Goal: Task Accomplishment & Management: Use online tool/utility

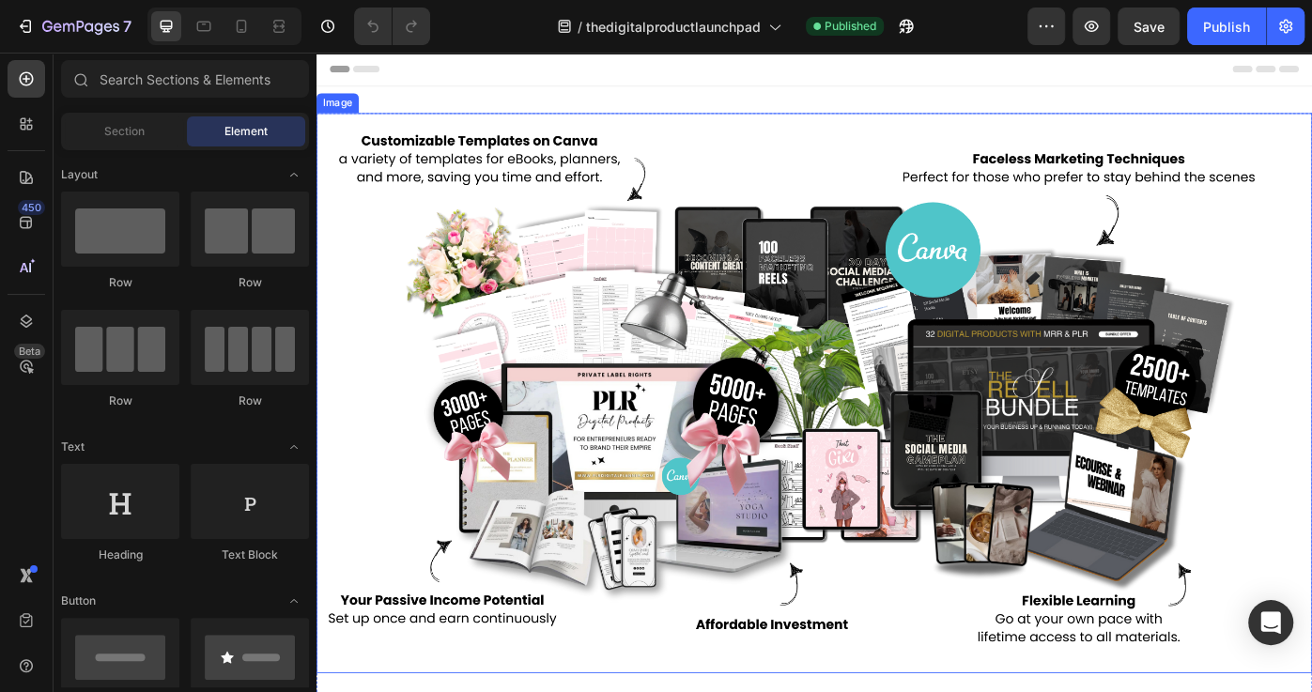
click at [988, 238] on img at bounding box center [879, 438] width 1127 height 634
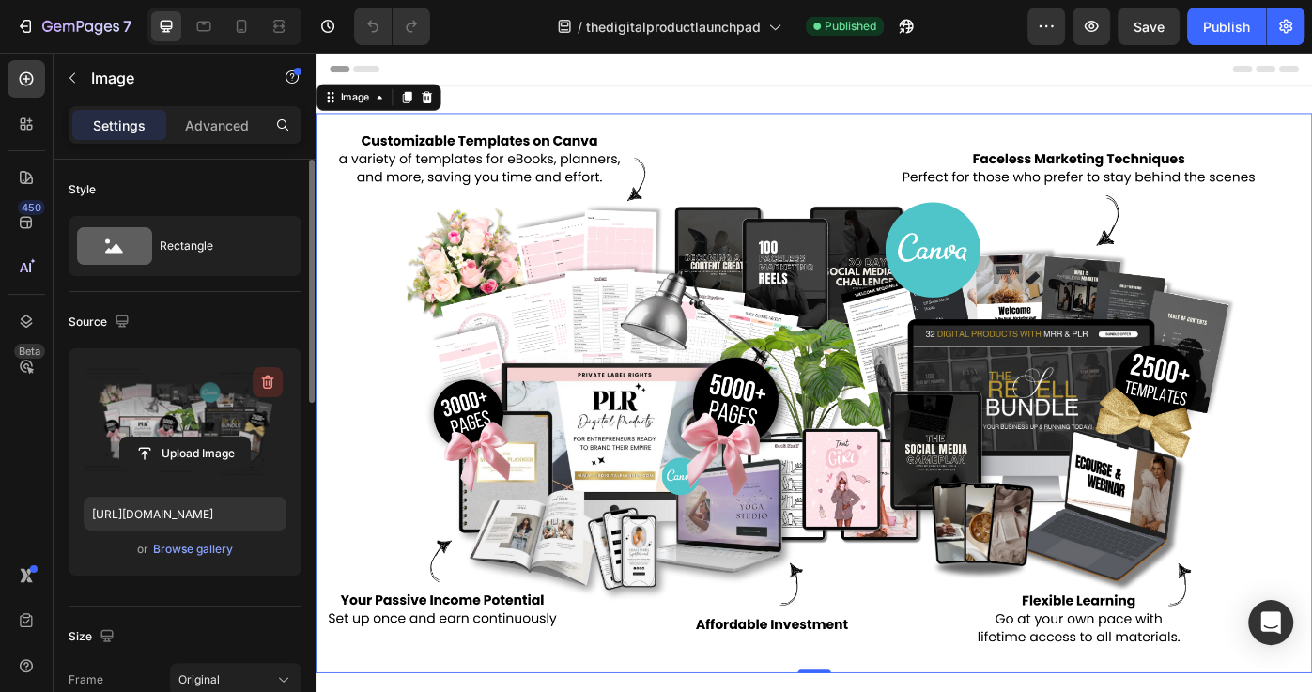
click at [260, 382] on icon "button" at bounding box center [267, 382] width 19 height 19
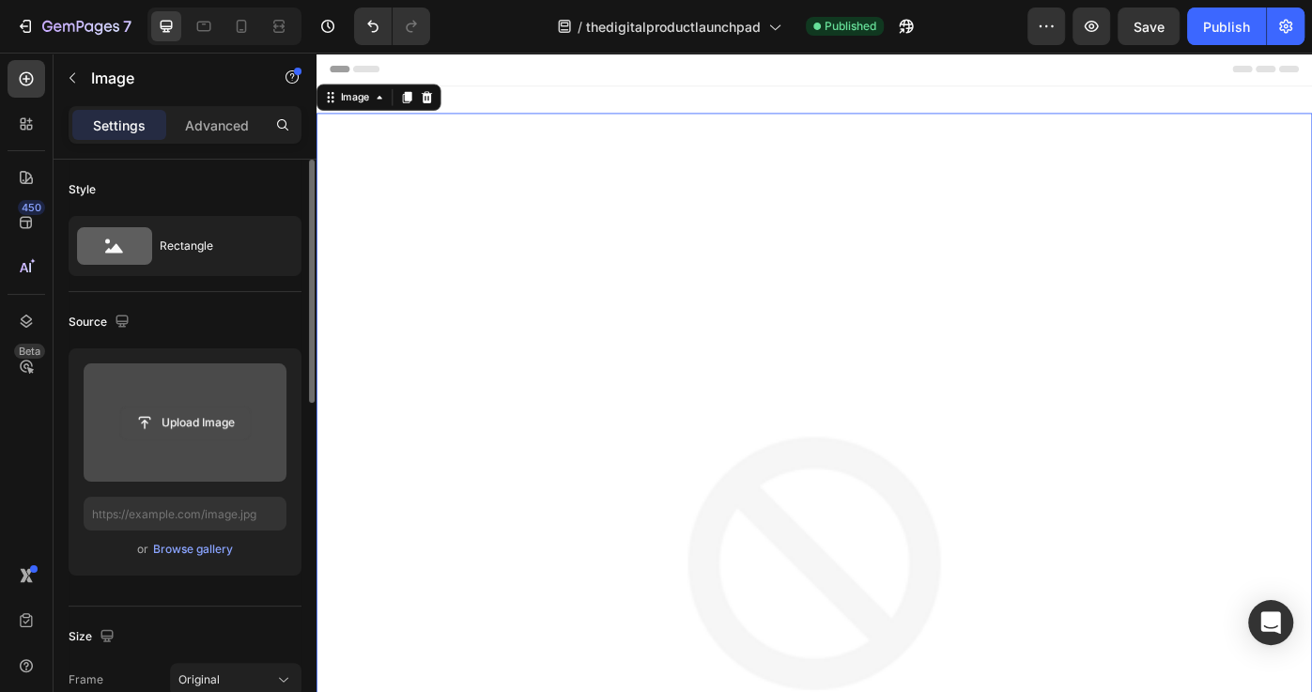
click at [233, 424] on input "file" at bounding box center [185, 423] width 130 height 32
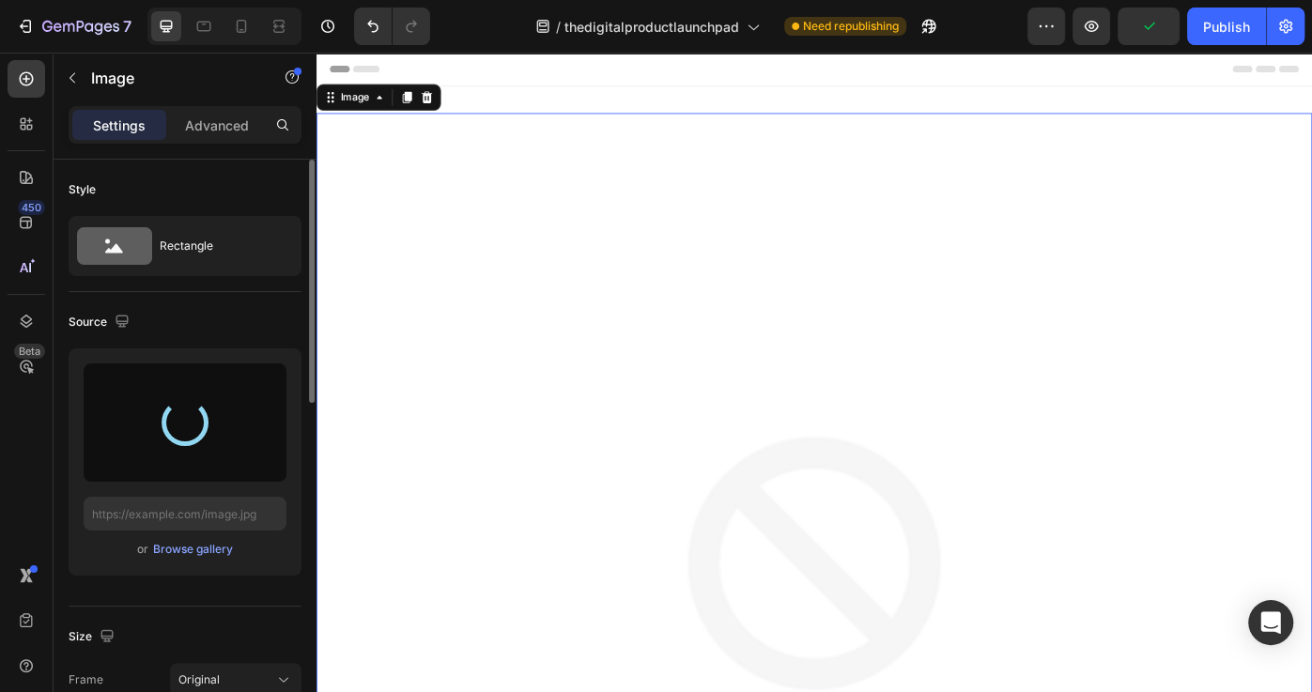
type input "[URL][DOMAIN_NAME]"
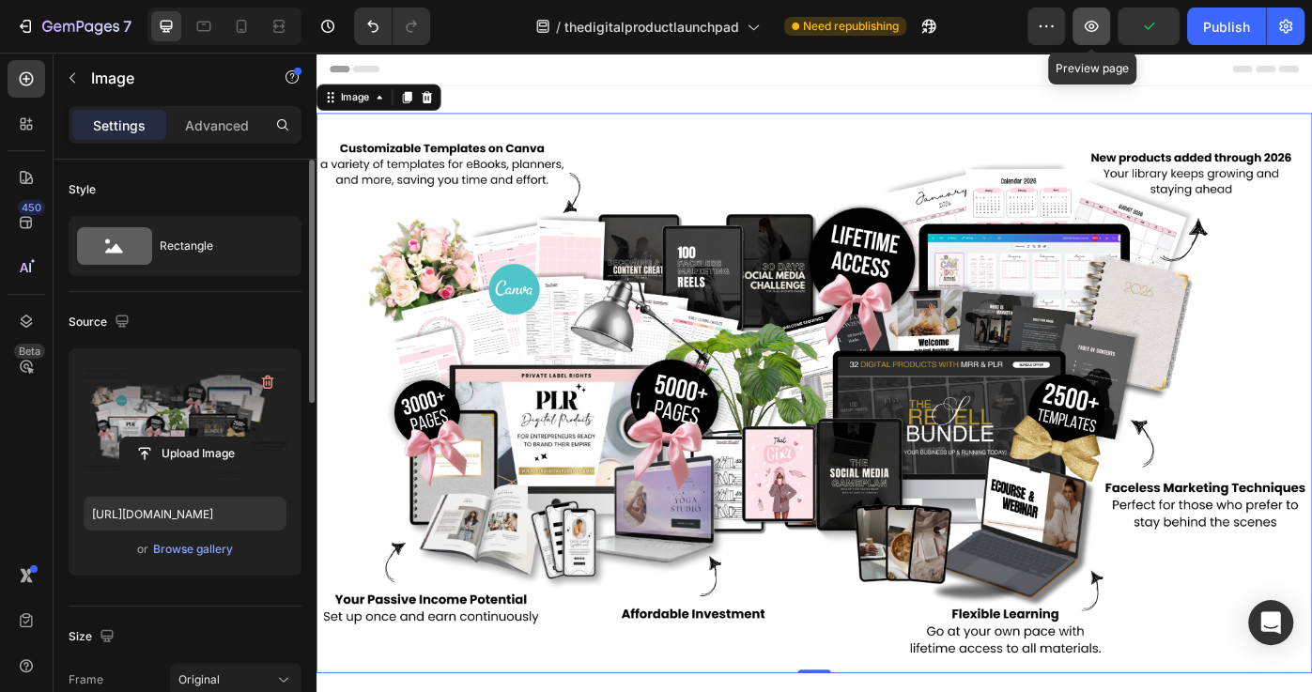
click at [1097, 25] on icon "button" at bounding box center [1091, 26] width 19 height 19
click at [270, 383] on icon "button" at bounding box center [267, 382] width 19 height 19
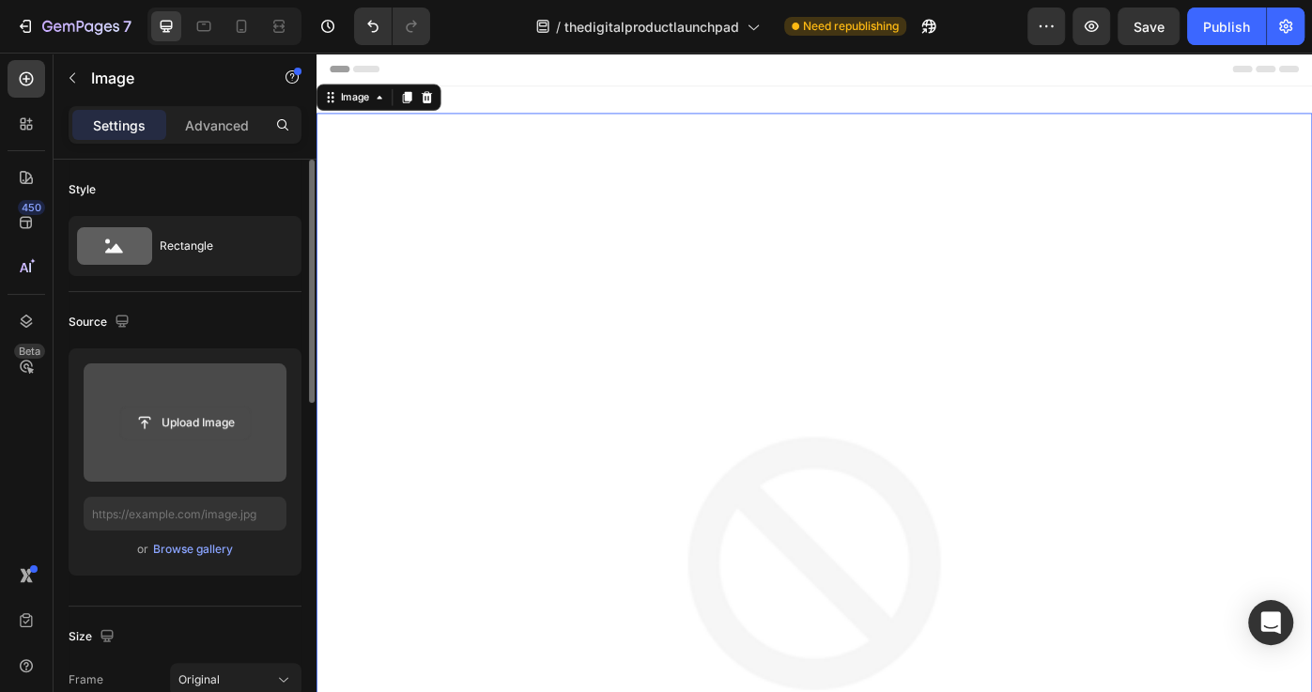
click at [208, 418] on input "file" at bounding box center [185, 423] width 130 height 32
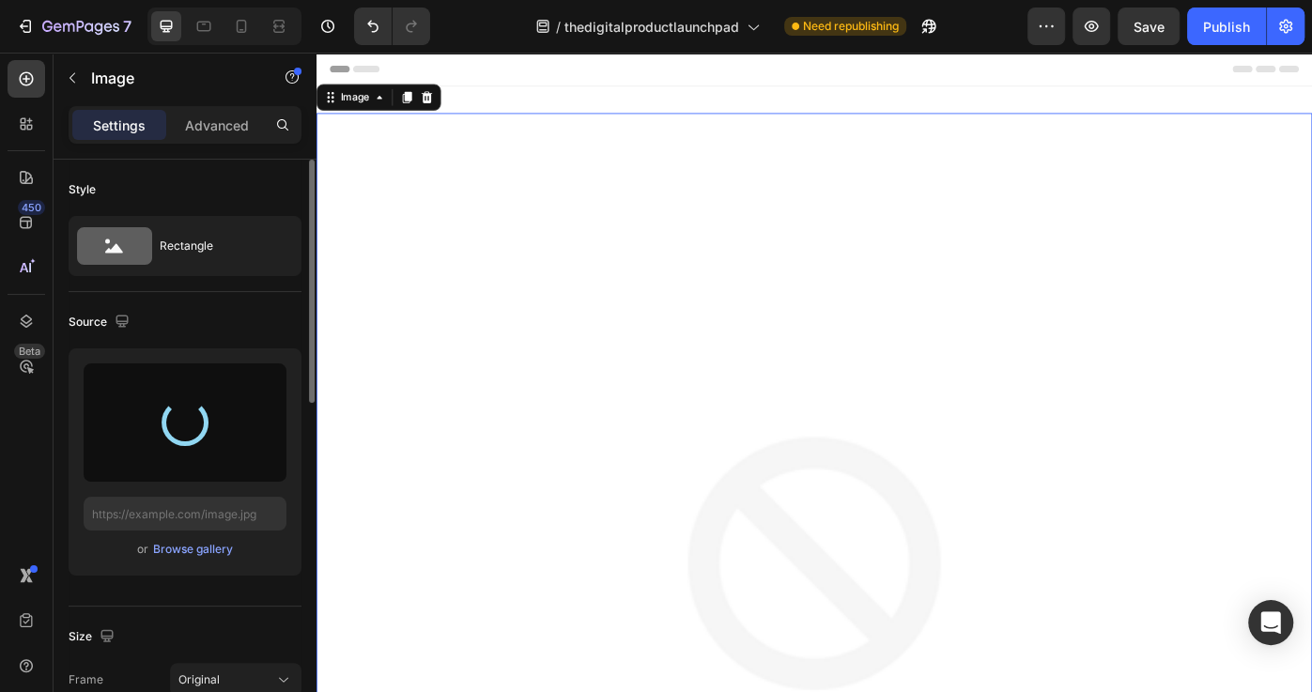
type input "[URL][DOMAIN_NAME]"
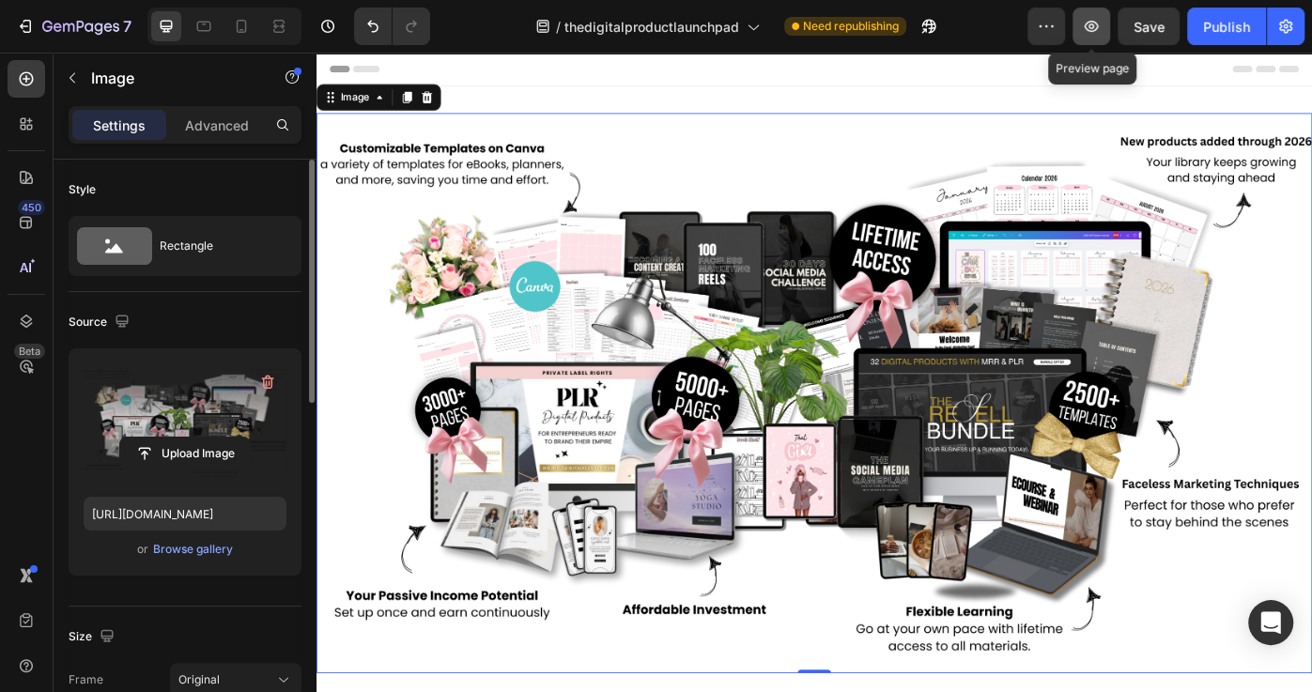
click at [1091, 30] on icon "button" at bounding box center [1091, 26] width 19 height 19
click at [1211, 32] on div "Publish" at bounding box center [1226, 27] width 47 height 20
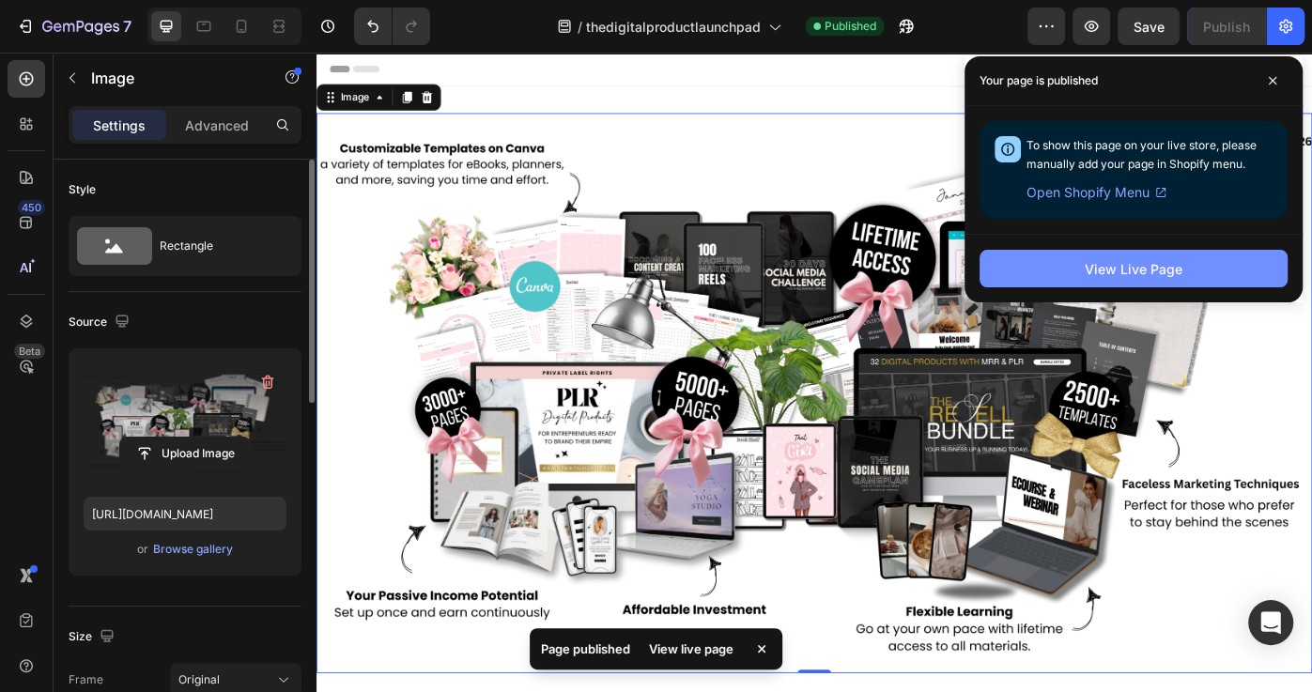
click at [1137, 275] on div "View Live Page" at bounding box center [1133, 269] width 98 height 20
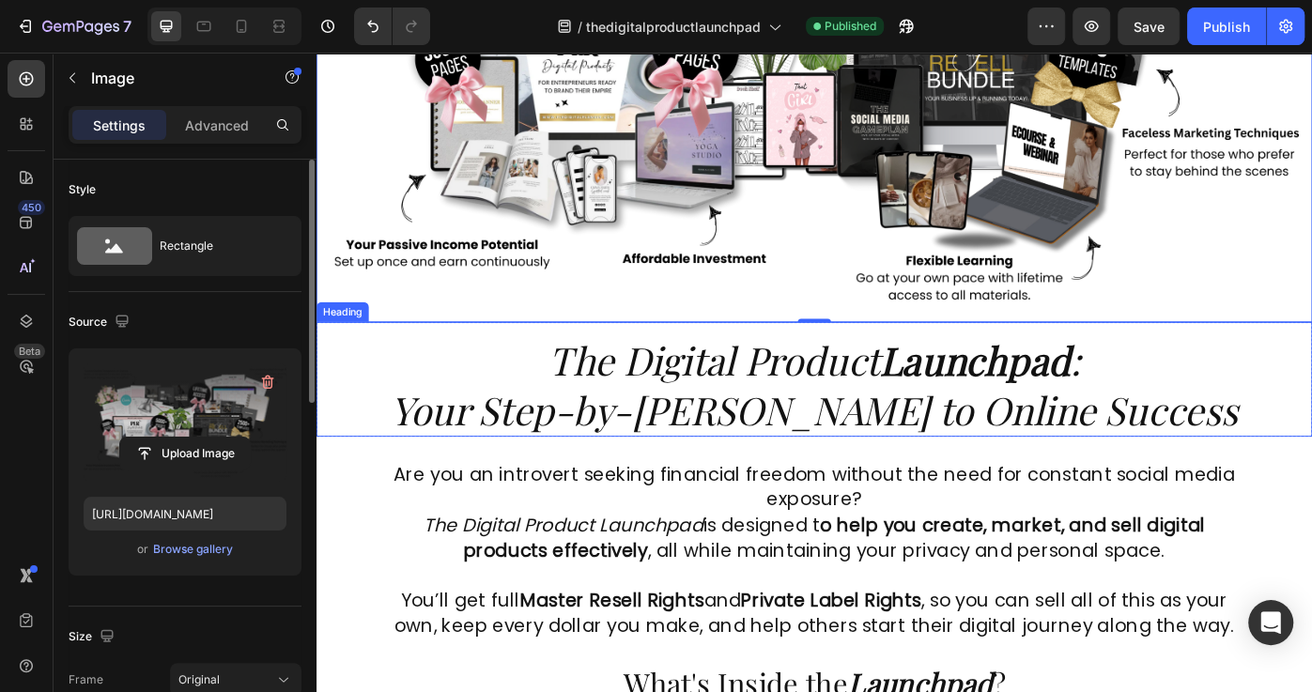
scroll to position [402, 0]
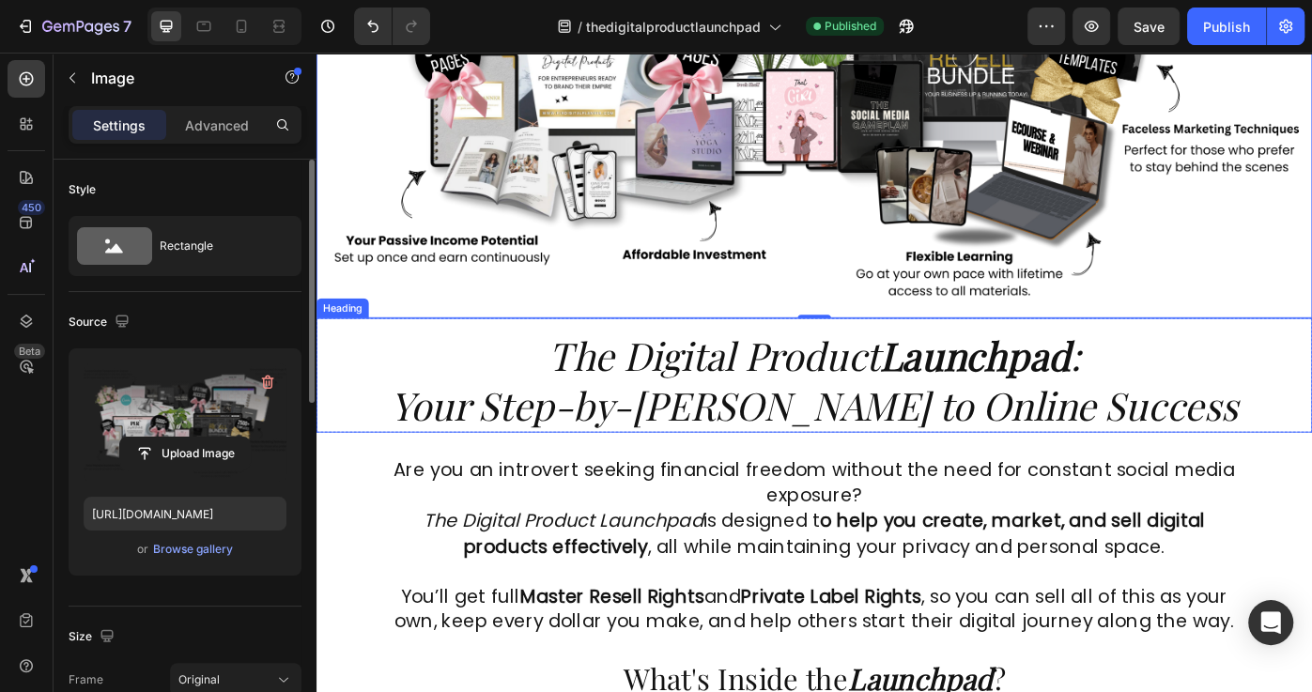
click at [913, 452] on h2 "The Digital Product Launchpad : Your Step-by-[PERSON_NAME] to Online Success" at bounding box center [879, 418] width 1127 height 130
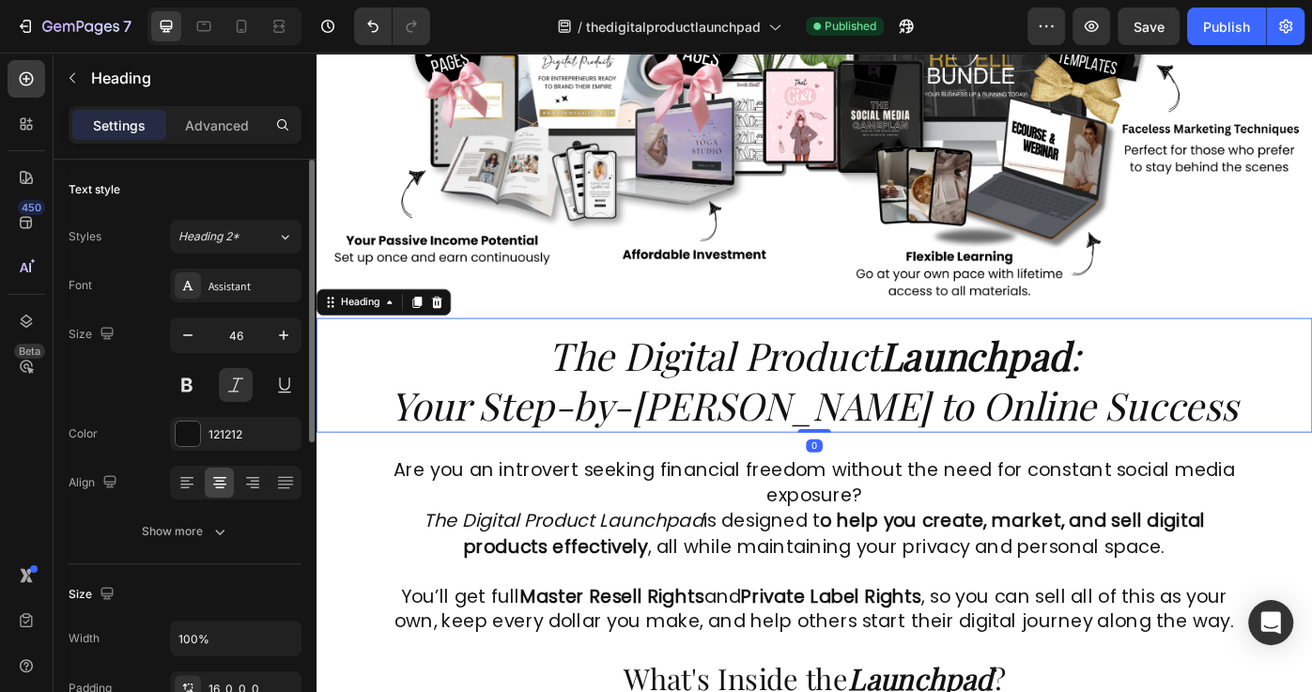
click at [859, 452] on h2 "The Digital Product Launchpad : Your Step-by-[PERSON_NAME] to Online Success" at bounding box center [879, 418] width 1127 height 130
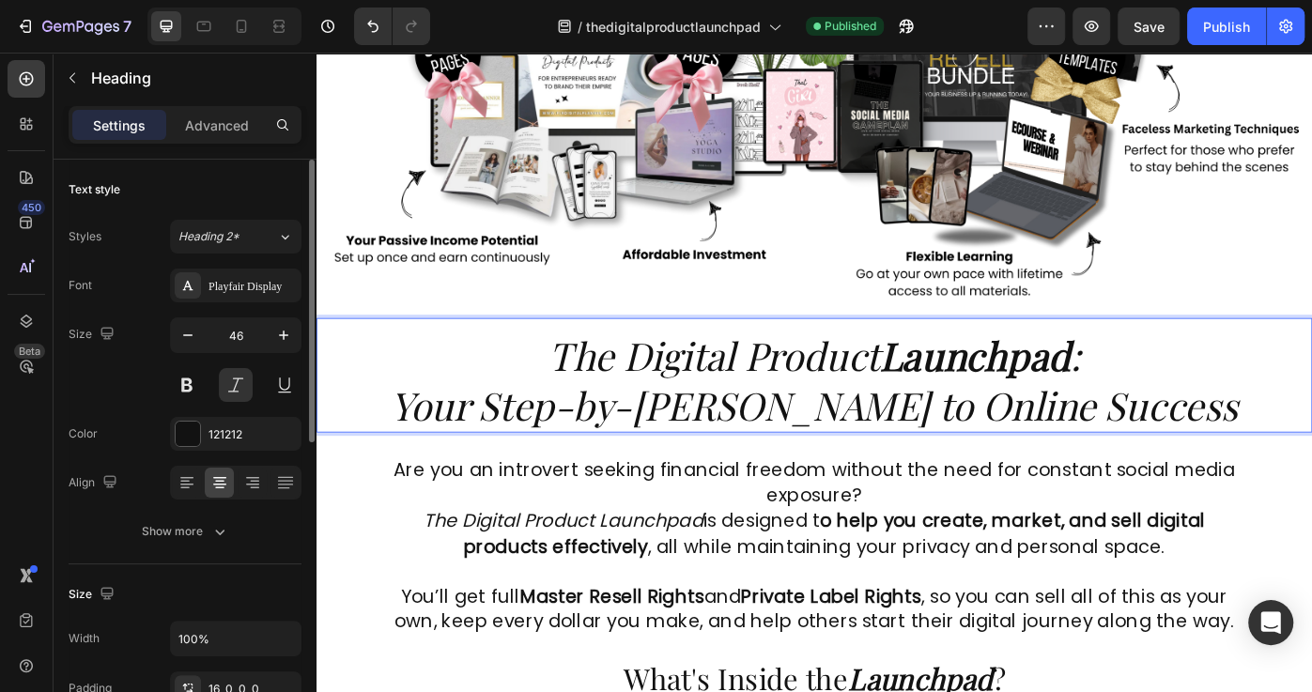
click at [482, 452] on p "The Digital Product Launchpad : Your Step-by-[PERSON_NAME] to Online Success" at bounding box center [879, 424] width 1123 height 113
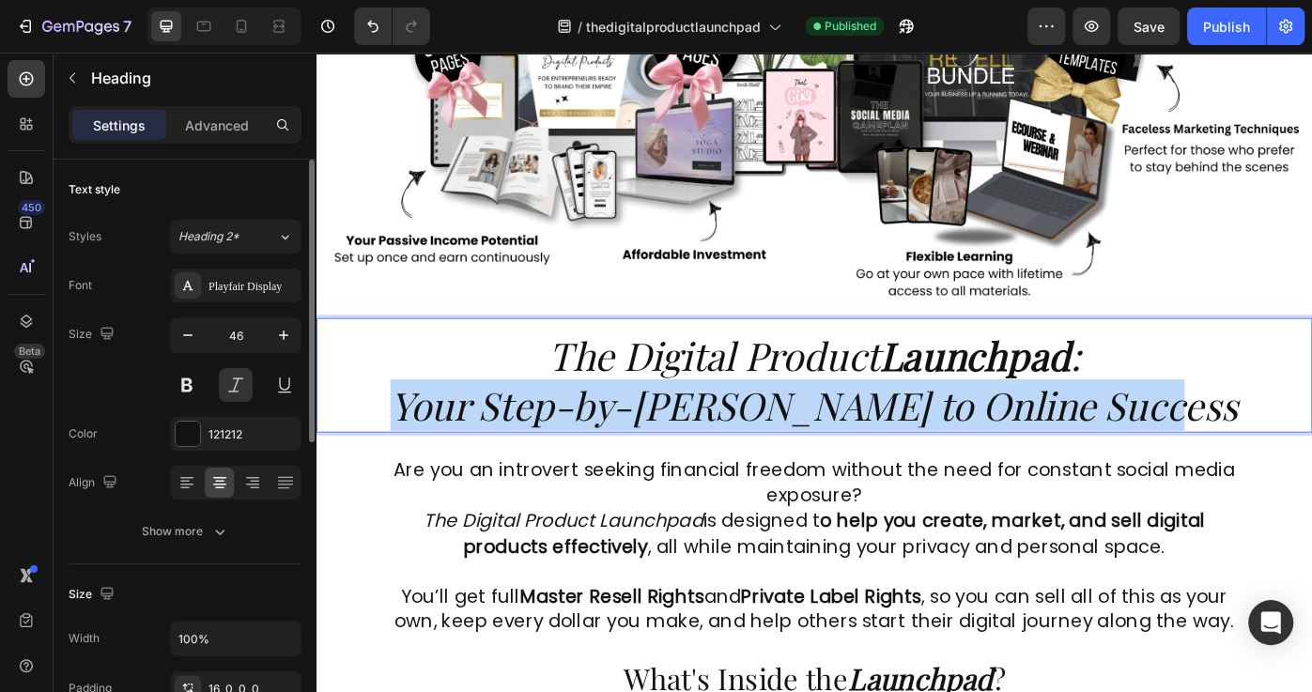
drag, startPoint x: 569, startPoint y: 456, endPoint x: 1290, endPoint y: 457, distance: 721.1
click at [1293, 456] on p "The Digital Product Launchpad : Your Step-by-[PERSON_NAME] to Online Success" at bounding box center [879, 424] width 1123 height 113
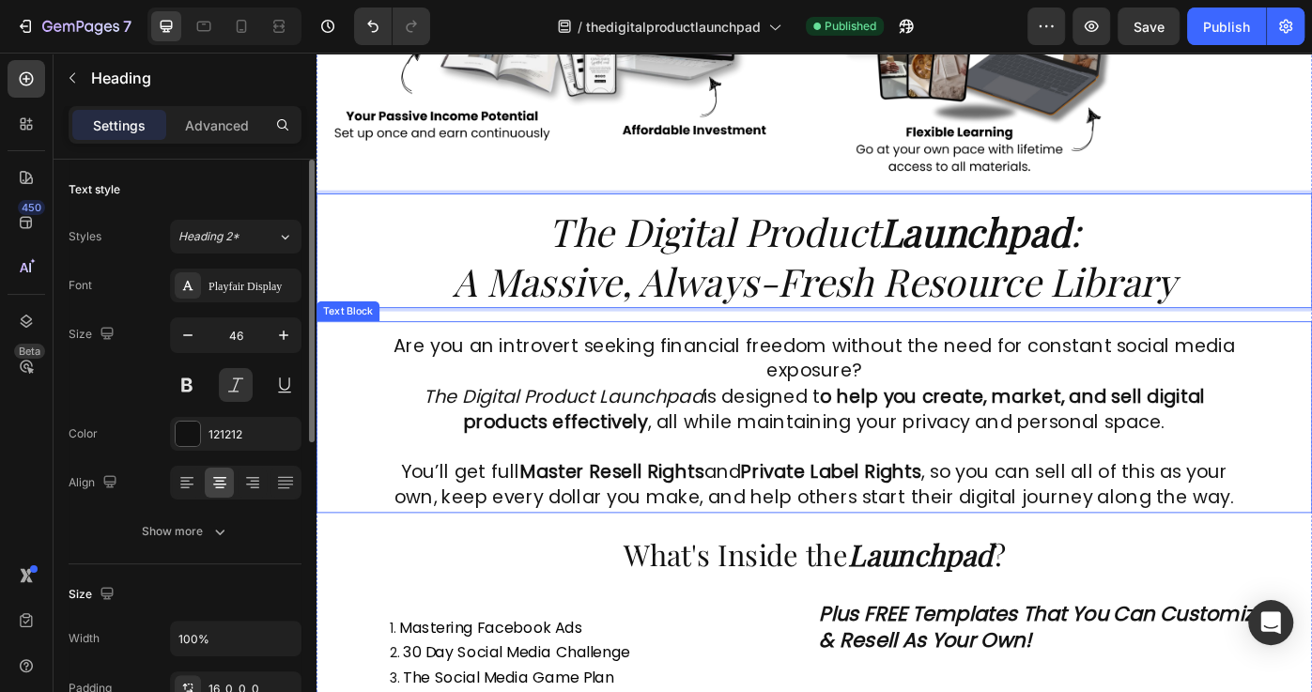
scroll to position [558, 0]
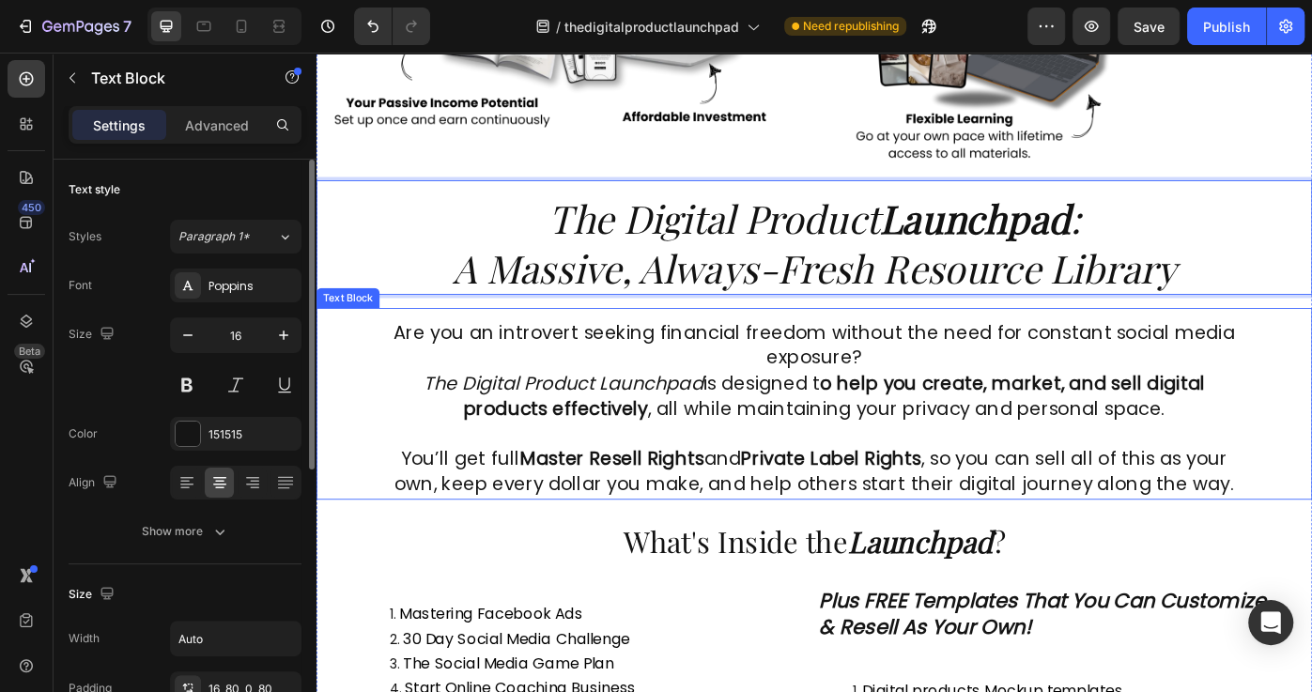
click at [926, 438] on strong "o help you create, market, and sell digital products effectively" at bounding box center [903, 441] width 839 height 58
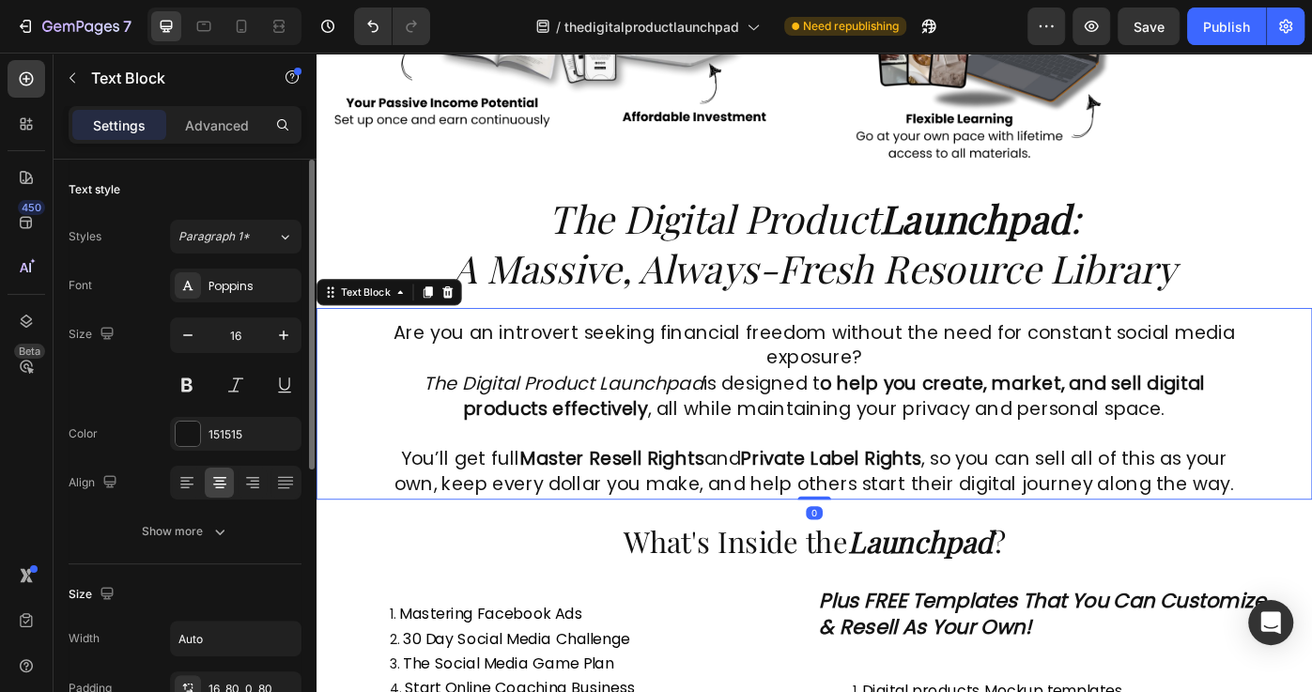
click at [784, 458] on span "The Digital Product Launchpad is designed t o help you create, market, and sell…" at bounding box center [880, 441] width 884 height 58
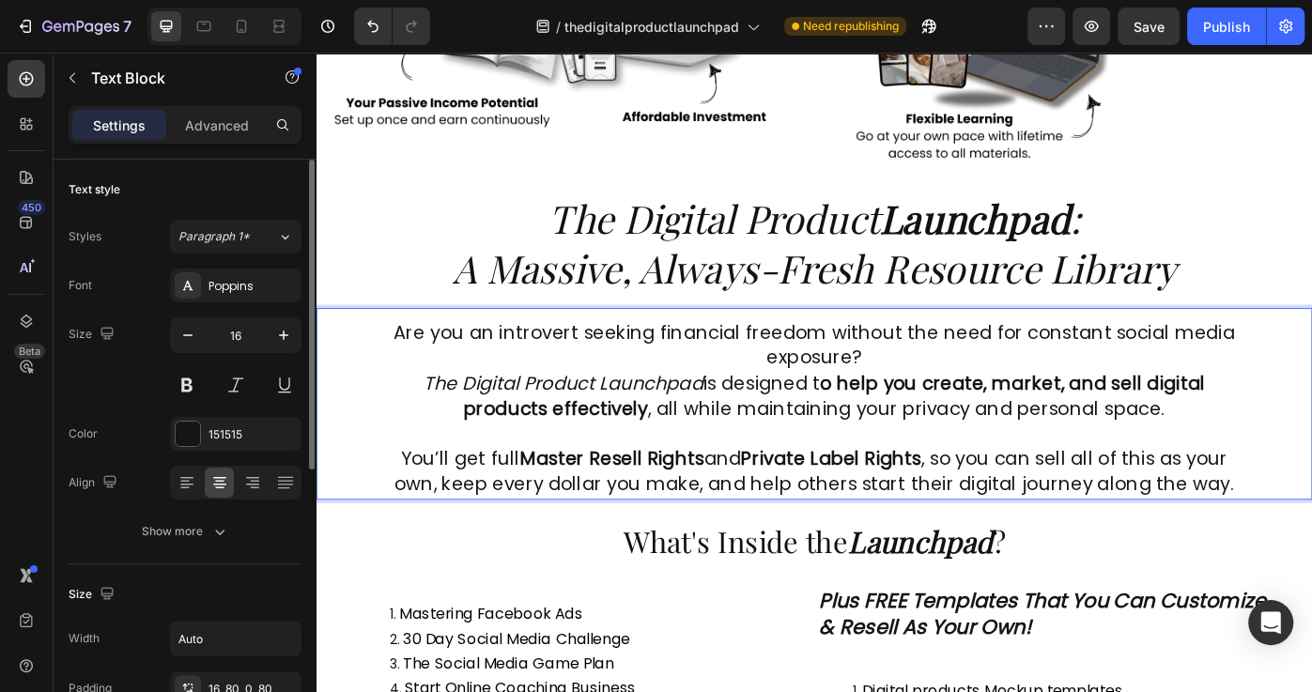
click at [418, 366] on span "Are you an introvert seeking financial freedom without the need for constant so…" at bounding box center [880, 384] width 952 height 58
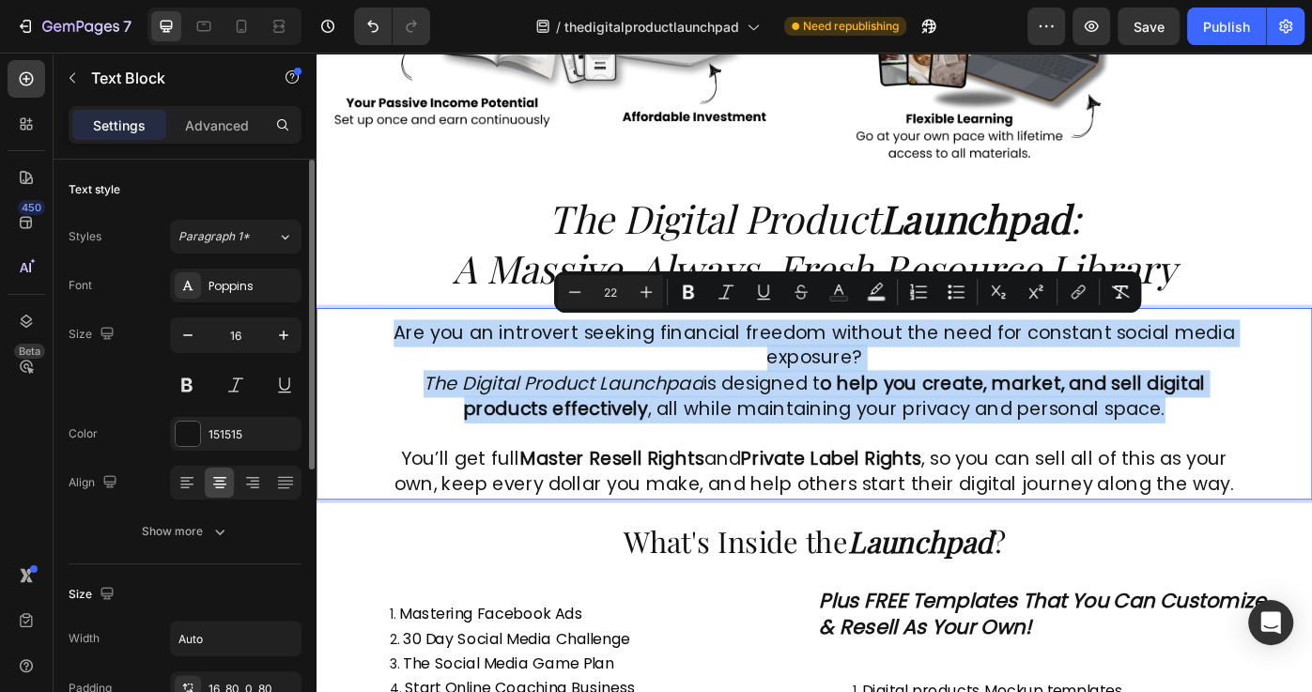
drag, startPoint x: 412, startPoint y: 365, endPoint x: 1240, endPoint y: 453, distance: 832.7
click at [1240, 453] on div "Are you an introvert seeking financial freedom without the need for constant so…" at bounding box center [879, 451] width 1127 height 218
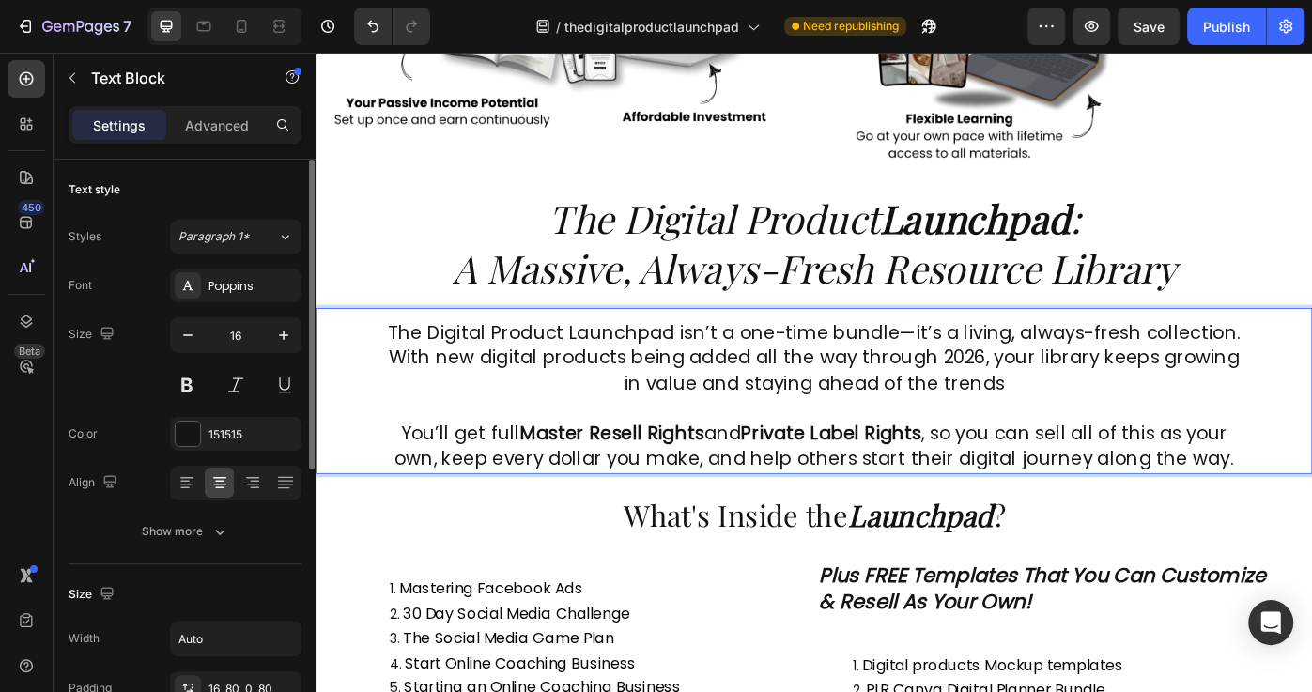
drag, startPoint x: 504, startPoint y: 369, endPoint x: 485, endPoint y: 369, distance: 18.8
click at [503, 369] on span "The Digital Product Launchpad isn’t a one-time bundle—it’s a living, always-fre…" at bounding box center [879, 398] width 965 height 87
drag, startPoint x: 460, startPoint y: 367, endPoint x: 723, endPoint y: 373, distance: 263.0
click at [723, 373] on span "The Digital Product Launchpad isn’t a one-time bundle—it’s a living, always-fre…" at bounding box center [879, 398] width 965 height 87
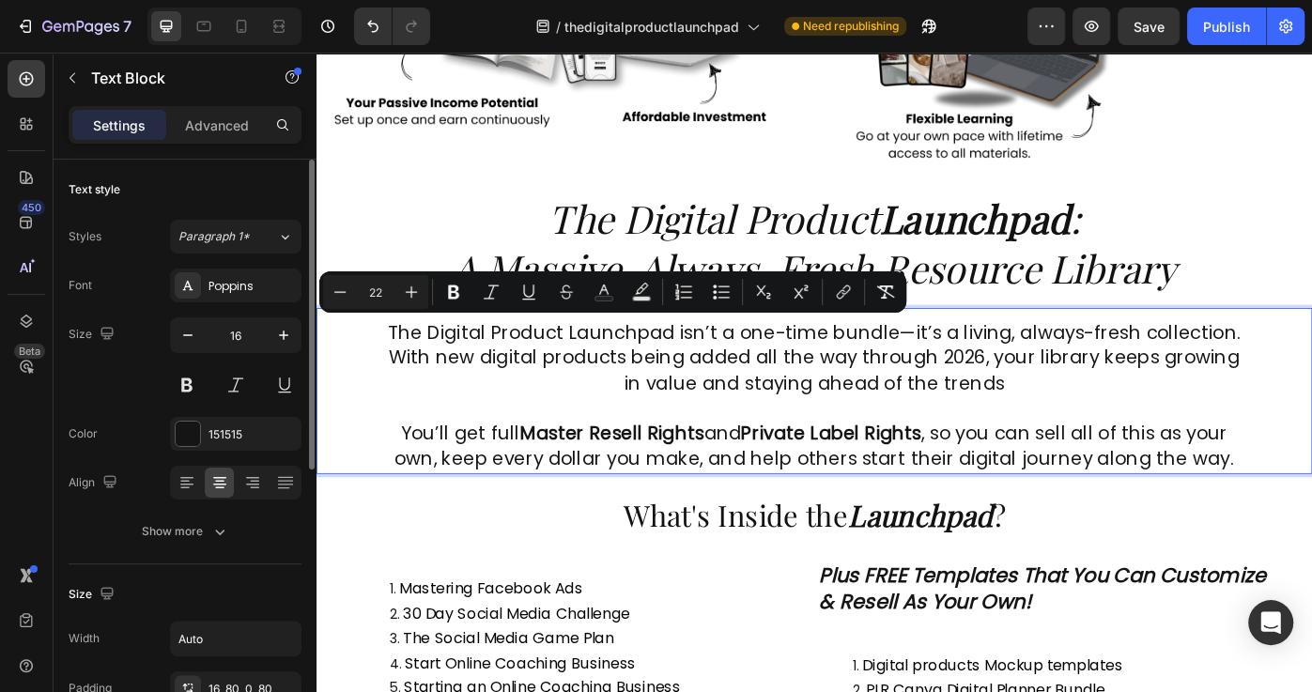
click at [575, 409] on span "The Digital Product Launchpad isn’t a one-time bundle—it’s a living, always-fre…" at bounding box center [879, 398] width 965 height 87
drag, startPoint x: 451, startPoint y: 366, endPoint x: 724, endPoint y: 372, distance: 273.3
click at [724, 372] on span "The Digital Product Launchpad isn’t a one-time bundle—it’s a living, always-fre…" at bounding box center [879, 398] width 965 height 87
drag, startPoint x: 595, startPoint y: 407, endPoint x: 519, endPoint y: 396, distance: 76.8
click at [589, 407] on span "The Digital Product Launchpad isn’t a one-time bundle—it’s a living, always-fre…" at bounding box center [879, 398] width 965 height 87
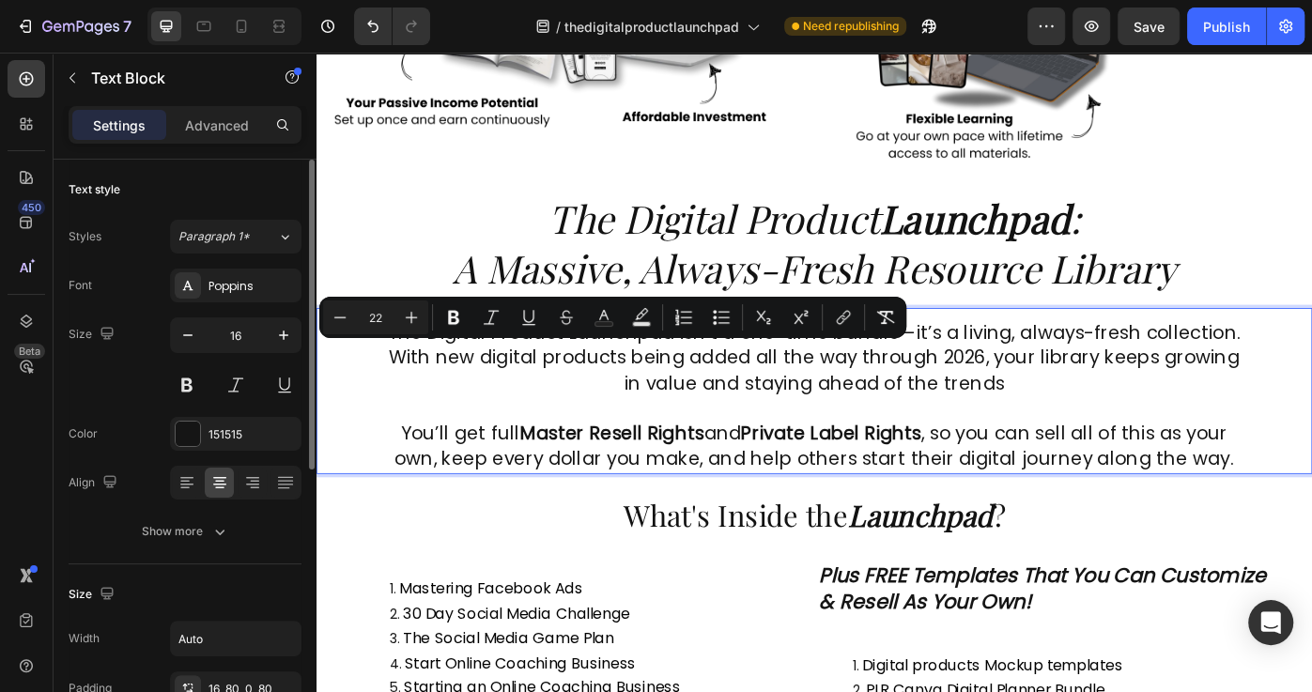
click at [441, 409] on span "The Digital Product Launchpad isn’t a one-time bundle—it’s a living, always-fre…" at bounding box center [879, 398] width 965 height 87
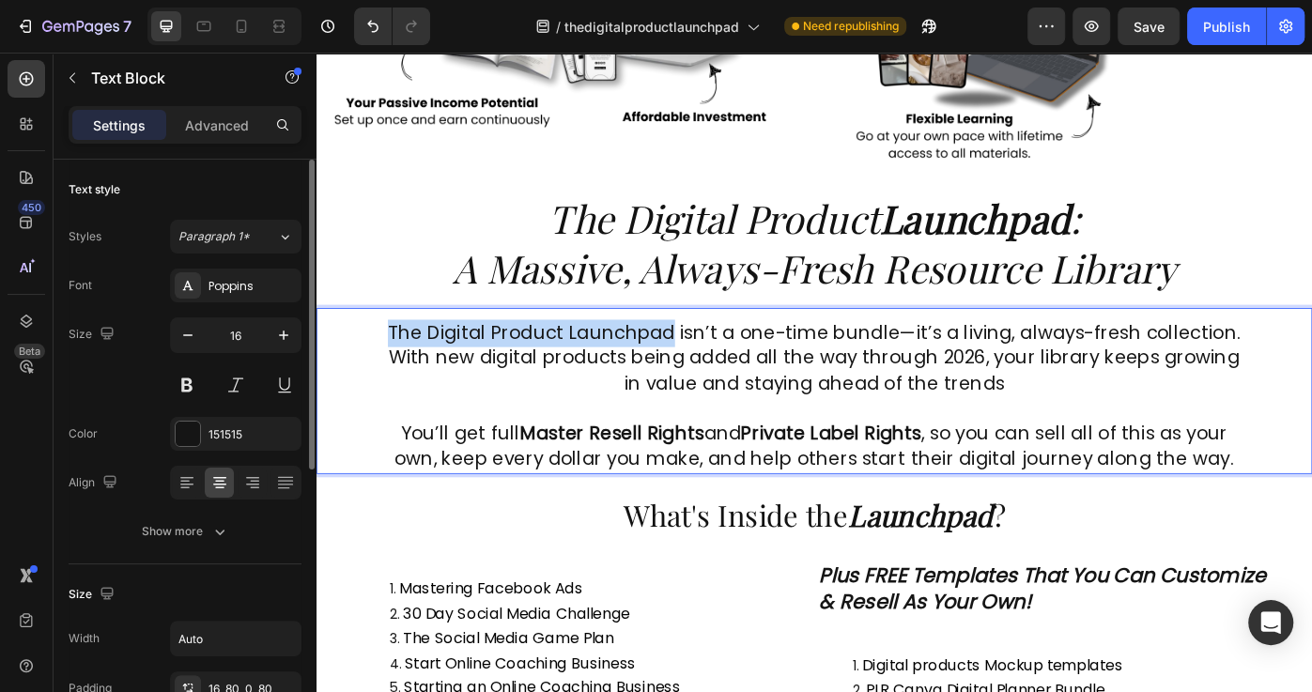
drag, startPoint x: 416, startPoint y: 370, endPoint x: 724, endPoint y: 373, distance: 308.0
click at [724, 373] on span "The Digital Product Launchpad isn’t a one-time bundle—it’s a living, always-fre…" at bounding box center [879, 398] width 965 height 87
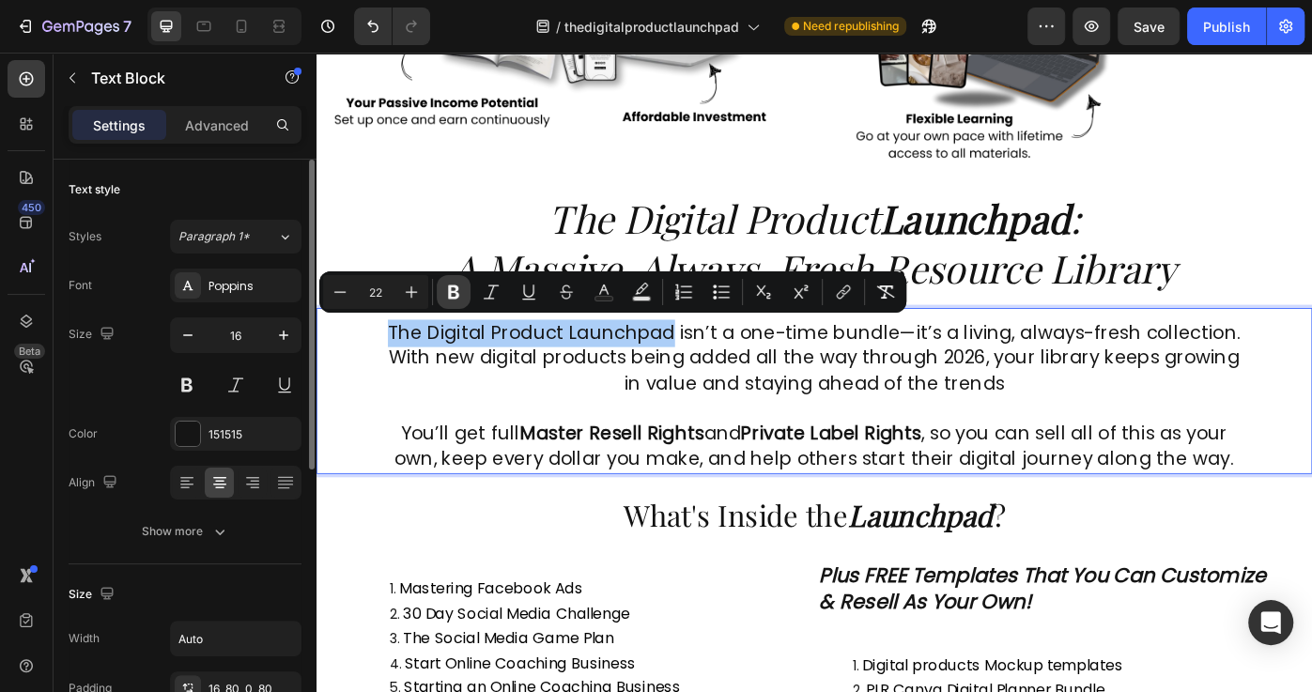
click at [457, 293] on icon "Editor contextual toolbar" at bounding box center [453, 292] width 11 height 14
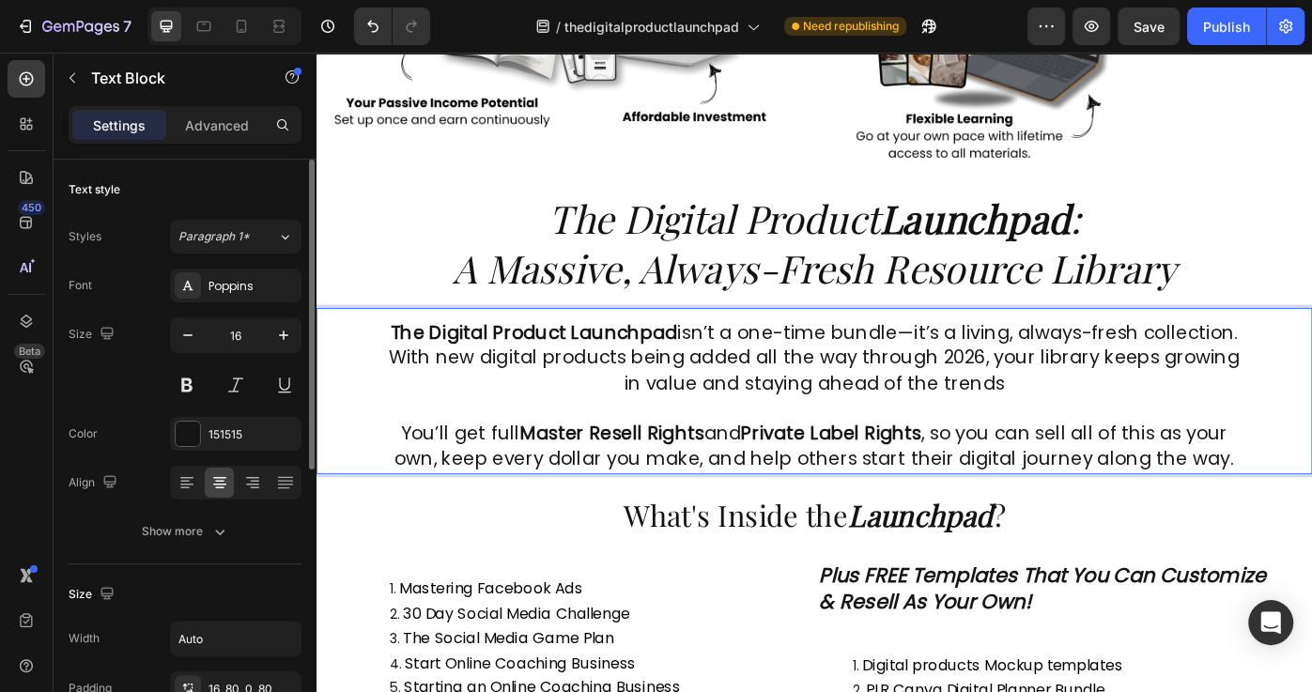
click at [852, 419] on span "The Digital Product Launchpad isn’t a one-time bundle—it’s a living, always-fre…" at bounding box center [880, 398] width 962 height 87
click at [987, 364] on span "The Digital Product Launchpad isn’t a one-time bundle—it’s a living, always-fre…" at bounding box center [880, 398] width 962 height 87
click at [922, 369] on span "The Digital Product Launchpad isn’t a one-time bundleit’s a living, always-fres…" at bounding box center [880, 398] width 962 height 87
click at [955, 371] on span "The Digital Product Launchpad isn’t a one-time bundleit’s a living, always-fres…" at bounding box center [880, 398] width 962 height 87
click at [979, 362] on span "The Digital Product Launchpad isn’t a one-time bundle,it’s a living, always-fre…" at bounding box center [880, 398] width 962 height 87
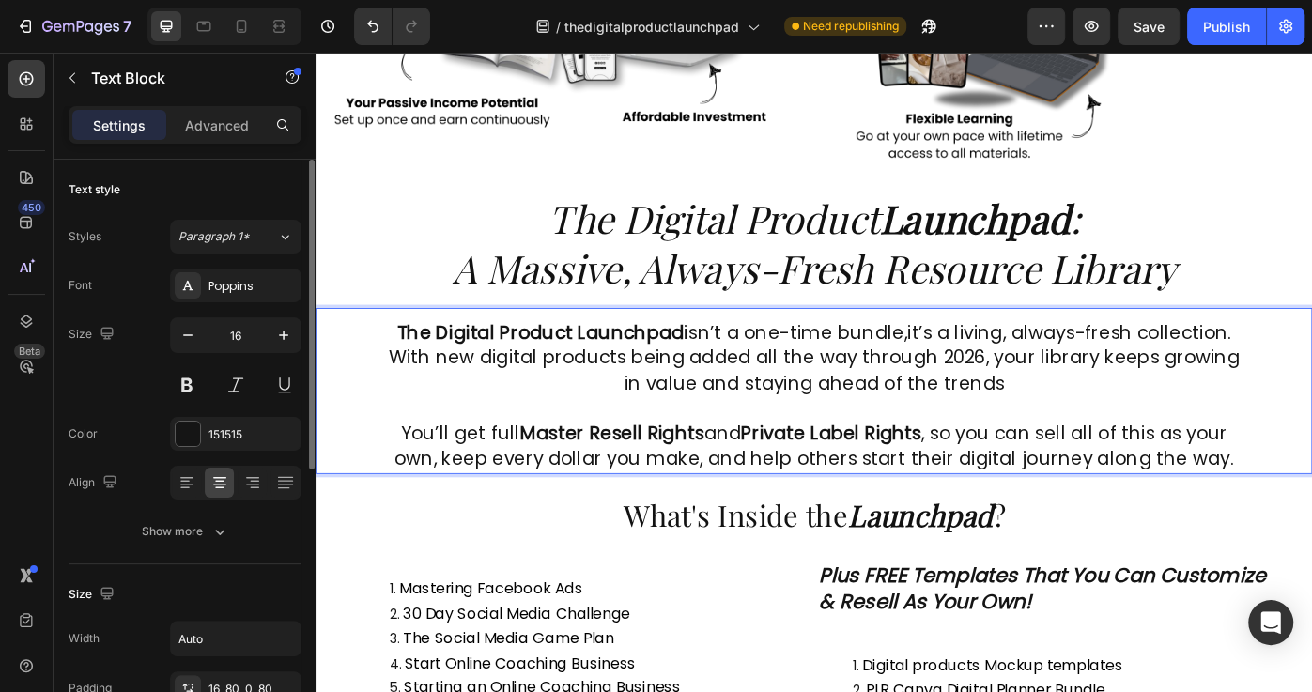
click at [984, 370] on span "The Digital Product Launchpad isn’t a one-time bundle,it’s a living, always-fre…" at bounding box center [880, 398] width 962 height 87
click at [1114, 376] on span "The Digital Product Launchpad isn’t a one-time bundle, it’s a living, always-fr…" at bounding box center [880, 398] width 962 height 87
drag, startPoint x: 1102, startPoint y: 364, endPoint x: 1341, endPoint y: 370, distance: 238.6
click at [1311, 370] on span "The Digital Product Launchpad isn’t a one-time bundle, it’s a living, always-fr…" at bounding box center [880, 398] width 962 height 87
click at [282, 387] on button at bounding box center [285, 385] width 34 height 34
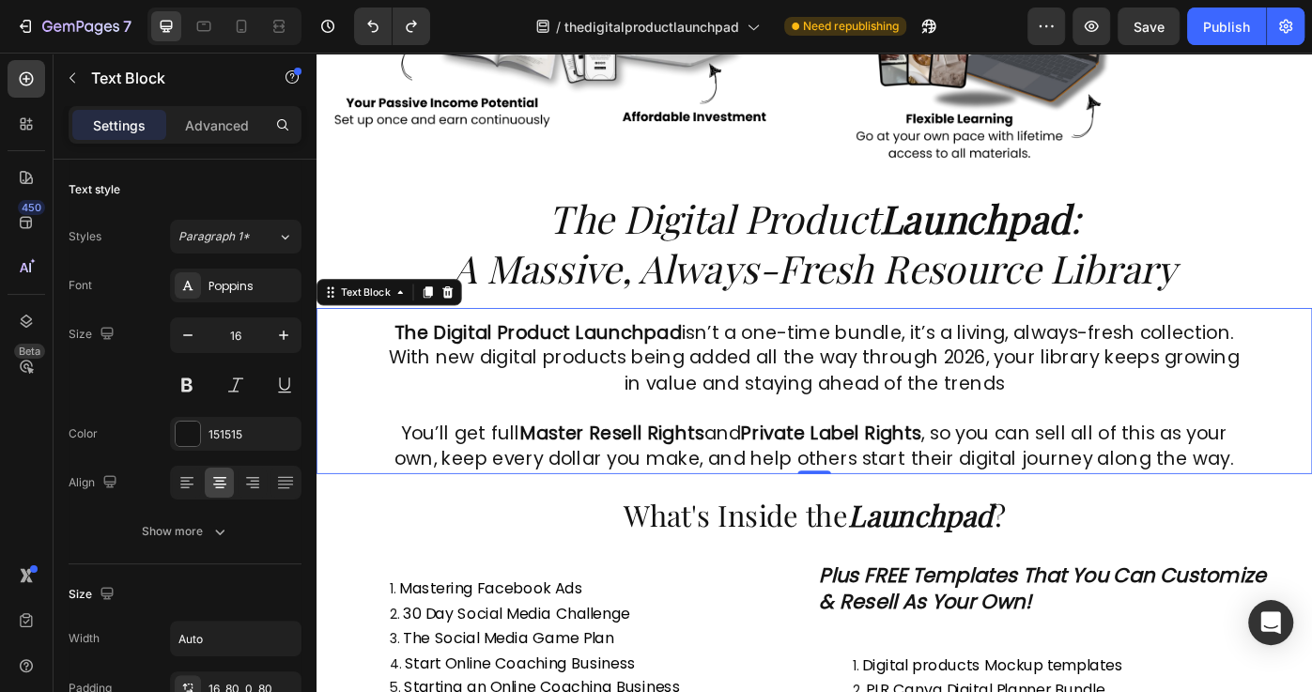
click at [1204, 419] on p "The Digital Product Launchpad isn’t a one-time bundle, it’s a living, always-fr…" at bounding box center [880, 400] width 976 height 86
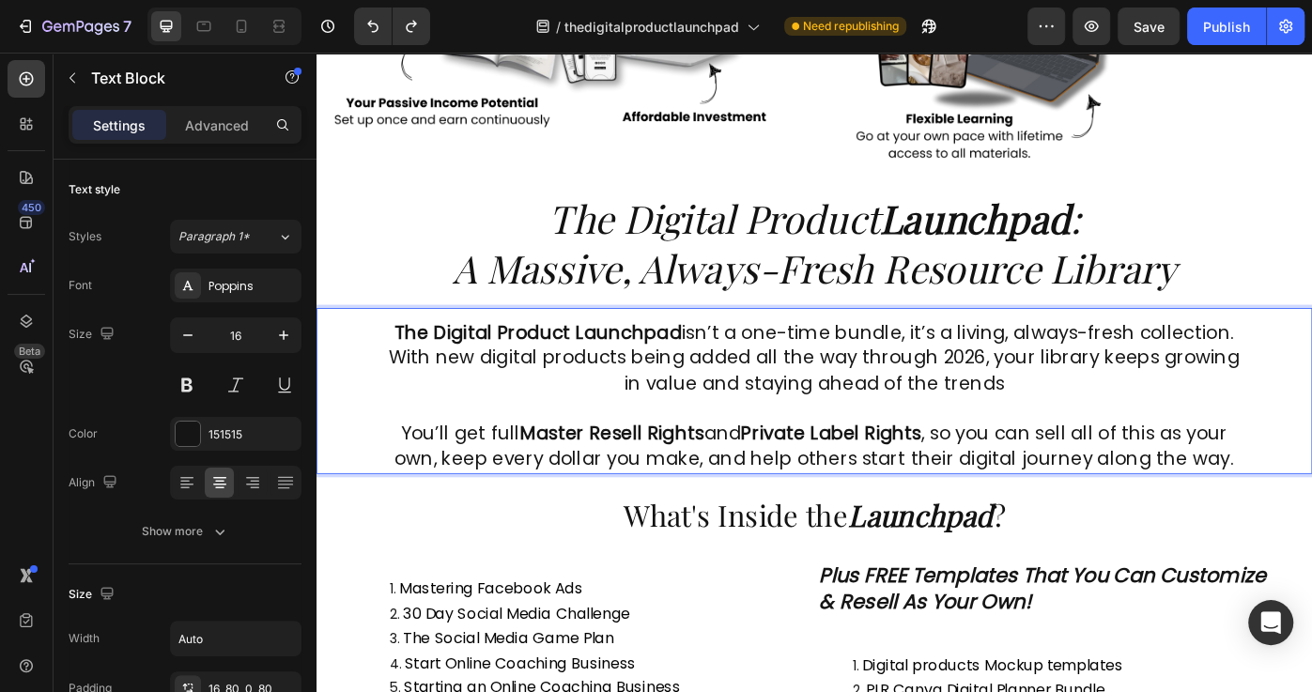
drag, startPoint x: 1113, startPoint y: 392, endPoint x: 1113, endPoint y: 377, distance: 14.1
click at [1113, 390] on span "The Digital Product Launchpad isn’t a one-time bundle, it’s a living, always-fr…" at bounding box center [880, 398] width 962 height 87
click at [1101, 362] on span "The Digital Product Launchpad isn’t a one-time bundle, it’s a living, always-fr…" at bounding box center [880, 398] width 962 height 87
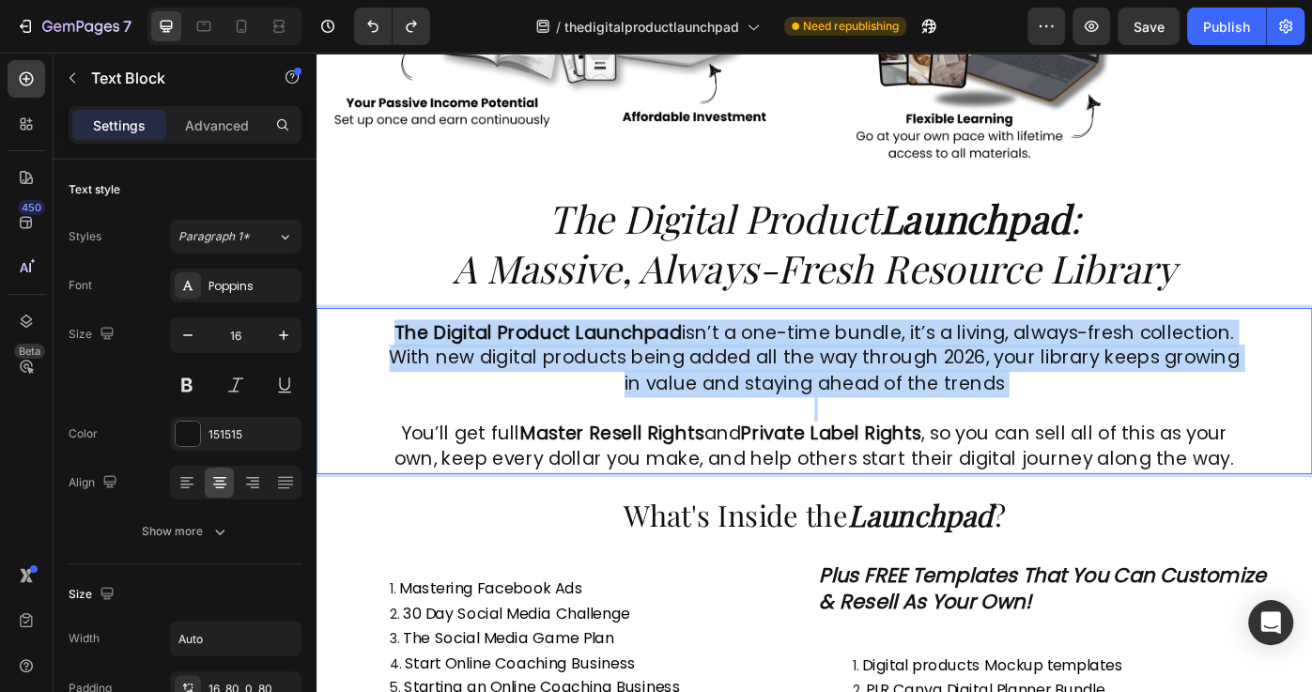
click at [1100, 361] on span "The Digital Product Launchpad isn’t a one-time bundle, it’s a living, always-fr…" at bounding box center [880, 398] width 962 height 87
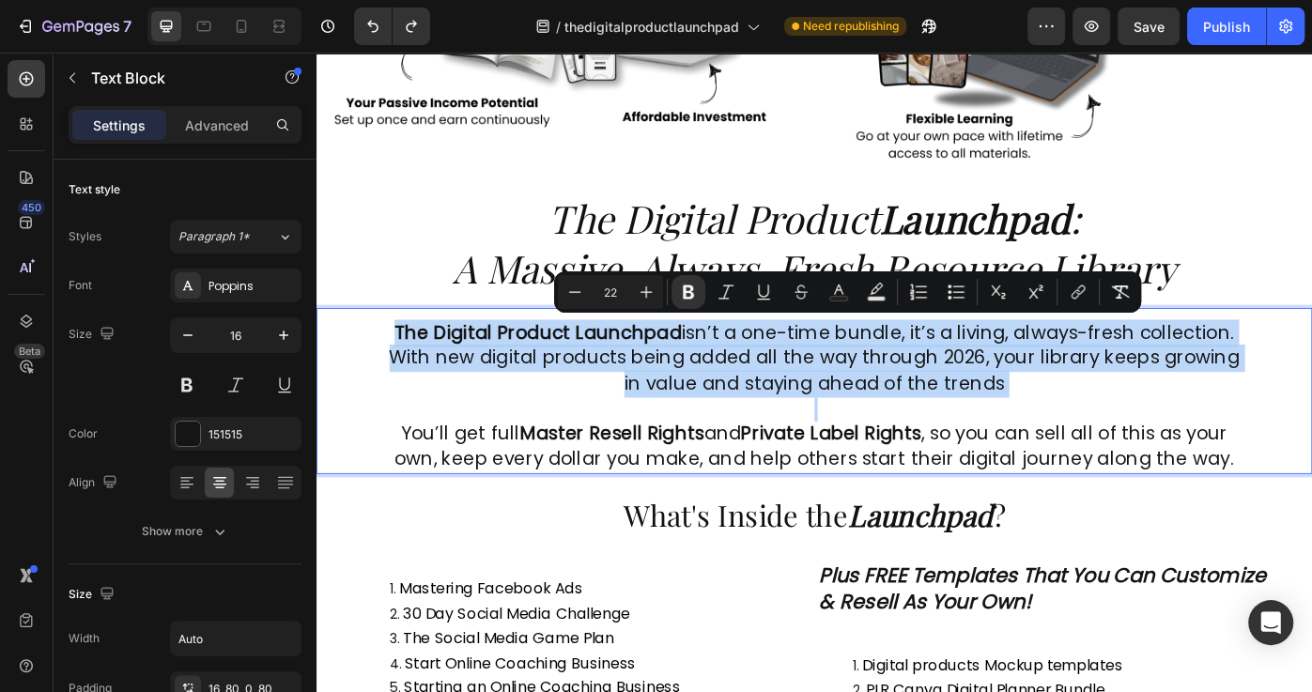
drag, startPoint x: 1165, startPoint y: 411, endPoint x: 1099, endPoint y: 378, distance: 73.5
click at [1164, 411] on span "The Digital Product Launchpad isn’t a one-time bundle, it’s a living, always-fr…" at bounding box center [880, 398] width 962 height 87
click at [1104, 371] on span "The Digital Product Launchpad isn’t a one-time bundle, it’s a living, always-fr…" at bounding box center [880, 398] width 962 height 87
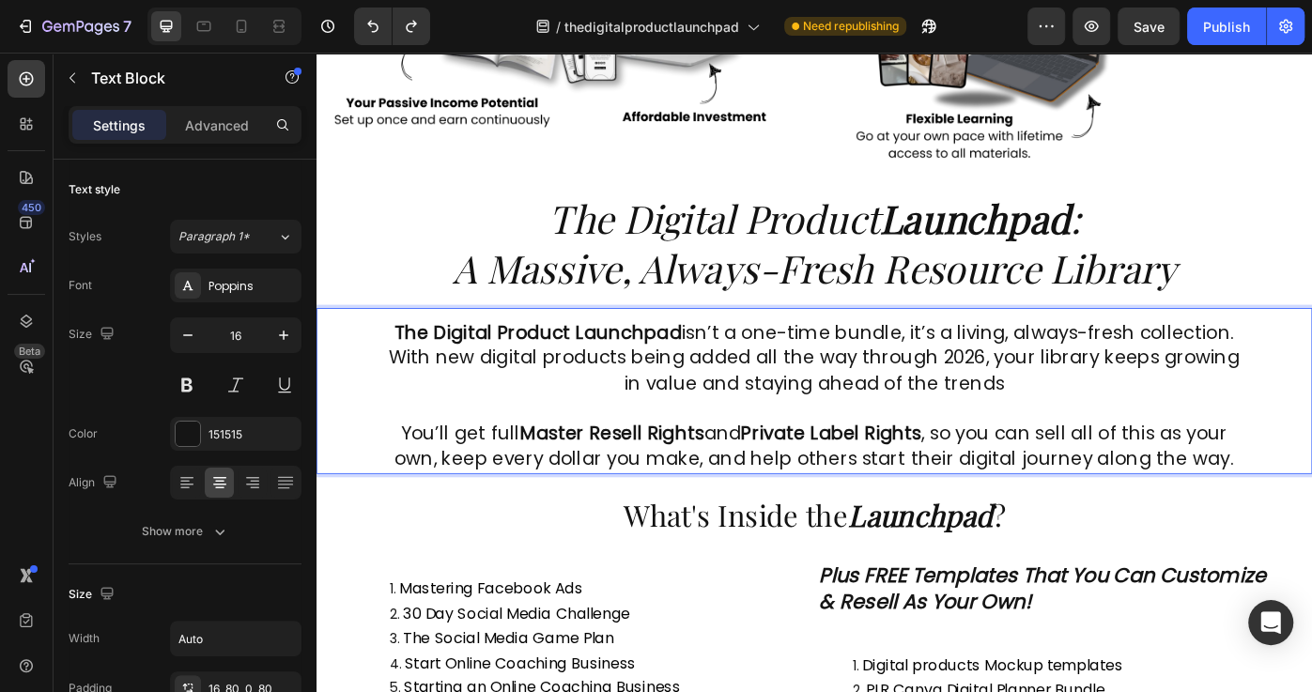
click at [1109, 369] on span "The Digital Product Launchpad isn’t a one-time bundle, it’s a living, always-fr…" at bounding box center [880, 398] width 962 height 87
click at [1105, 368] on span "The Digital Product Launchpad isn’t a one-time bundle, it’s a living, always-fr…" at bounding box center [880, 398] width 962 height 87
drag, startPoint x: 1101, startPoint y: 366, endPoint x: 1342, endPoint y: 371, distance: 240.4
click at [1311, 371] on span "The Digital Product Launchpad isn’t a one-time bundle, it’s a living, always-fr…" at bounding box center [880, 398] width 962 height 87
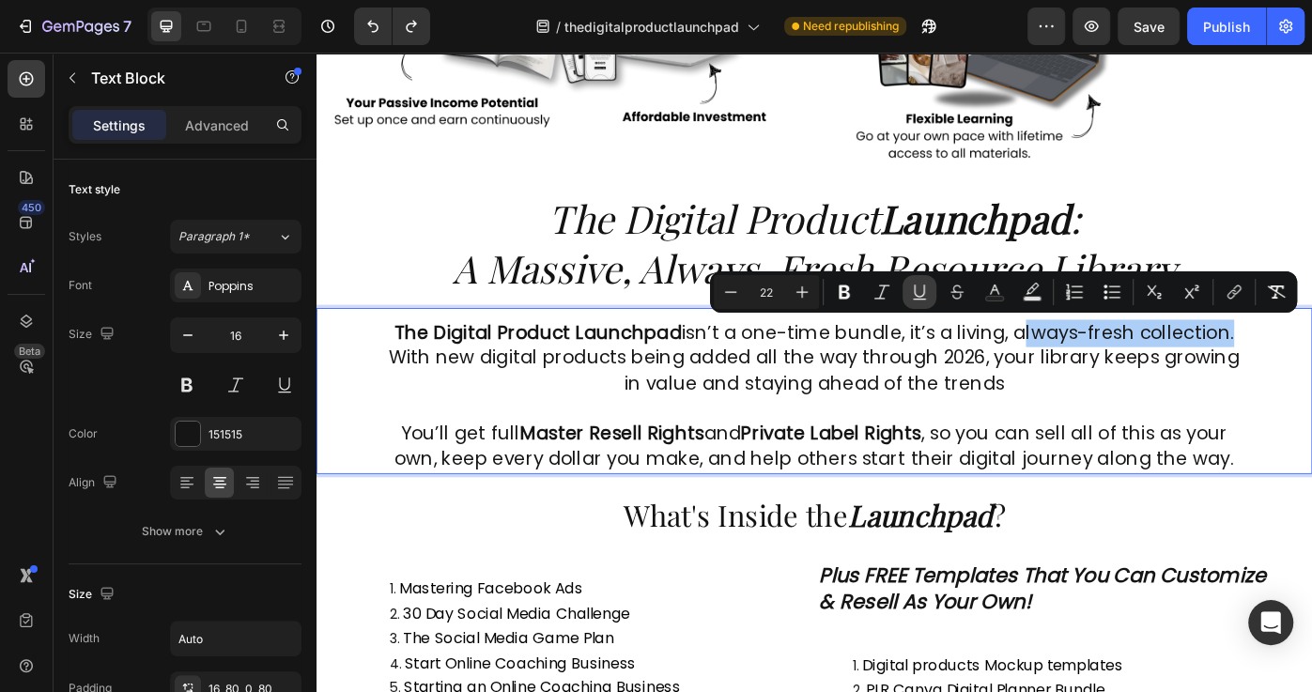
click at [926, 298] on icon "Editor contextual toolbar" at bounding box center [919, 292] width 19 height 19
click at [883, 292] on icon "Editor contextual toolbar" at bounding box center [881, 292] width 19 height 19
click at [1107, 416] on p "The Digital Product Launchpad isn’t a one-time bundle, it’s a living, always-fr…" at bounding box center [880, 400] width 976 height 86
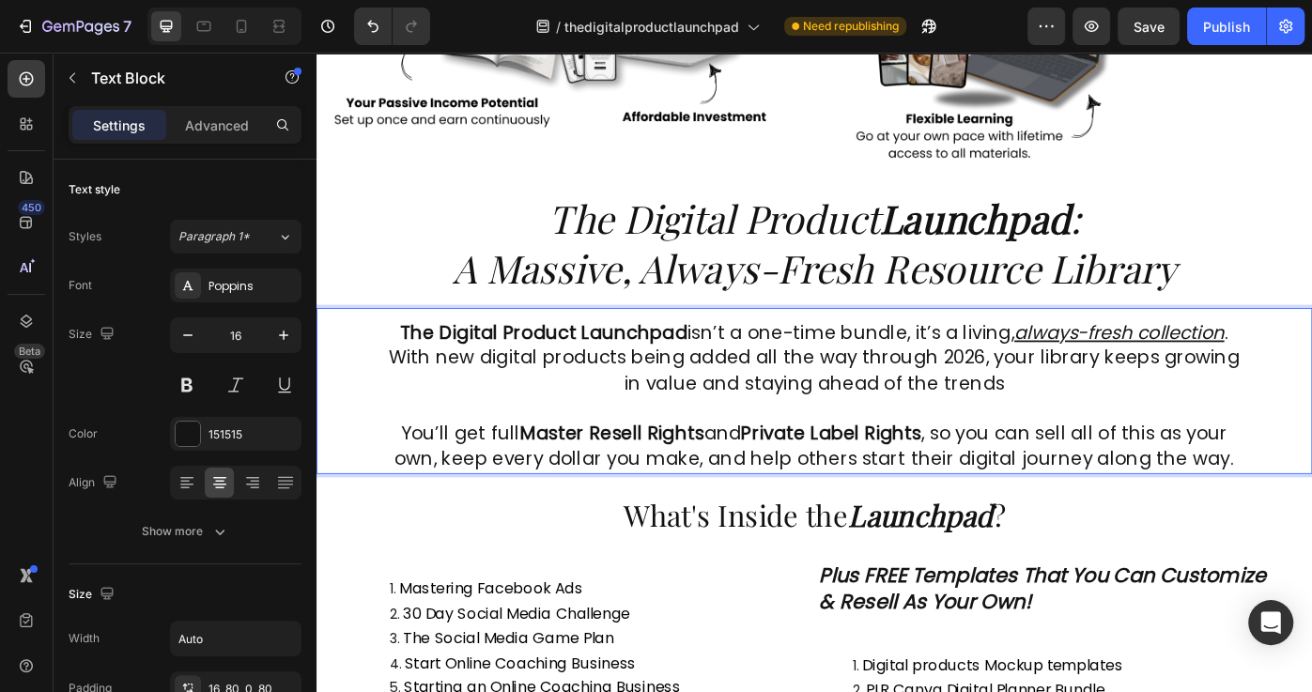
click at [945, 403] on span "The Digital Product Launchpad isn’t a one-time bundle, it’s a living, always-fr…" at bounding box center [880, 398] width 962 height 87
click at [686, 398] on span "The Digital Product Launchpad isn’t a one-time bundle, it’s a living, always-fr…" at bounding box center [880, 398] width 962 height 87
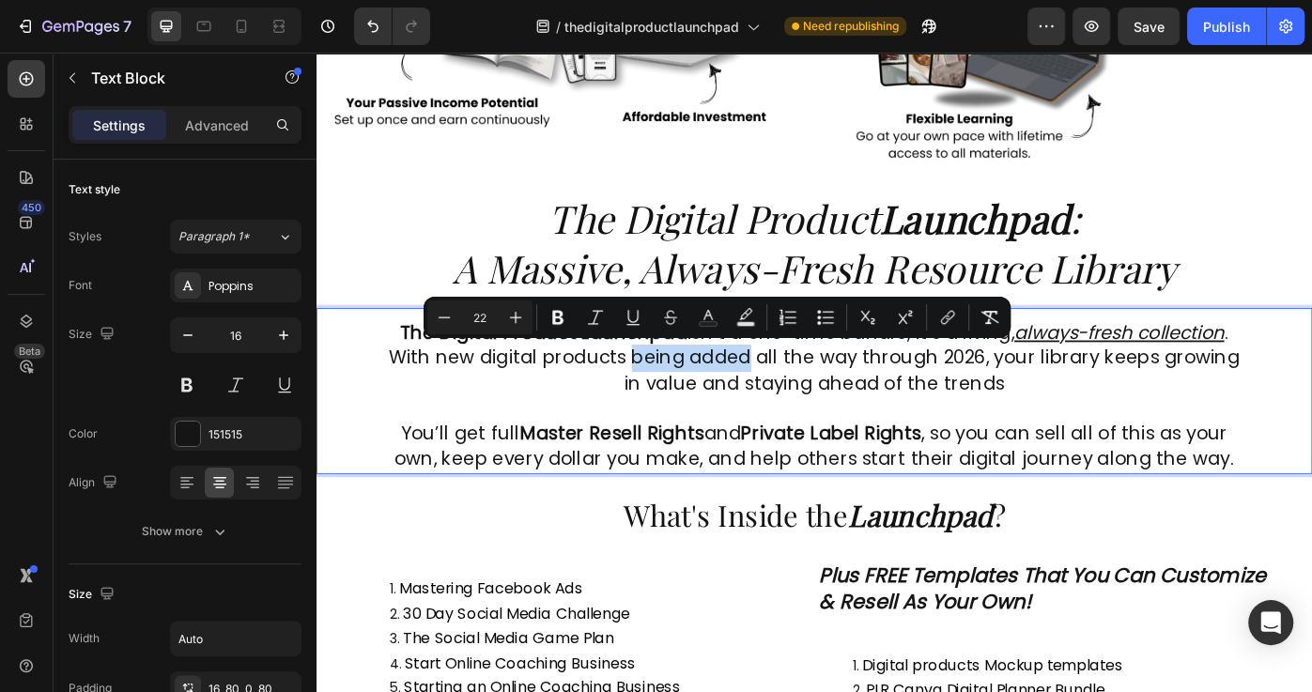
drag, startPoint x: 665, startPoint y: 395, endPoint x: 792, endPoint y: 400, distance: 126.8
click at [792, 400] on span "The Digital Product Launchpad isn’t a one-time bundle, it’s a living, always-fr…" at bounding box center [880, 398] width 962 height 87
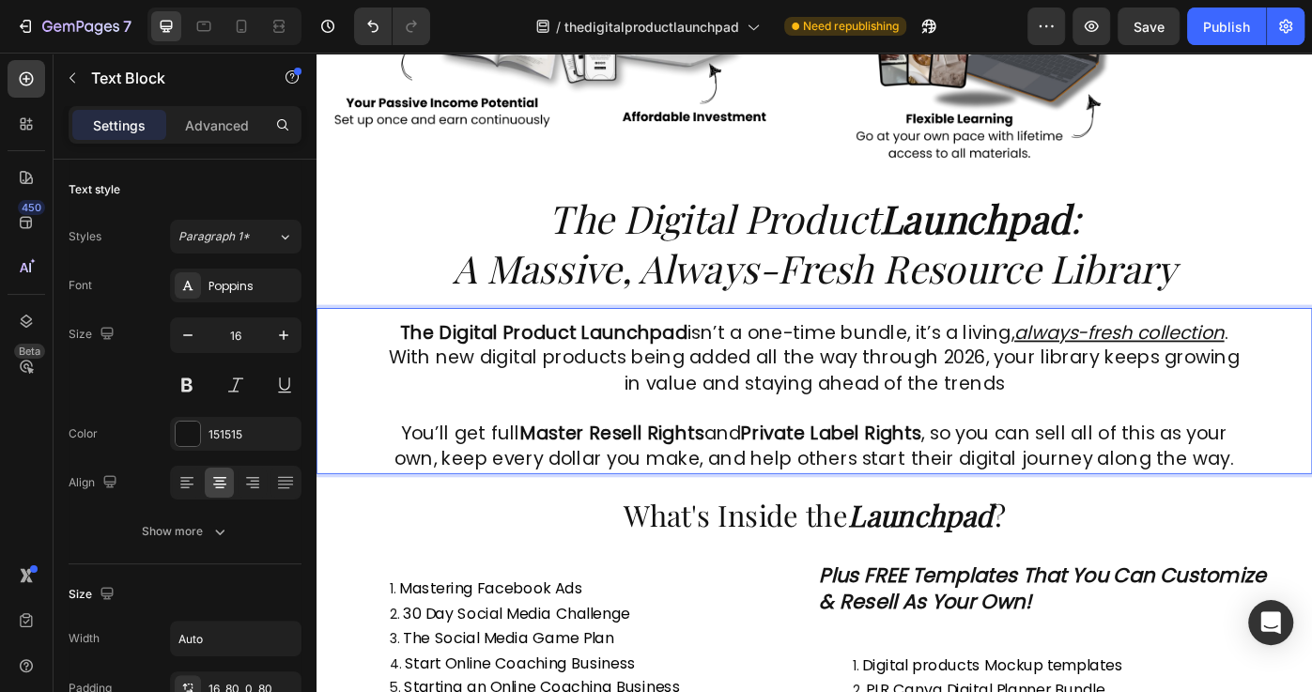
click at [795, 422] on span "The Digital Product Launchpad isn’t a one-time bundle, it’s a living, always-fr…" at bounding box center [880, 398] width 962 height 87
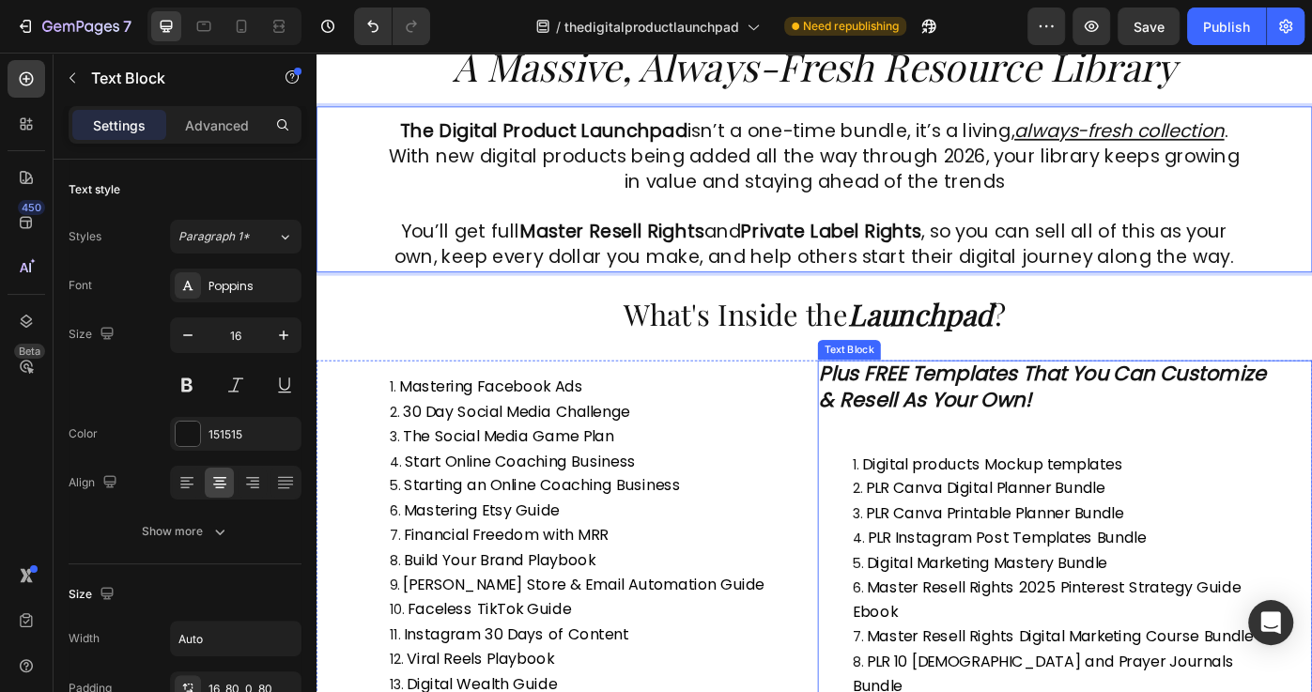
scroll to position [827, 0]
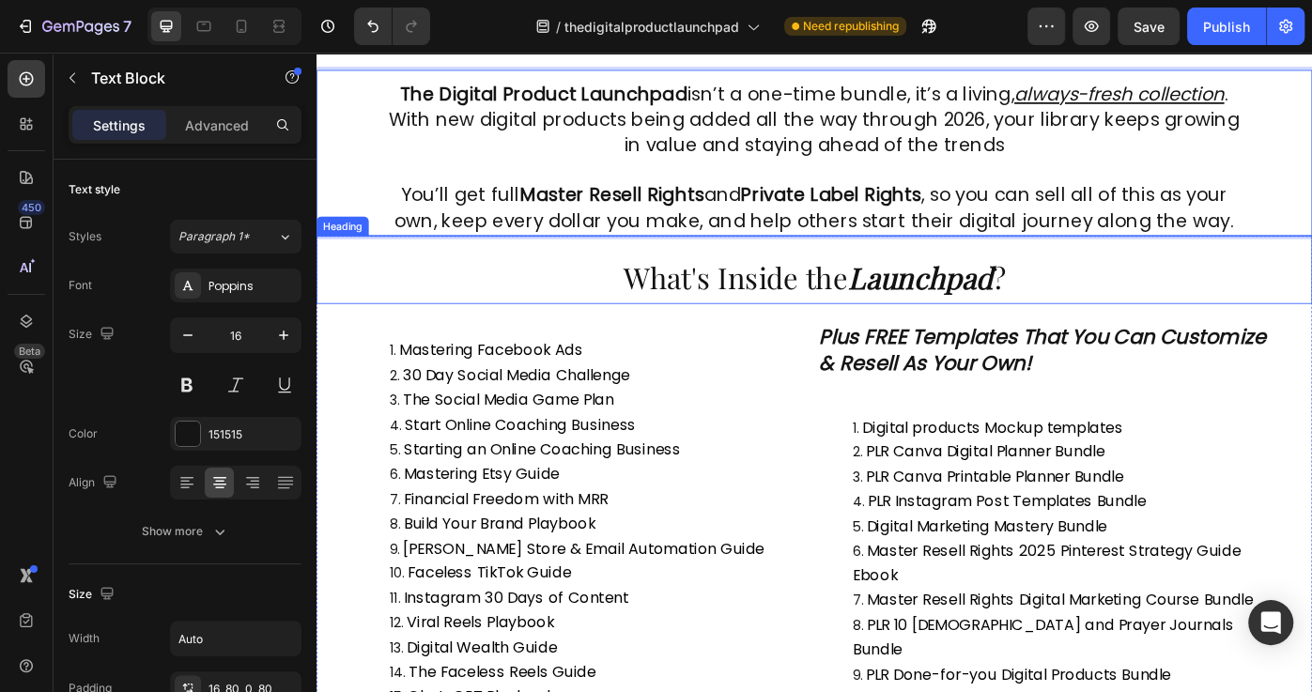
click at [897, 301] on span "What's Inside the Launchpad ?" at bounding box center [880, 306] width 433 height 44
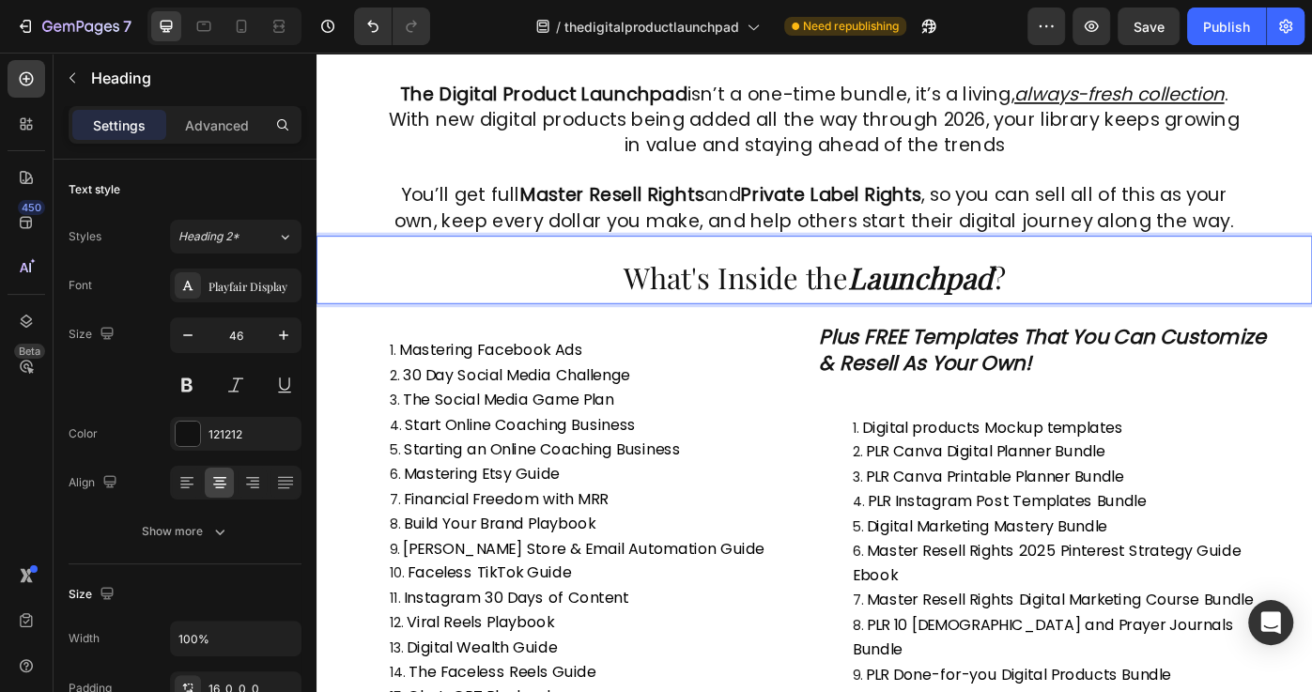
click at [1071, 305] on strong "Launchpad" at bounding box center [999, 306] width 163 height 44
click at [1120, 308] on p "What's Inside the Launchpad ?" at bounding box center [879, 305] width 1123 height 60
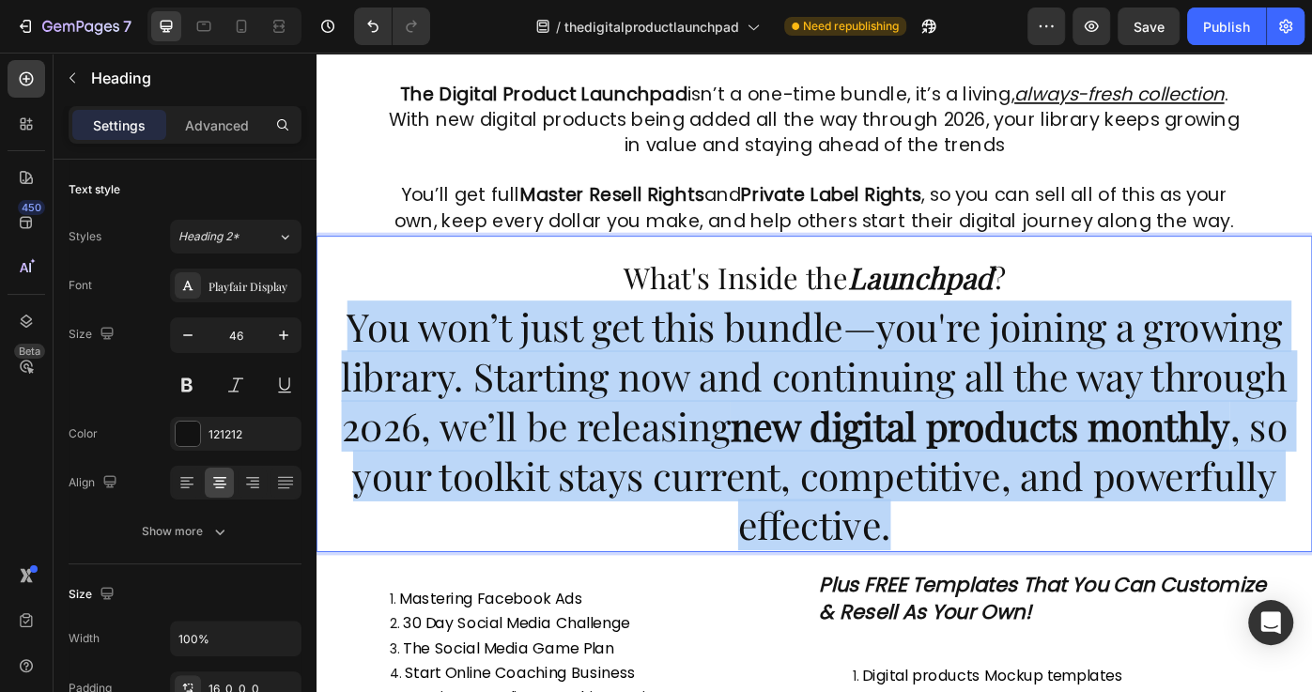
drag, startPoint x: 353, startPoint y: 356, endPoint x: 1021, endPoint y: 581, distance: 704.6
click at [1021, 581] on p "What's Inside the Launchpad ? You won’t just get this bundle—you're joining a g…" at bounding box center [879, 445] width 1123 height 341
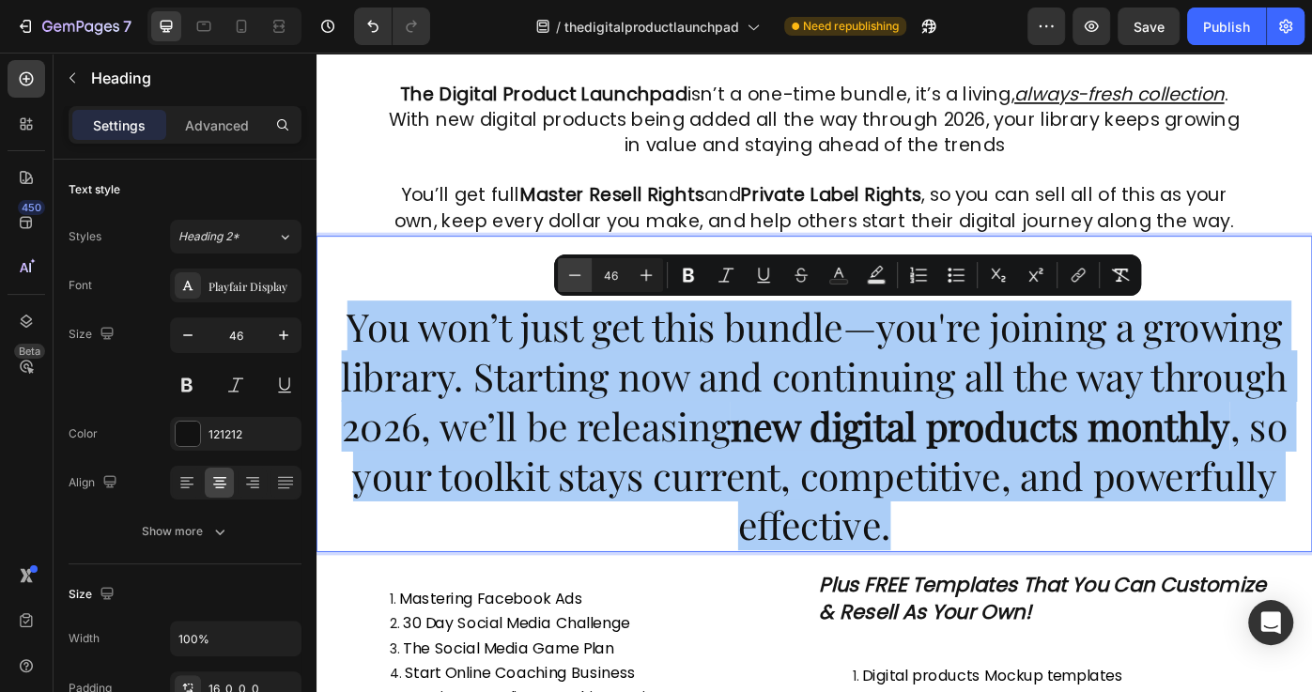
click at [562, 273] on button "Minus" at bounding box center [575, 275] width 34 height 34
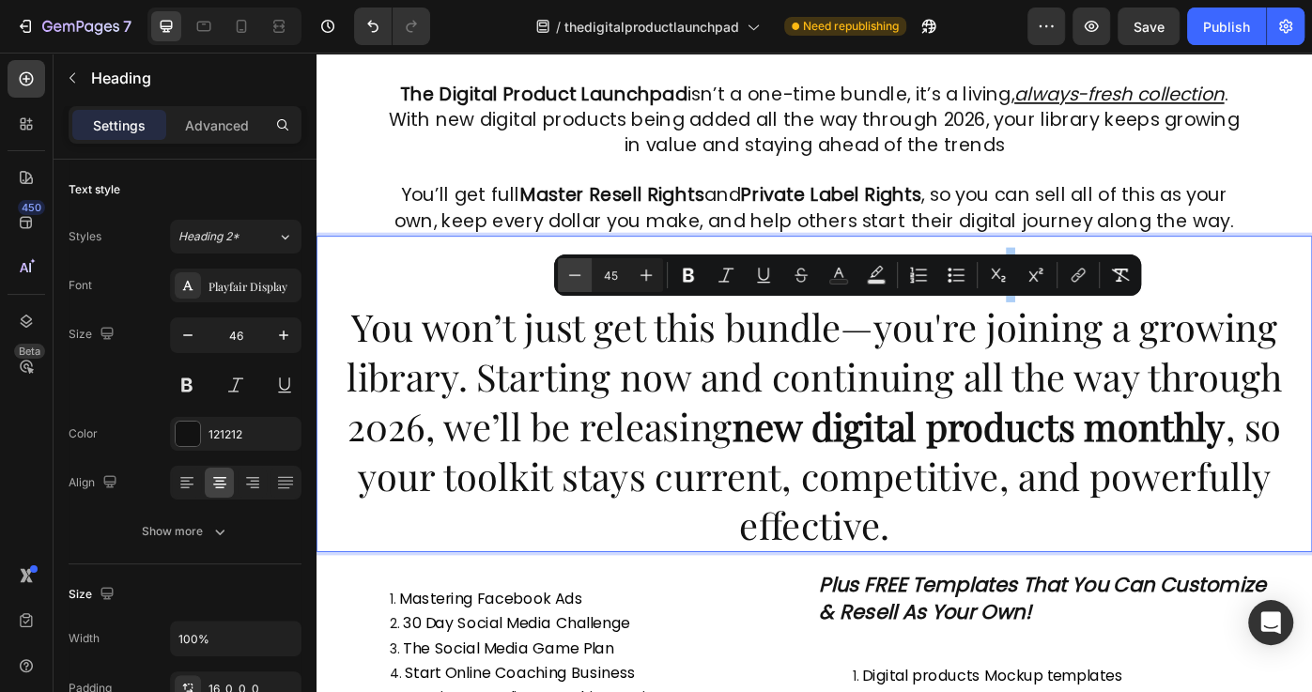
click at [565, 272] on icon "Editor contextual toolbar" at bounding box center [574, 275] width 19 height 19
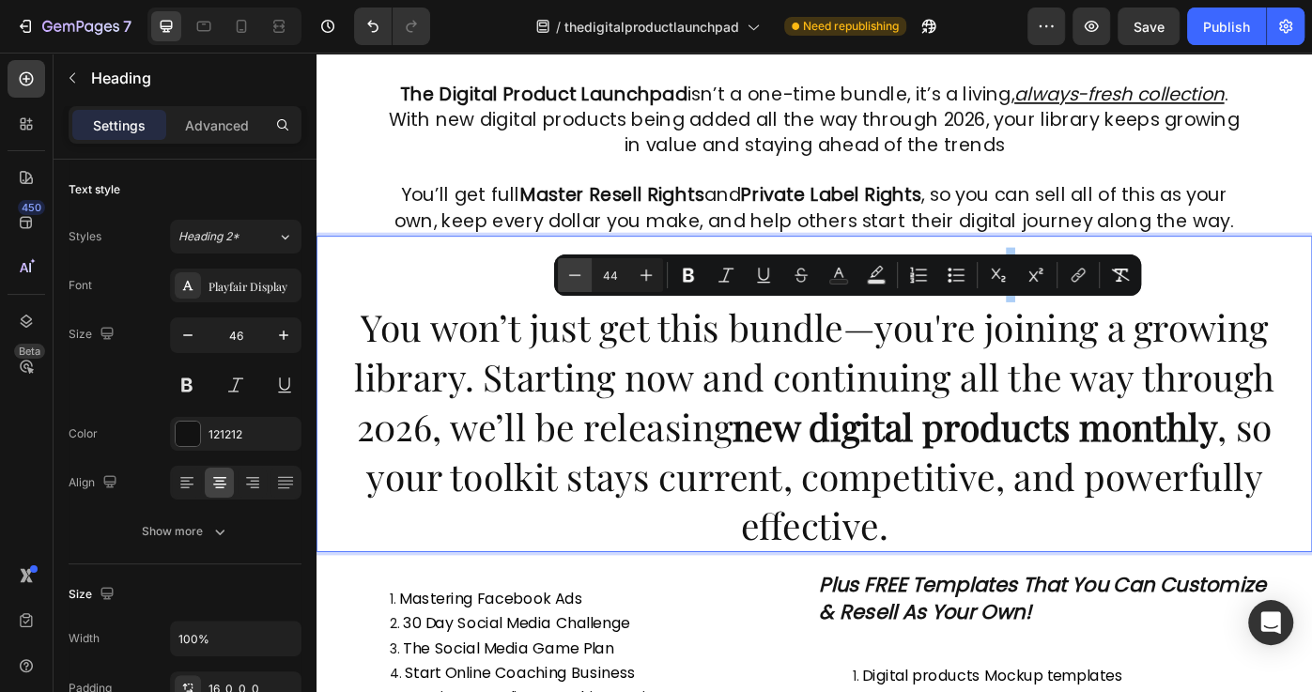
click at [565, 272] on icon "Editor contextual toolbar" at bounding box center [574, 275] width 19 height 19
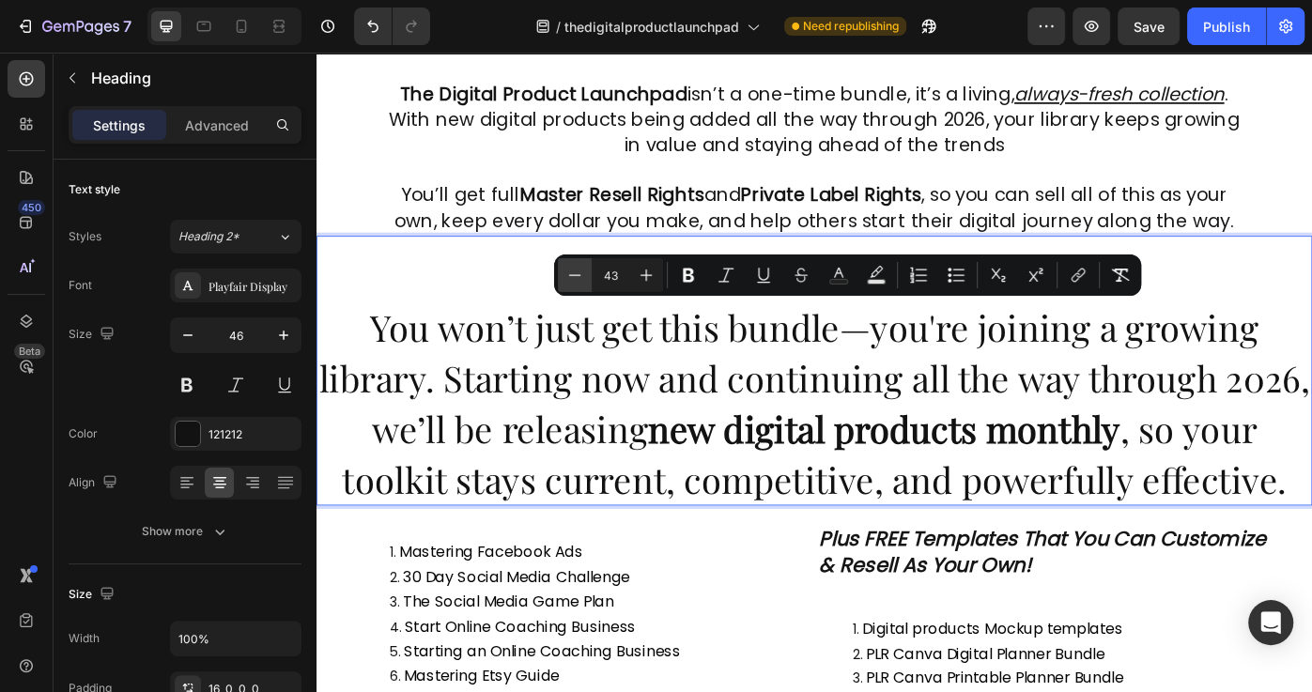
click at [566, 272] on icon "Editor contextual toolbar" at bounding box center [574, 275] width 19 height 19
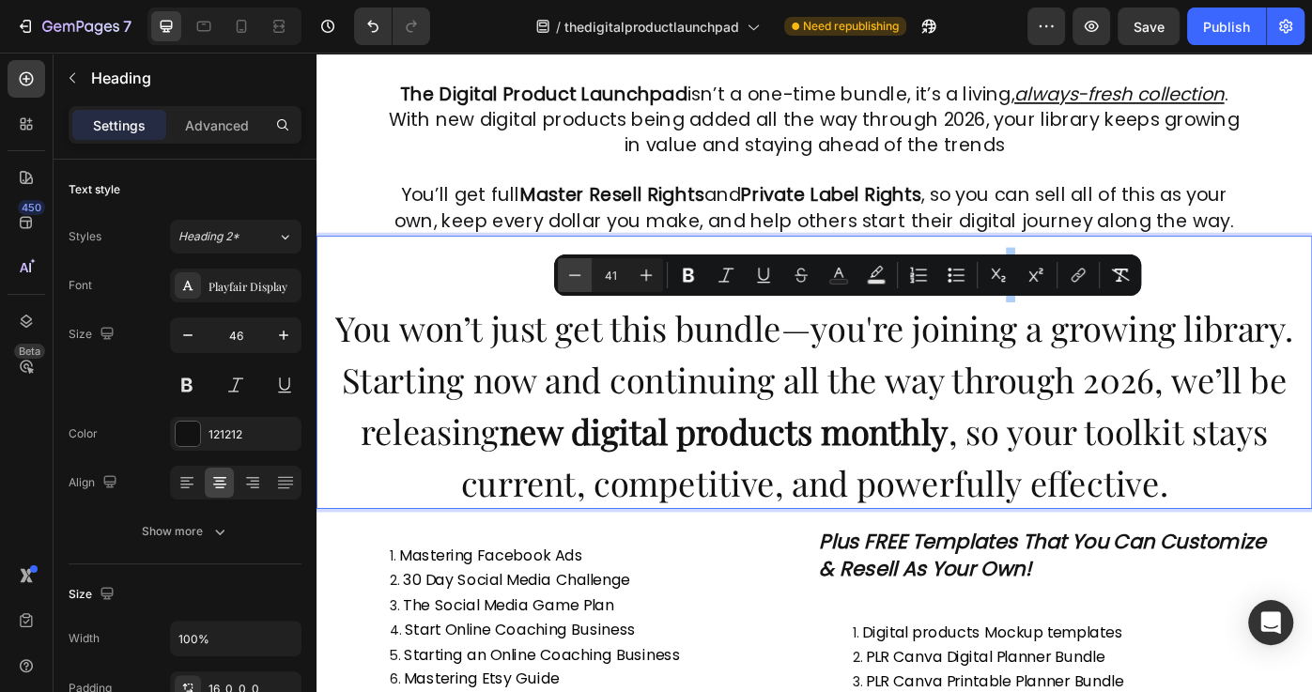
click at [566, 272] on icon "Editor contextual toolbar" at bounding box center [574, 275] width 19 height 19
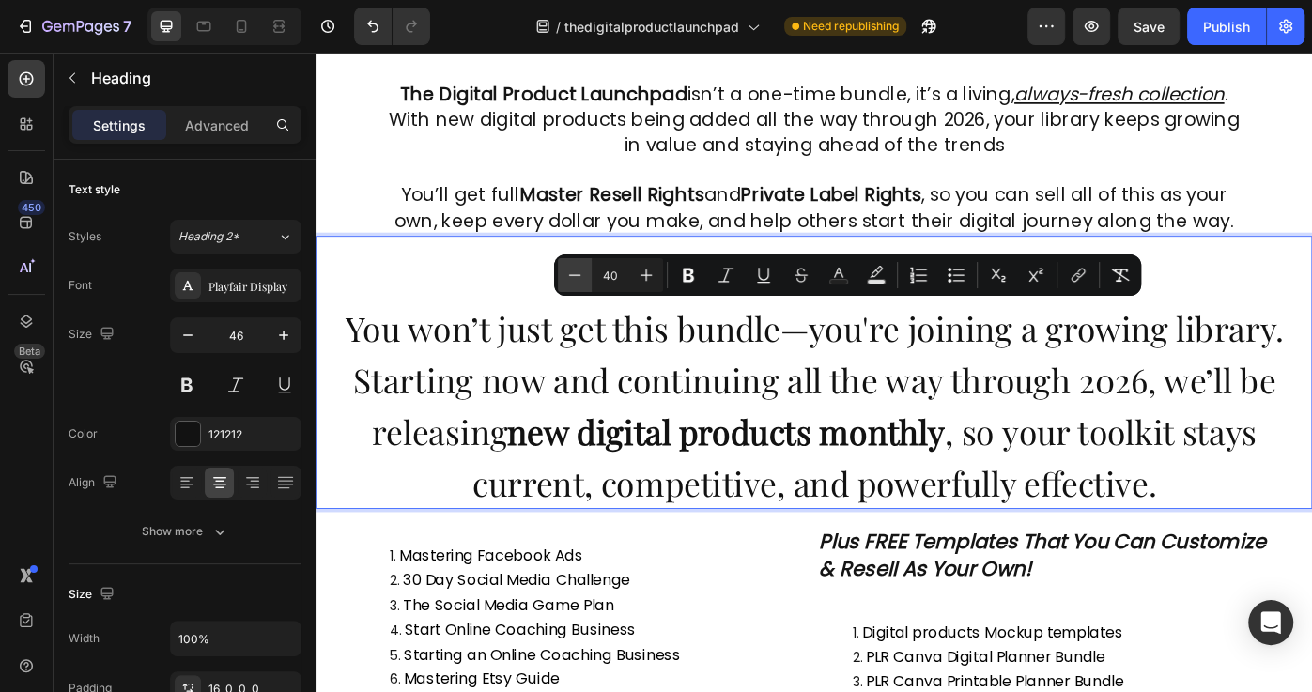
click at [567, 272] on icon "Editor contextual toolbar" at bounding box center [574, 275] width 19 height 19
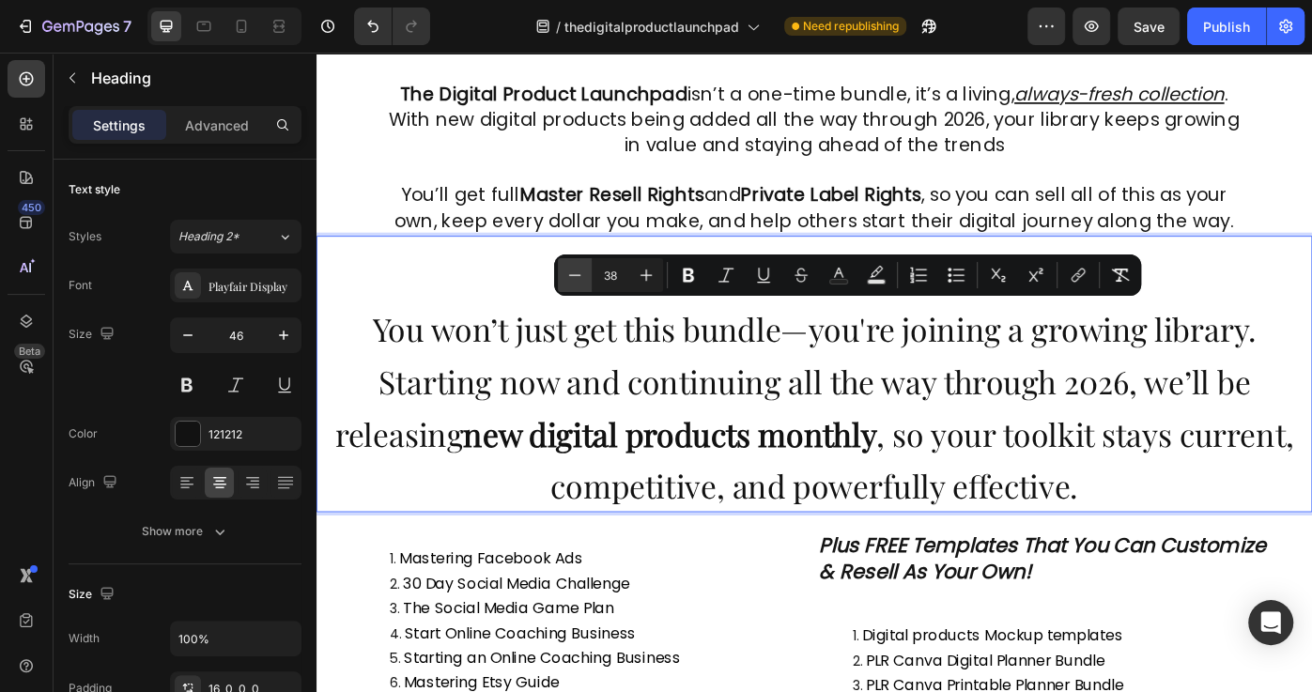
click at [567, 271] on icon "Editor contextual toolbar" at bounding box center [574, 275] width 19 height 19
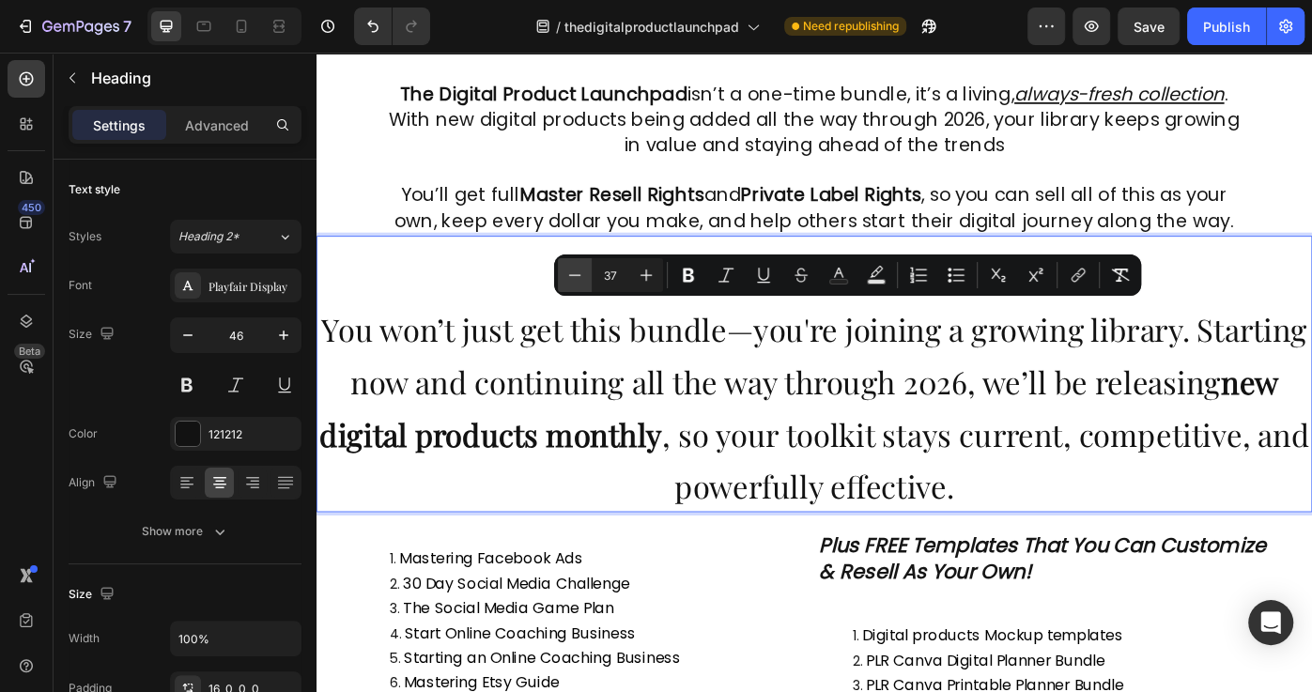
click at [567, 271] on icon "Editor contextual toolbar" at bounding box center [574, 275] width 19 height 19
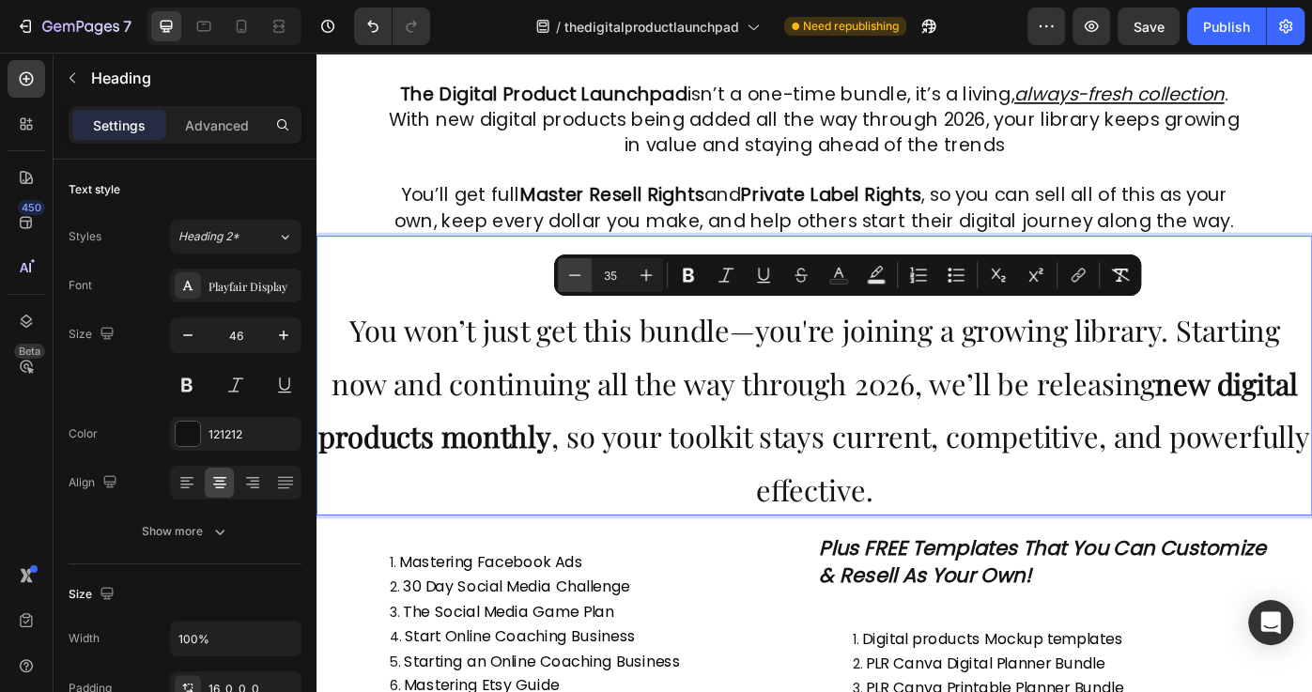
click at [567, 271] on icon "Editor contextual toolbar" at bounding box center [574, 275] width 19 height 19
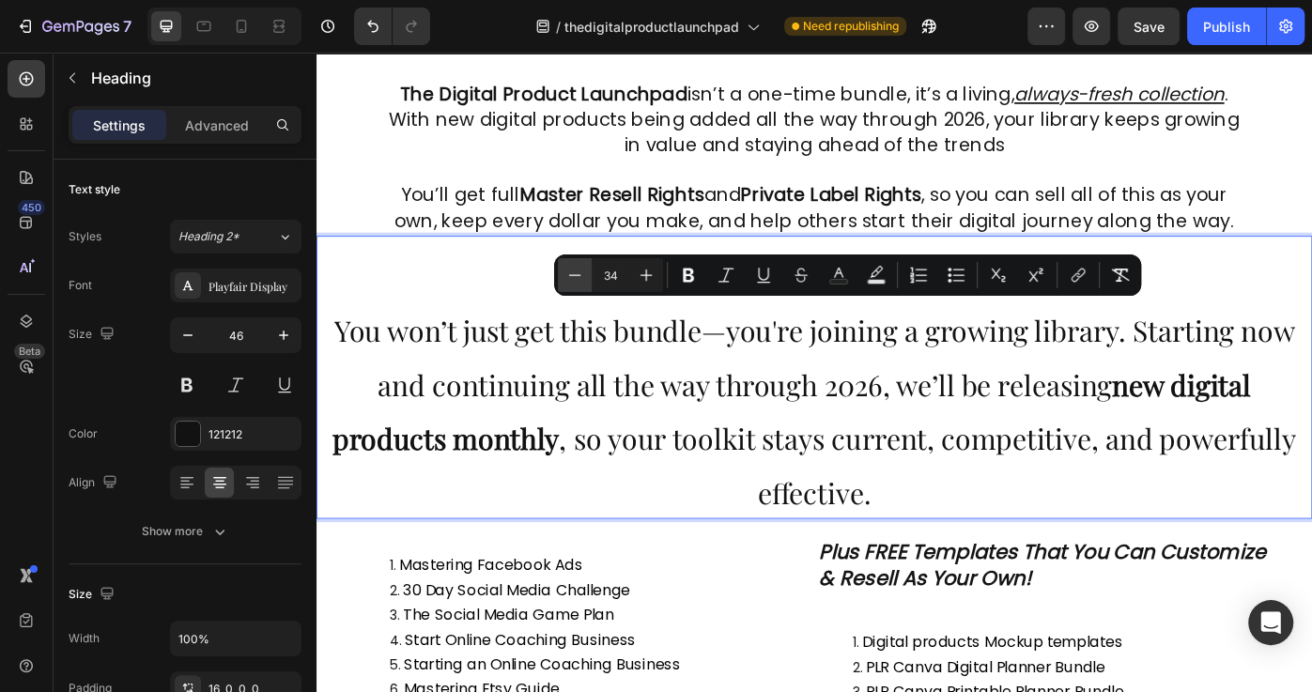
click at [567, 270] on icon "Editor contextual toolbar" at bounding box center [574, 275] width 19 height 19
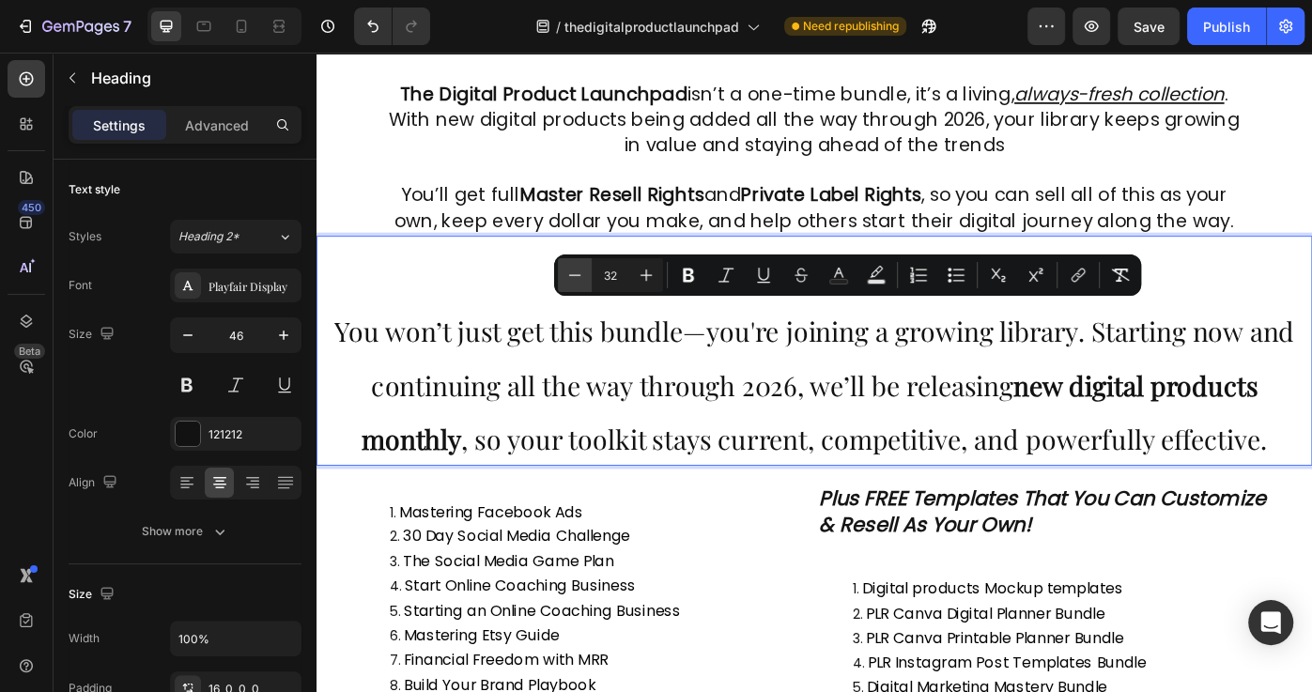
click at [567, 270] on icon "Editor contextual toolbar" at bounding box center [574, 275] width 19 height 19
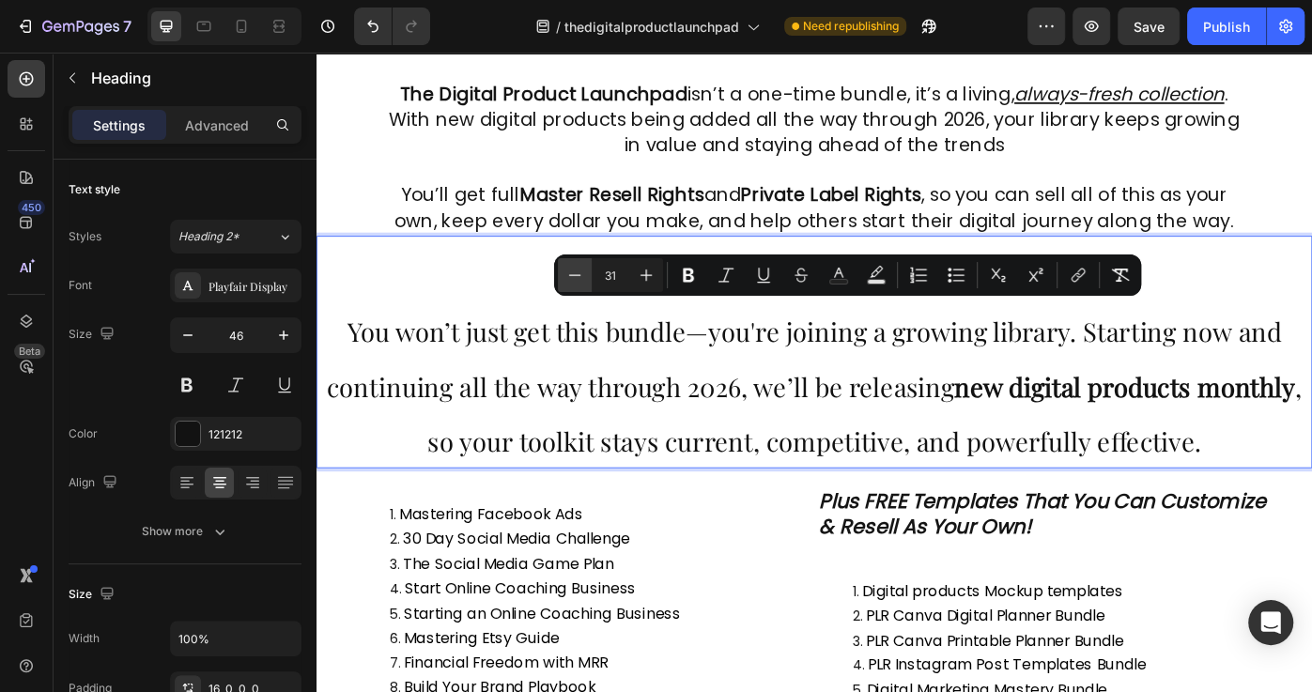
click at [567, 270] on icon "Editor contextual toolbar" at bounding box center [574, 275] width 19 height 19
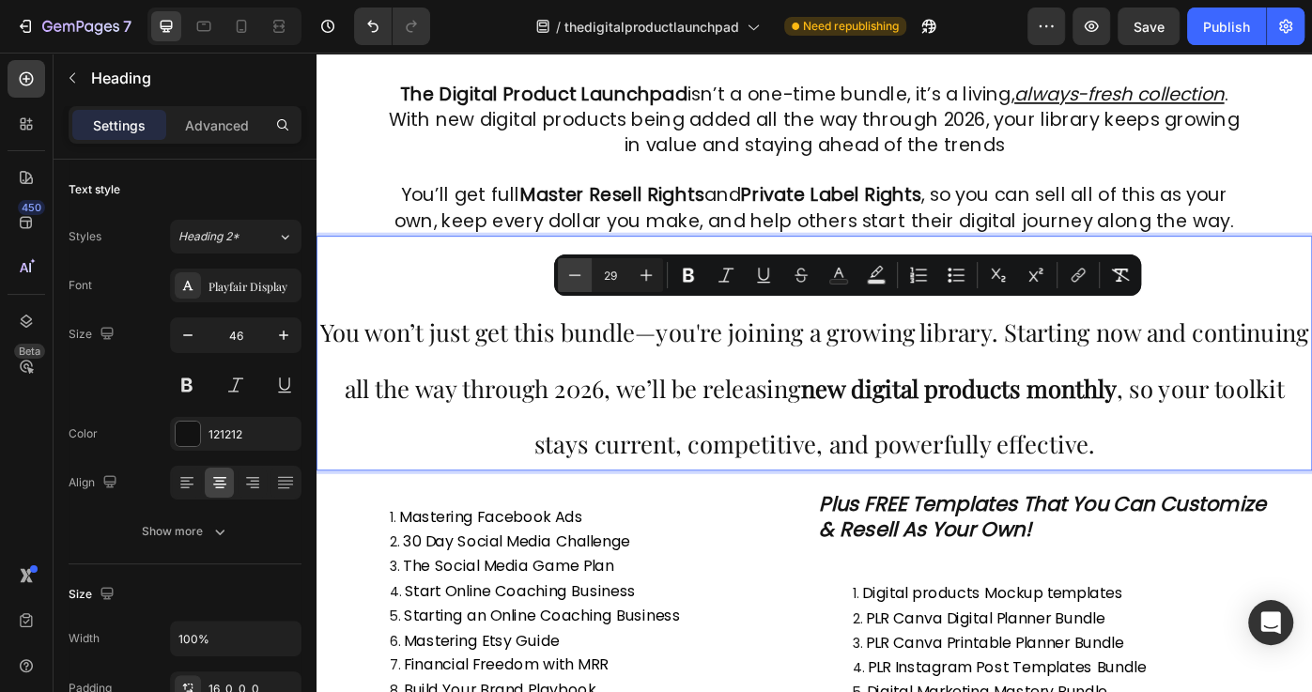
click at [567, 270] on icon "Editor contextual toolbar" at bounding box center [574, 275] width 19 height 19
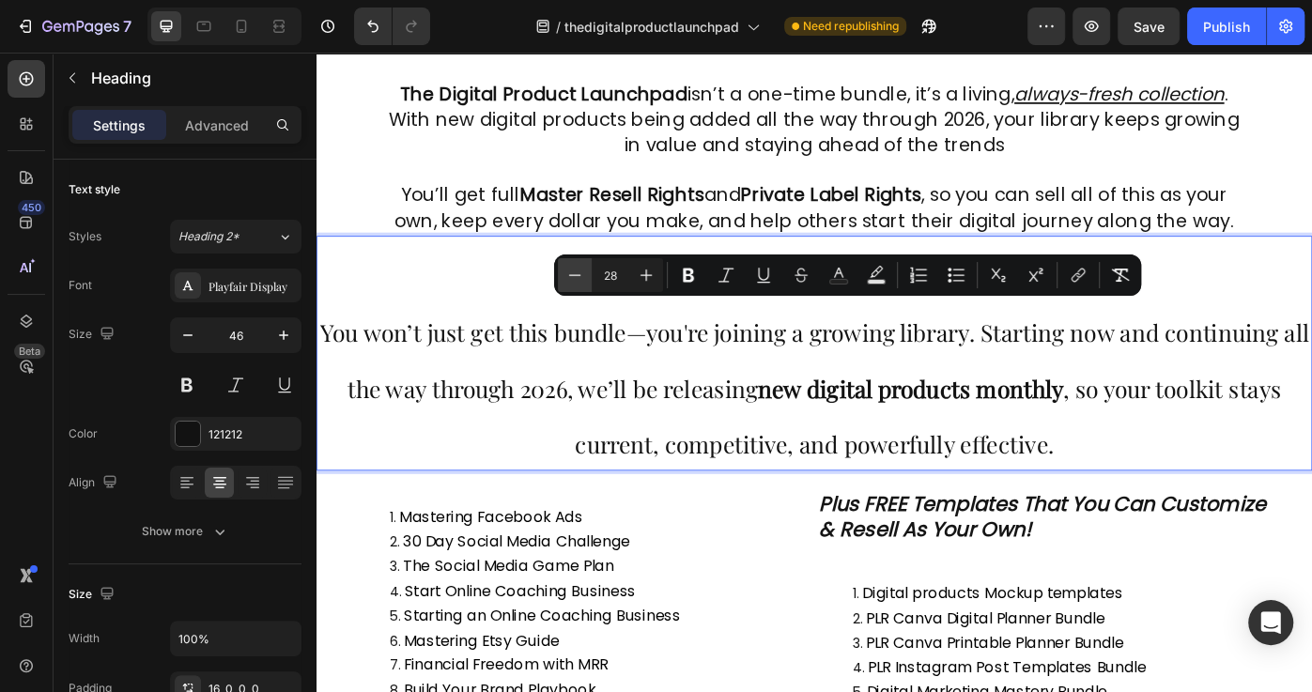
click at [567, 270] on icon "Editor contextual toolbar" at bounding box center [574, 275] width 19 height 19
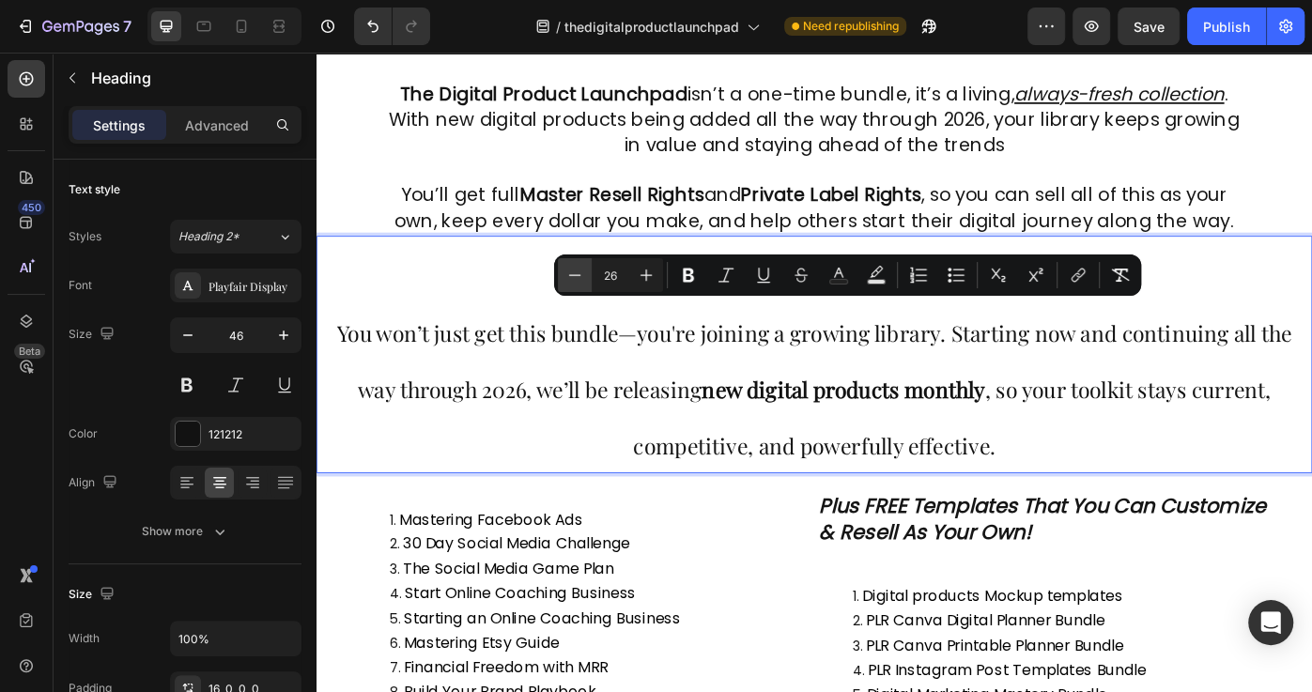
click at [567, 269] on icon "Editor contextual toolbar" at bounding box center [574, 275] width 19 height 19
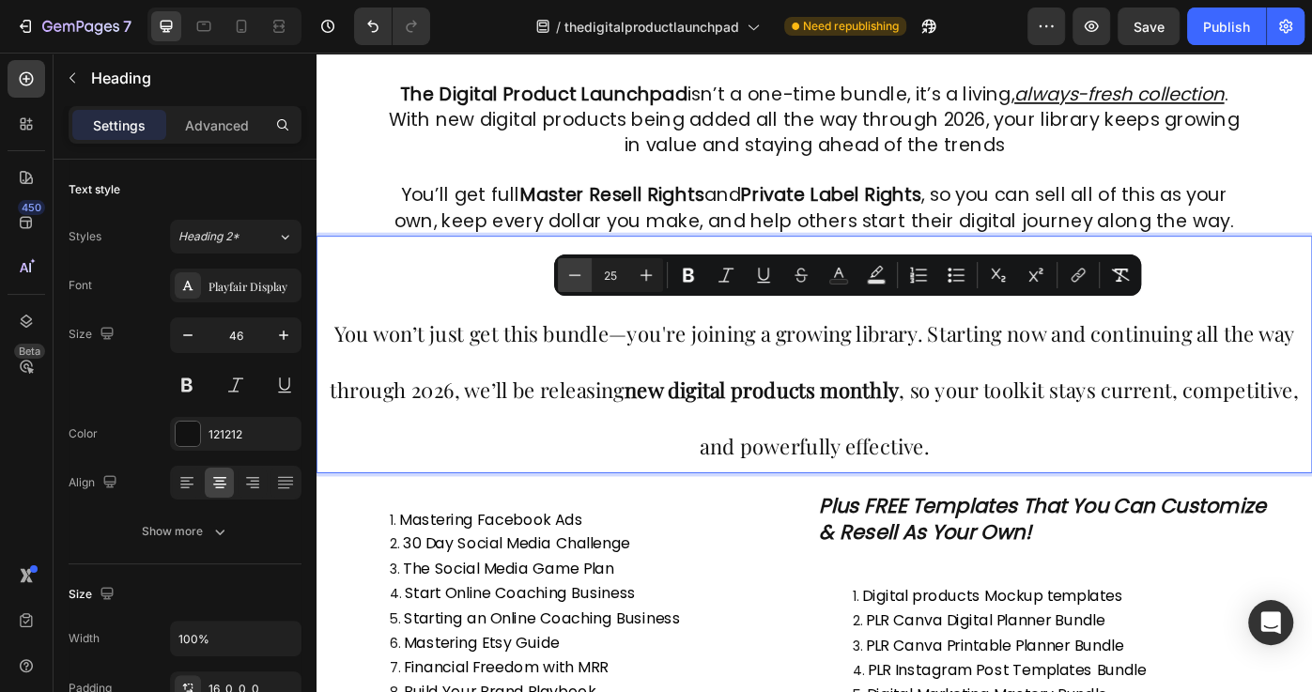
click at [567, 269] on icon "Editor contextual toolbar" at bounding box center [574, 275] width 19 height 19
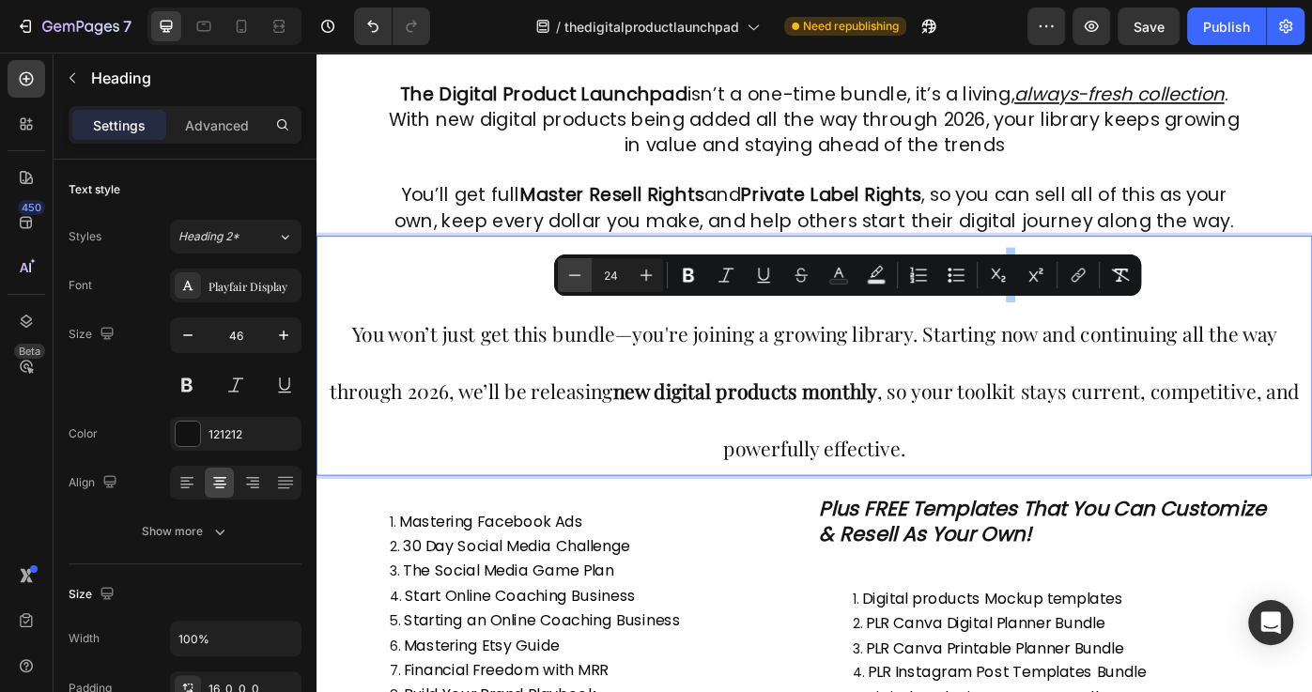
click at [567, 269] on icon "Editor contextual toolbar" at bounding box center [574, 275] width 19 height 19
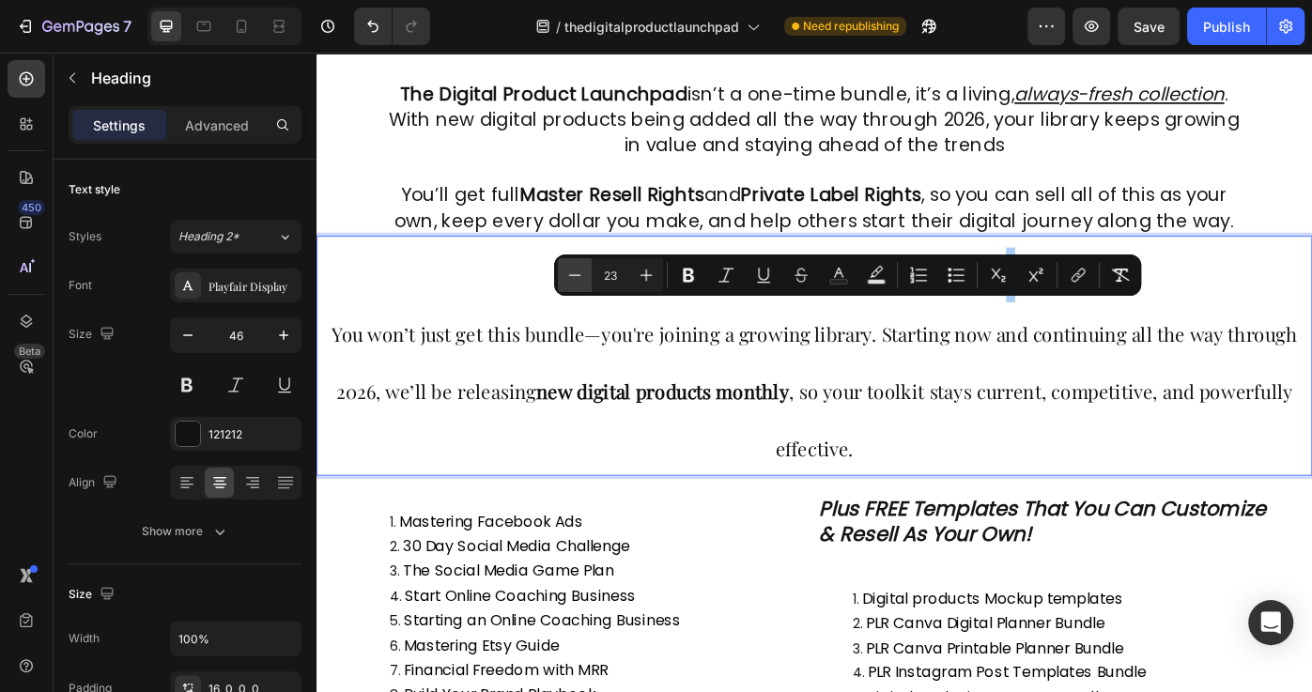
click at [567, 269] on icon "Editor contextual toolbar" at bounding box center [574, 275] width 19 height 19
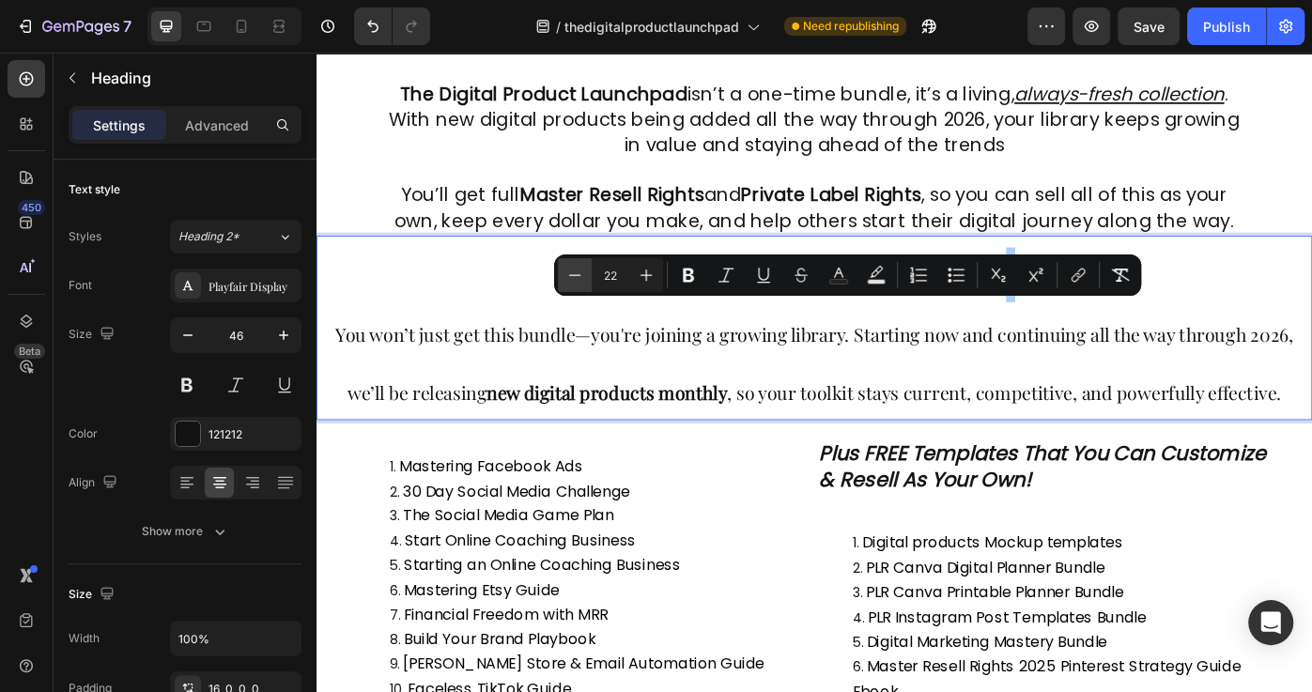
click at [567, 269] on icon "Editor contextual toolbar" at bounding box center [574, 275] width 19 height 19
type input "21"
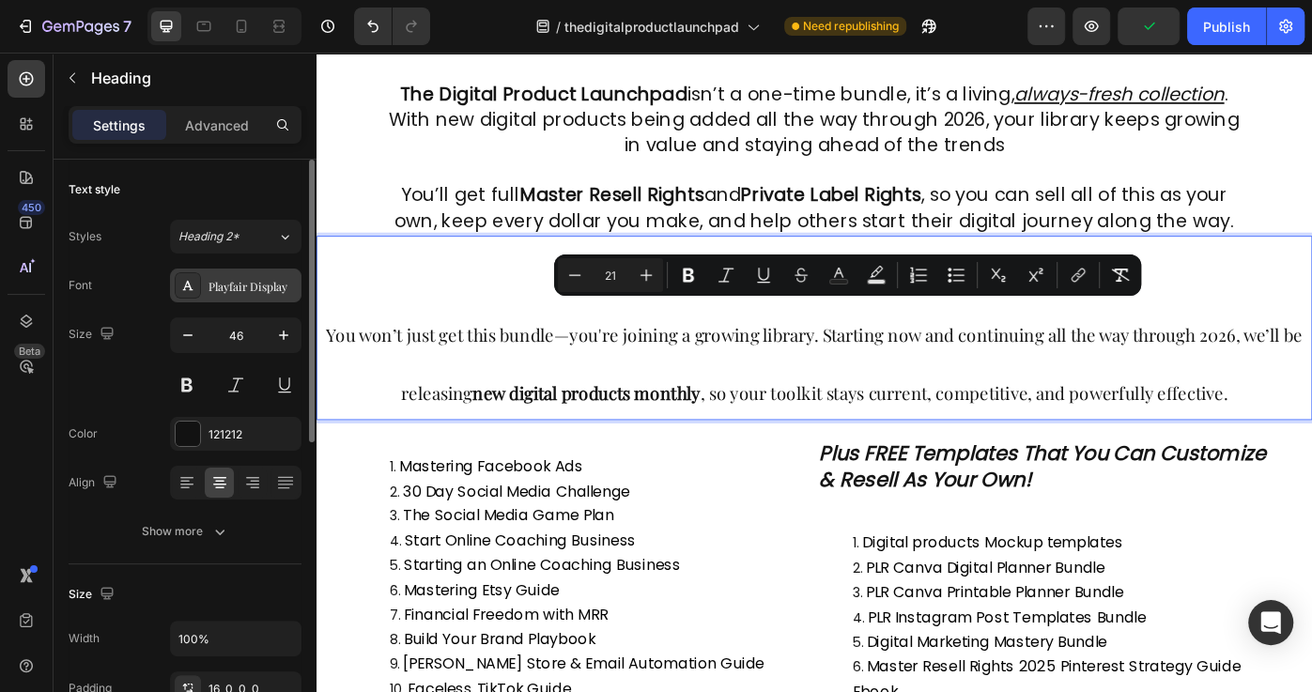
click at [276, 278] on div "Playfair Display" at bounding box center [252, 286] width 88 height 17
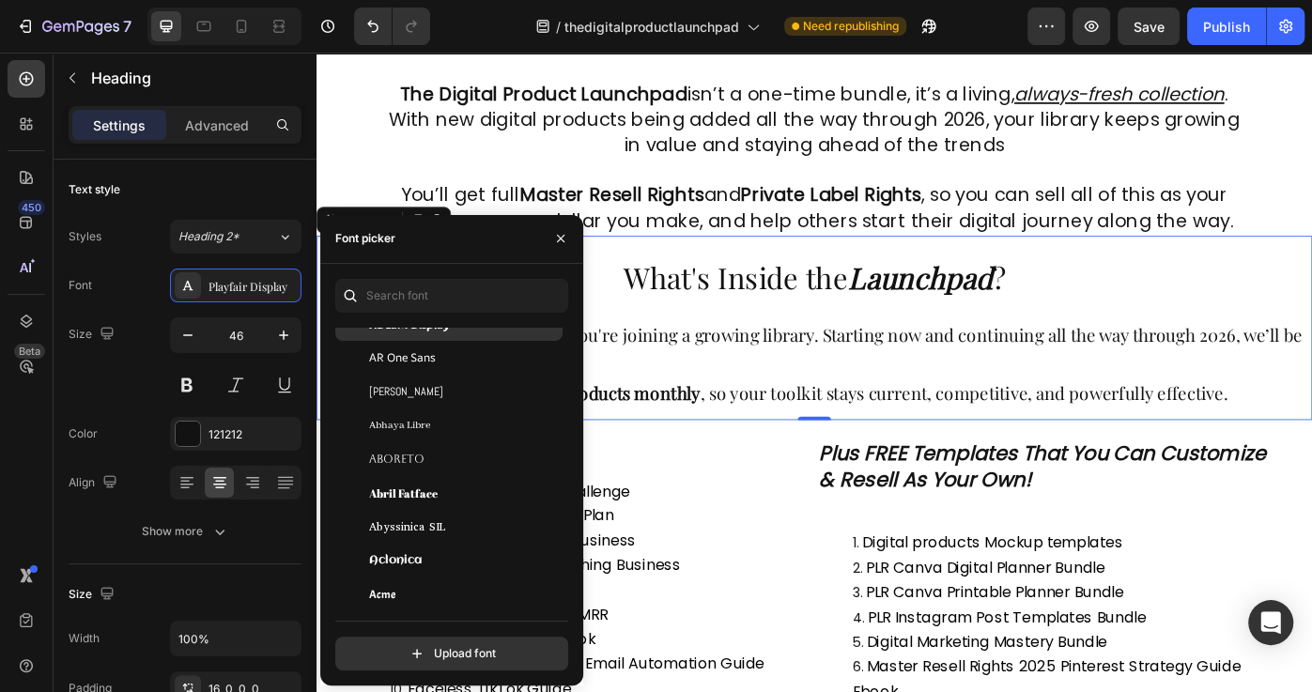
scroll to position [0, 0]
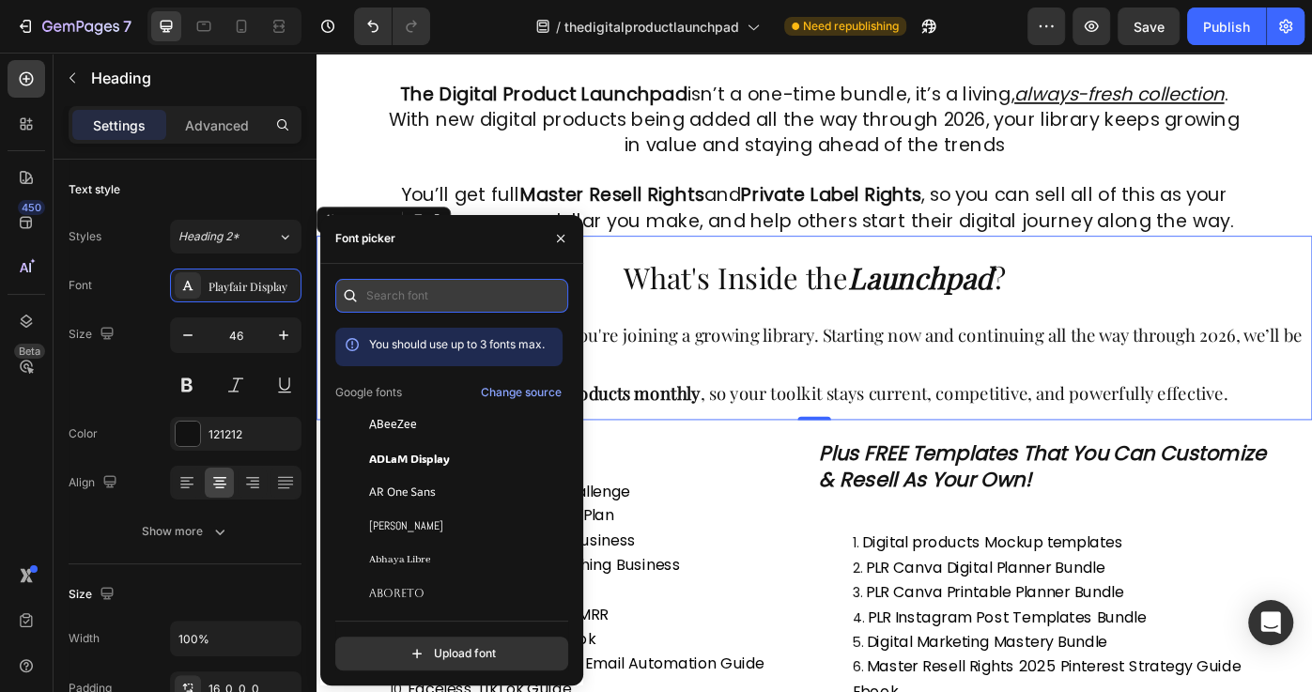
click at [455, 292] on input "text" at bounding box center [451, 296] width 233 height 34
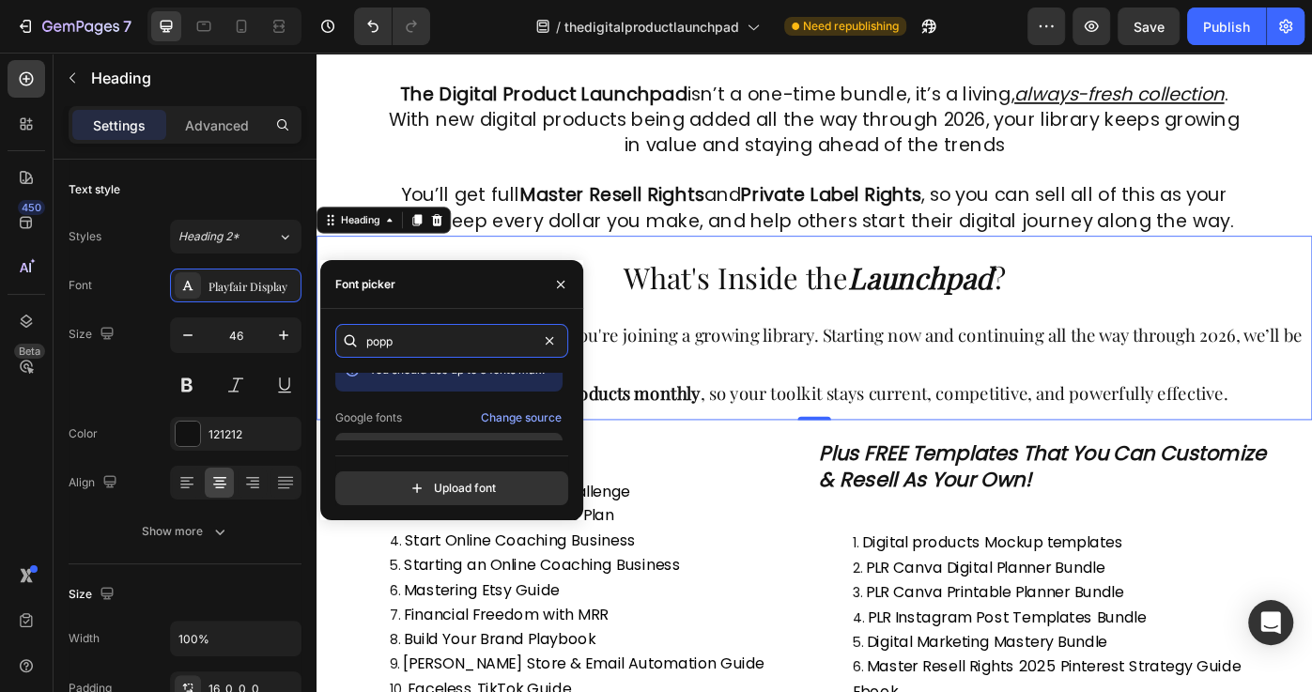
scroll to position [45, 0]
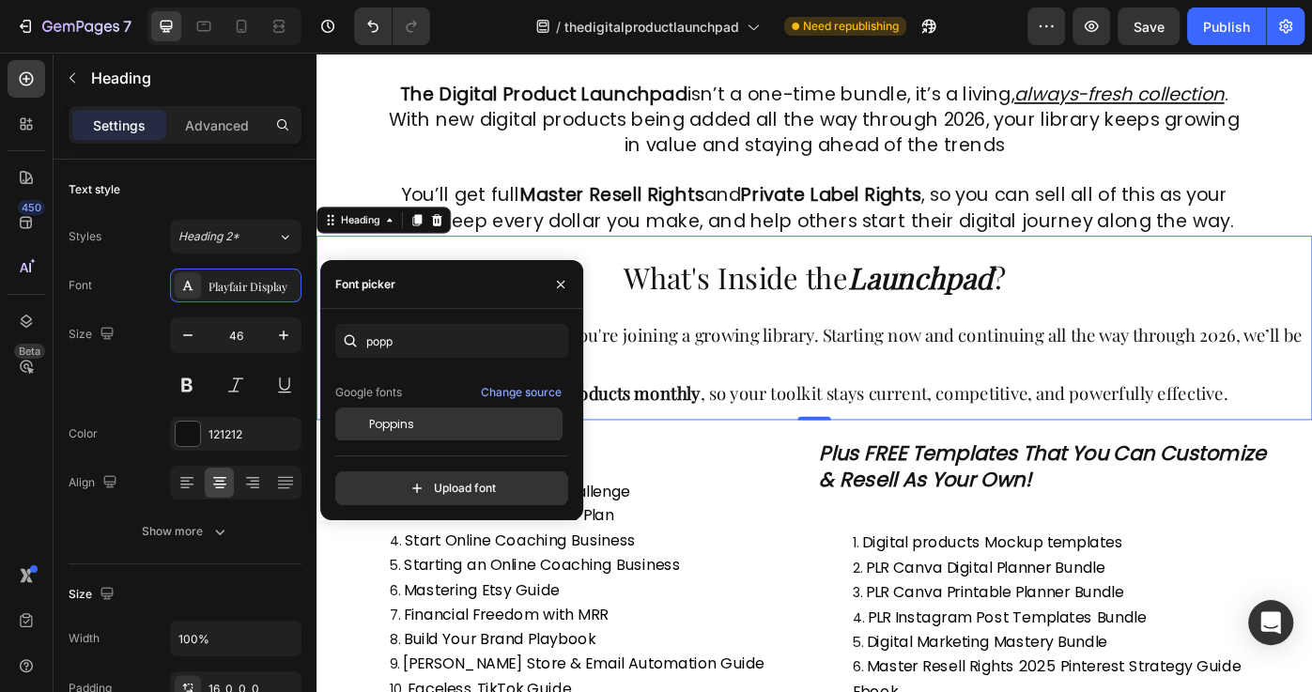
click at [453, 423] on div "Poppins" at bounding box center [464, 424] width 190 height 17
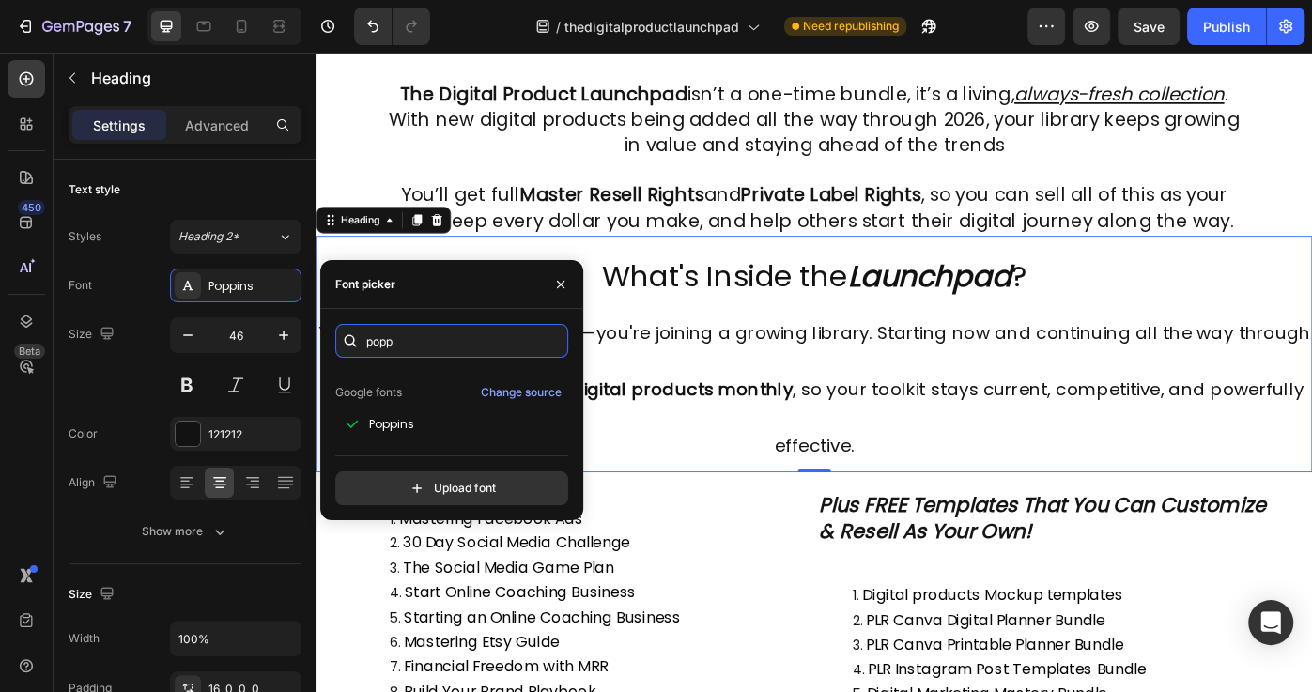
type input "pop"
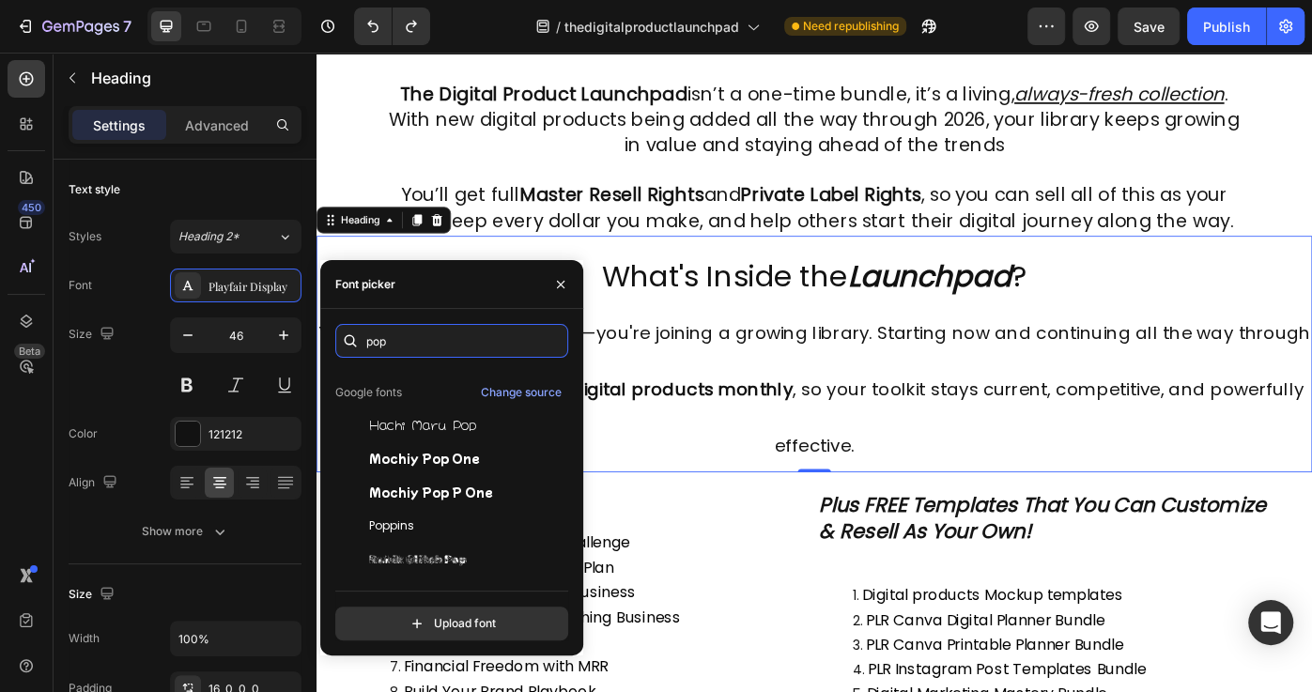
scroll to position [0, 0]
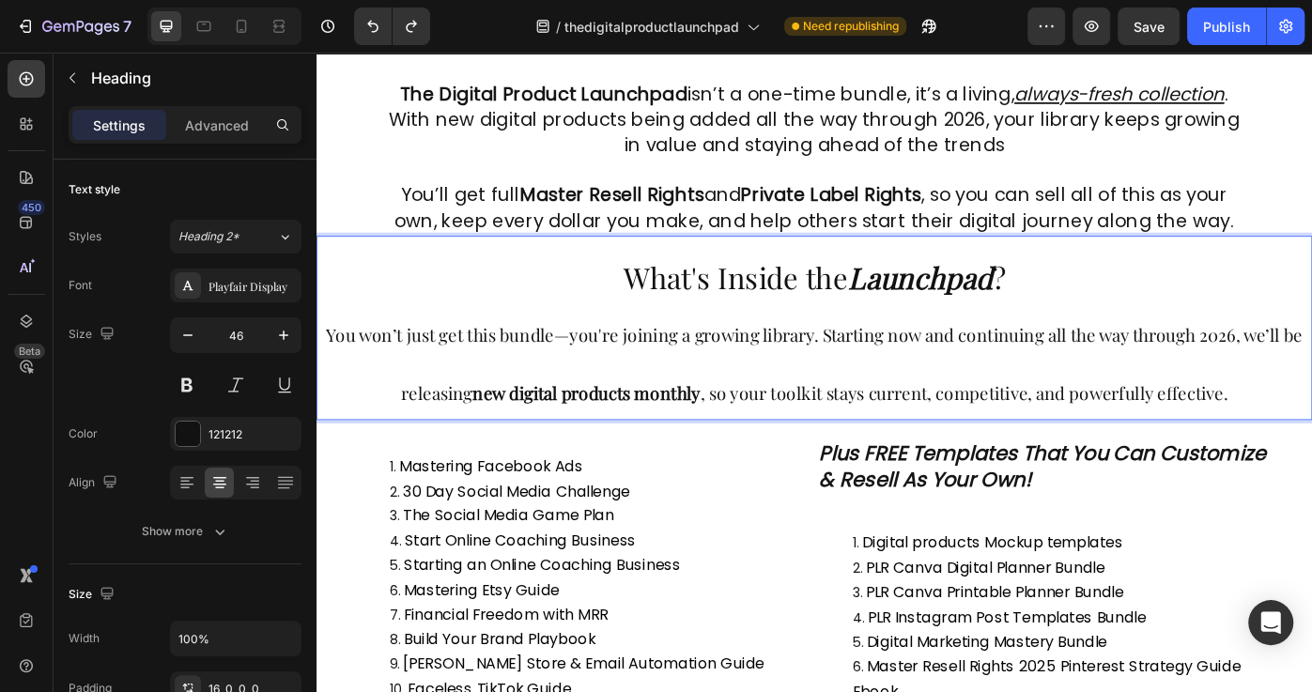
click at [586, 536] on li "Mastering Facebook Ads" at bounding box center [636, 522] width 475 height 28
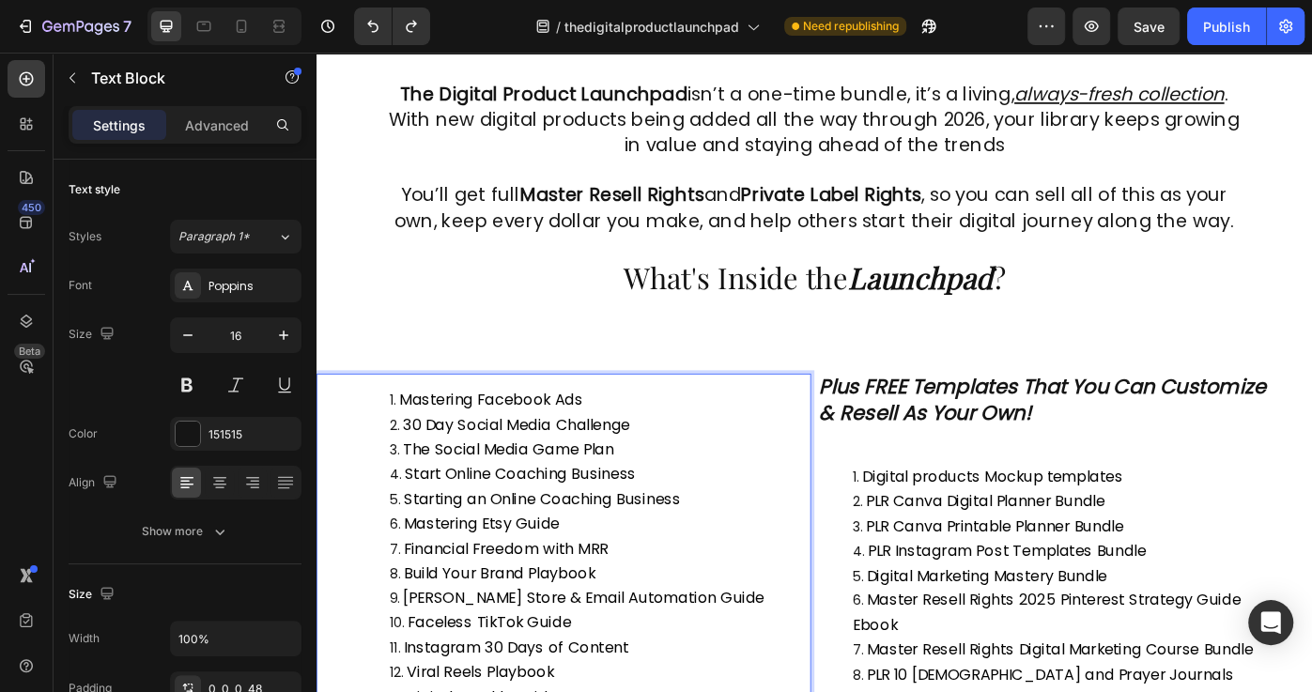
click at [807, 467] on li "30 Day Social Media Challenge" at bounding box center [636, 475] width 475 height 28
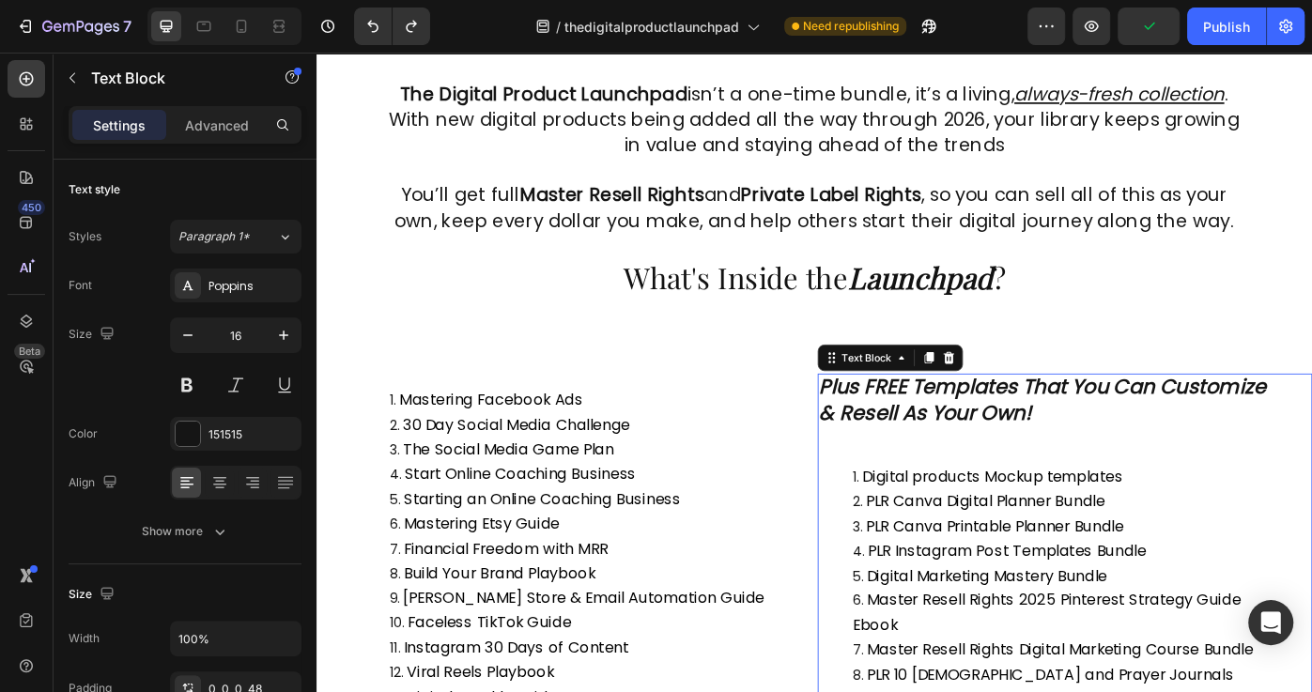
click at [974, 436] on strong "Plus FREE Templates That You Can Customize & Resell As Your Own!" at bounding box center [1137, 445] width 505 height 61
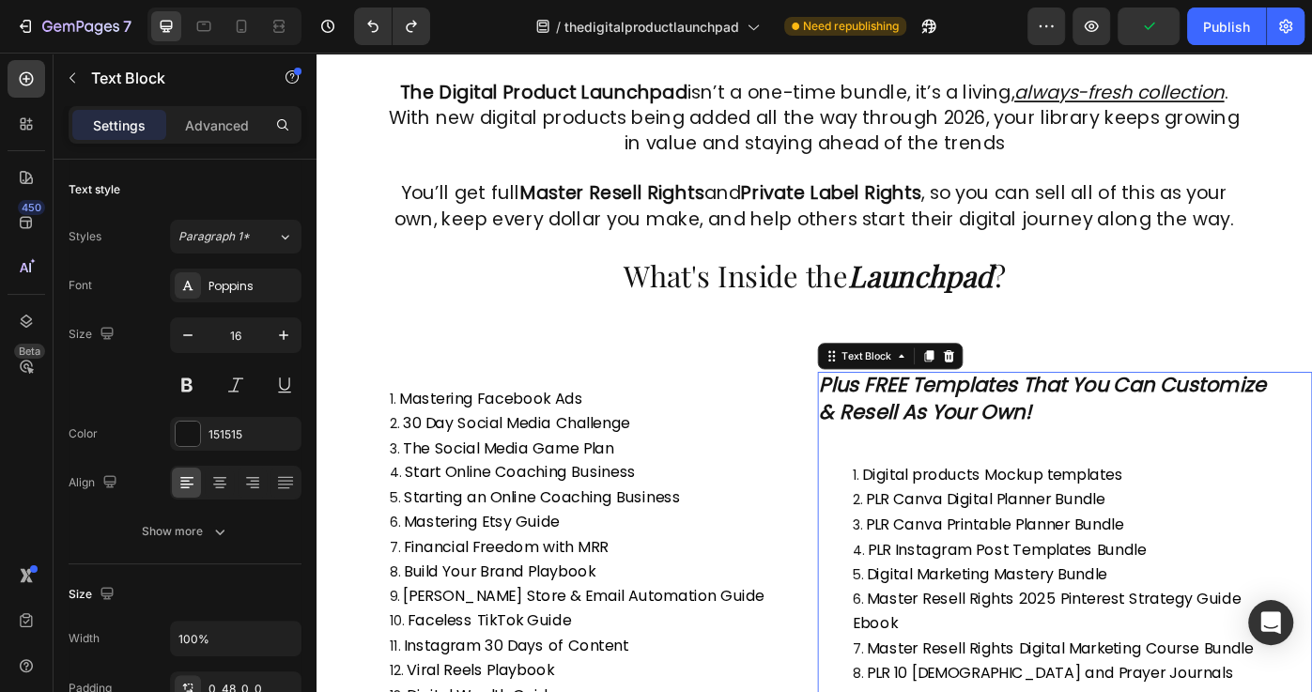
scroll to position [838, 0]
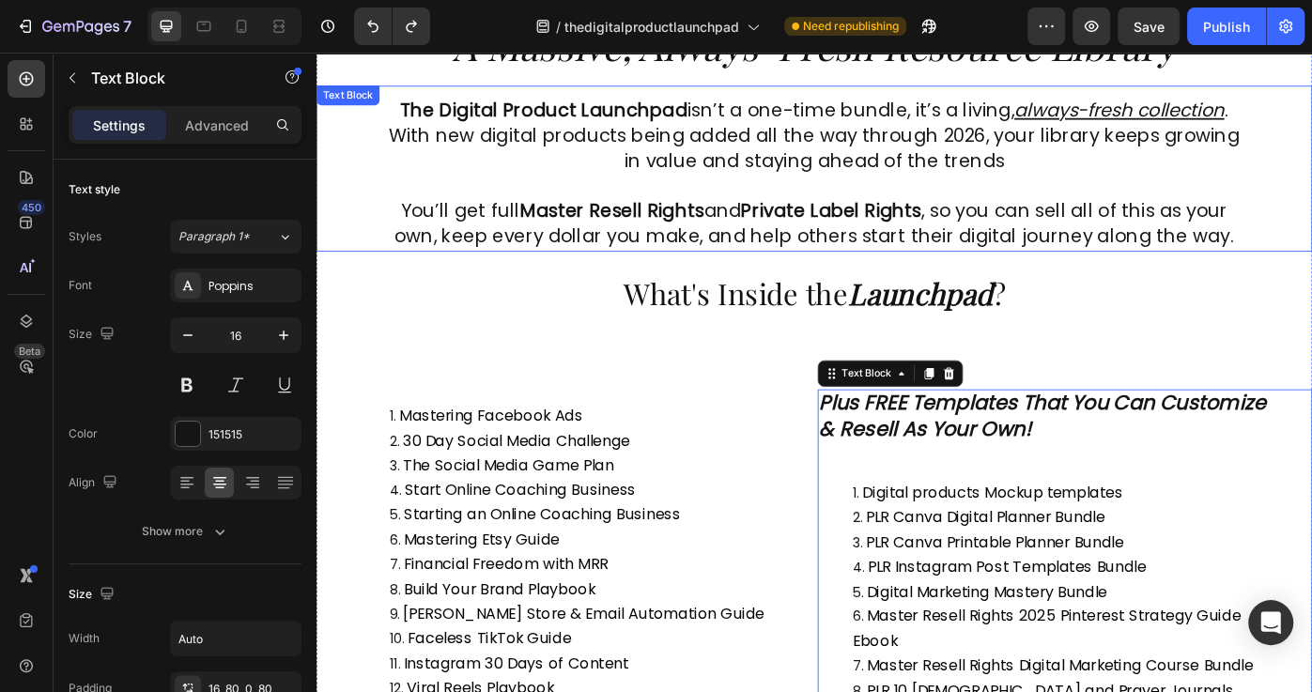
click at [760, 199] on p "Rich Text Editor. Editing area: main" at bounding box center [880, 205] width 976 height 27
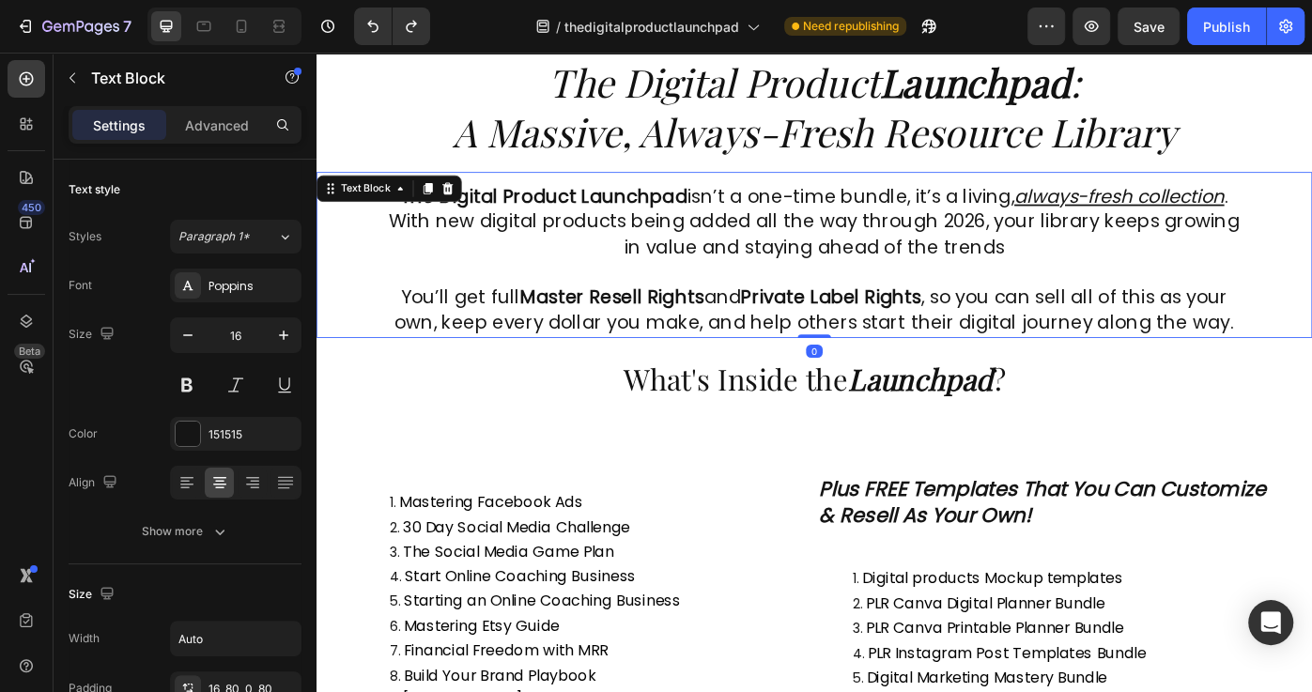
scroll to position [704, 0]
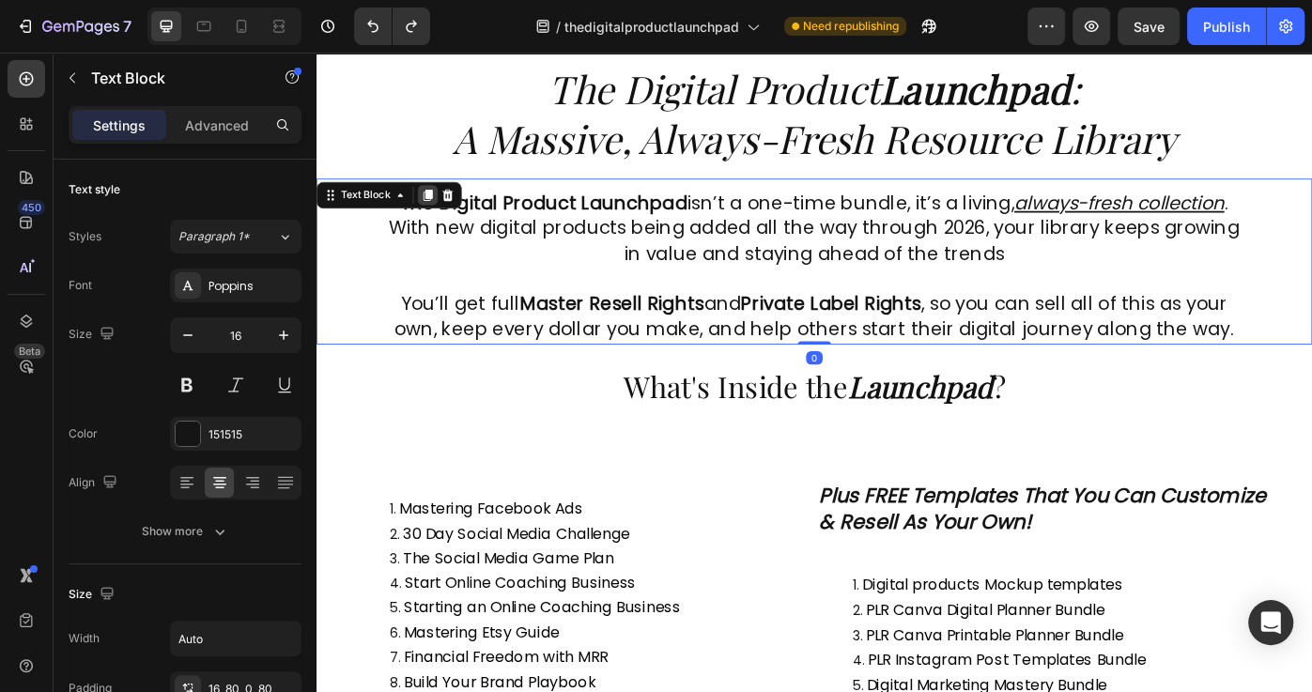
click at [447, 210] on icon at bounding box center [442, 214] width 15 height 15
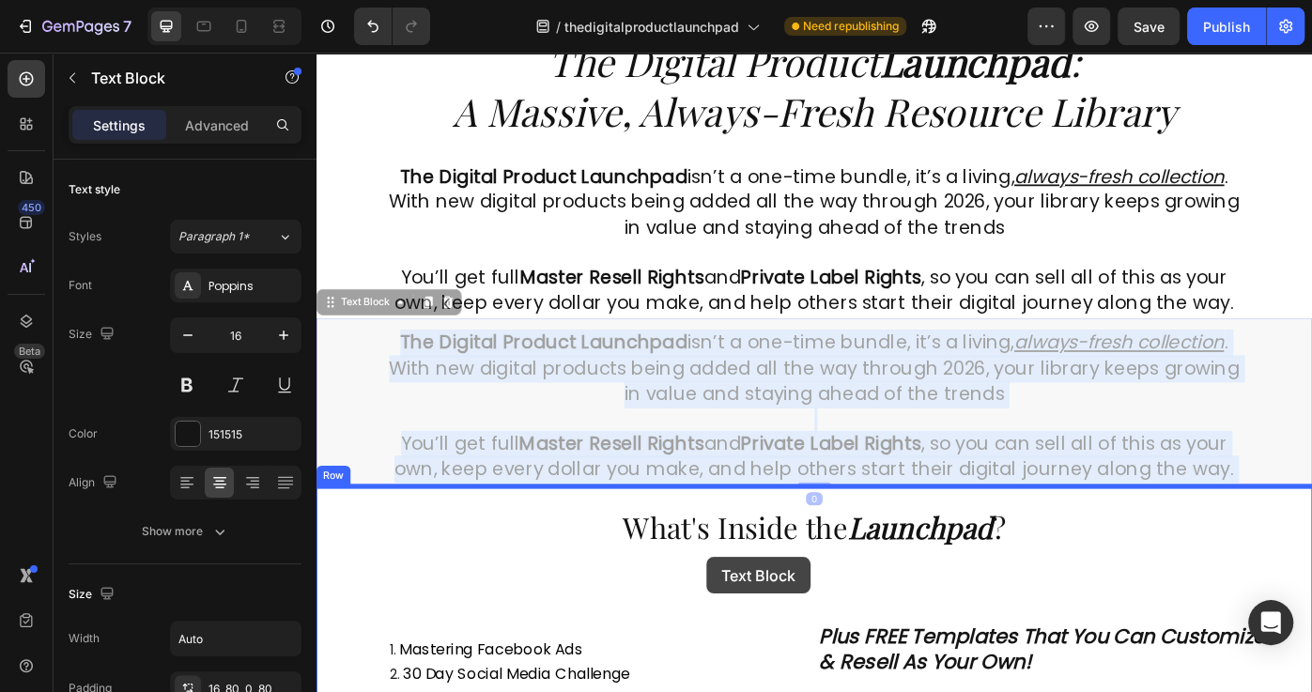
scroll to position [761, 0]
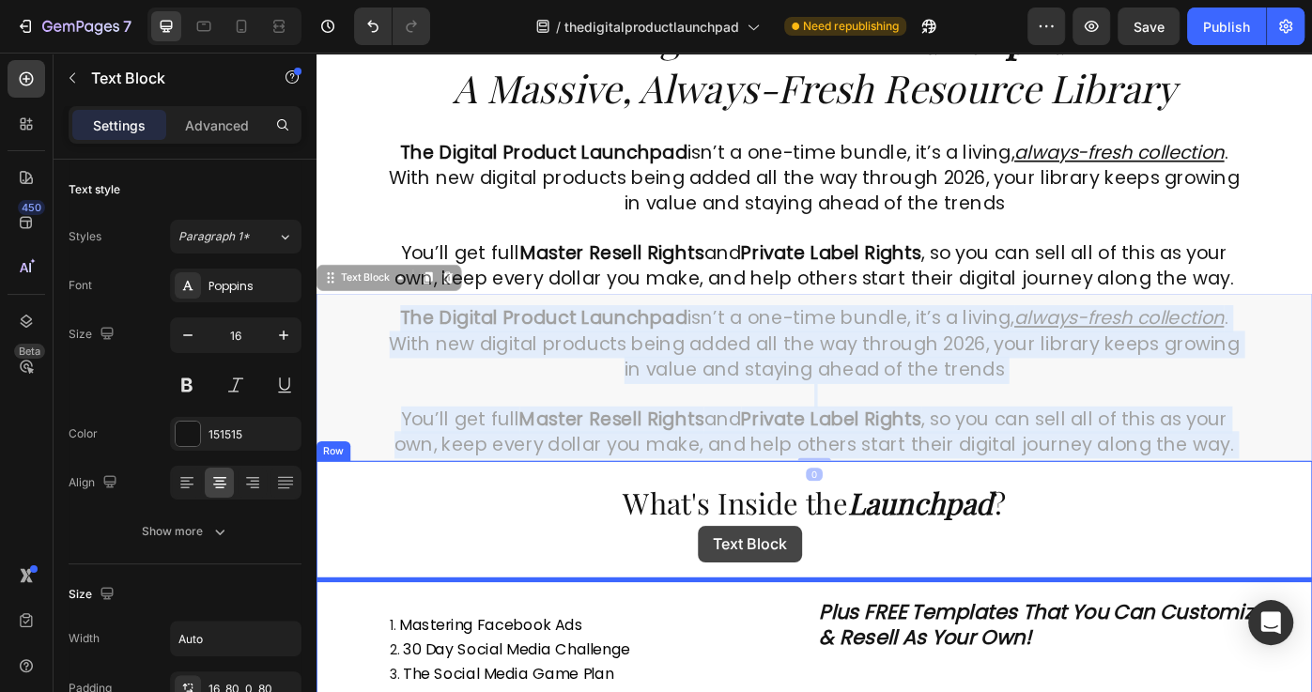
drag, startPoint x: 742, startPoint y: 384, endPoint x: 748, endPoint y: 592, distance: 207.6
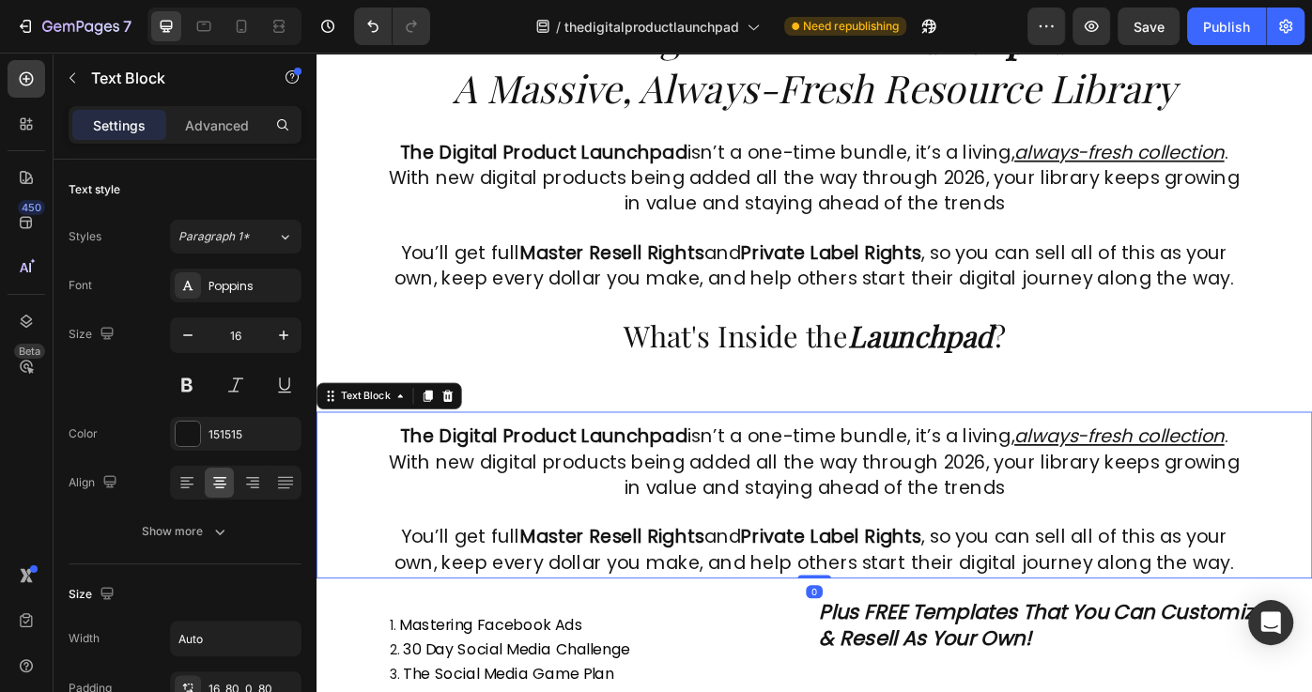
click at [694, 541] on span "The Digital Product Launchpad isn’t a one-time bundle, it’s a living, always-fr…" at bounding box center [880, 515] width 962 height 87
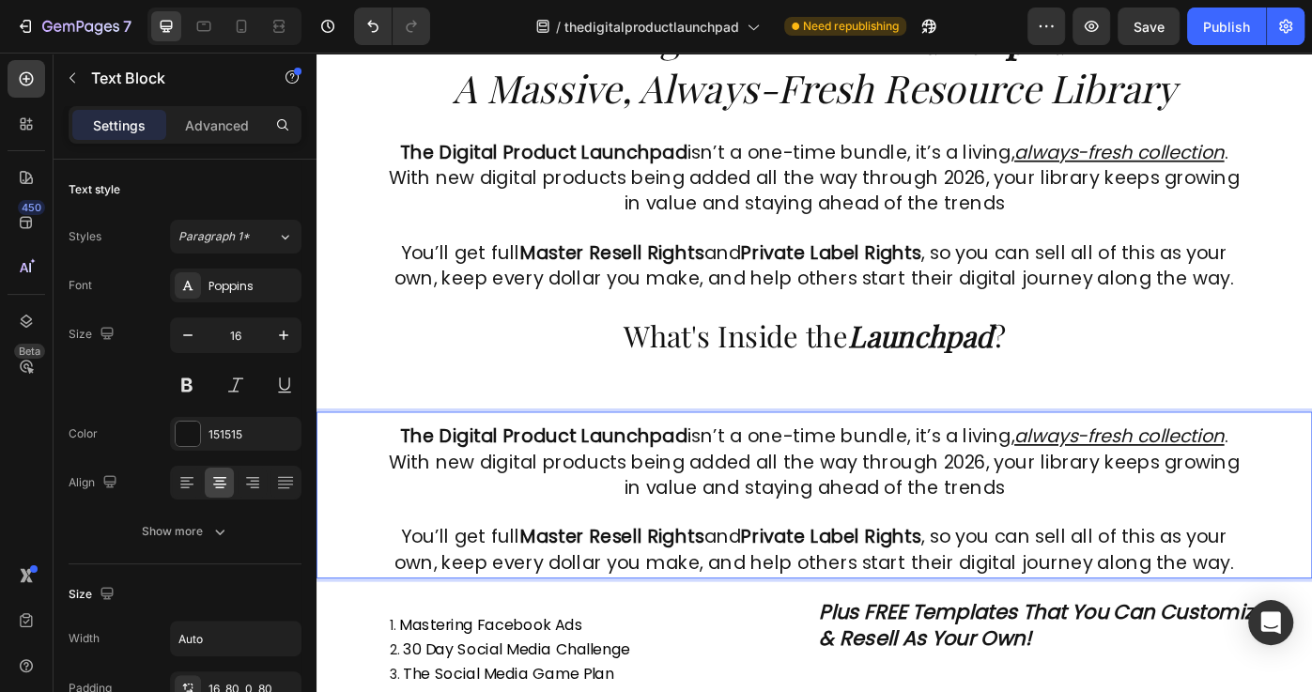
click at [762, 530] on span "The Digital Product Launchpad isn’t a one-time bundle, it’s a living, always-fr…" at bounding box center [880, 515] width 962 height 87
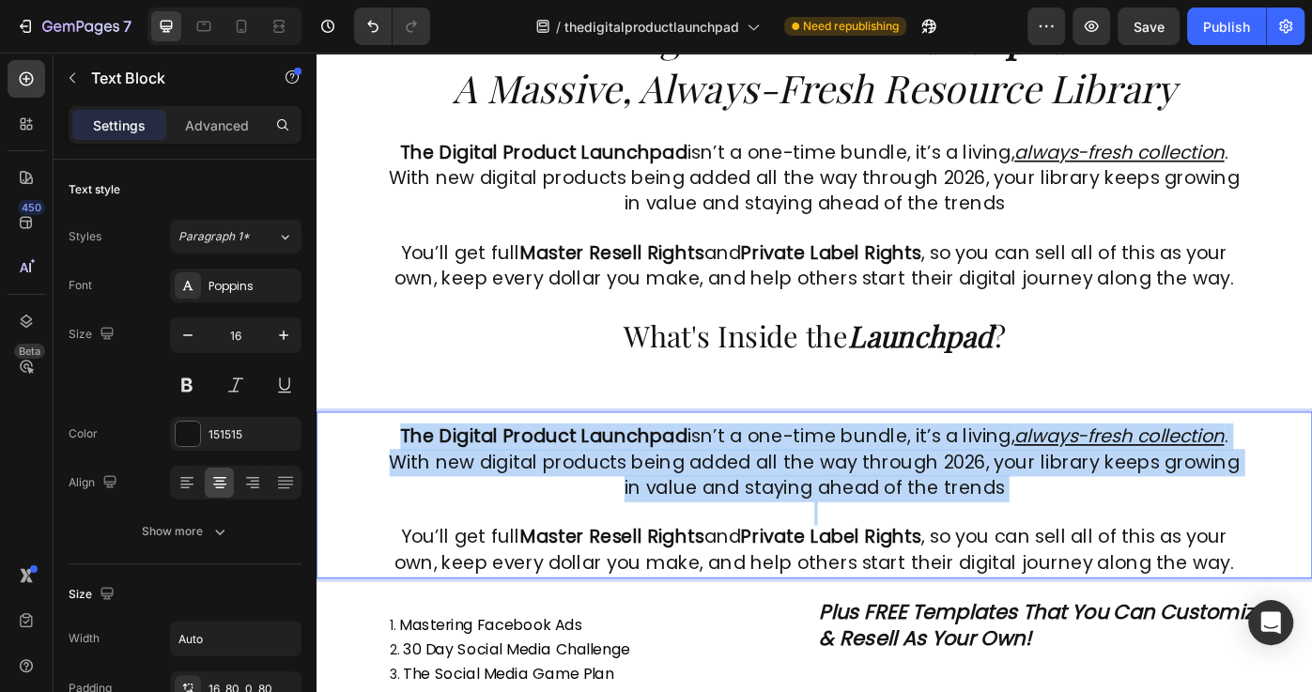
click at [762, 530] on span "The Digital Product Launchpad isn’t a one-time bundle, it’s a living, always-fr…" at bounding box center [880, 515] width 962 height 87
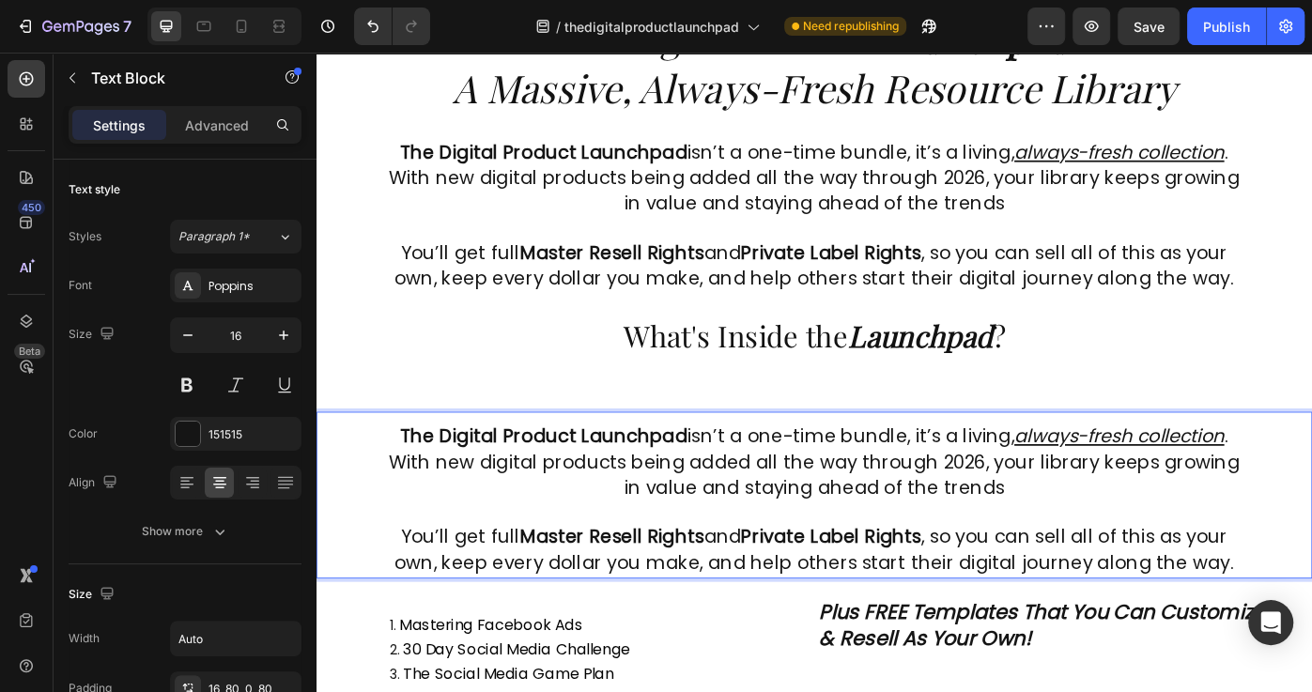
click at [856, 604] on strong "Private Label Rights" at bounding box center [899, 600] width 204 height 29
click at [859, 607] on strong "Private Label Rights" at bounding box center [899, 600] width 204 height 29
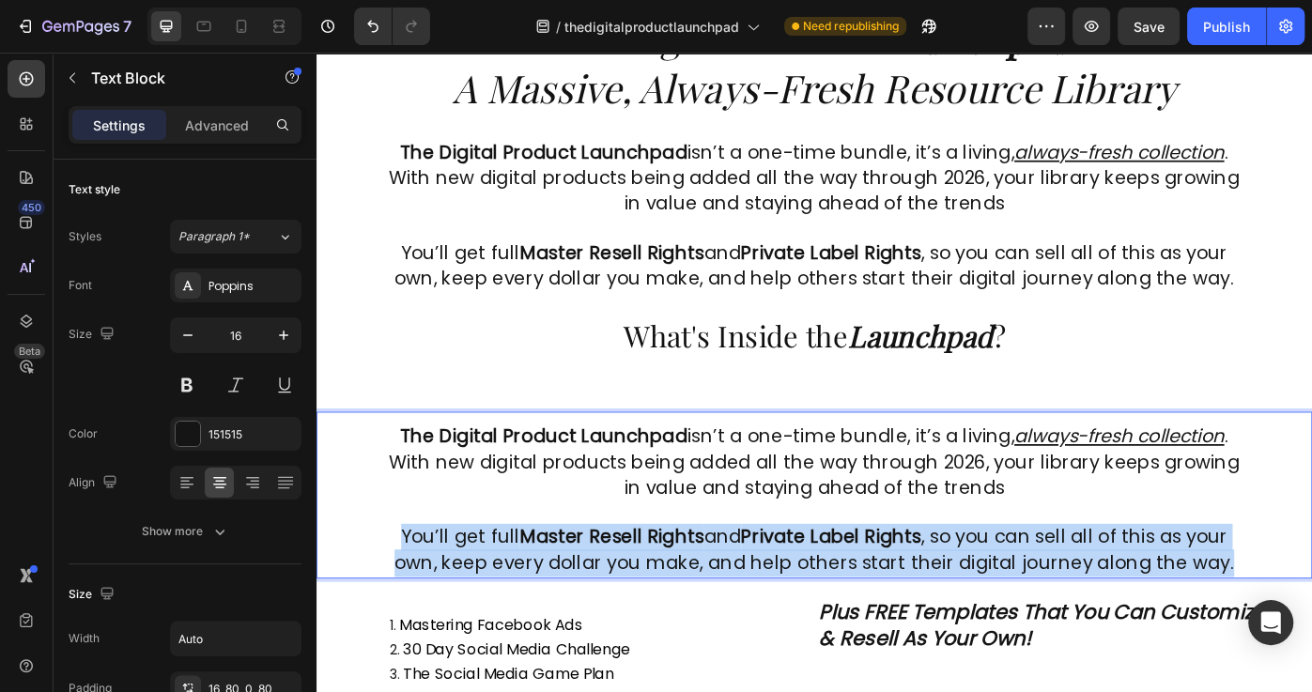
click at [859, 607] on strong "Private Label Rights" at bounding box center [899, 600] width 204 height 29
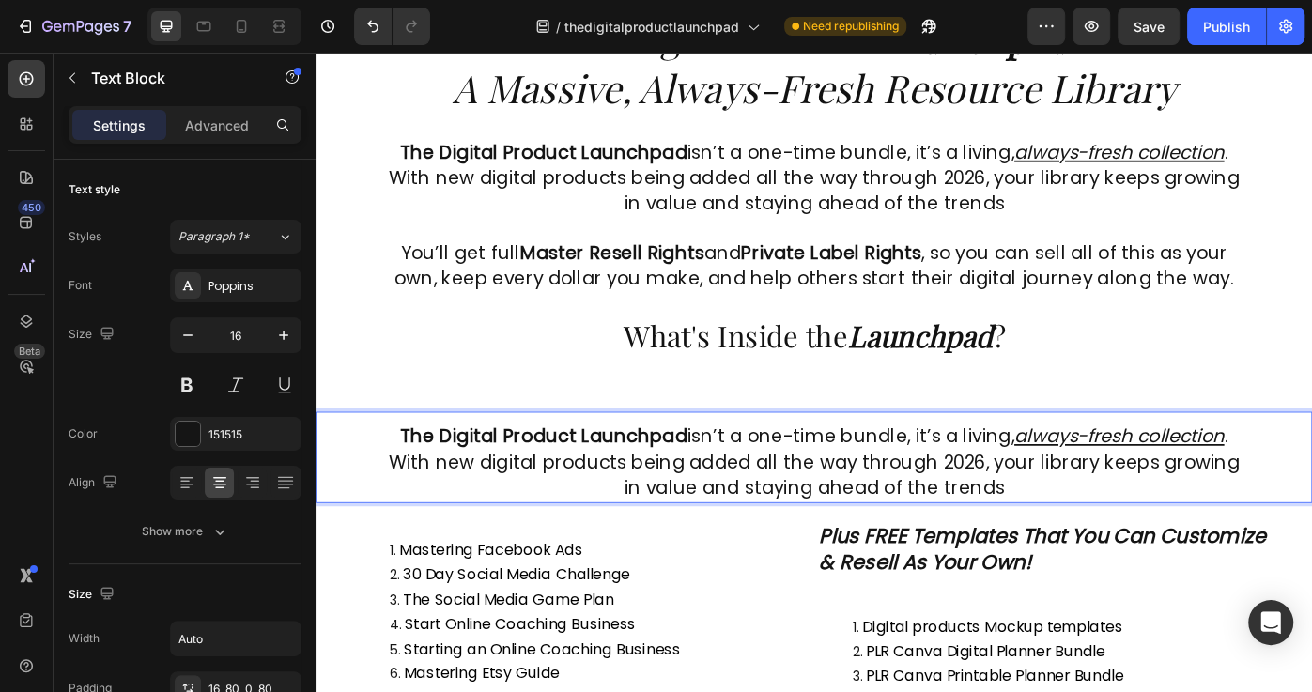
click at [864, 500] on span "The Digital Product Launchpad isn’t a one-time bundle, it’s a living, always-fr…" at bounding box center [880, 515] width 962 height 87
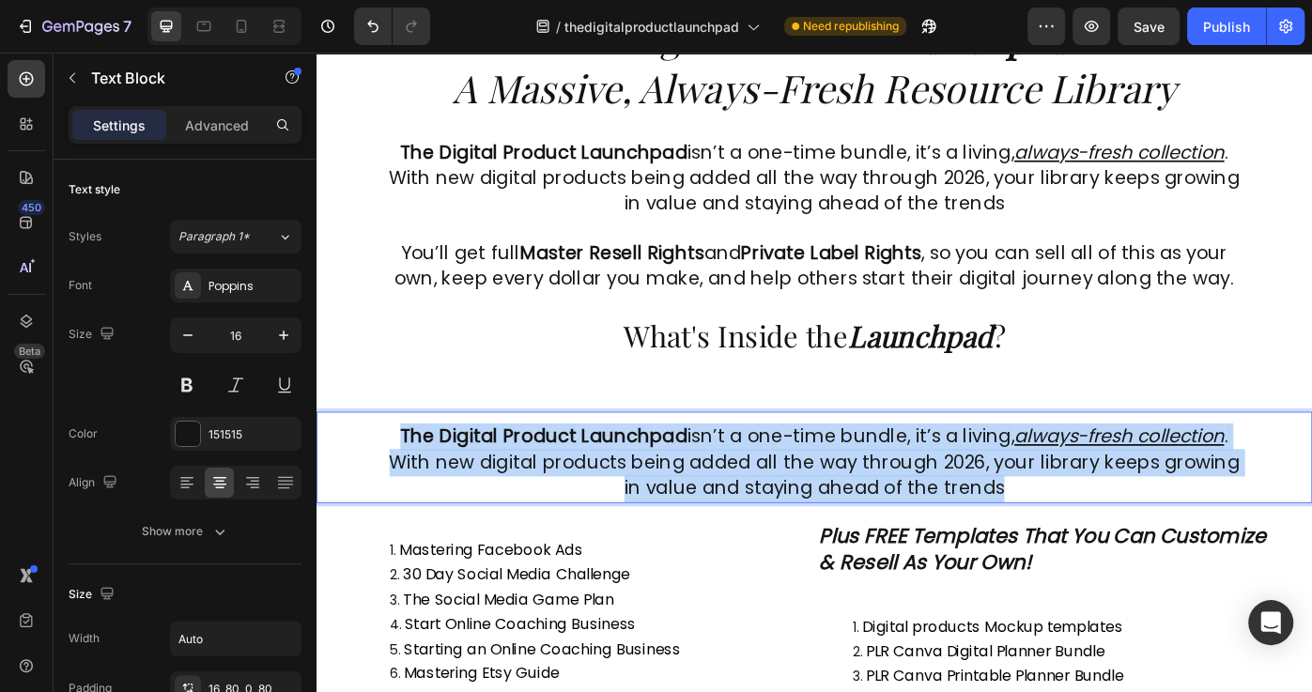
click at [864, 500] on span "The Digital Product Launchpad isn’t a one-time bundle, it’s a living, always-fr…" at bounding box center [880, 515] width 962 height 87
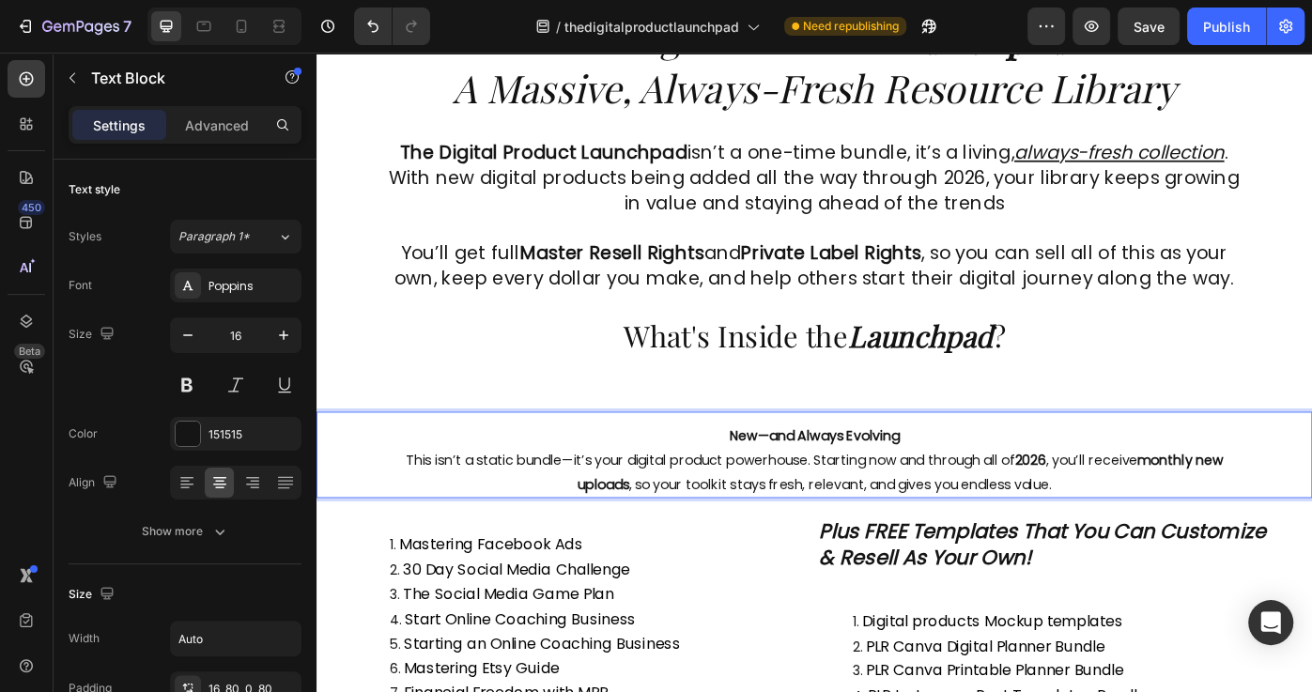
click at [826, 538] on p "New—and Always Evolving This isn’t a static bundle—it’s your digital product po…" at bounding box center [880, 514] width 976 height 81
drag, startPoint x: 822, startPoint y: 493, endPoint x: 826, endPoint y: 502, distance: 10.1
click at [822, 494] on strong "New—and Always Evolving" at bounding box center [880, 487] width 192 height 22
click at [852, 488] on strong "Newvand Always Evolving" at bounding box center [880, 487] width 188 height 22
click at [630, 531] on strong "monthly new uploads" at bounding box center [977, 527] width 730 height 49
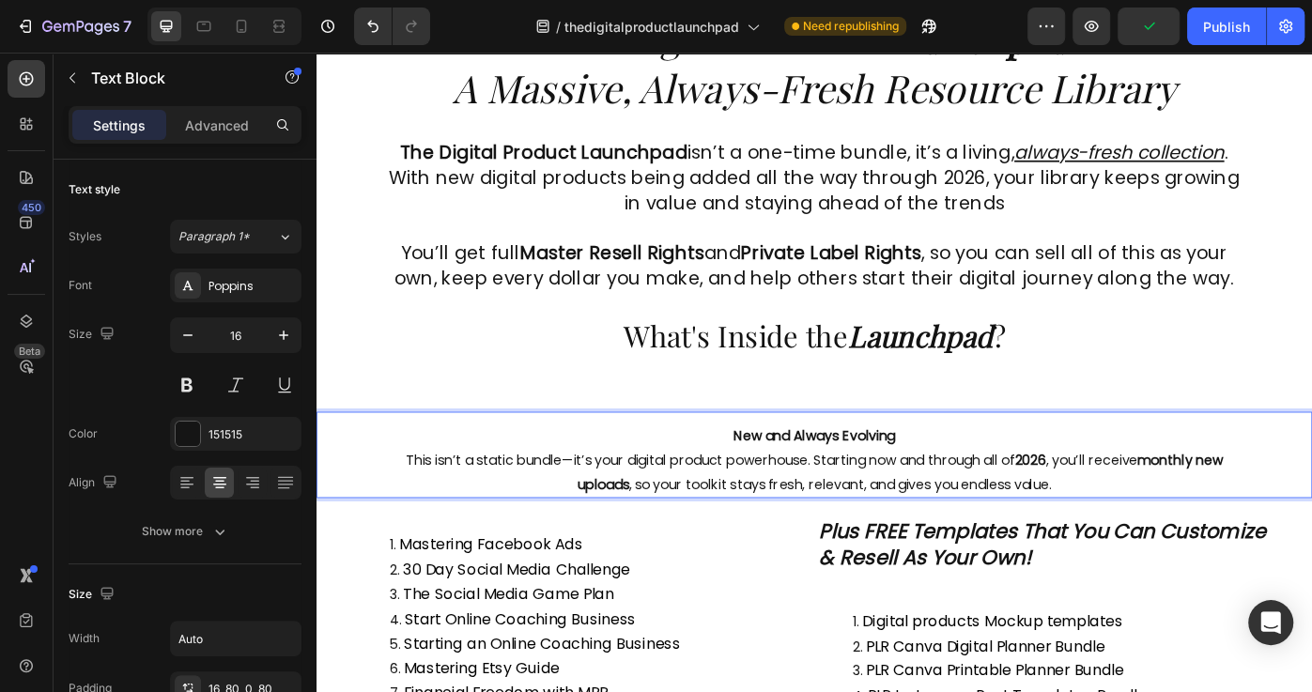
click at [594, 517] on p "New and Always Evolving This isn’t a static bundle—it’s your digital product po…" at bounding box center [880, 514] width 976 height 81
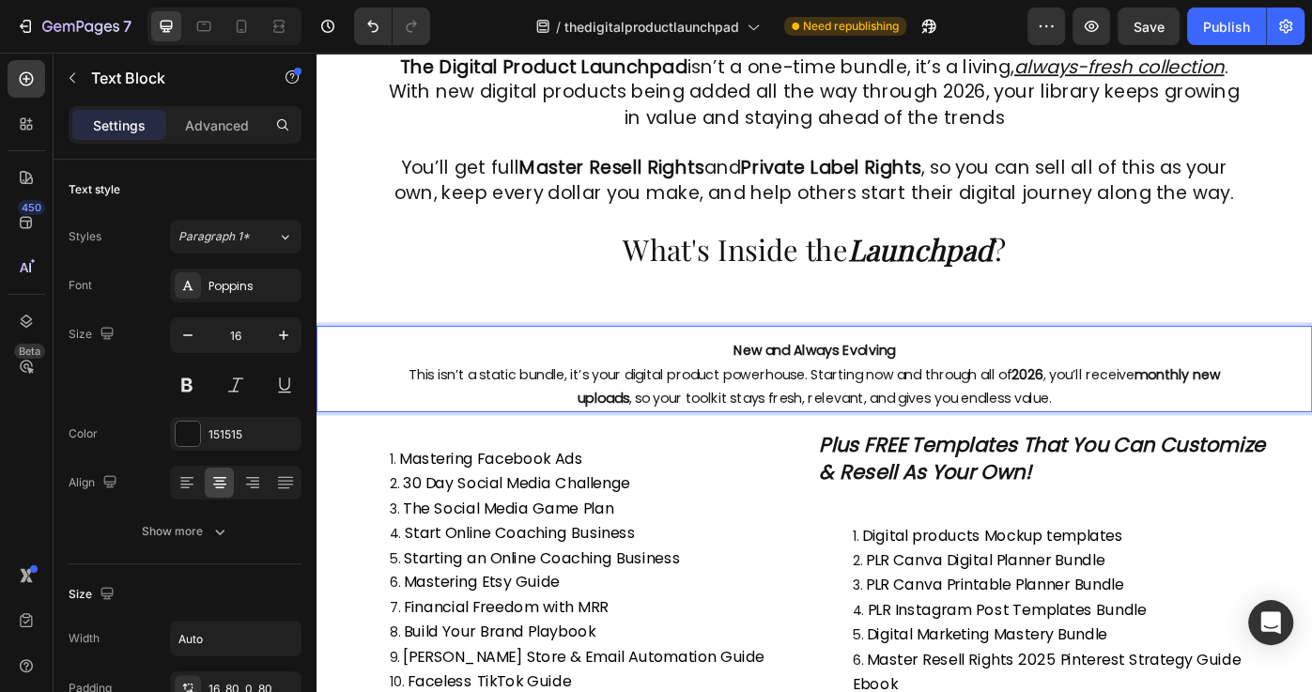
scroll to position [860, 0]
drag, startPoint x: 911, startPoint y: 411, endPoint x: 900, endPoint y: 411, distance: 10.3
click at [910, 411] on p "New and Always Evolving This isn’t a static bundle, it’s your digital product p…" at bounding box center [880, 416] width 976 height 81
click at [767, 385] on p "New and Always Evolving This isn’t a static bundle, it’s your digital product p…" at bounding box center [880, 416] width 976 height 81
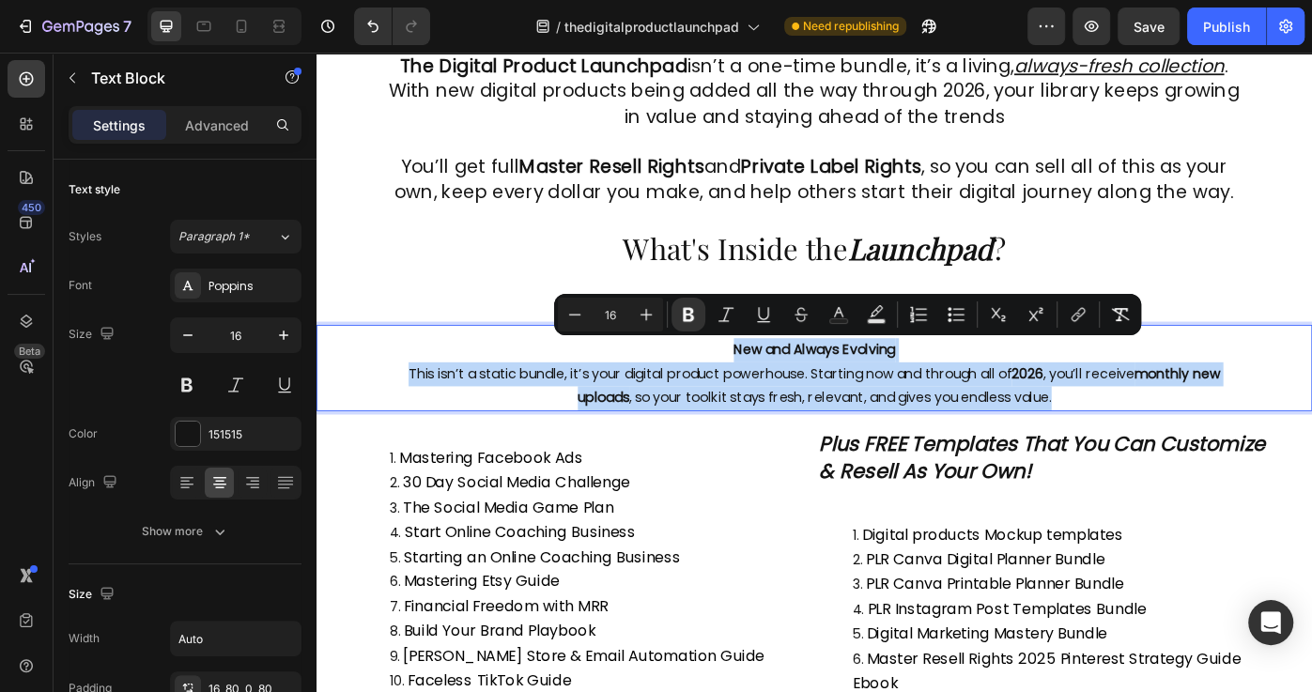
drag, startPoint x: 774, startPoint y: 386, endPoint x: 1184, endPoint y: 442, distance: 414.2
click at [1184, 442] on p "New and Always Evolving This isn’t a static bundle, it’s your digital product p…" at bounding box center [880, 416] width 976 height 81
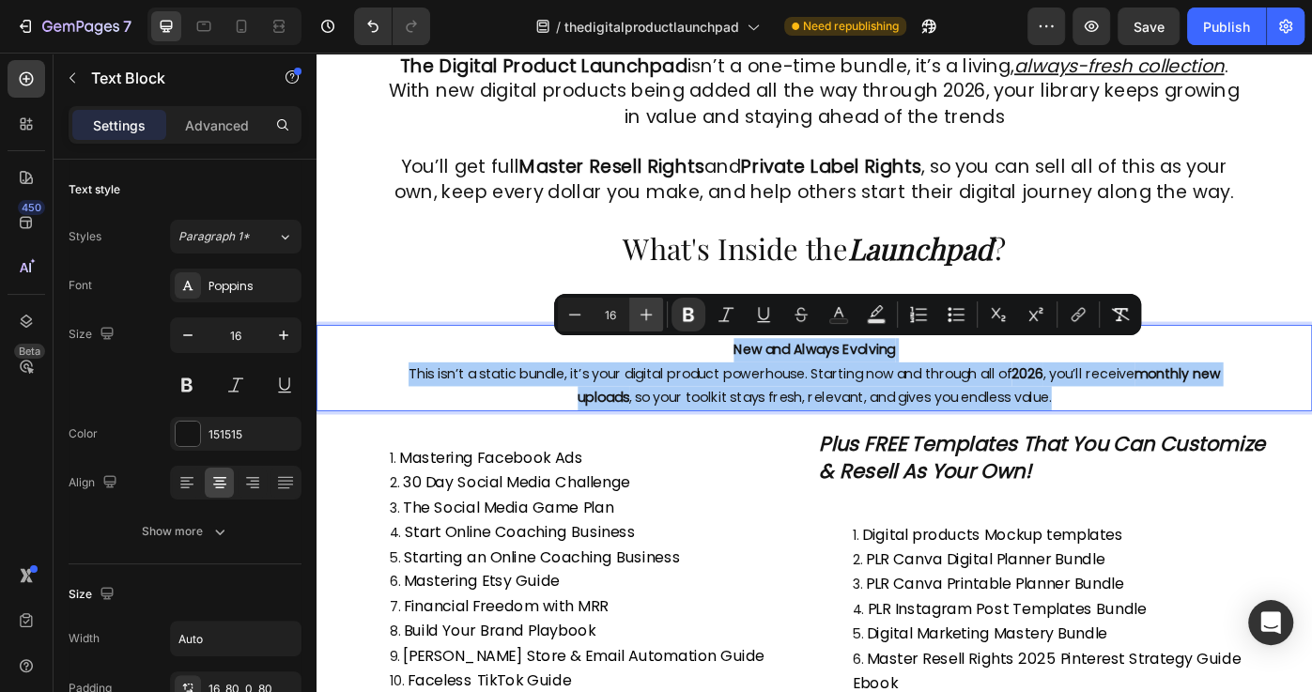
click at [639, 309] on icon "Editor contextual toolbar" at bounding box center [646, 314] width 19 height 19
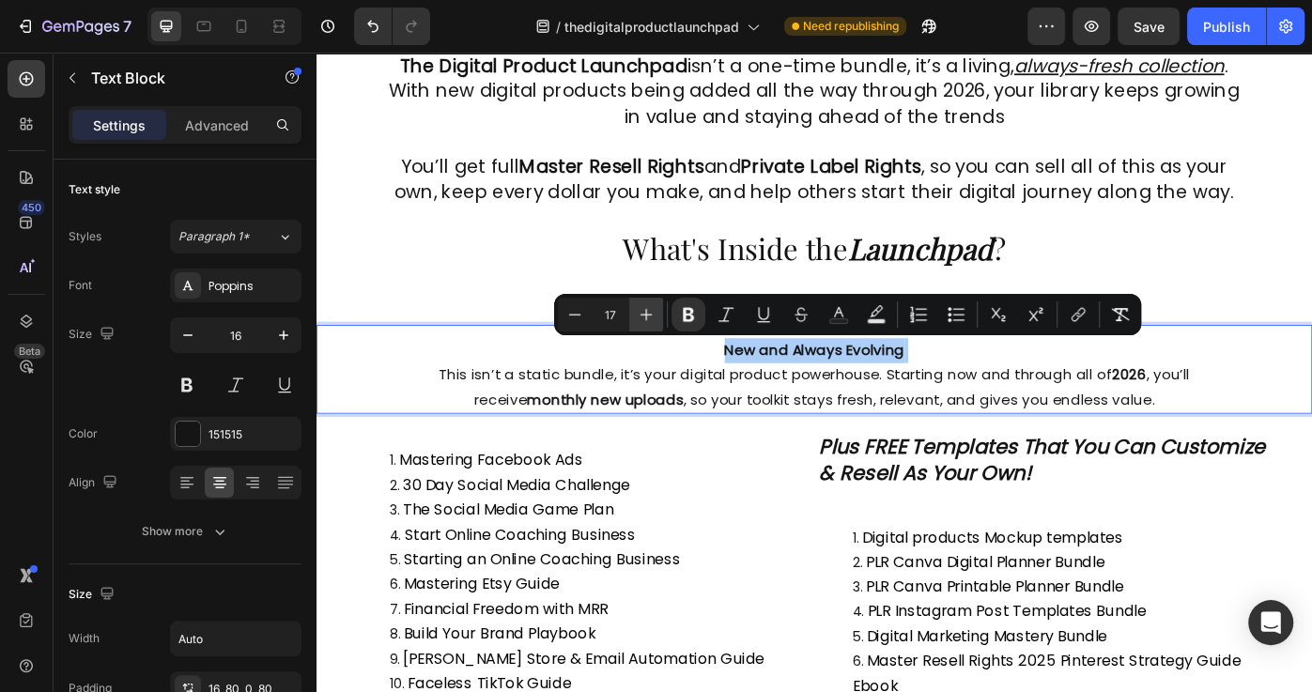
click at [639, 310] on icon "Editor contextual toolbar" at bounding box center [646, 314] width 19 height 19
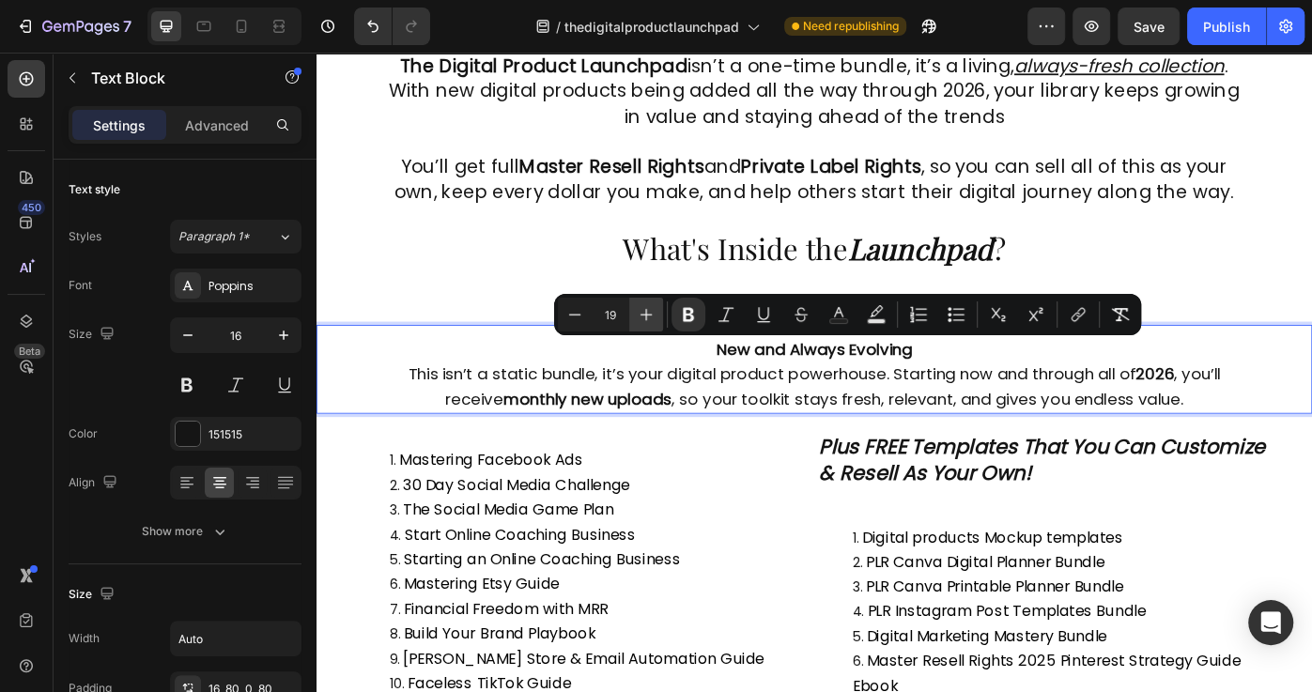
click at [639, 310] on icon "Editor contextual toolbar" at bounding box center [646, 314] width 19 height 19
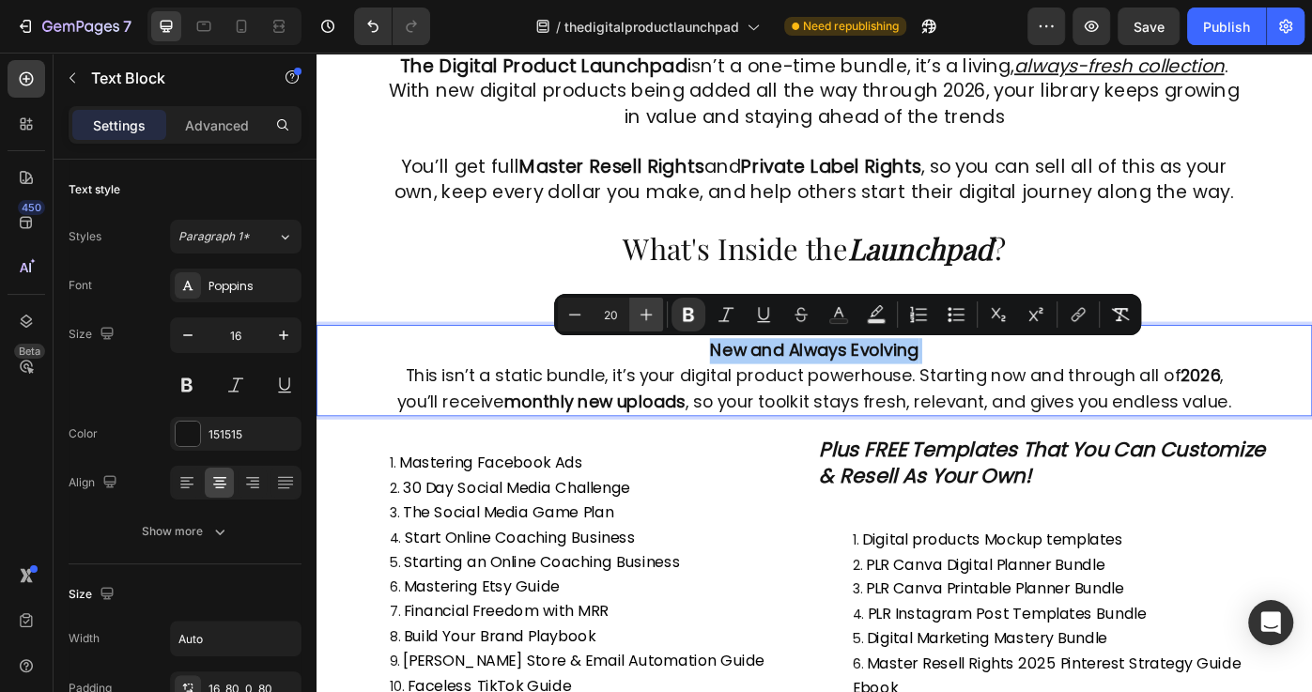
click at [639, 310] on icon "Editor contextual toolbar" at bounding box center [646, 314] width 19 height 19
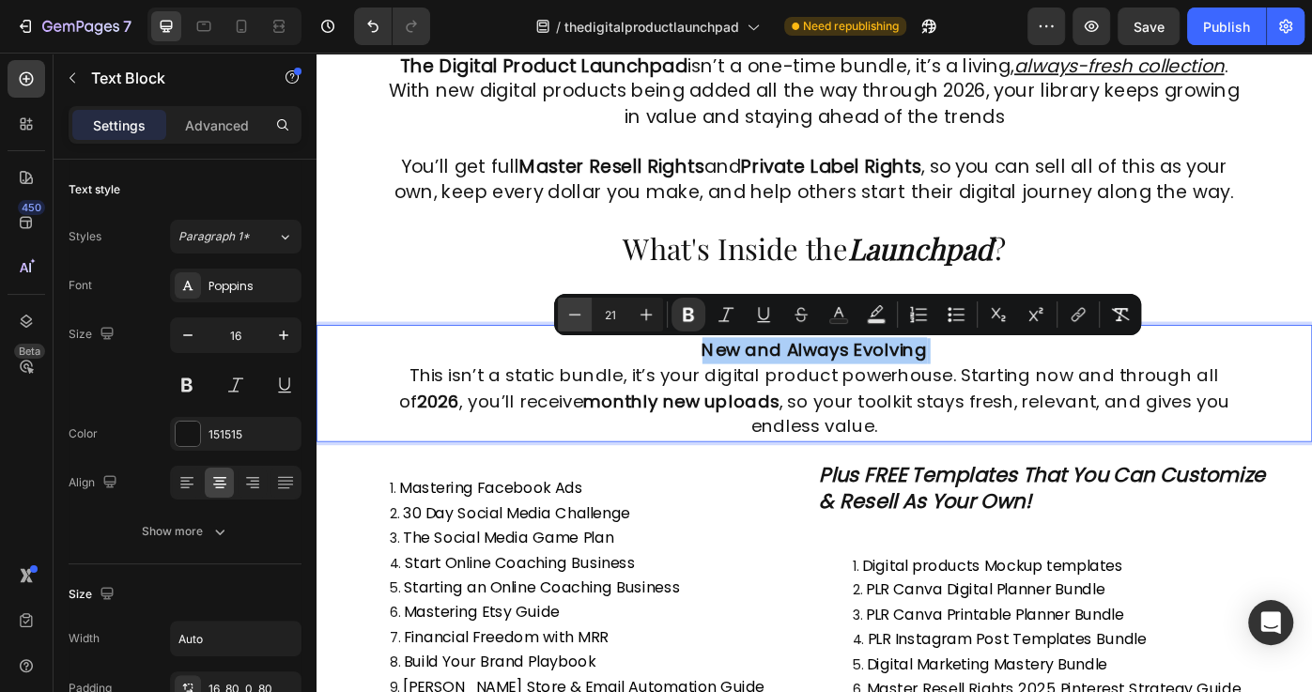
click at [576, 316] on icon "Editor contextual toolbar" at bounding box center [574, 314] width 19 height 19
type input "20"
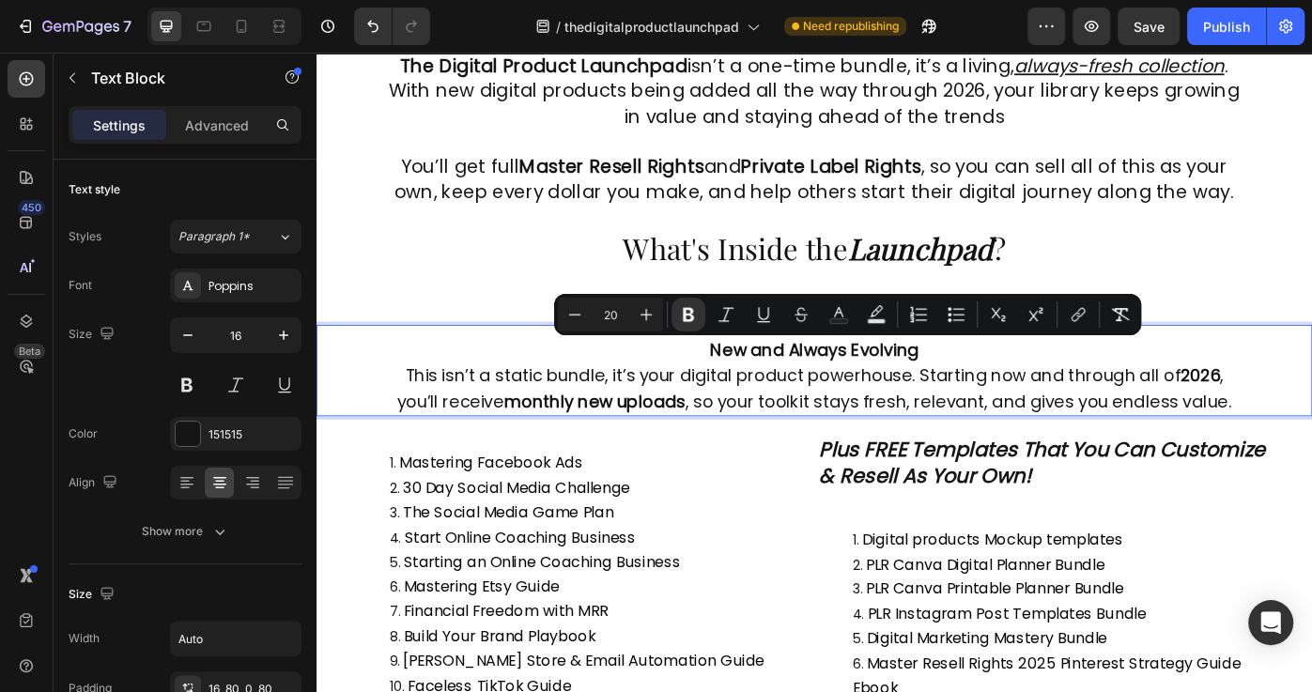
click at [930, 442] on span "This isn’t a static bundle, it’s your digital product powerhouse. Starting now …" at bounding box center [879, 432] width 945 height 55
click at [1245, 435] on span "This isn’t a static bundle, it’s your digital product powerhouse. Starting now …" at bounding box center [879, 432] width 945 height 55
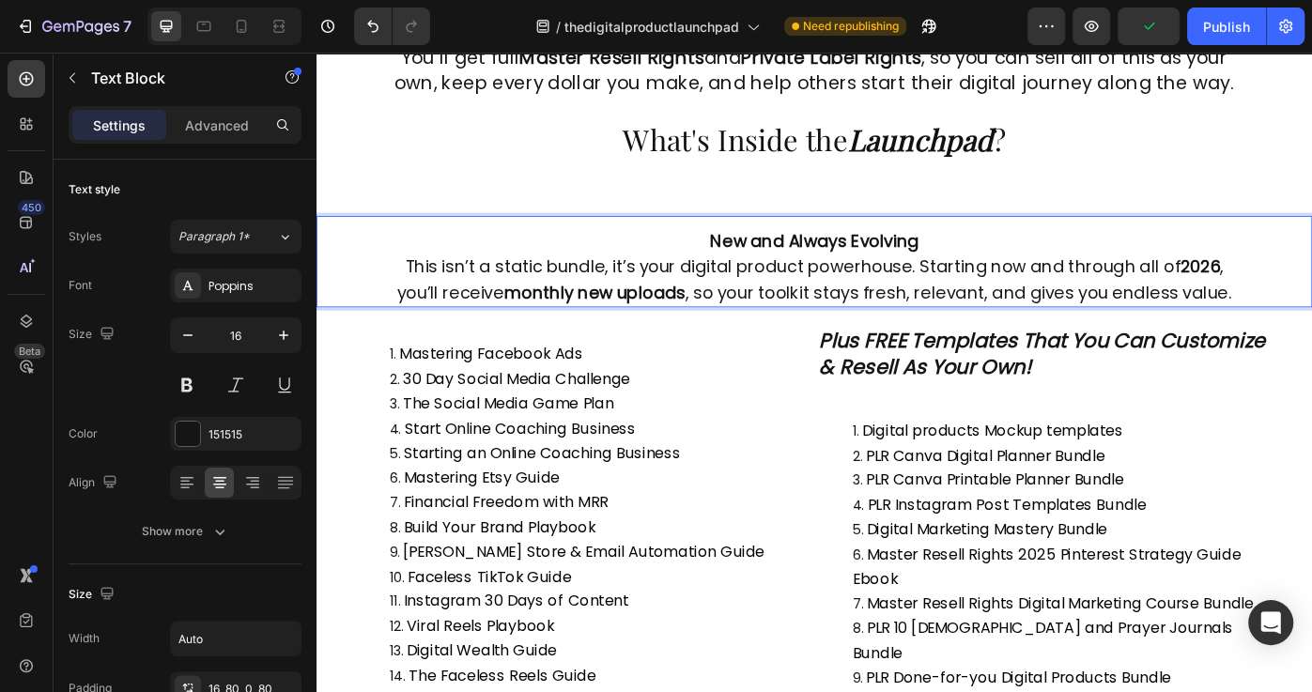
scroll to position [979, 0]
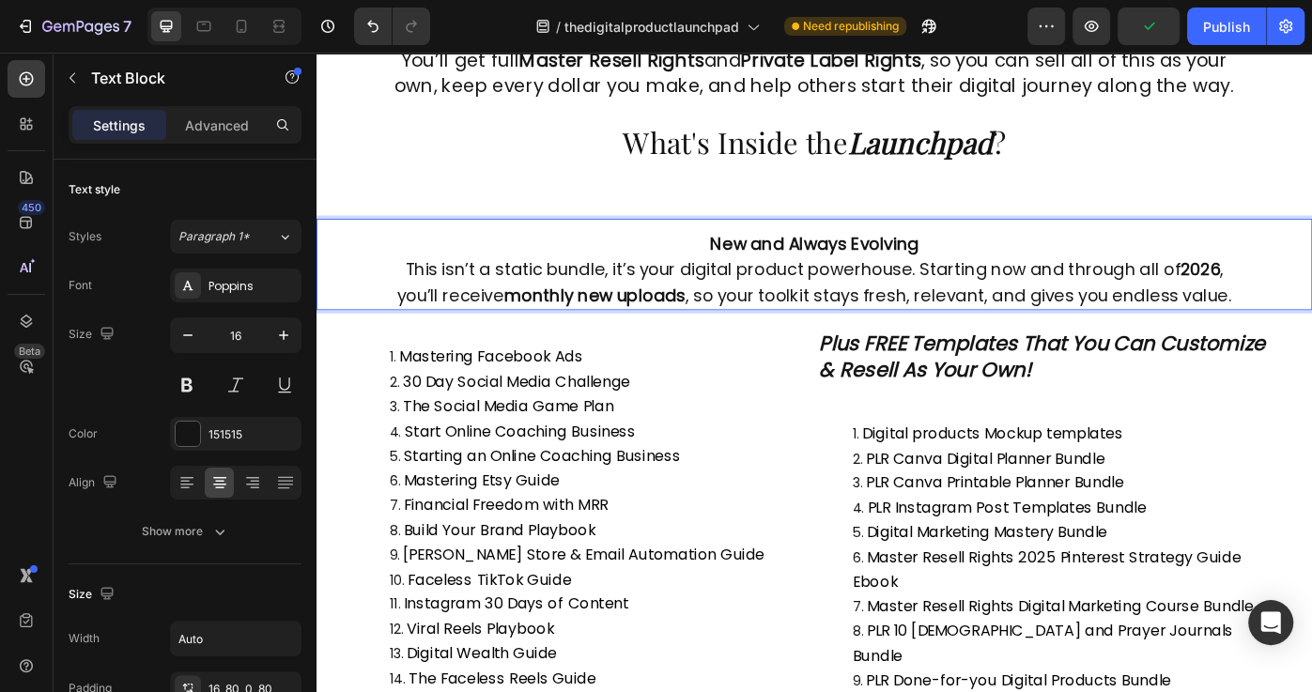
click at [771, 284] on p "New and Always Evolving This isn’t a static bundle, it’s your digital product p…" at bounding box center [880, 299] width 976 height 86
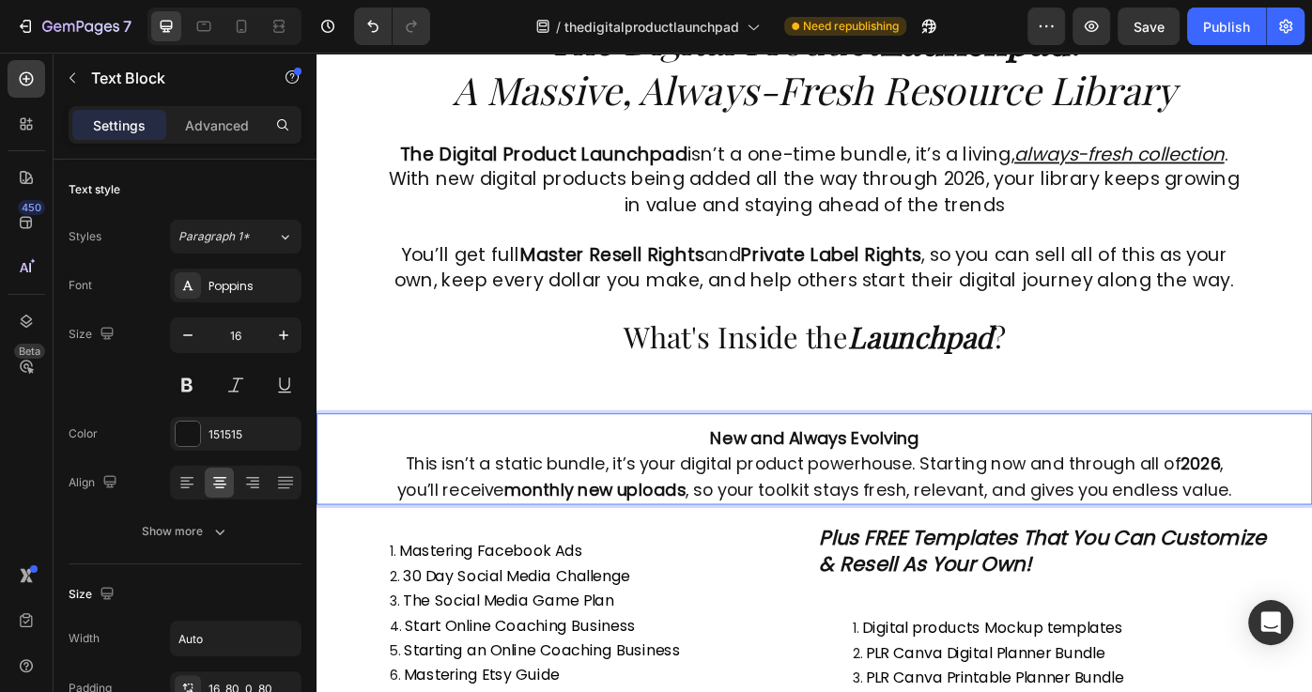
scroll to position [838, 0]
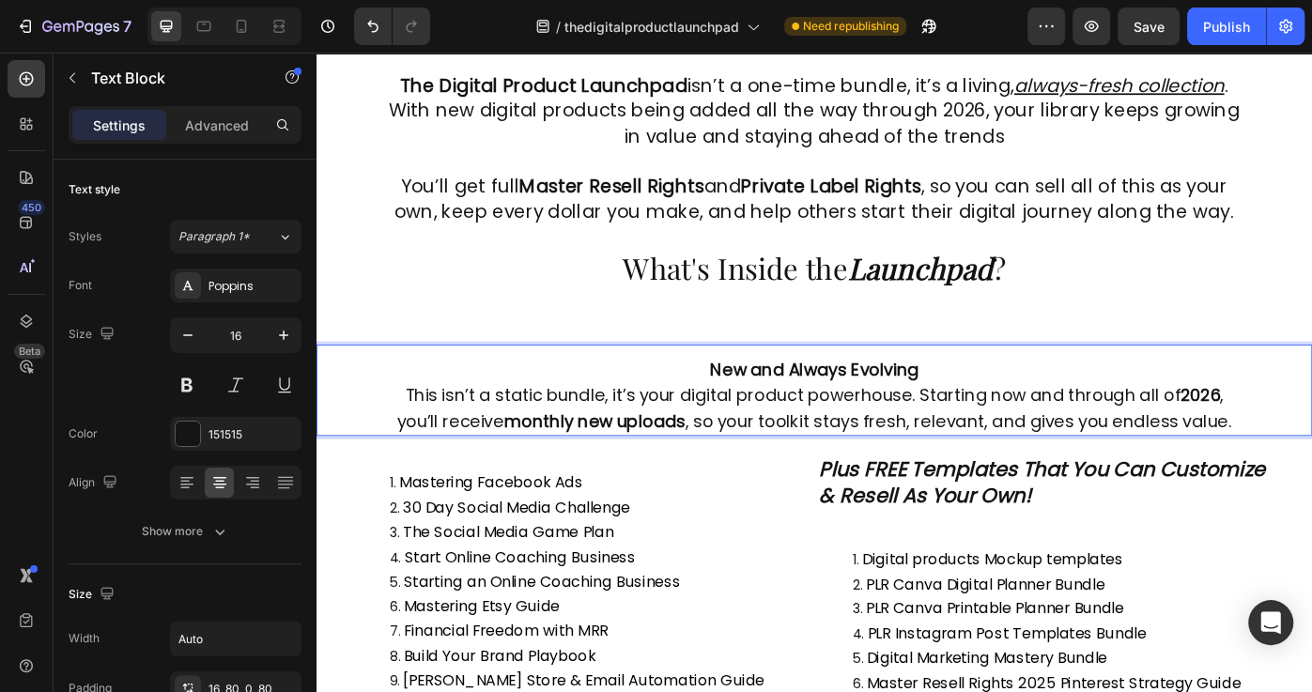
click at [770, 433] on span "This isn’t a static bundle, it’s your digital product powerhouse. Starting now …" at bounding box center [879, 454] width 945 height 55
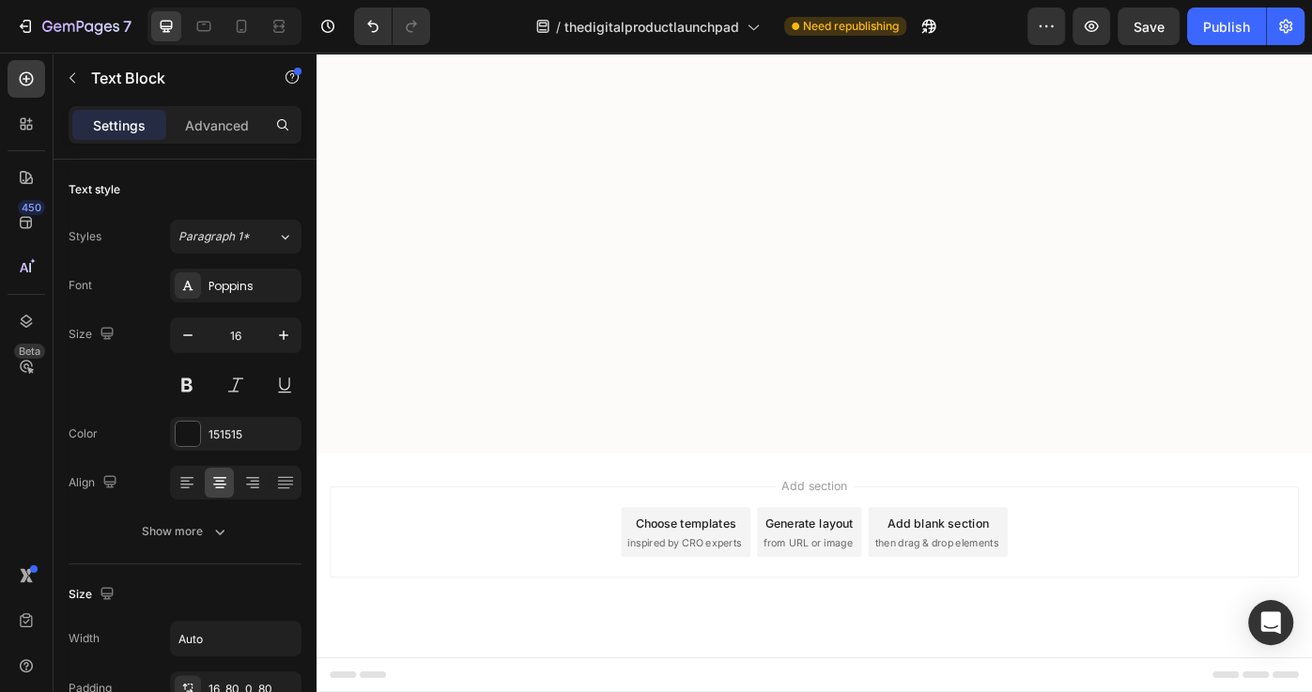
scroll to position [7703, 0]
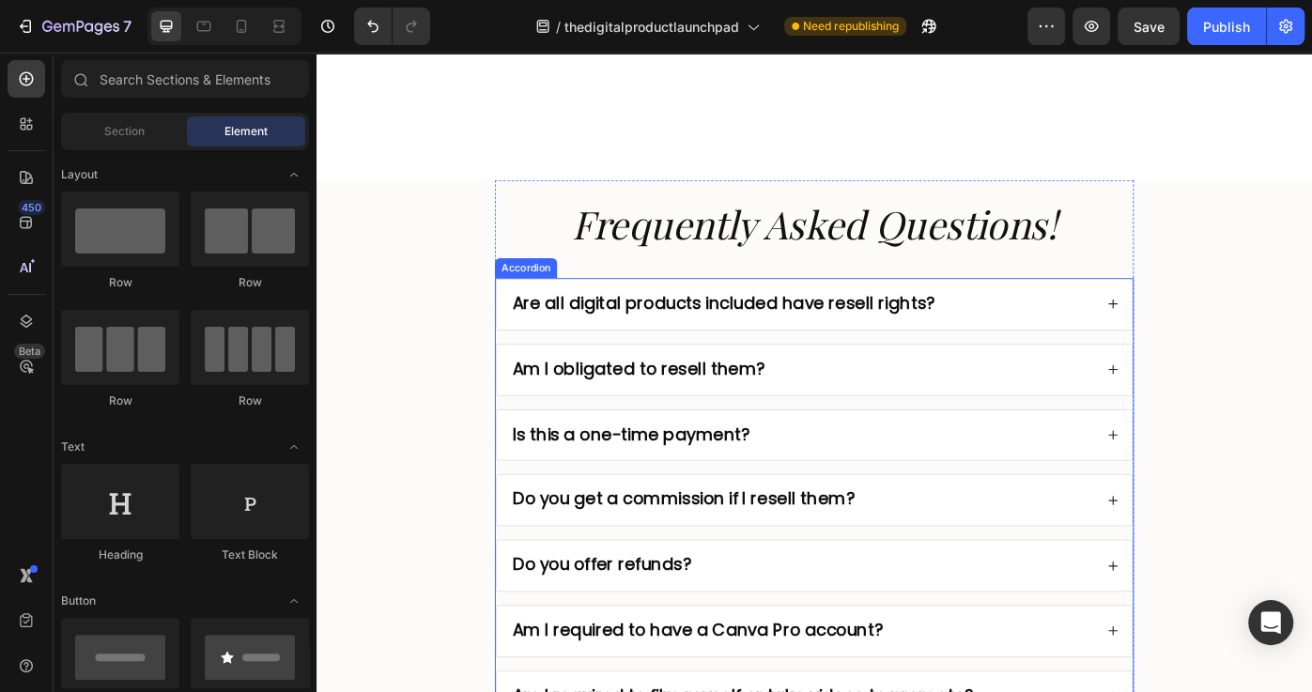
scroll to position [9407, 0]
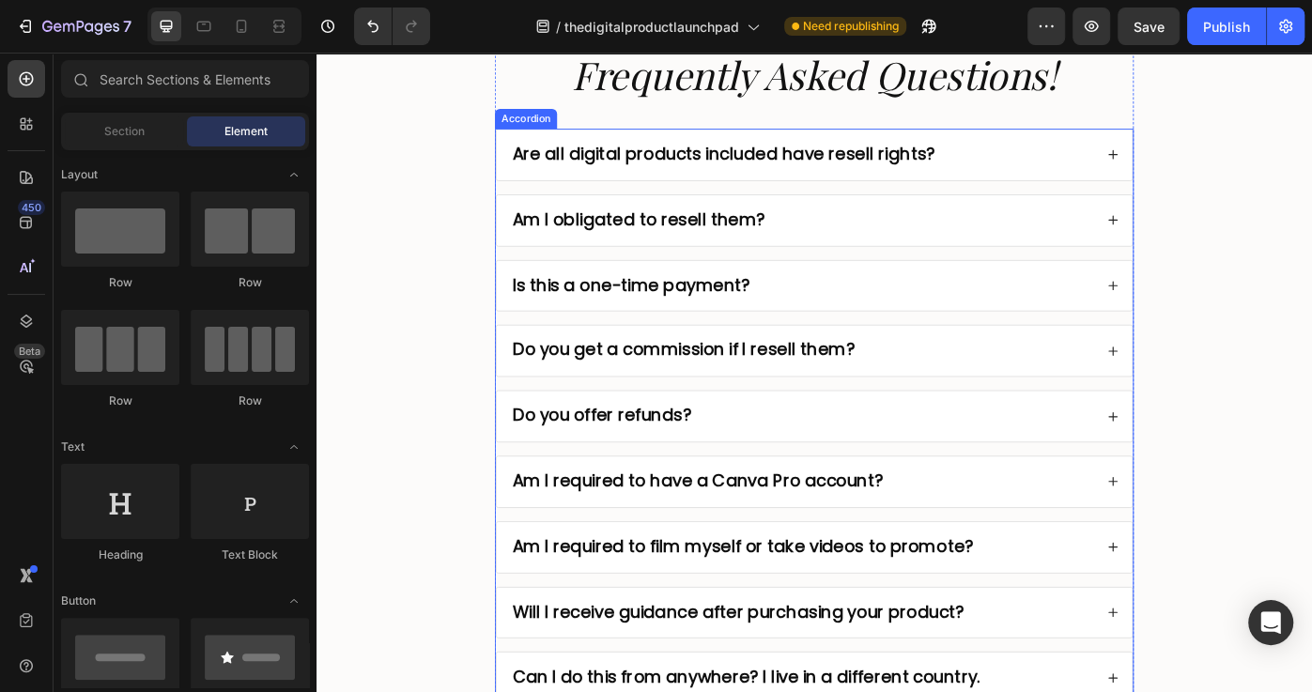
click at [681, 262] on div "Am I obligated to resell them?" at bounding box center [879, 242] width 719 height 57
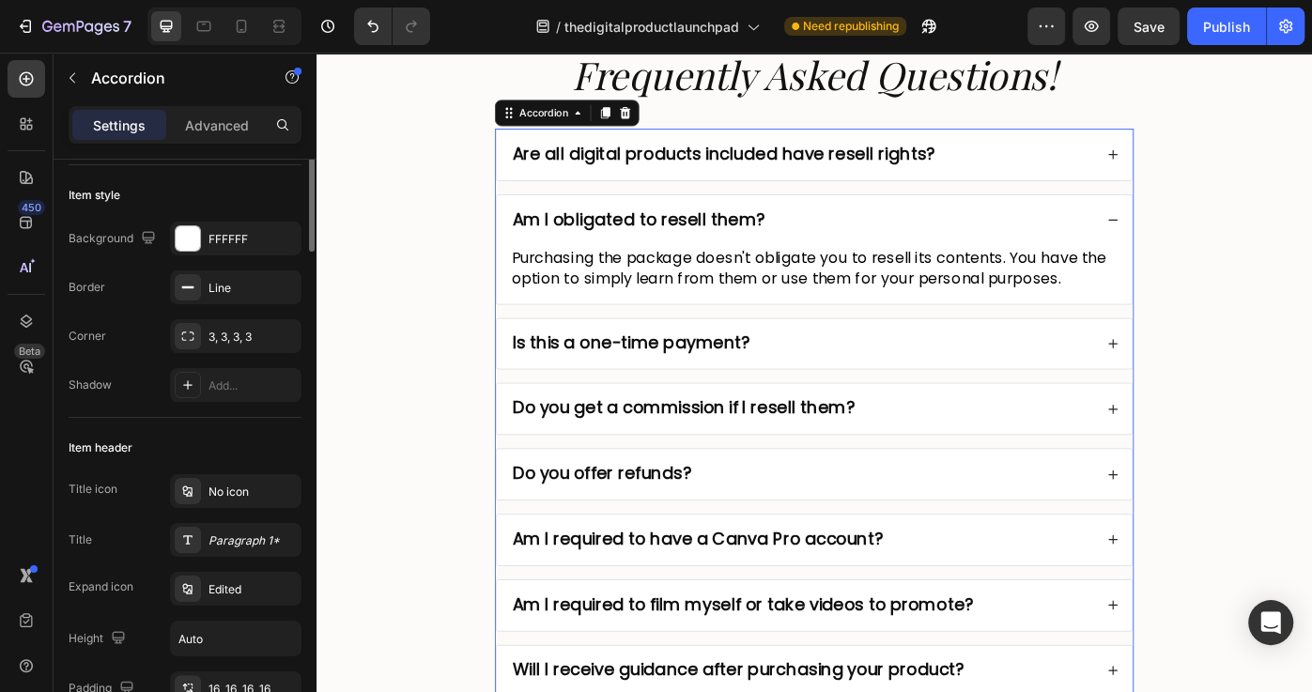
scroll to position [0, 0]
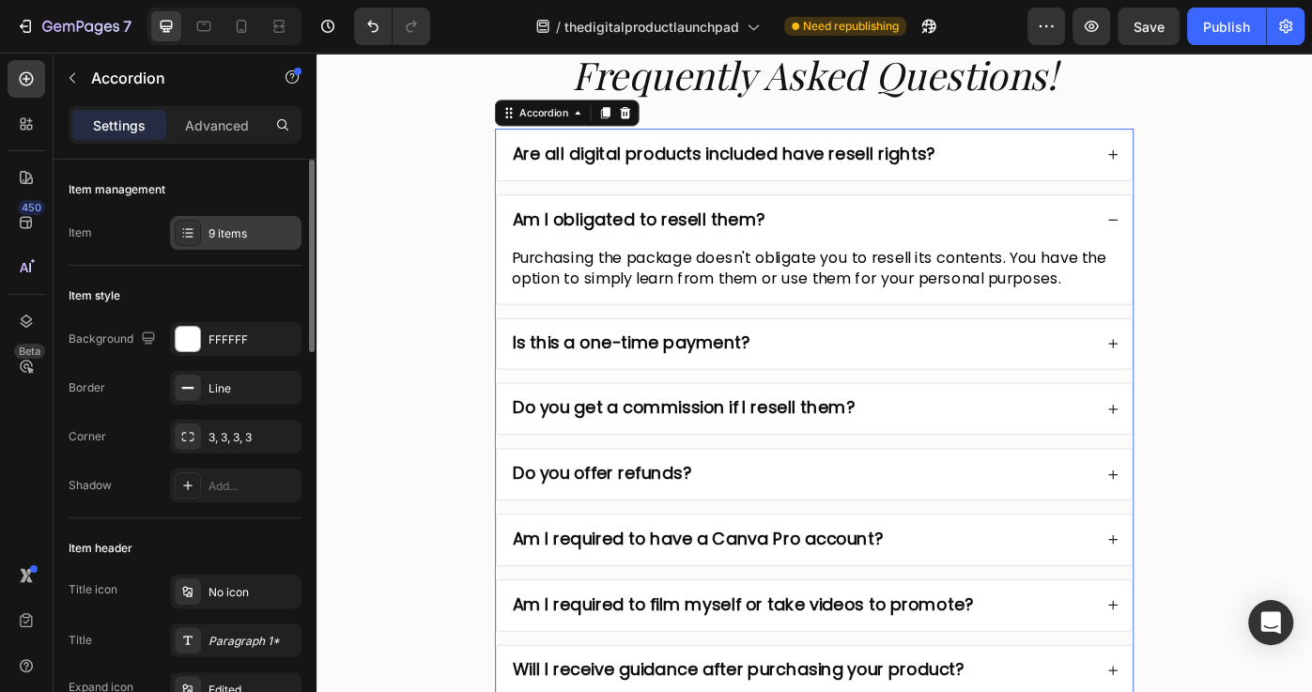
click at [206, 225] on div "9 items" at bounding box center [235, 233] width 131 height 34
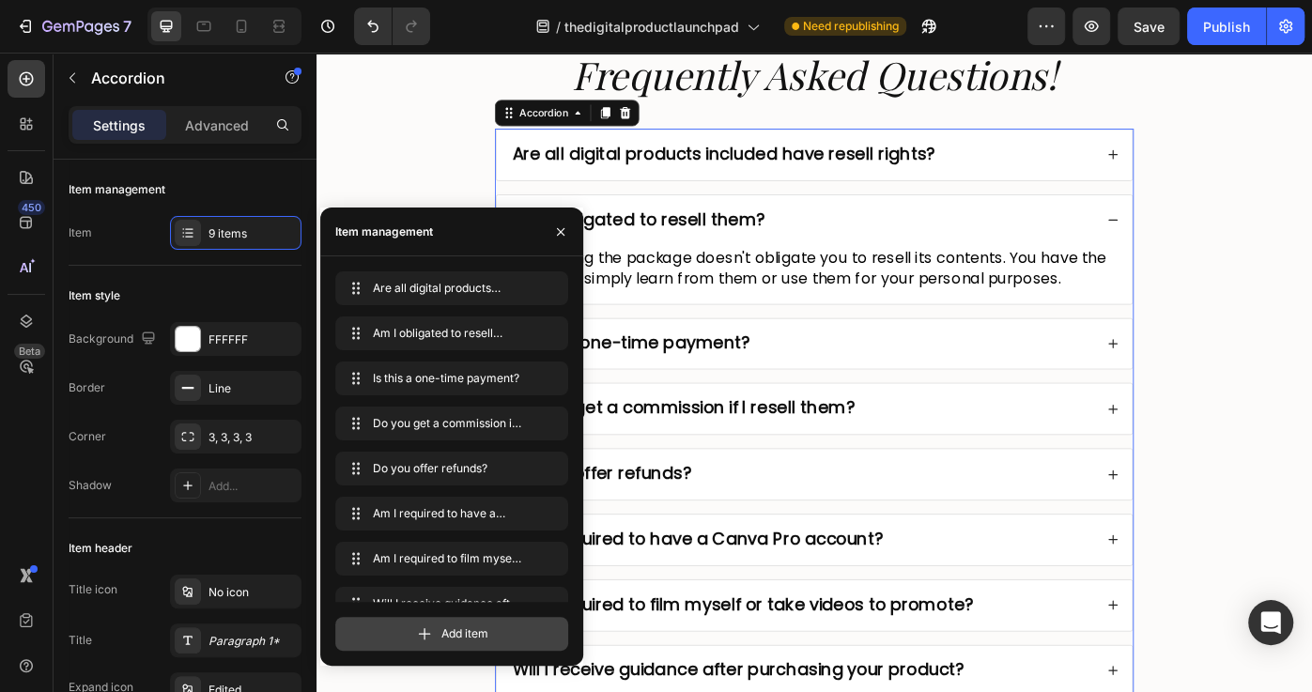
drag, startPoint x: 428, startPoint y: 630, endPoint x: 388, endPoint y: 620, distance: 41.7
click at [427, 630] on icon at bounding box center [424, 633] width 19 height 19
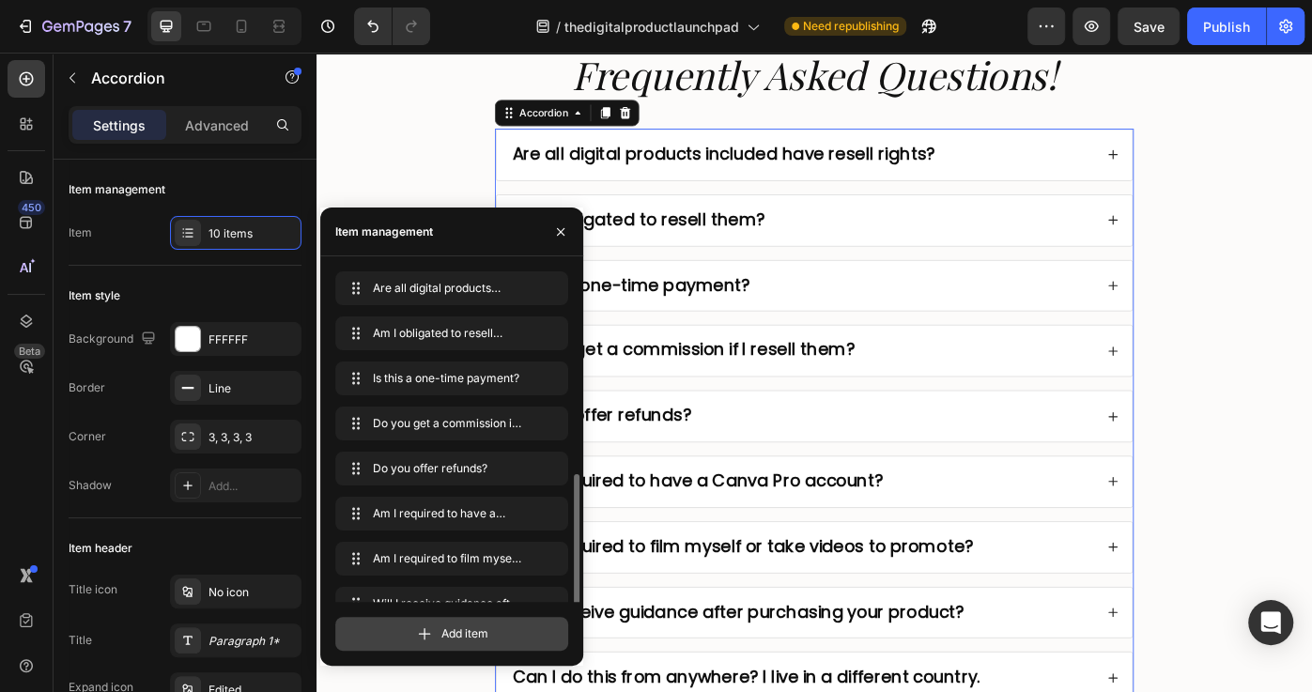
scroll to position [116, 0]
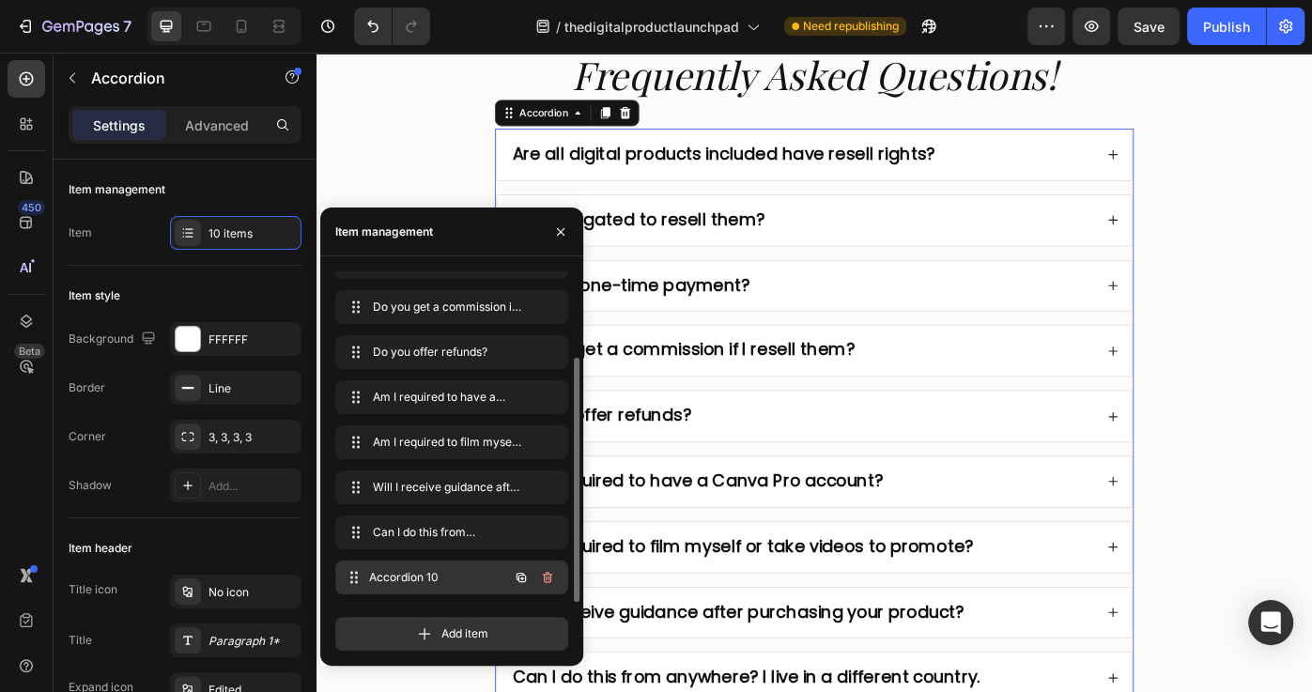
click at [418, 580] on span "Accordion 10" at bounding box center [438, 577] width 139 height 17
click at [394, 576] on span "Accordion 10" at bounding box center [426, 577] width 106 height 17
click at [432, 578] on span "Accordion 10" at bounding box center [438, 577] width 139 height 17
click at [432, 578] on span "Accordion 10" at bounding box center [426, 577] width 106 height 17
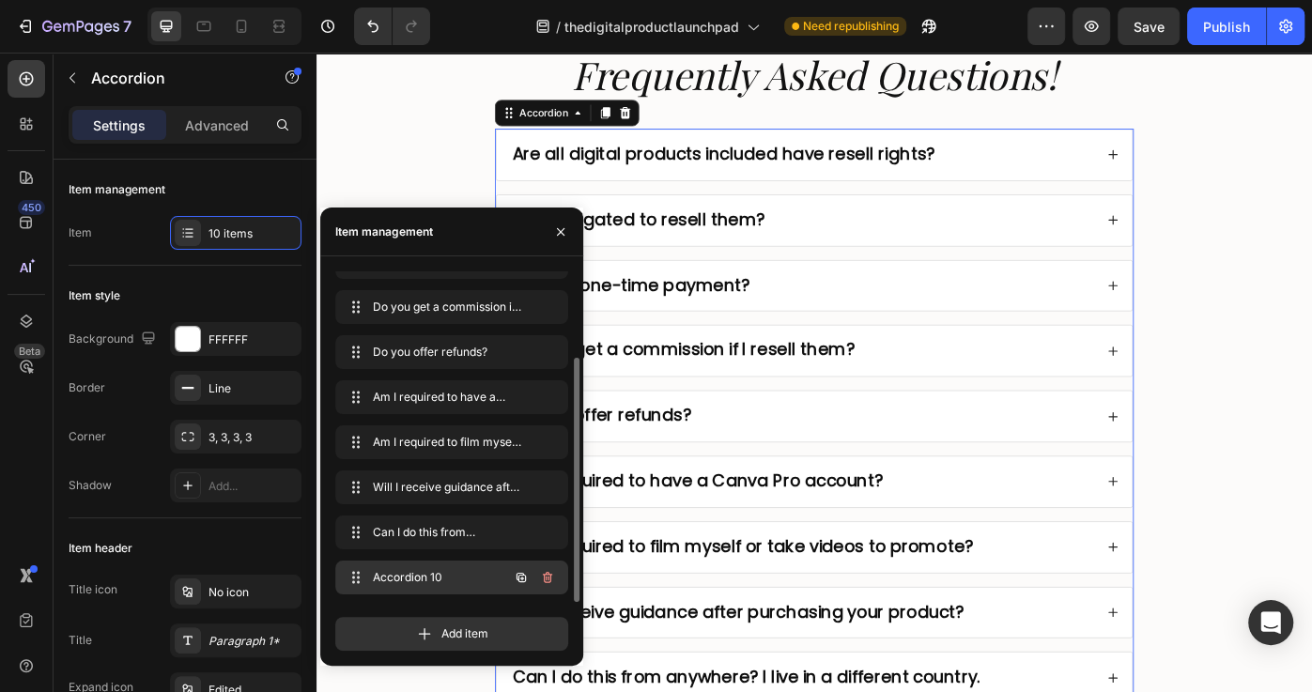
click at [432, 579] on span "Accordion 10" at bounding box center [426, 577] width 106 height 17
click at [485, 583] on div "Accordion 10 Accordion 10" at bounding box center [425, 577] width 165 height 26
click at [359, 576] on icon at bounding box center [355, 577] width 15 height 15
click at [406, 579] on span "Accordion 10" at bounding box center [426, 577] width 106 height 17
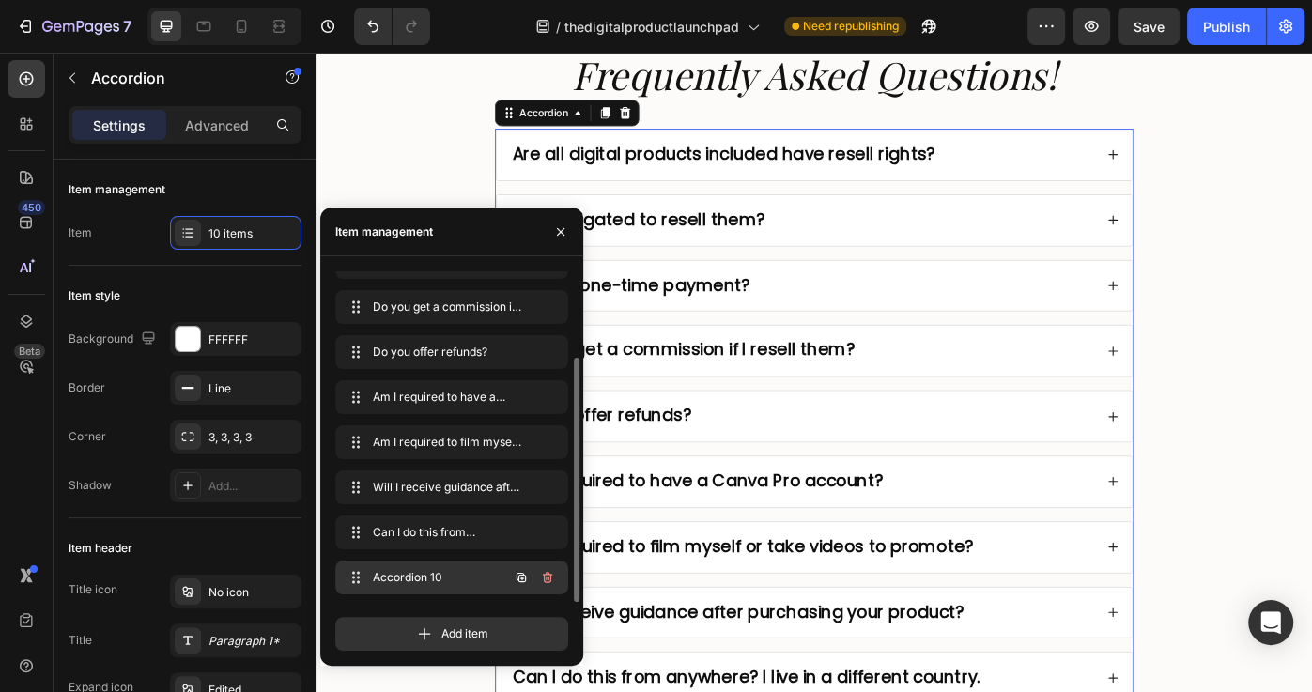
click at [406, 579] on span "Accordion 10" at bounding box center [426, 577] width 106 height 17
click at [444, 577] on span "Accordion 10" at bounding box center [426, 577] width 106 height 17
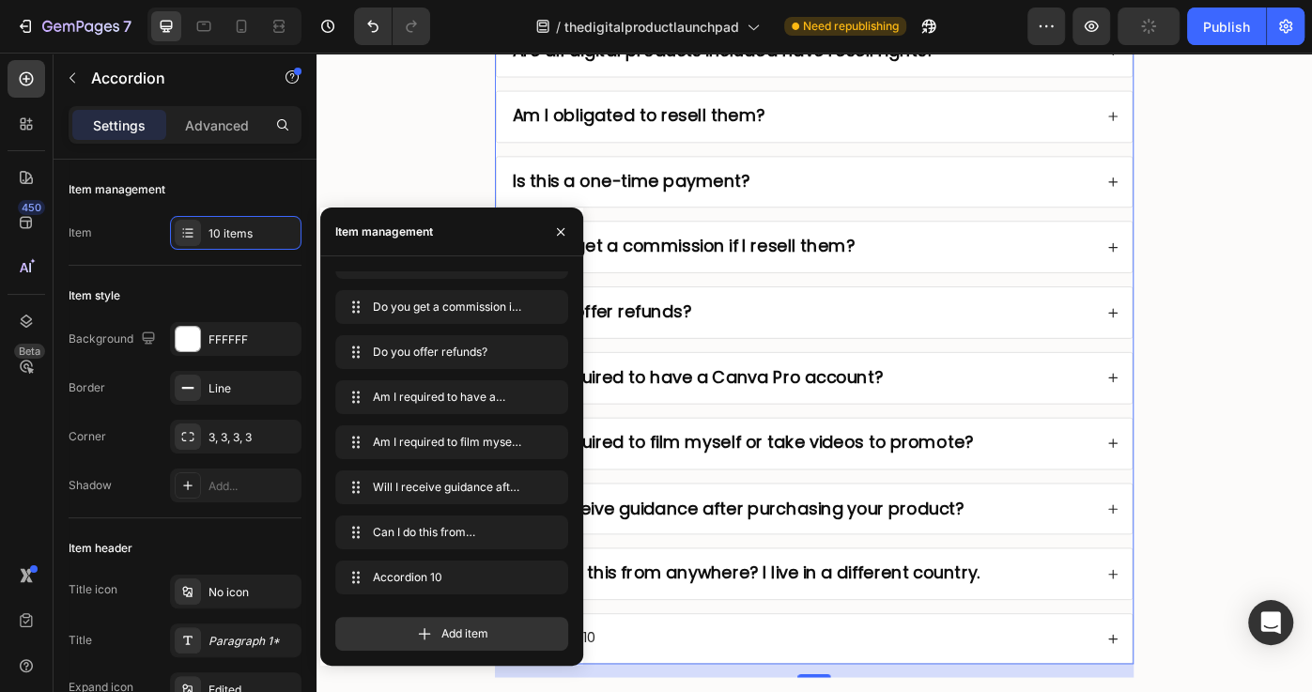
scroll to position [9692, 0]
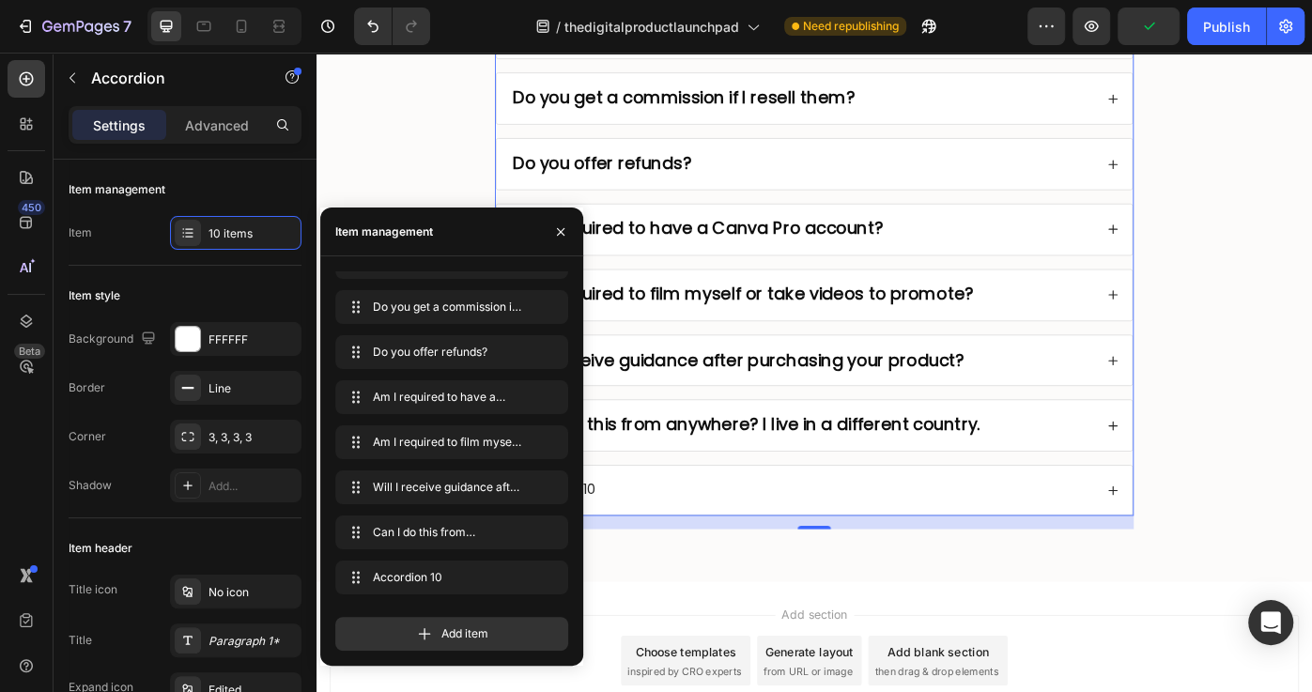
click at [831, 535] on div "Accordion 10" at bounding box center [865, 547] width 661 height 25
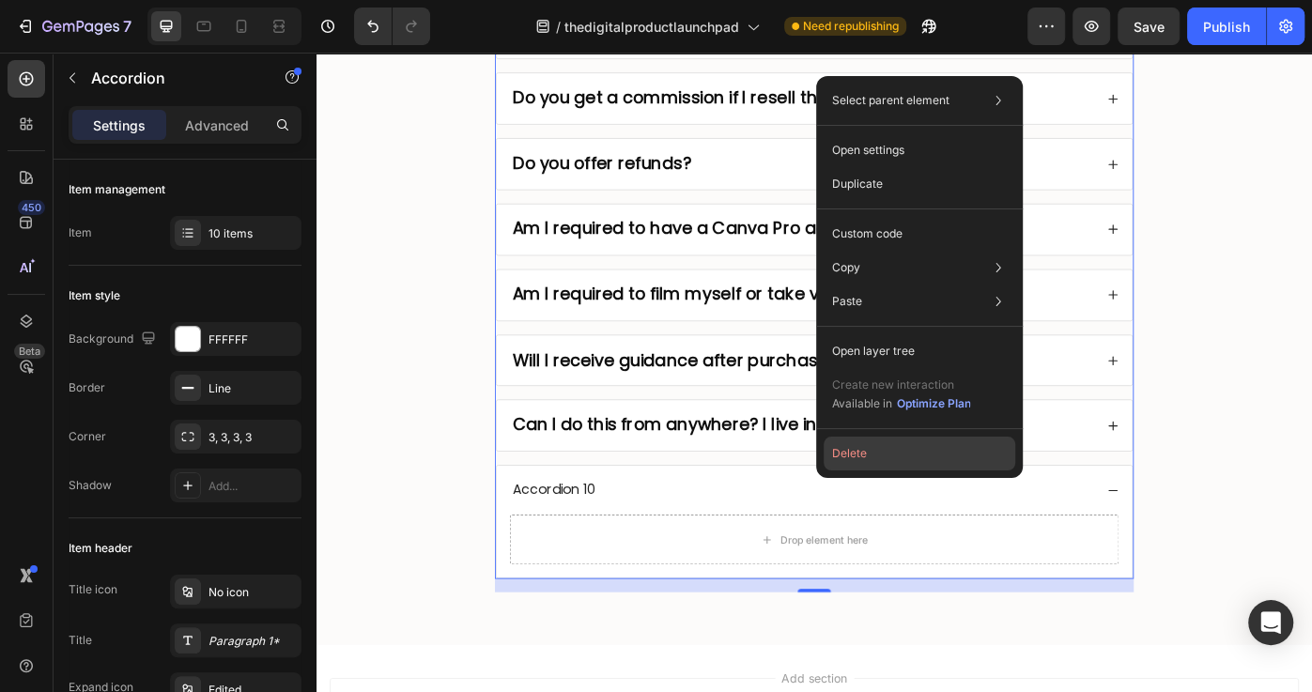
click at [865, 458] on button "Delete" at bounding box center [919, 454] width 192 height 34
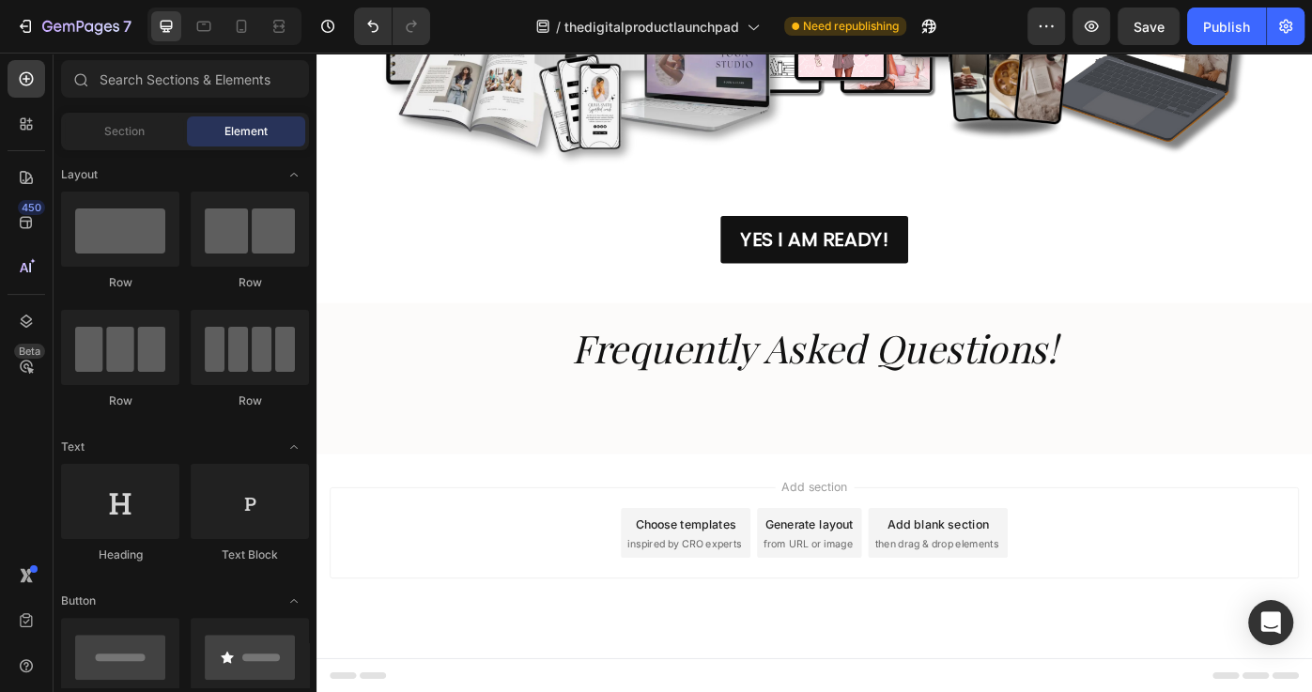
scroll to position [9270, 0]
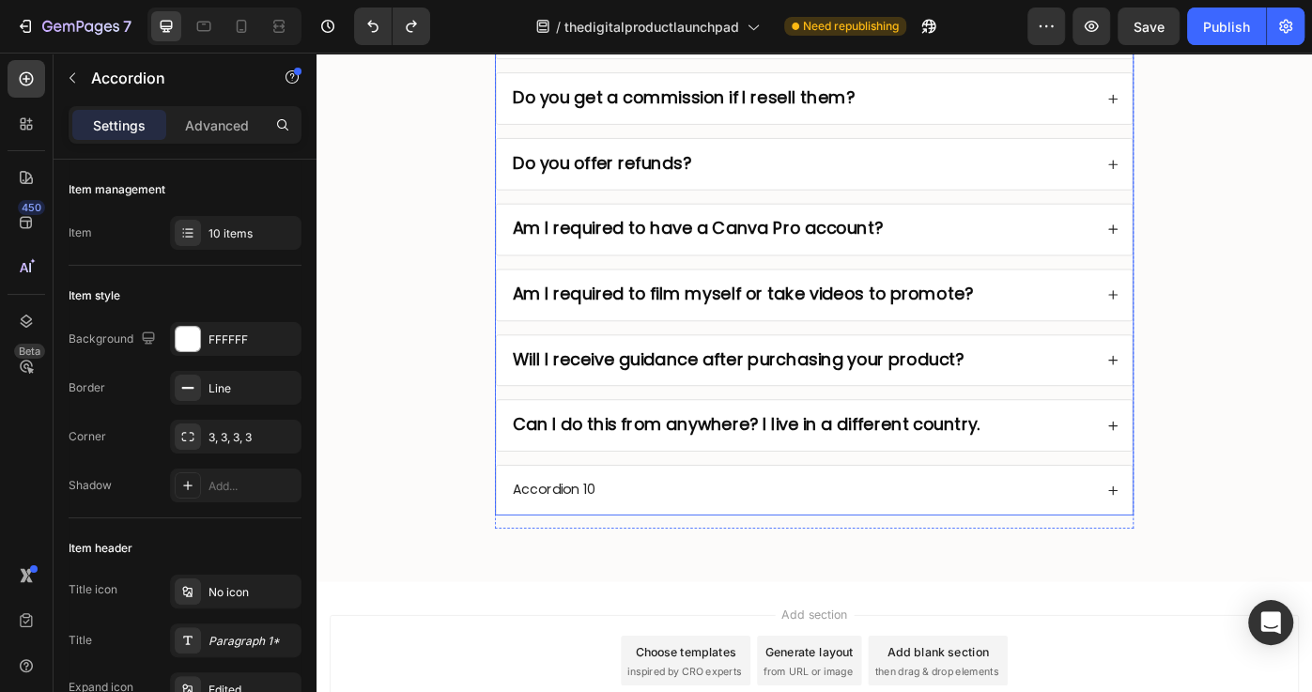
click at [648, 499] on div "Are all digital products included have resell rights? Am I obligated to resell …" at bounding box center [879, 215] width 723 height 723
click at [675, 535] on div "Accordion 10" at bounding box center [865, 547] width 661 height 25
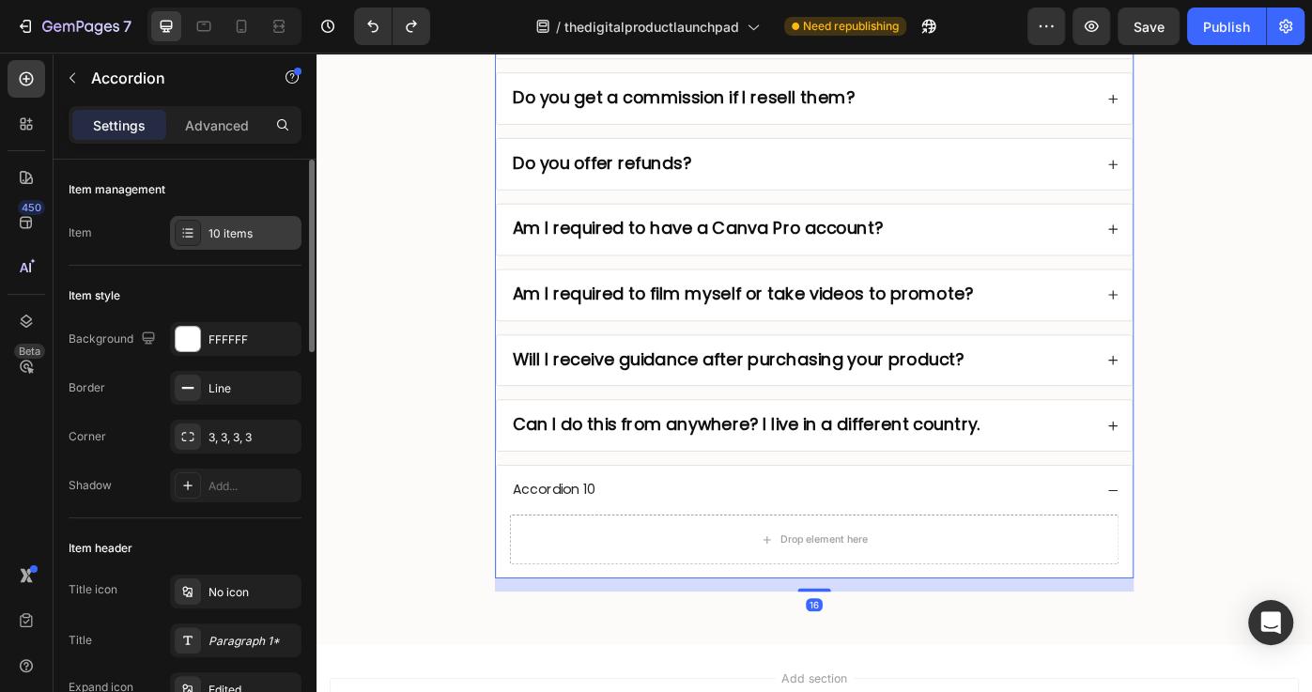
click at [213, 238] on div "10 items" at bounding box center [252, 233] width 88 height 17
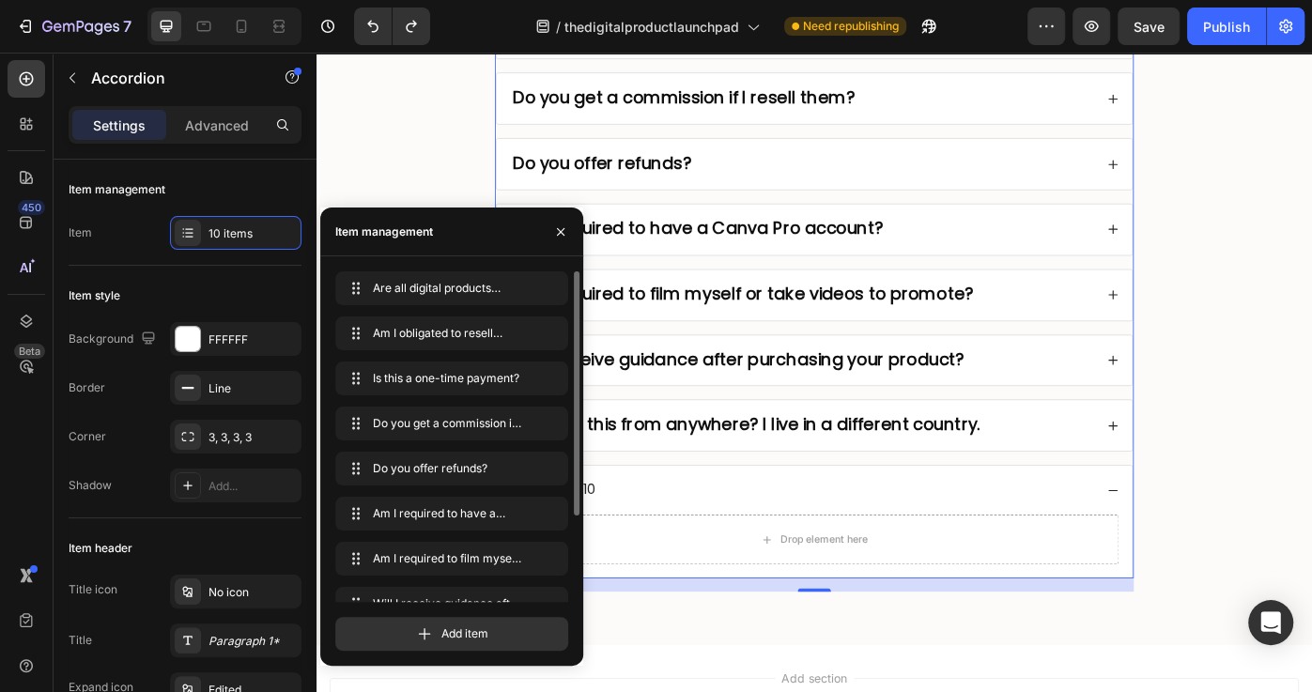
scroll to position [116, 0]
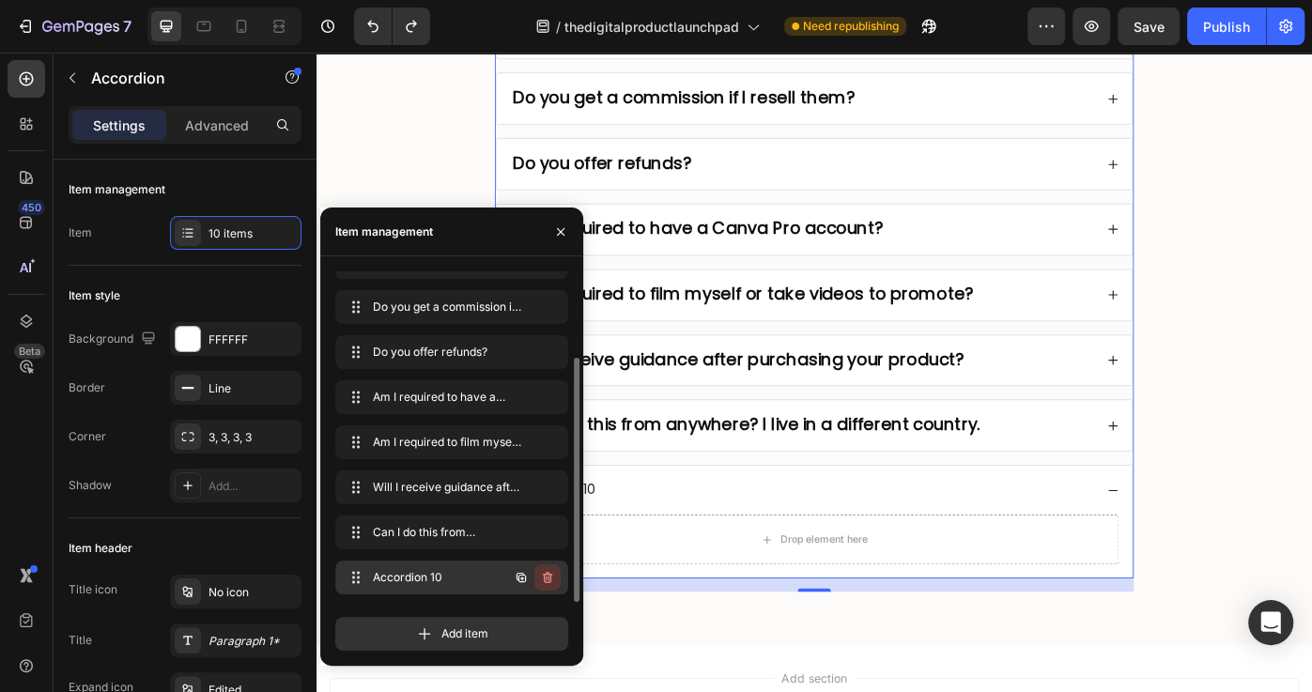
click at [544, 581] on icon "button" at bounding box center [547, 577] width 9 height 11
click at [543, 581] on div "Delete" at bounding box center [534, 577] width 35 height 17
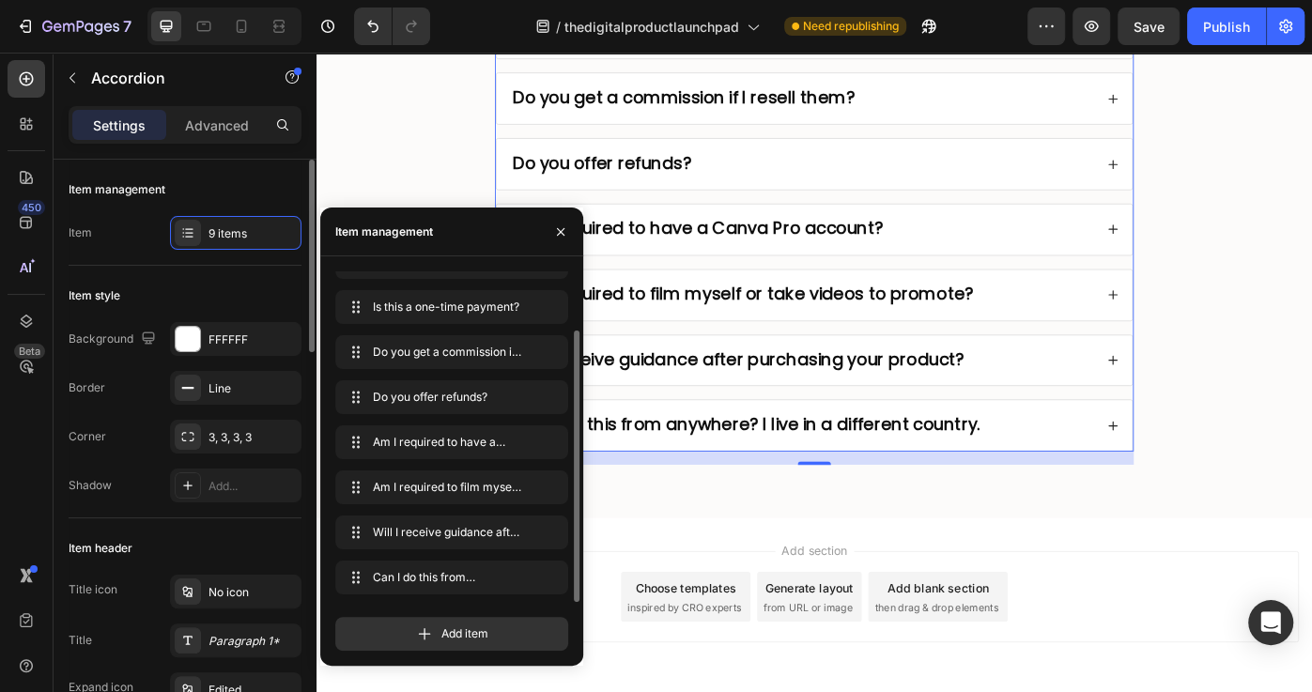
scroll to position [71, 0]
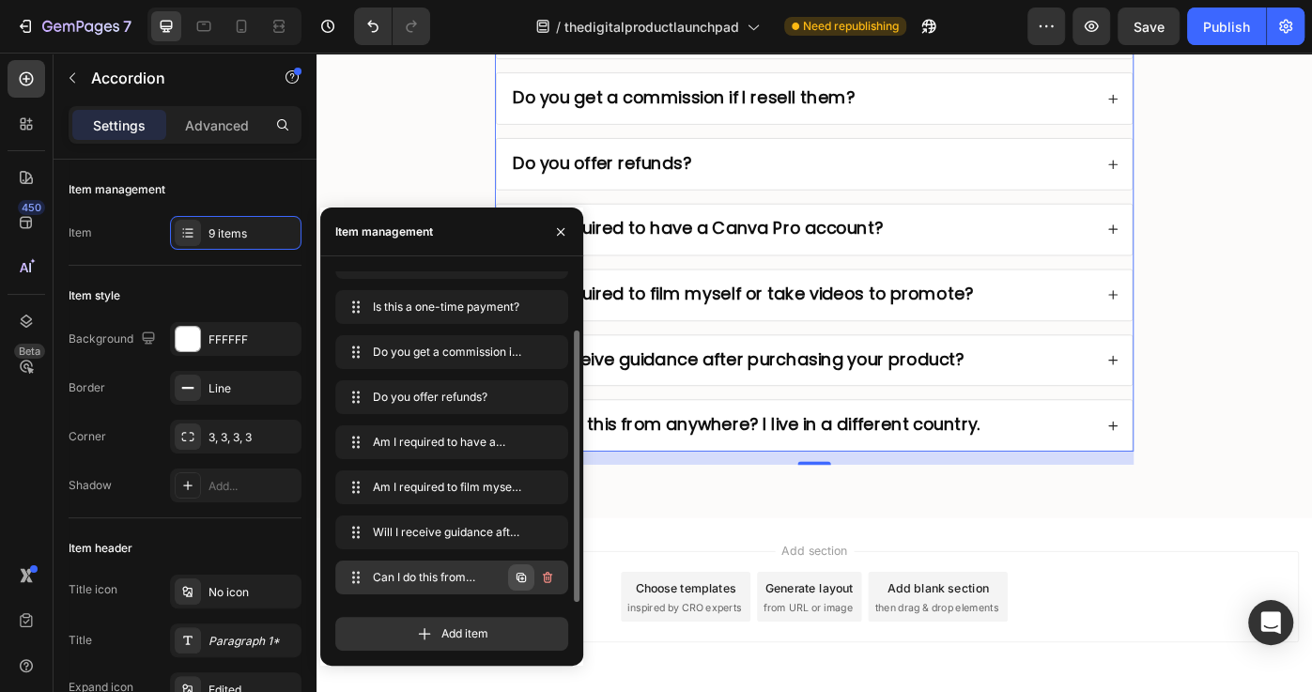
click at [520, 578] on icon "button" at bounding box center [521, 577] width 15 height 15
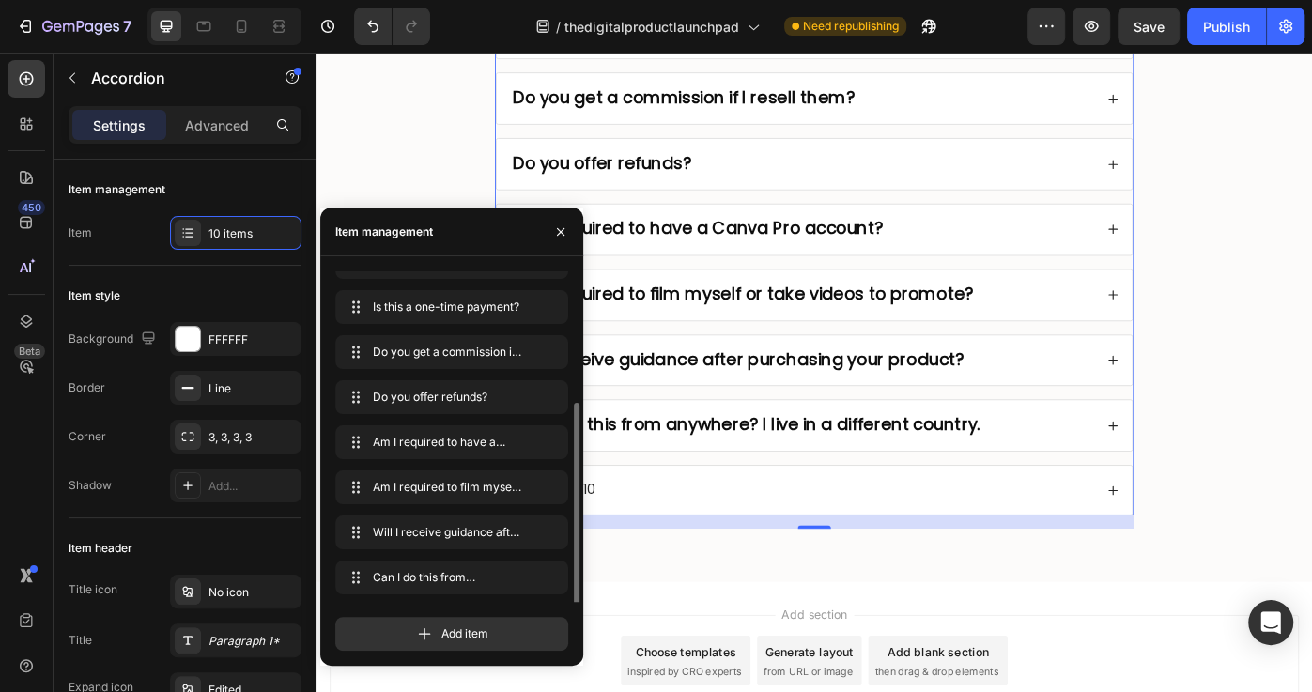
scroll to position [116, 0]
click at [541, 583] on icon "button" at bounding box center [547, 577] width 15 height 15
click at [544, 580] on div "Delete" at bounding box center [534, 577] width 35 height 17
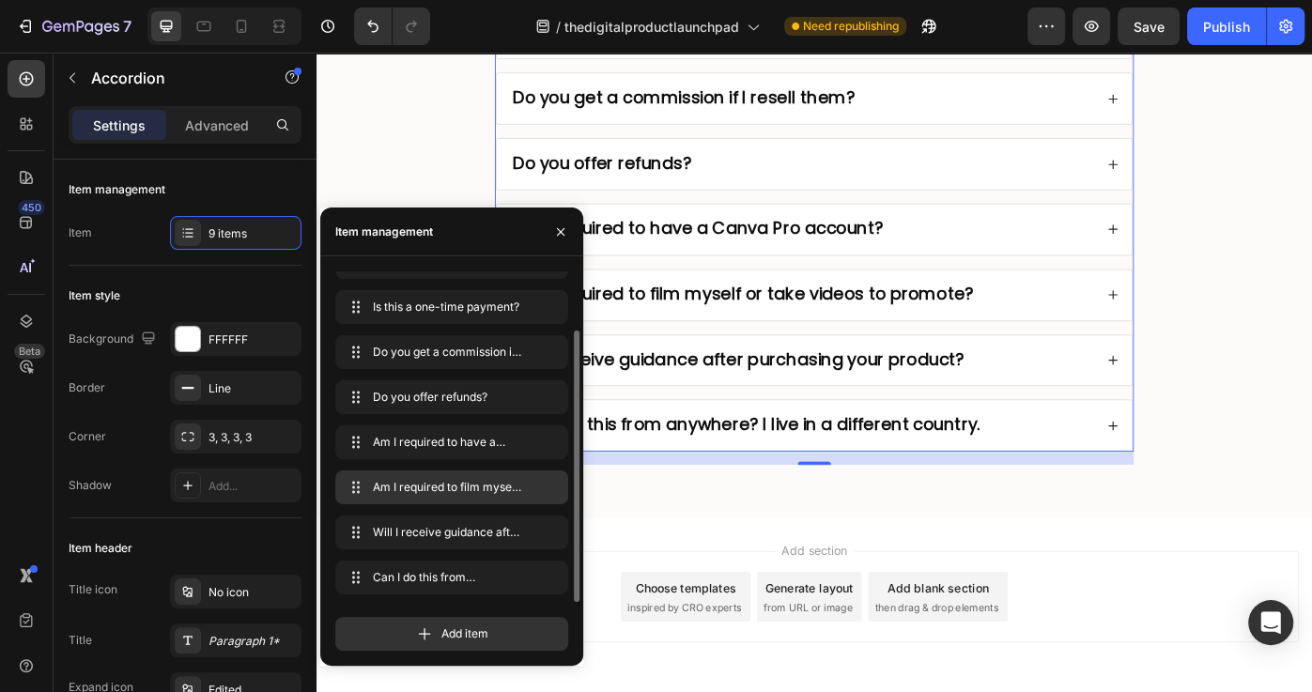
scroll to position [71, 0]
click at [758, 462] on strong "Can I do this from anywhere? I live in a different country." at bounding box center [803, 473] width 530 height 26
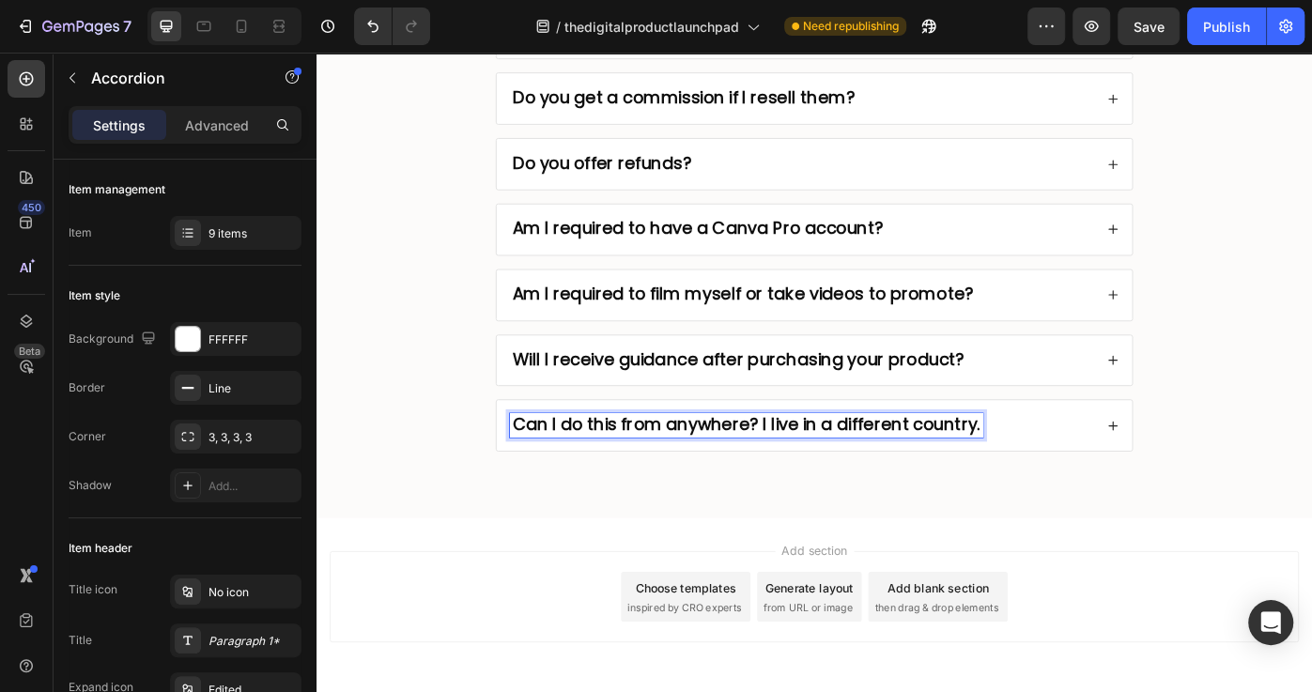
click at [1134, 478] on div "Can I do this from anywhere? I live in a different country." at bounding box center [879, 474] width 719 height 57
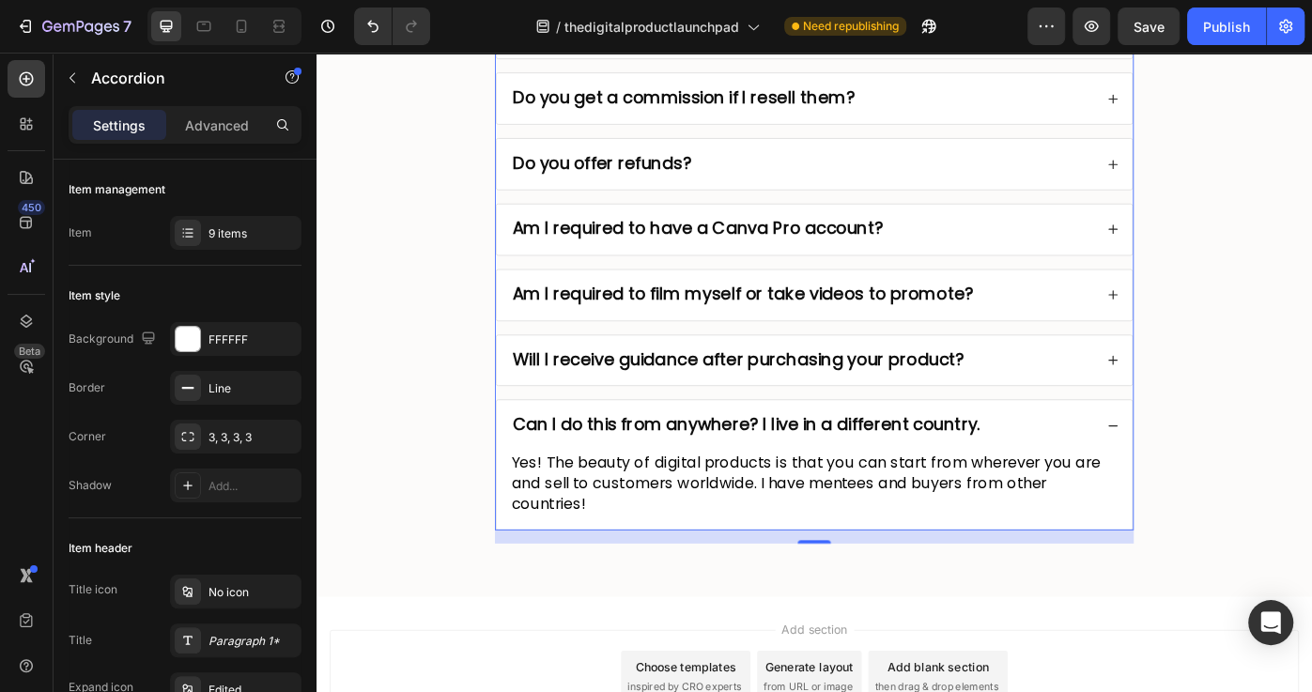
click at [1139, 461] on div "Can I do this from anywhere? I live in a different country." at bounding box center [865, 474] width 661 height 27
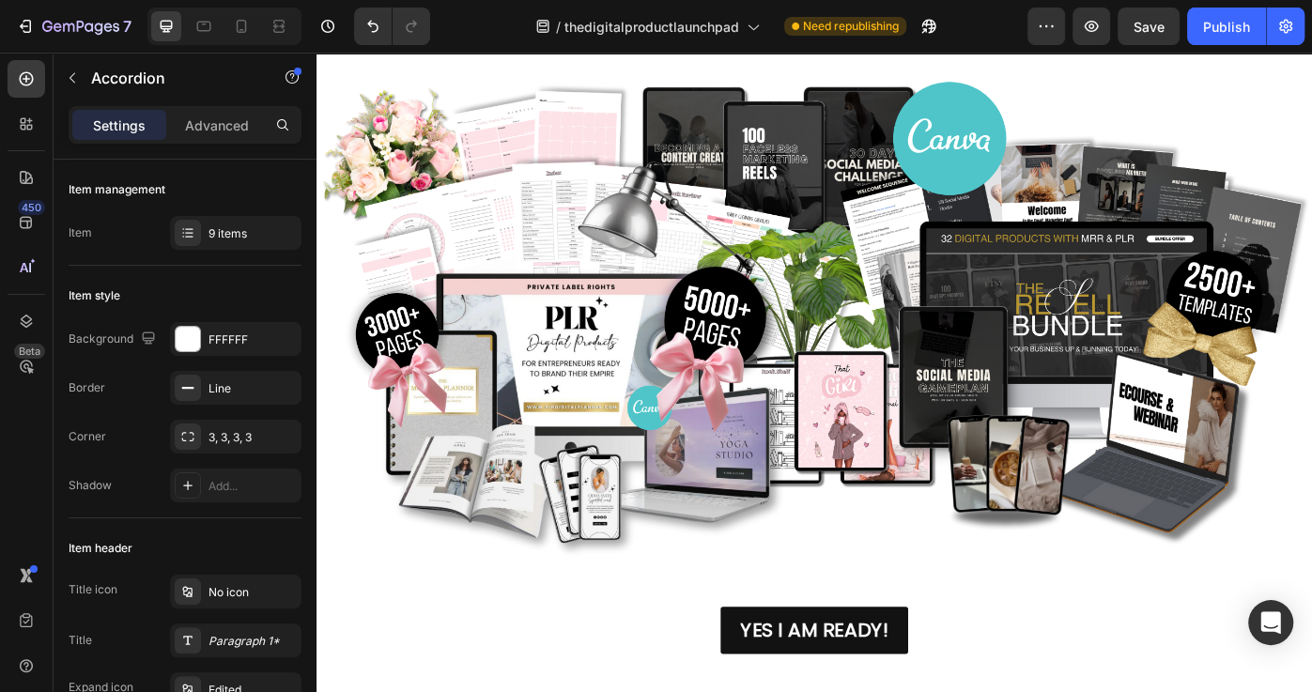
scroll to position [6518, 0]
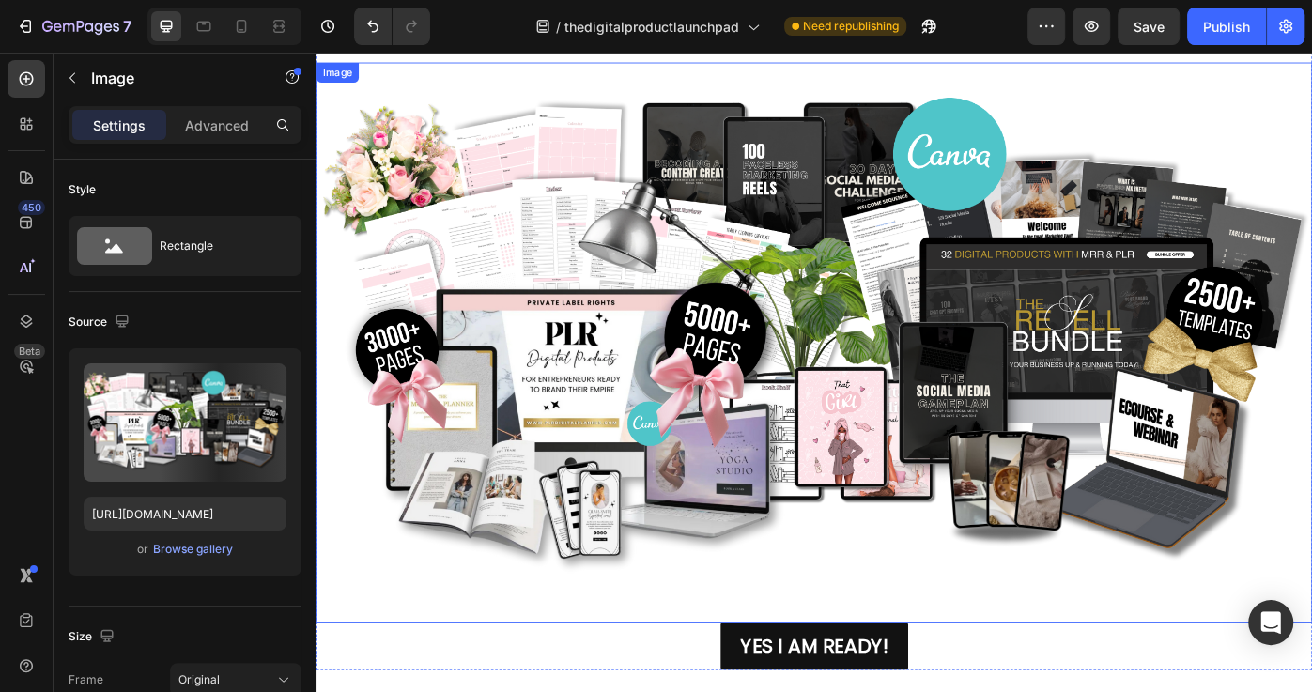
click at [889, 352] on img at bounding box center [879, 381] width 1127 height 634
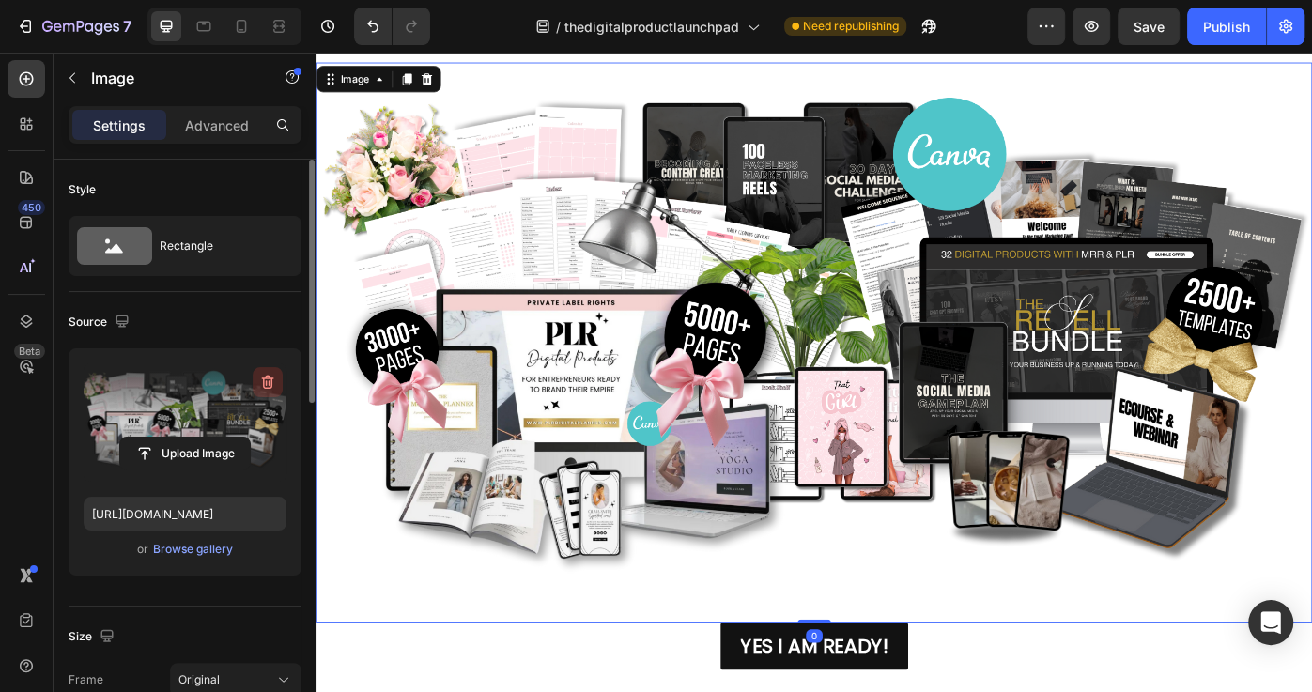
click at [275, 383] on icon "button" at bounding box center [267, 382] width 19 height 19
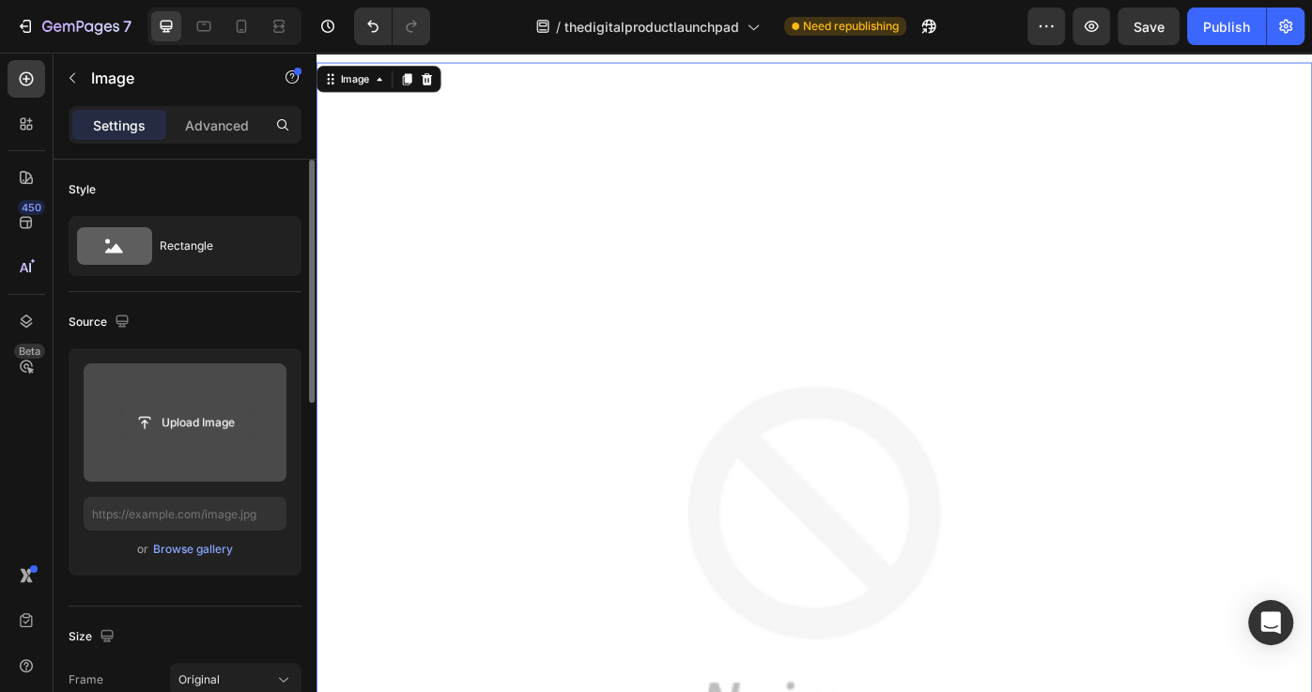
click at [220, 432] on input "file" at bounding box center [185, 423] width 130 height 32
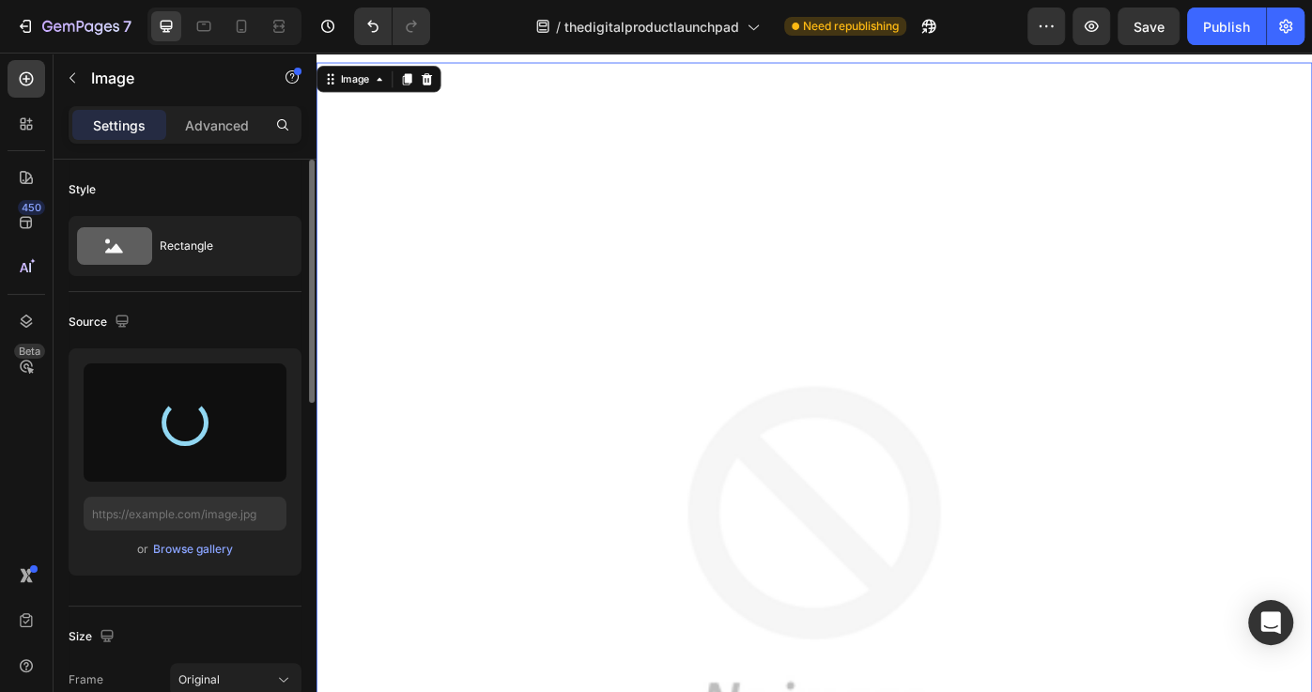
type input "[URL][DOMAIN_NAME]"
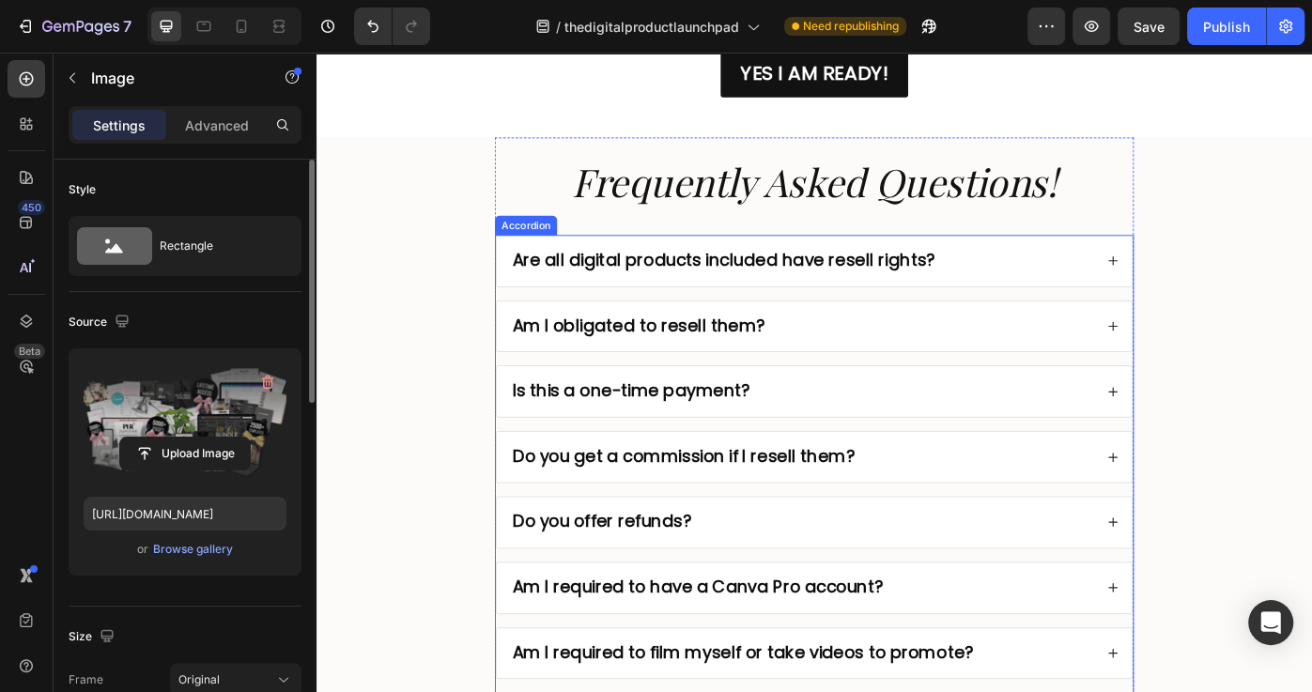
scroll to position [6758, 0]
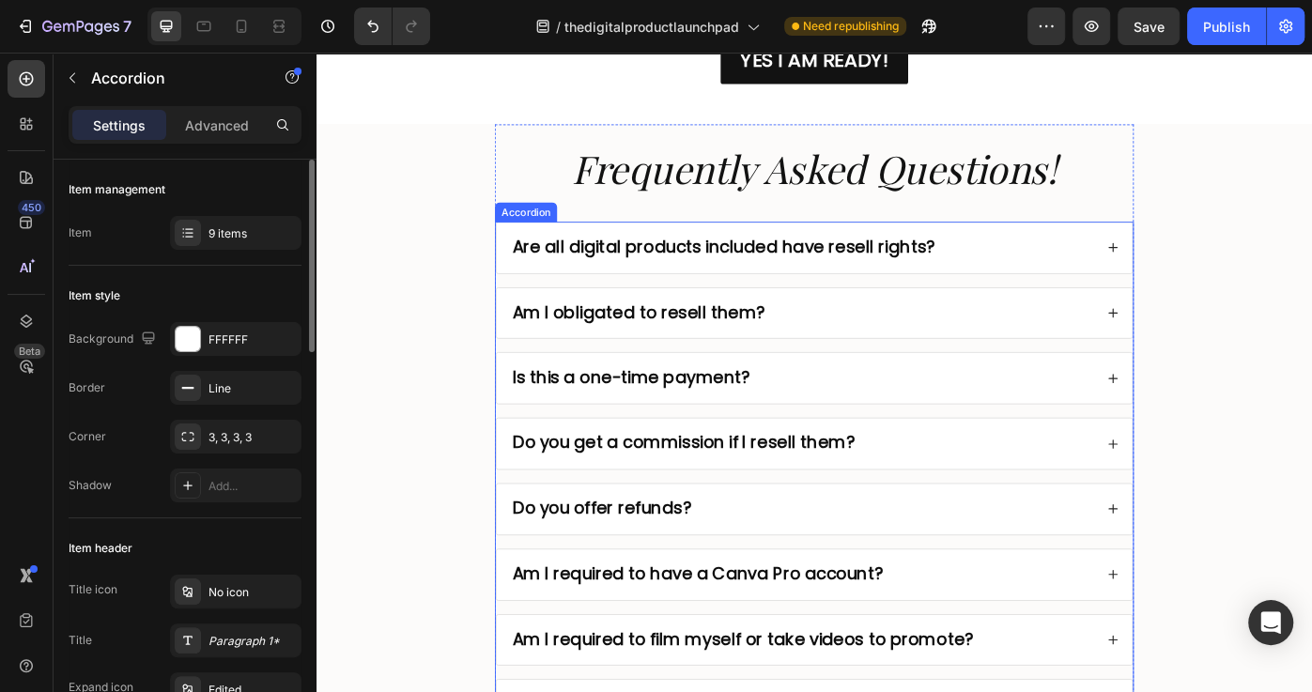
click at [979, 251] on div "Are all digital products included have resell rights?" at bounding box center [879, 273] width 719 height 57
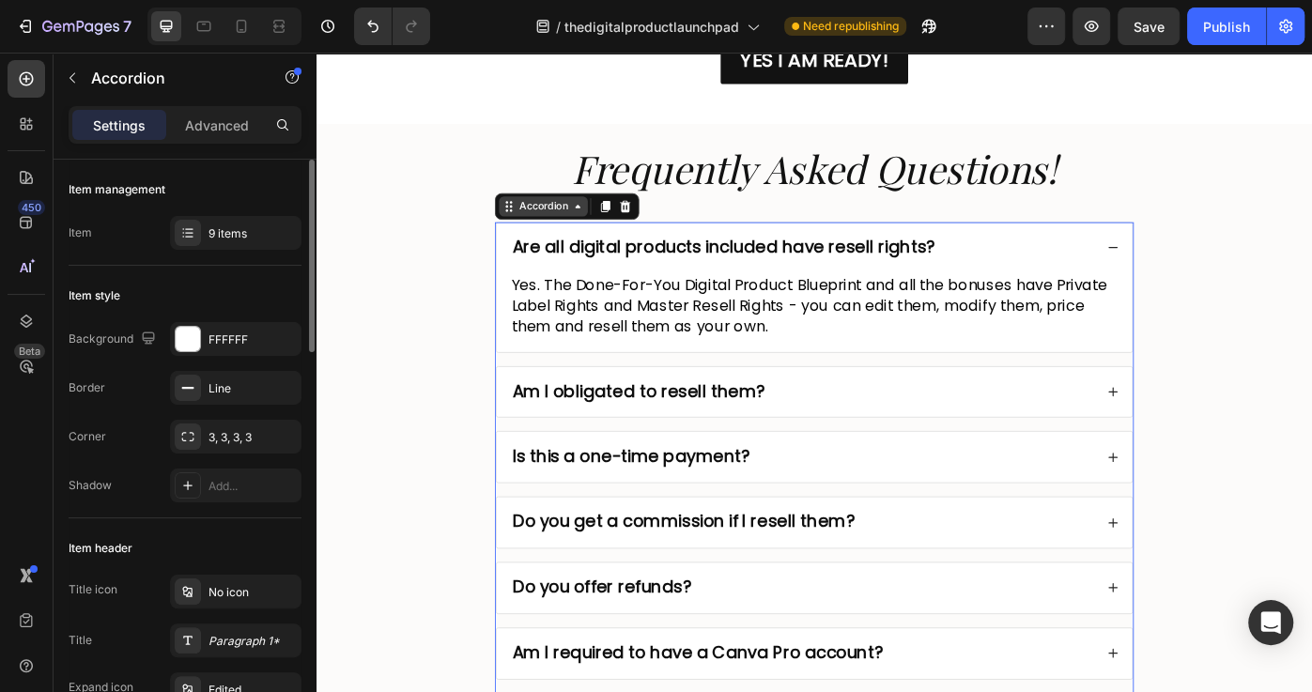
click at [568, 225] on div "Accordion" at bounding box center [573, 226] width 63 height 17
click at [566, 224] on div "Accordion" at bounding box center [573, 226] width 63 height 17
click at [239, 124] on p "Advanced" at bounding box center [217, 125] width 64 height 20
type input "100%"
type input "100"
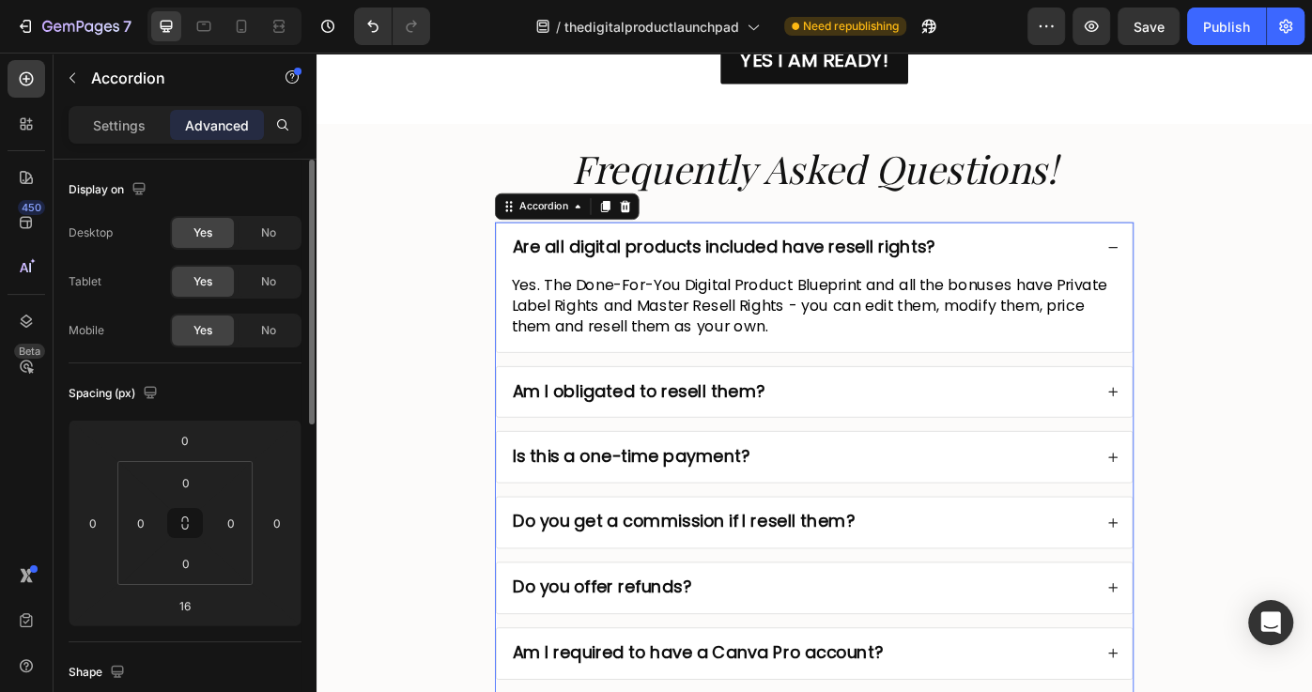
click at [151, 130] on div "Settings" at bounding box center [119, 125] width 94 height 30
type input "16"
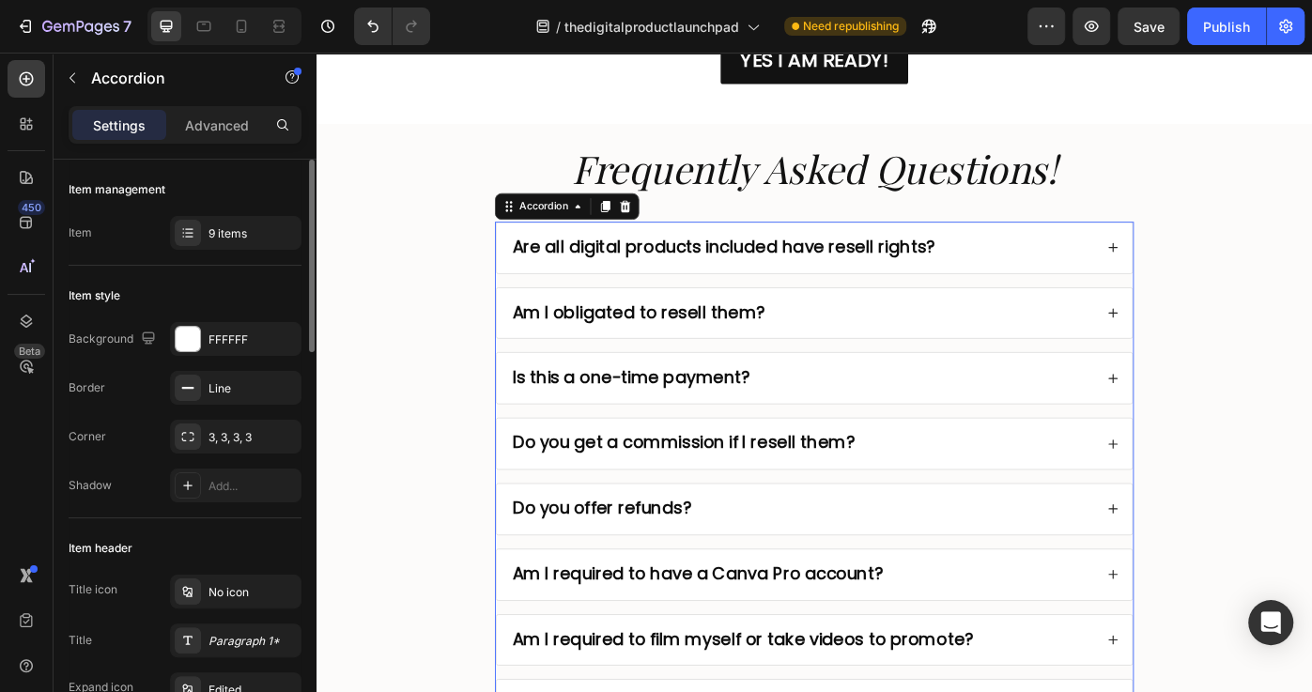
click at [87, 224] on div "Item" at bounding box center [80, 232] width 23 height 17
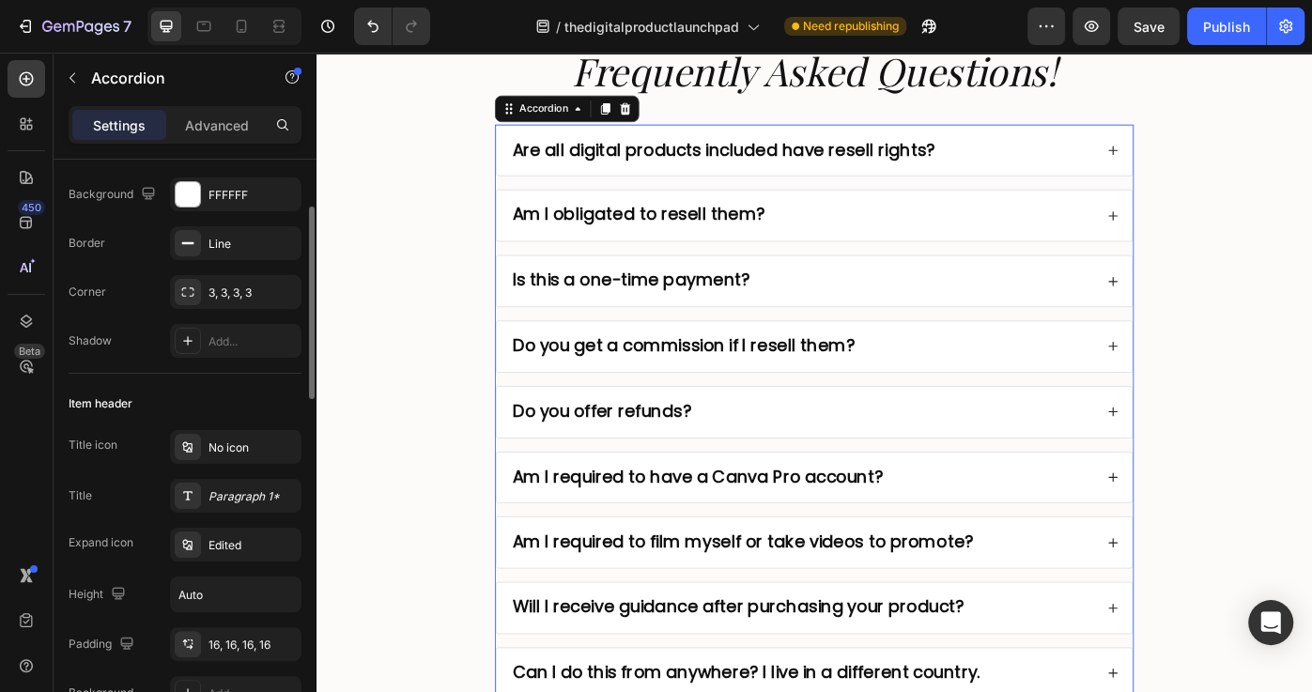
scroll to position [7026, 0]
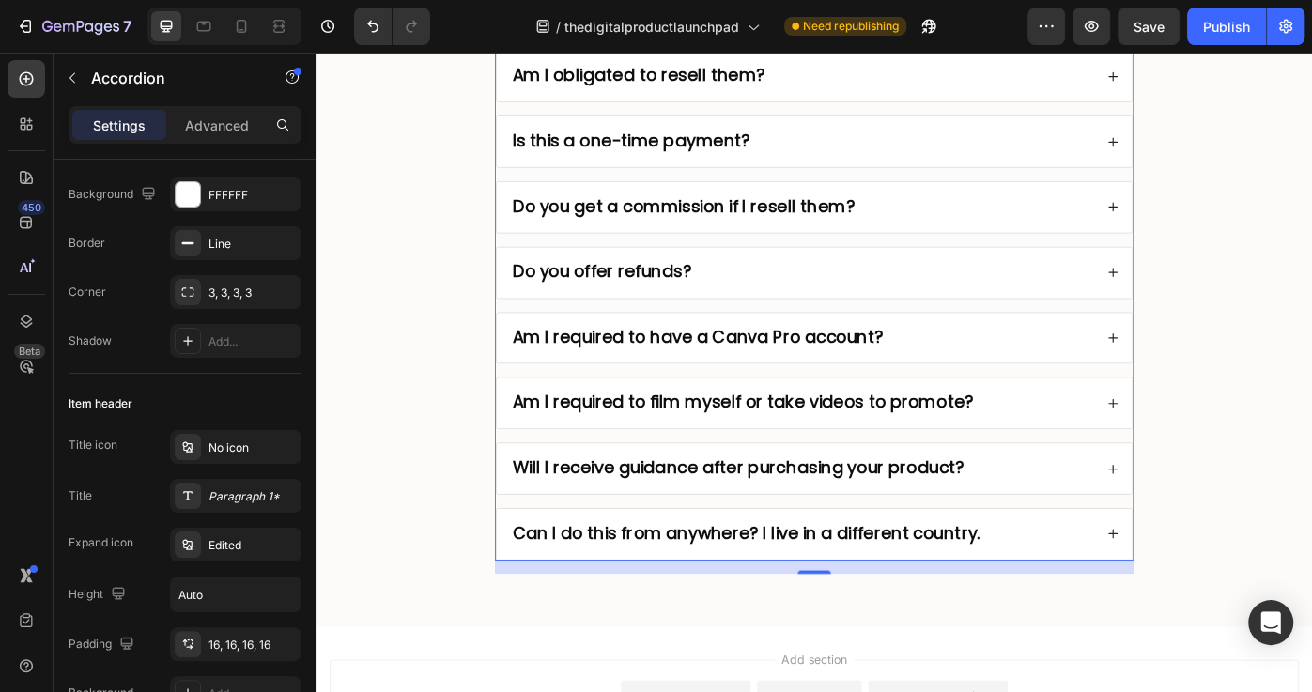
click at [911, 583] on strong "Can I do this from anywhere? I live in a different country." at bounding box center [803, 596] width 530 height 26
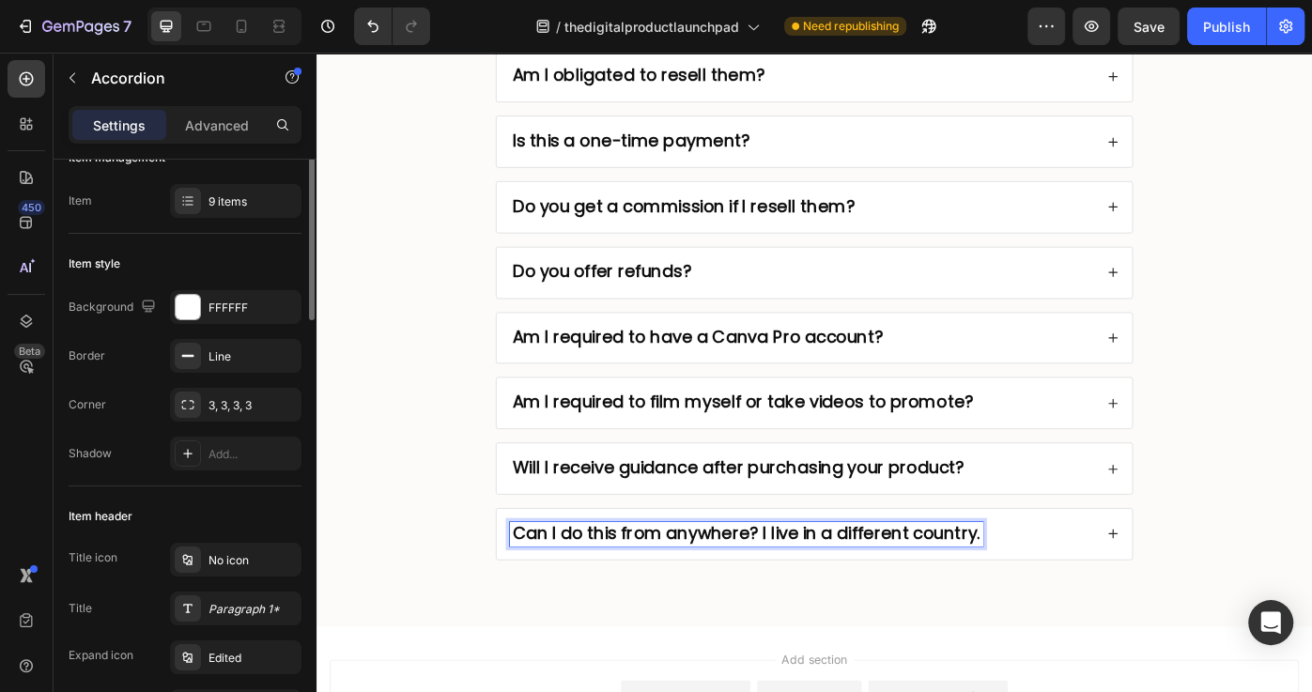
scroll to position [0, 0]
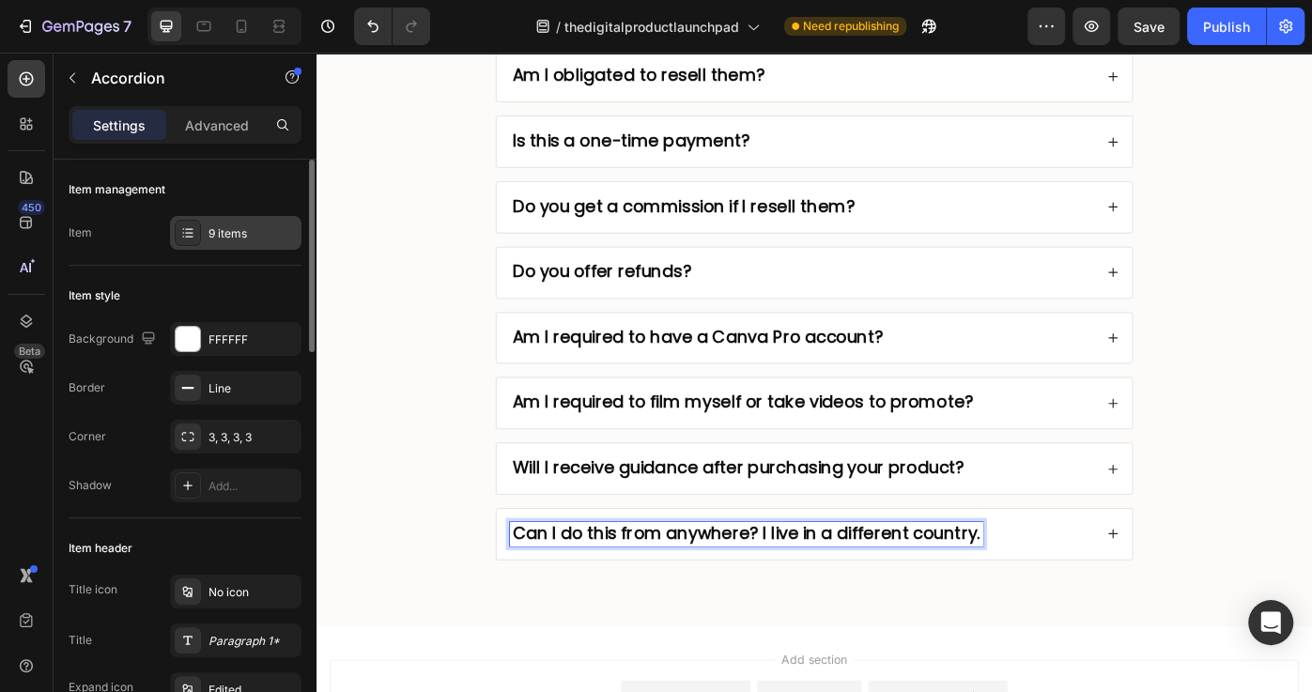
click at [200, 221] on div at bounding box center [188, 233] width 26 height 26
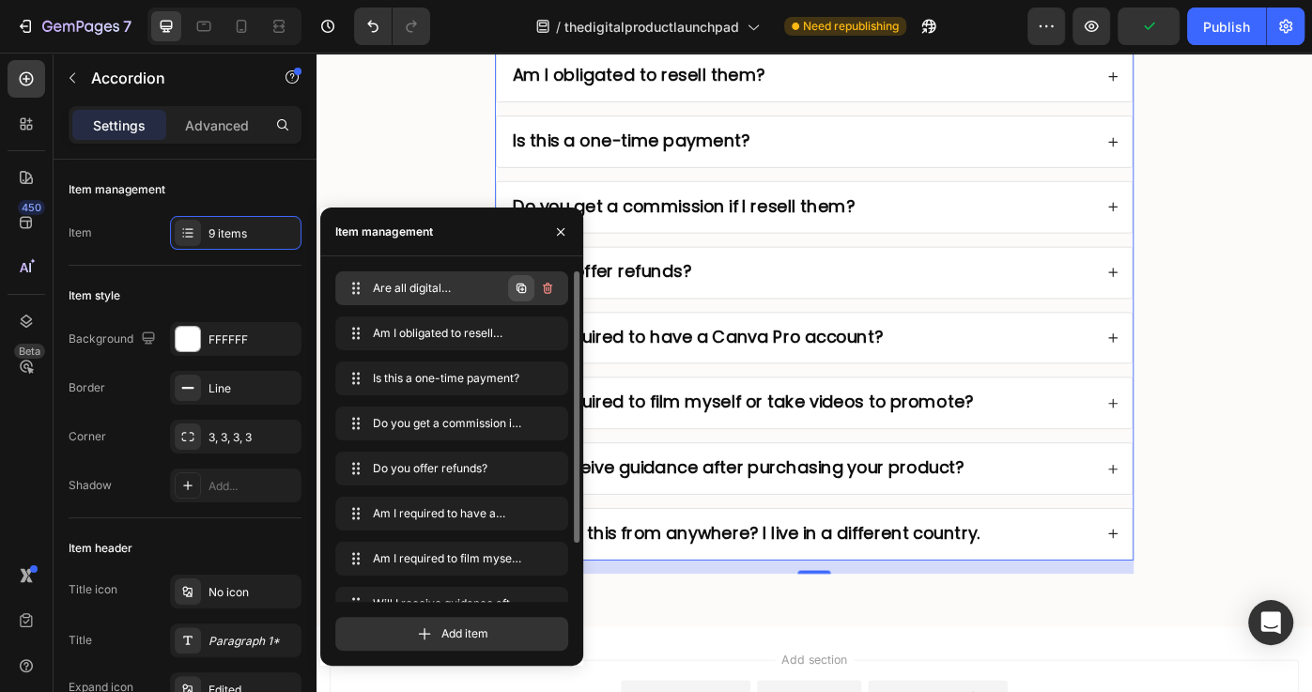
click at [518, 287] on icon "button" at bounding box center [520, 288] width 9 height 9
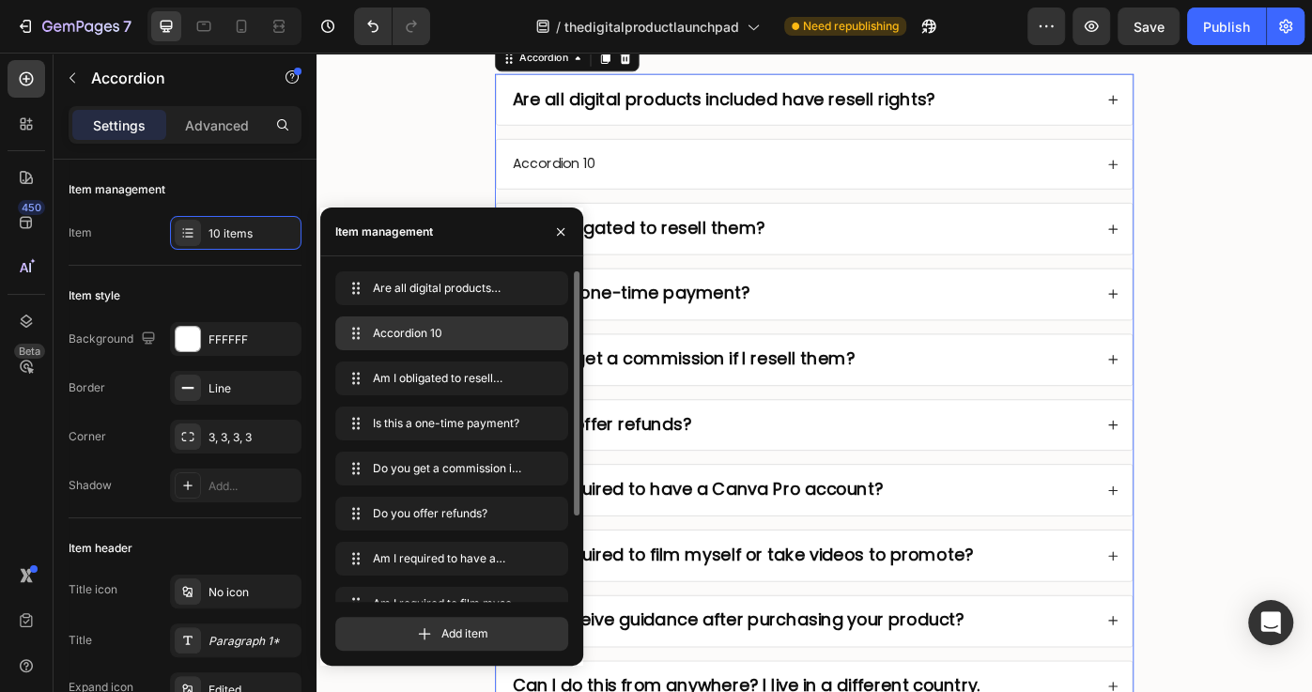
scroll to position [6925, 0]
click at [442, 338] on span "Accordion 10" at bounding box center [426, 333] width 106 height 17
click at [412, 337] on span "Accordion 10" at bounding box center [426, 333] width 106 height 17
click at [412, 337] on span "Accordion 10" at bounding box center [438, 333] width 139 height 17
click at [412, 337] on span "Accordion 10" at bounding box center [426, 333] width 106 height 17
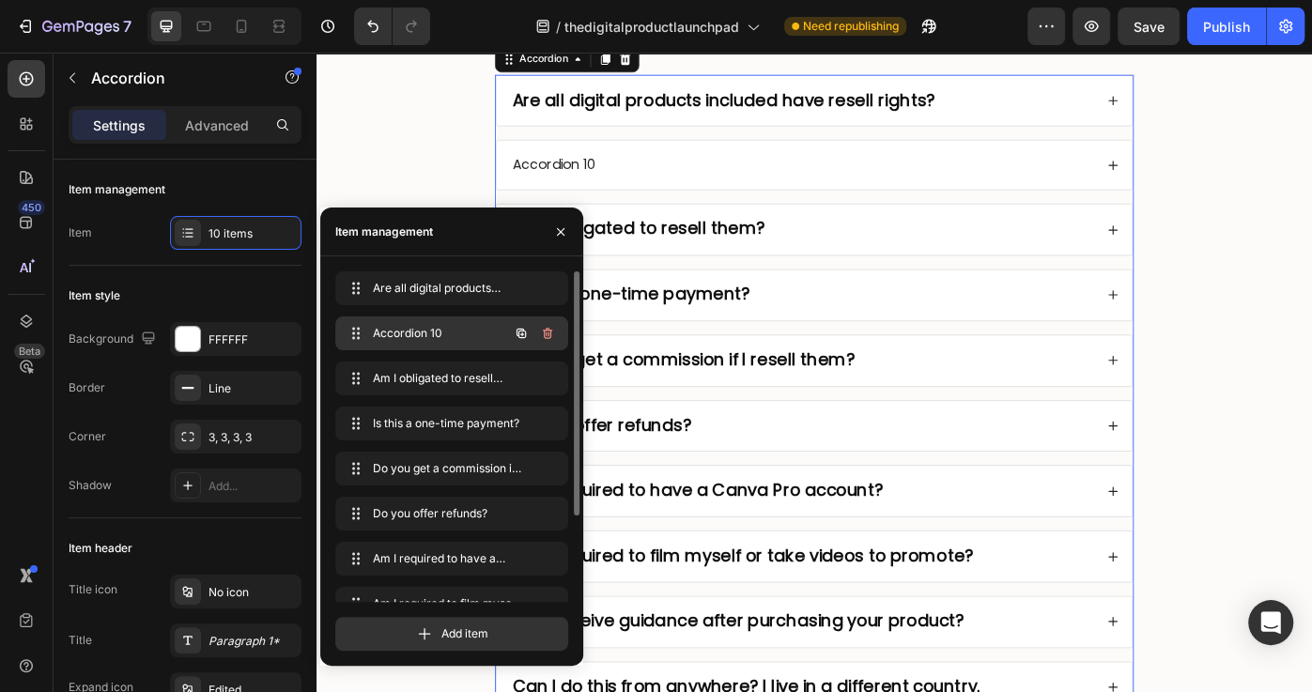
click at [412, 335] on span "Accordion 10" at bounding box center [426, 333] width 106 height 17
click at [412, 335] on span "Accordion 10" at bounding box center [438, 333] width 139 height 17
click at [435, 333] on span "Accordion 10" at bounding box center [426, 333] width 106 height 17
click at [435, 334] on span "Accordion 10" at bounding box center [438, 333] width 139 height 17
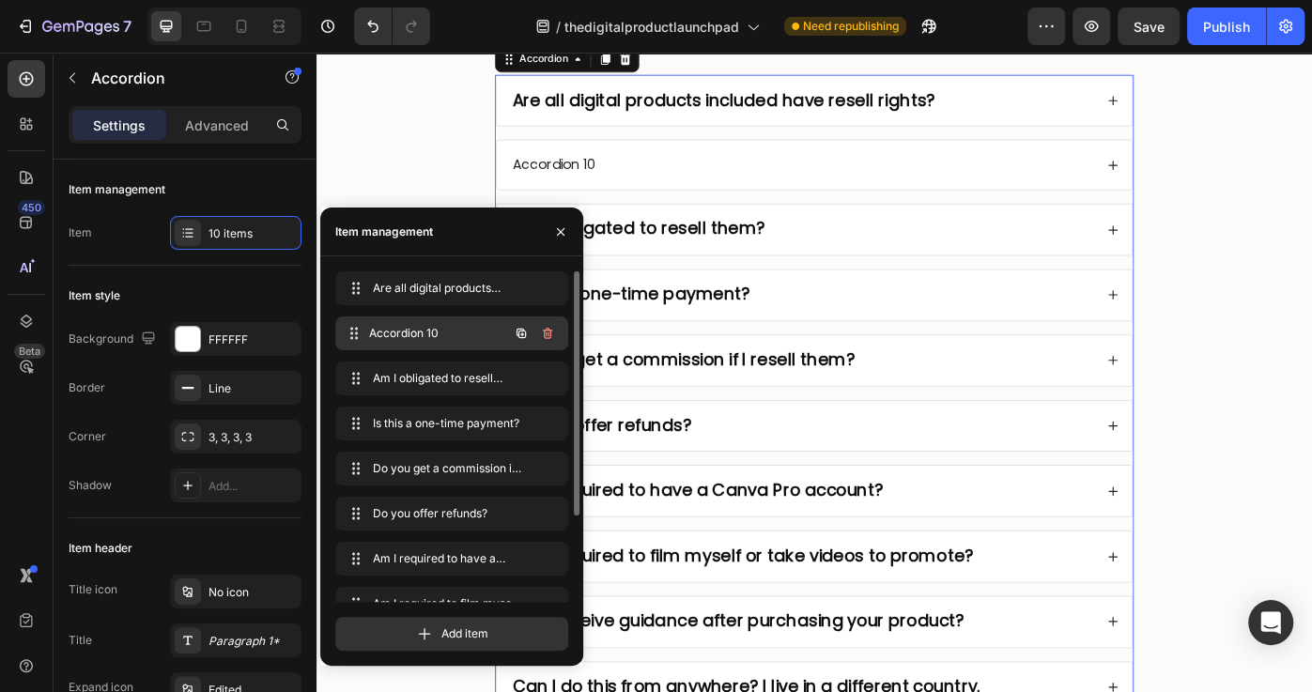
click at [435, 334] on span "Accordion 10" at bounding box center [438, 333] width 139 height 17
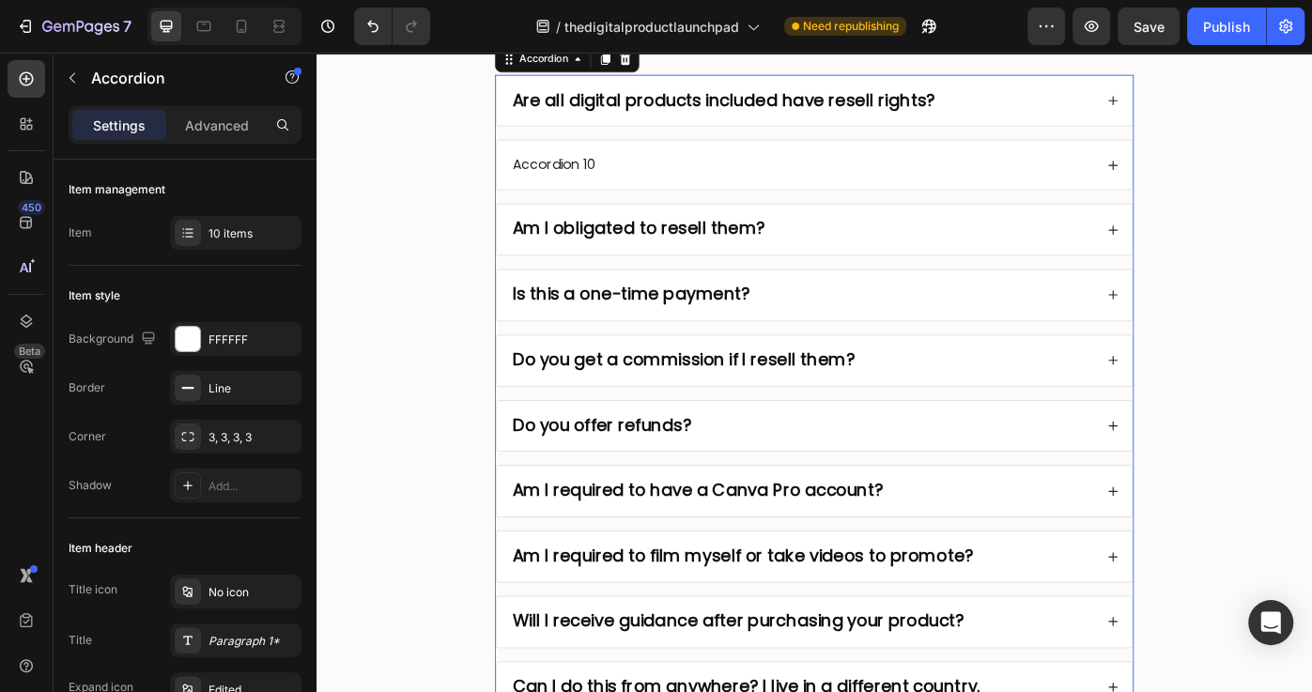
click at [655, 183] on div "Accordion 10" at bounding box center [865, 179] width 661 height 25
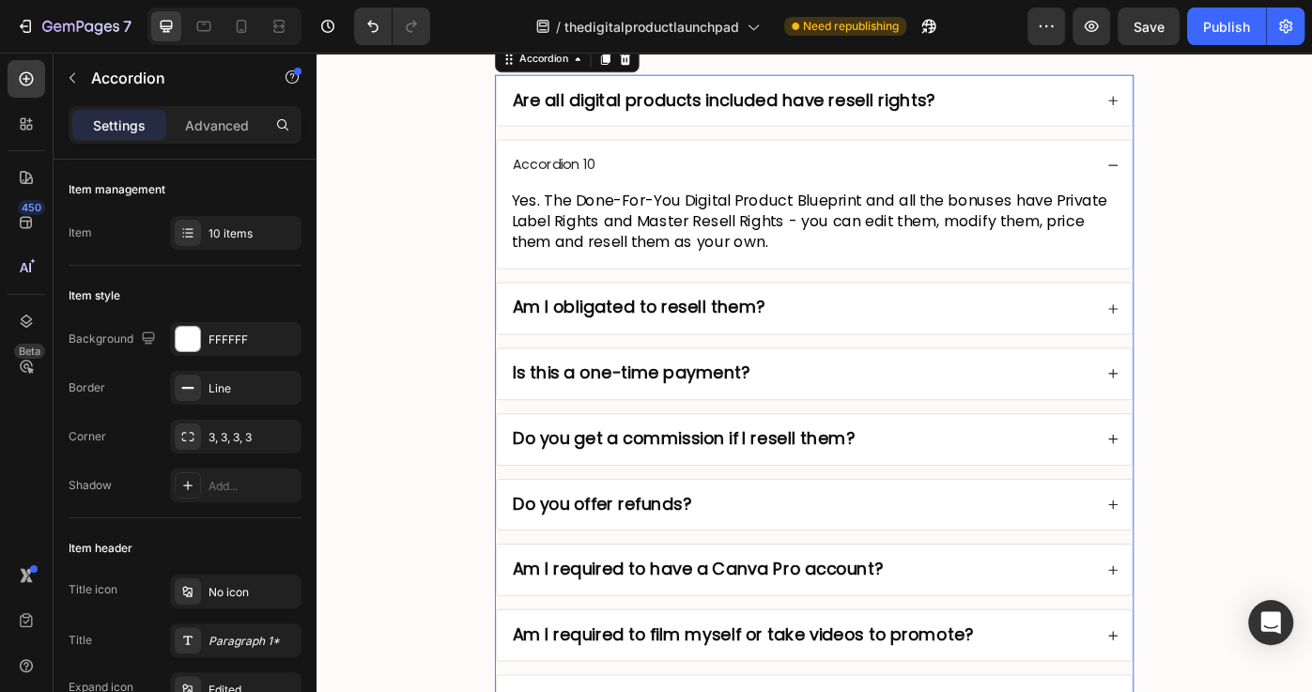
click at [601, 173] on div "Accordion 10" at bounding box center [585, 179] width 100 height 25
click at [601, 173] on p "Accordion 10" at bounding box center [585, 180] width 94 height 20
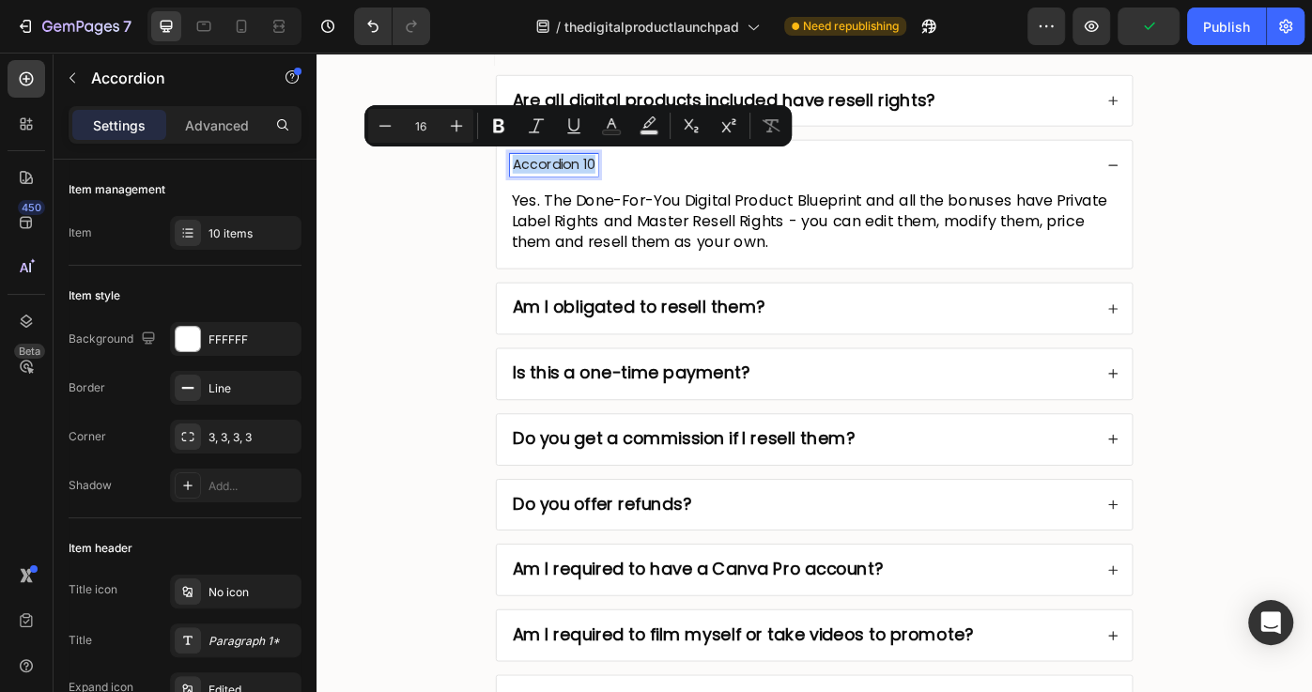
click at [572, 171] on p "Accordion 10" at bounding box center [585, 180] width 94 height 20
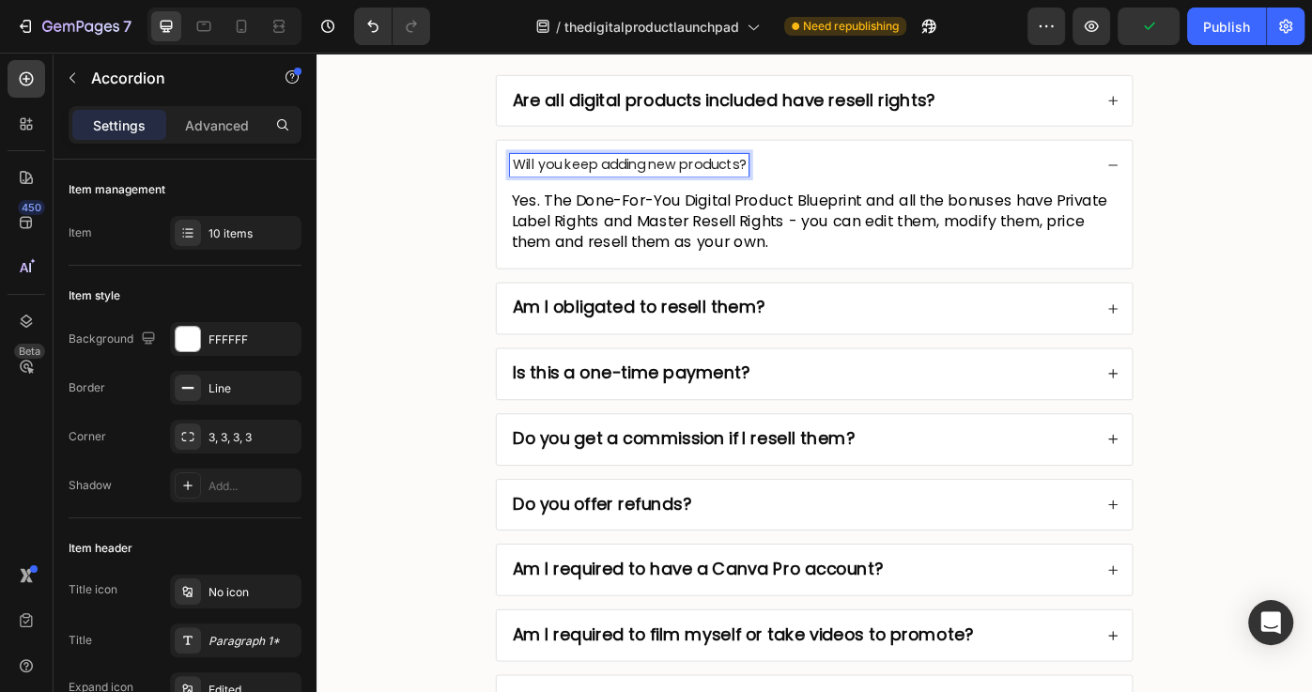
click at [654, 176] on p "Will you keep adding new products?" at bounding box center [670, 180] width 265 height 20
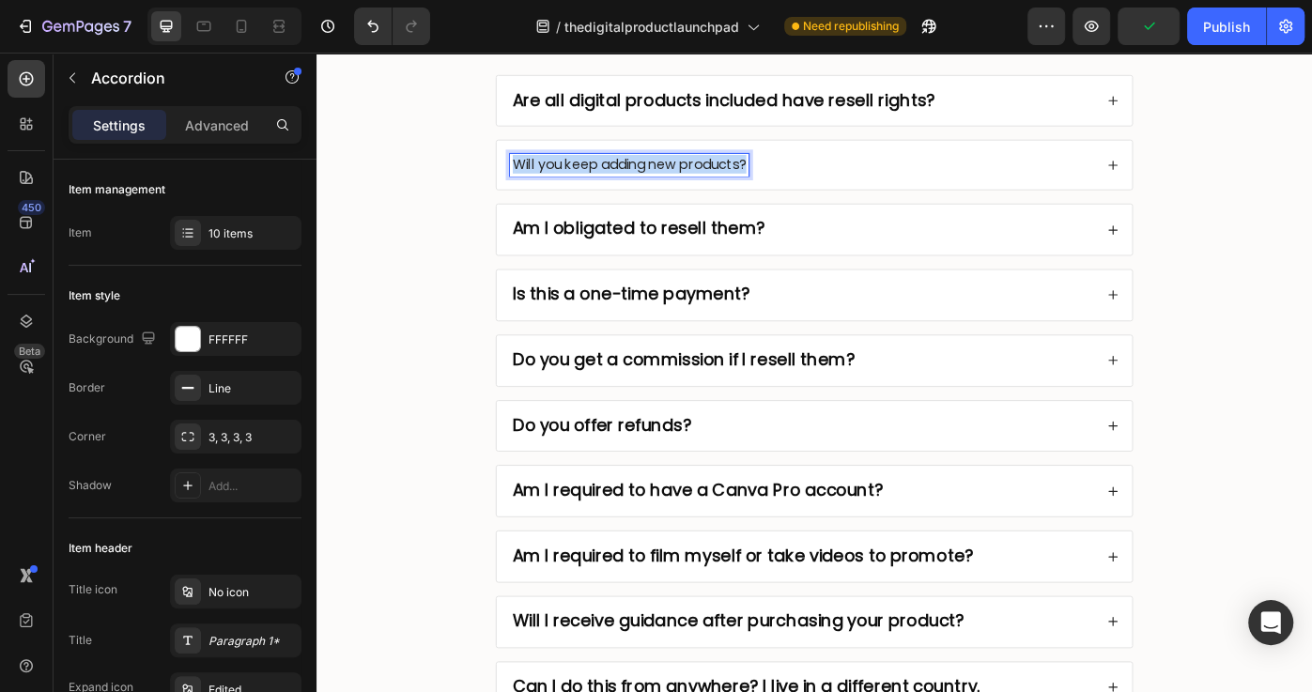
click at [654, 176] on p "Will you keep adding new products?" at bounding box center [670, 180] width 265 height 20
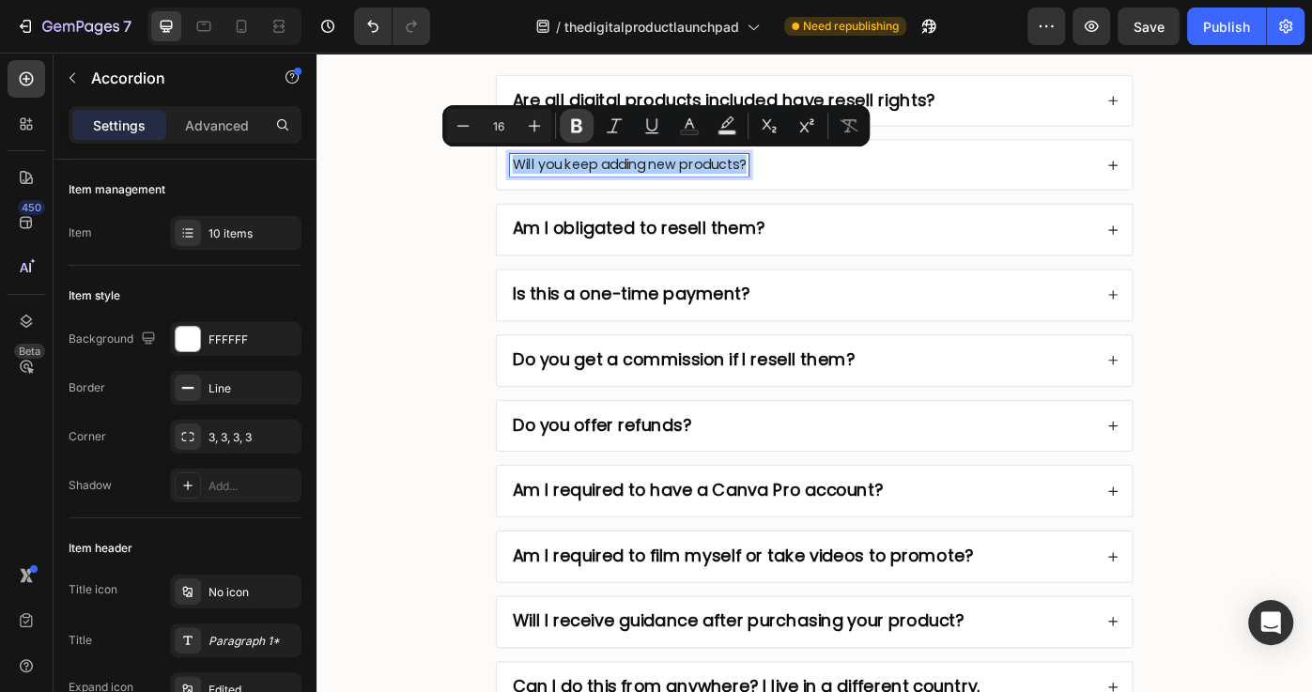
click at [574, 126] on icon "Editor contextual toolbar" at bounding box center [576, 126] width 11 height 14
drag, startPoint x: 759, startPoint y: 189, endPoint x: 985, endPoint y: 114, distance: 238.4
click at [760, 190] on div "Will you keep adding new products?" at bounding box center [879, 179] width 719 height 55
click at [896, 191] on div "Will you keep adding new products?" at bounding box center [879, 179] width 719 height 55
click at [991, 110] on strong "Are all digital products included have resell rights?" at bounding box center [777, 106] width 479 height 26
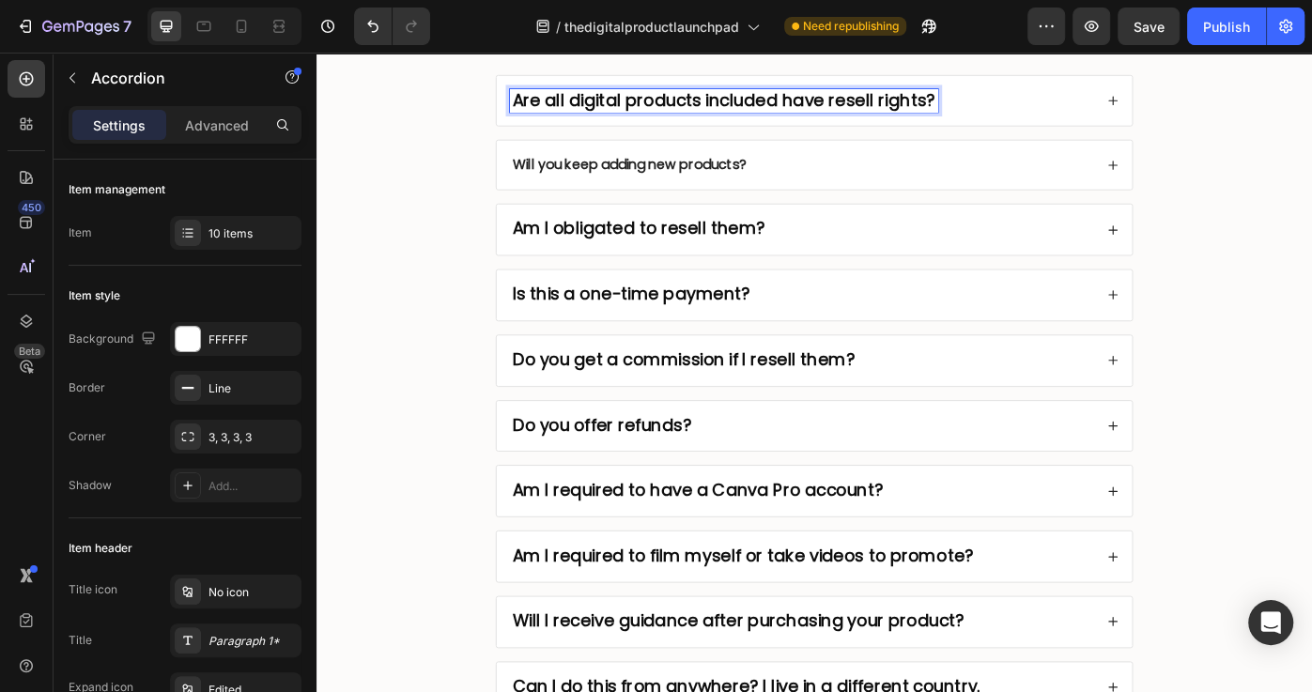
click at [939, 101] on strong "Are all digital products included have resell rights?" at bounding box center [777, 106] width 479 height 26
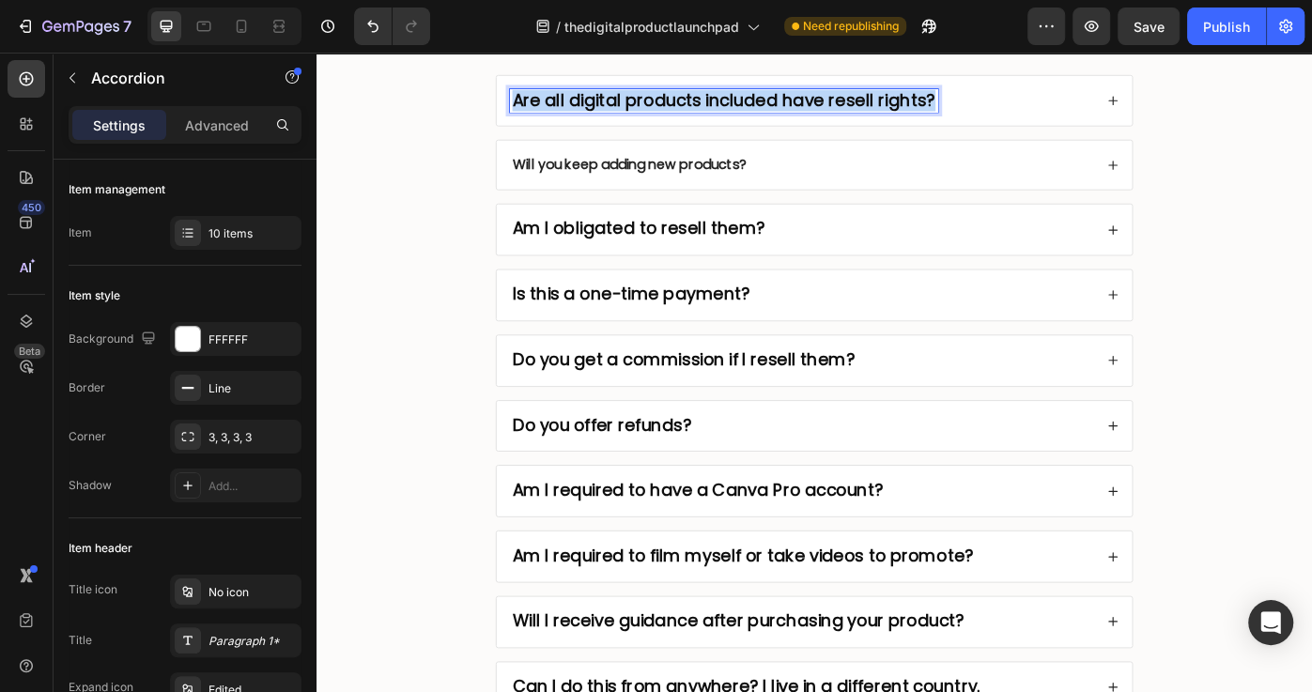
click at [939, 101] on strong "Are all digital products included have resell rights?" at bounding box center [777, 106] width 479 height 26
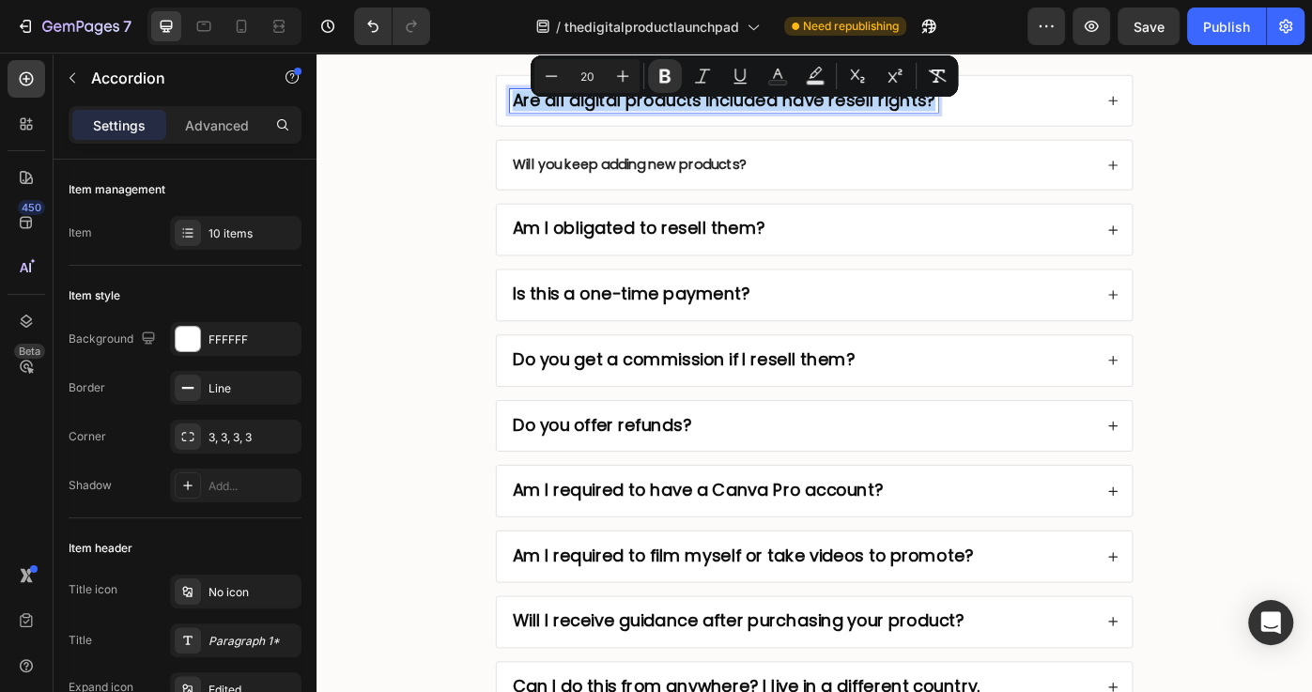
type input "16"
click at [712, 172] on strong "Will you keep adding new products?" at bounding box center [670, 179] width 265 height 22
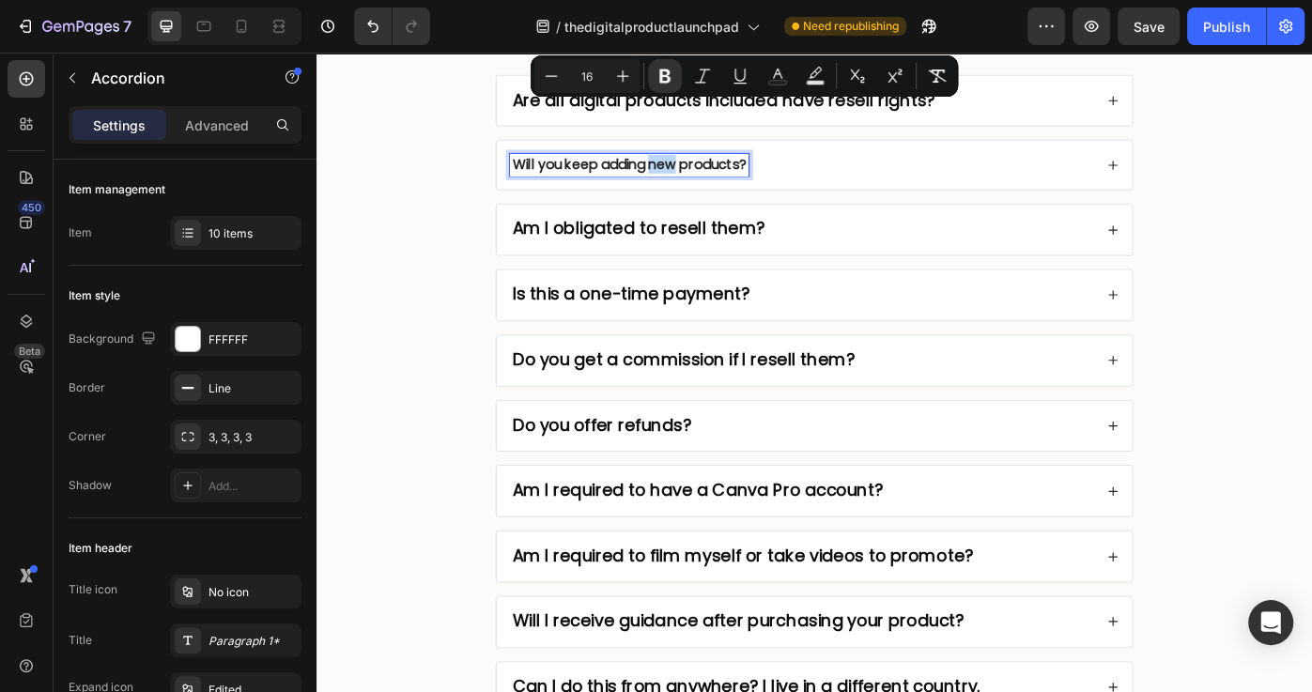
click at [712, 172] on strong "Will you keep adding new products?" at bounding box center [670, 179] width 265 height 22
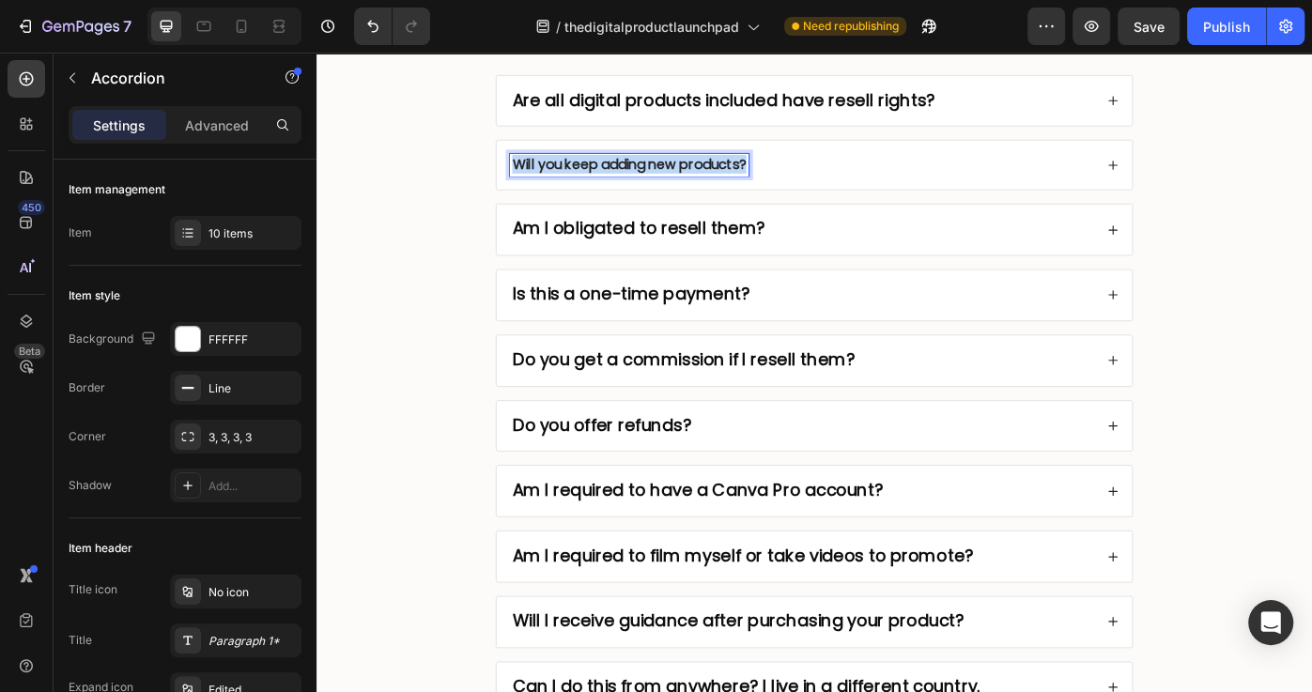
click at [713, 172] on strong "Will you keep adding new products?" at bounding box center [670, 179] width 265 height 22
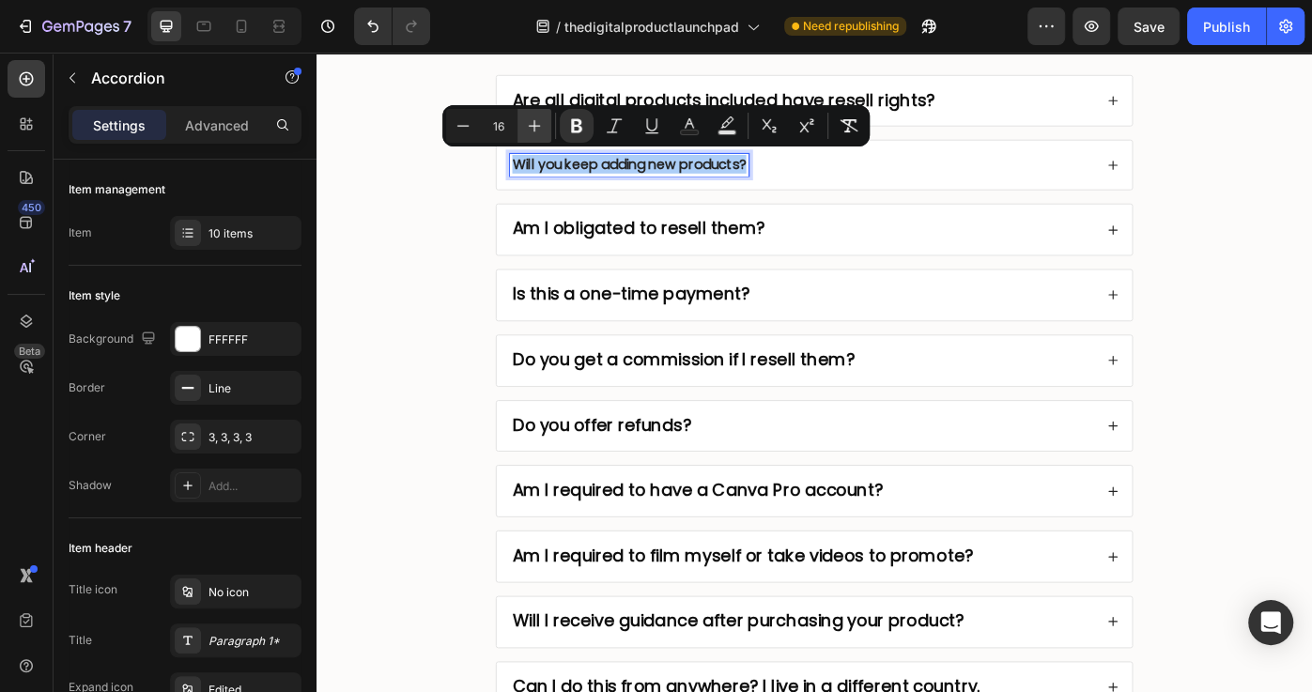
click at [540, 120] on icon "Editor contextual toolbar" at bounding box center [534, 125] width 19 height 19
click at [541, 120] on icon "Editor contextual toolbar" at bounding box center [534, 125] width 19 height 19
click at [542, 120] on icon "Editor contextual toolbar" at bounding box center [534, 125] width 19 height 19
type input "20"
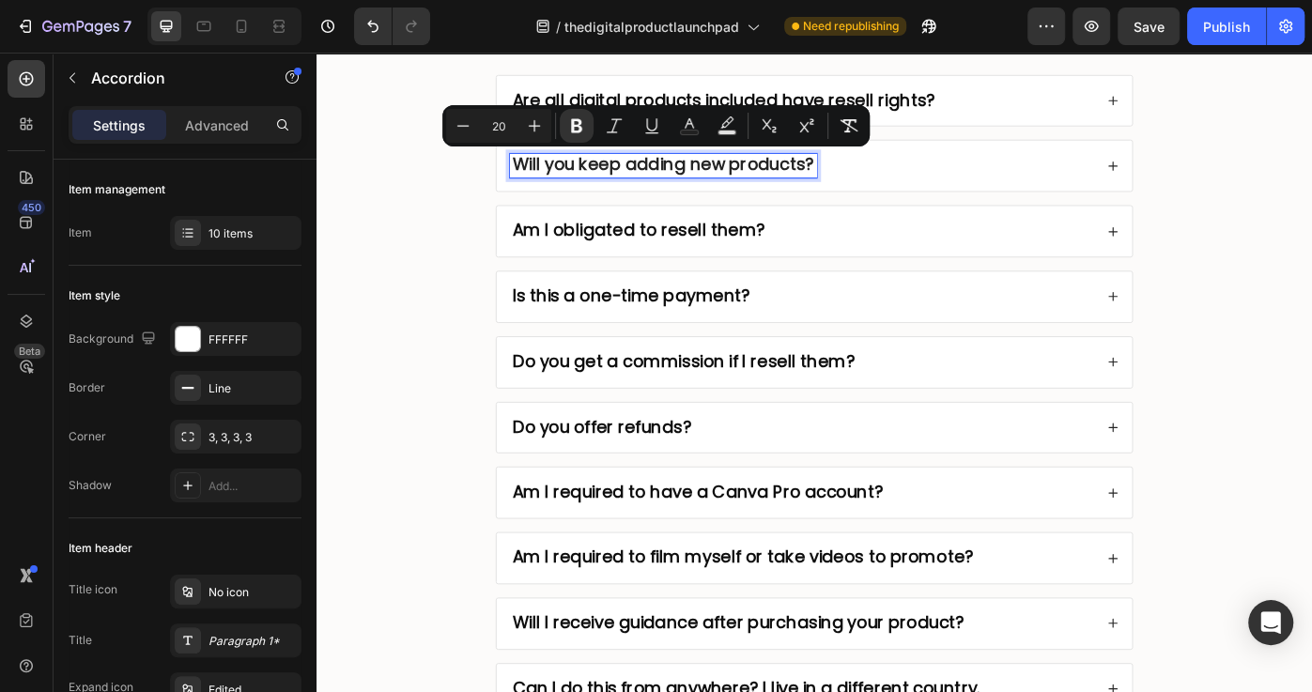
click at [988, 202] on div "Will you keep adding new products?" at bounding box center [879, 180] width 719 height 57
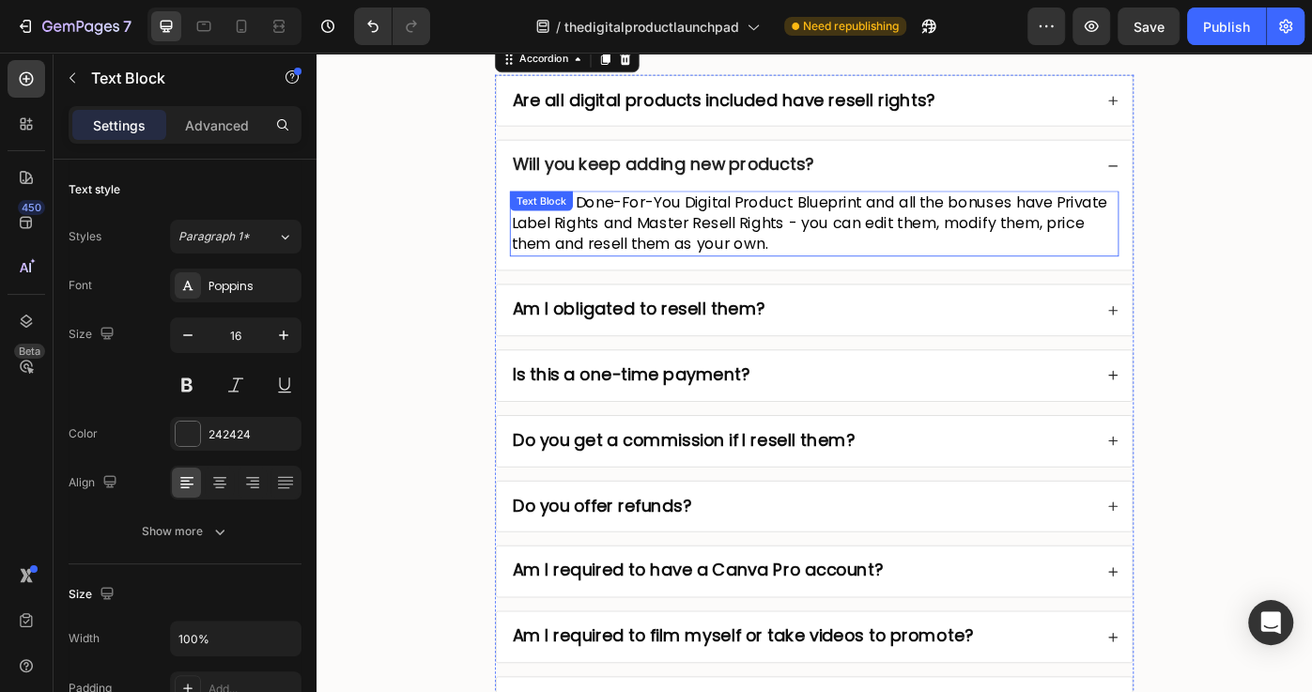
click at [711, 247] on span "Yes. The Done-For-You Digital Product Blueprint and all the bonuses have Privat…" at bounding box center [874, 245] width 674 height 70
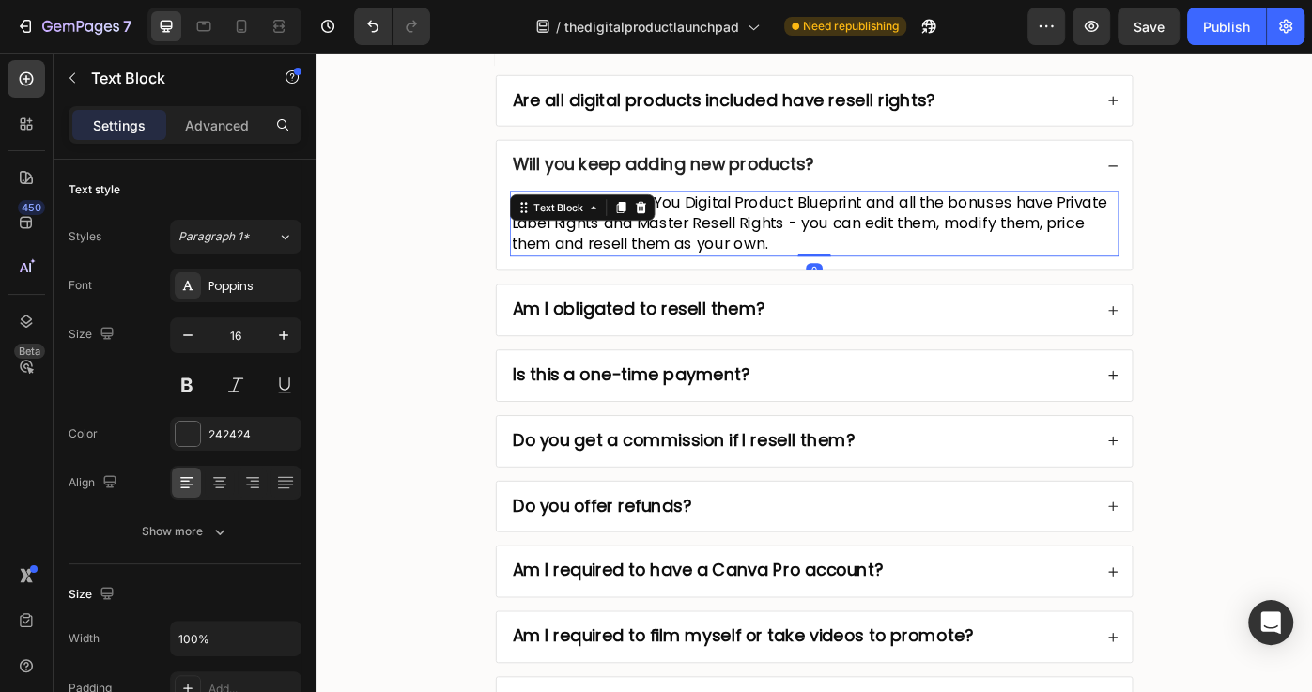
click at [711, 247] on span "Yes. The Done-For-You Digital Product Blueprint and all the bonuses have Privat…" at bounding box center [874, 245] width 674 height 70
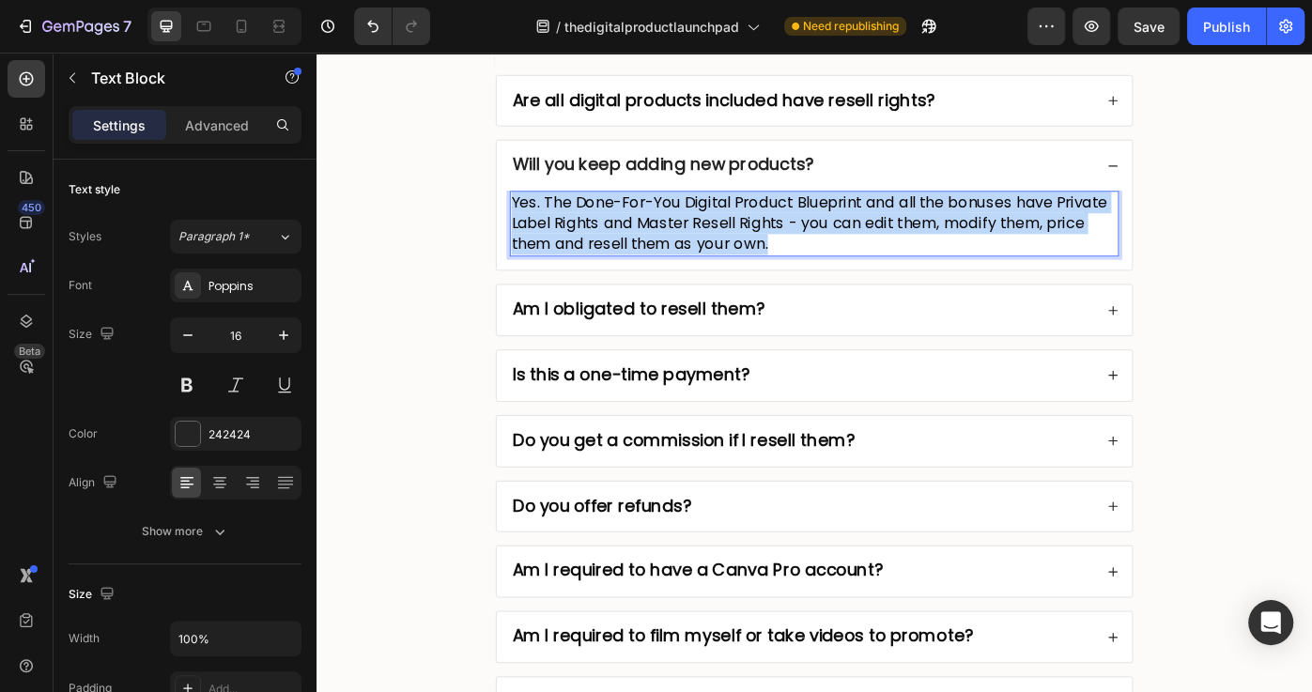
click at [711, 247] on span "Yes. The Done-For-You Digital Product Blueprint and all the bonuses have Privat…" at bounding box center [874, 245] width 674 height 70
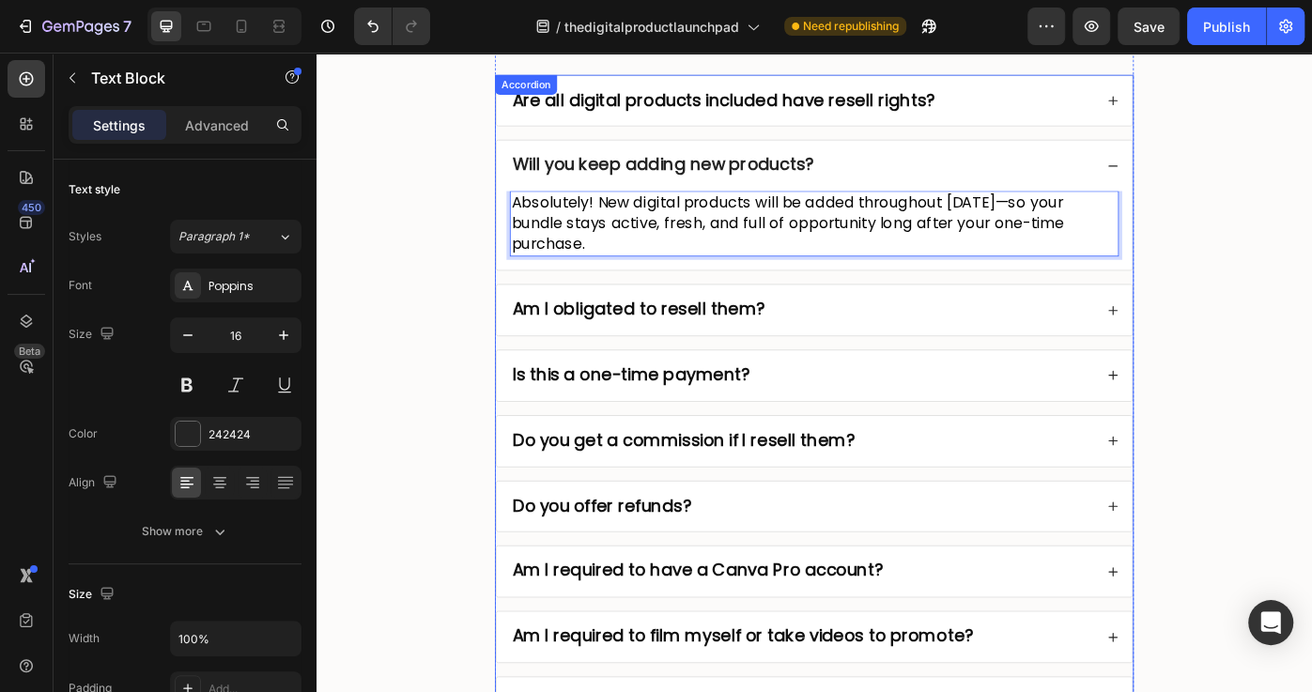
click at [1223, 177] on icon at bounding box center [1217, 181] width 13 height 13
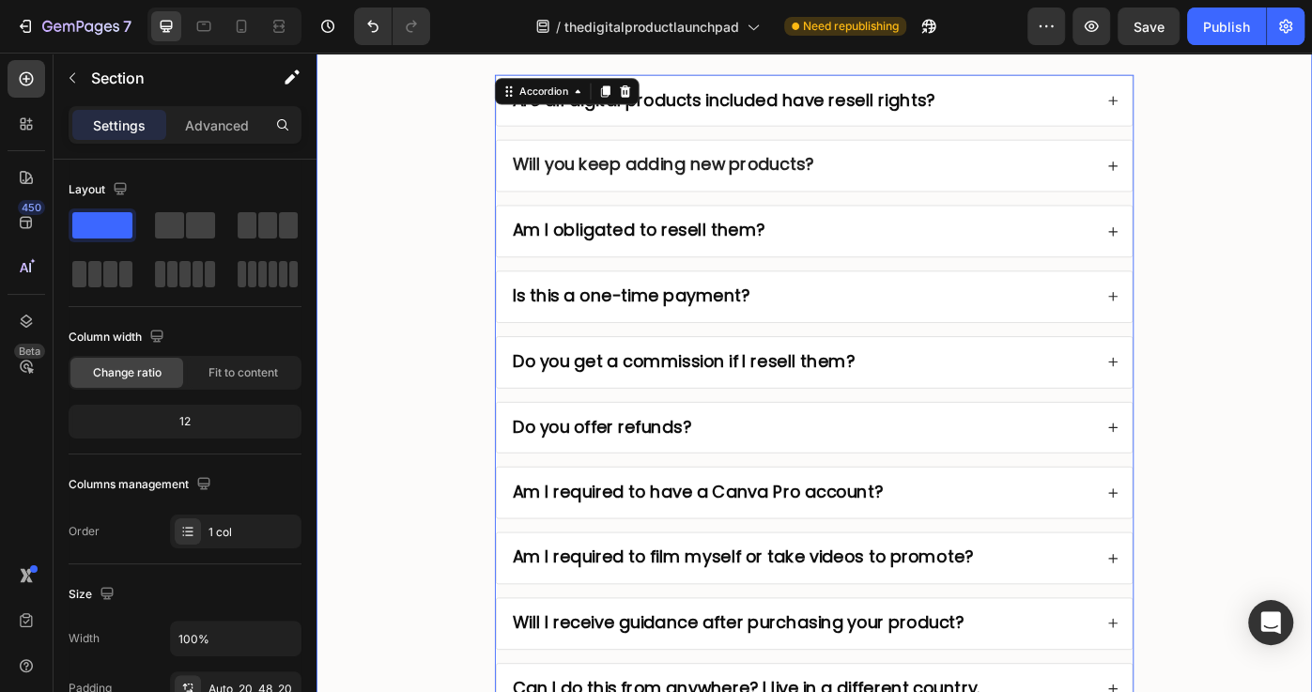
click at [1298, 326] on div "Frequently Asked Questions! Heading Are all digital products included have rese…" at bounding box center [879, 400] width 1089 height 866
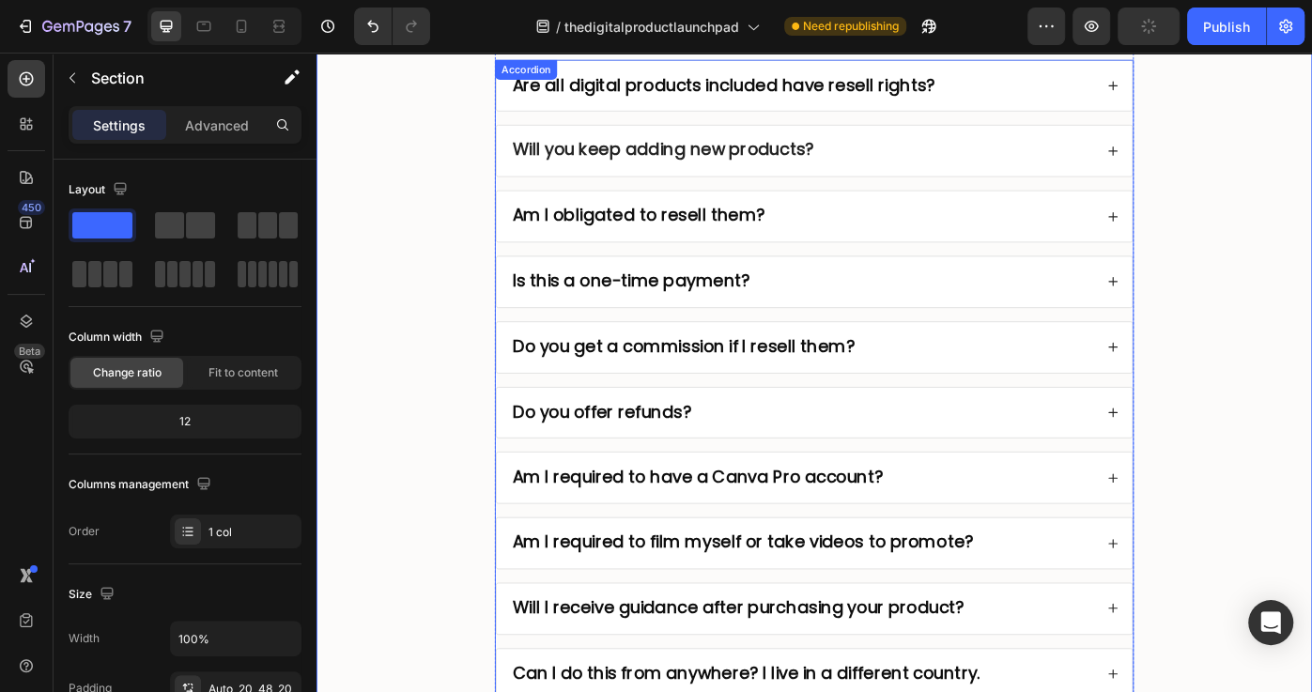
scroll to position [6864, 0]
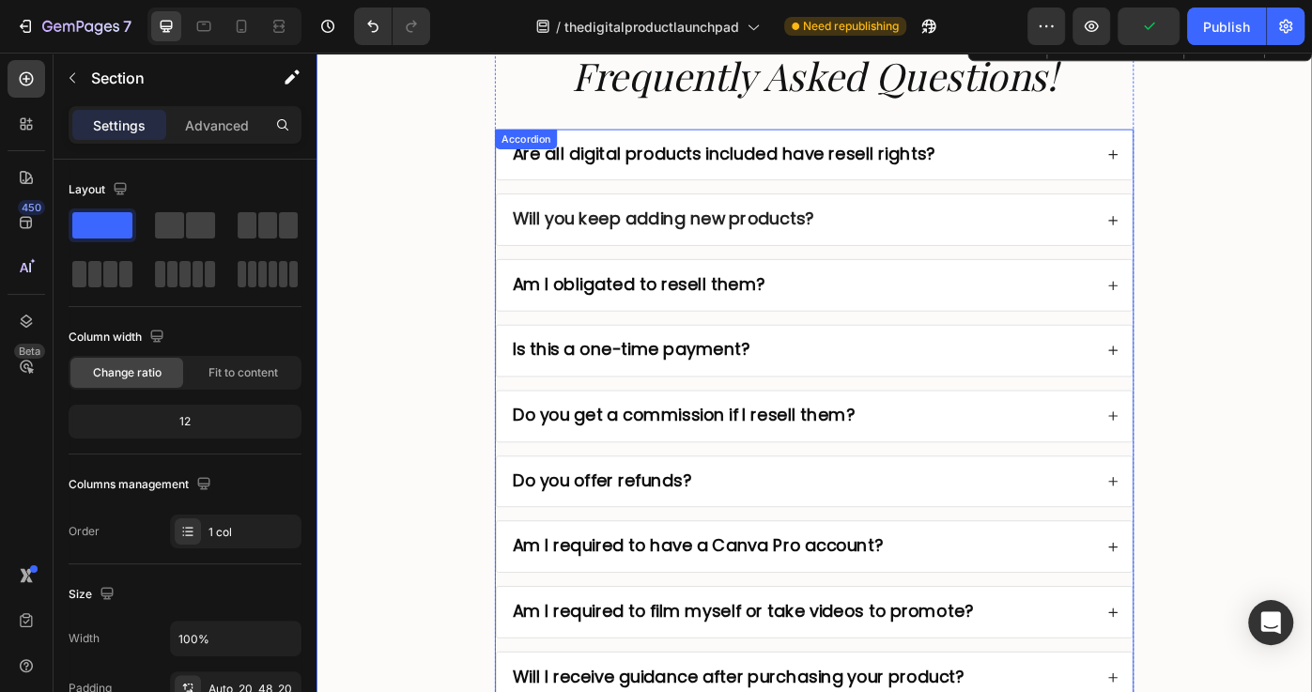
click at [924, 238] on div "Will you keep adding new products?" at bounding box center [865, 241] width 661 height 27
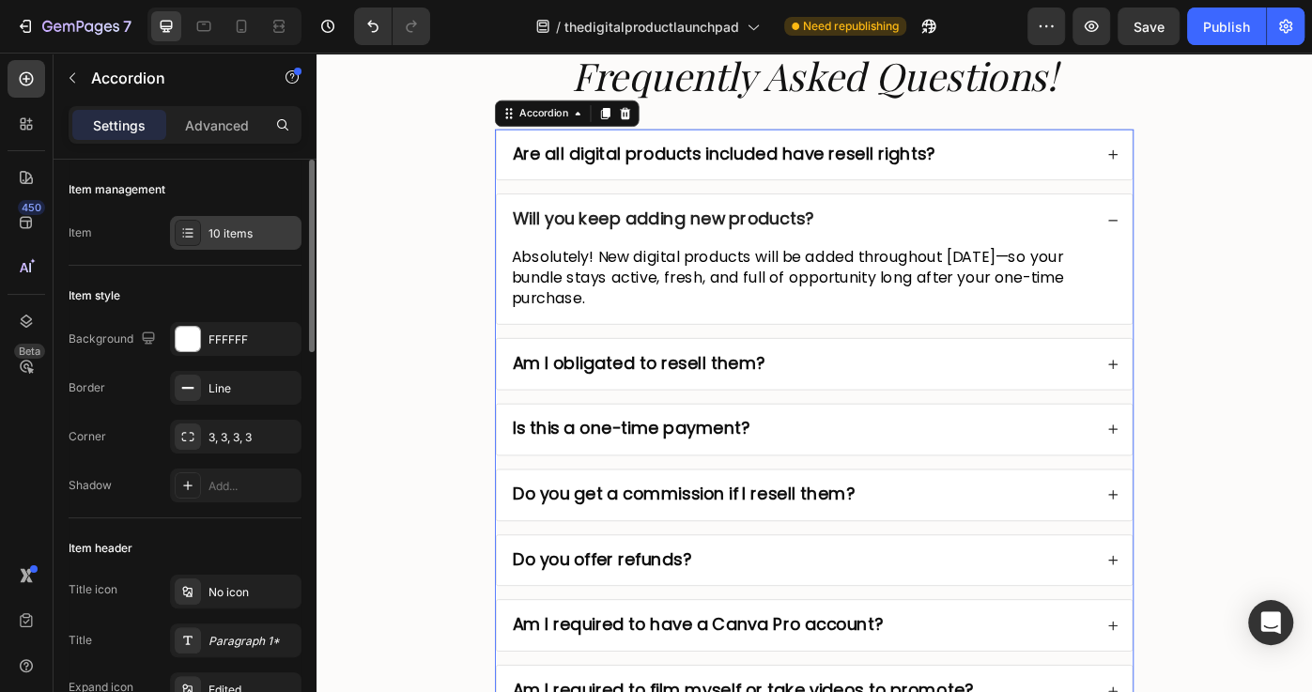
click at [236, 235] on div "10 items" at bounding box center [252, 233] width 88 height 17
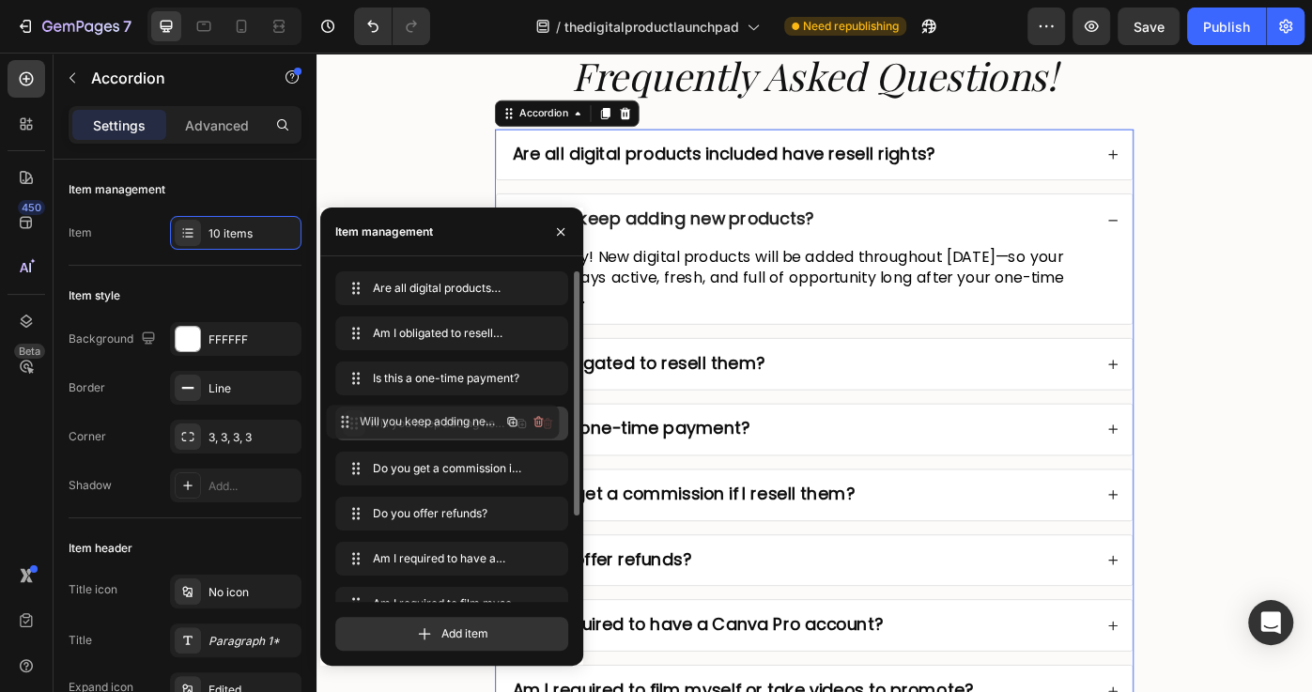
drag, startPoint x: 357, startPoint y: 338, endPoint x: 347, endPoint y: 426, distance: 88.8
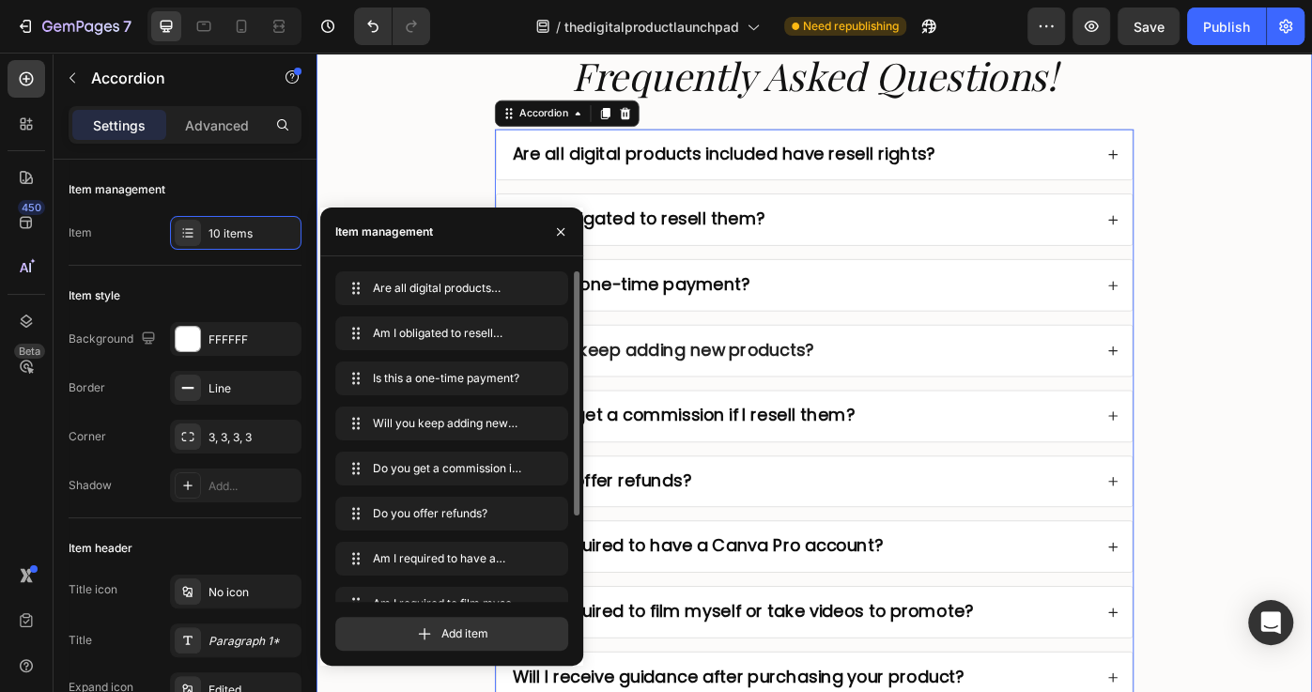
click at [1311, 392] on div "Frequently Asked Questions! Heading Are all digital products included have rese…" at bounding box center [879, 461] width 1089 height 866
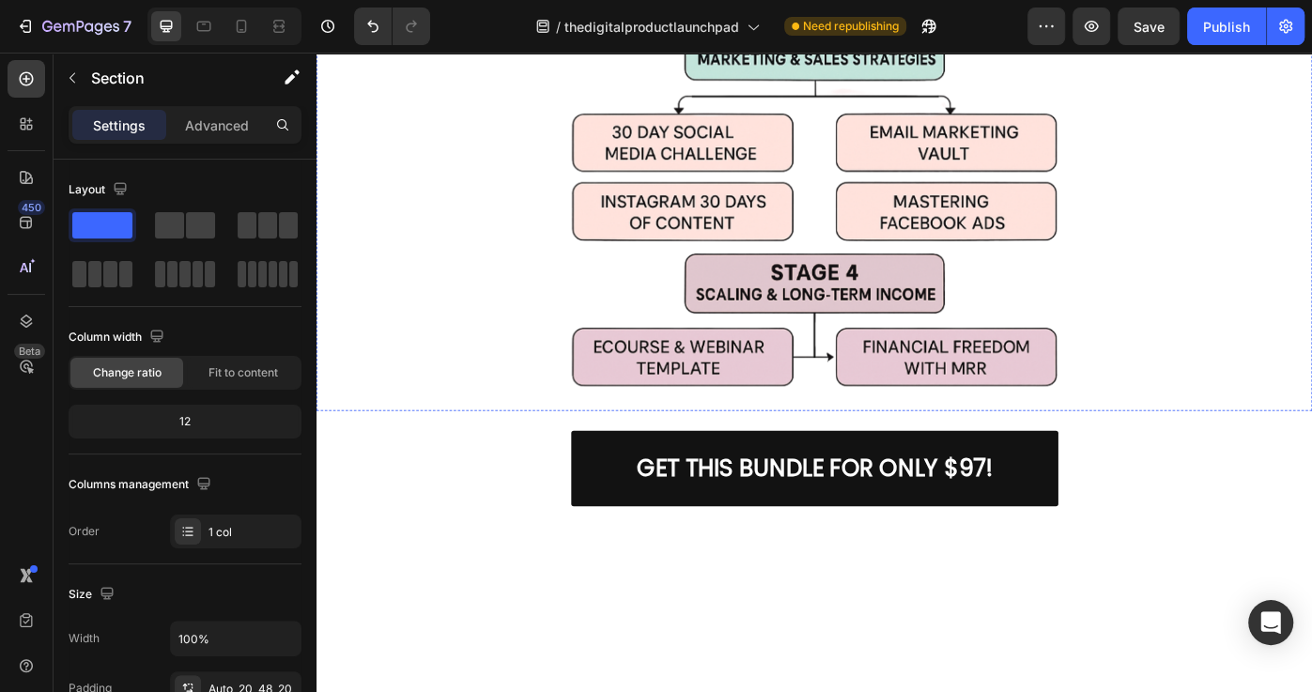
scroll to position [5316, 0]
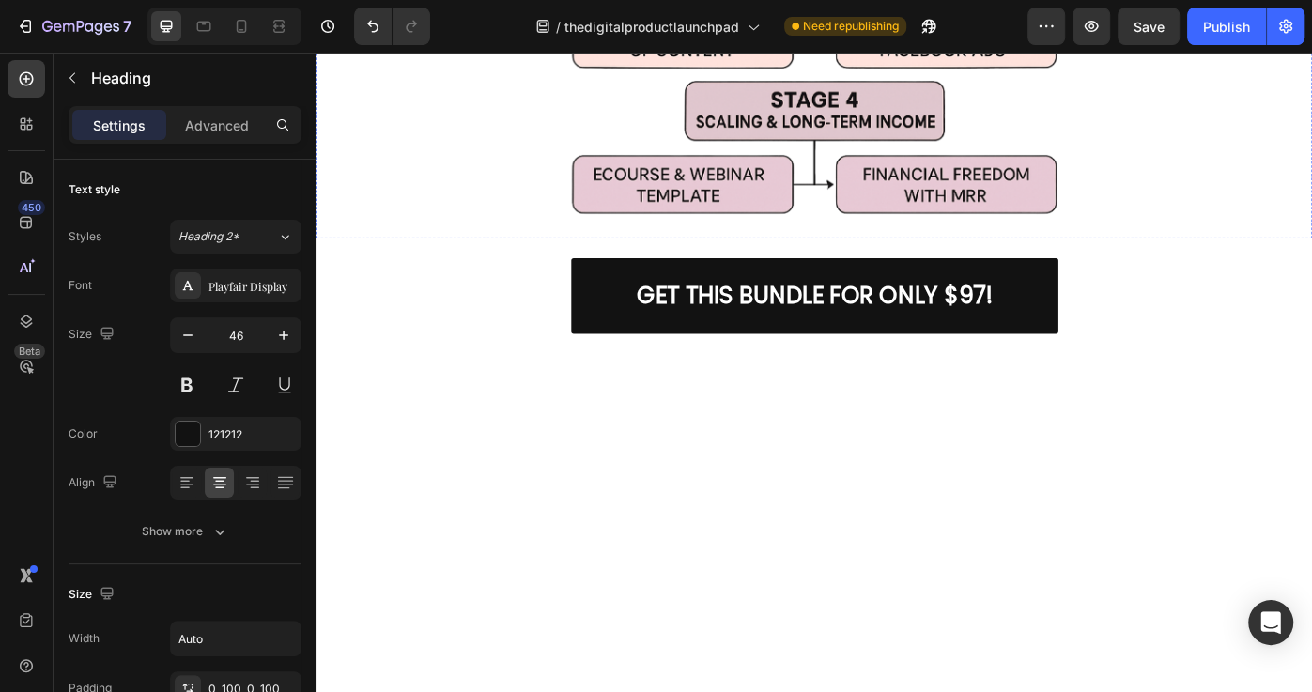
scroll to position [5504, 0]
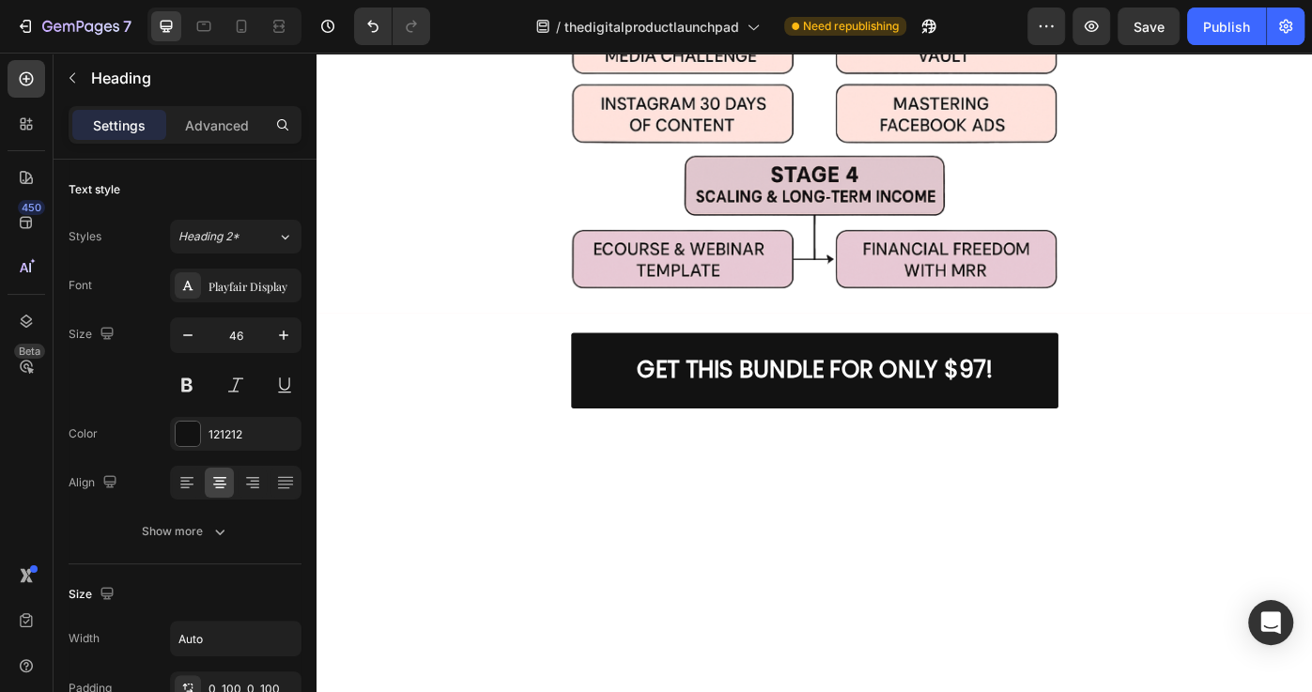
scroll to position [5, 0]
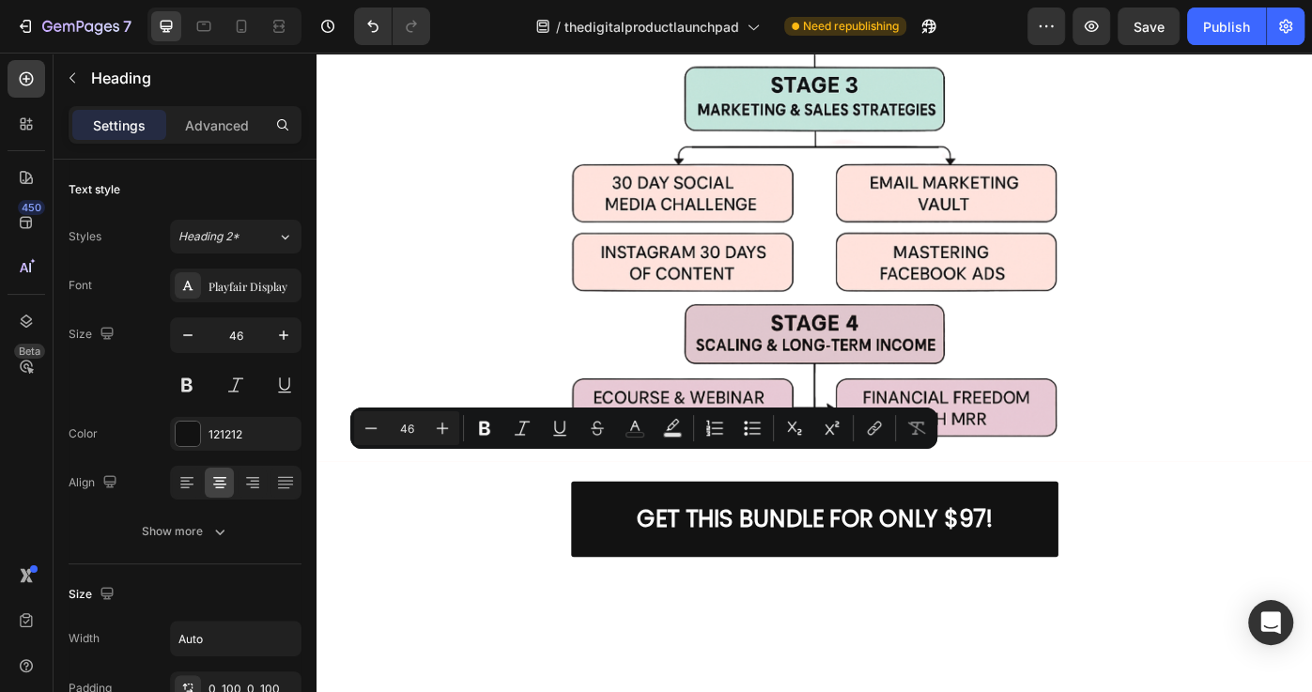
drag, startPoint x: 513, startPoint y: 538, endPoint x: 487, endPoint y: 532, distance: 26.0
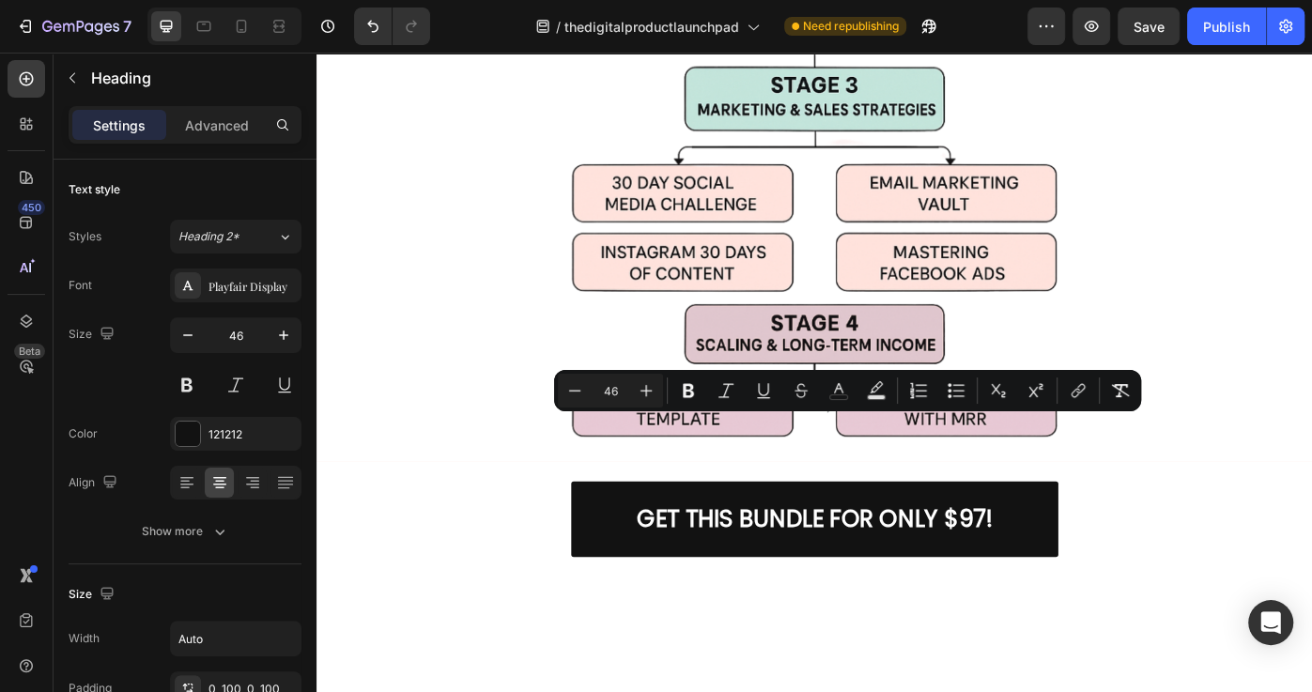
drag, startPoint x: 515, startPoint y: 490, endPoint x: 1324, endPoint y: 670, distance: 829.2
click at [577, 389] on icon "Editor contextual toolbar" at bounding box center [574, 390] width 19 height 19
click at [577, 387] on icon "Editor contextual toolbar" at bounding box center [574, 390] width 19 height 19
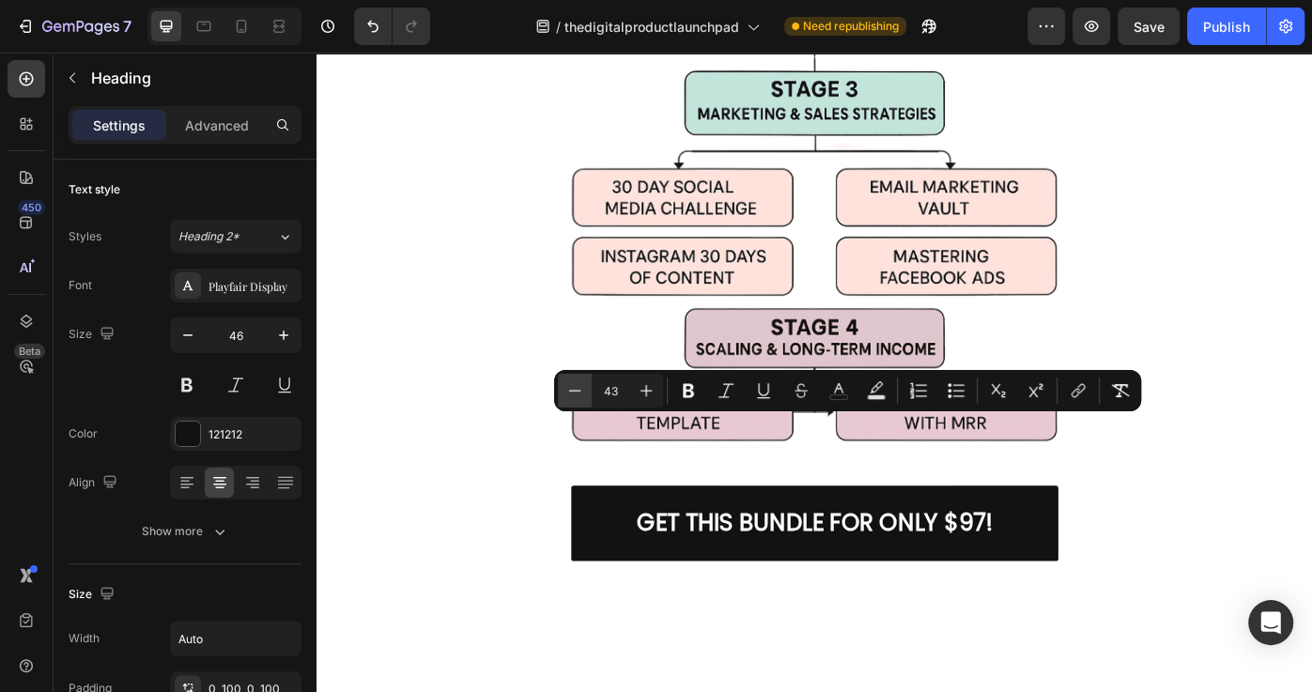
click at [578, 387] on icon "Editor contextual toolbar" at bounding box center [574, 390] width 19 height 19
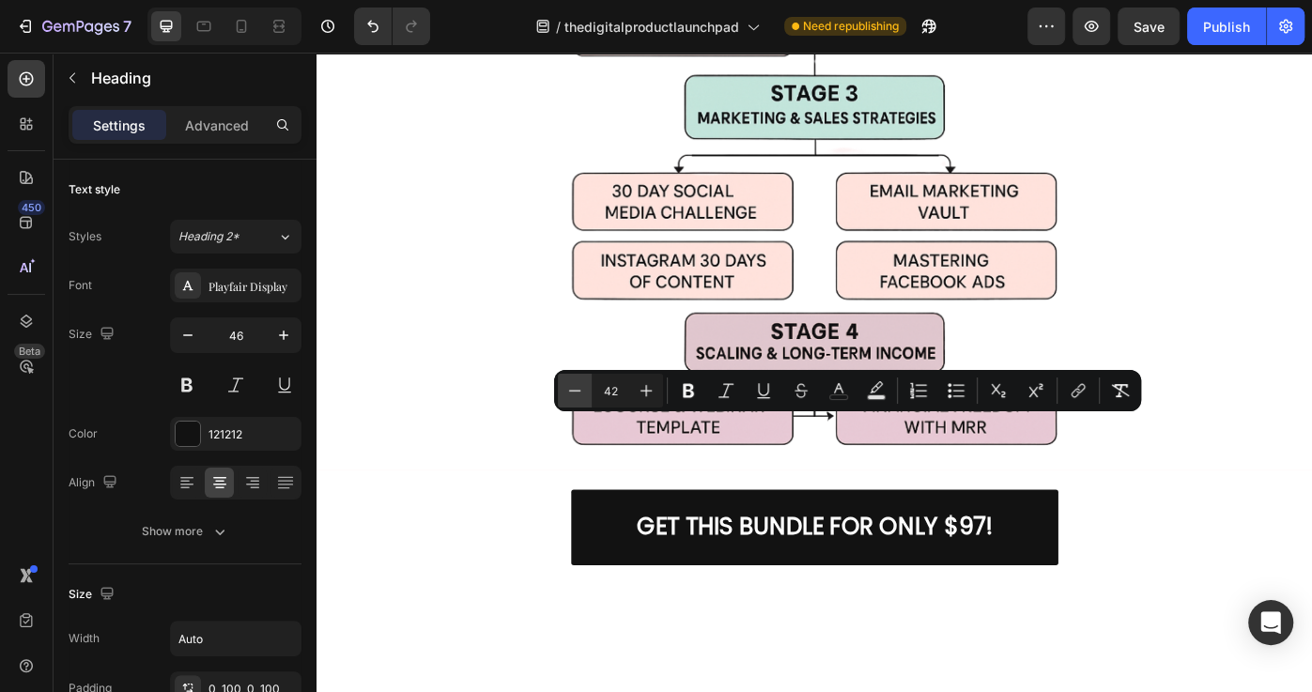
click at [578, 385] on icon "Editor contextual toolbar" at bounding box center [574, 390] width 19 height 19
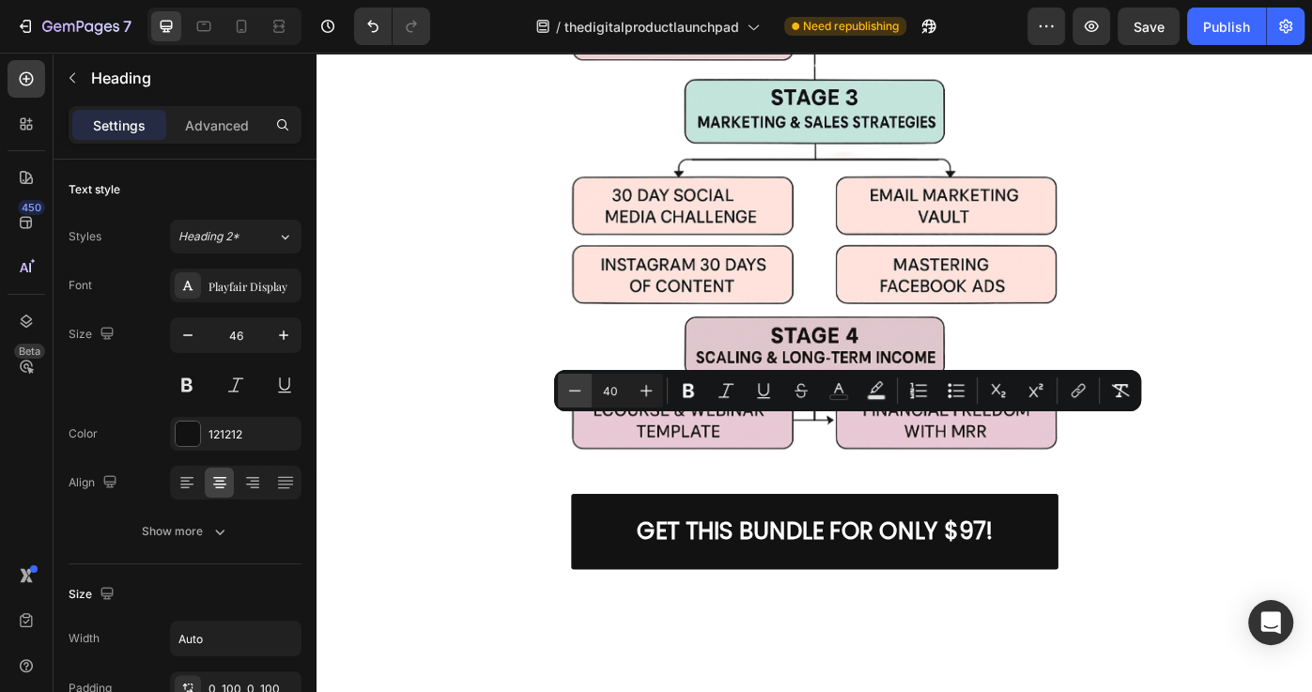
click at [578, 385] on icon "Editor contextual toolbar" at bounding box center [574, 390] width 19 height 19
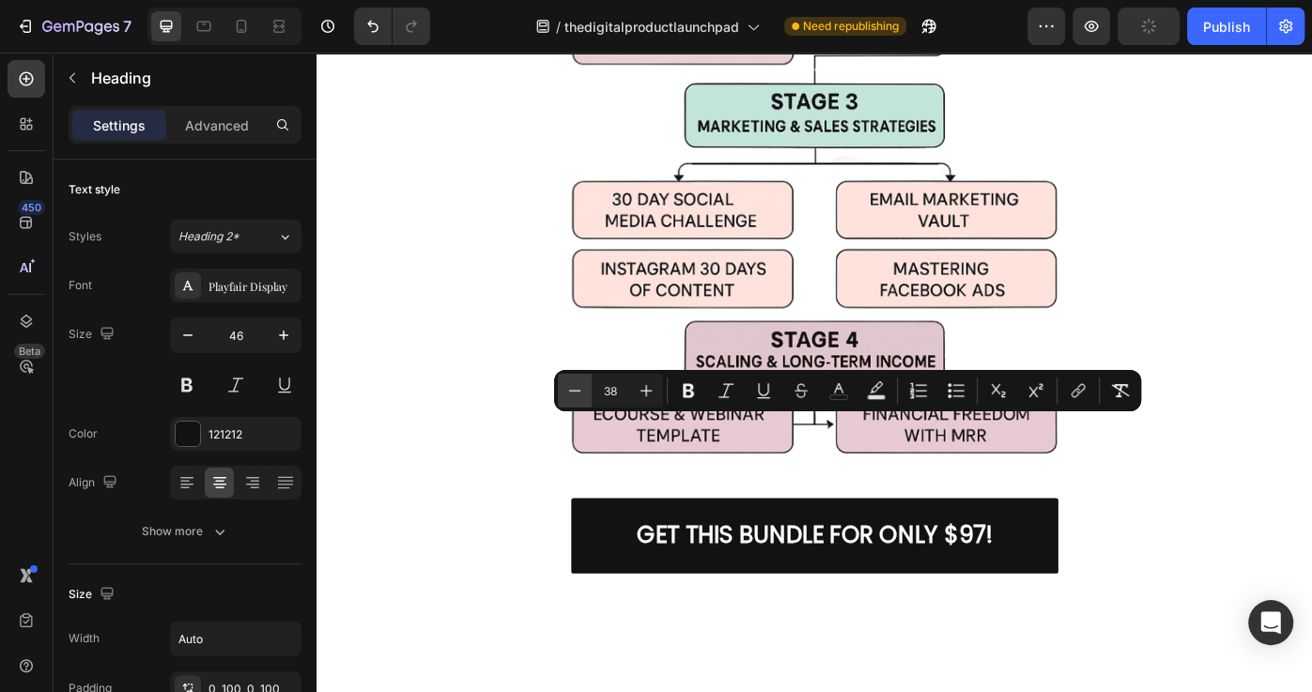
scroll to position [0, 0]
click at [578, 385] on icon "Editor contextual toolbar" at bounding box center [574, 390] width 19 height 19
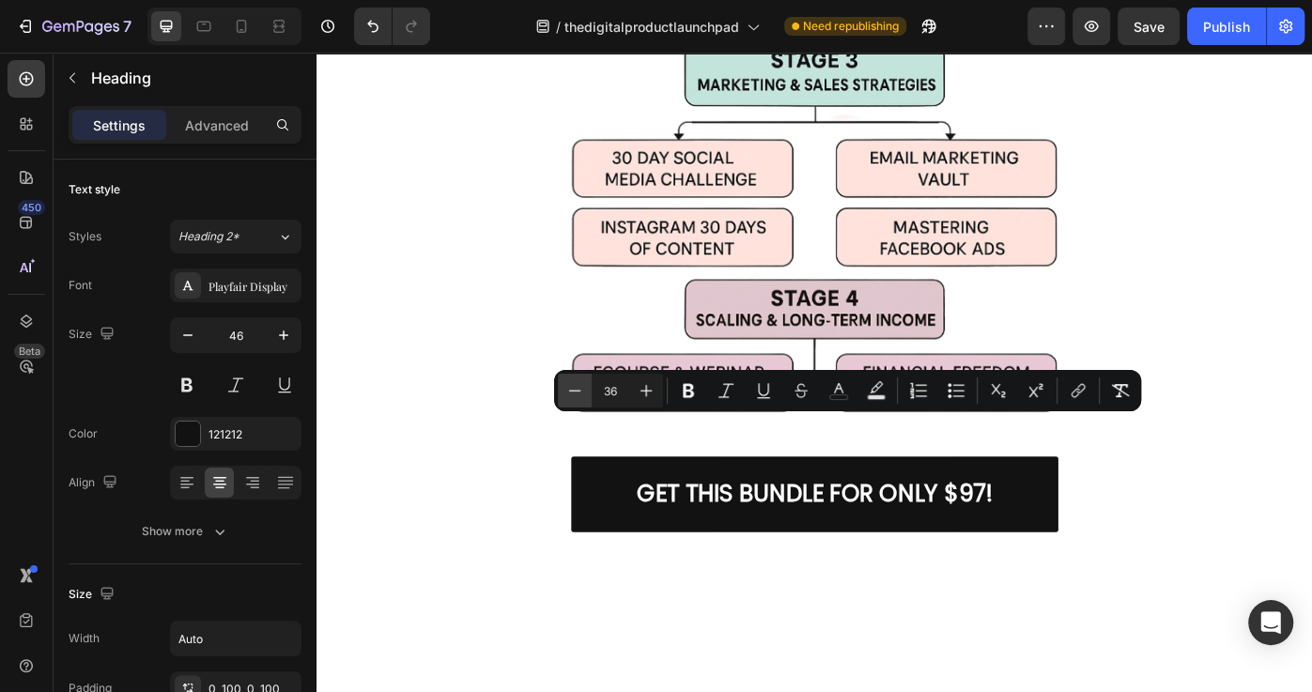
click at [578, 385] on icon "Editor contextual toolbar" at bounding box center [574, 390] width 19 height 19
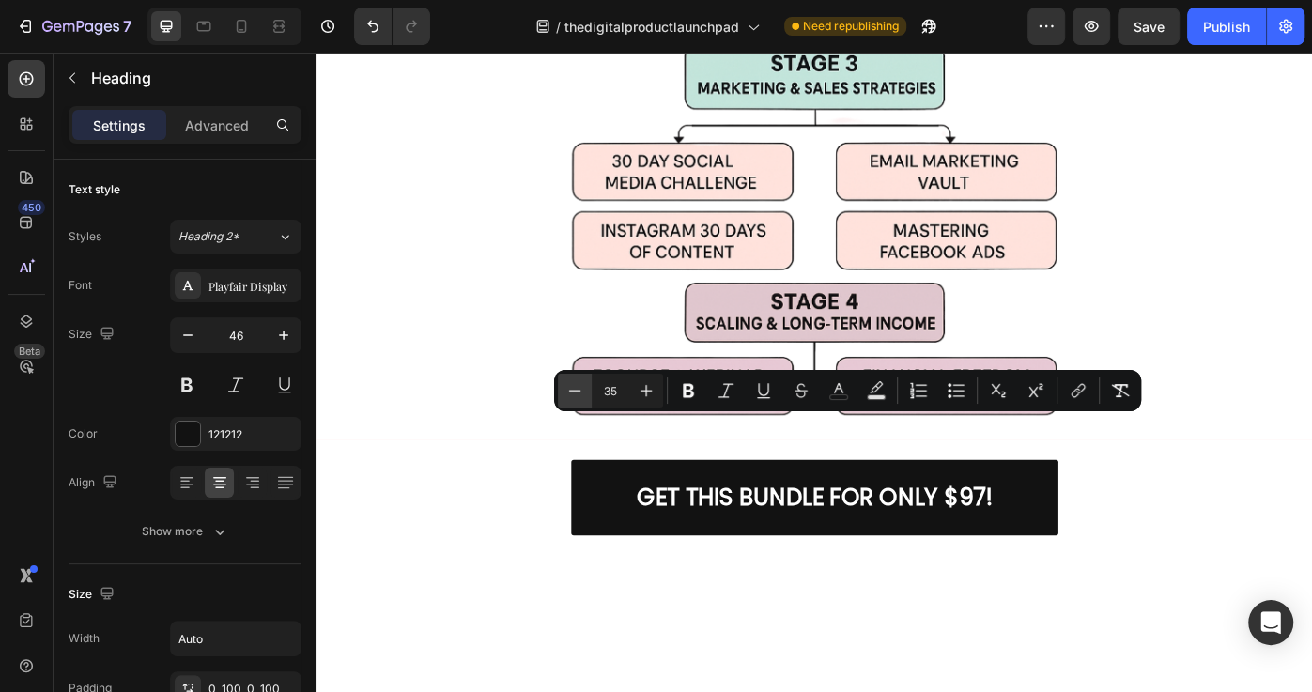
click at [578, 384] on icon "Editor contextual toolbar" at bounding box center [574, 390] width 19 height 19
type input "33"
click at [729, 392] on icon "Editor contextual toolbar" at bounding box center [725, 390] width 19 height 19
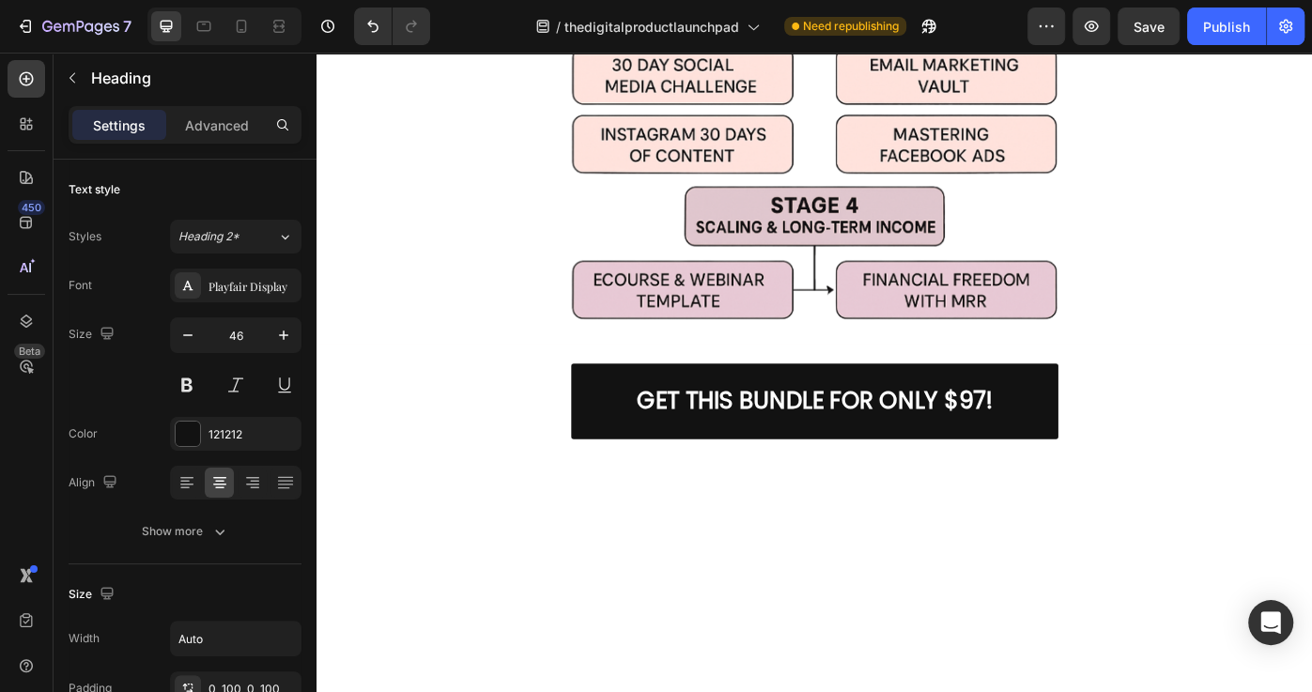
scroll to position [5645, 0]
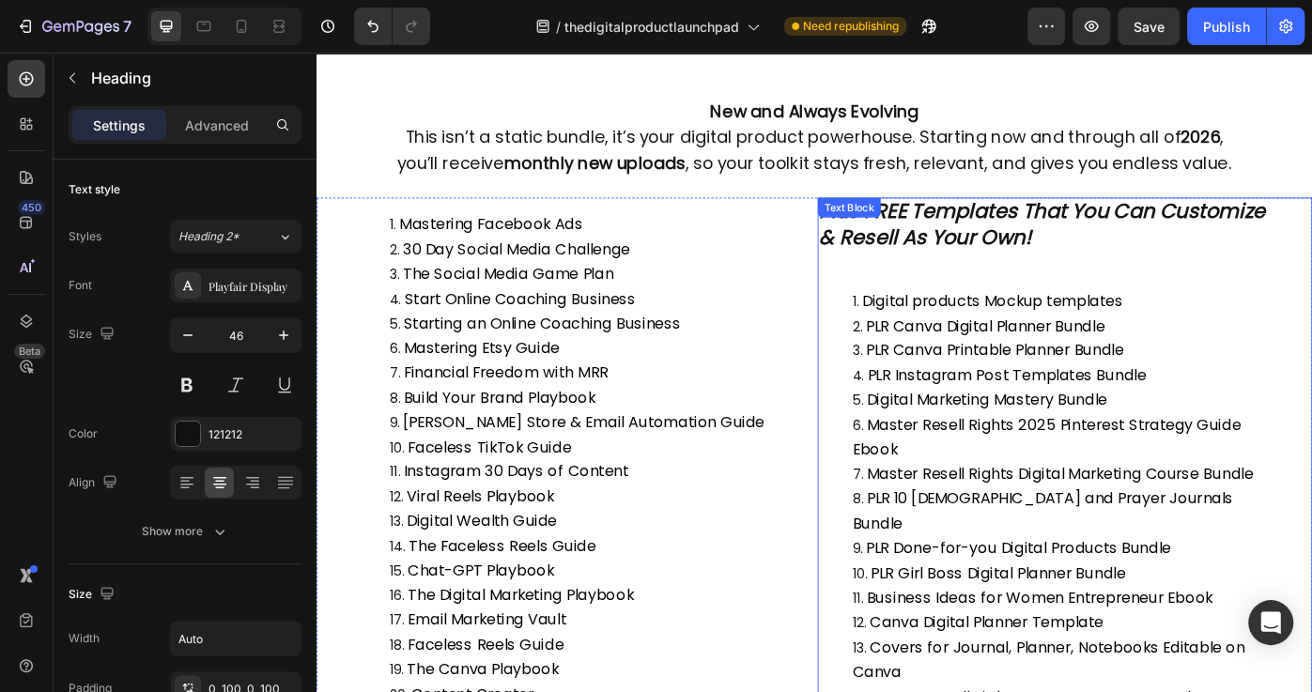
scroll to position [872, 0]
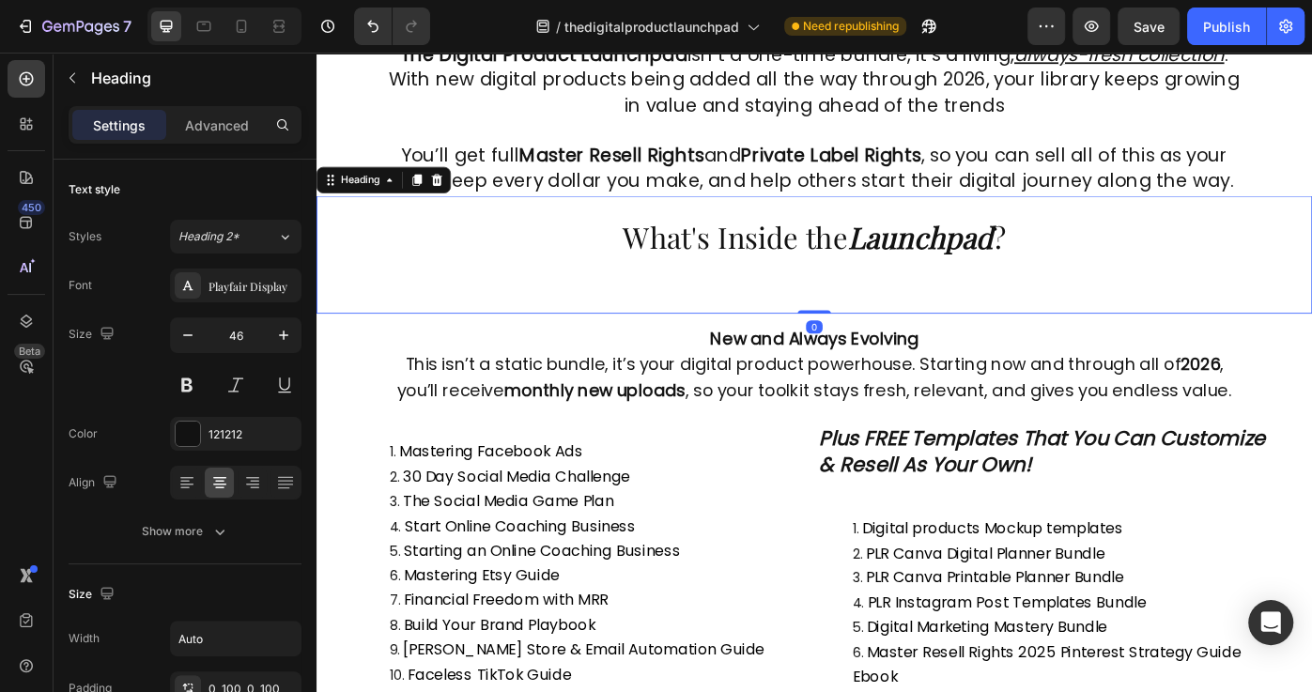
click at [930, 265] on strong "Launchpad" at bounding box center [999, 261] width 163 height 44
click at [222, 141] on div "Settings Advanced" at bounding box center [185, 125] width 233 height 38
click at [218, 125] on p "Advanced" at bounding box center [217, 125] width 64 height 20
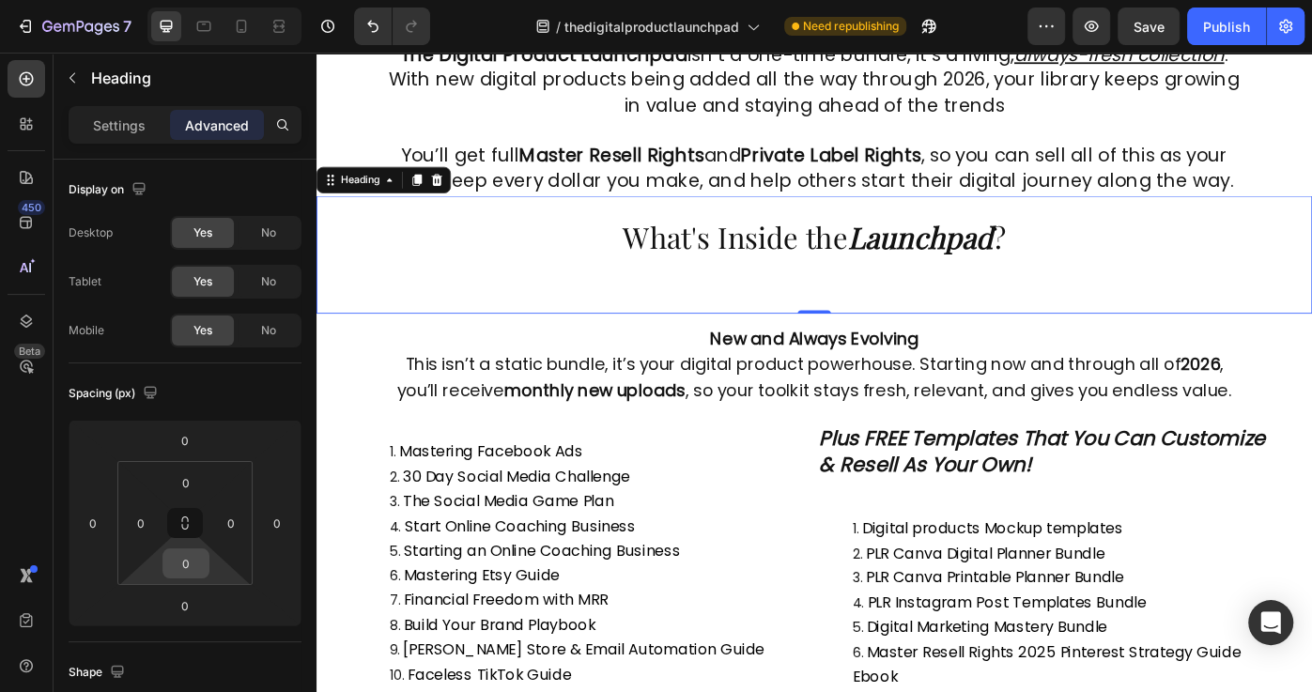
scroll to position [82, 0]
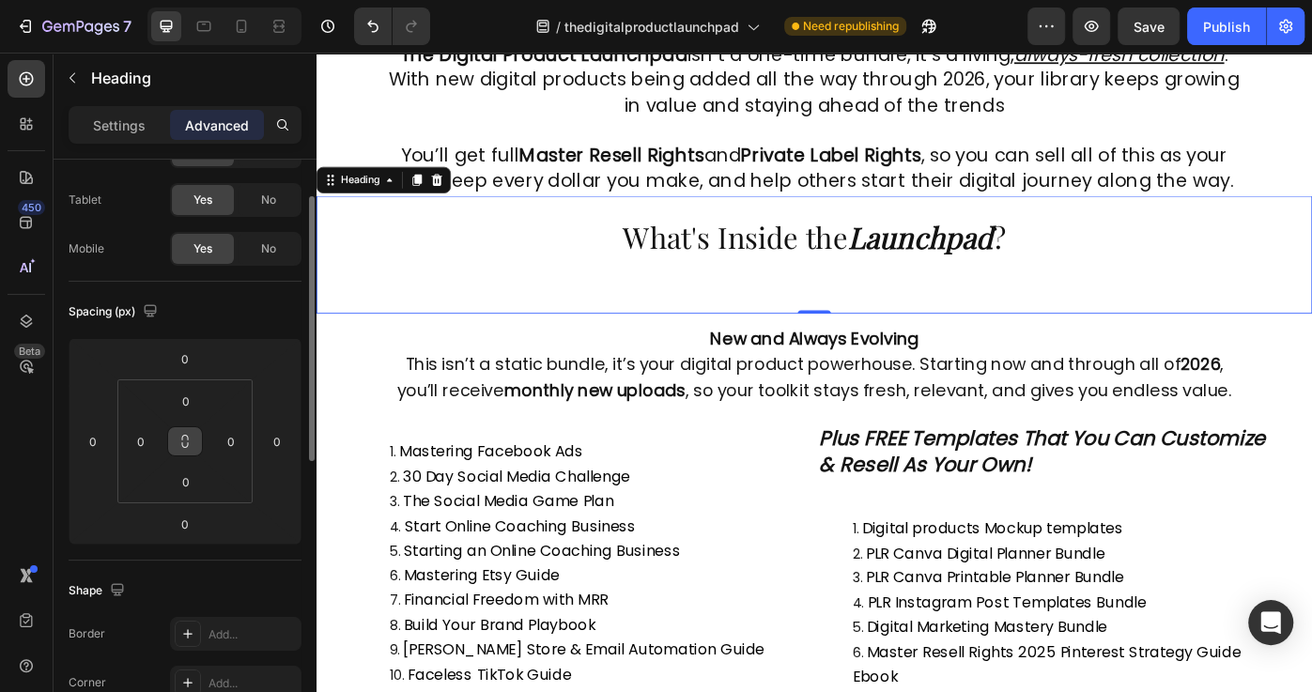
click at [192, 442] on icon at bounding box center [184, 441] width 15 height 15
click at [190, 446] on icon at bounding box center [184, 441] width 15 height 15
click at [185, 486] on input "0" at bounding box center [186, 482] width 38 height 28
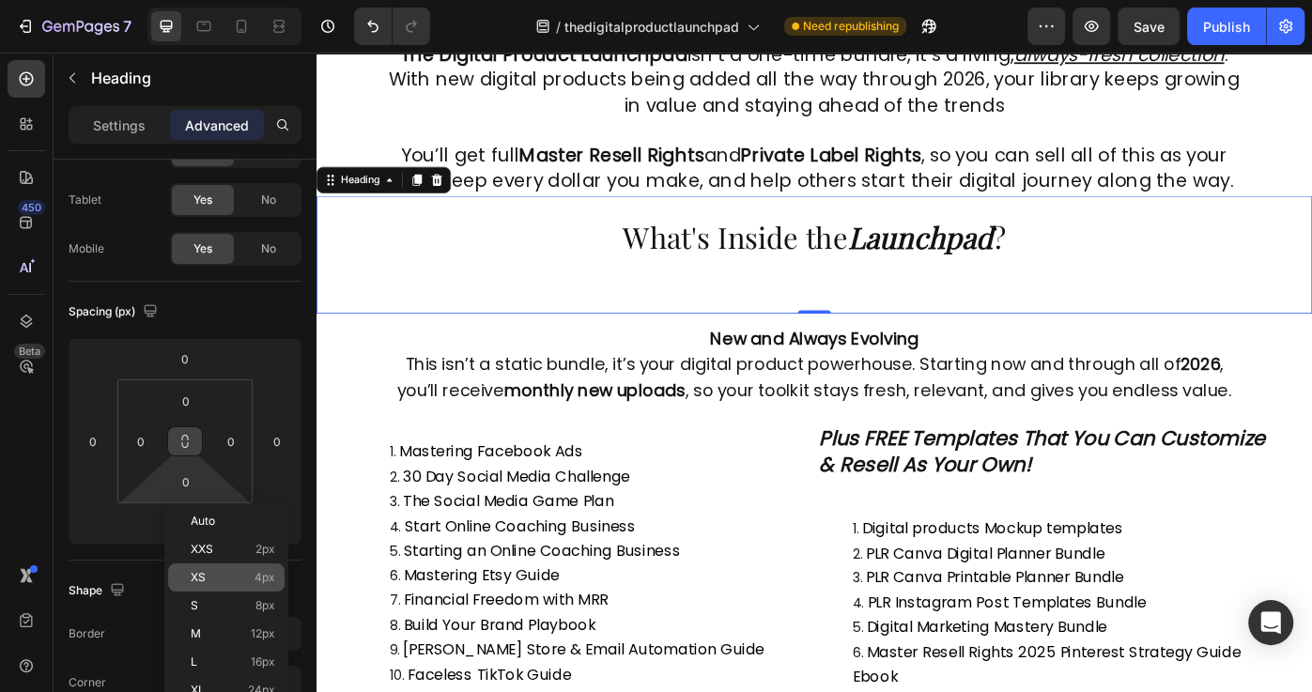
click at [222, 577] on p "XS 4px" at bounding box center [233, 577] width 85 height 13
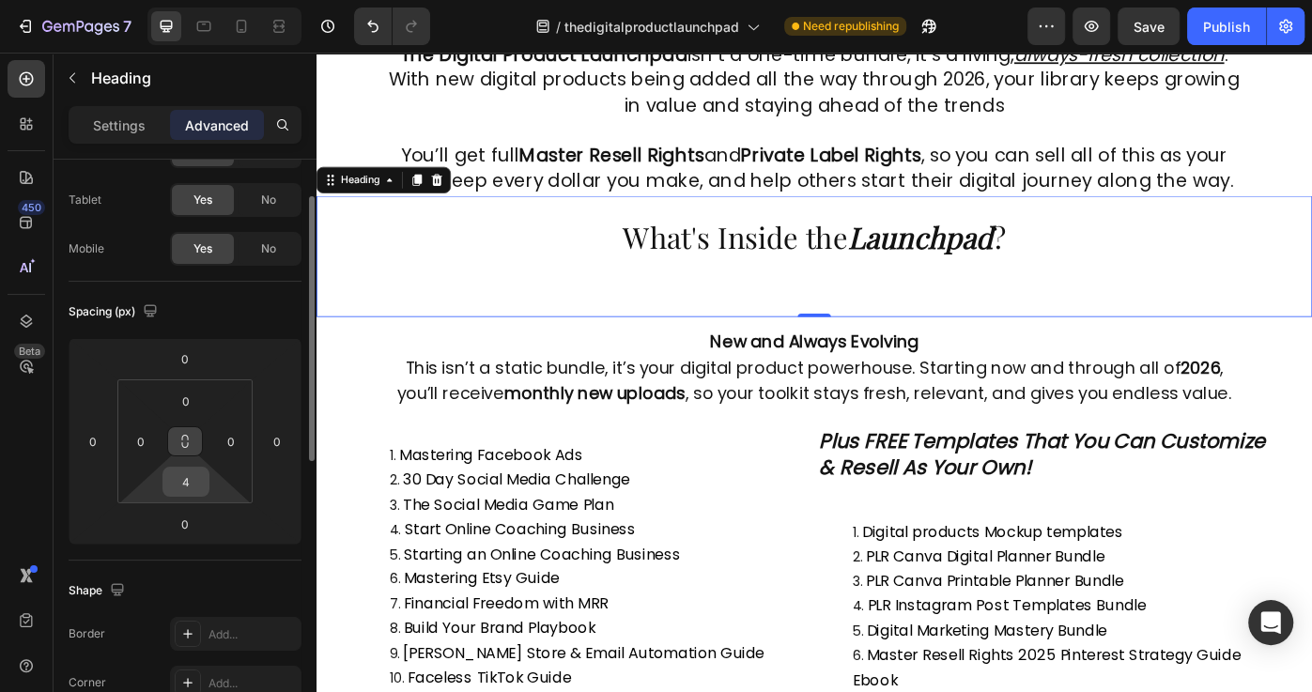
click at [205, 490] on div "4" at bounding box center [185, 482] width 47 height 30
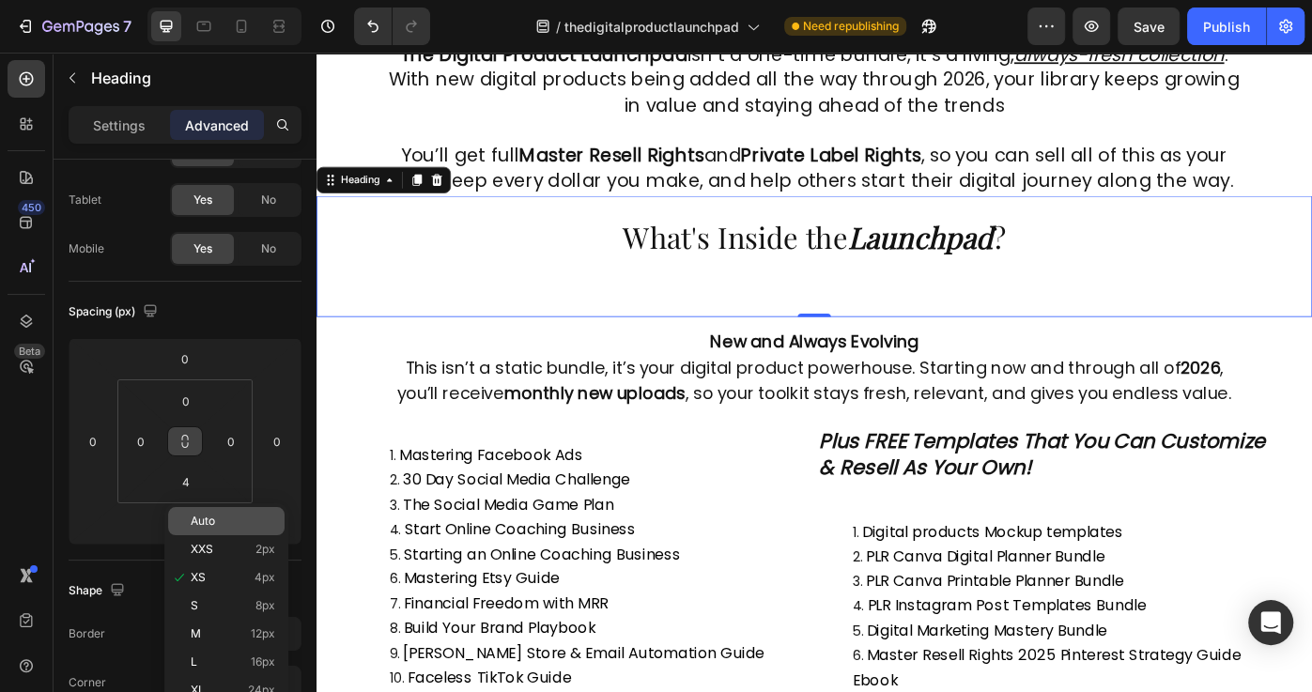
click at [201, 530] on div "Auto" at bounding box center [226, 521] width 116 height 28
type input "Auto"
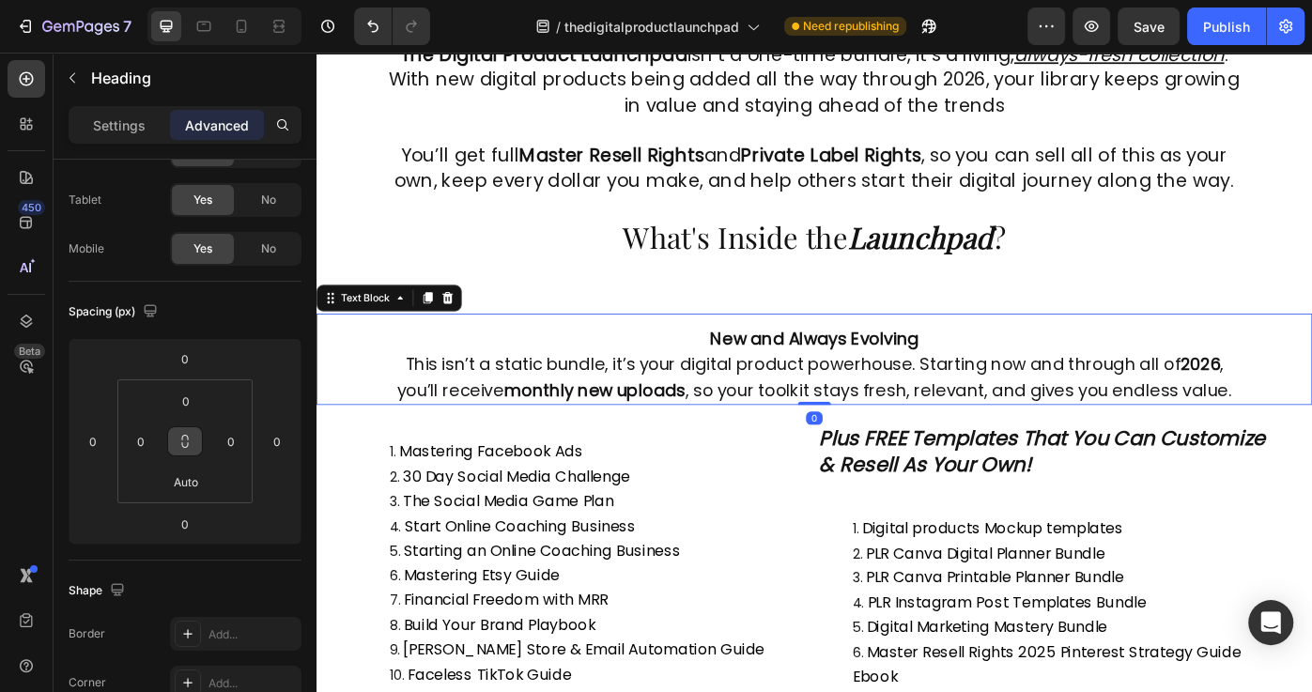
click at [748, 363] on p "New and Always Evolving This isn’t a static bundle, it’s your digital product p…" at bounding box center [880, 406] width 976 height 86
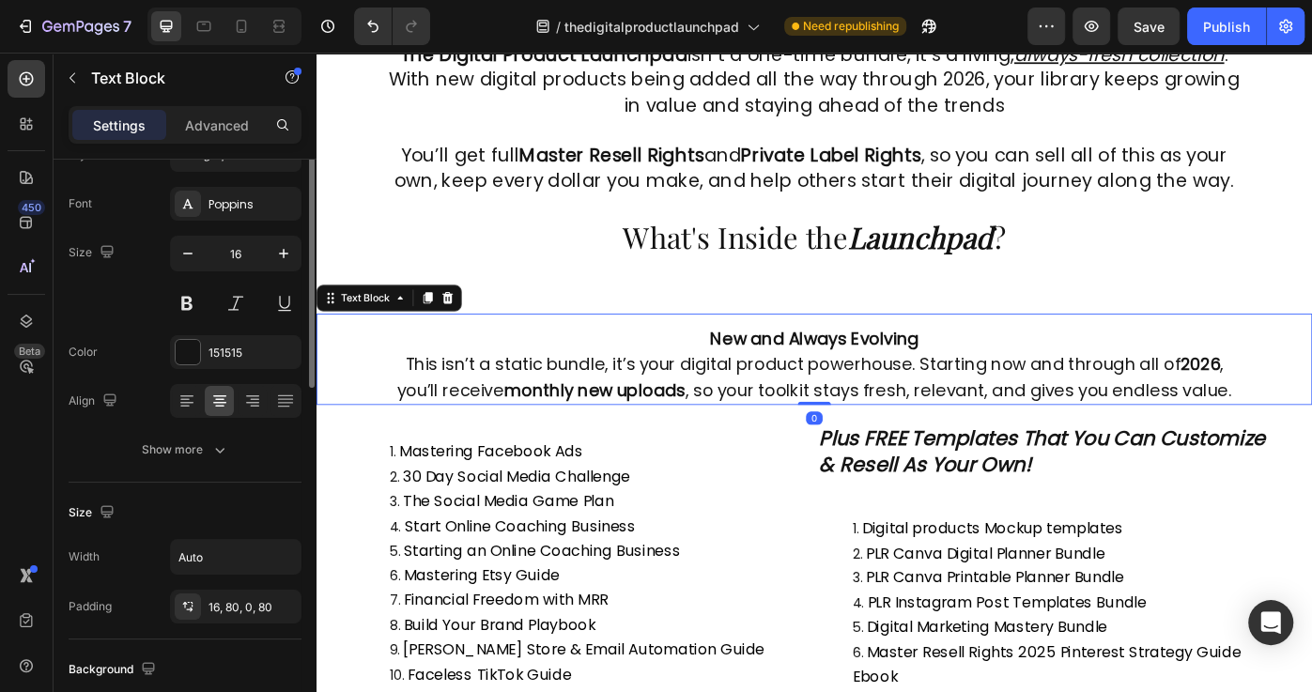
scroll to position [0, 0]
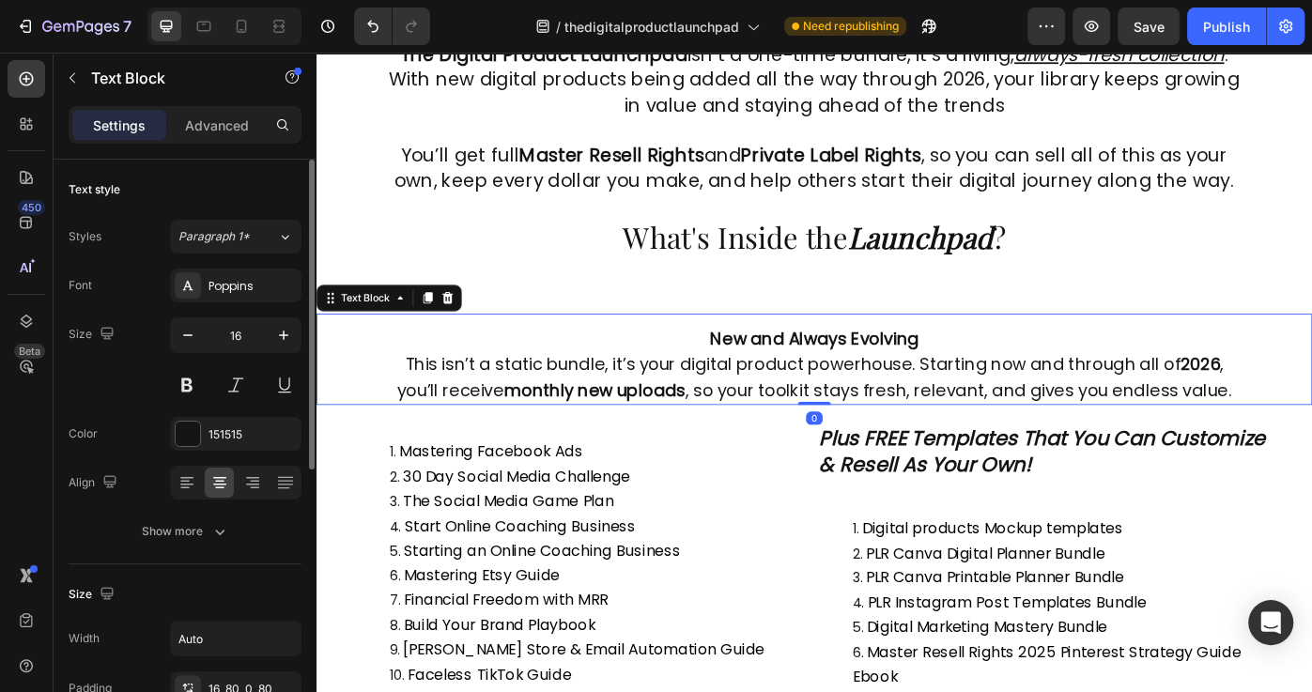
click at [212, 106] on div "Settings Advanced" at bounding box center [185, 125] width 233 height 38
click at [224, 135] on div "Advanced" at bounding box center [217, 125] width 94 height 30
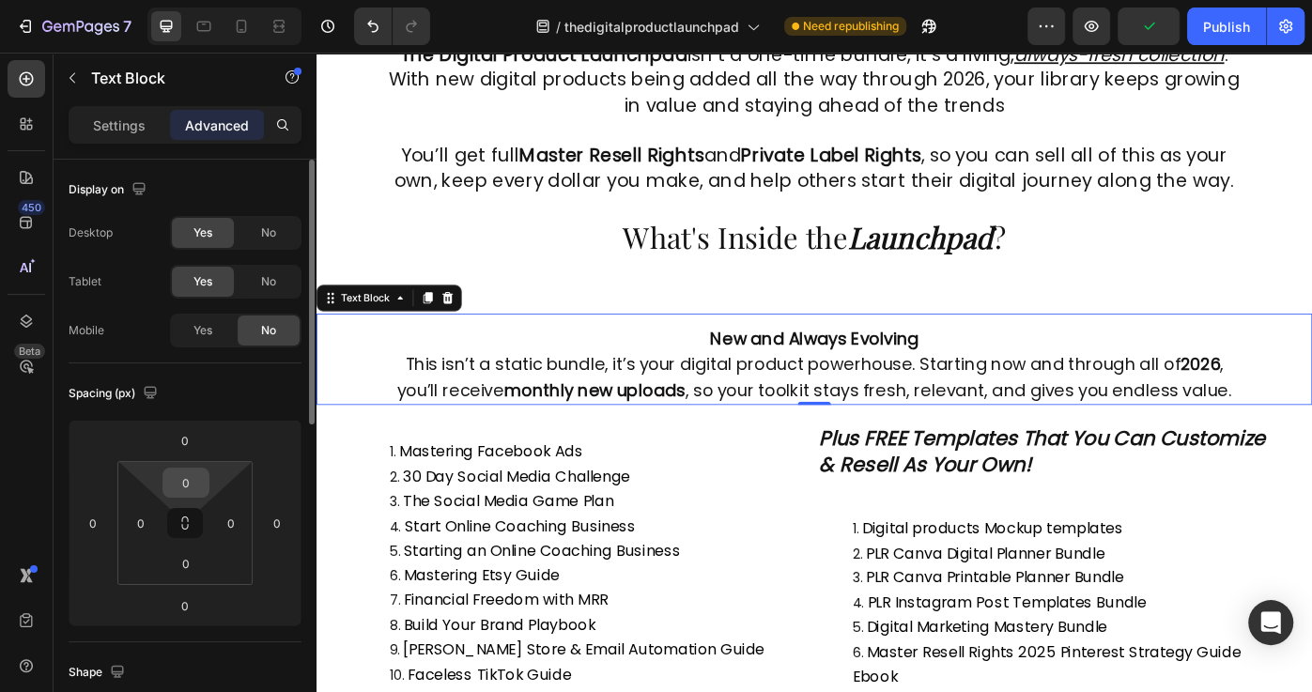
click at [194, 484] on input "0" at bounding box center [186, 483] width 38 height 28
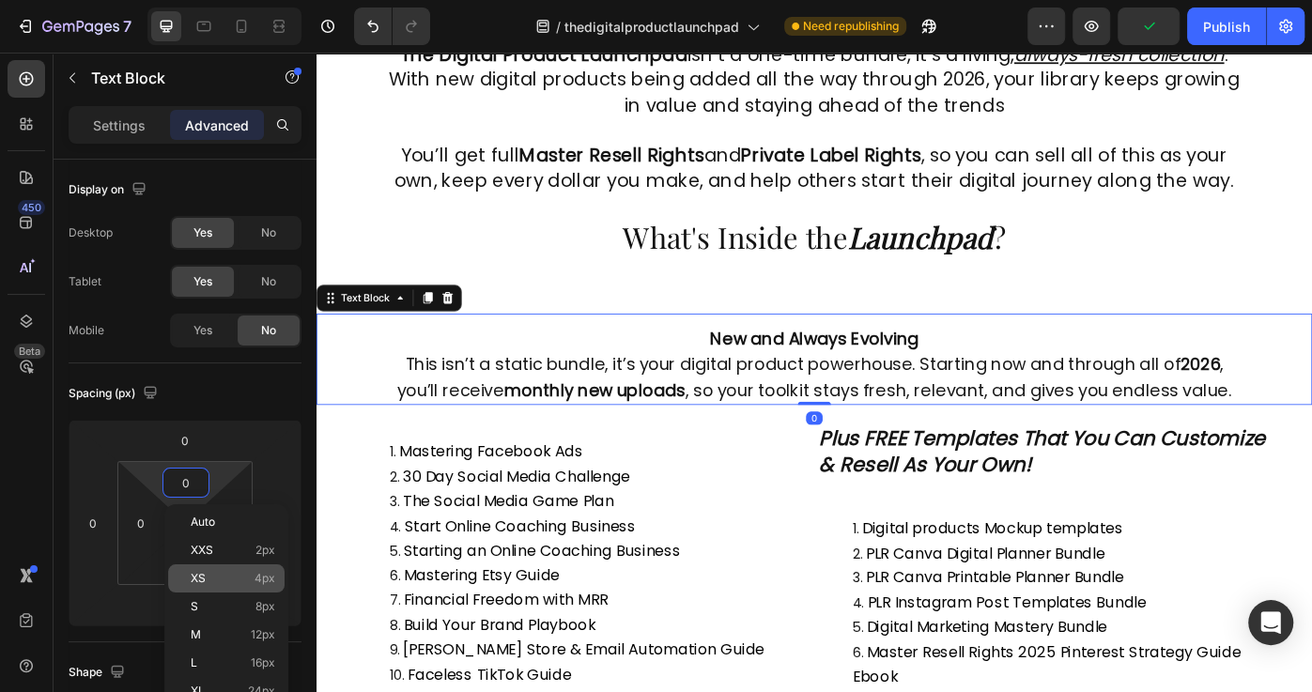
click at [222, 578] on p "XS 4px" at bounding box center [233, 578] width 85 height 13
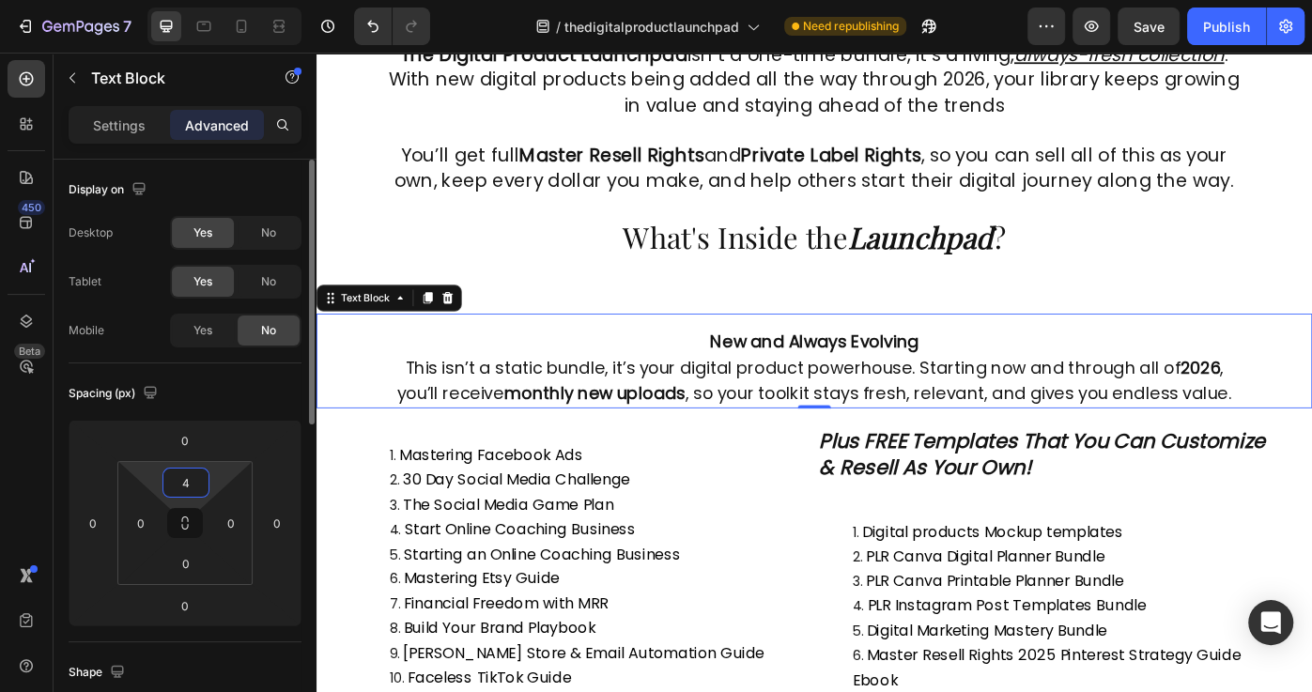
click at [189, 478] on input "4" at bounding box center [186, 483] width 38 height 28
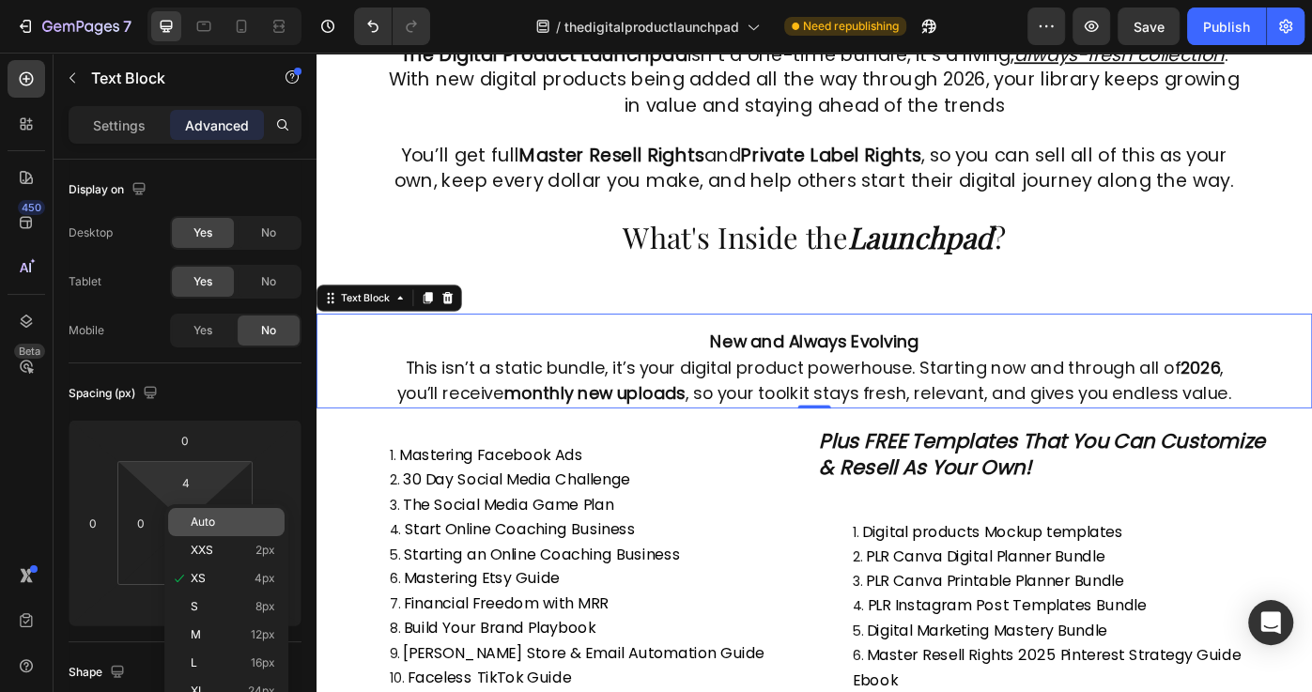
click at [203, 517] on span "Auto" at bounding box center [203, 521] width 24 height 13
type input "Auto"
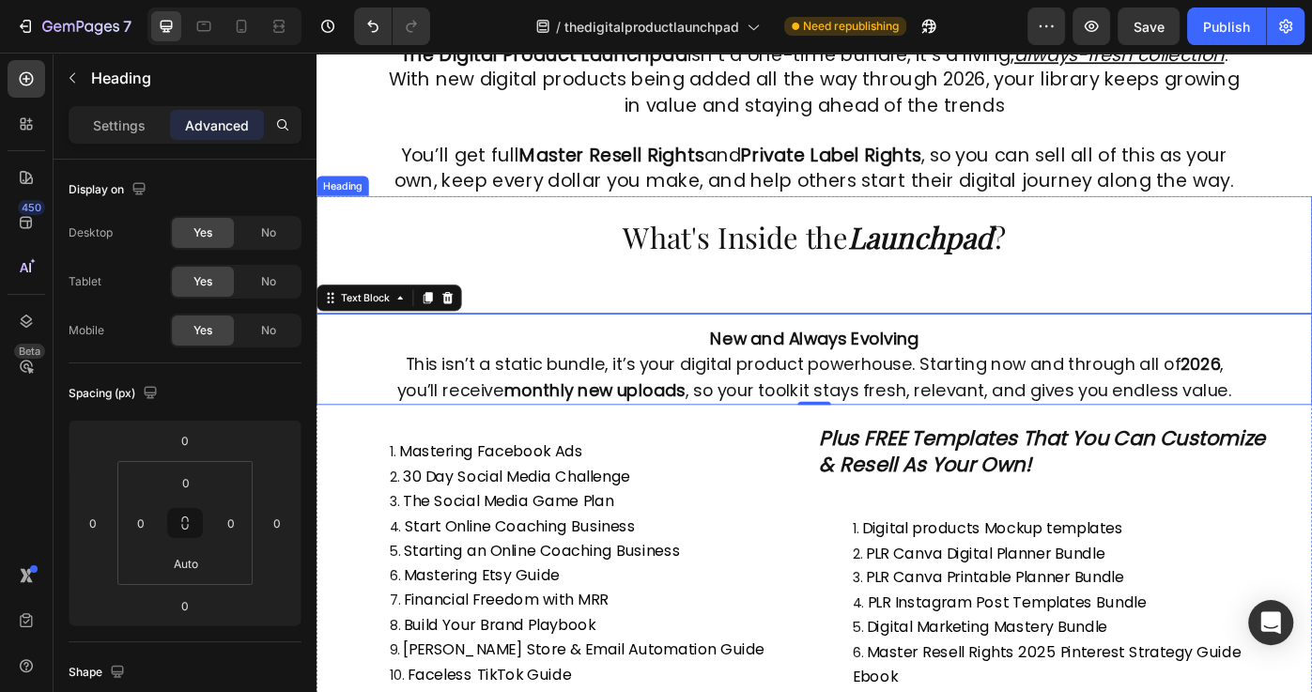
click at [860, 313] on h2 "What's Inside the Launchpad ?" at bounding box center [879, 281] width 1127 height 133
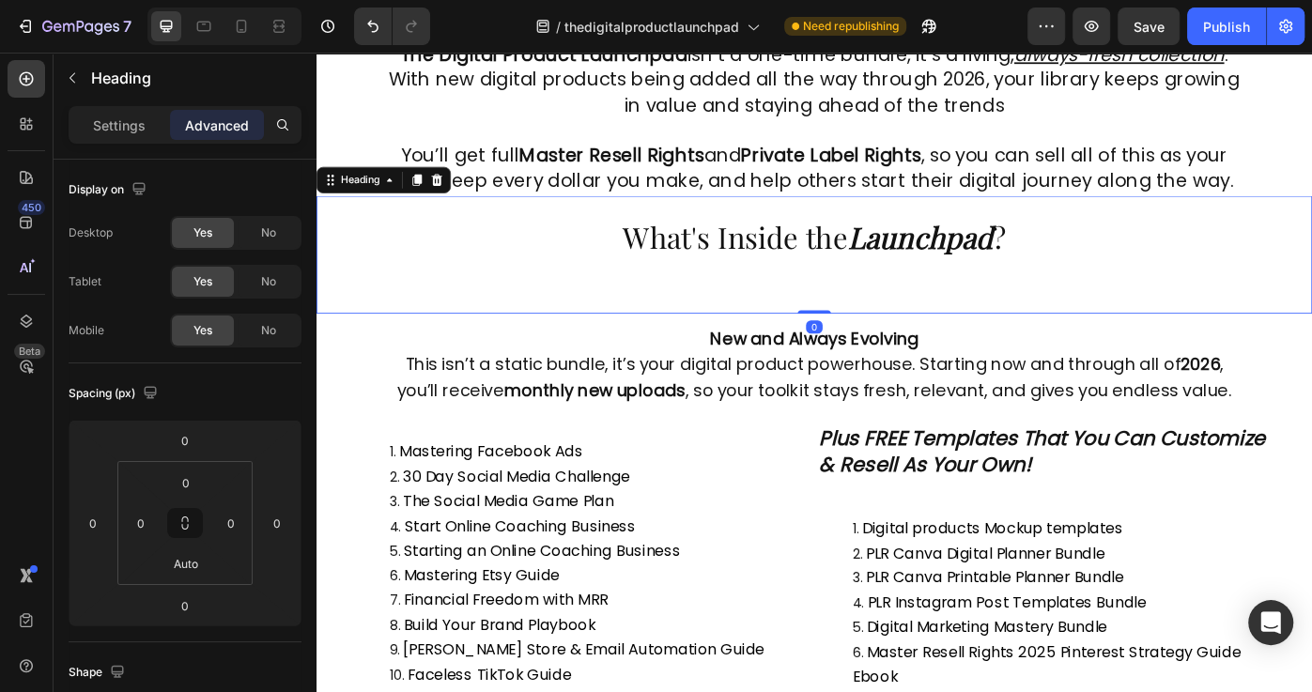
click at [860, 313] on h2 "What's Inside the Launchpad ?" at bounding box center [879, 281] width 1127 height 133
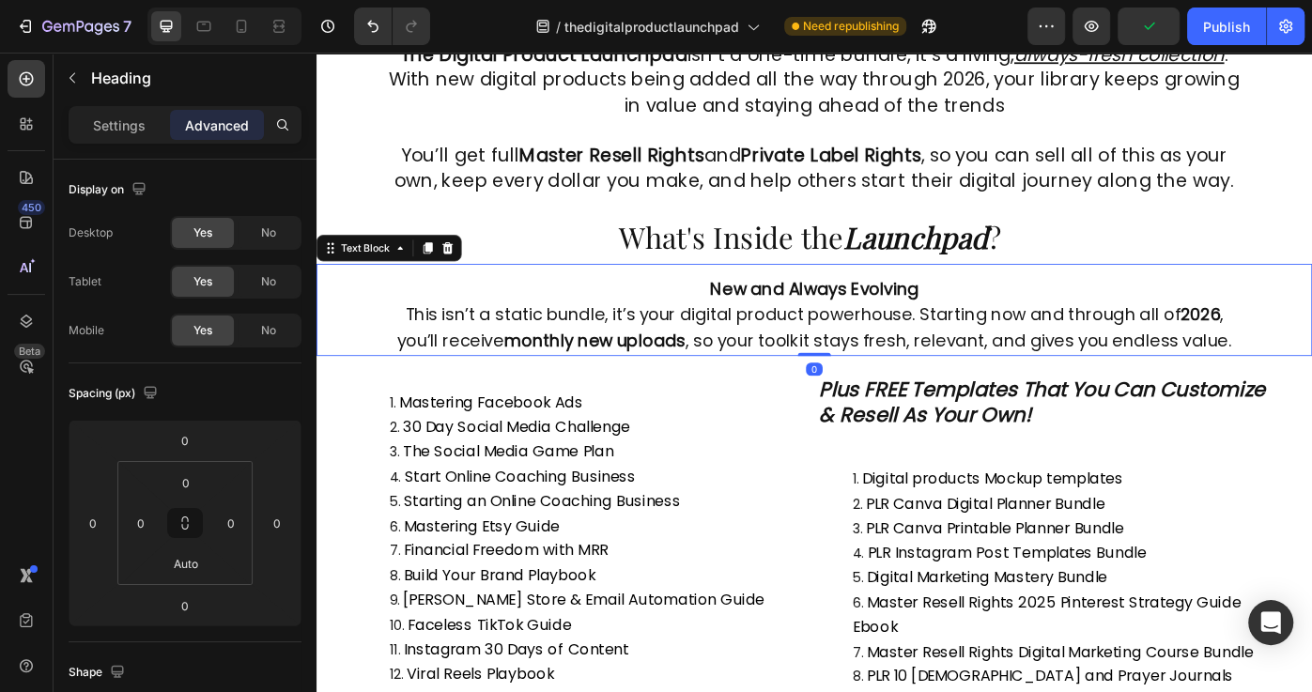
click at [873, 332] on strong "New and Always Evolving" at bounding box center [879, 320] width 237 height 26
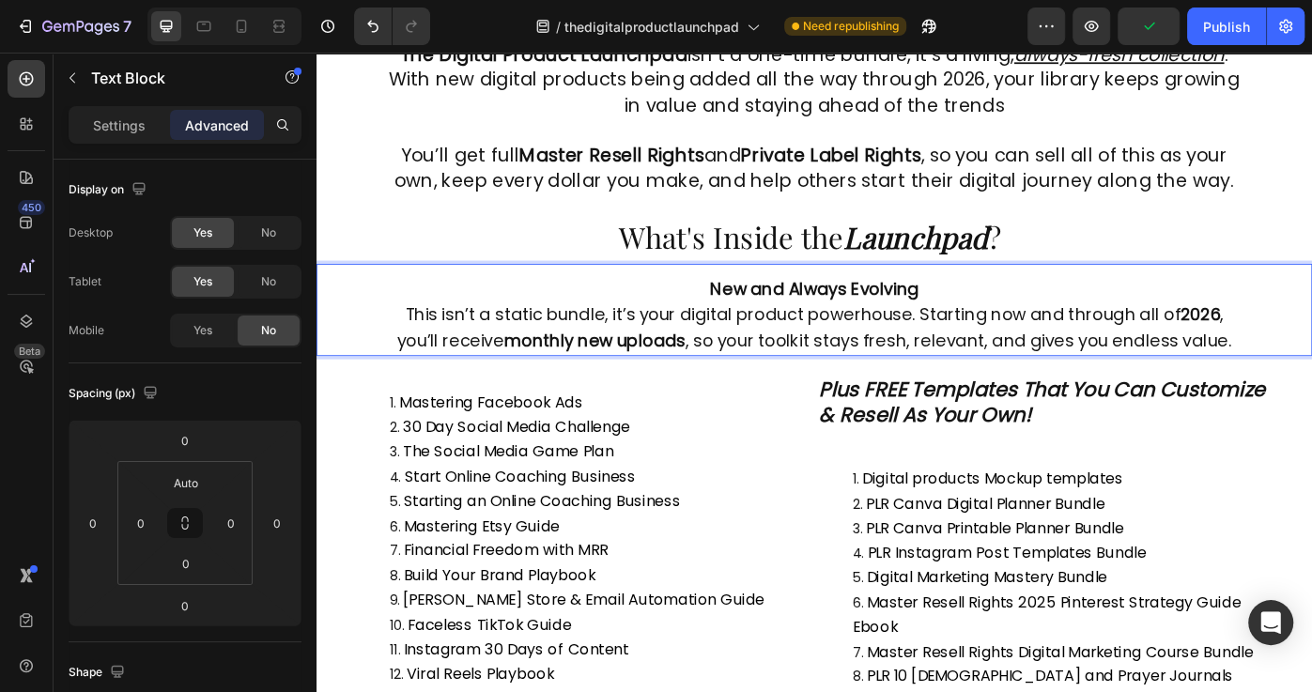
click at [816, 327] on strong "New and Always Evolving" at bounding box center [879, 320] width 237 height 26
click at [768, 332] on strong "New and Always Evolving" at bounding box center [879, 320] width 237 height 26
click at [763, 328] on strong "New and Always Evolving" at bounding box center [879, 320] width 237 height 26
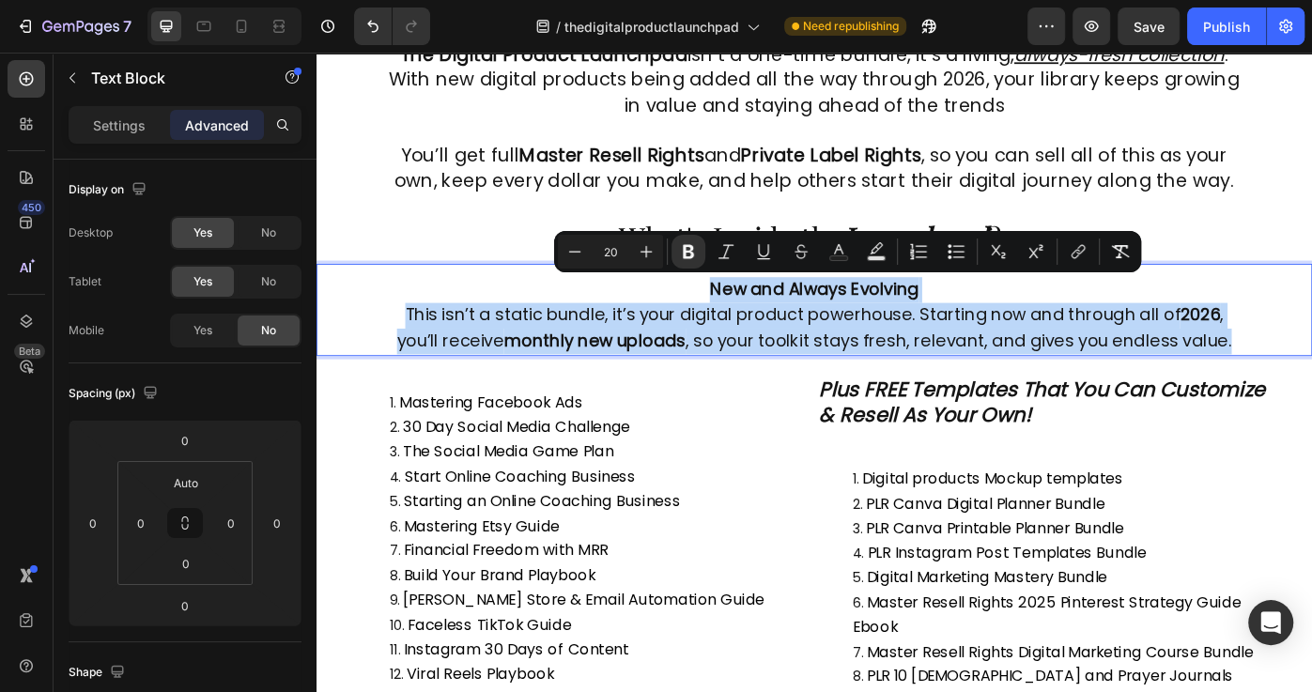
drag, startPoint x: 780, startPoint y: 319, endPoint x: 1338, endPoint y: 371, distance: 560.1
click at [1311, 371] on p "New and Always Evolving This isn’t a static bundle, it’s your digital product p…" at bounding box center [880, 350] width 976 height 86
copy p "New and Always Evolving This isn’t a static bundle, it’s your digital product p…"
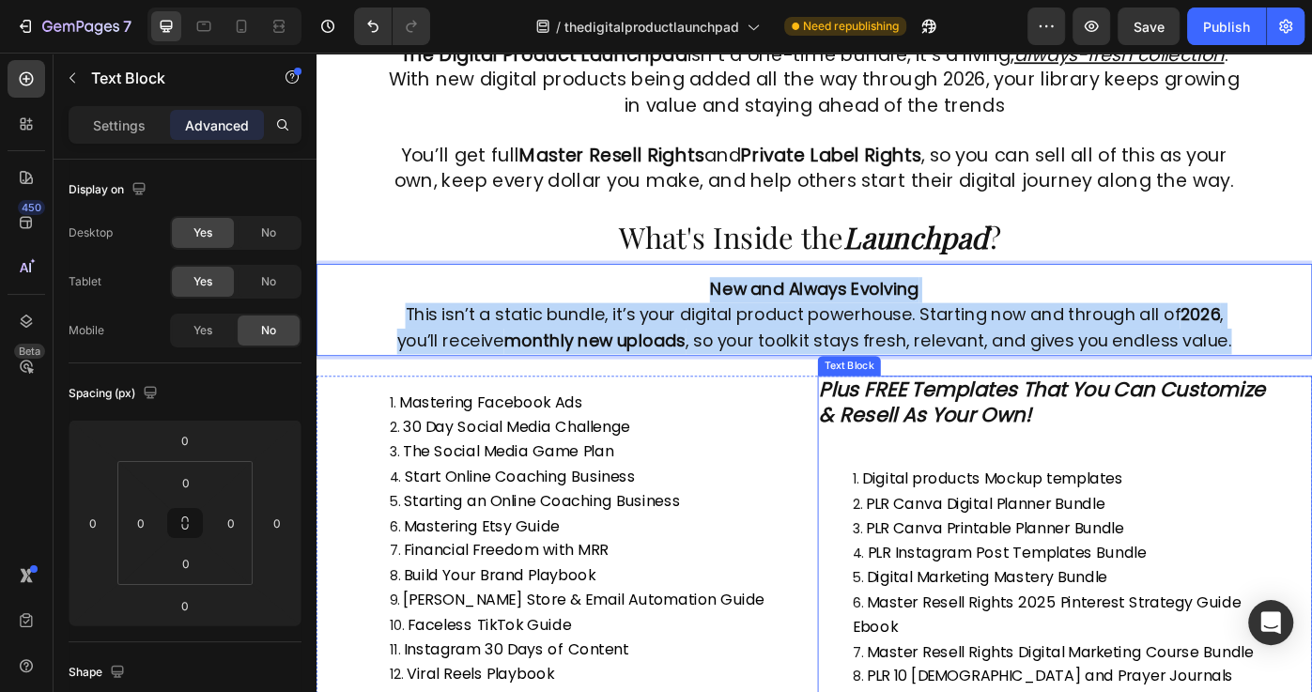
click at [996, 433] on strong "Plus FREE Templates That You Can Customize & Resell As Your Own!" at bounding box center [1137, 448] width 505 height 61
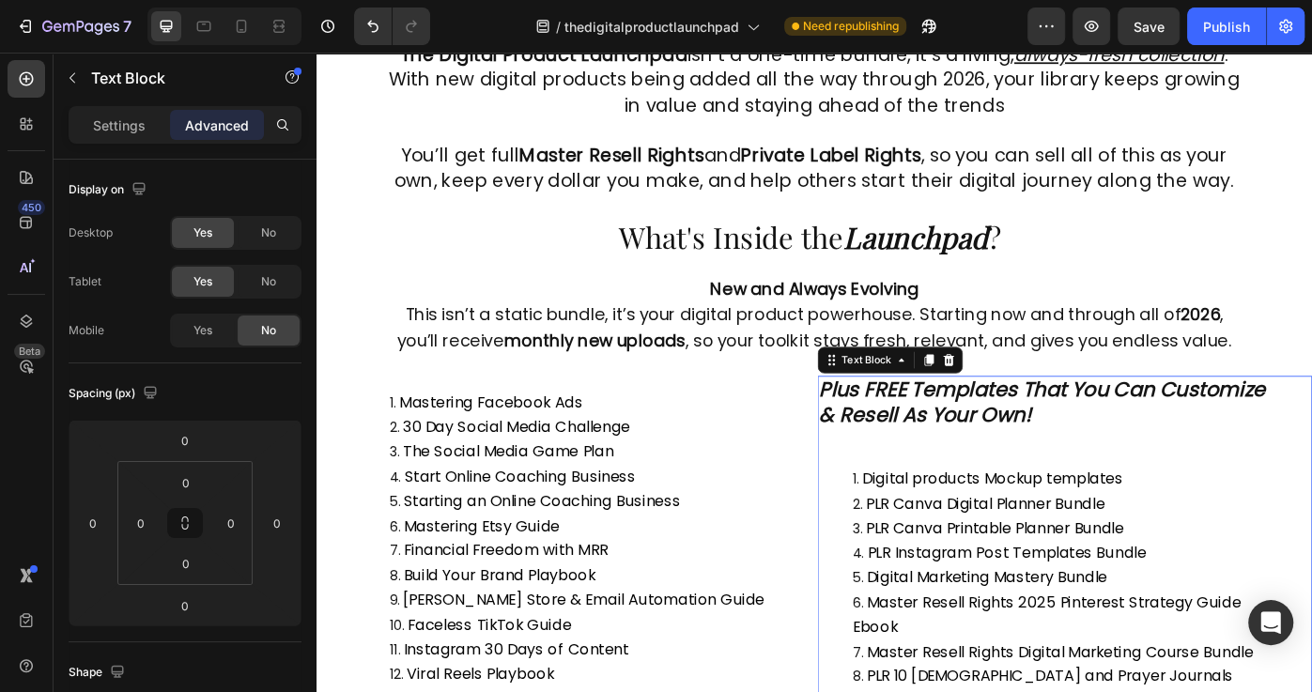
click at [892, 430] on strong "Plus FREE Templates That You Can Customize & Resell As Your Own!" at bounding box center [1137, 448] width 505 height 61
click at [887, 430] on strong "Plus FREE Templates That You Can Customize & Resell As Your Own!" at bounding box center [1137, 448] width 505 height 61
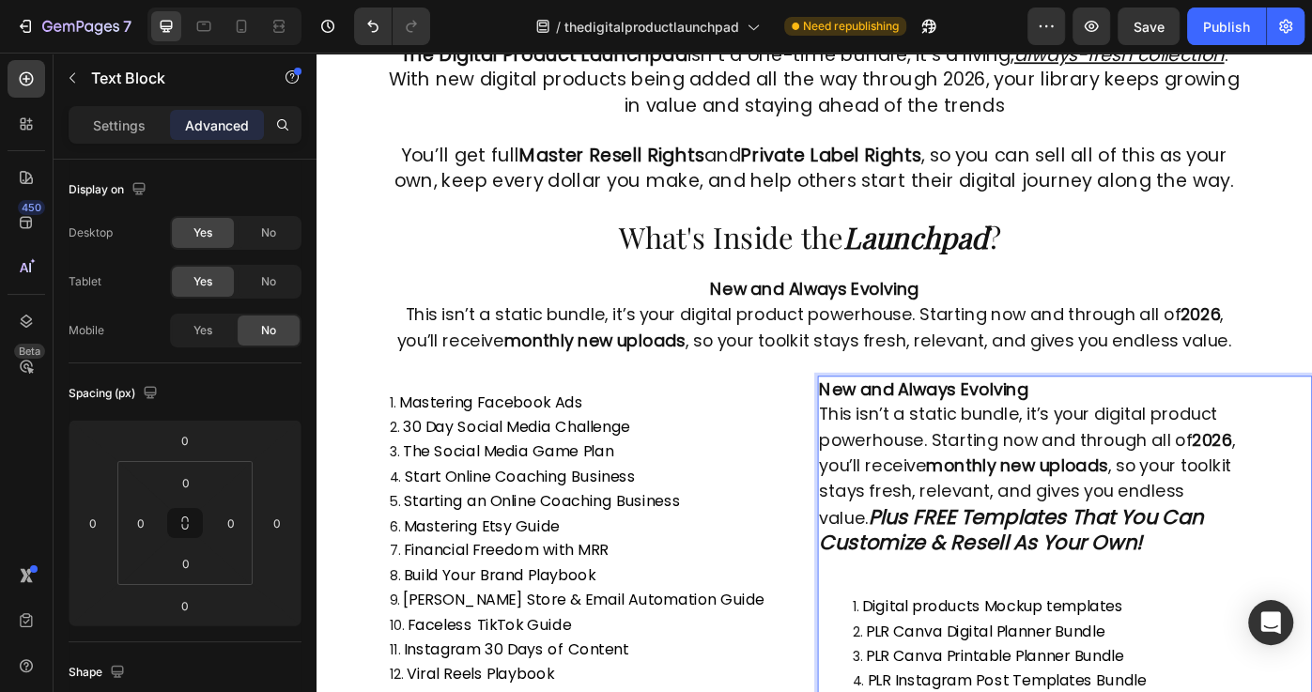
click at [1311, 562] on strong "Plus FREE Templates That You Can Customize & Resell As Your Own!" at bounding box center [1102, 592] width 435 height 61
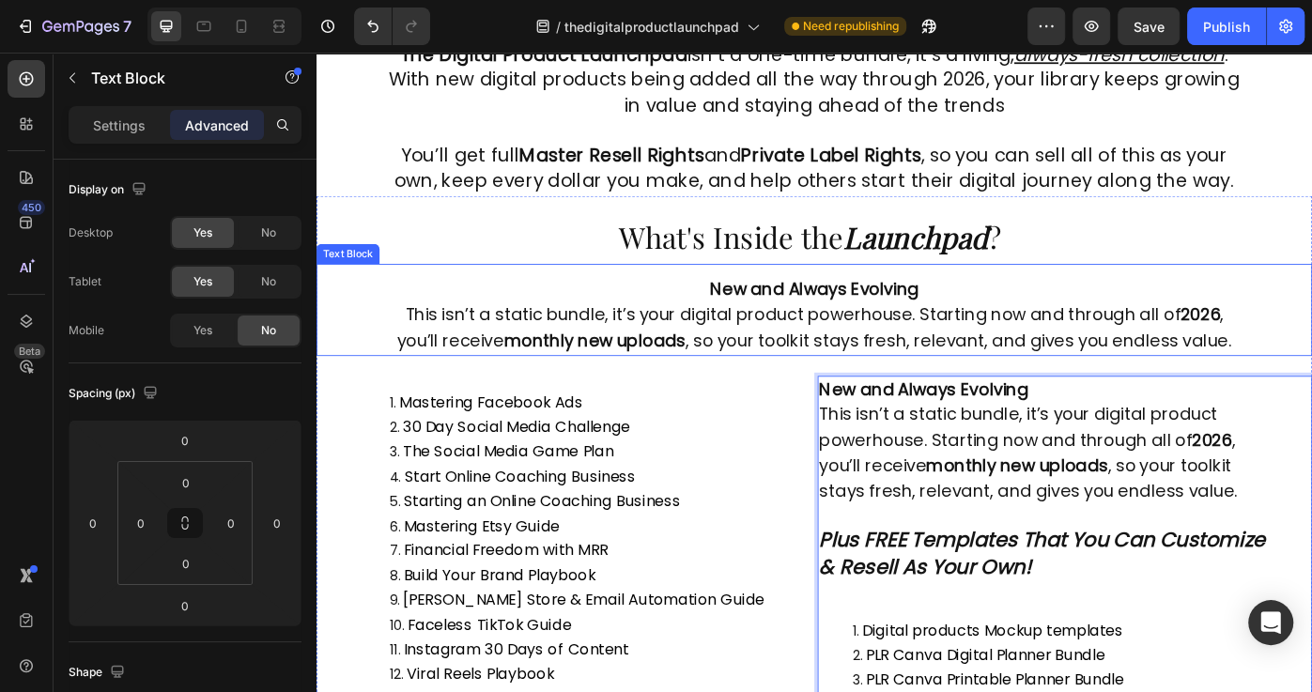
click at [932, 346] on span "This isn’t a static bundle, it’s your digital product powerhouse. Starting now …" at bounding box center [879, 363] width 945 height 55
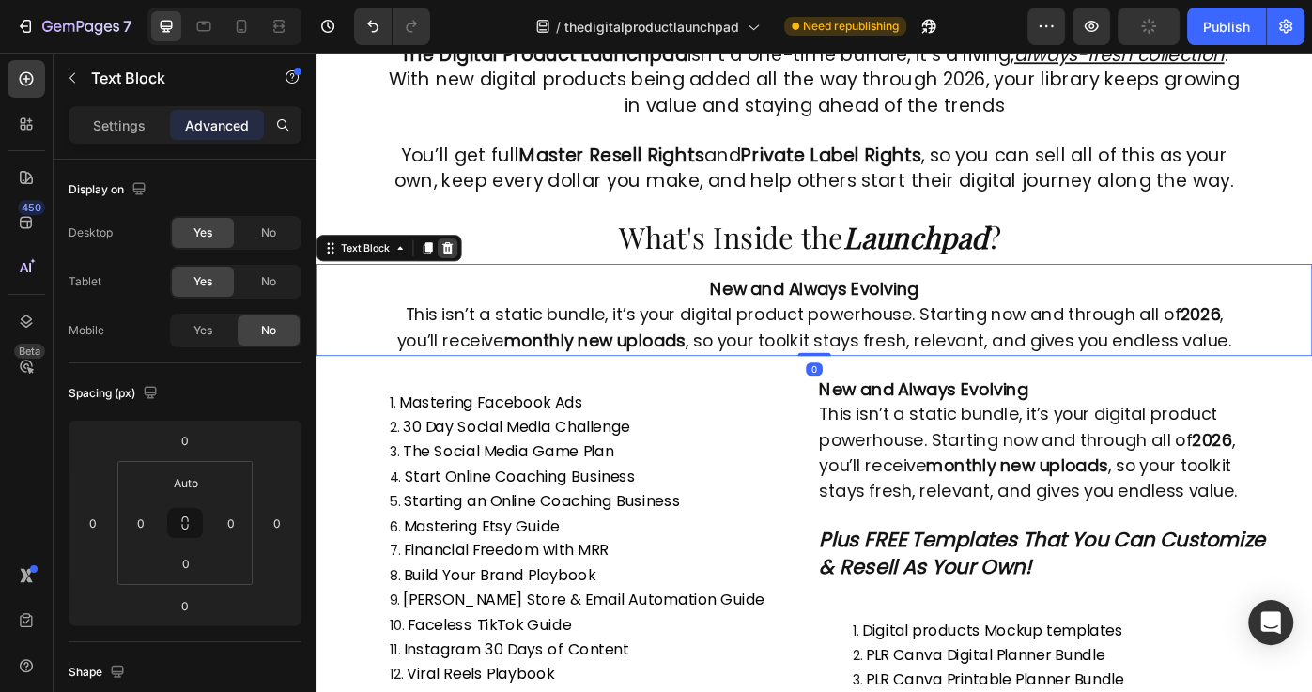
click at [465, 273] on icon at bounding box center [464, 274] width 15 height 15
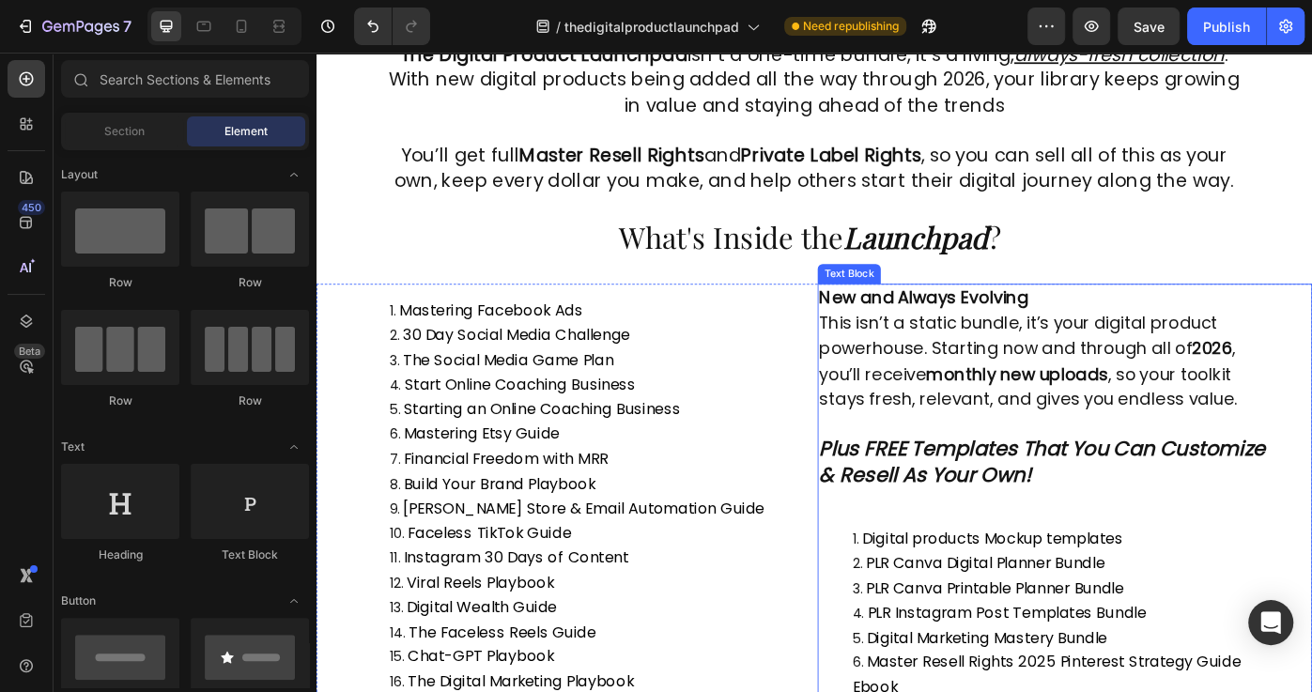
click at [1212, 392] on span "This isn’t a static bundle, it’s your digital product powerhouse. Starting now …" at bounding box center [1121, 402] width 473 height 113
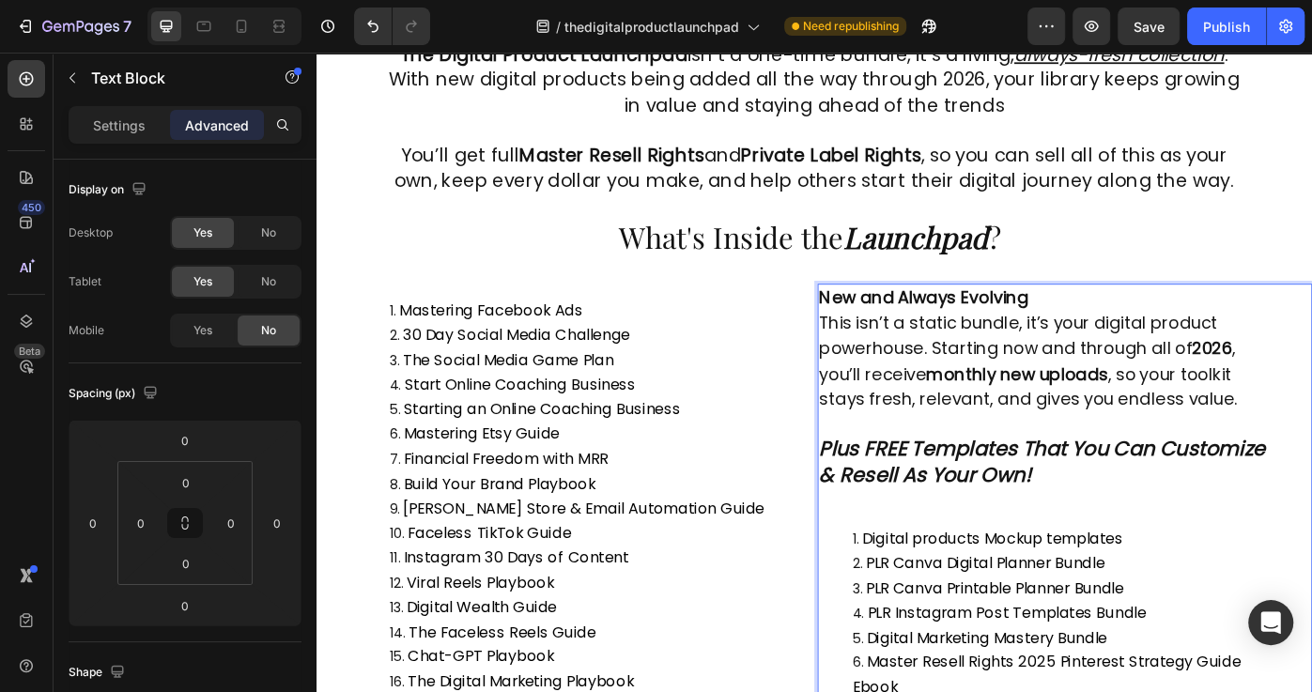
click at [1013, 395] on span "This isn’t a static bundle, it’s your digital product powerhouse. Starting now …" at bounding box center [1121, 402] width 473 height 113
click at [1235, 398] on span "This isn’t a static bundle, it’s your digital product powerhouse. Starting now …" at bounding box center [1121, 402] width 473 height 113
click at [1032, 413] on strong "monthly new uploads" at bounding box center [1110, 417] width 206 height 26
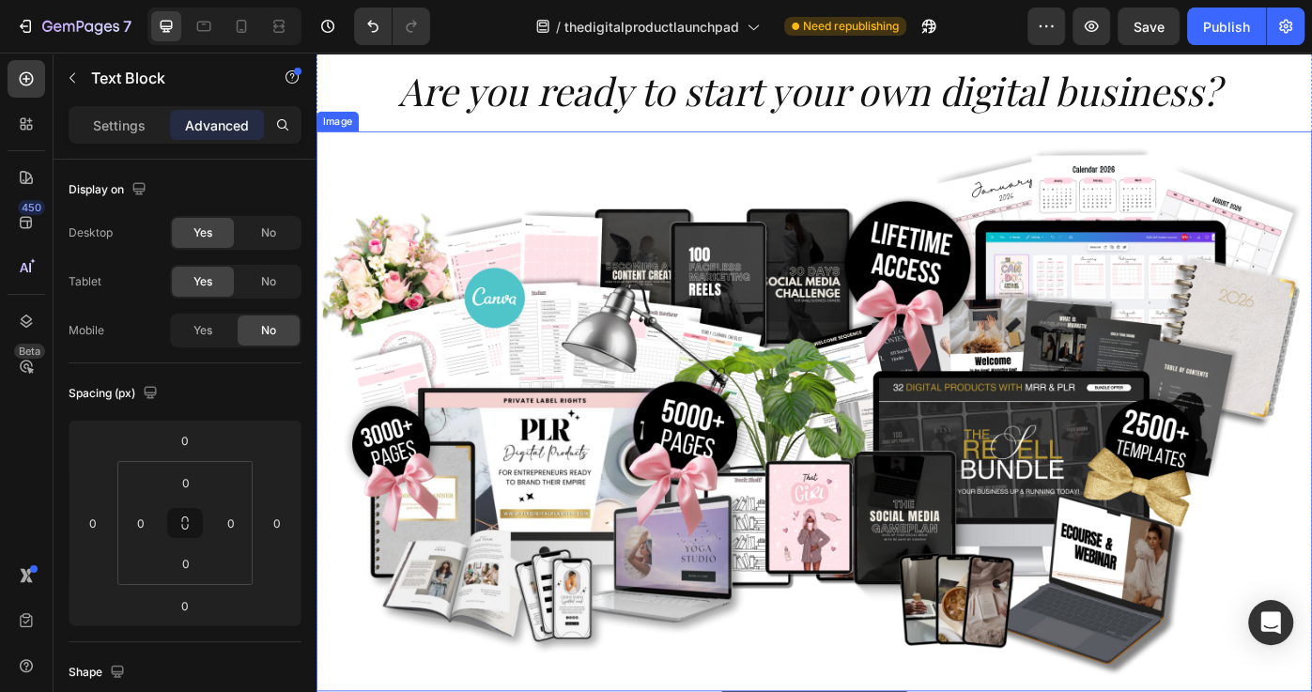
scroll to position [9130, 0]
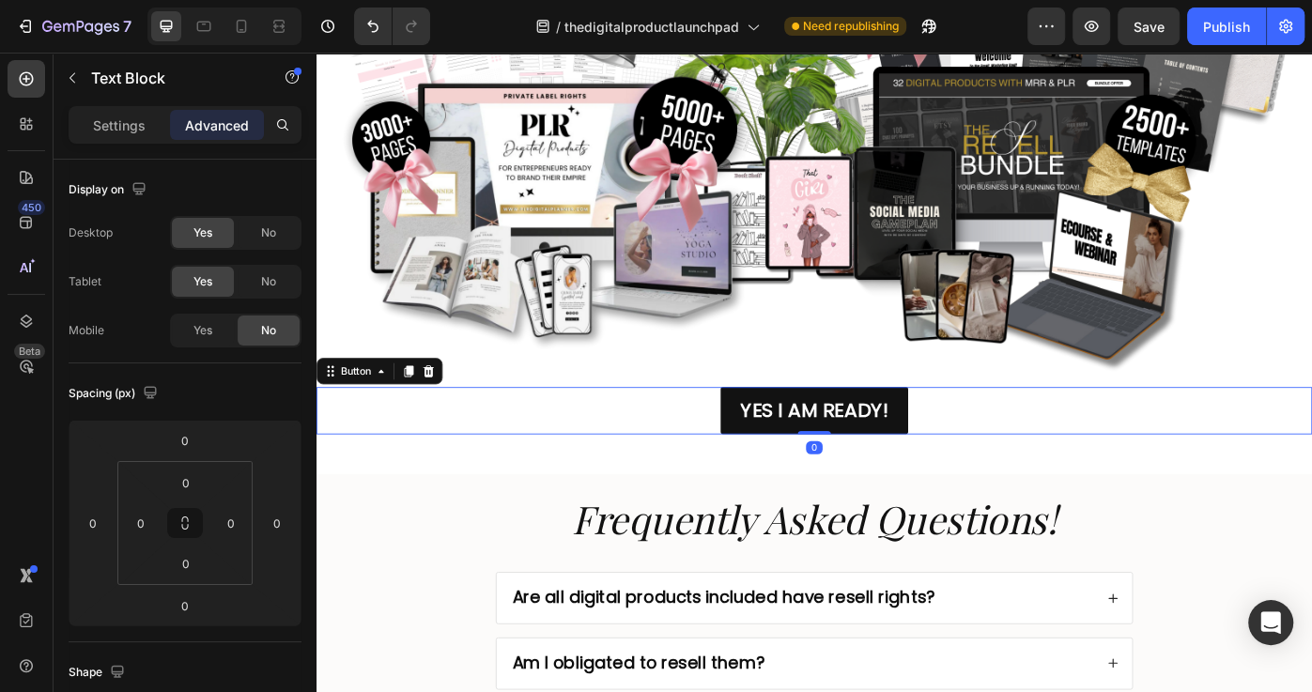
click at [1022, 473] on div "YES I AM READY! Button 0" at bounding box center [879, 458] width 1127 height 54
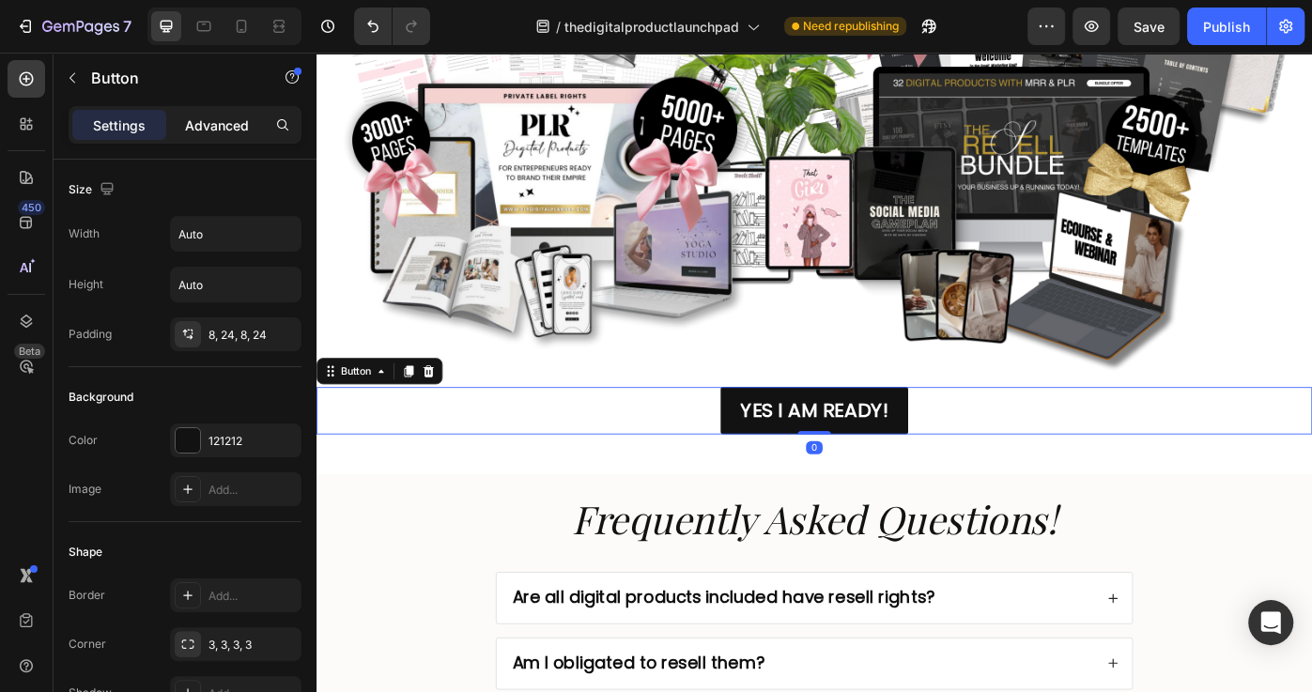
click at [190, 131] on p "Advanced" at bounding box center [217, 125] width 64 height 20
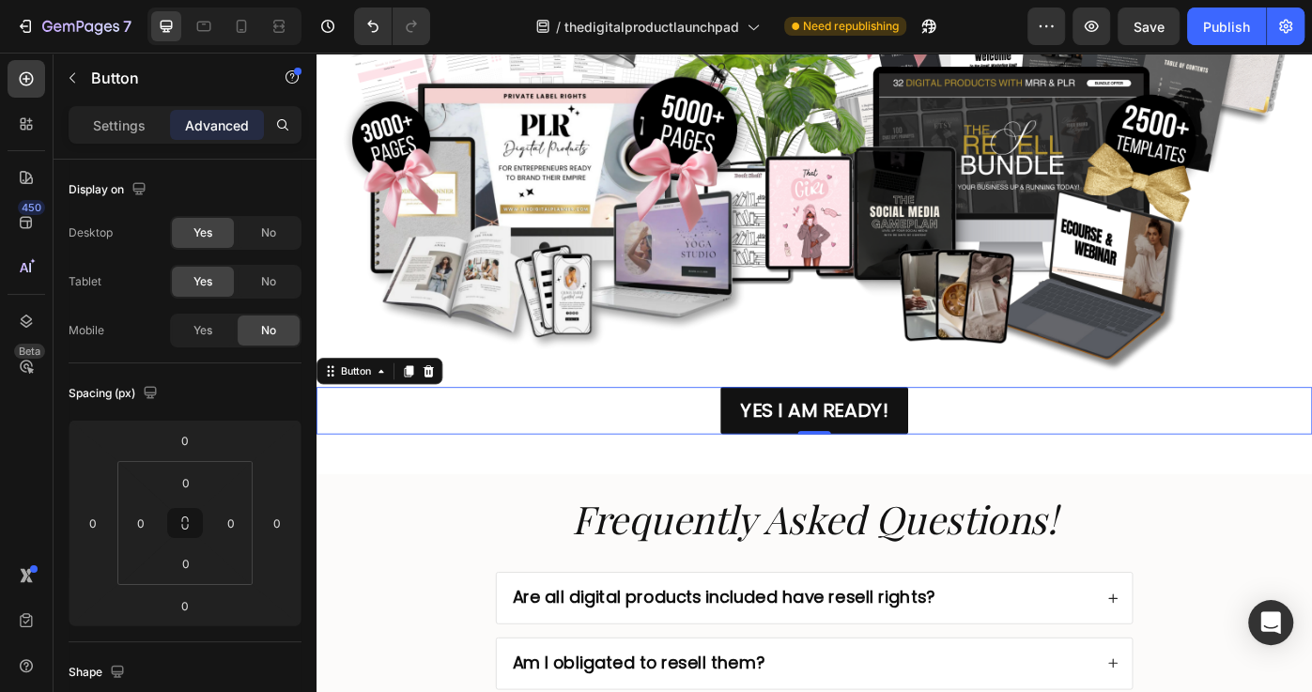
click at [111, 143] on div "Settings Advanced" at bounding box center [185, 133] width 263 height 54
click at [110, 128] on p "Settings" at bounding box center [119, 125] width 53 height 20
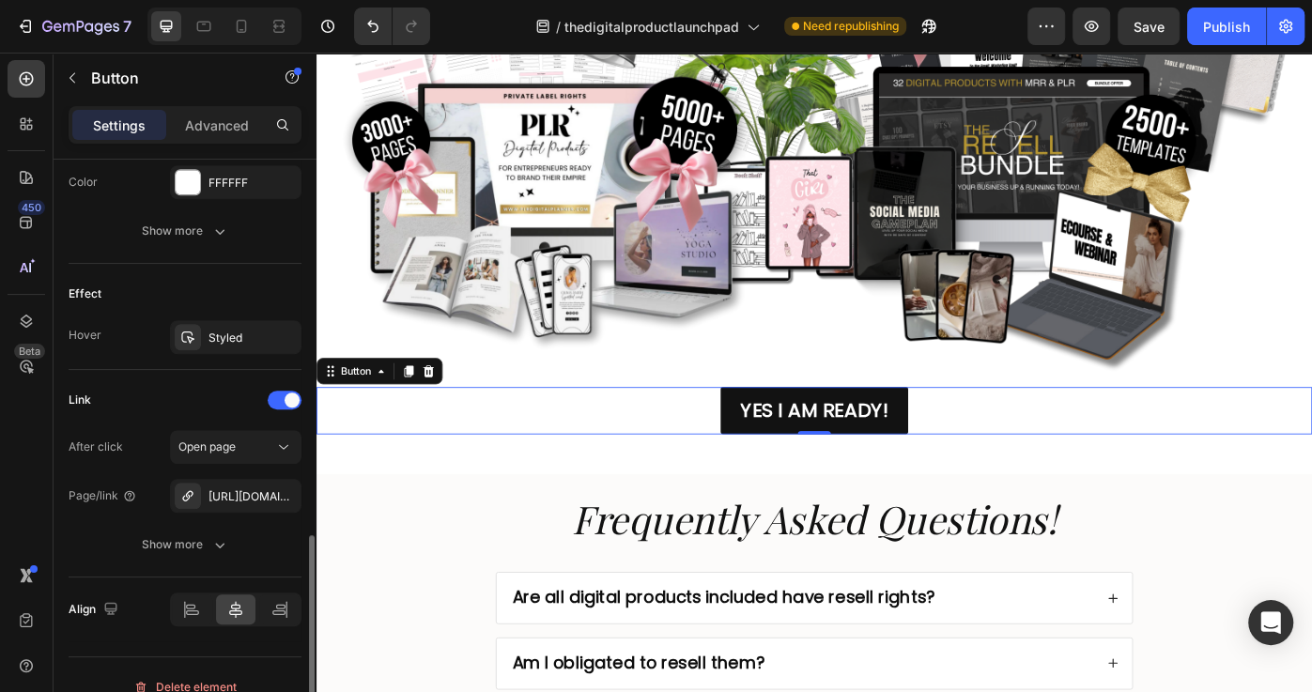
scroll to position [902, 0]
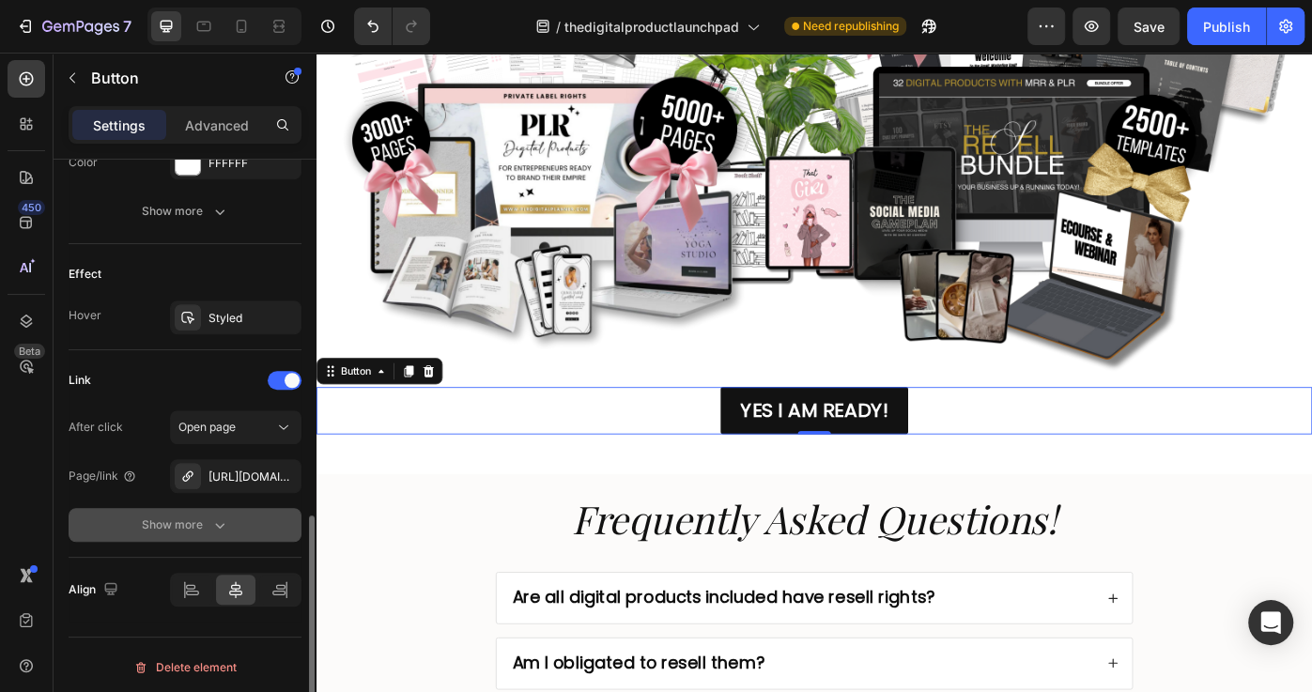
click at [188, 530] on div "Show more" at bounding box center [185, 524] width 87 height 19
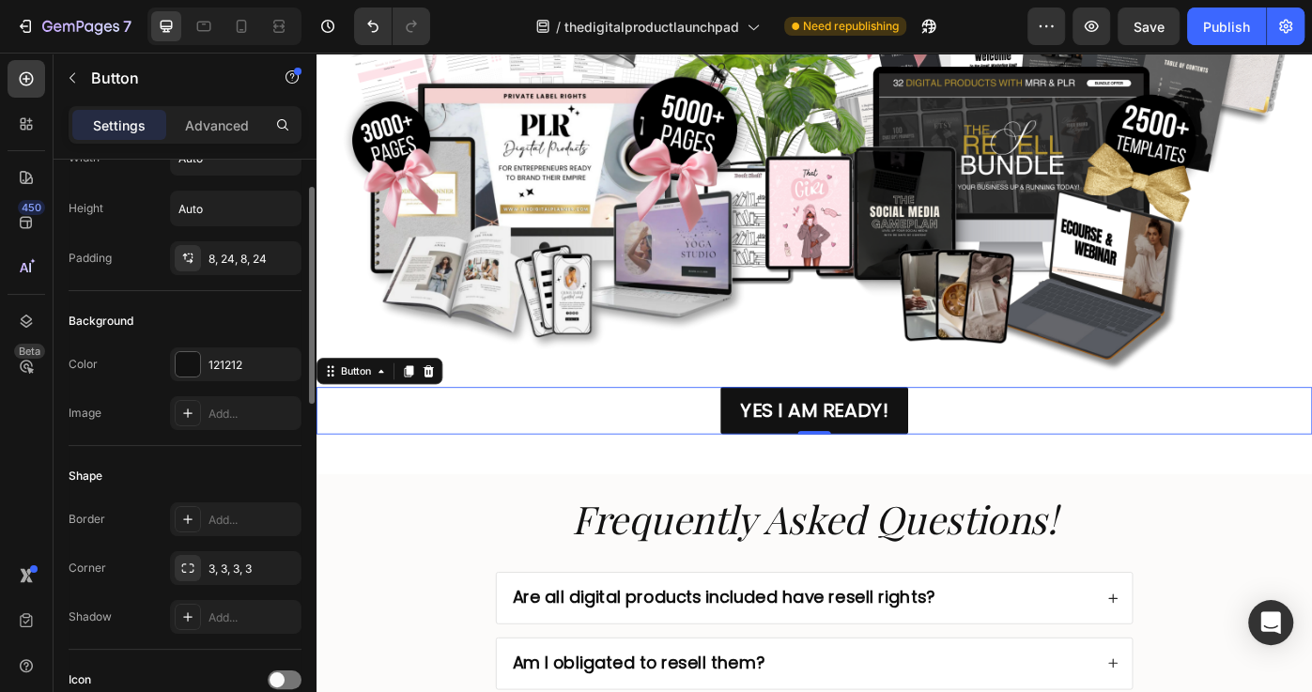
scroll to position [164, 0]
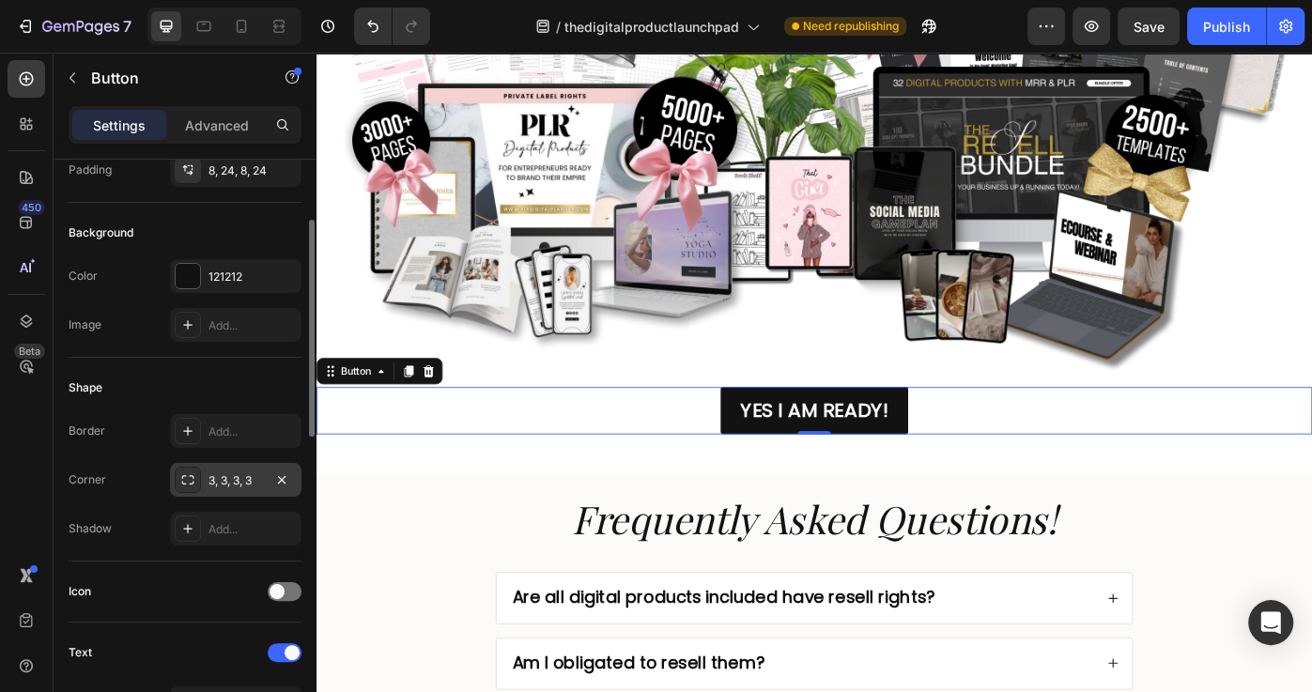
click at [241, 477] on div "3, 3, 3, 3" at bounding box center [235, 480] width 54 height 17
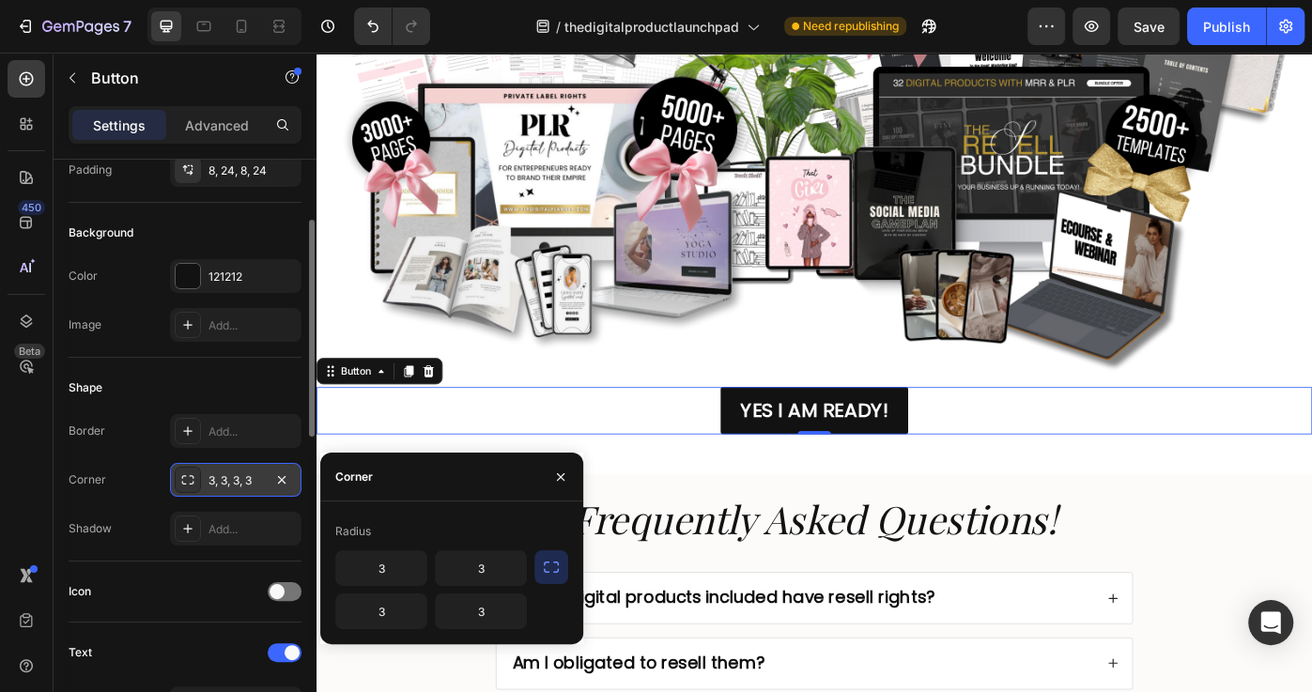
click at [239, 477] on div "3, 3, 3, 3" at bounding box center [235, 480] width 54 height 17
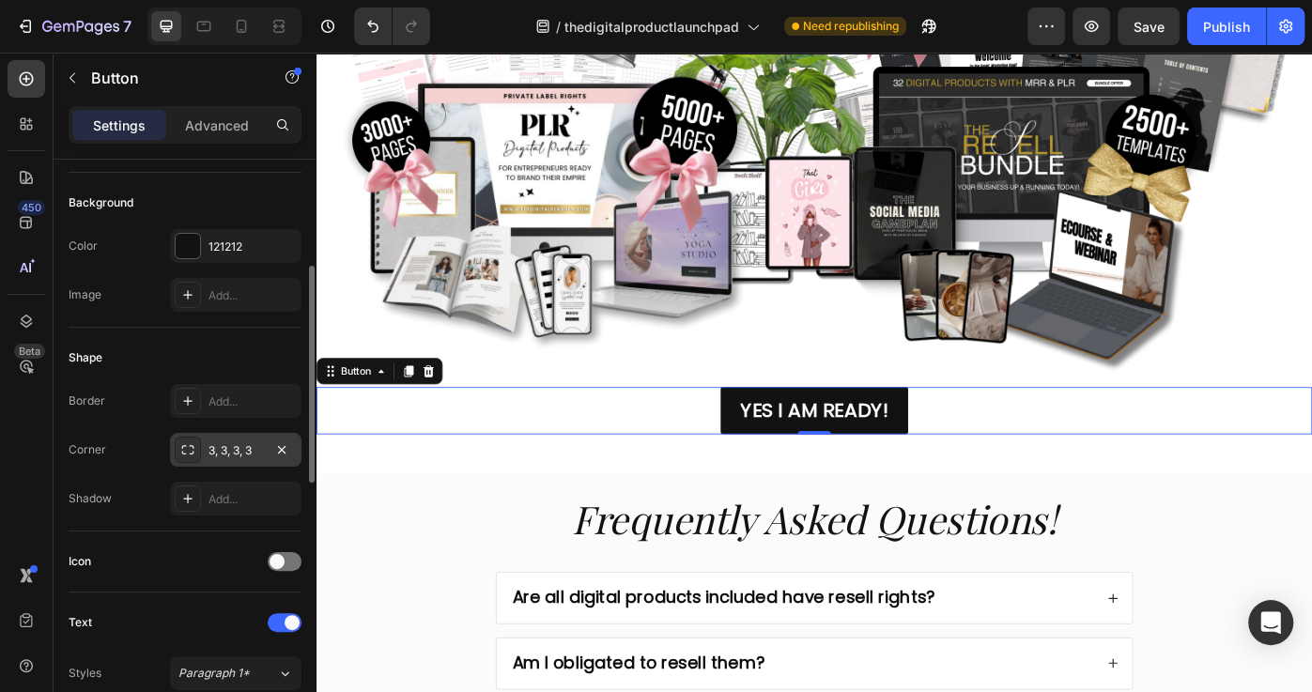
scroll to position [232, 0]
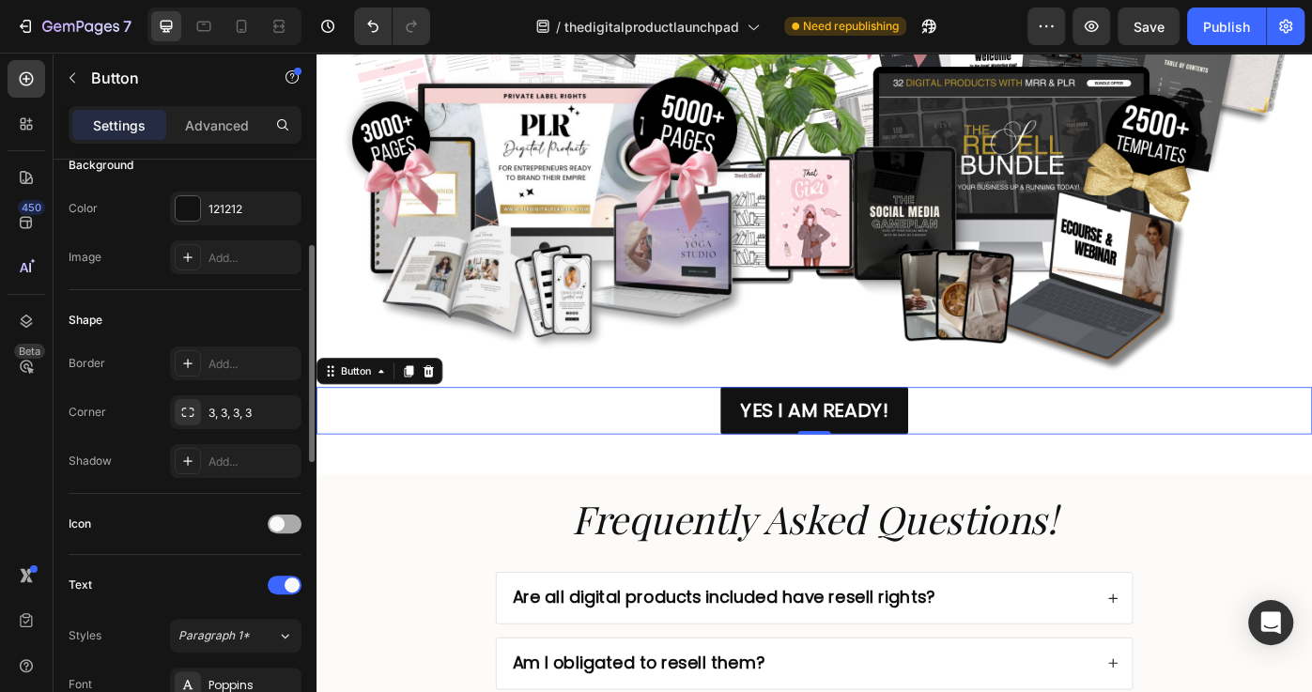
click at [276, 523] on span at bounding box center [276, 523] width 15 height 15
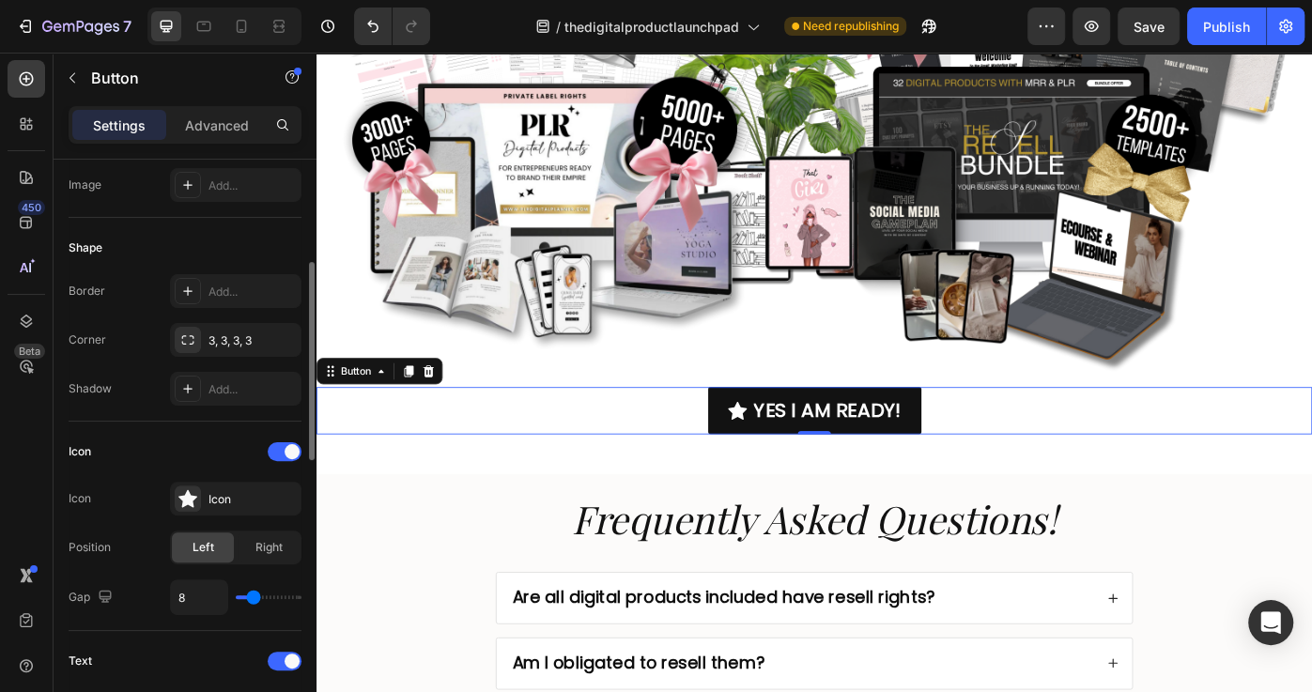
scroll to position [392, 0]
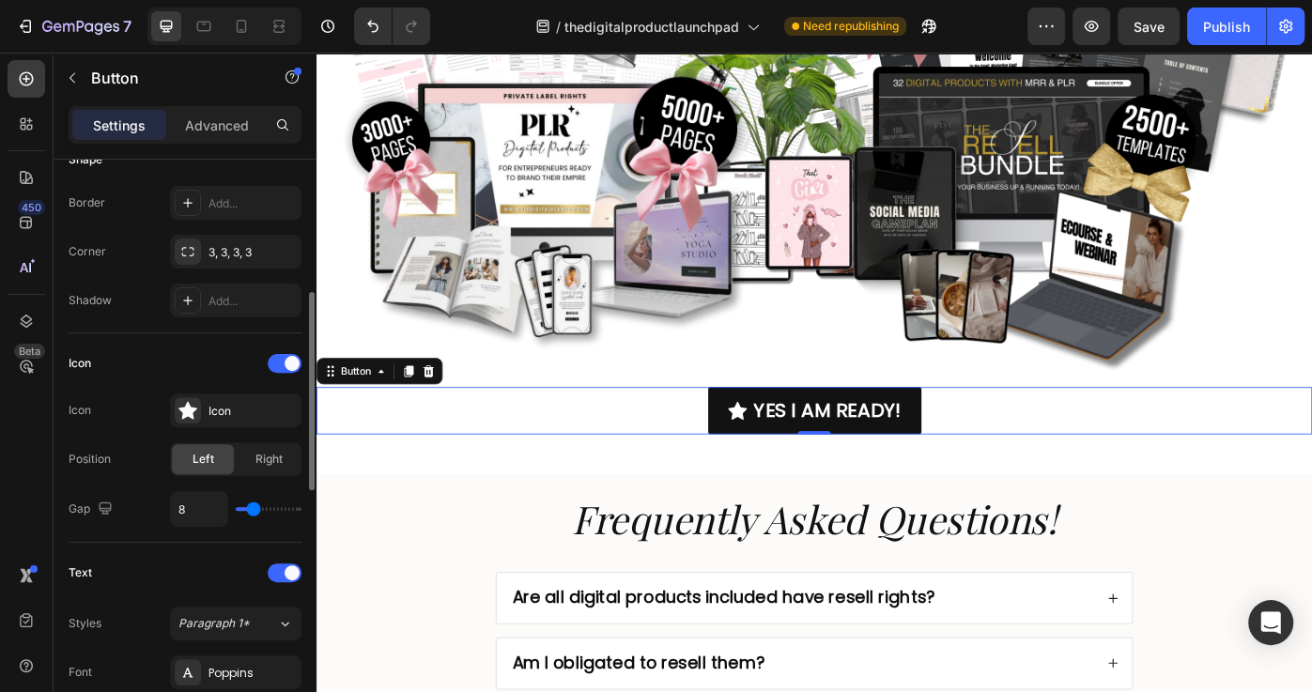
type input "10"
type input "12"
type input "13"
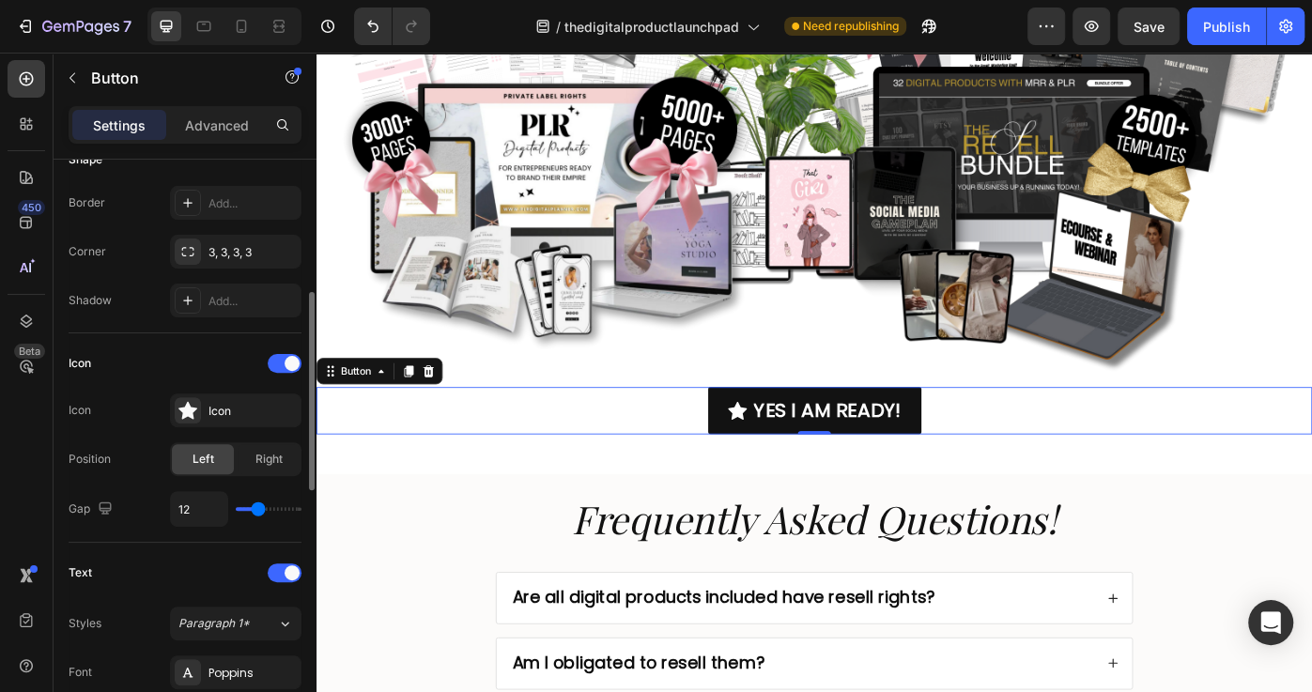
type input "13"
type input "14"
type input "15"
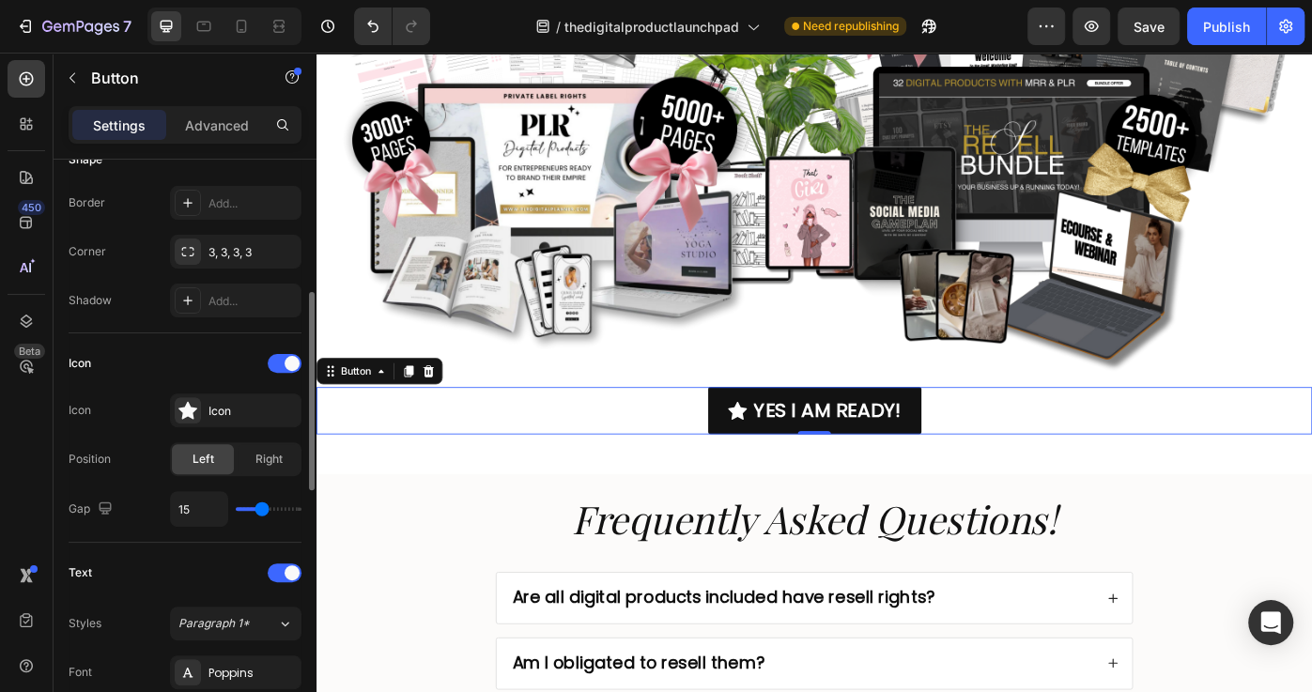
type input "16"
type input "18"
type input "19"
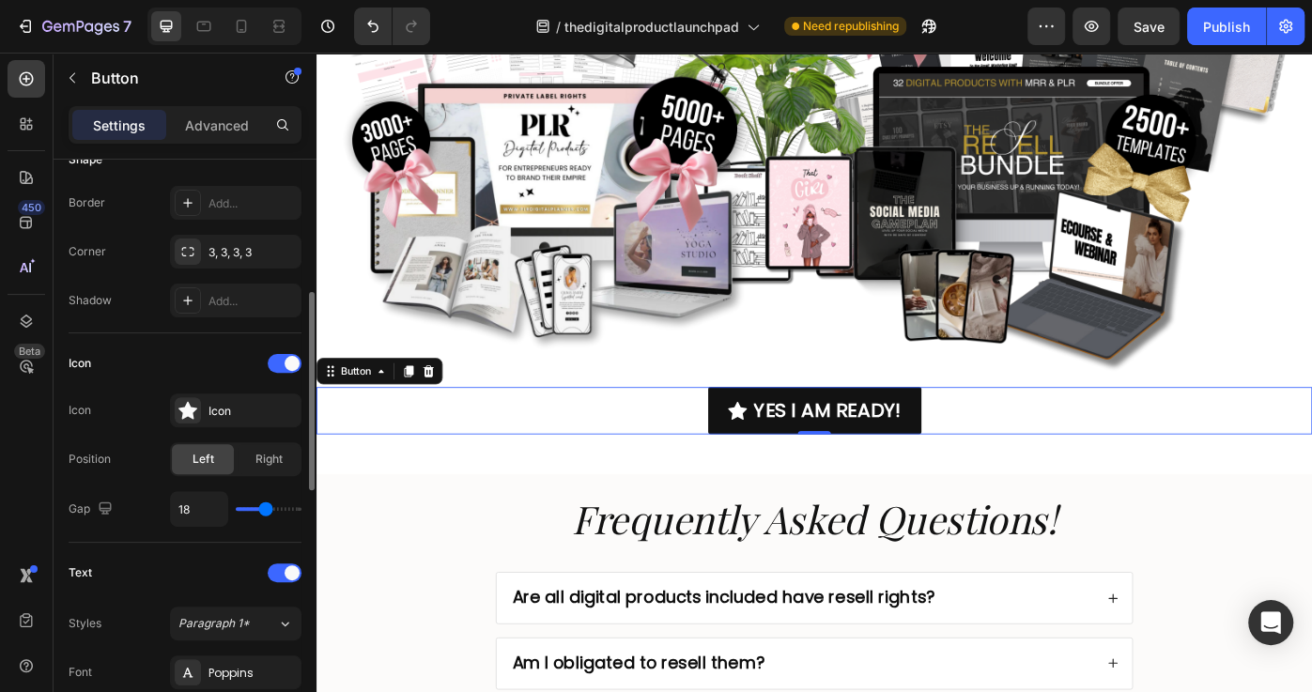
type input "19"
type input "20"
type input "21"
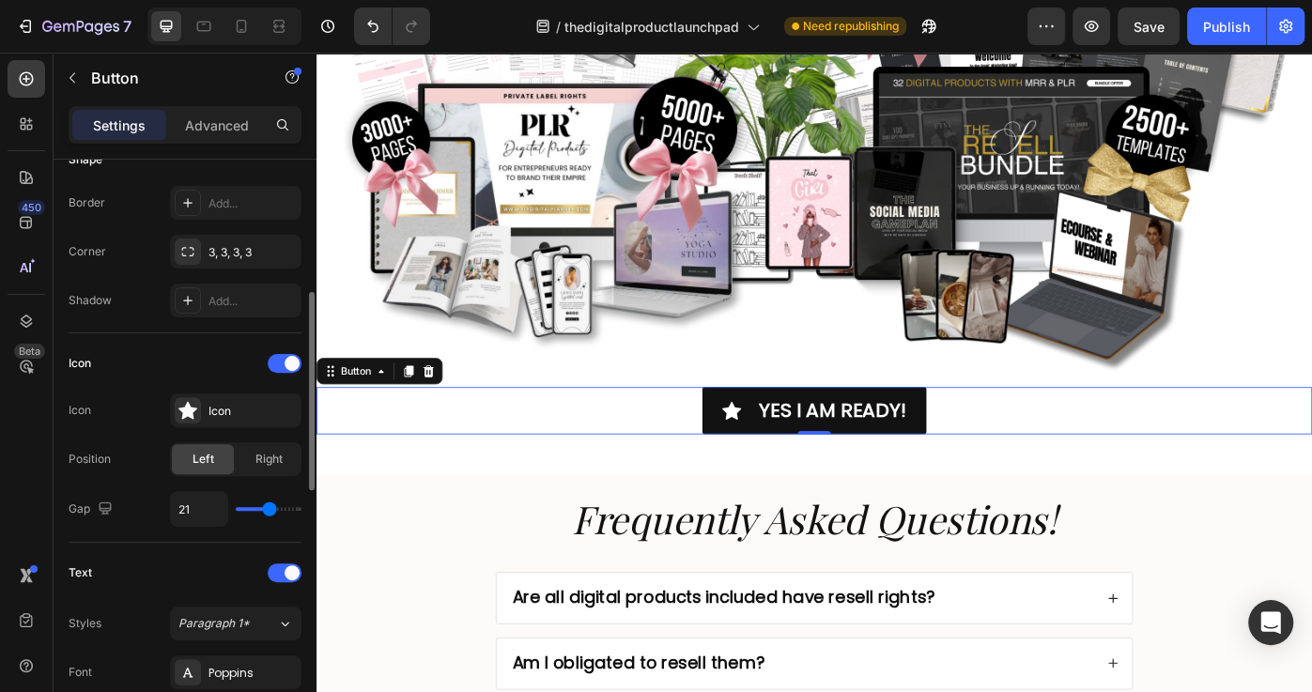
type input "20"
type input "19"
type input "17"
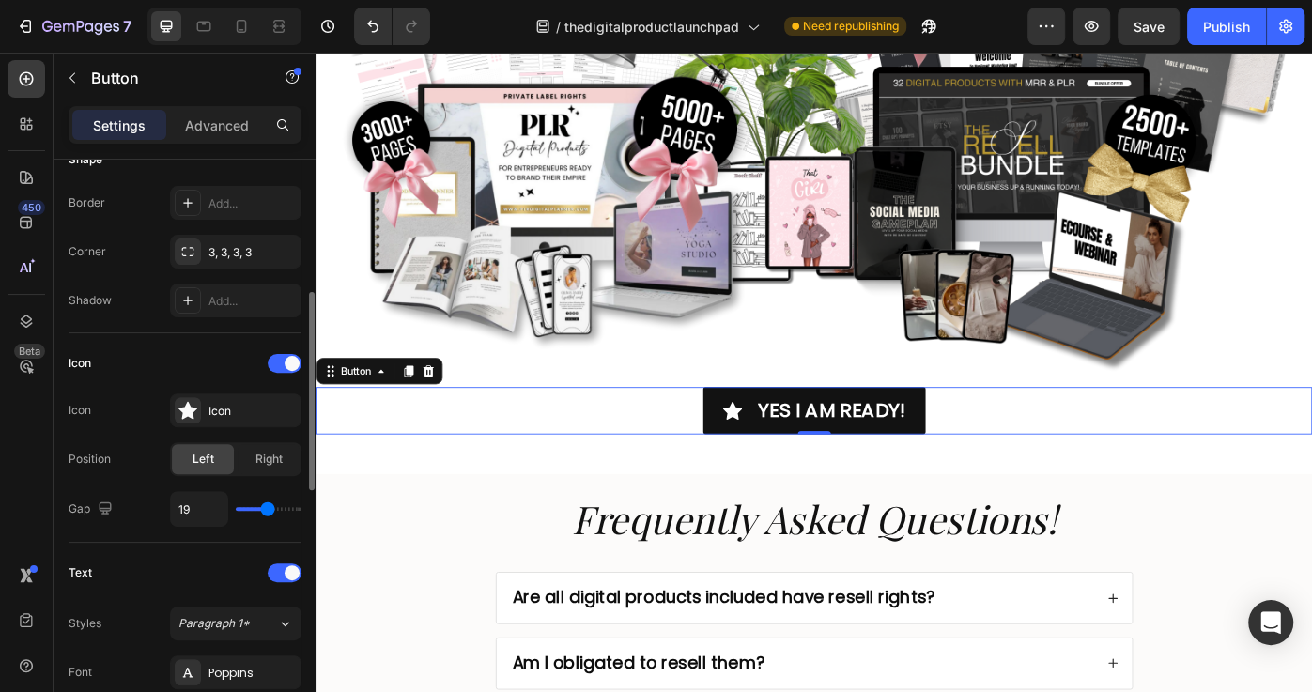
type input "17"
type input "13"
click at [259, 510] on input "range" at bounding box center [269, 509] width 66 height 4
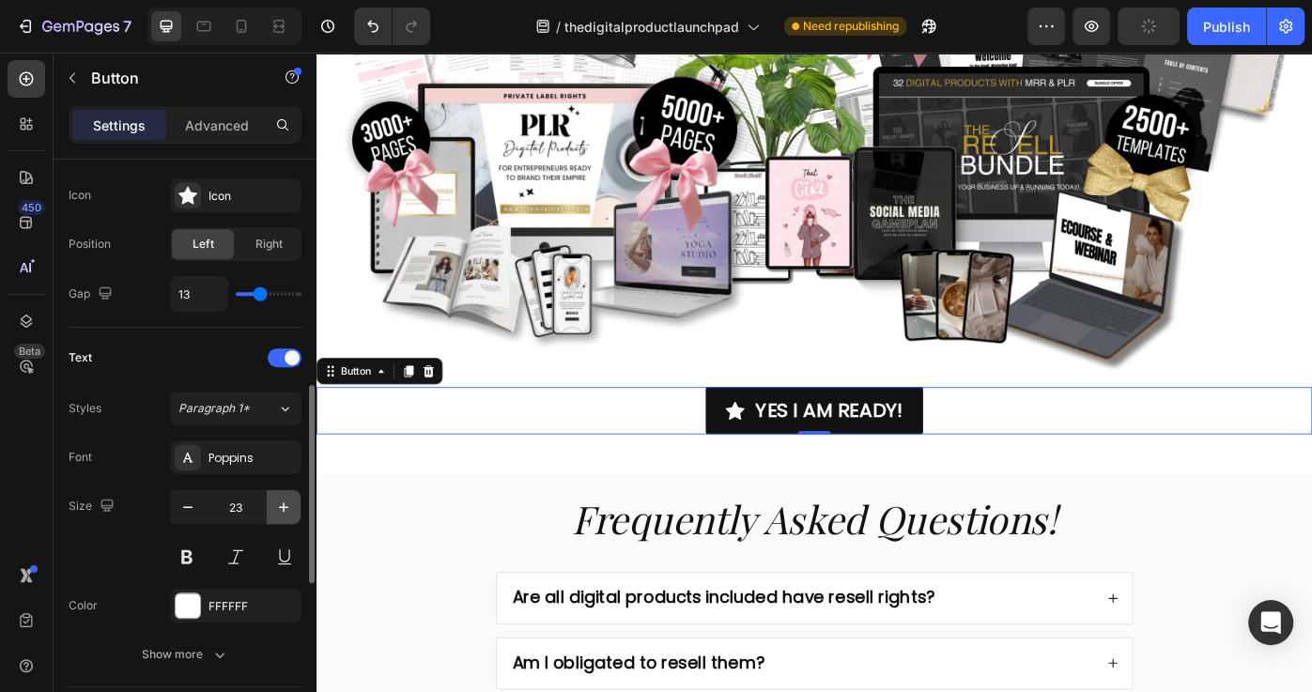
scroll to position [623, 0]
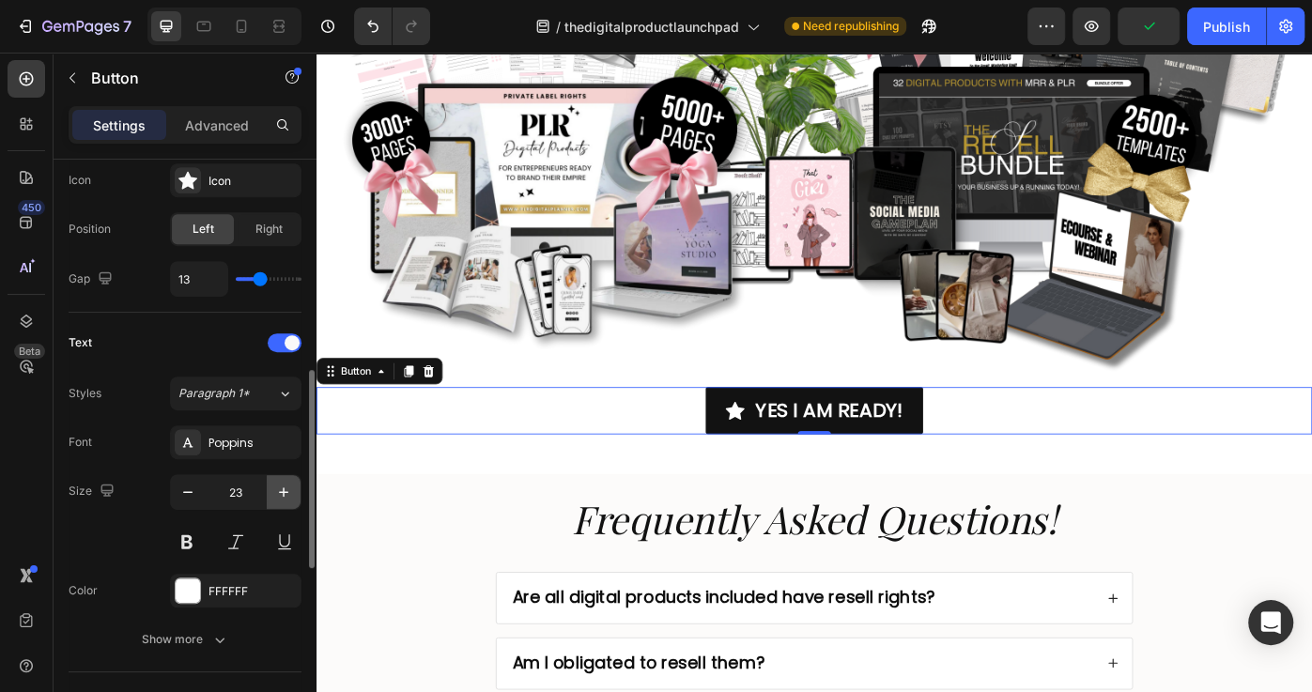
click at [285, 492] on icon "button" at bounding box center [283, 492] width 19 height 19
type input "25"
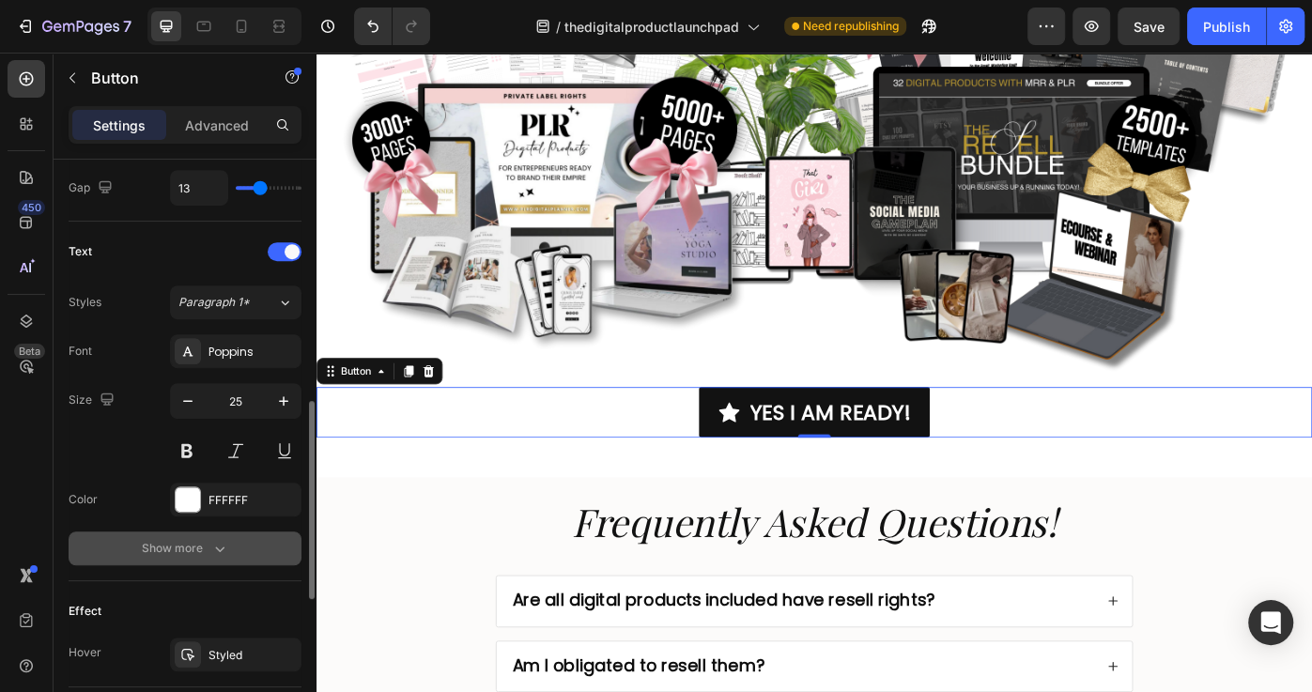
scroll to position [748, 0]
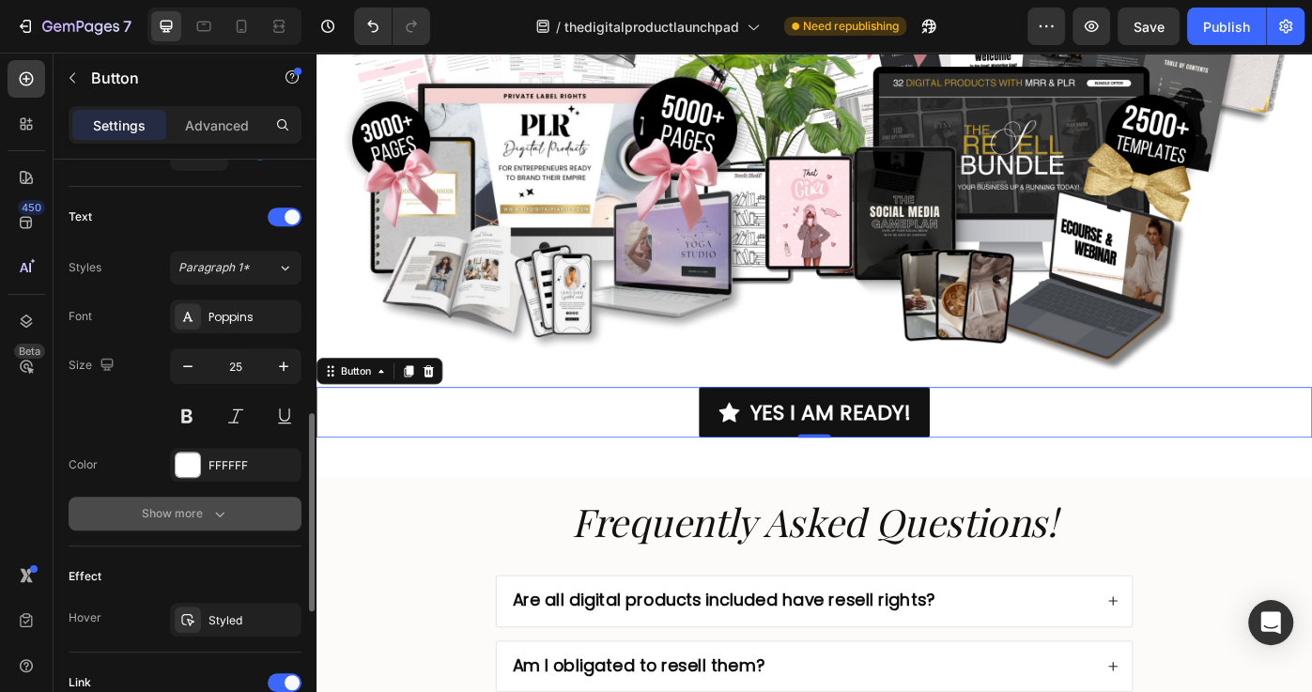
click at [224, 511] on icon "button" at bounding box center [219, 513] width 19 height 19
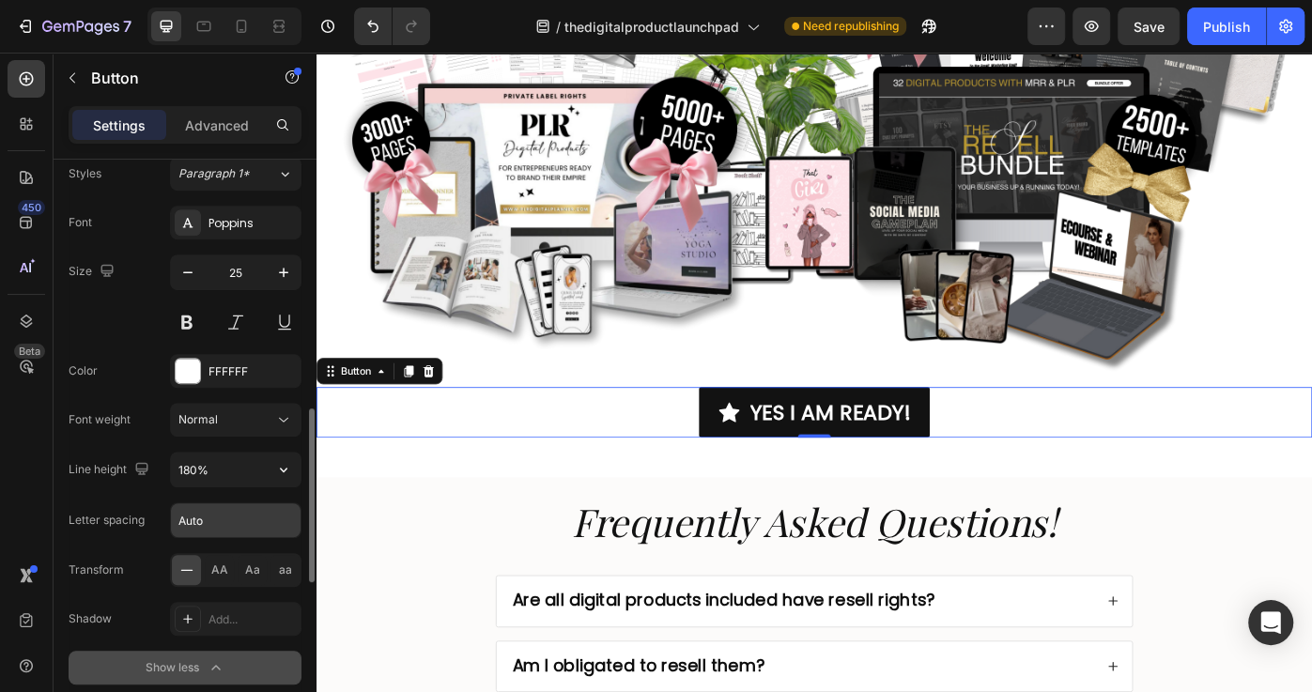
scroll to position [872, 0]
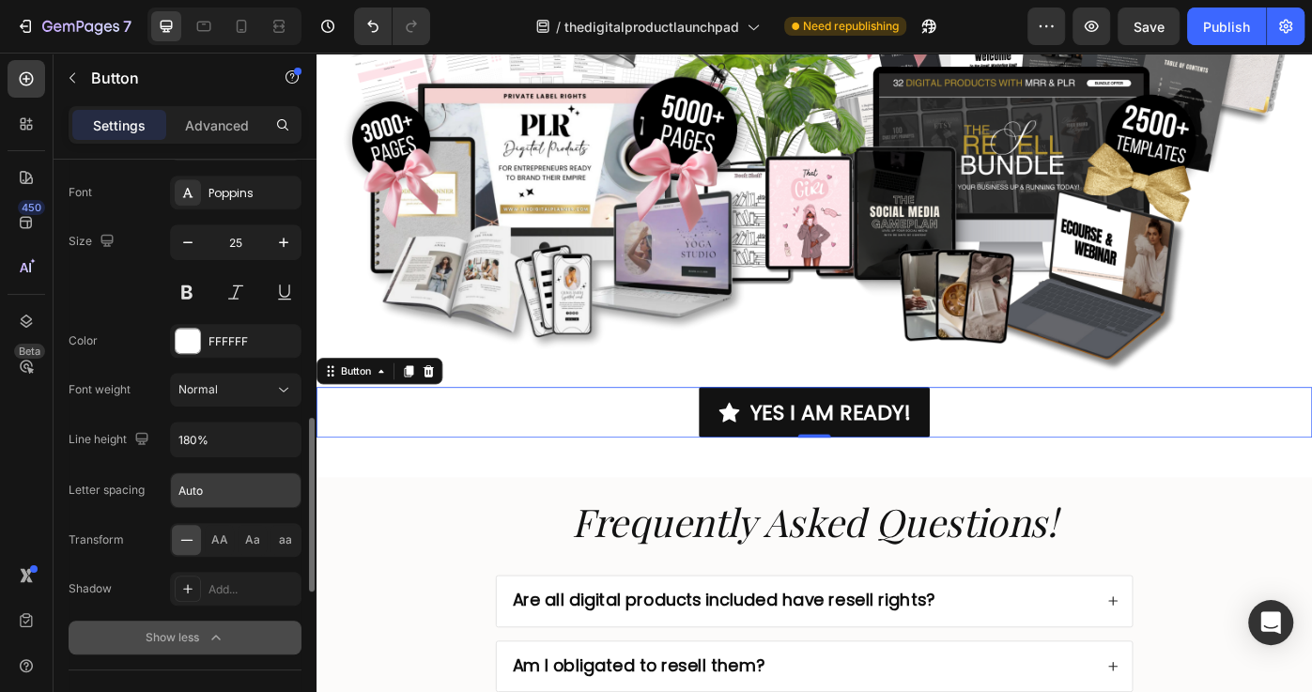
click at [265, 486] on input "Auto" at bounding box center [236, 490] width 130 height 34
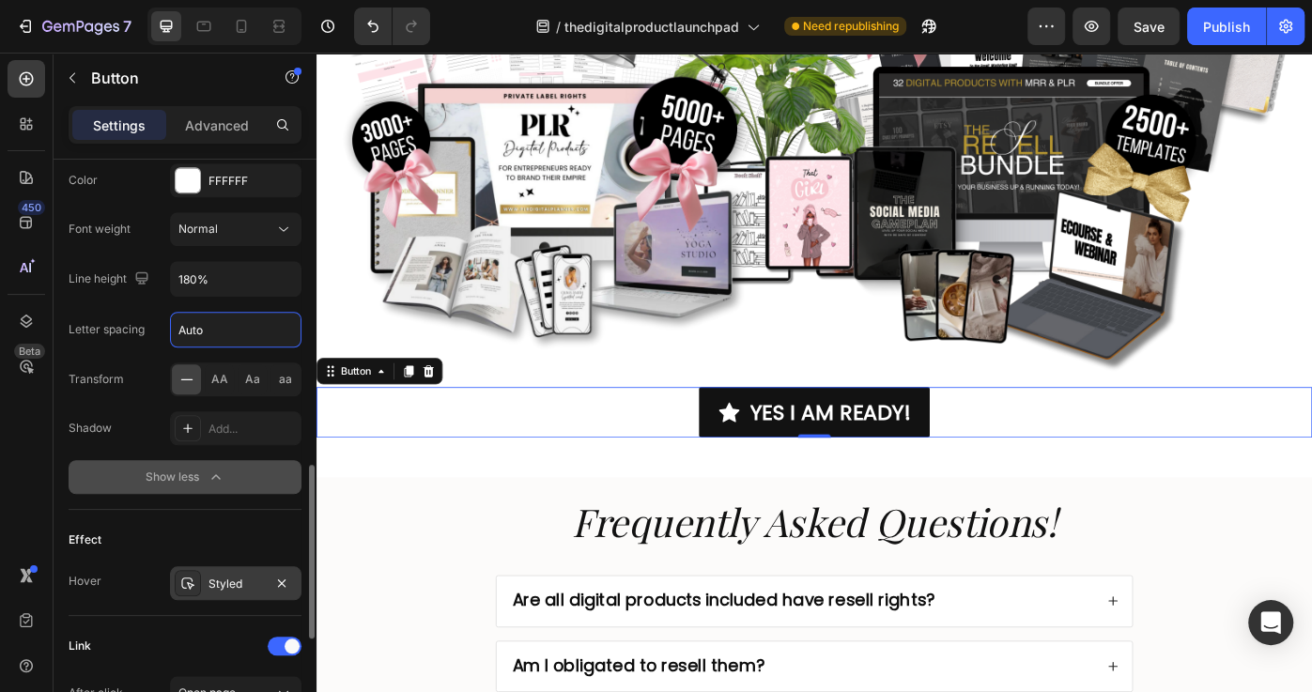
scroll to position [1149, 0]
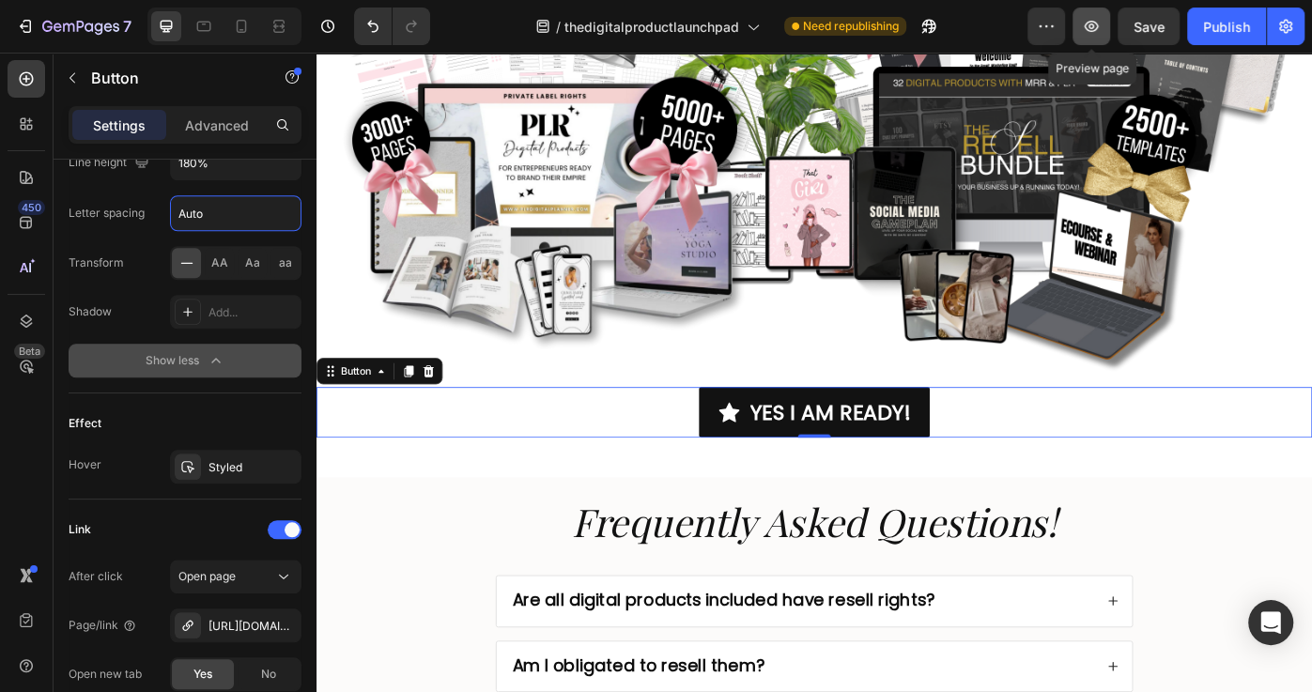
click at [1092, 25] on icon "button" at bounding box center [1091, 26] width 19 height 19
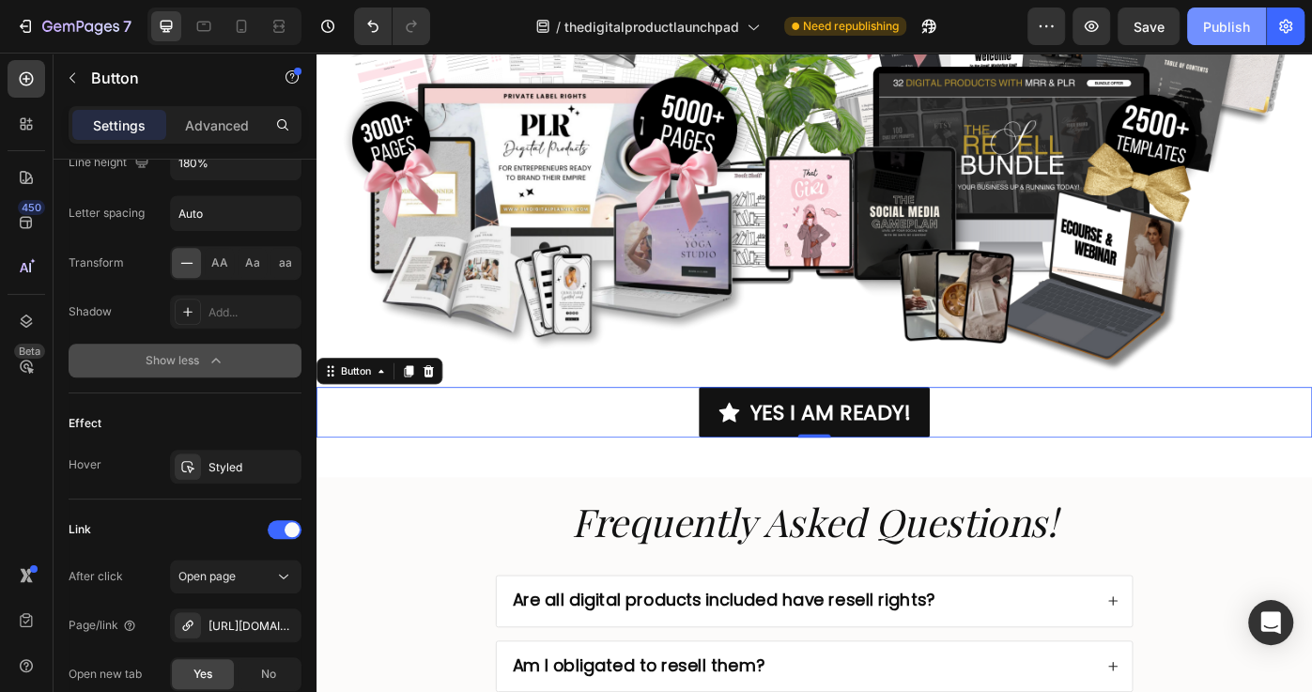
click at [1238, 27] on div "Publish" at bounding box center [1226, 27] width 47 height 20
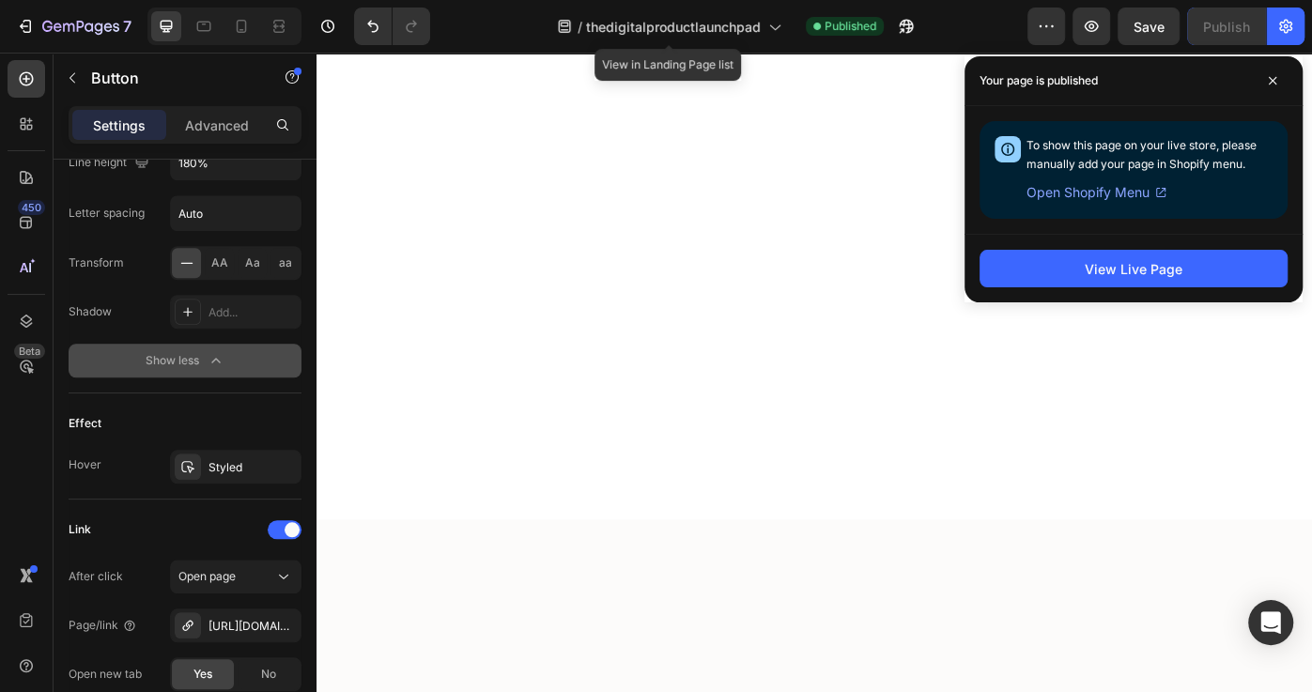
scroll to position [6540, 0]
click at [1273, 78] on icon at bounding box center [1272, 80] width 9 height 9
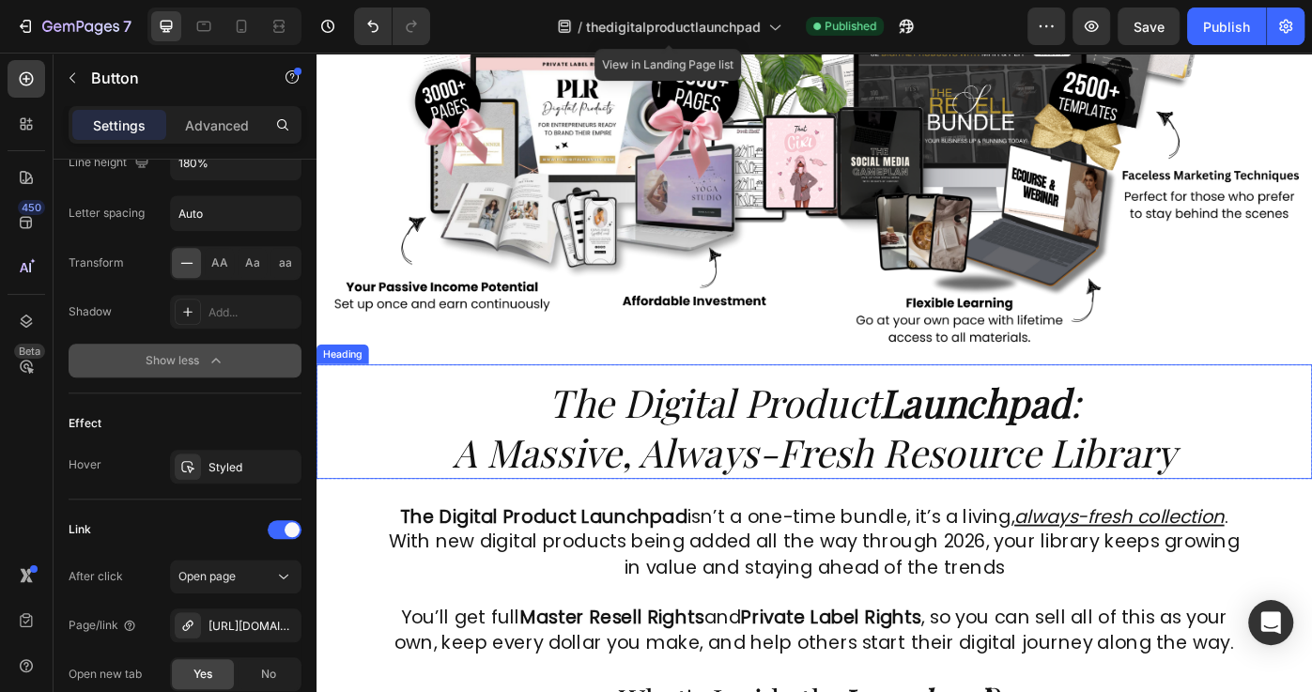
scroll to position [362, 0]
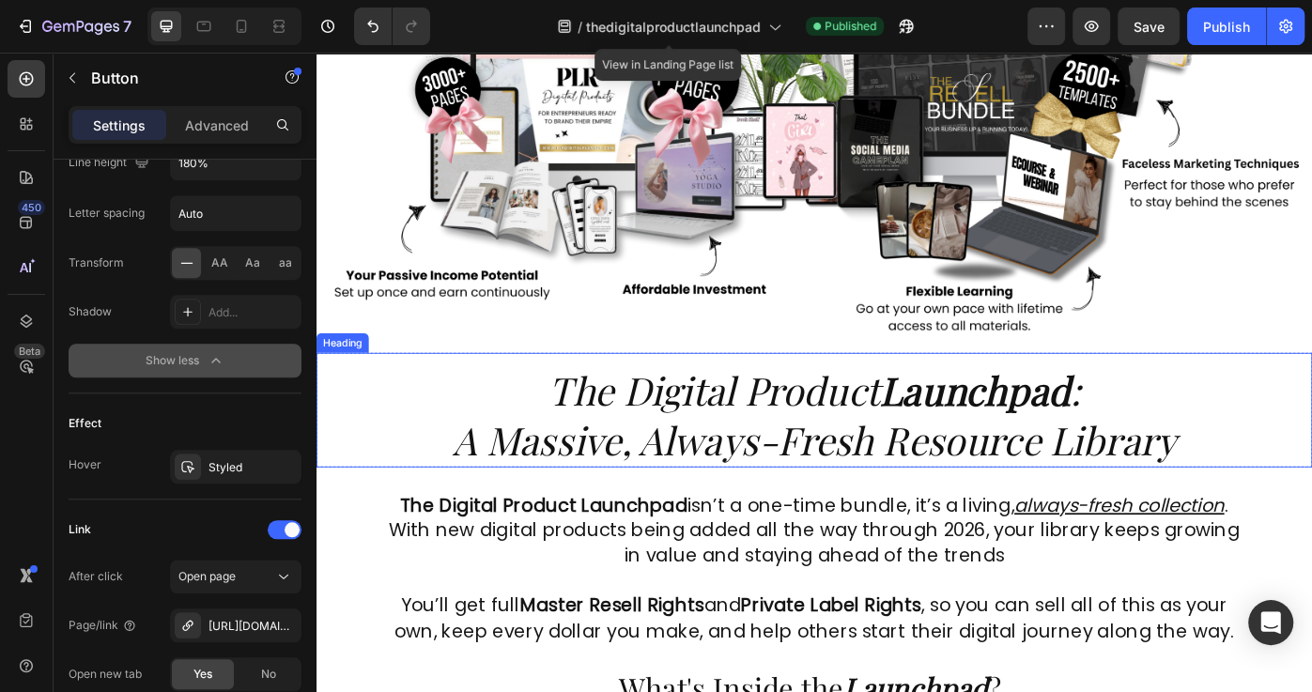
click at [859, 489] on h2 "The Digital Product Launchpad : A Massive, Always-Fresh Resource Library" at bounding box center [879, 457] width 1127 height 130
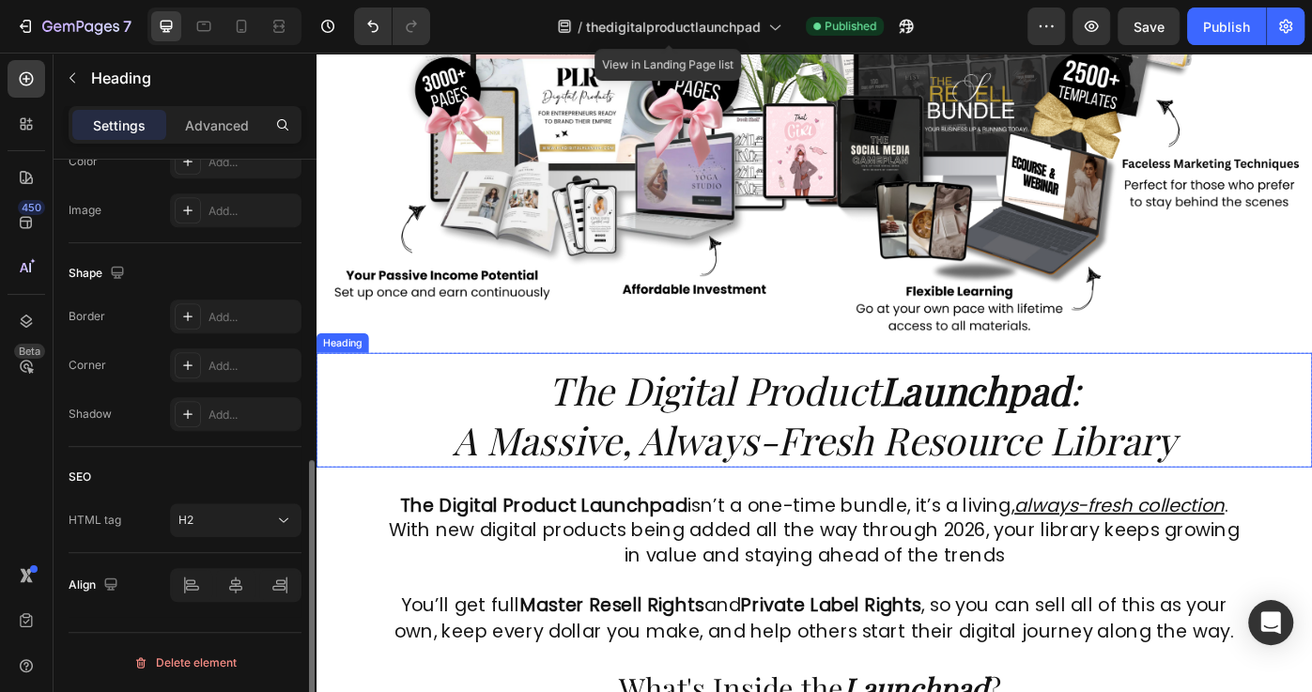
scroll to position [0, 0]
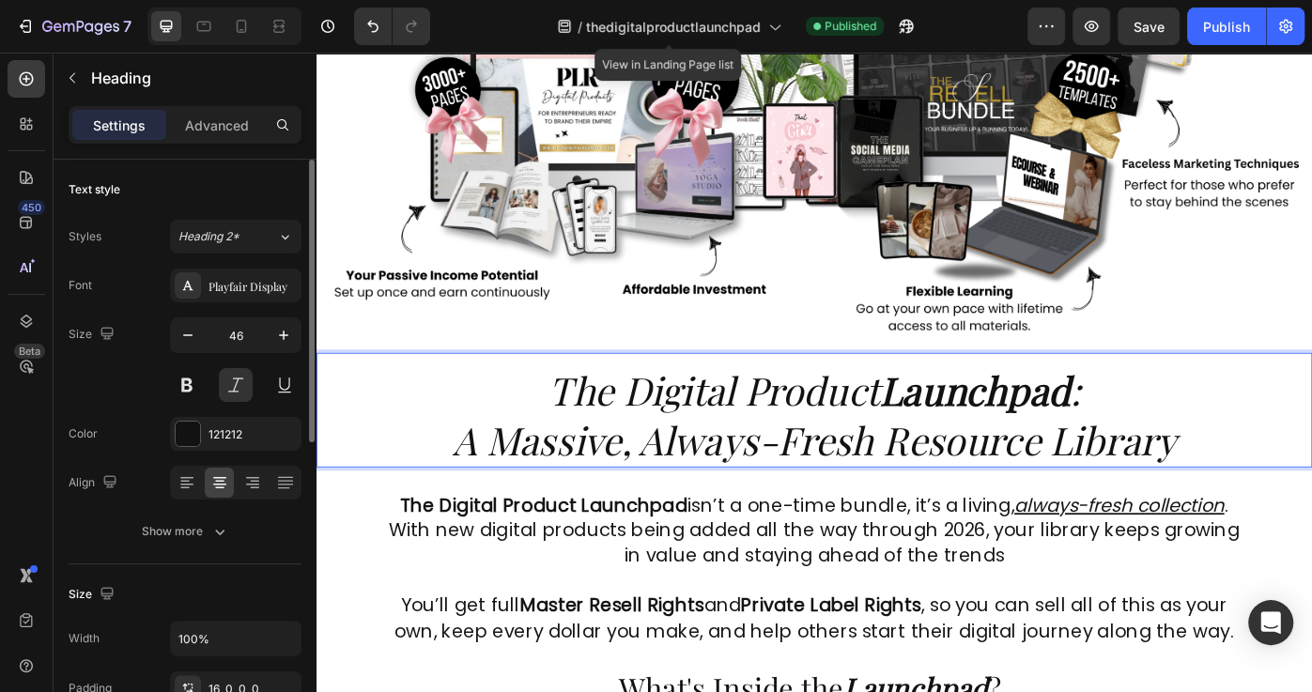
click at [846, 496] on h2 "The Digital Product Launchpad : A Massive, Always-Fresh Resource Library" at bounding box center [879, 457] width 1127 height 130
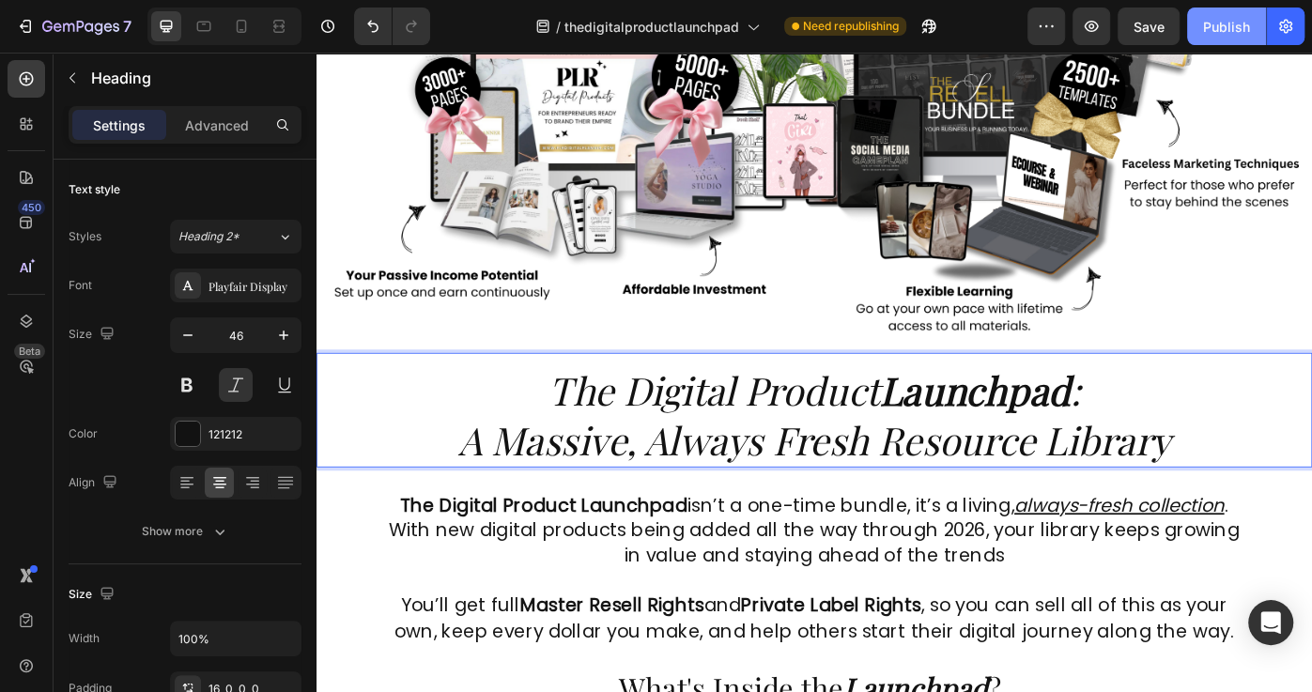
click at [1209, 26] on div "Publish" at bounding box center [1226, 27] width 47 height 20
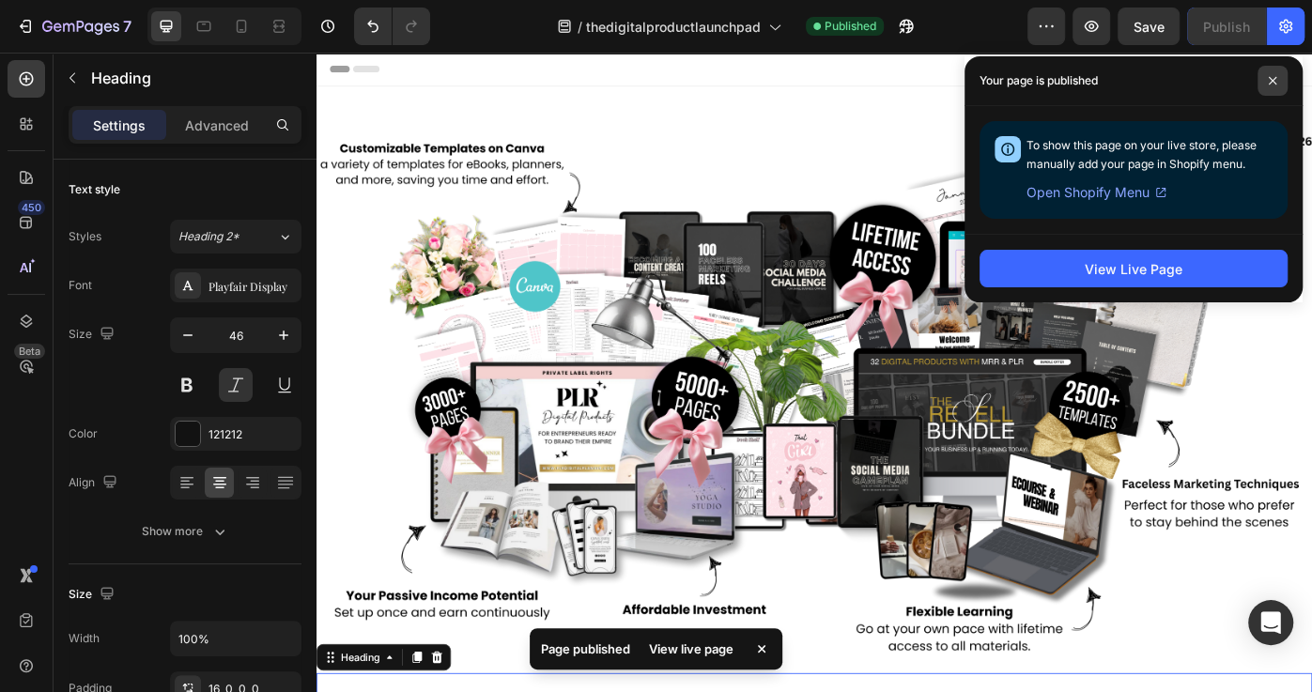
click at [1272, 80] on icon at bounding box center [1272, 81] width 8 height 8
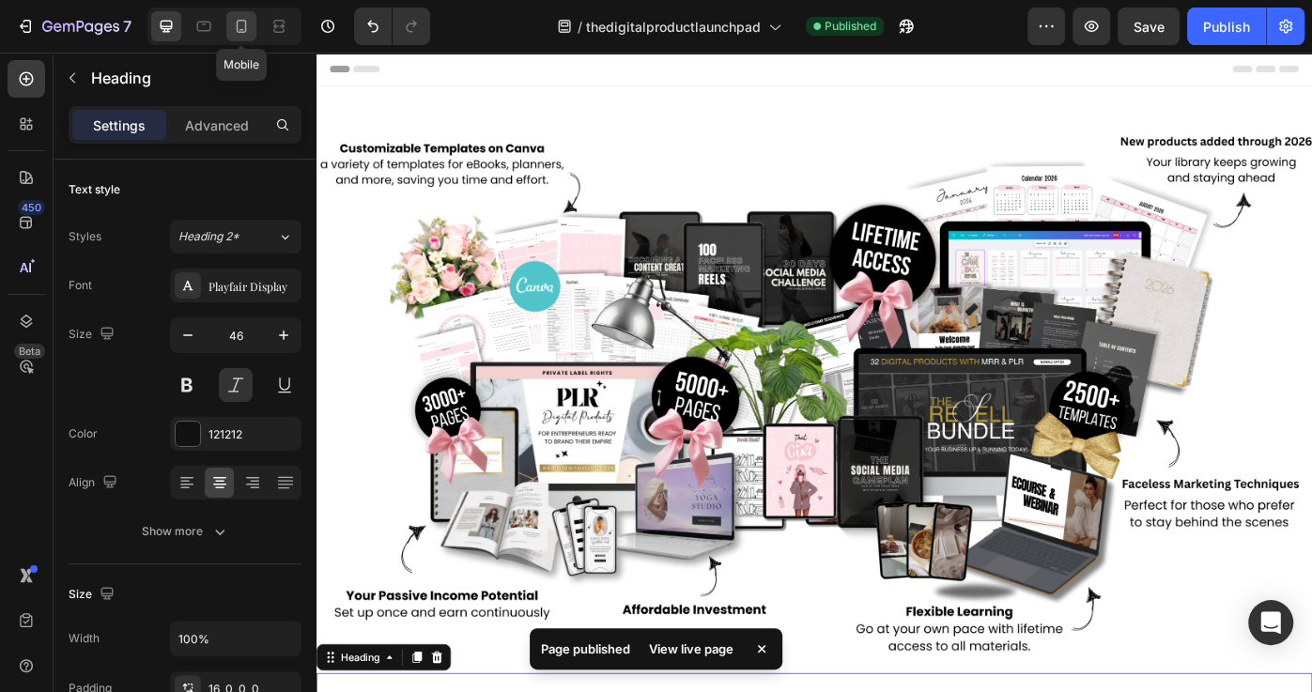
click at [232, 28] on icon at bounding box center [241, 26] width 19 height 19
type input "41"
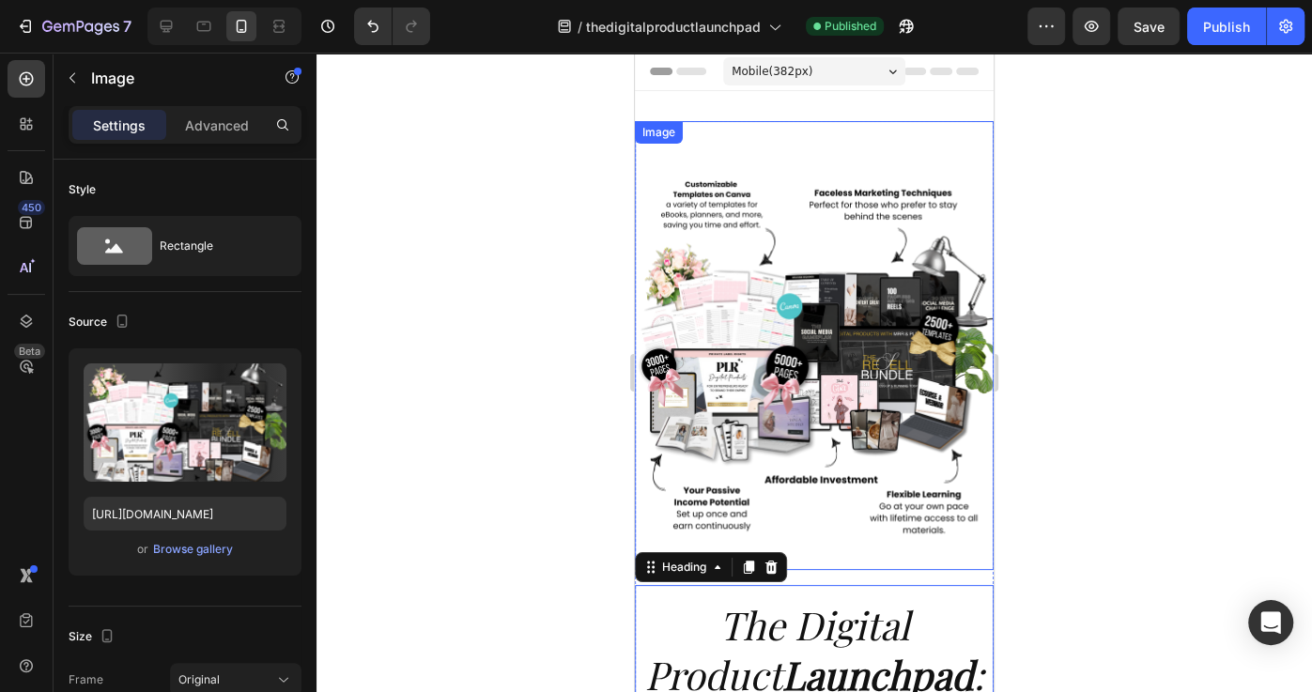
click at [847, 353] on img at bounding box center [814, 345] width 359 height 449
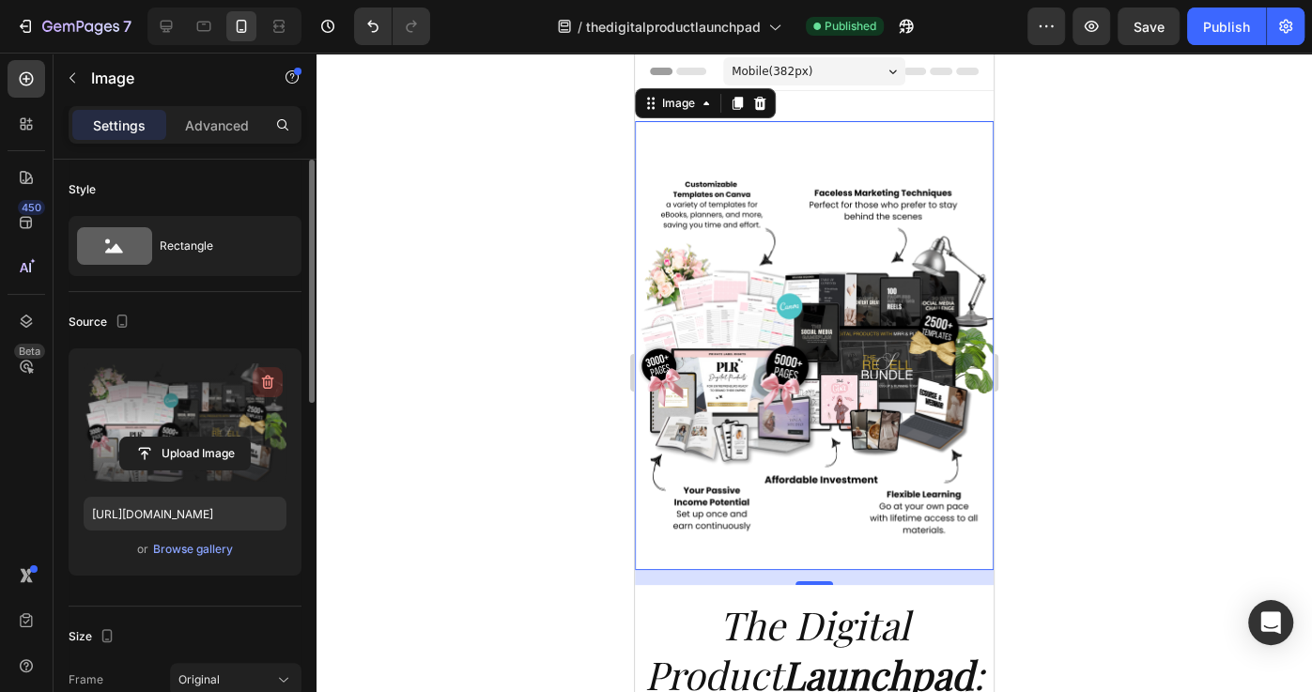
click at [268, 385] on icon "button" at bounding box center [267, 382] width 19 height 19
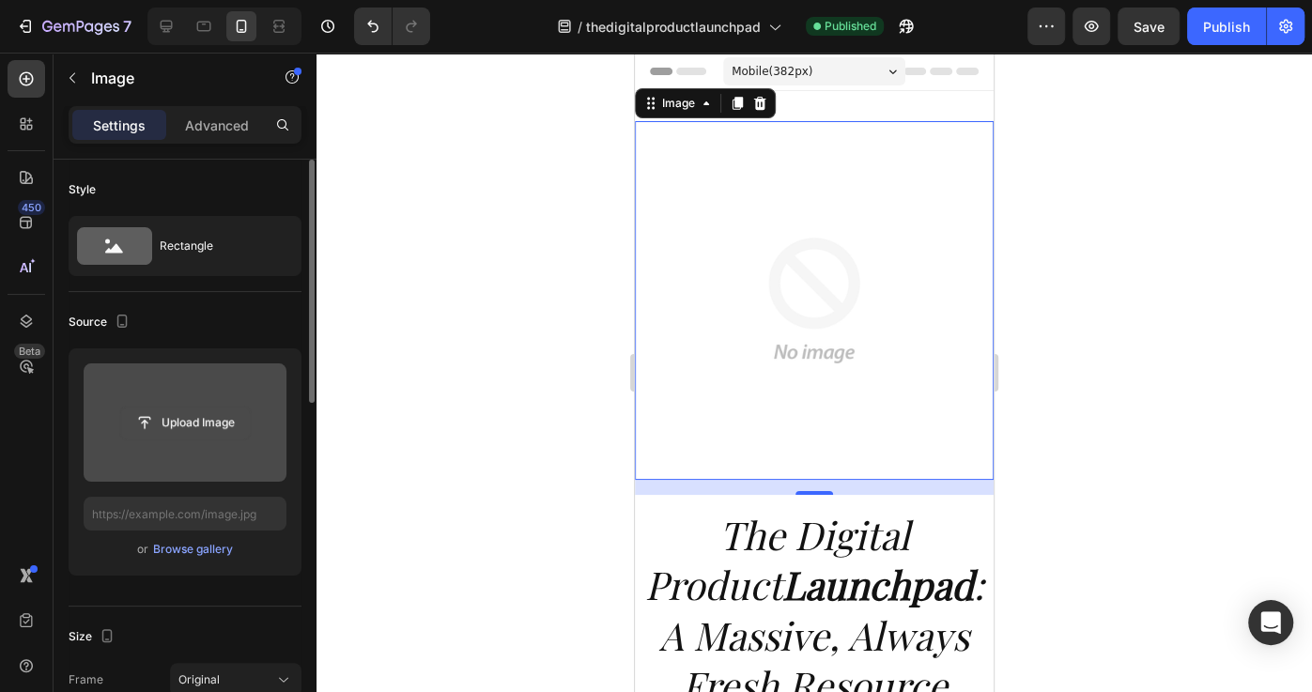
click at [204, 423] on input "file" at bounding box center [185, 423] width 130 height 32
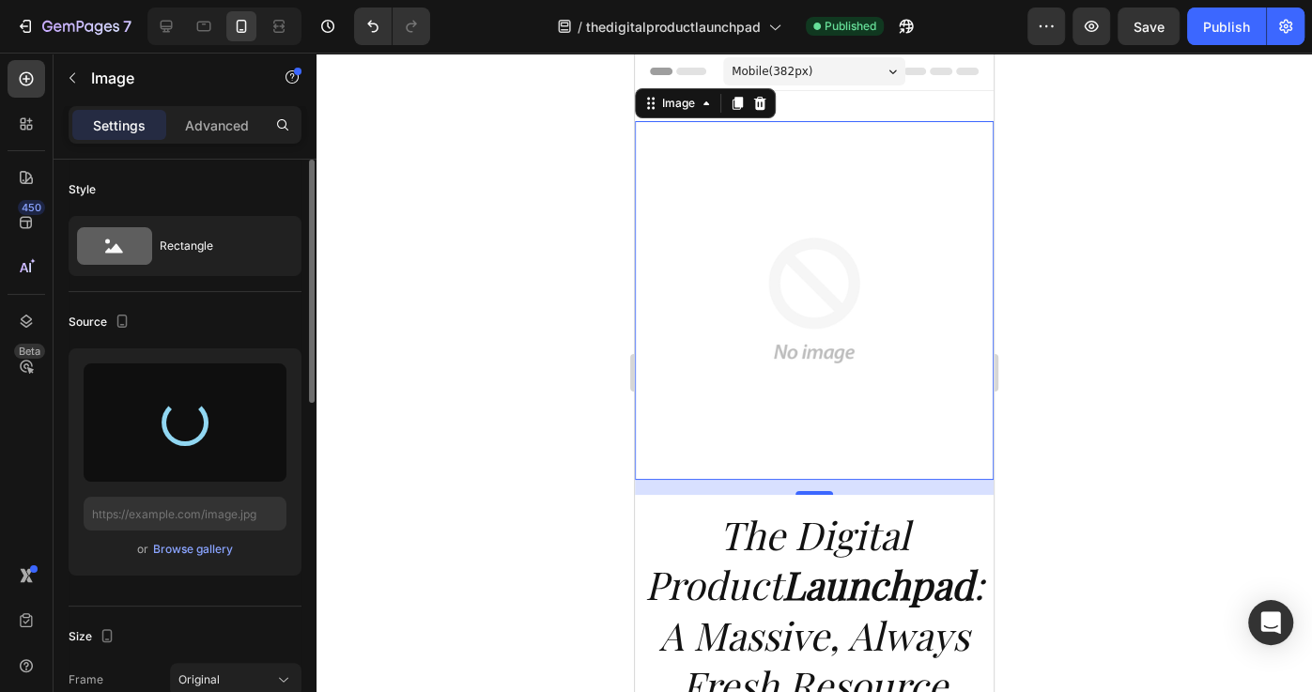
type input "[URL][DOMAIN_NAME]"
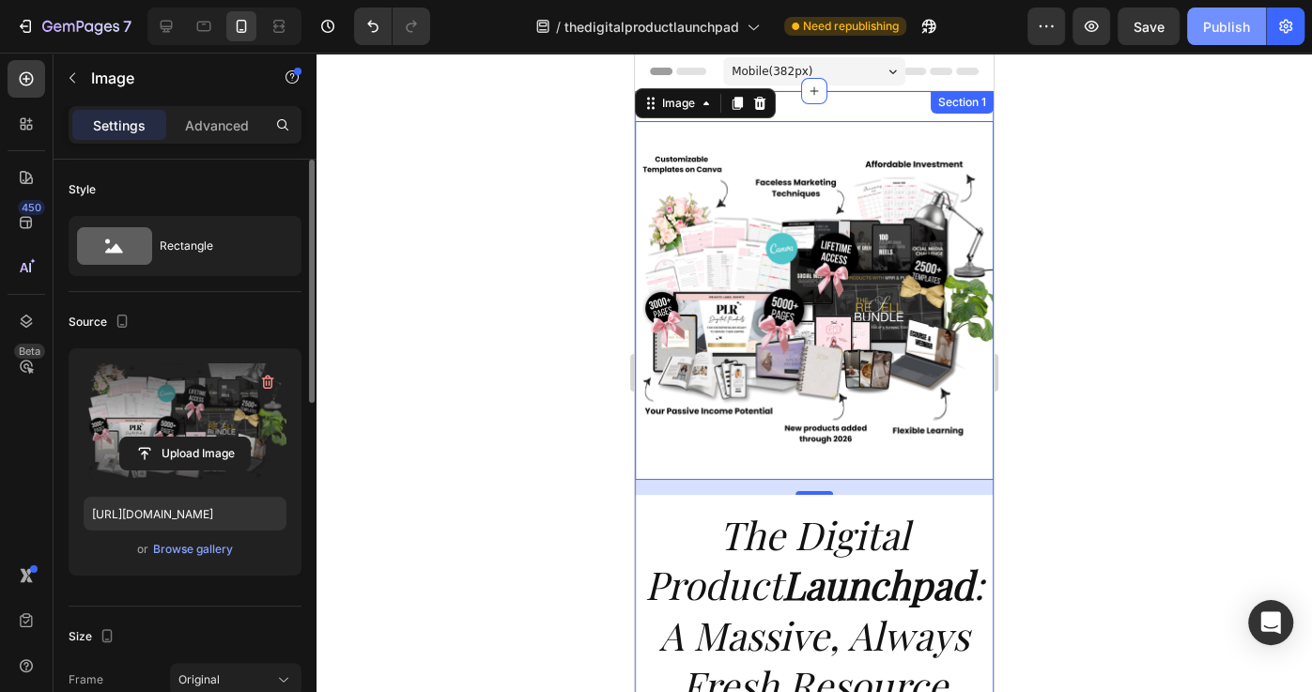
click at [1222, 27] on div "Publish" at bounding box center [1226, 27] width 47 height 20
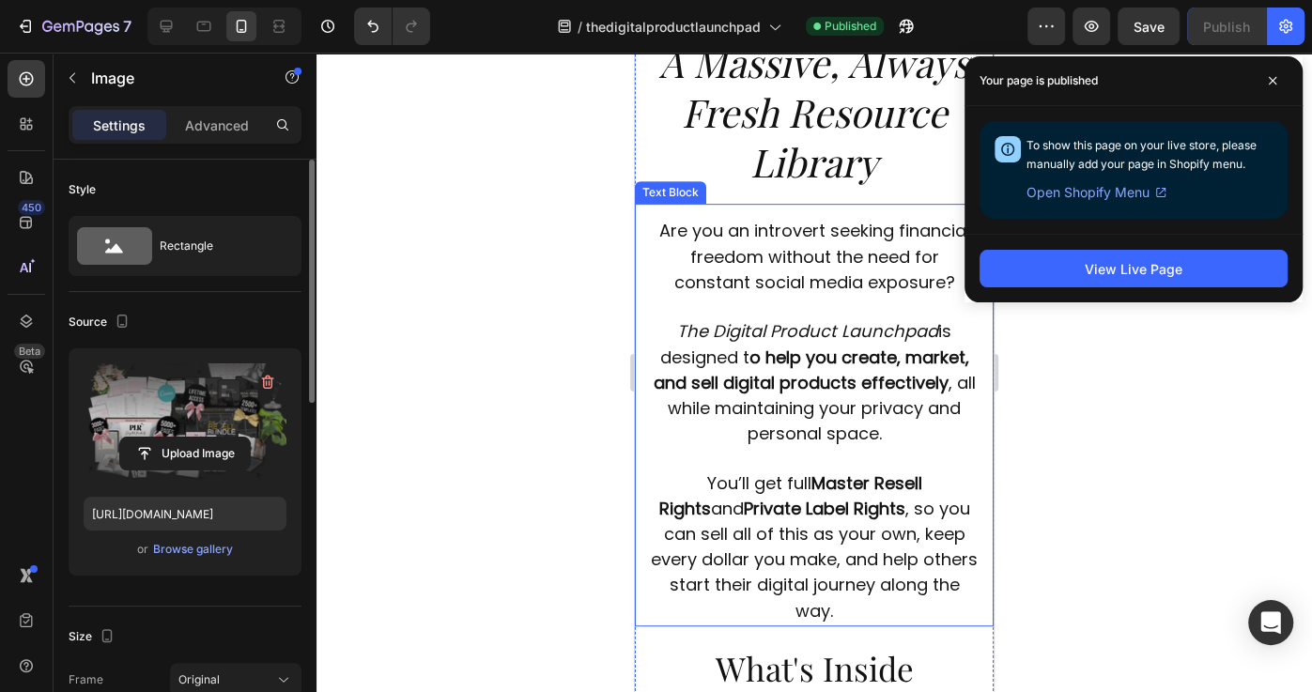
scroll to position [575, 0]
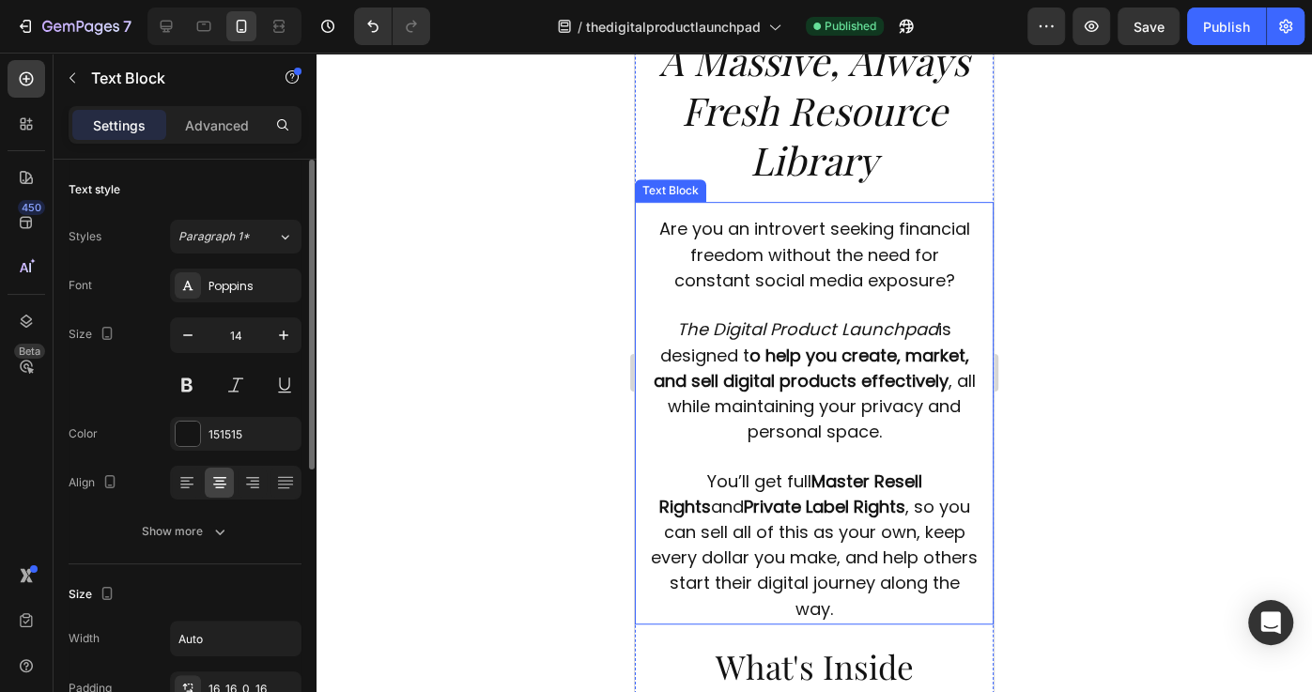
click at [796, 368] on strong "o help you create, market, and sell digital products effectively" at bounding box center [810, 368] width 315 height 49
click at [740, 332] on icon "The Digital Product Launchpad" at bounding box center [807, 328] width 261 height 23
click at [659, 223] on span "Are you an introvert seeking financial freedom without the need for constant so…" at bounding box center [814, 254] width 311 height 74
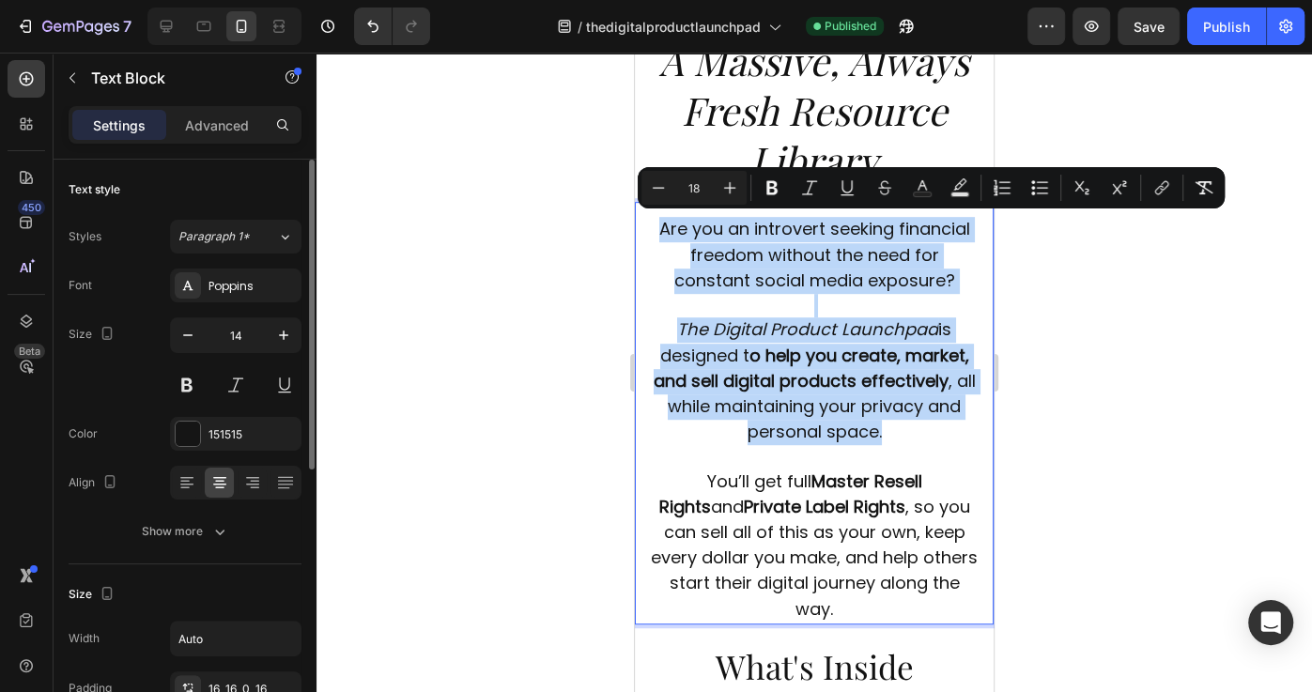
drag, startPoint x: 662, startPoint y: 223, endPoint x: 905, endPoint y: 419, distance: 311.9
click at [905, 419] on div "Are you an introvert seeking financial freedom without the need for constant so…" at bounding box center [814, 413] width 359 height 422
type input "22"
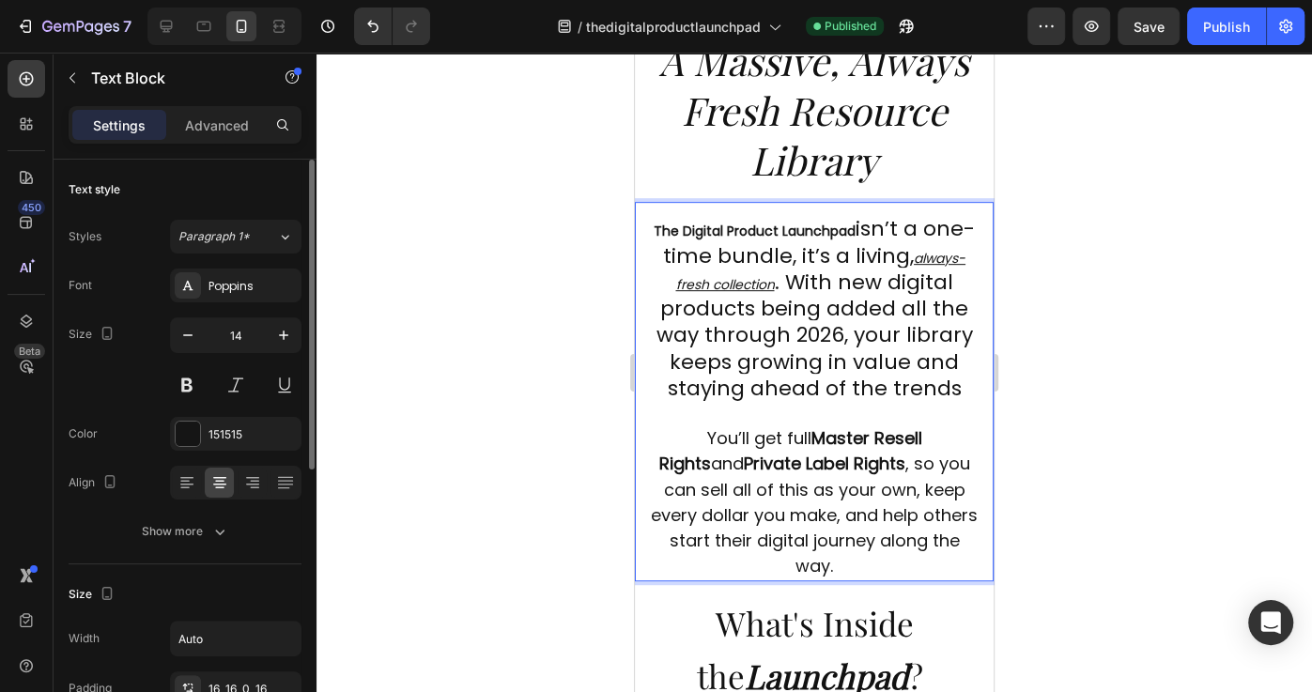
click at [838, 468] on span "You’ll get full Master Resell Rights and Private Label Rights , so you can sell…" at bounding box center [814, 501] width 327 height 151
click at [854, 478] on span "You’ll get full Master Resell Rights and Private Label Rights , so you can sell…" at bounding box center [814, 501] width 327 height 151
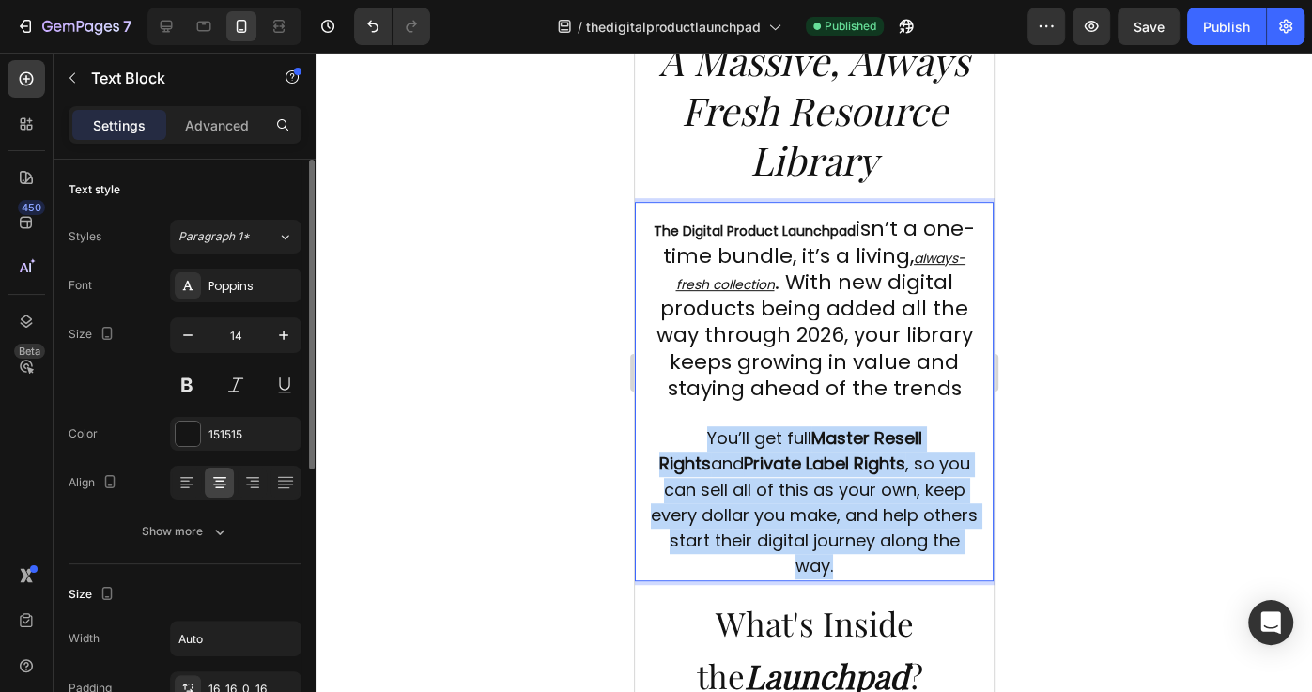
click at [854, 478] on span "You’ll get full Master Resell Rights and Private Label Rights , so you can sell…" at bounding box center [814, 501] width 327 height 151
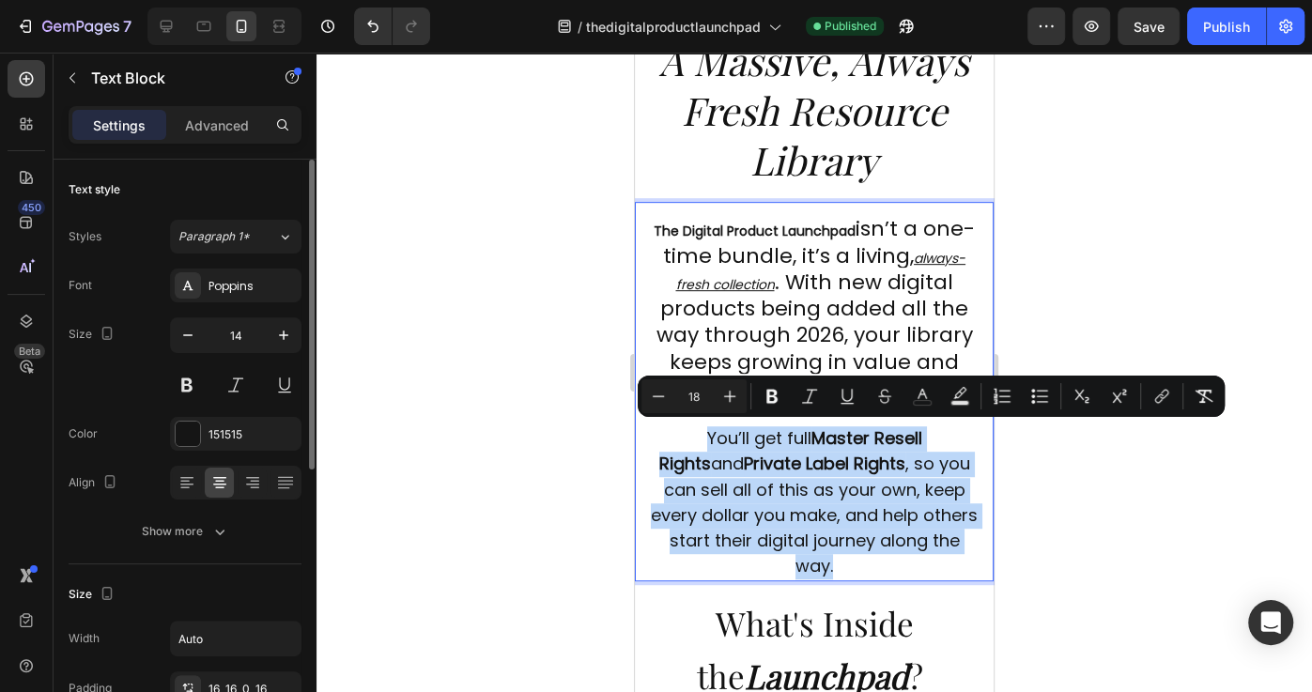
type input "22"
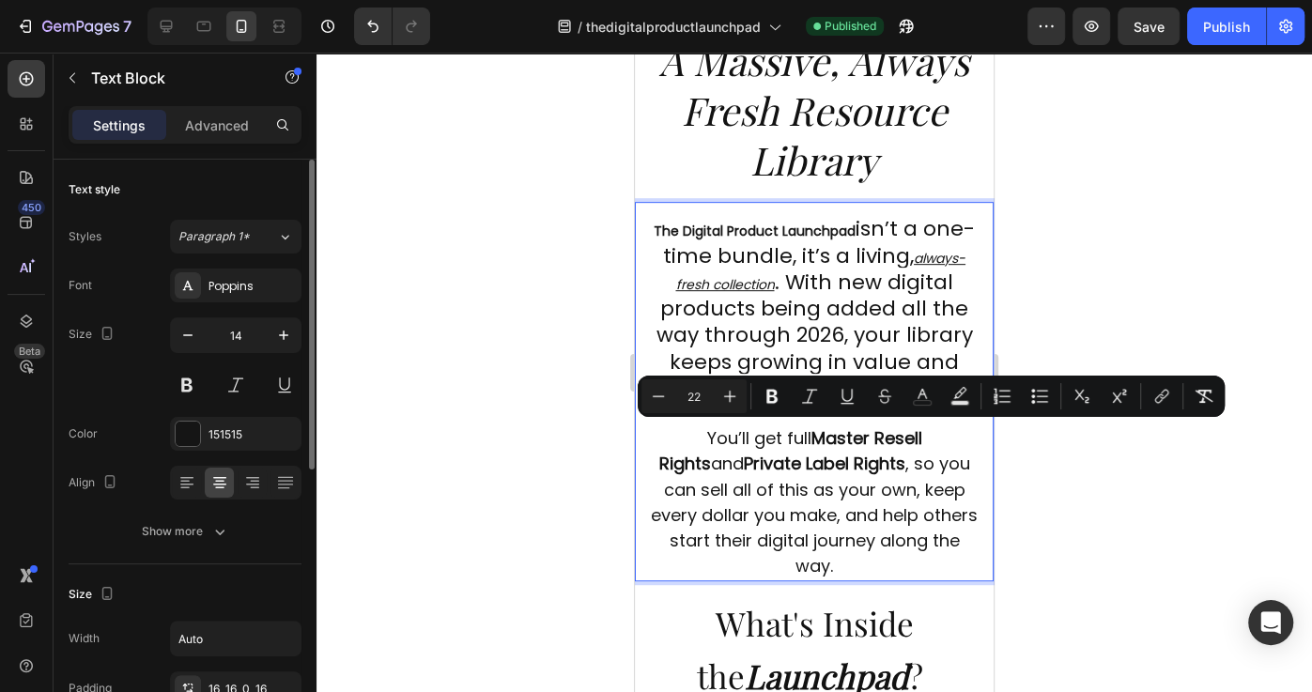
click at [734, 246] on span "isn’t a one-time bundle, it’s a living," at bounding box center [819, 241] width 312 height 55
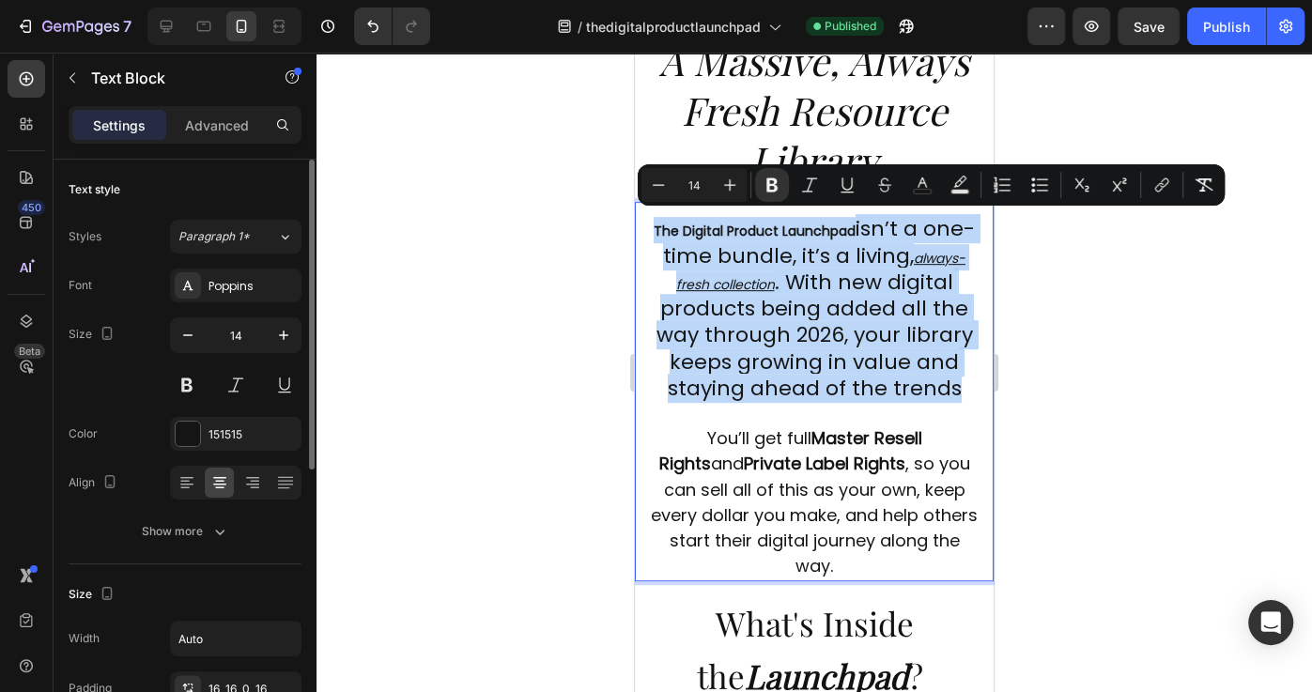
drag, startPoint x: 653, startPoint y: 227, endPoint x: 961, endPoint y: 380, distance: 343.1
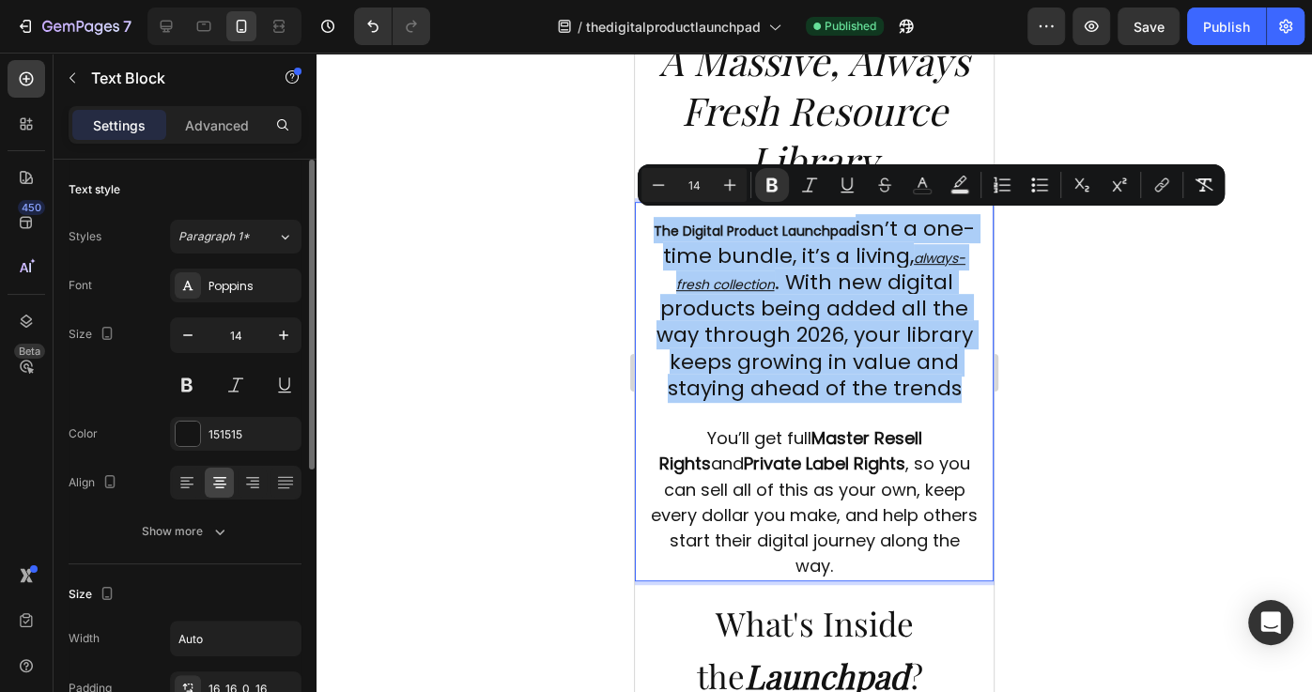
click at [704, 192] on input "14" at bounding box center [694, 185] width 38 height 23
type input "18"
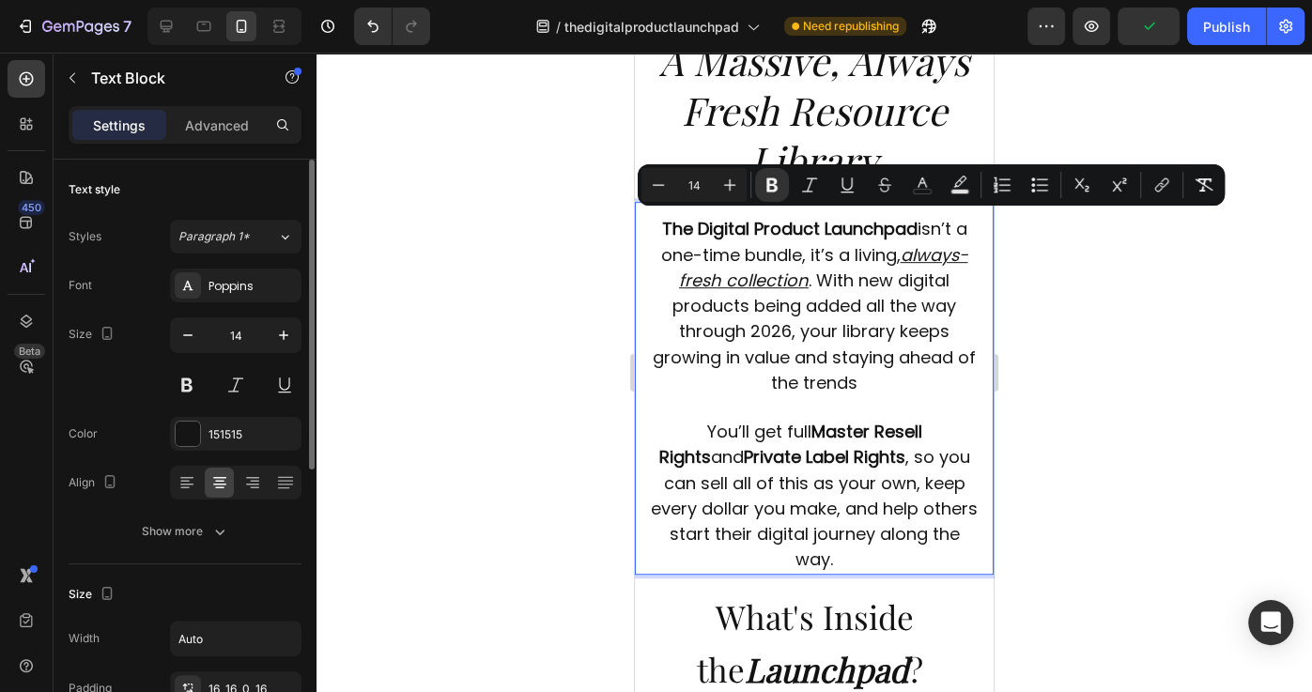
click at [957, 396] on p "Rich Text Editor. Editing area: main" at bounding box center [814, 407] width 329 height 23
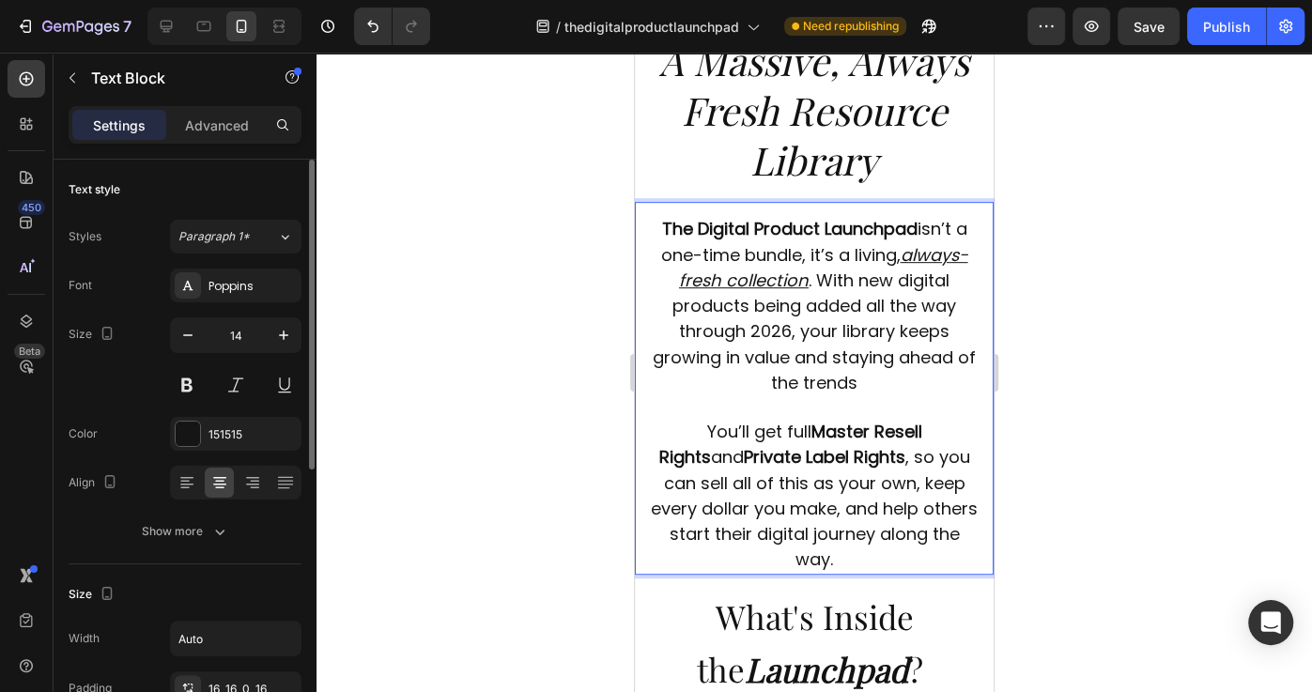
click at [752, 270] on u "always-fresh collection" at bounding box center [823, 267] width 289 height 49
click at [672, 278] on p "The Digital Product Launchpad isn’t a one-time bundle, it’s a living, always-fr…" at bounding box center [814, 306] width 329 height 178
click at [869, 315] on span ". With new digital products being added all the way through 2026, your library …" at bounding box center [814, 332] width 323 height 126
click at [1232, 24] on div "Publish" at bounding box center [1226, 27] width 47 height 20
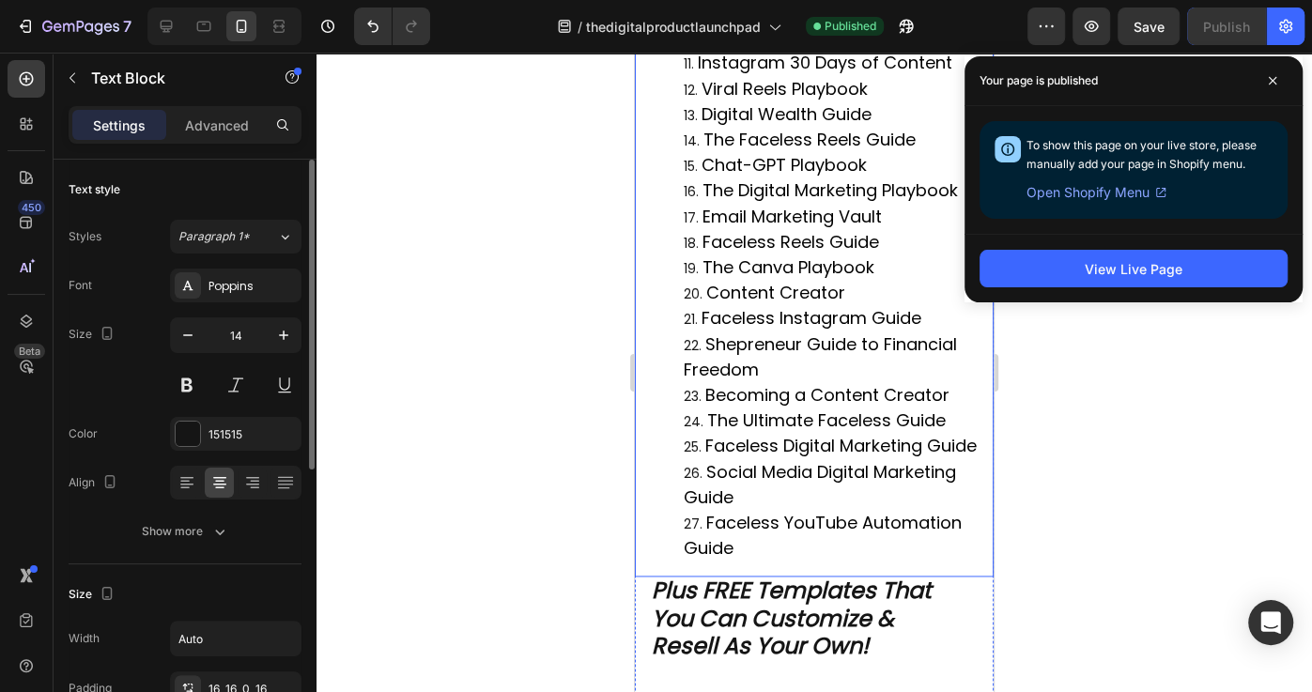
scroll to position [1688, 0]
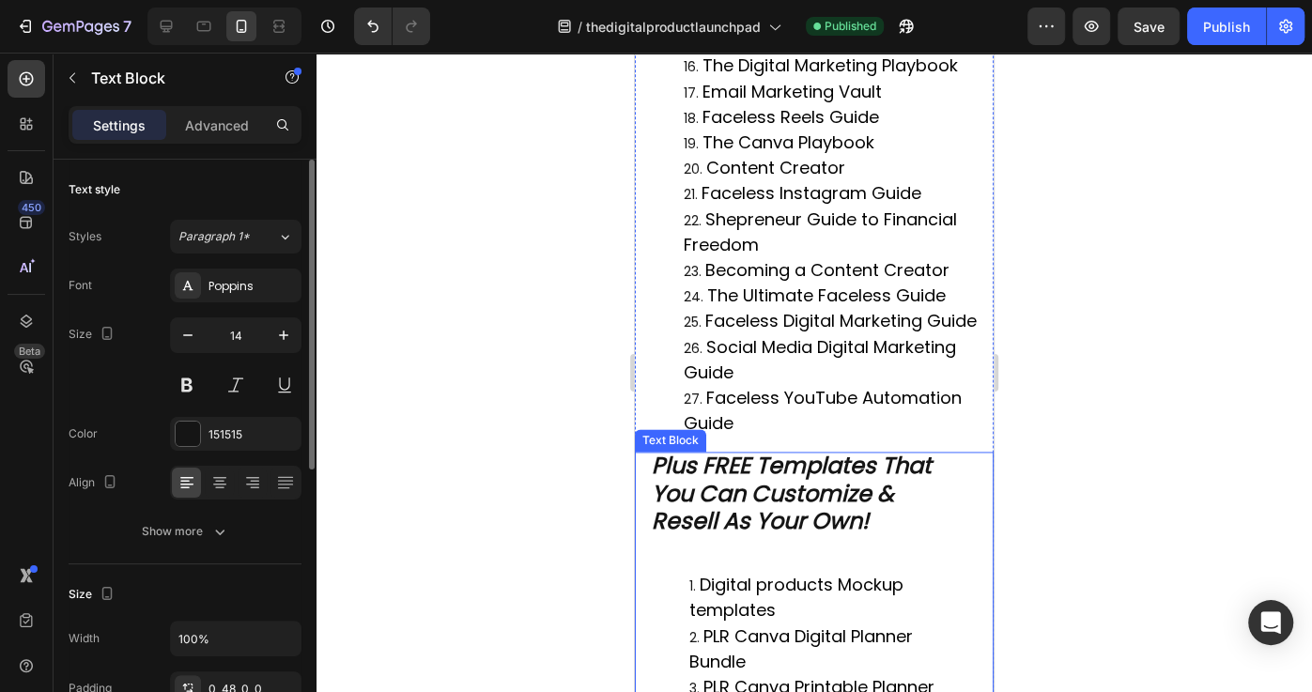
click at [725, 450] on strong "Plus FREE Templates That You Can Customize & Resell As Your Own!" at bounding box center [792, 492] width 280 height 85
click at [668, 450] on strong "Plus FREE Templates That You Can Customize & Resell As Your Own!" at bounding box center [792, 492] width 280 height 85
click at [657, 450] on strong "Plus FREE Templates That You Can Customize & Resell As Your Own!" at bounding box center [792, 492] width 280 height 85
click at [652, 450] on strong "Plus FREE Templates That You Can Customize & Resell As Your Own!" at bounding box center [792, 492] width 280 height 85
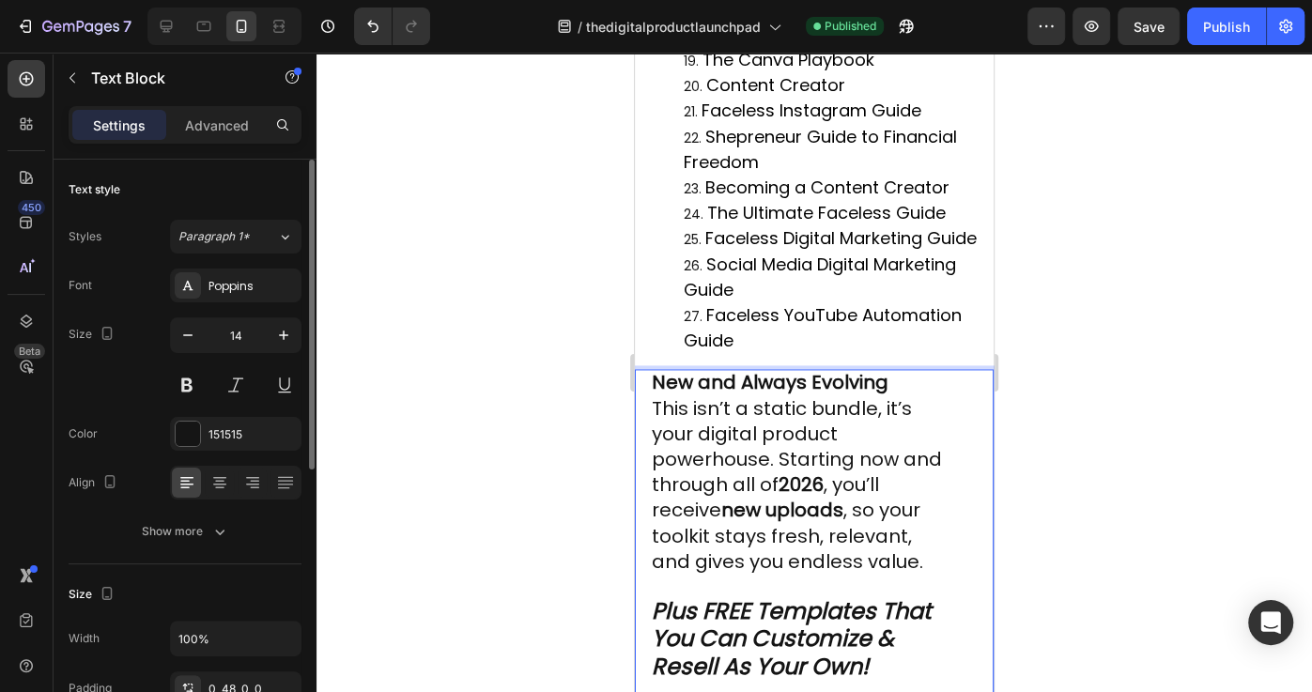
scroll to position [1898, 0]
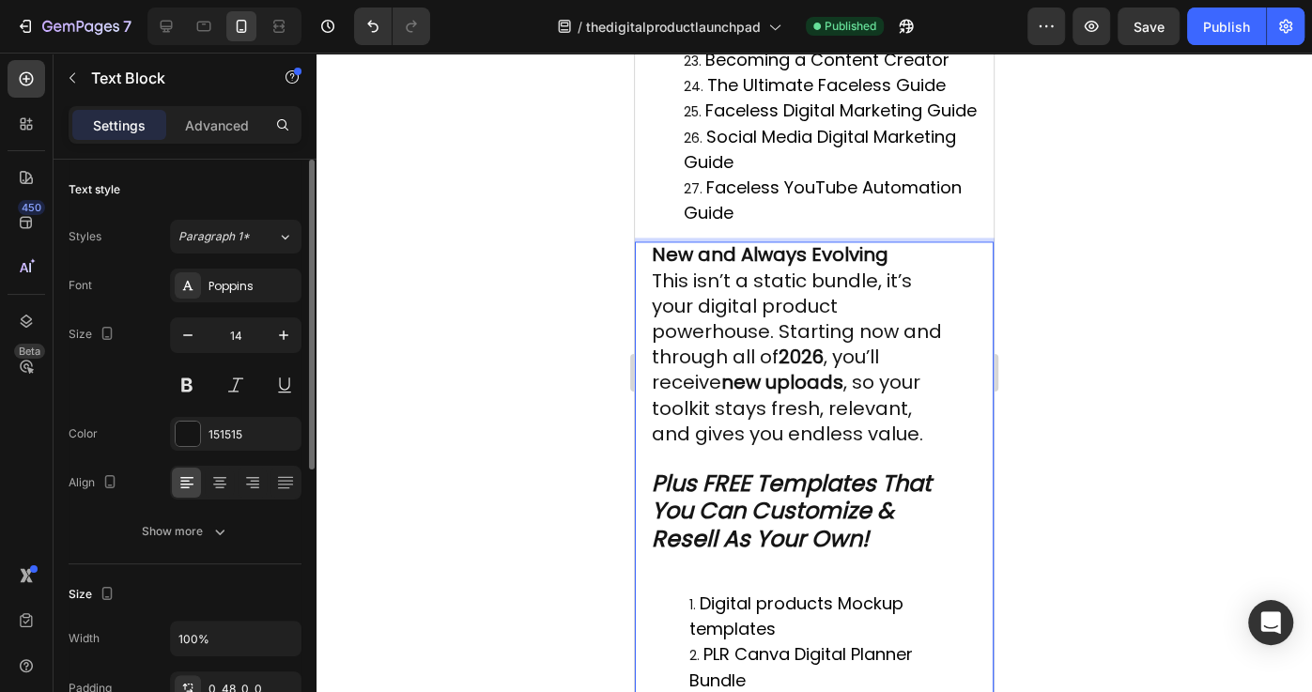
click at [695, 241] on strong "New and Always Evolving" at bounding box center [770, 254] width 237 height 26
click at [894, 243] on p "New and Always Evolving This isn’t a static bundle, it’s your digital product p…" at bounding box center [800, 345] width 297 height 205
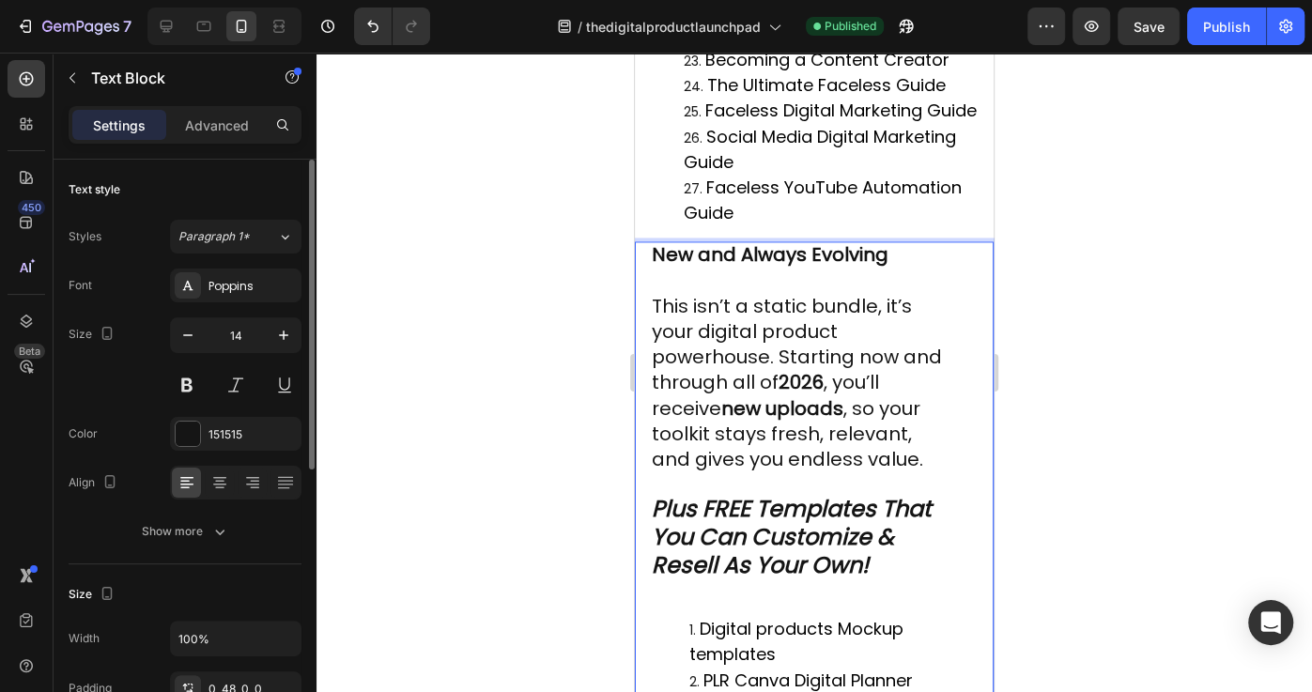
click at [695, 241] on strong "New and Always Evolving" at bounding box center [770, 254] width 237 height 26
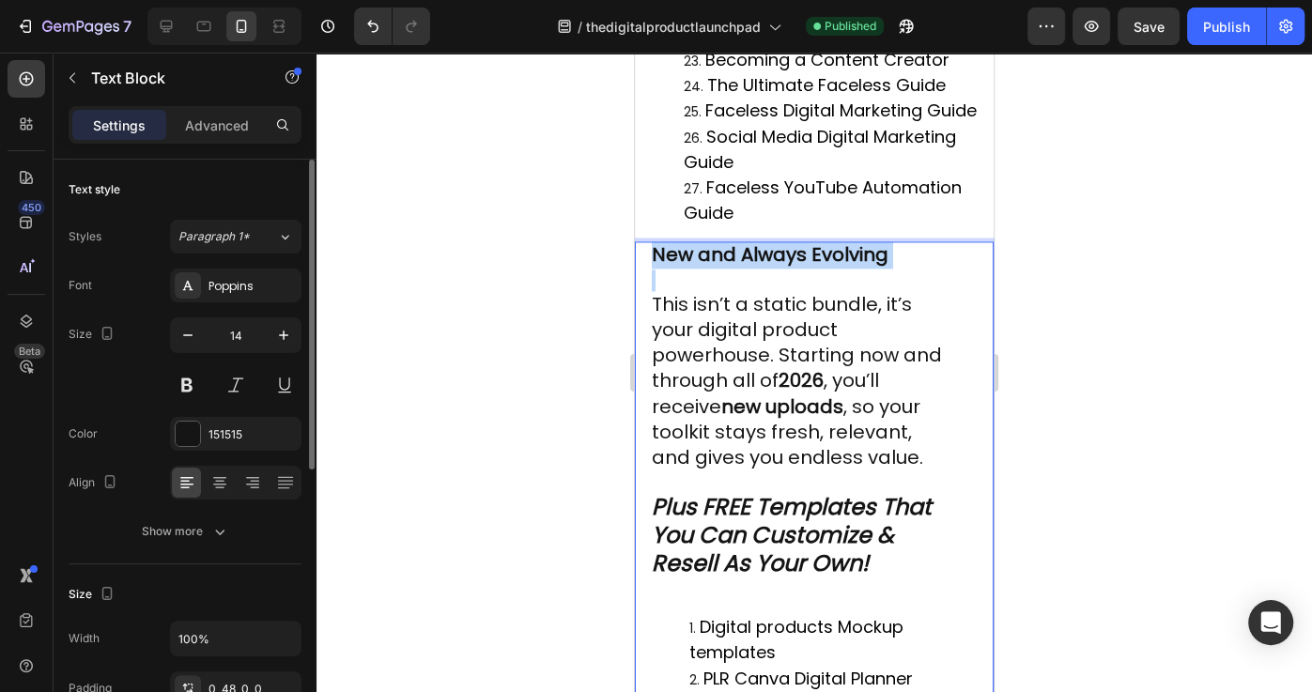
click at [695, 241] on strong "New and Always Evolving" at bounding box center [770, 254] width 237 height 26
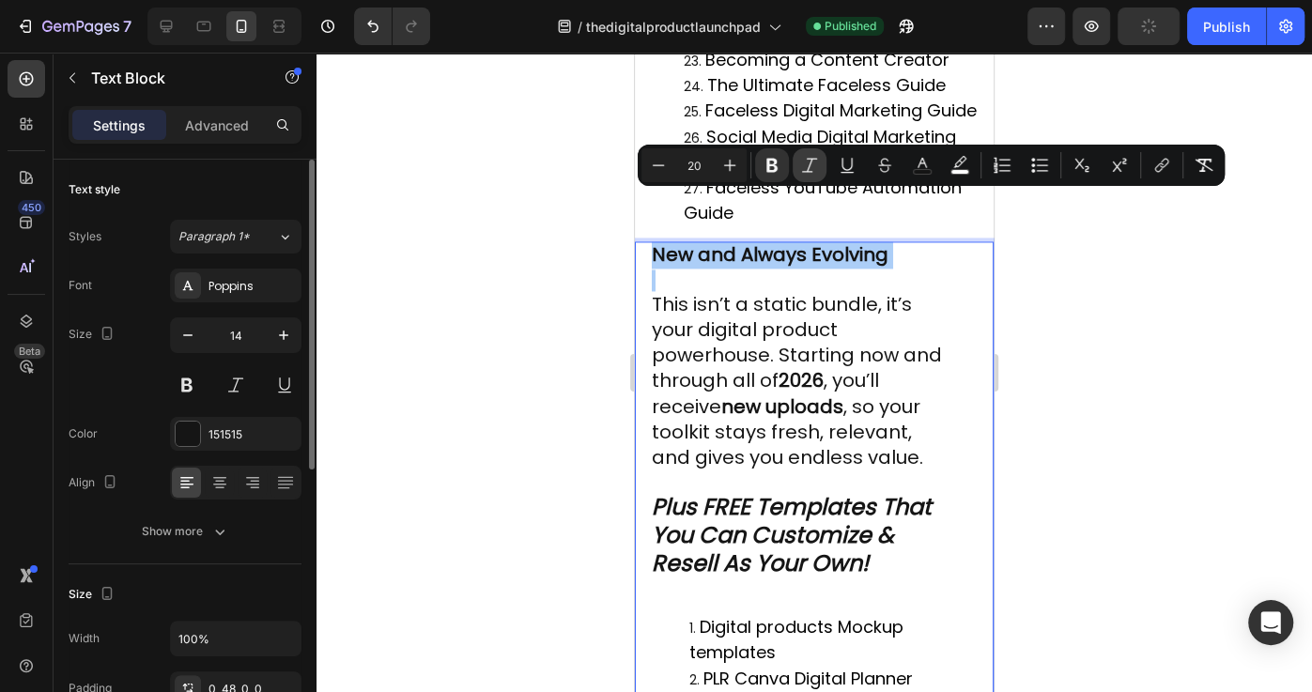
click at [813, 172] on icon "Editor contextual toolbar" at bounding box center [809, 165] width 19 height 19
click at [782, 291] on span "This isn’t a static bundle, it’s your digital product powerhouse. Starting now …" at bounding box center [797, 380] width 290 height 179
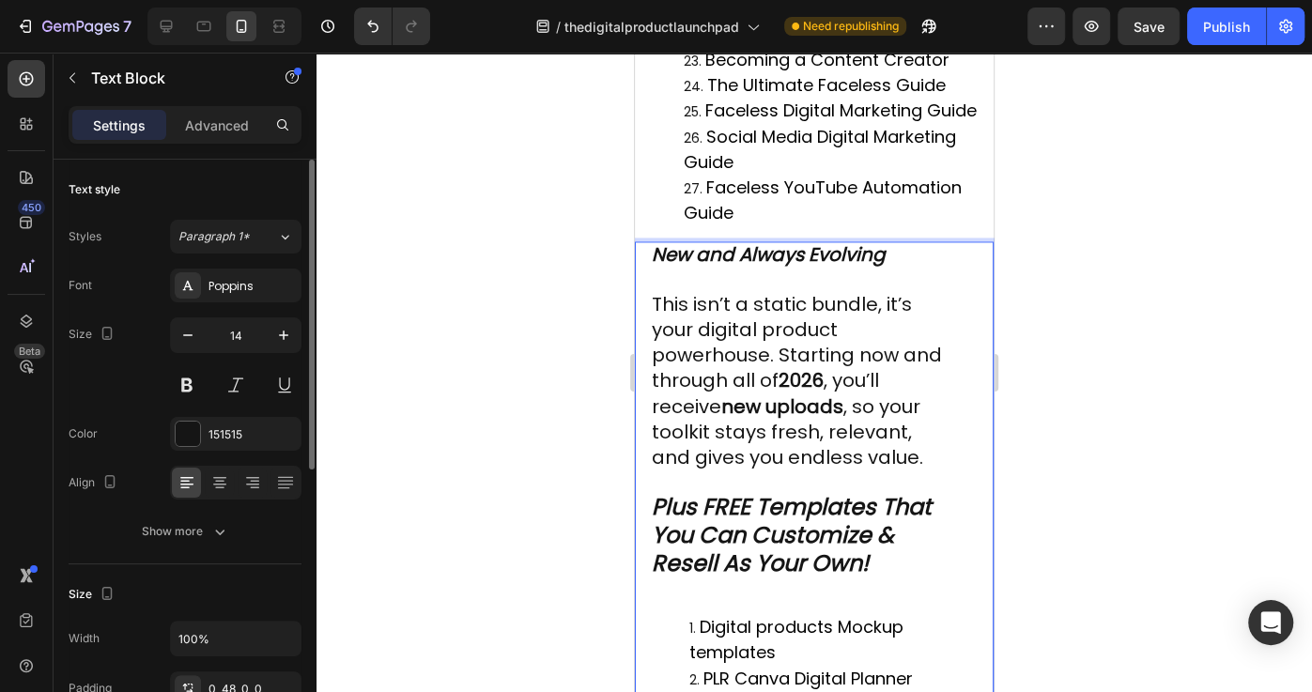
click at [660, 291] on span "This isn’t a static bundle, it’s your digital product powerhouse. Starting now …" at bounding box center [797, 380] width 290 height 179
drag, startPoint x: 668, startPoint y: 250, endPoint x: 870, endPoint y: 335, distance: 220.1
click at [697, 291] on span "This isn’t a static bundle, it’s your digital product powerhouse. Starting now …" at bounding box center [797, 380] width 290 height 179
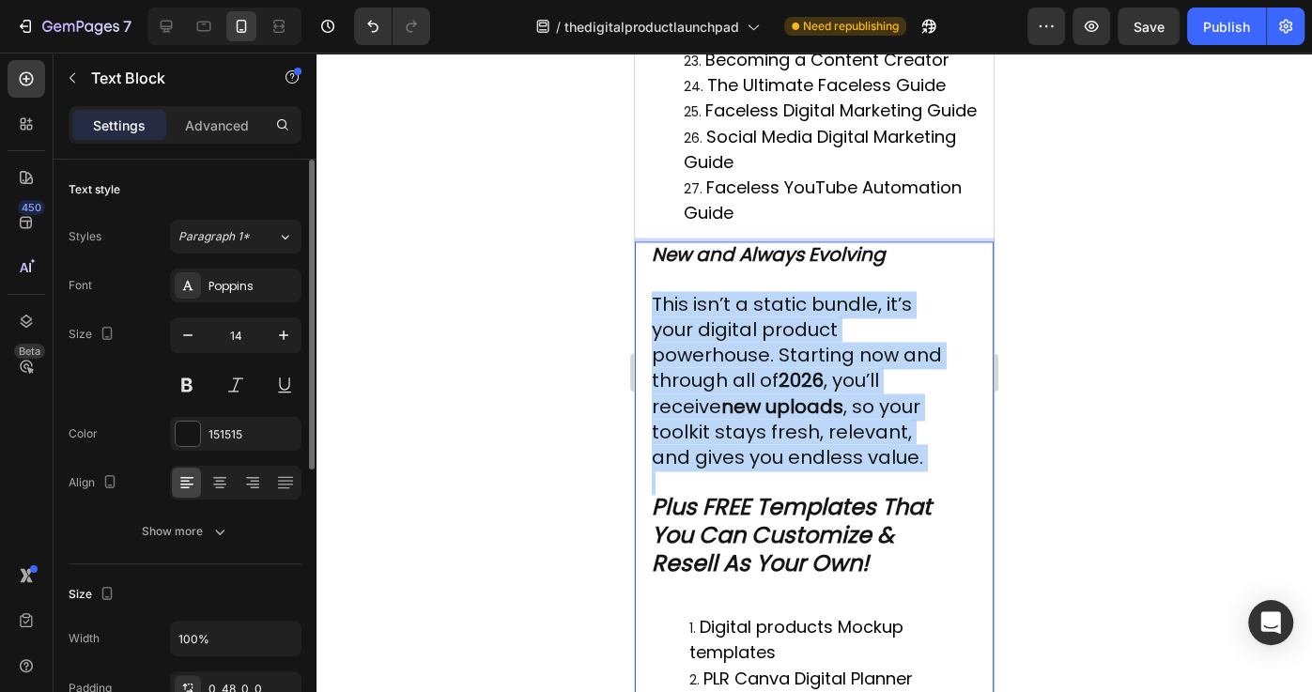
click at [697, 291] on span "This isn’t a static bundle, it’s your digital product powerhouse. Starting now …" at bounding box center [797, 380] width 290 height 179
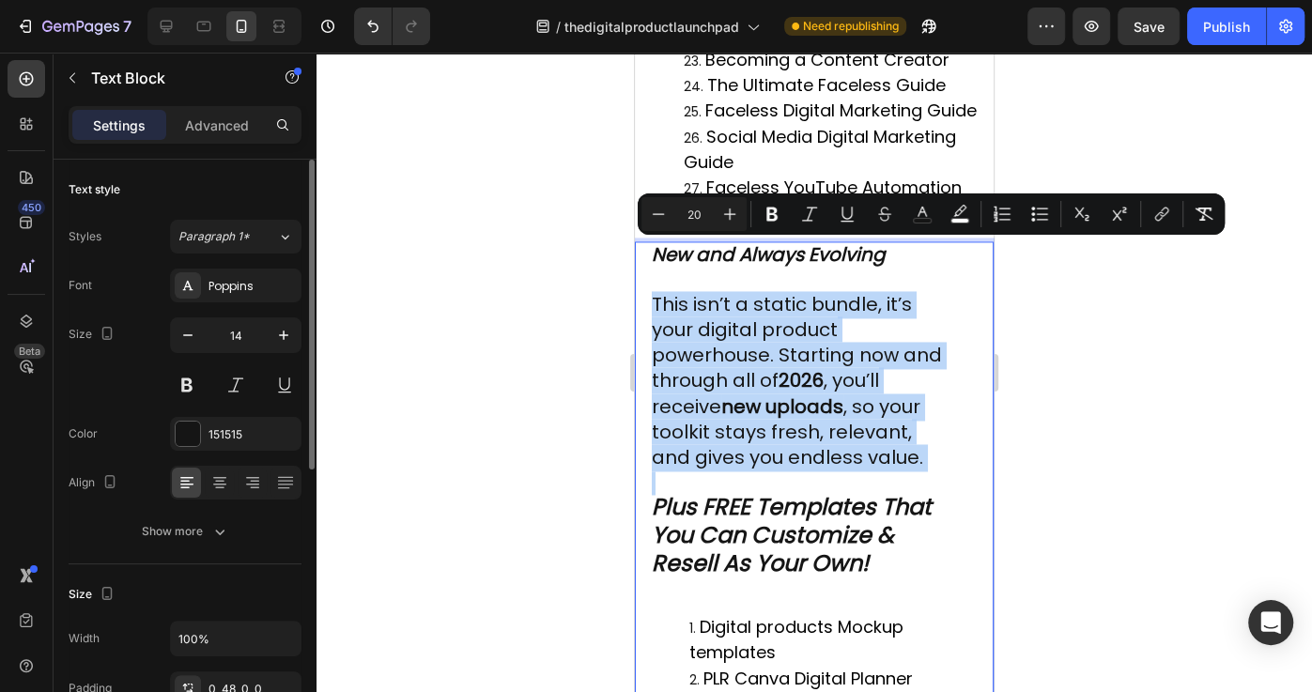
type input "18"
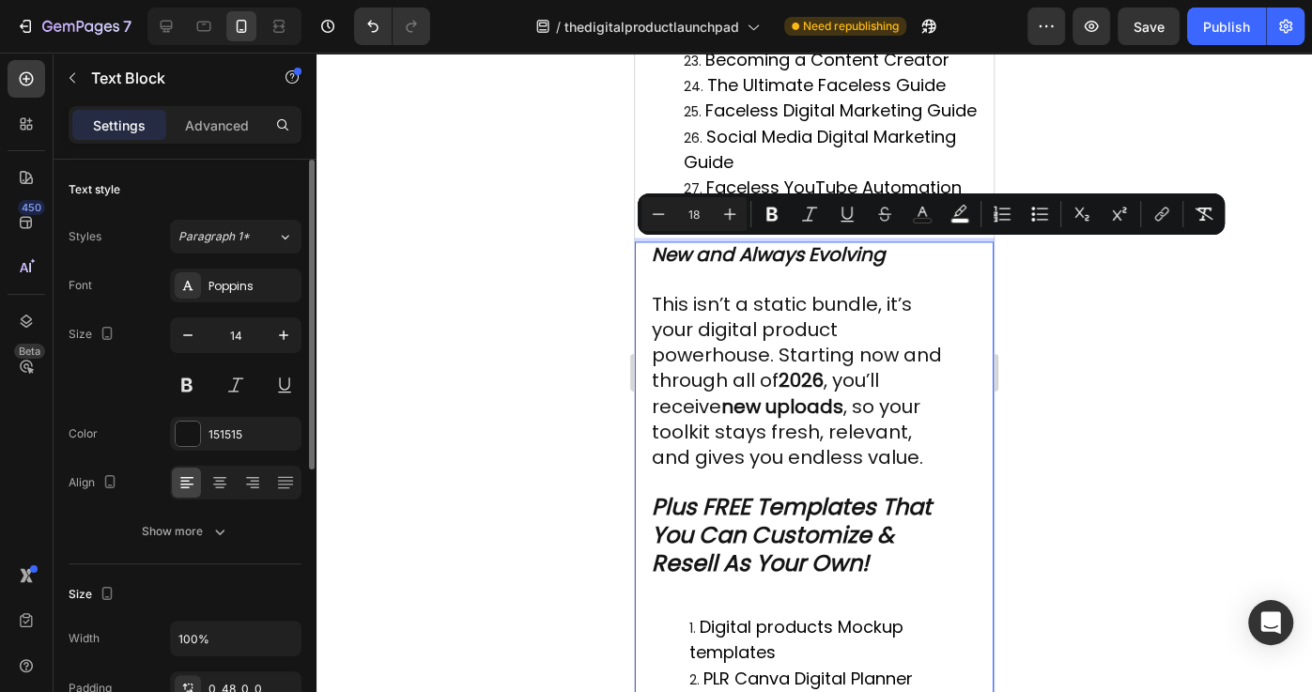
click at [757, 614] on span "Digital products Mockup templates" at bounding box center [796, 638] width 214 height 49
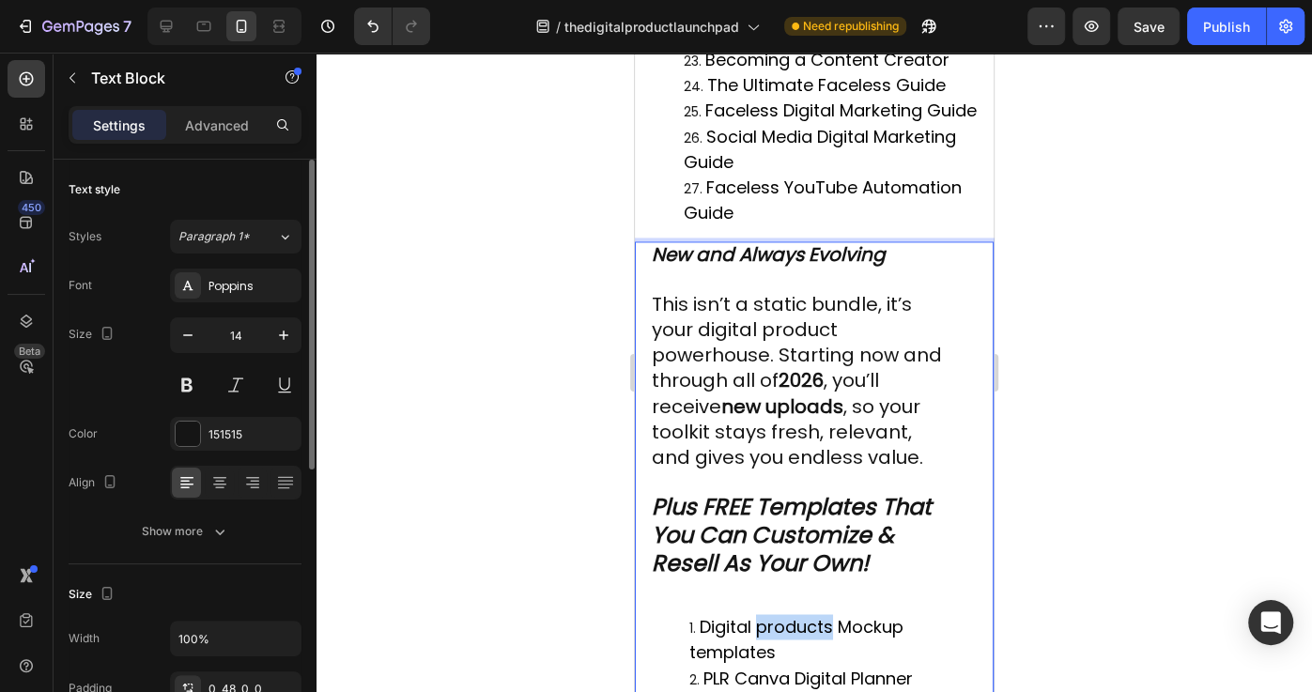
click at [757, 614] on span "Digital products Mockup templates" at bounding box center [796, 638] width 214 height 49
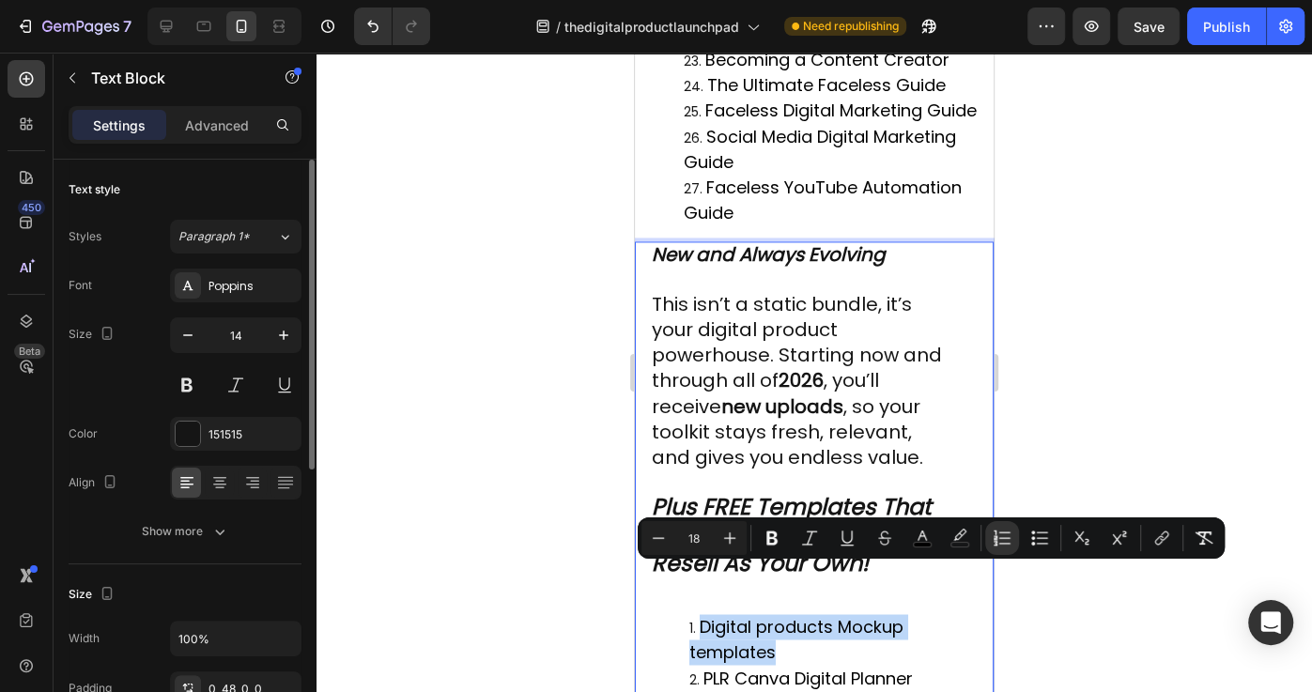
type input "20"
click at [700, 343] on span "This isn’t a static bundle, it’s your digital product powerhouse. Starting now …" at bounding box center [797, 380] width 290 height 179
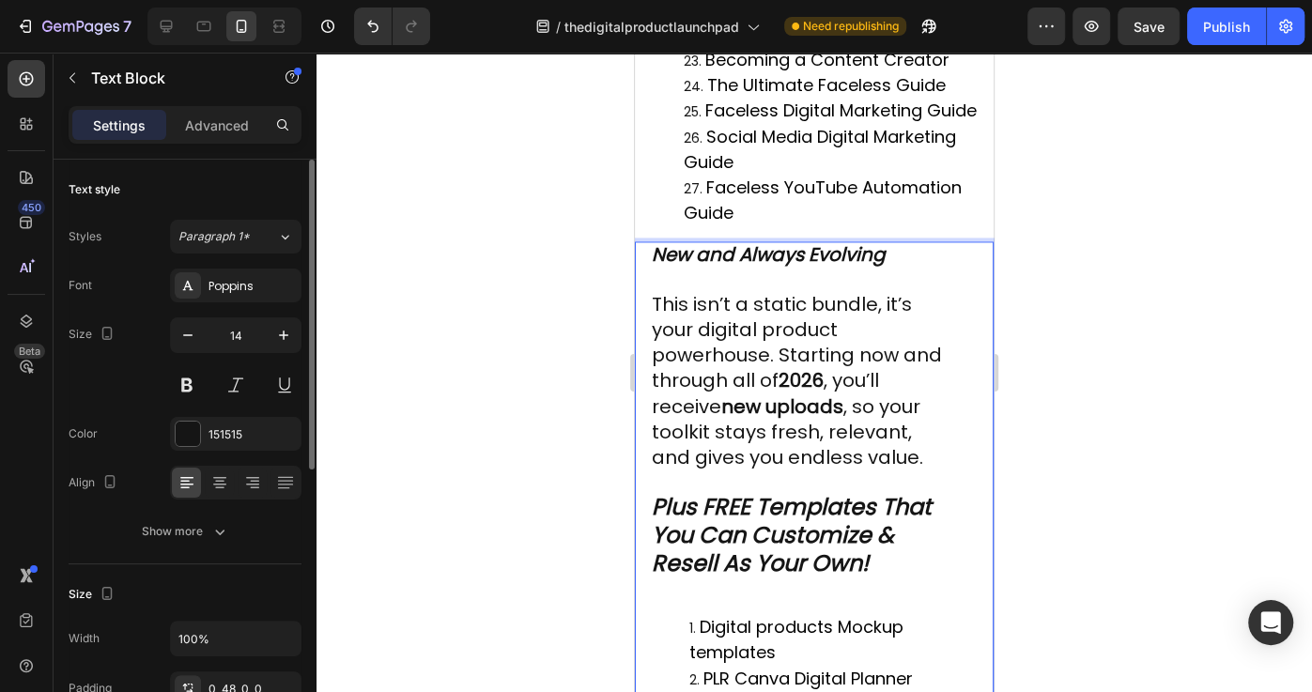
click at [664, 291] on span "This isn’t a static bundle, it’s your digital product powerhouse. Starting now …" at bounding box center [797, 380] width 290 height 179
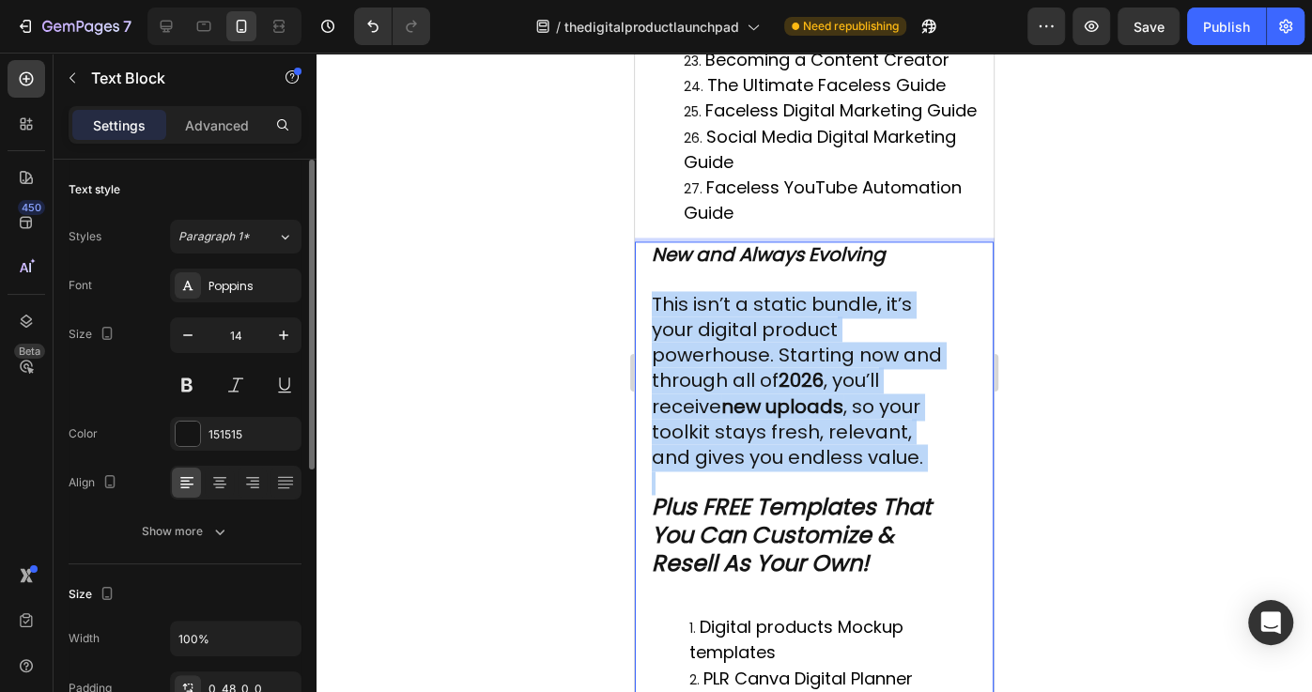
click at [664, 291] on span "This isn’t a static bundle, it’s your digital product powerhouse. Starting now …" at bounding box center [797, 380] width 290 height 179
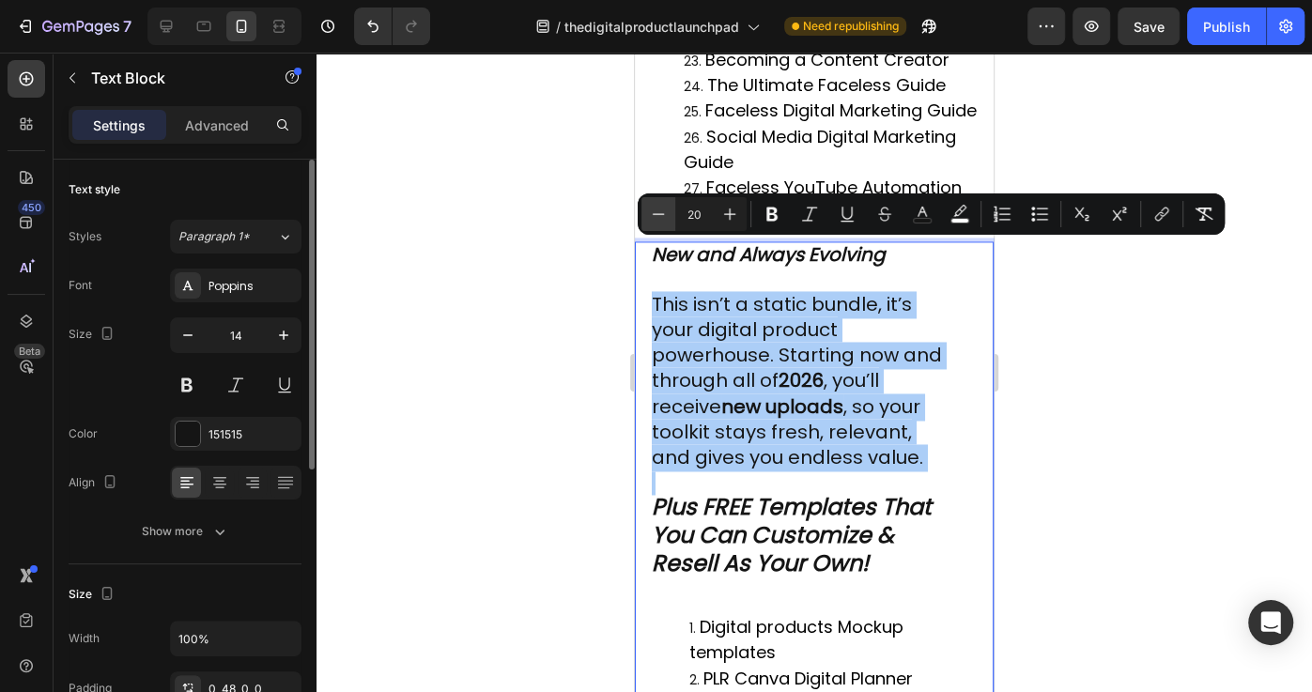
click at [671, 215] on button "Minus" at bounding box center [658, 214] width 34 height 34
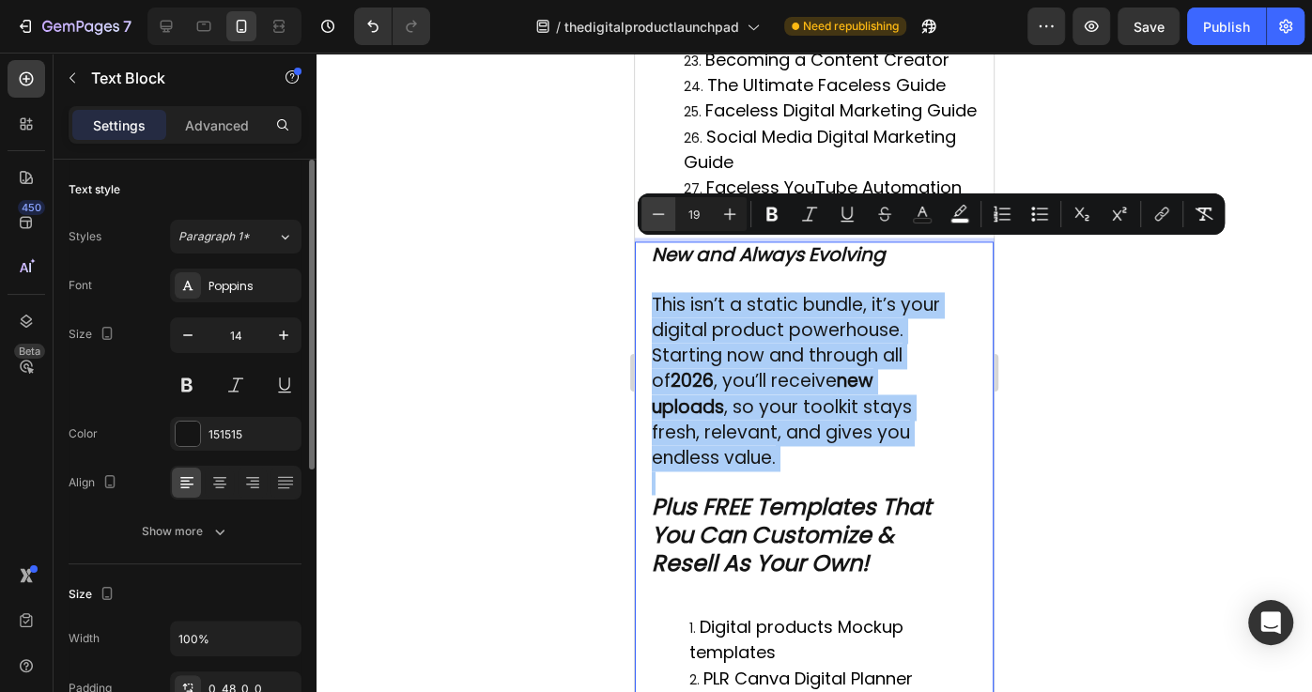
click at [671, 215] on button "Minus" at bounding box center [658, 214] width 34 height 34
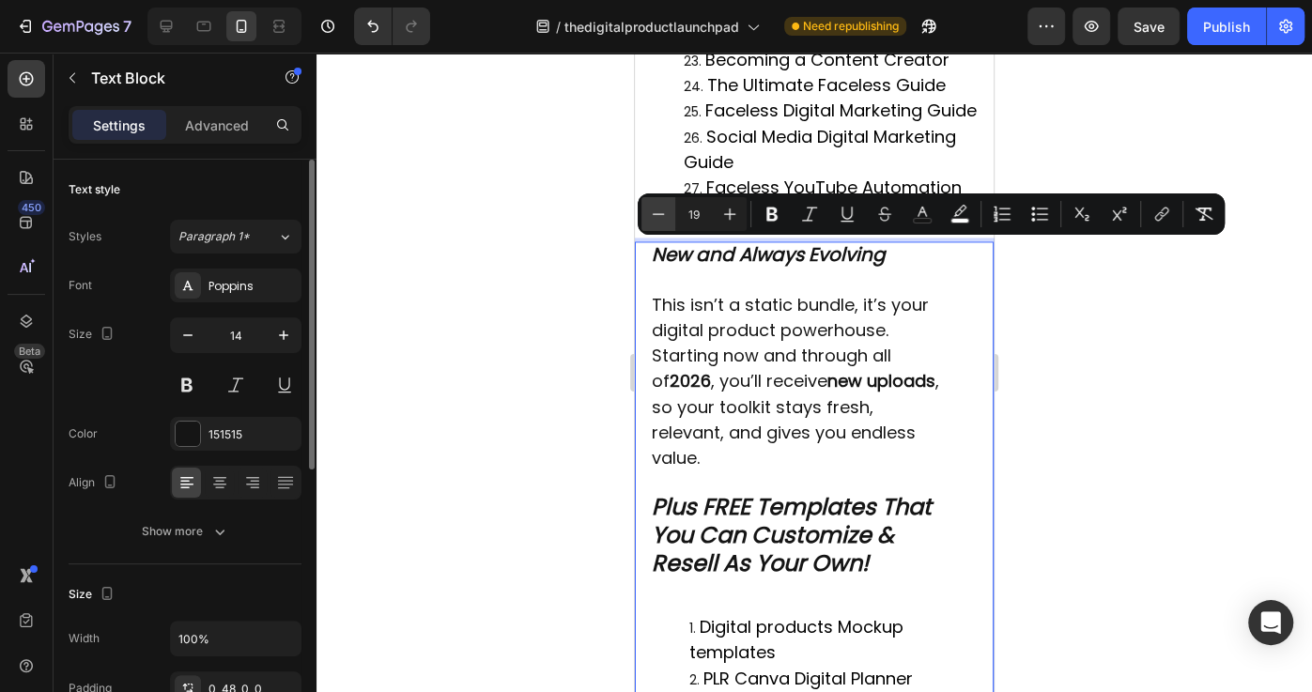
type input "18"
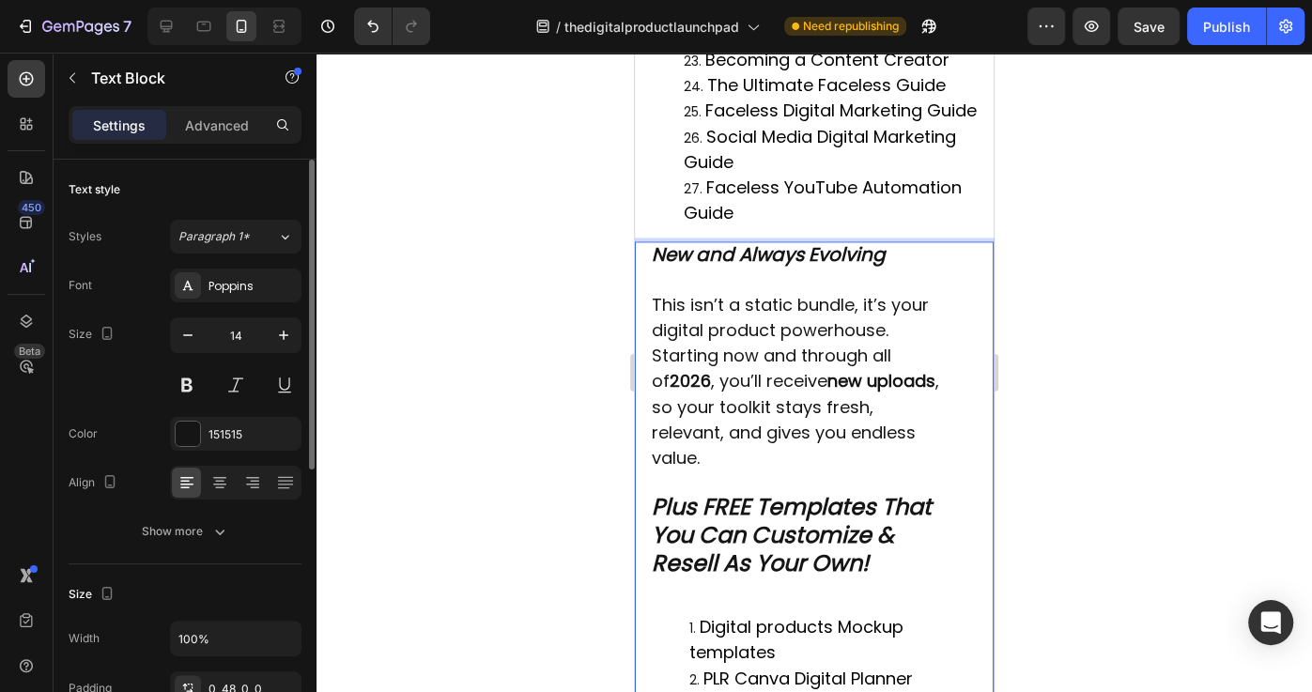
click at [919, 491] on strong "Plus FREE Templates That You Can Customize & Resell As Your Own!" at bounding box center [792, 533] width 280 height 85
click at [1227, 27] on div "Publish" at bounding box center [1226, 27] width 47 height 20
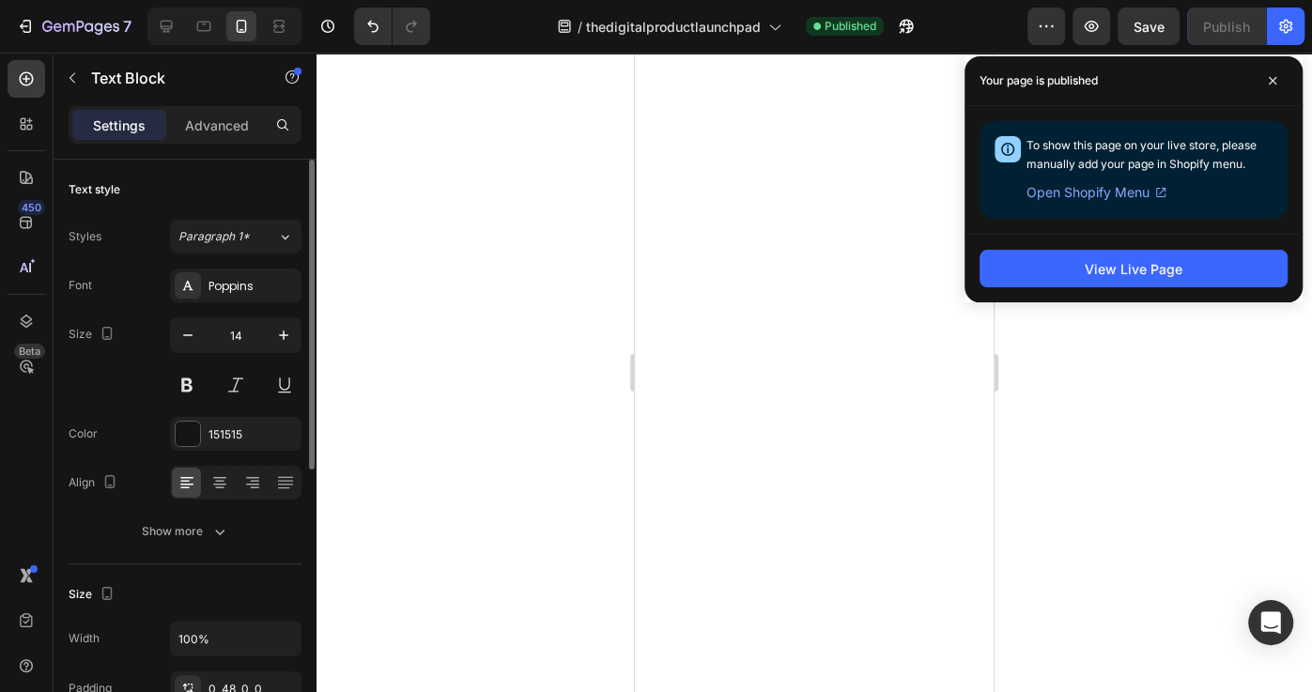
scroll to position [6250, 0]
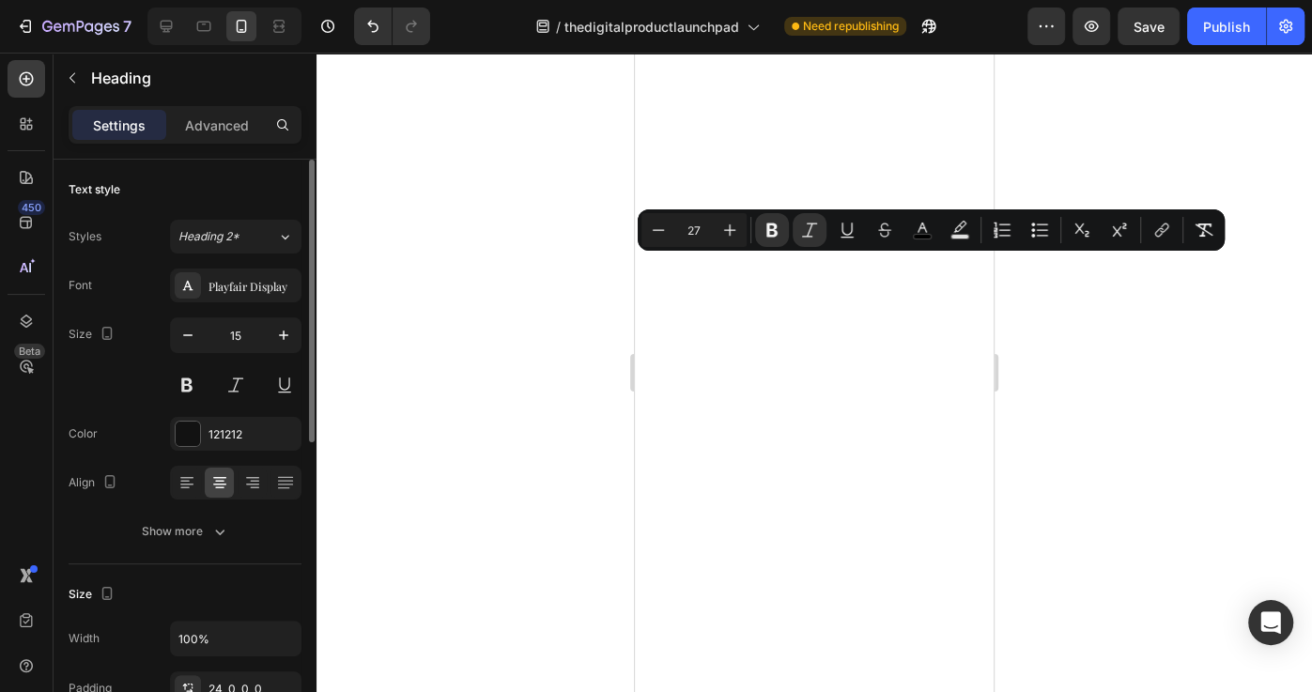
type input "15"
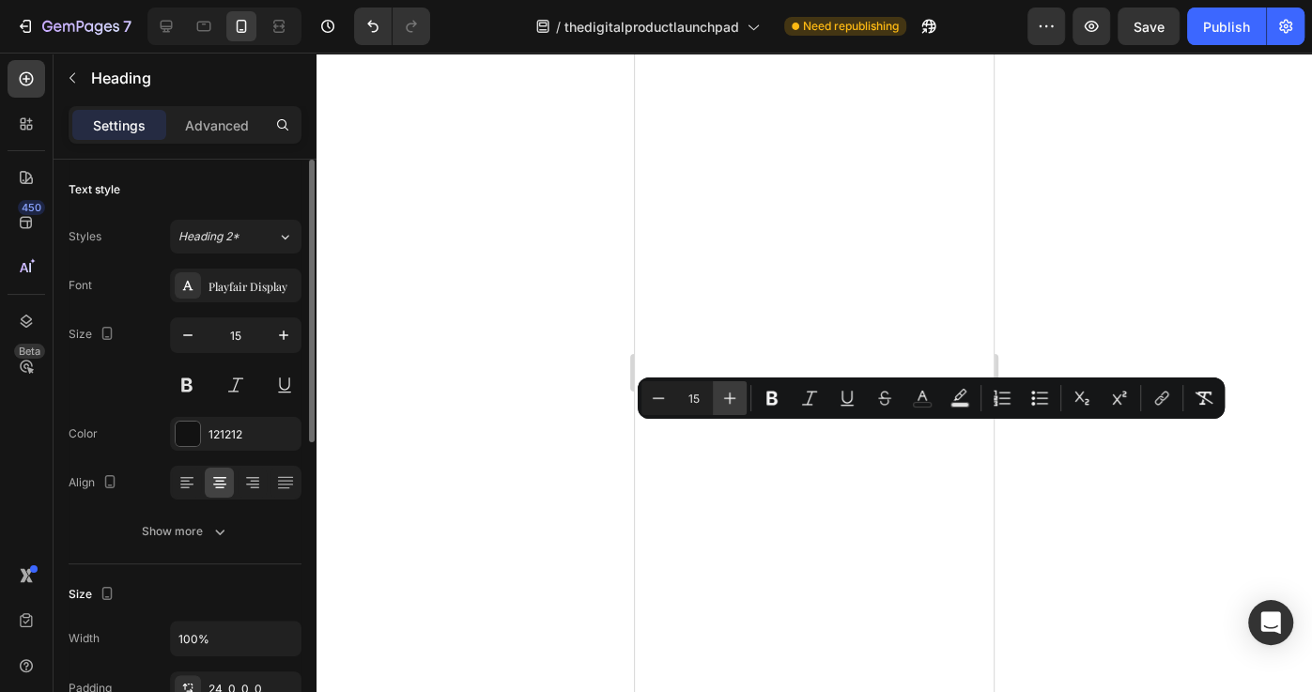
click at [728, 402] on icon "Editor contextual toolbar" at bounding box center [729, 398] width 19 height 19
click at [729, 403] on icon "Editor contextual toolbar" at bounding box center [729, 398] width 19 height 19
click at [729, 403] on icon "Editor contextual toolbar" at bounding box center [730, 398] width 12 height 12
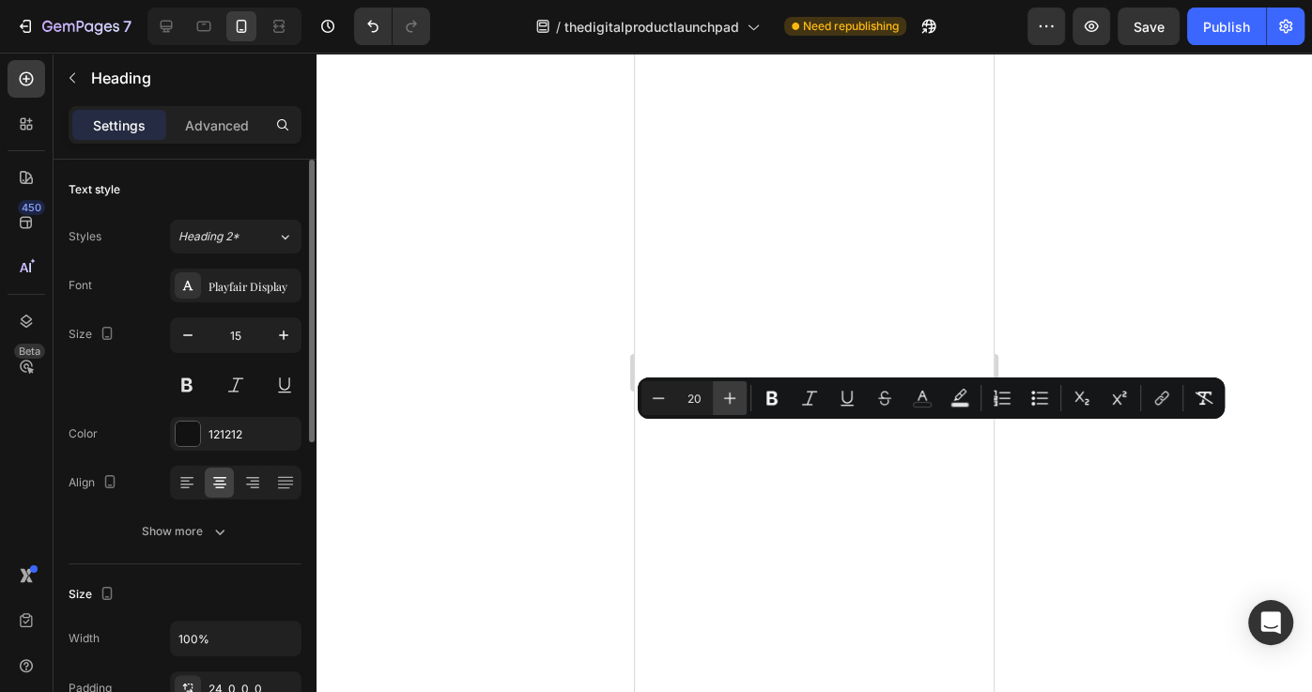
click at [730, 403] on icon "Editor contextual toolbar" at bounding box center [730, 398] width 12 height 12
click at [731, 403] on icon "Editor contextual toolbar" at bounding box center [729, 398] width 19 height 19
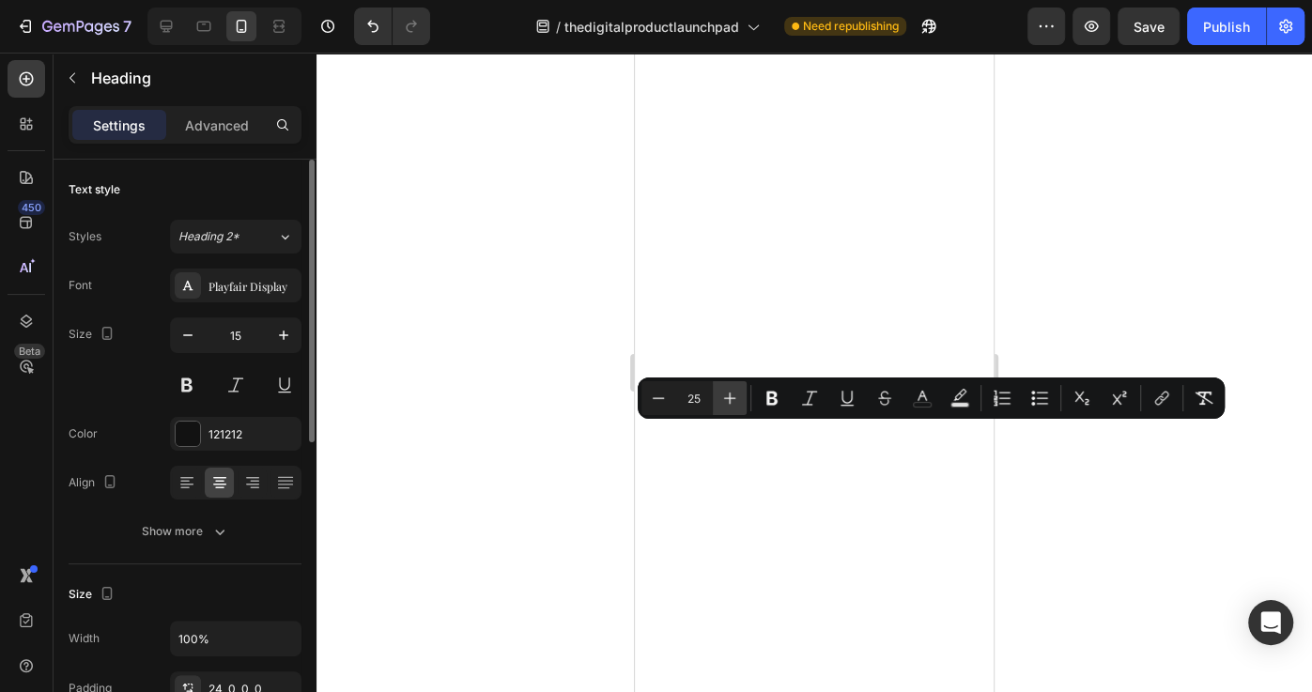
click at [731, 403] on icon "Editor contextual toolbar" at bounding box center [729, 398] width 19 height 19
type input "27"
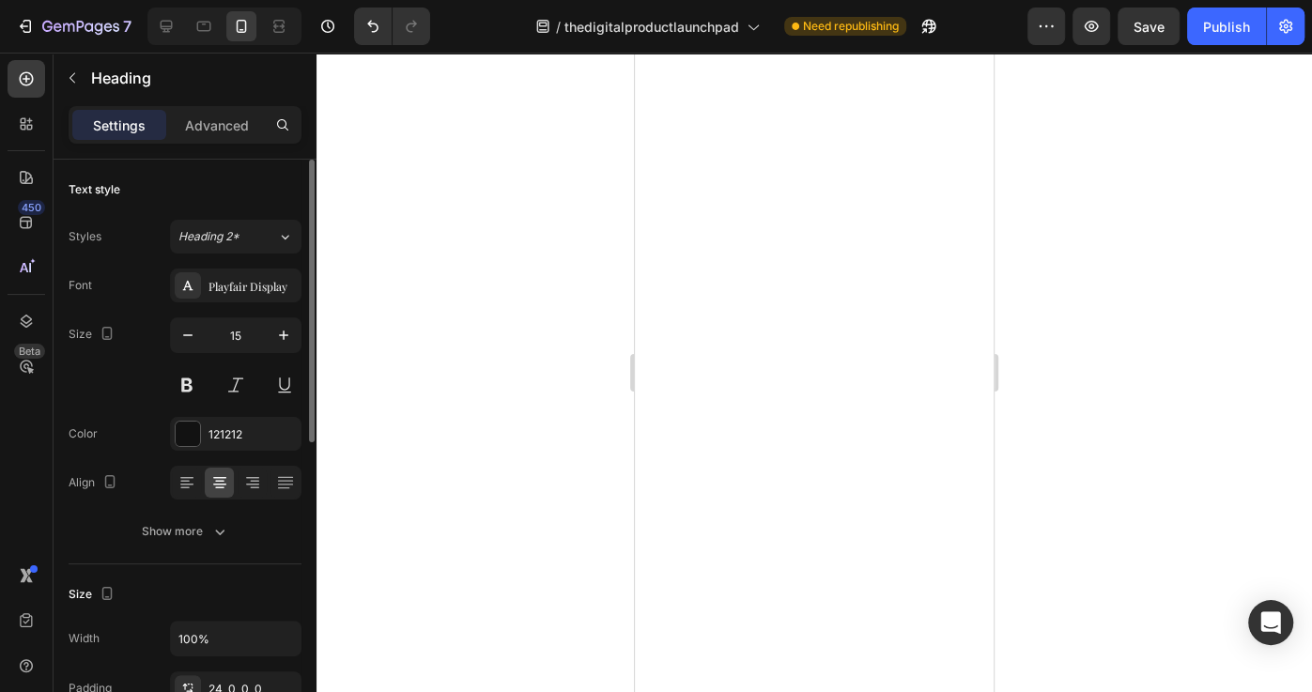
scroll to position [6423, 0]
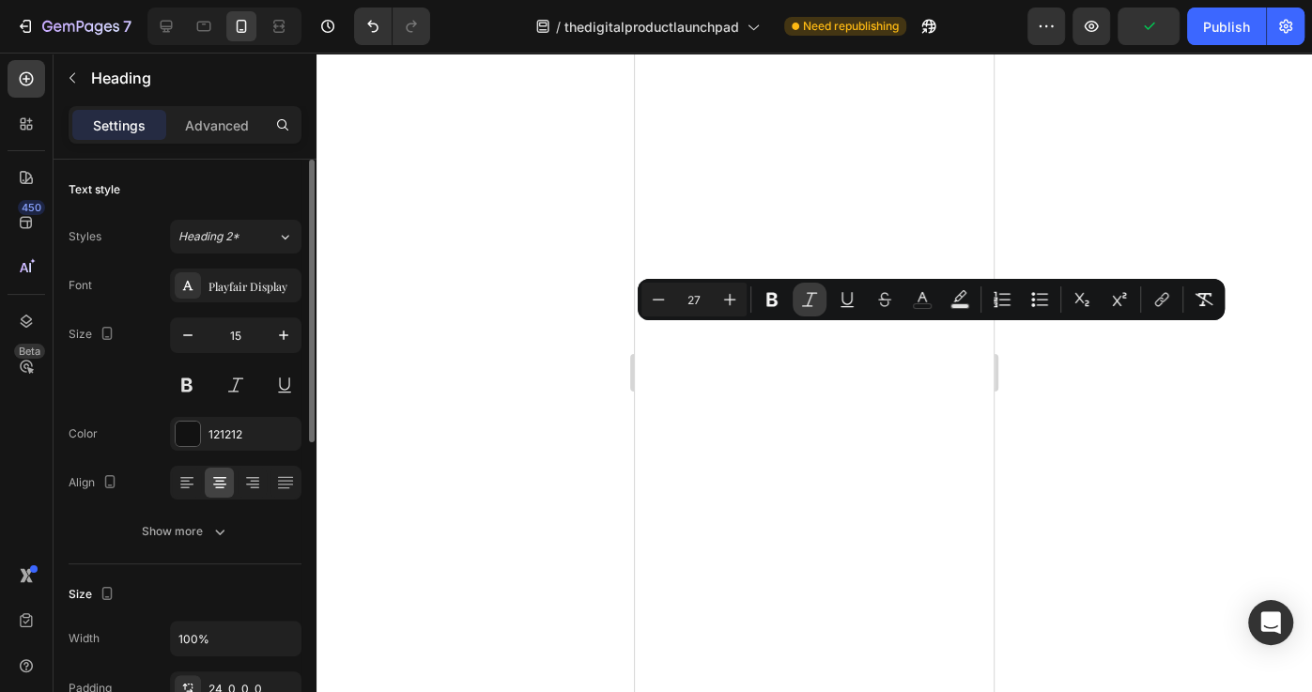
click at [815, 298] on icon "Editor contextual toolbar" at bounding box center [809, 299] width 19 height 19
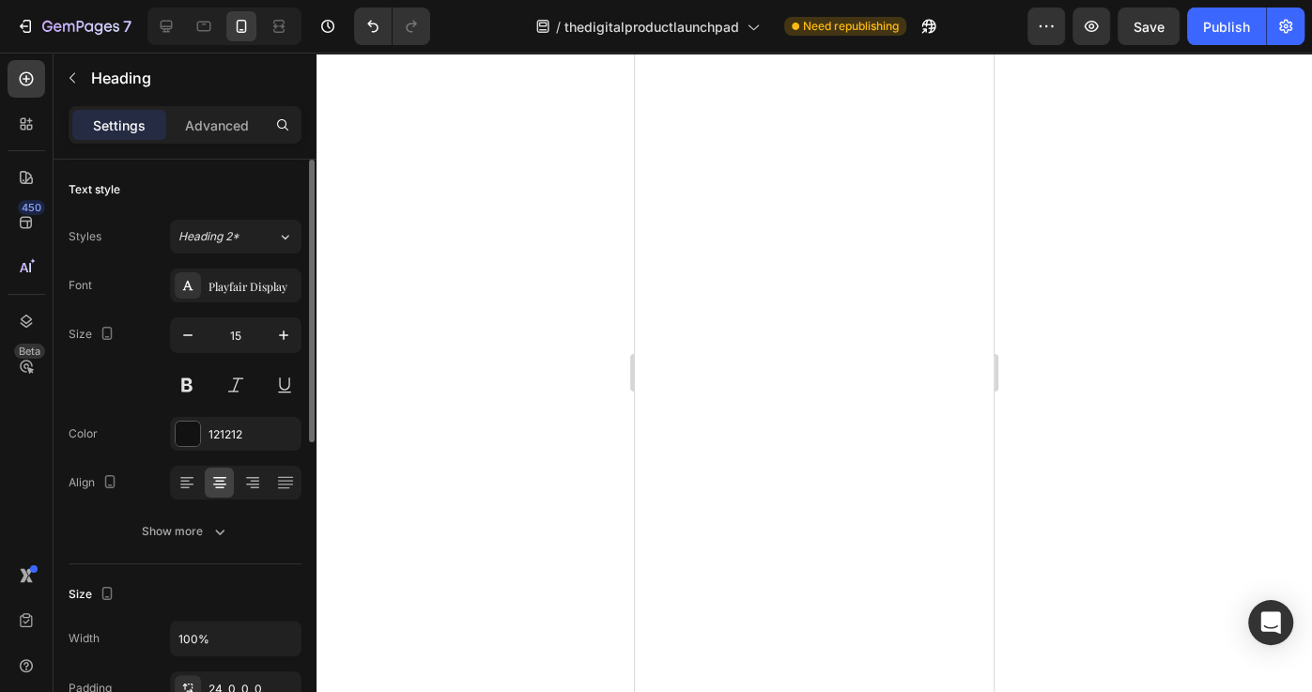
scroll to position [6453, 0]
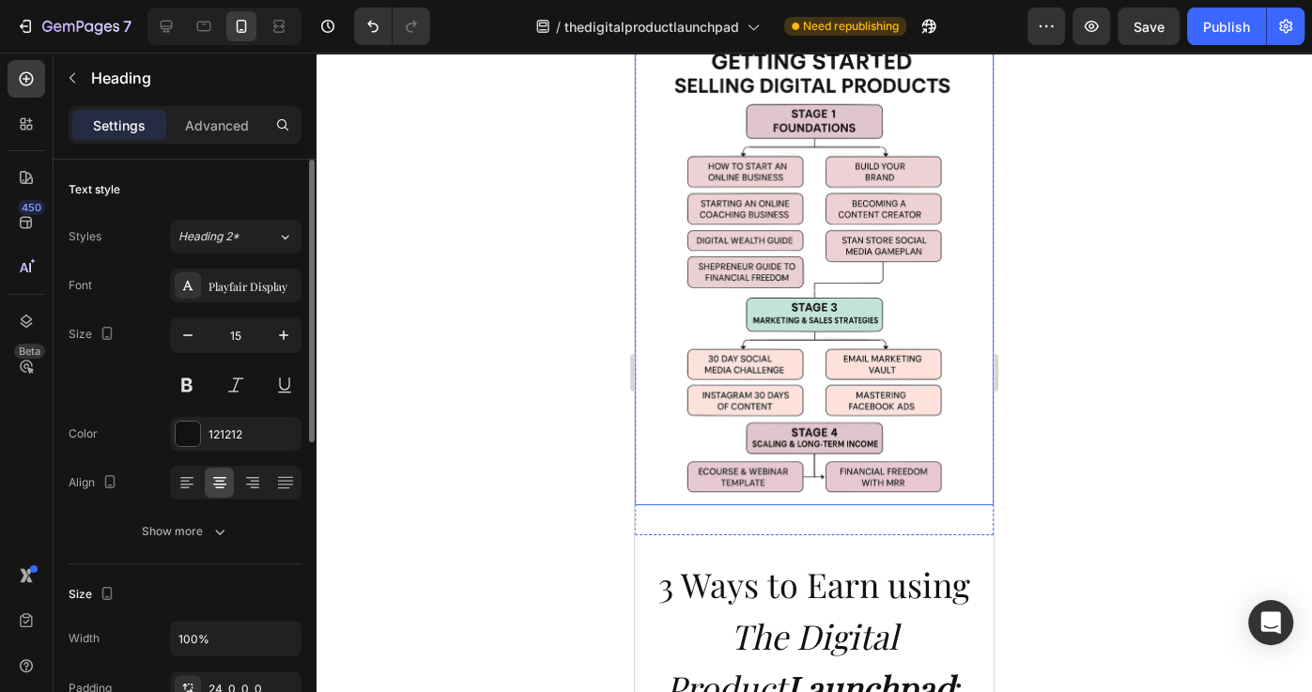
scroll to position [8323, 0]
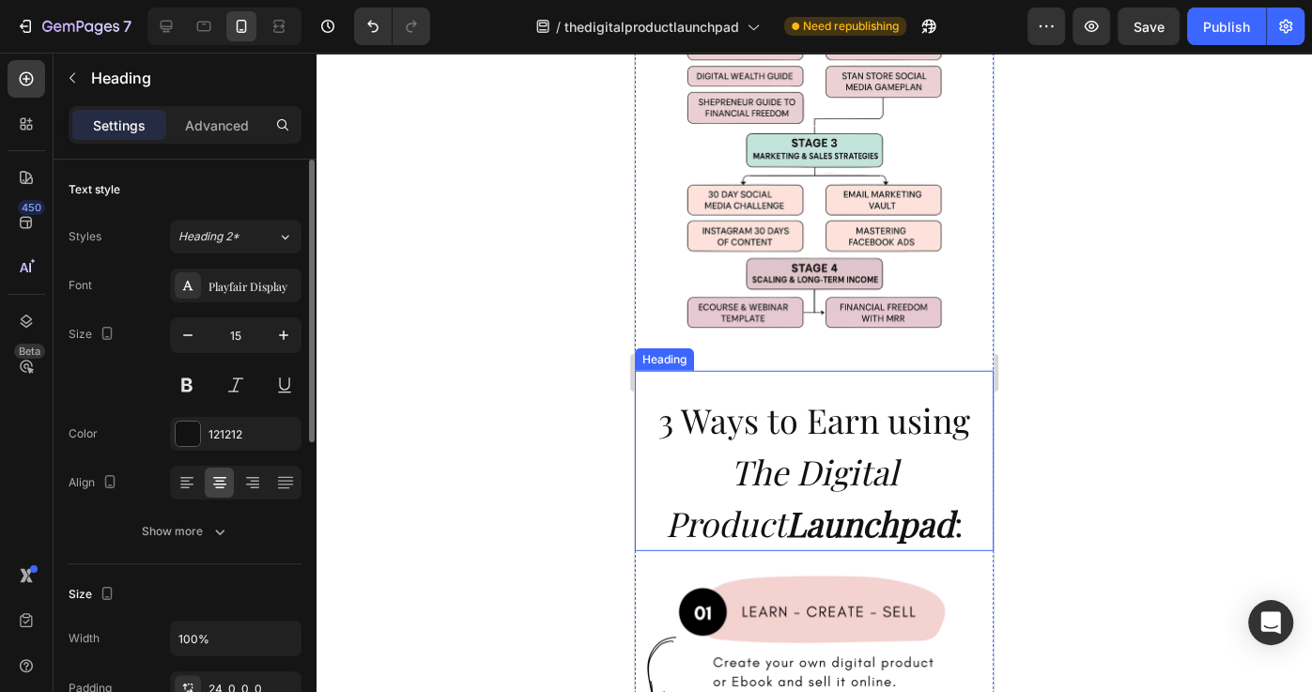
click at [697, 371] on h2 "3 Ways to Earn using The Digital Product Launchpad :" at bounding box center [814, 461] width 359 height 180
click at [761, 342] on div at bounding box center [771, 353] width 23 height 23
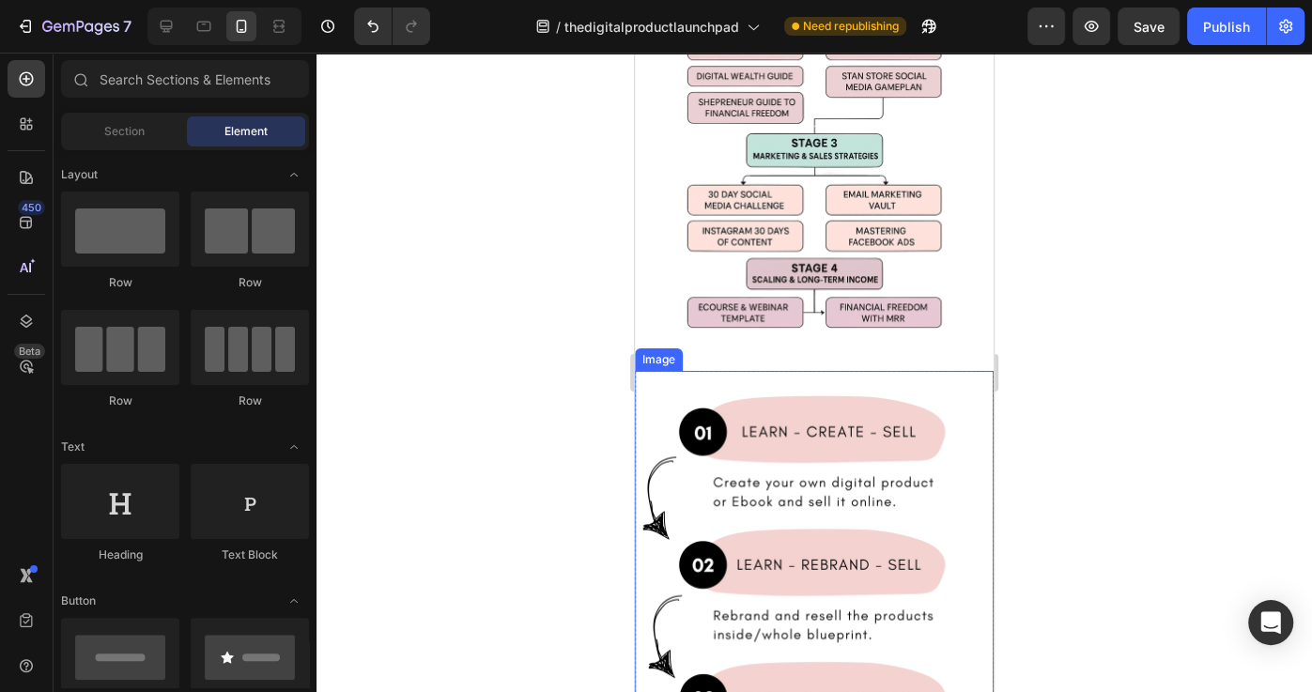
click at [779, 371] on img at bounding box center [814, 595] width 359 height 449
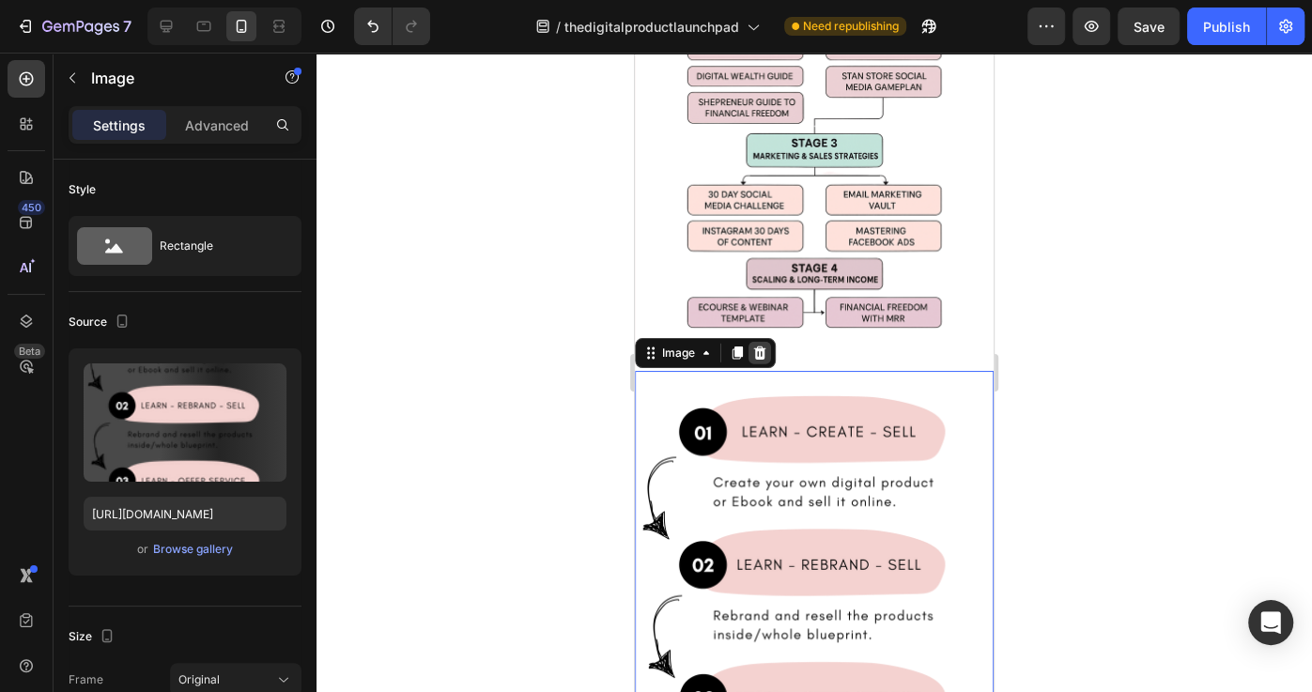
click at [754, 346] on icon at bounding box center [759, 353] width 15 height 15
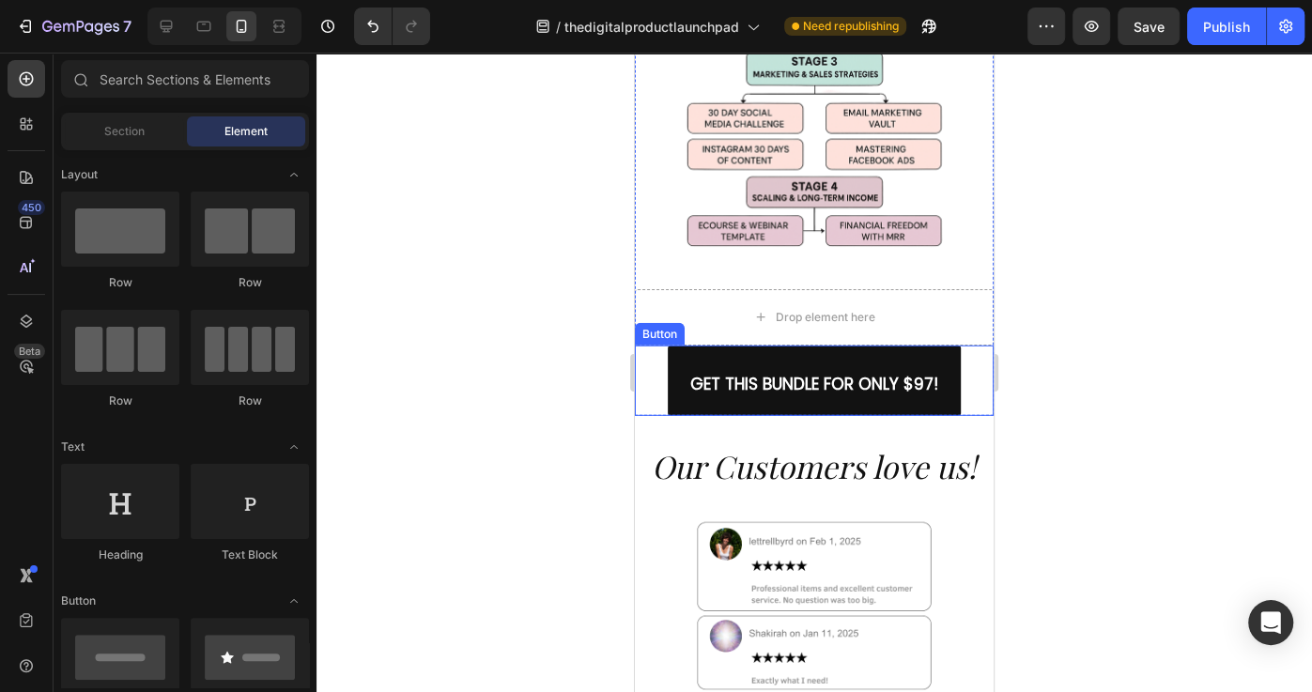
scroll to position [8405, 0]
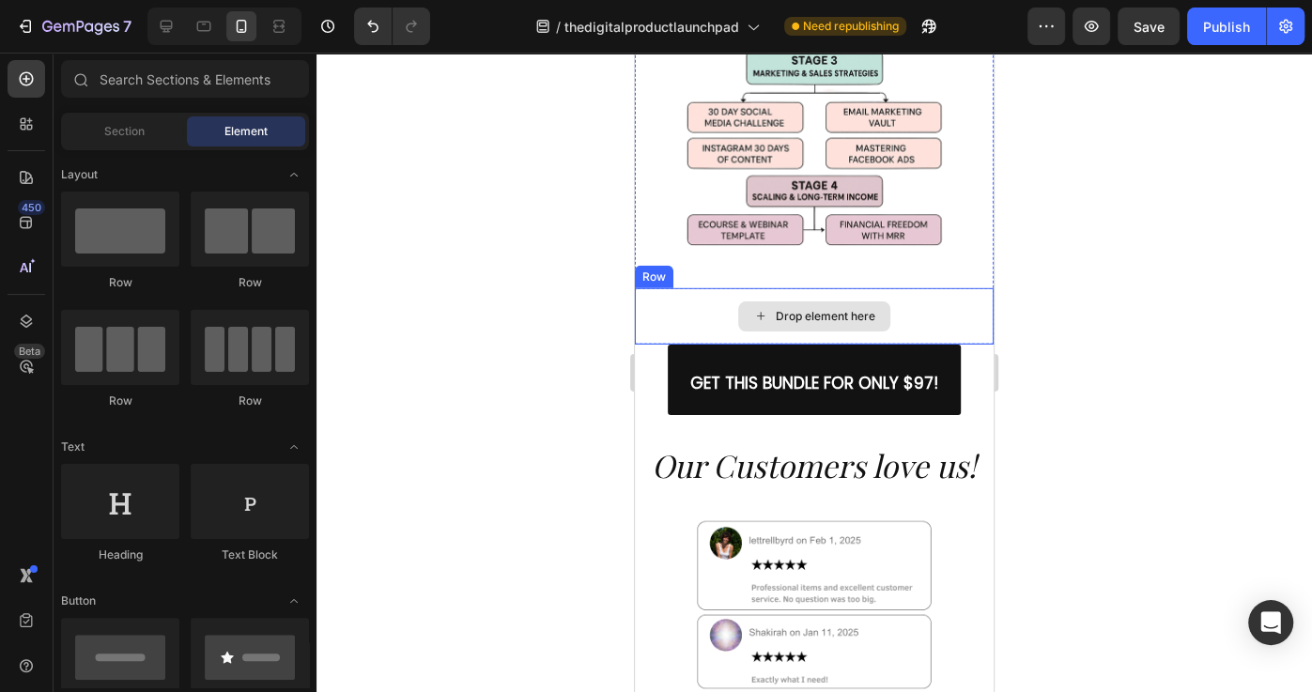
click at [934, 296] on div "Drop element here" at bounding box center [814, 316] width 359 height 56
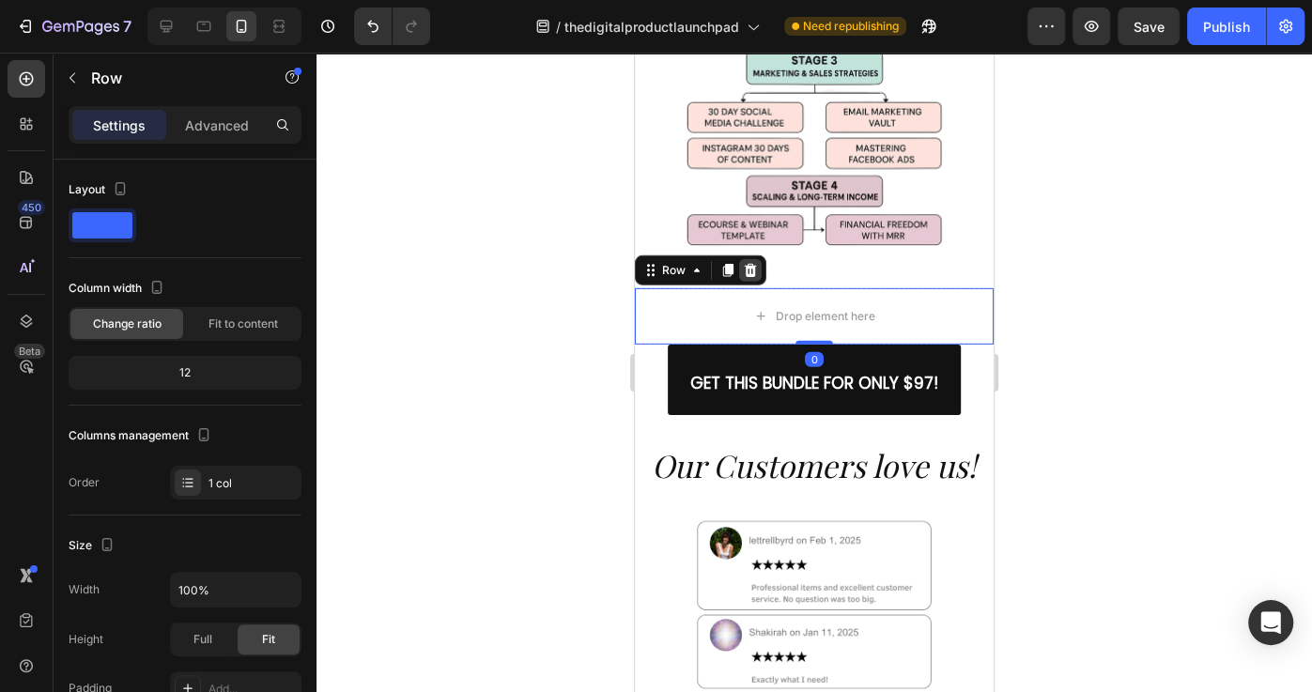
click at [751, 264] on icon at bounding box center [751, 270] width 12 height 13
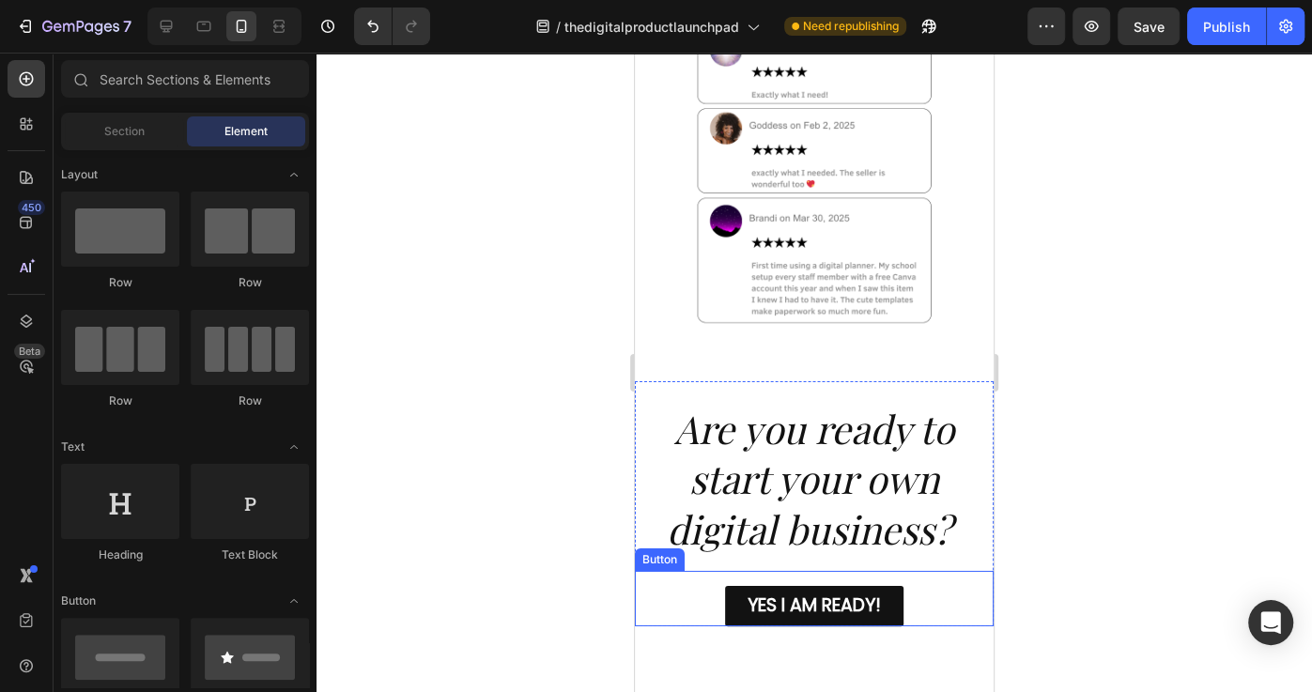
scroll to position [9025, 0]
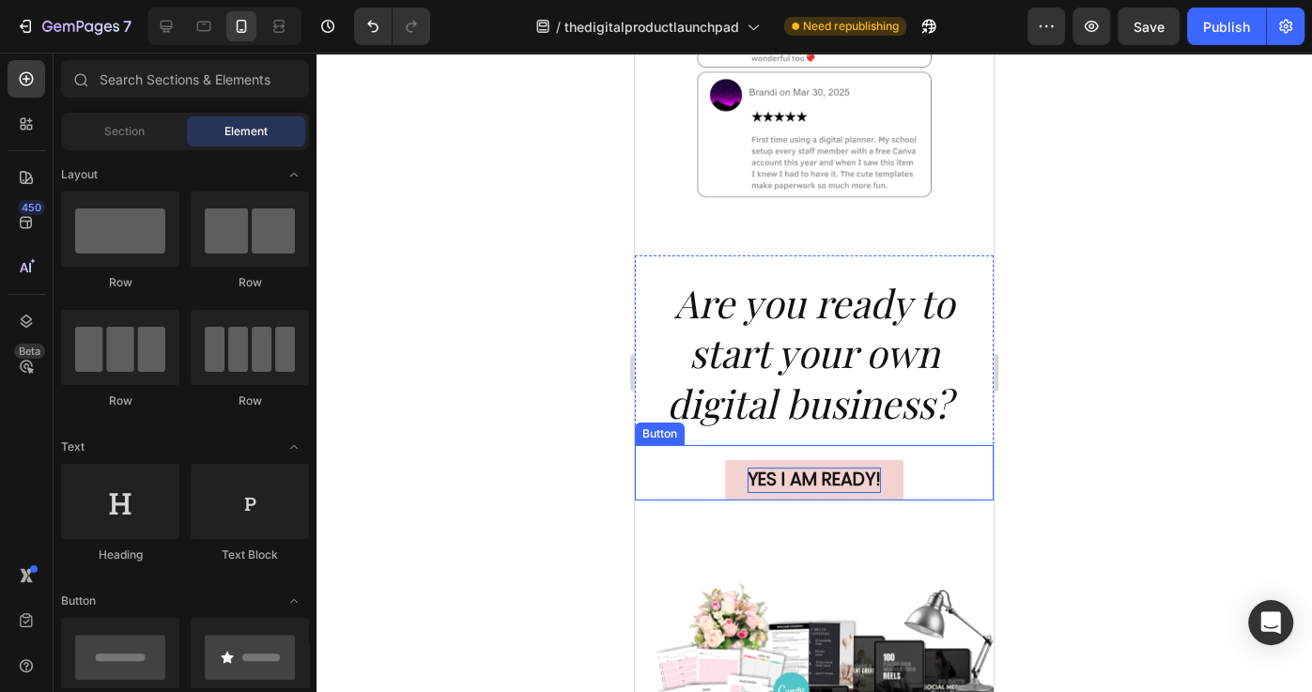
click at [793, 477] on strong "YES I AM READY!" at bounding box center [813, 479] width 133 height 25
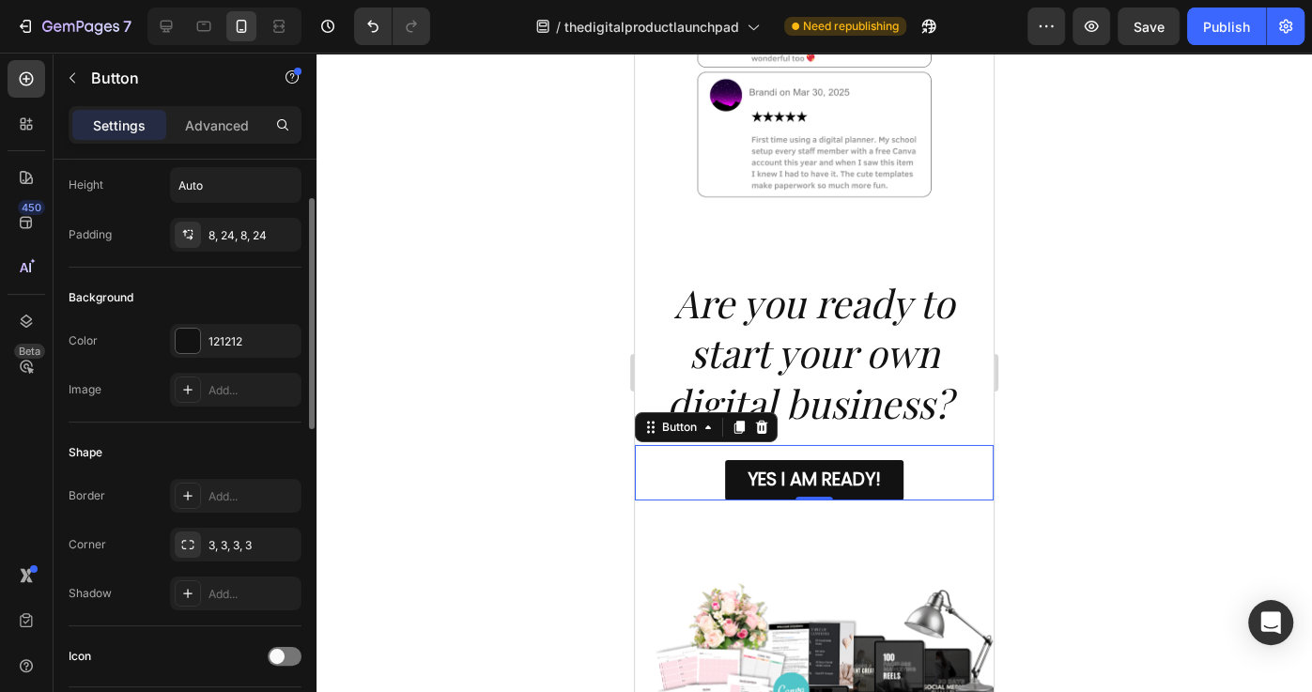
scroll to position [239, 0]
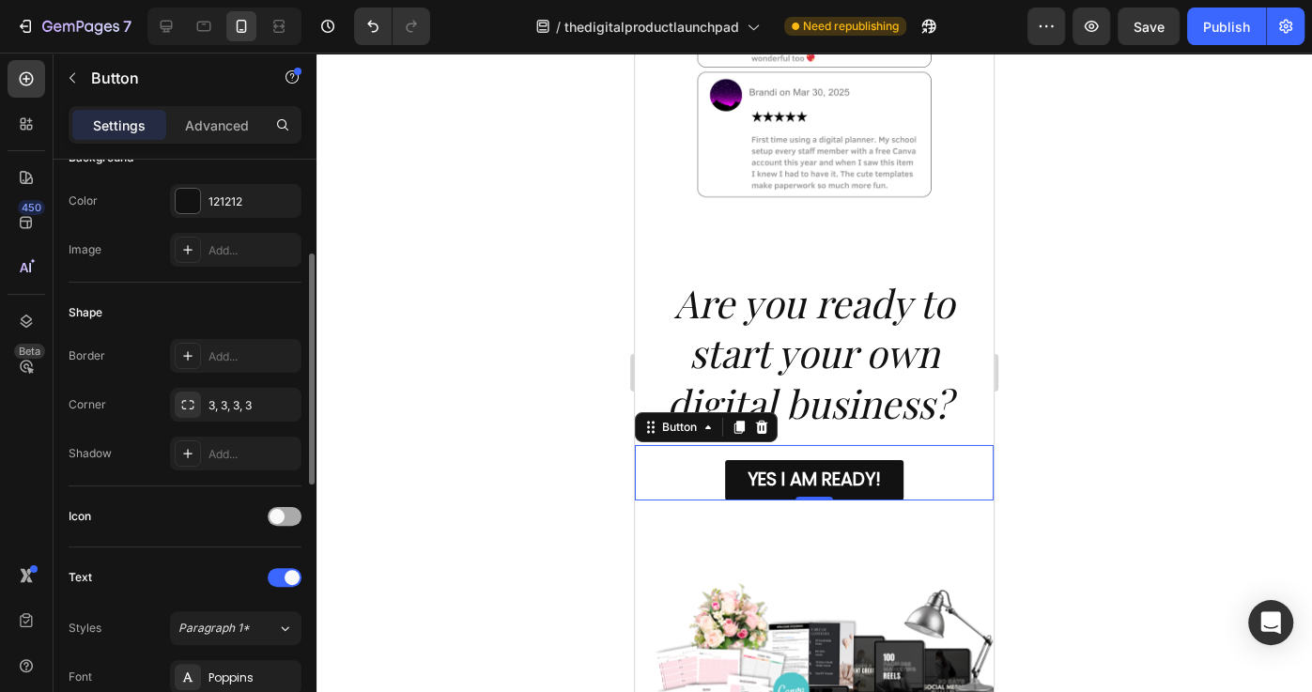
click at [287, 510] on div at bounding box center [285, 516] width 34 height 19
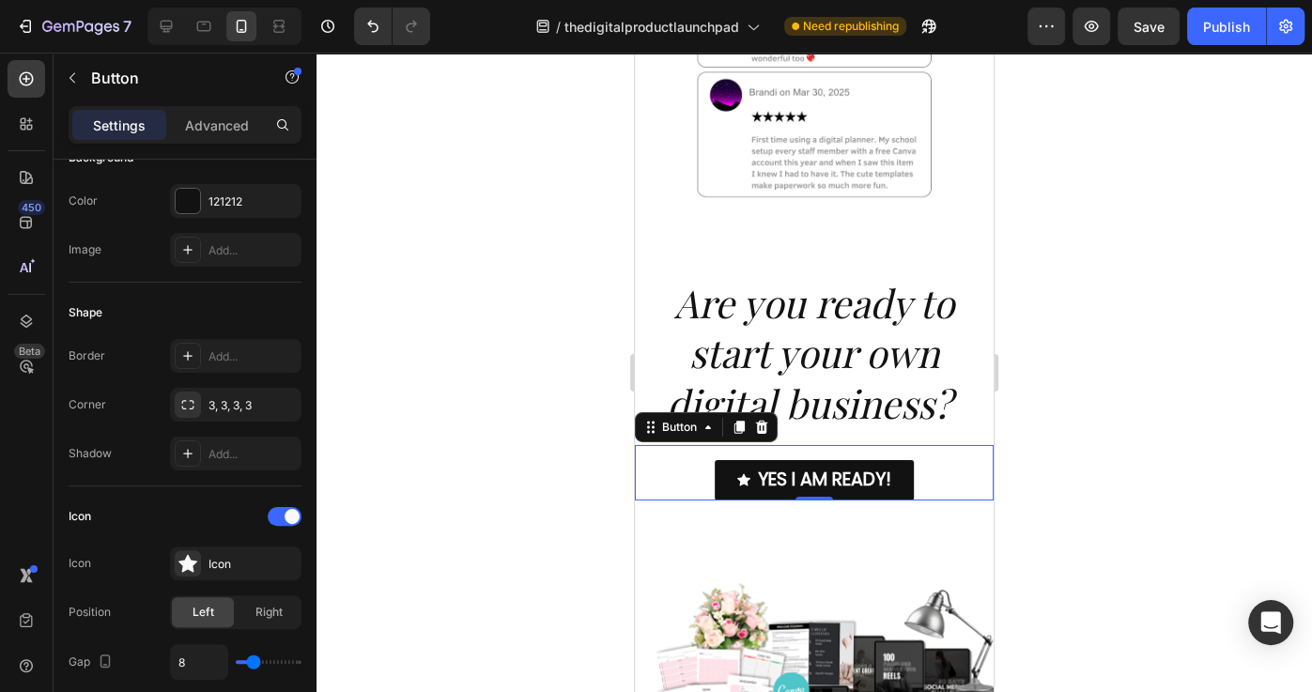
click at [1190, 347] on div at bounding box center [813, 372] width 995 height 639
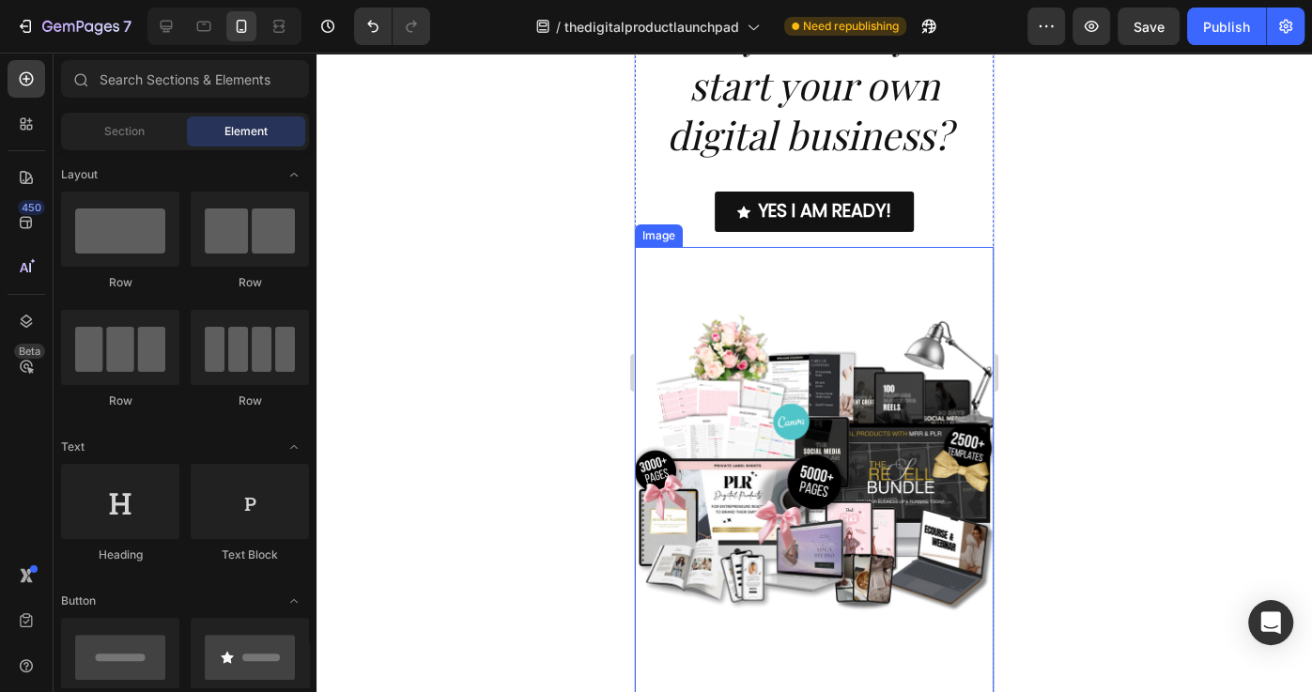
scroll to position [9495, 0]
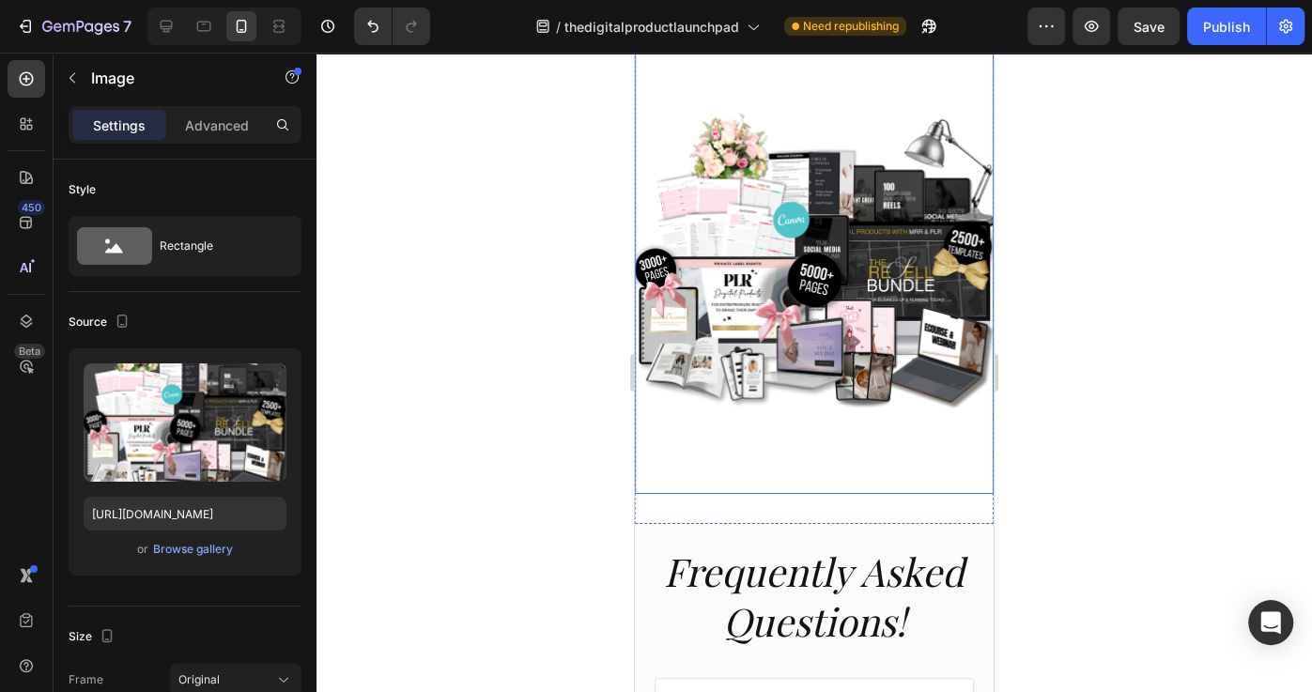
click at [903, 269] on img at bounding box center [814, 269] width 359 height 449
drag, startPoint x: 1135, startPoint y: 191, endPoint x: 834, endPoint y: 12, distance: 350.2
click at [1136, 191] on div at bounding box center [813, 372] width 995 height 639
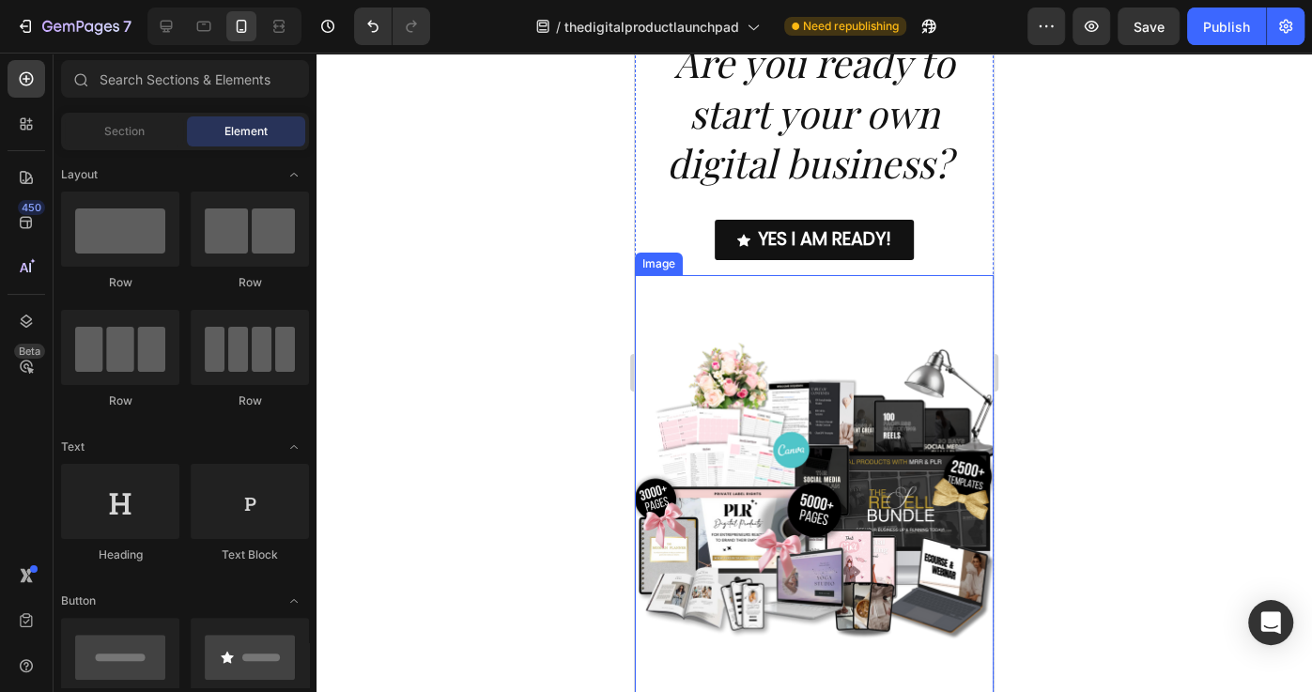
scroll to position [9261, 0]
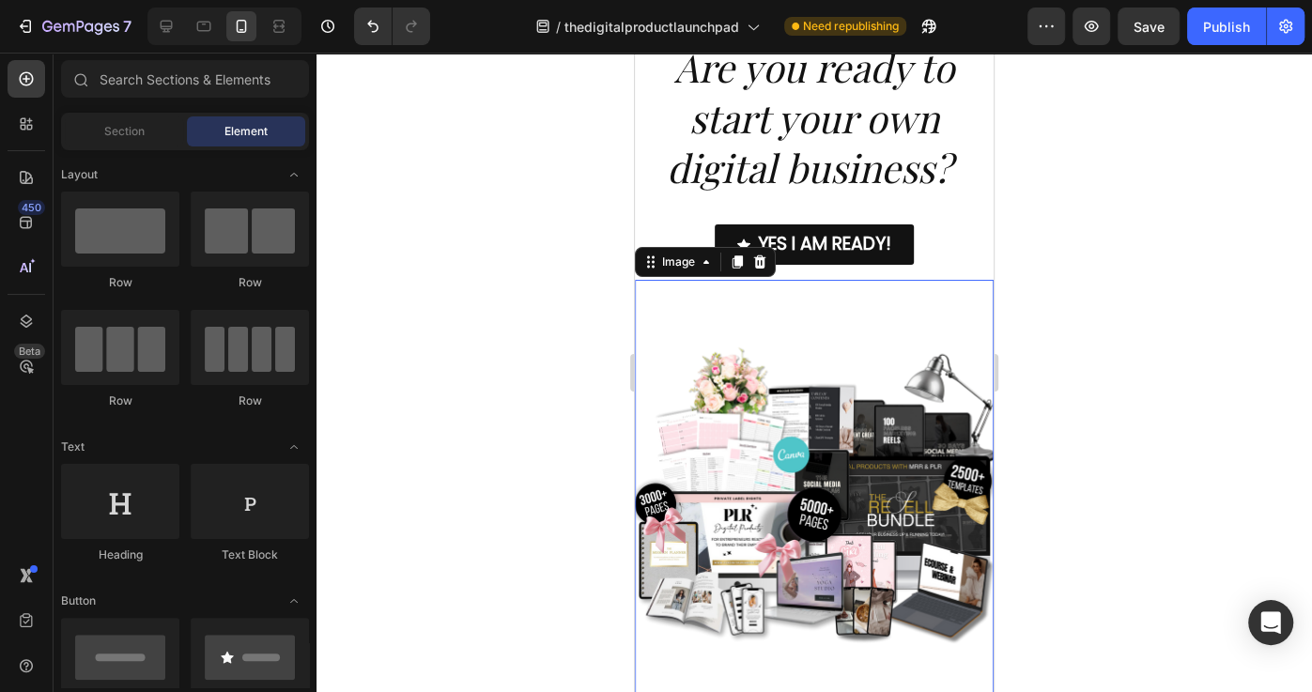
click at [814, 435] on img at bounding box center [814, 504] width 359 height 449
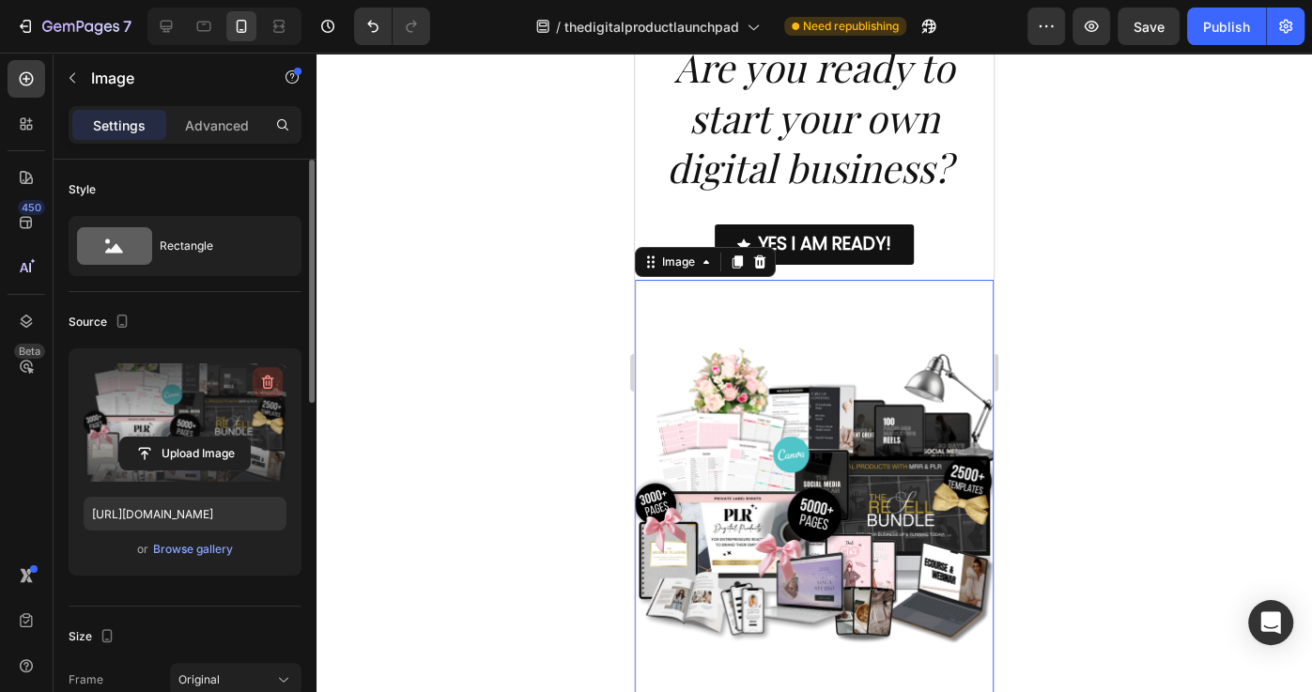
click at [265, 385] on icon "button" at bounding box center [267, 382] width 19 height 19
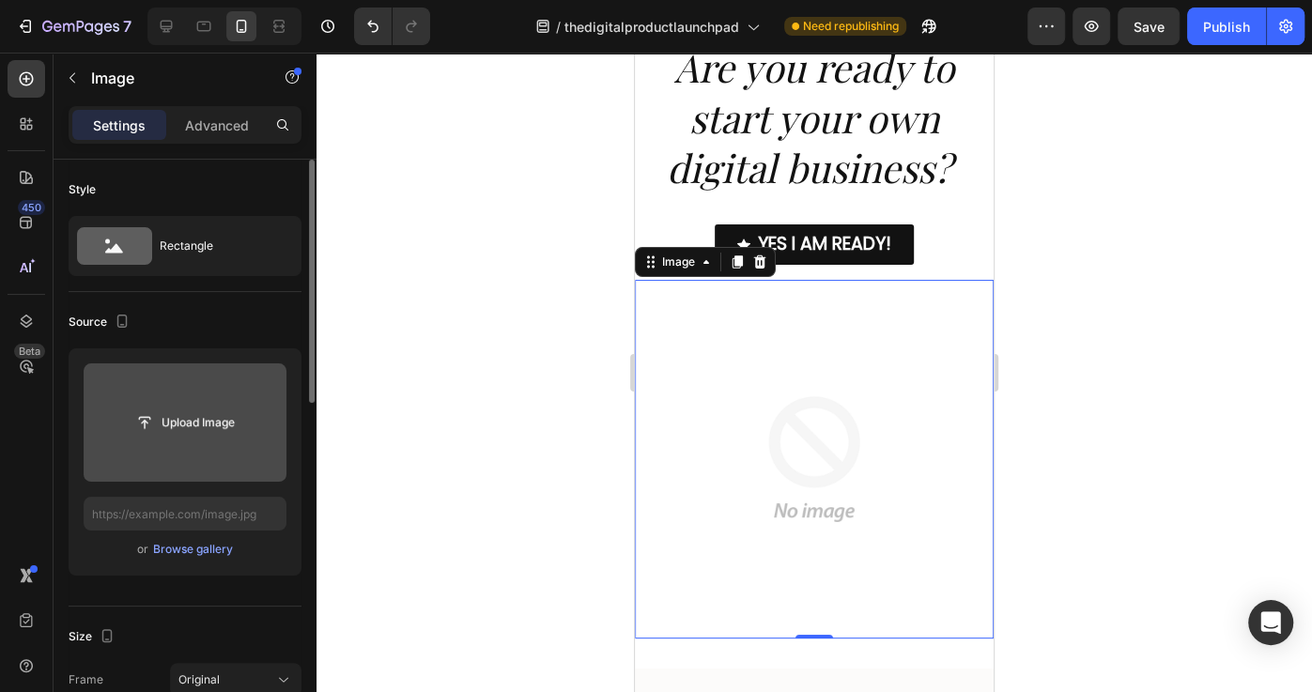
click at [177, 395] on input "file" at bounding box center [185, 422] width 203 height 118
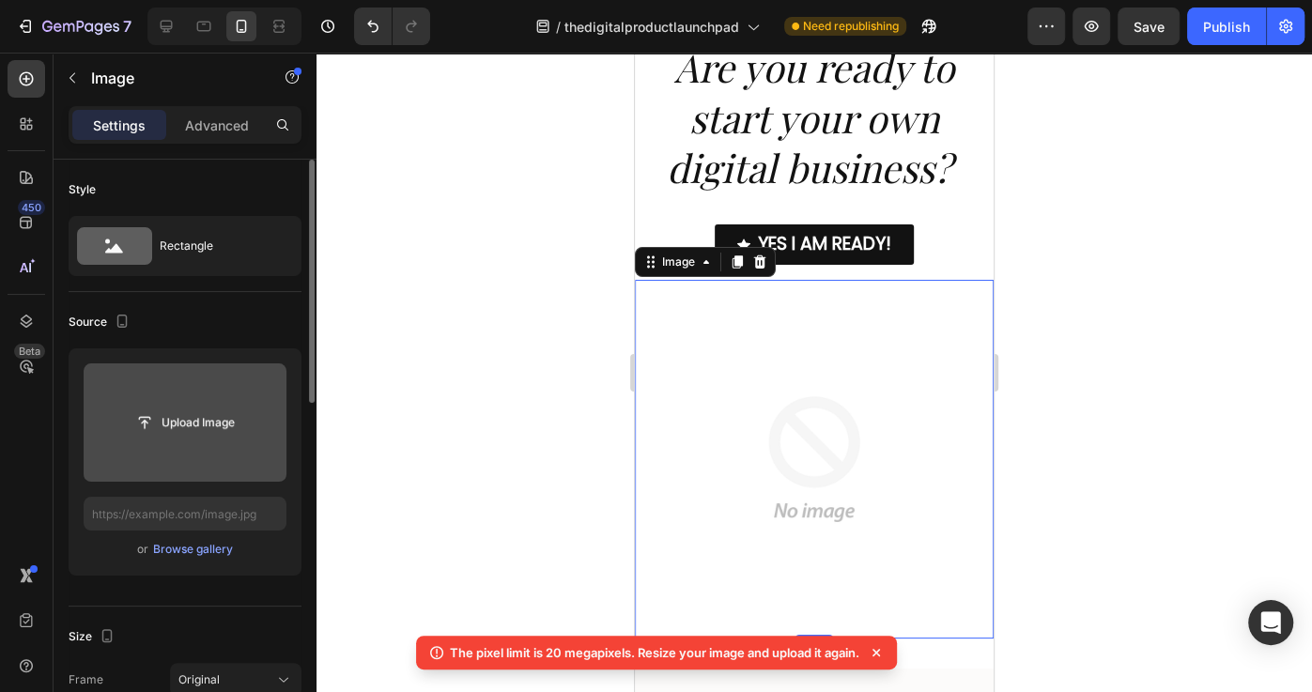
click at [202, 398] on input "file" at bounding box center [185, 422] width 203 height 118
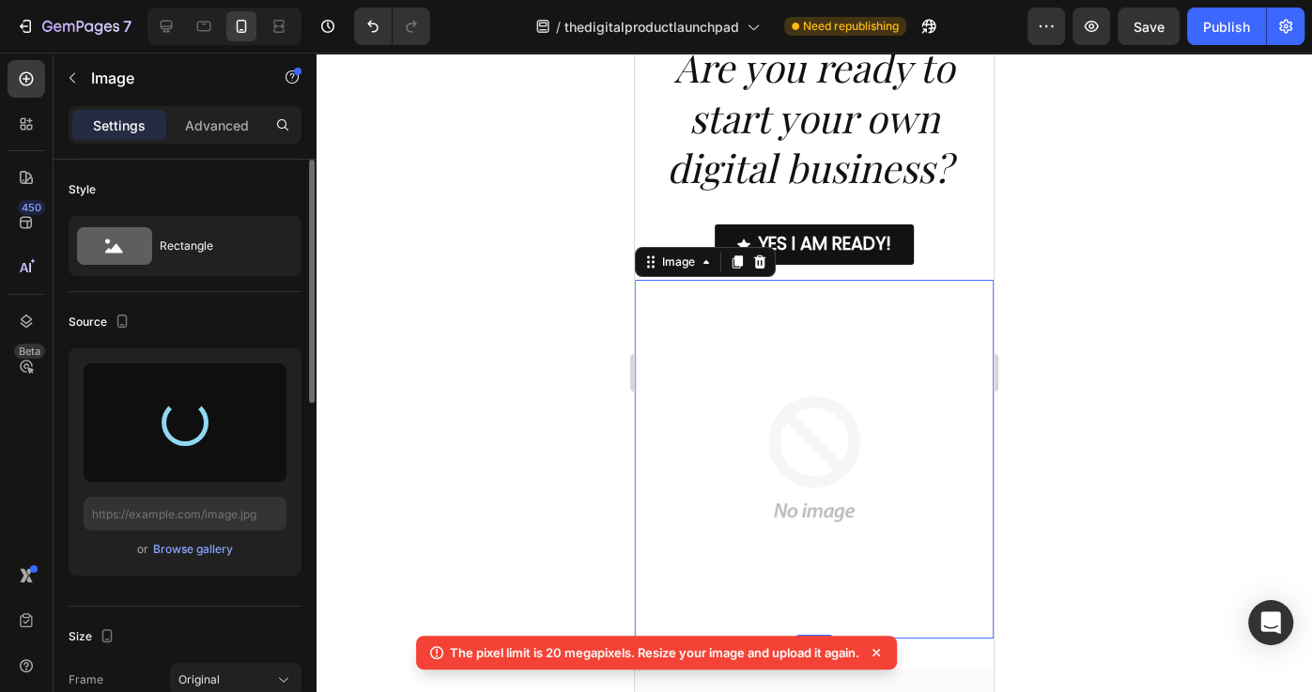
type input "[URL][DOMAIN_NAME]"
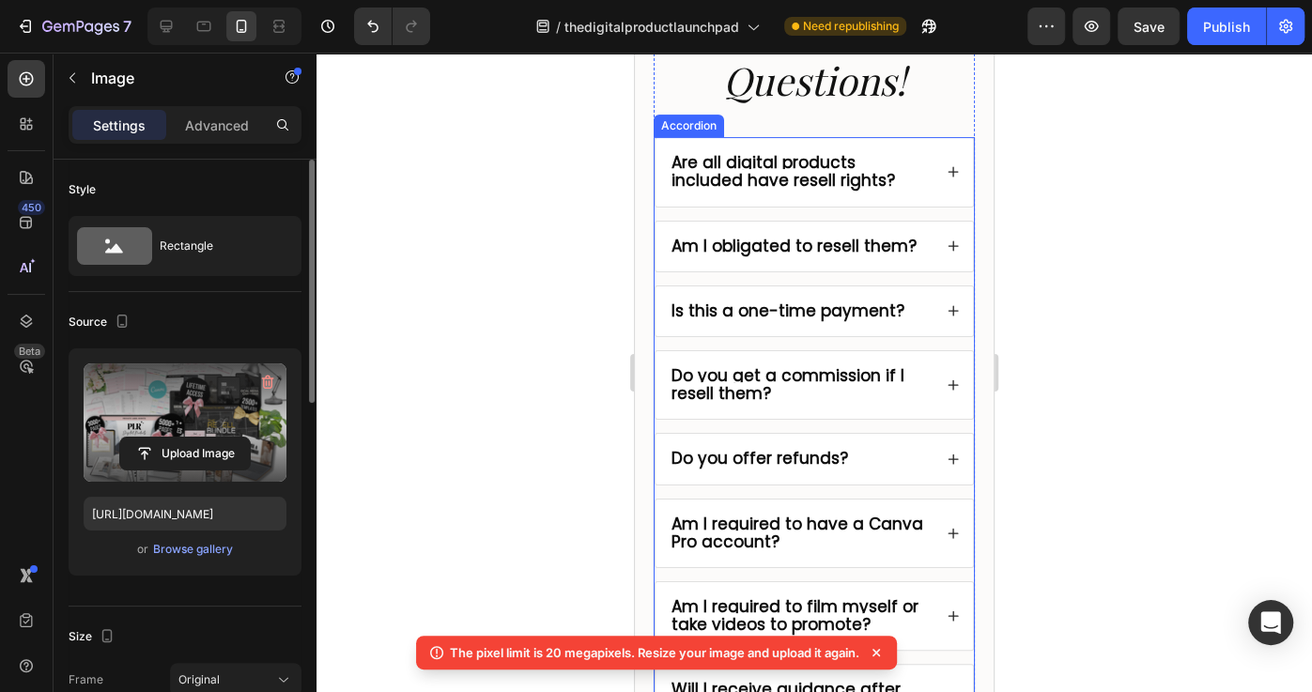
scroll to position [9907, 0]
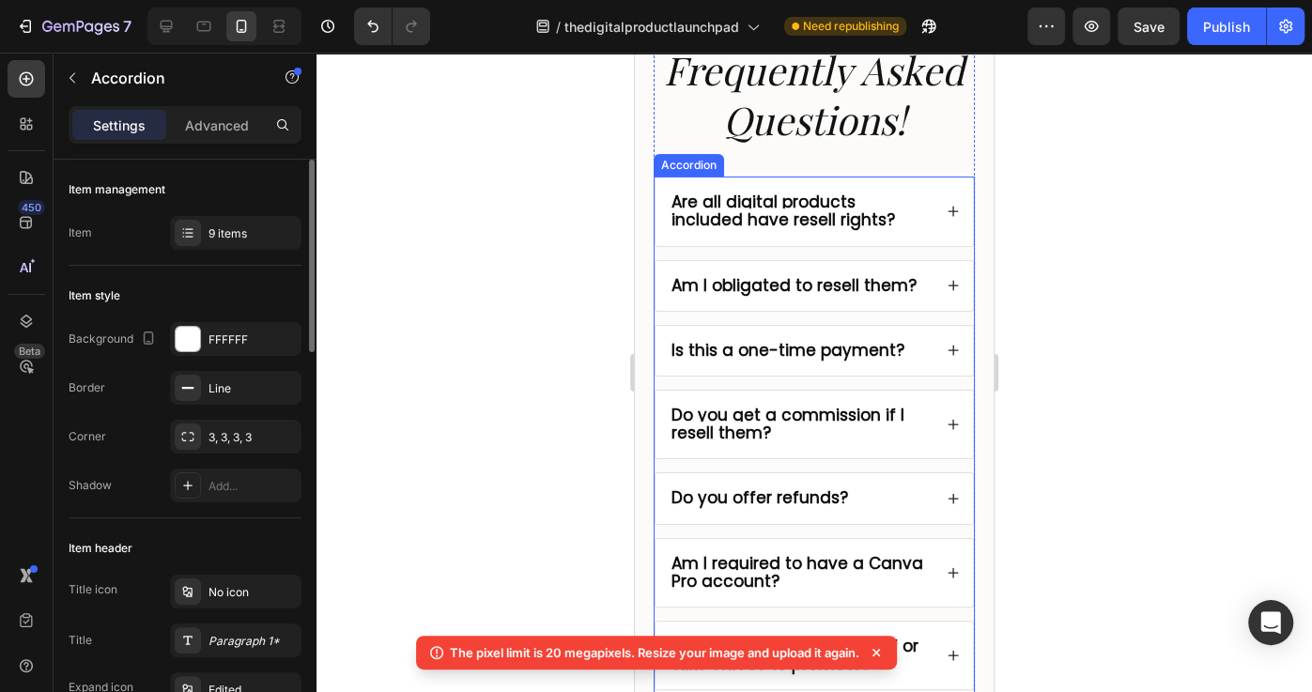
click at [868, 343] on strong "Is this a one-time payment?" at bounding box center [787, 350] width 233 height 23
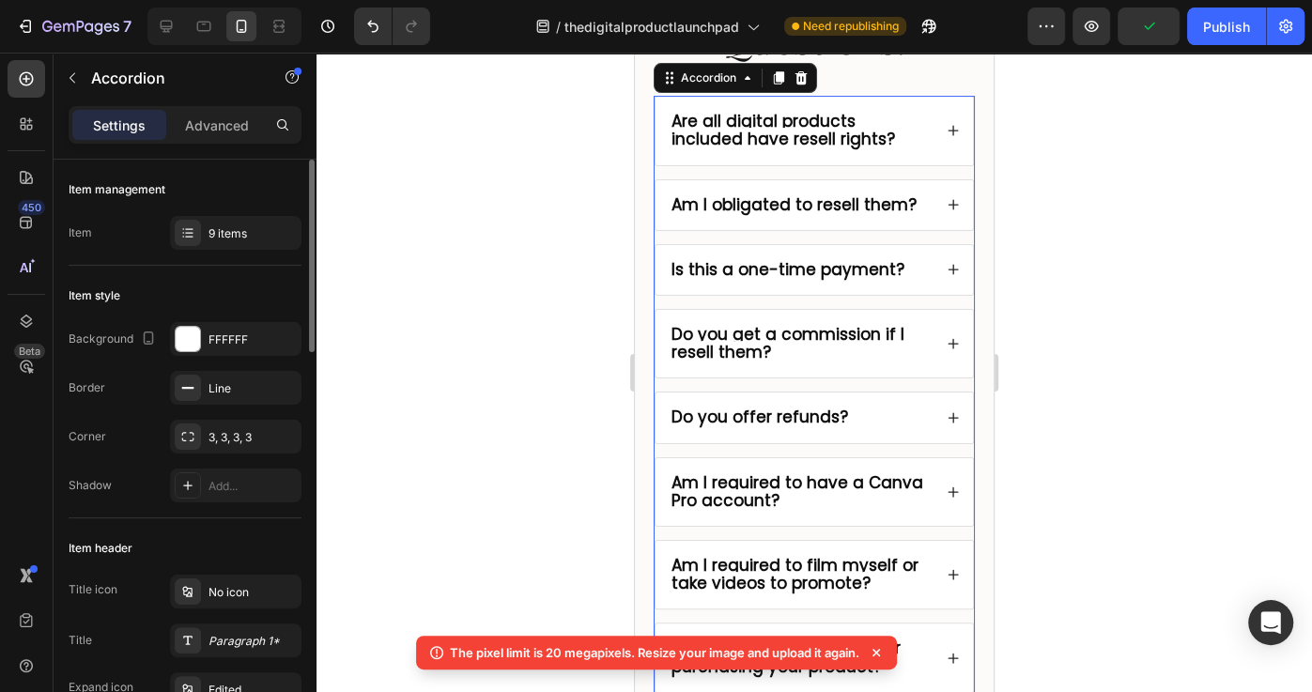
scroll to position [9996, 0]
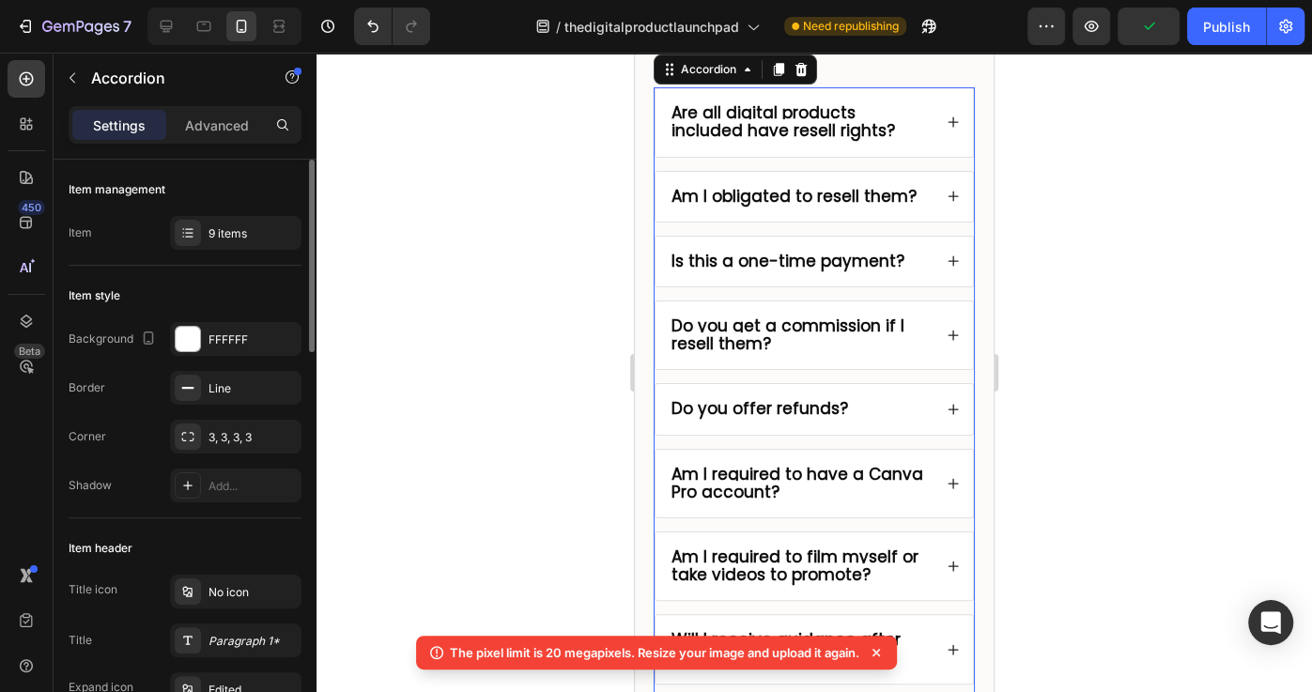
click at [881, 654] on icon at bounding box center [876, 652] width 19 height 19
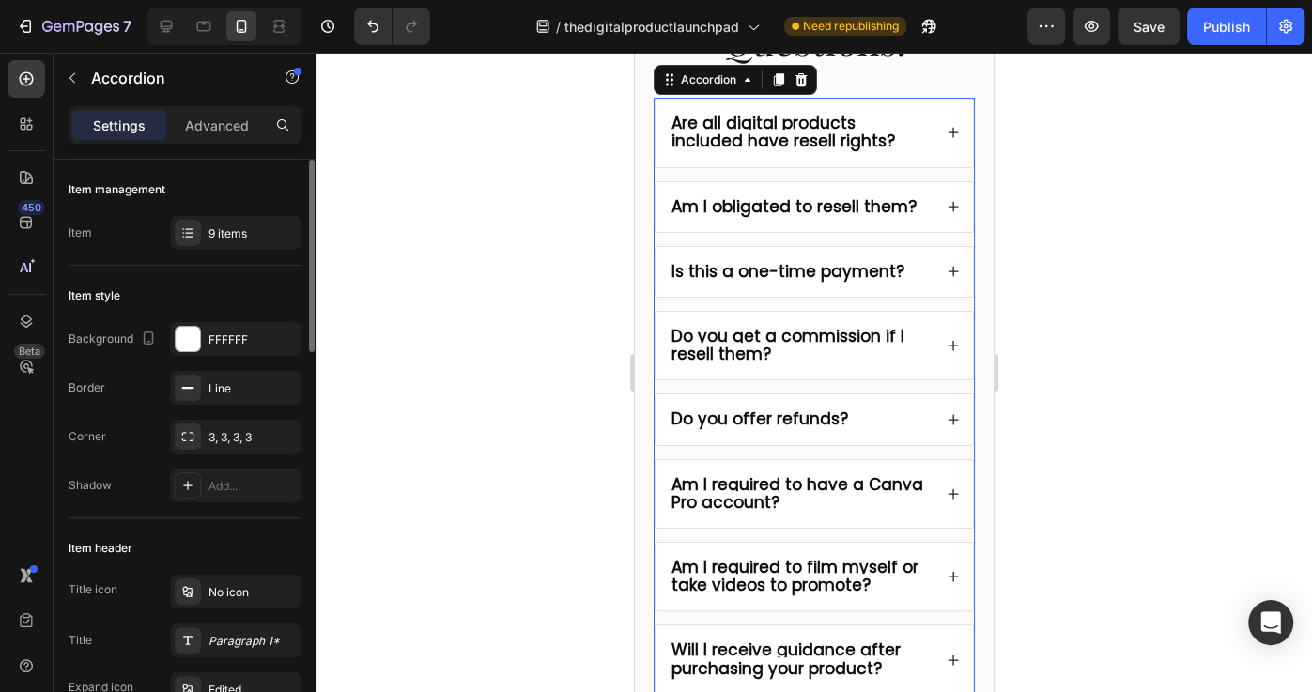
scroll to position [9968, 0]
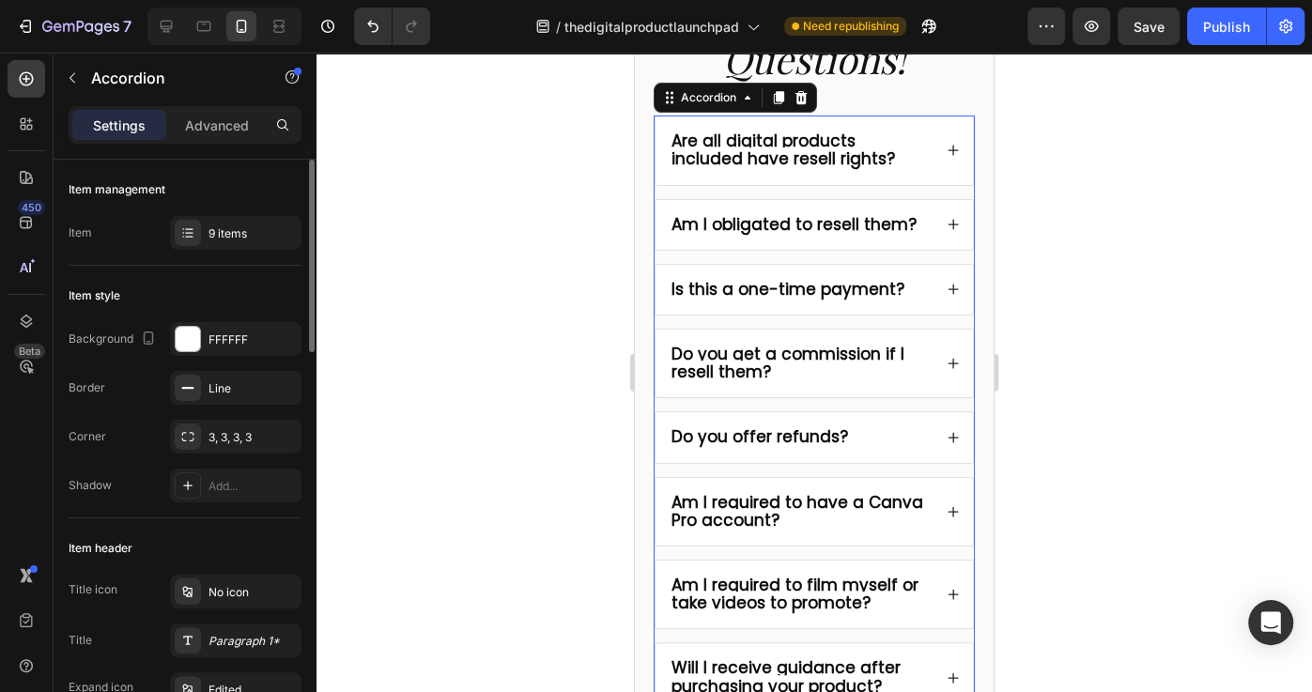
click at [929, 234] on div "Am I obligated to resell them?" at bounding box center [813, 225] width 317 height 50
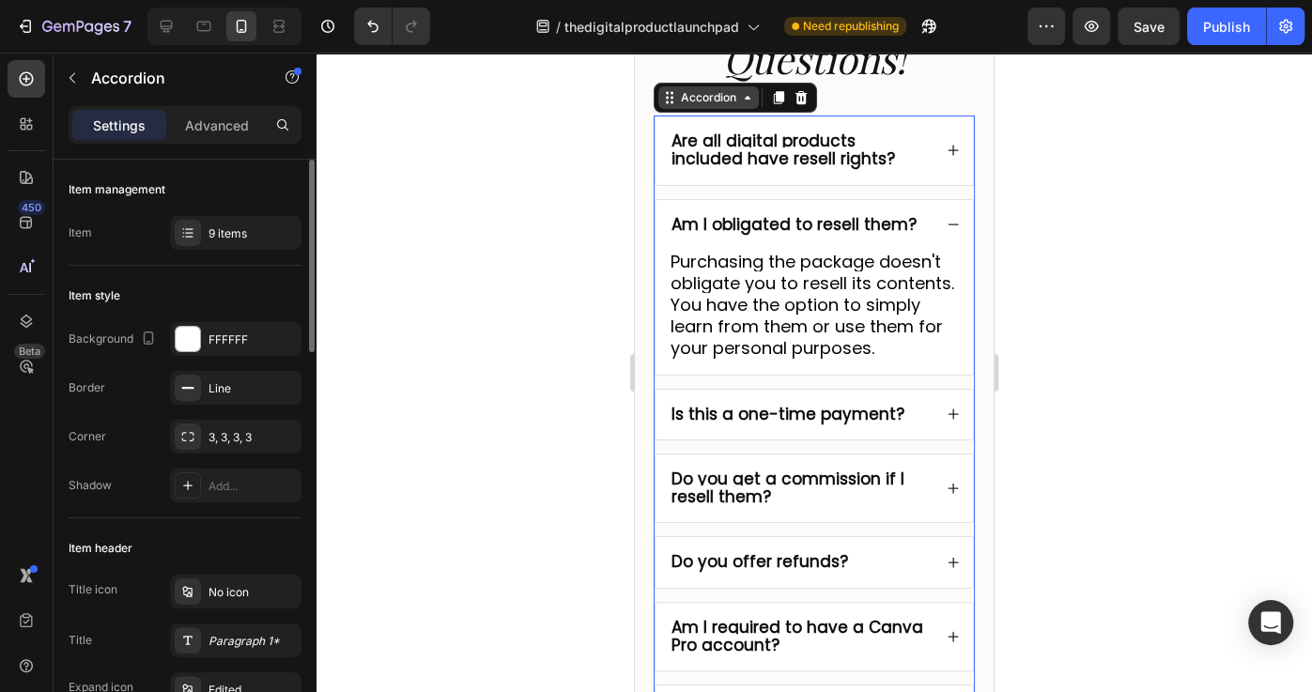
click at [716, 101] on div "Accordion" at bounding box center [708, 97] width 63 height 17
click at [715, 97] on div "Accordion" at bounding box center [708, 97] width 63 height 17
click at [250, 225] on div "9 items" at bounding box center [252, 233] width 88 height 17
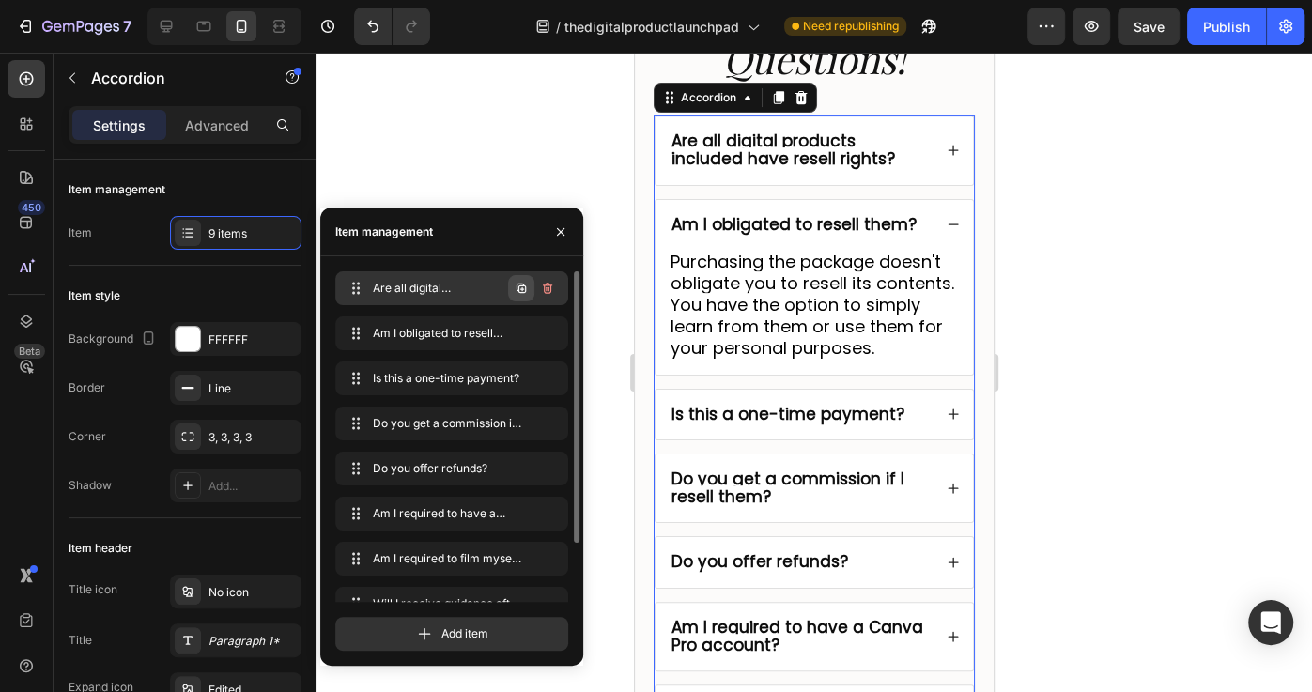
click at [530, 288] on button "button" at bounding box center [521, 288] width 26 height 26
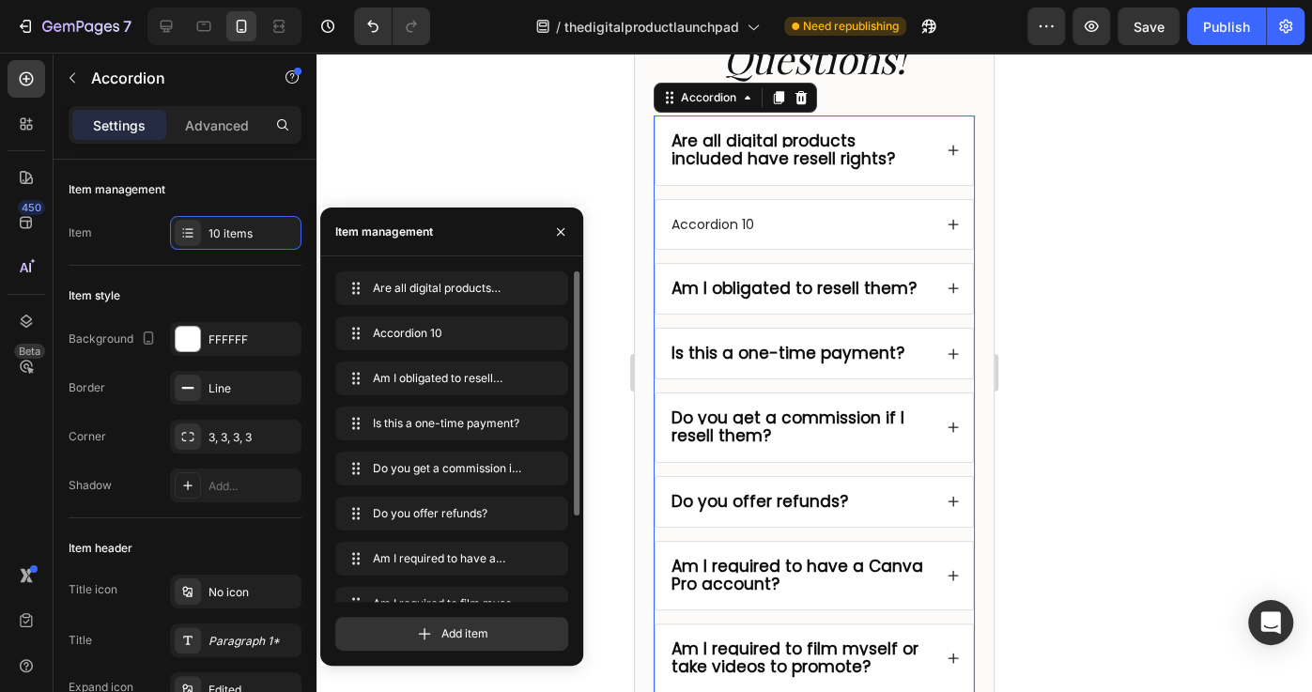
click at [737, 227] on div "Accordion 10" at bounding box center [713, 224] width 88 height 23
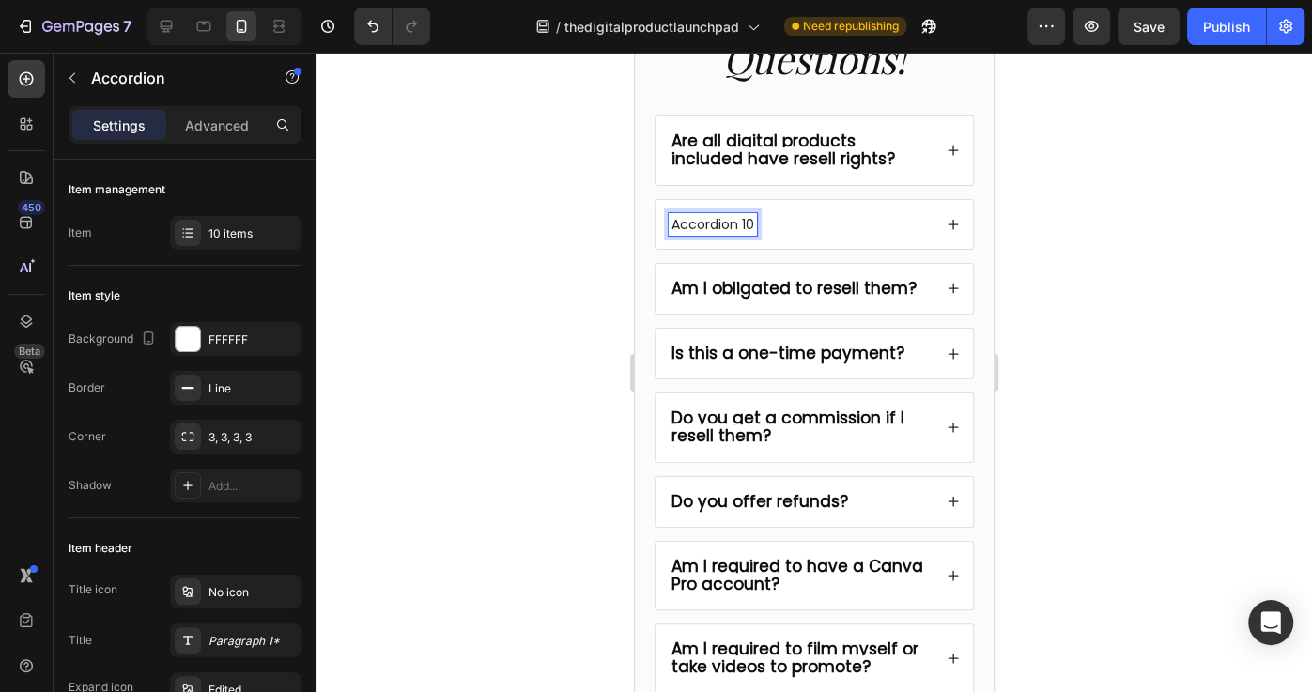
click at [730, 220] on p "Accordion 10" at bounding box center [712, 224] width 83 height 17
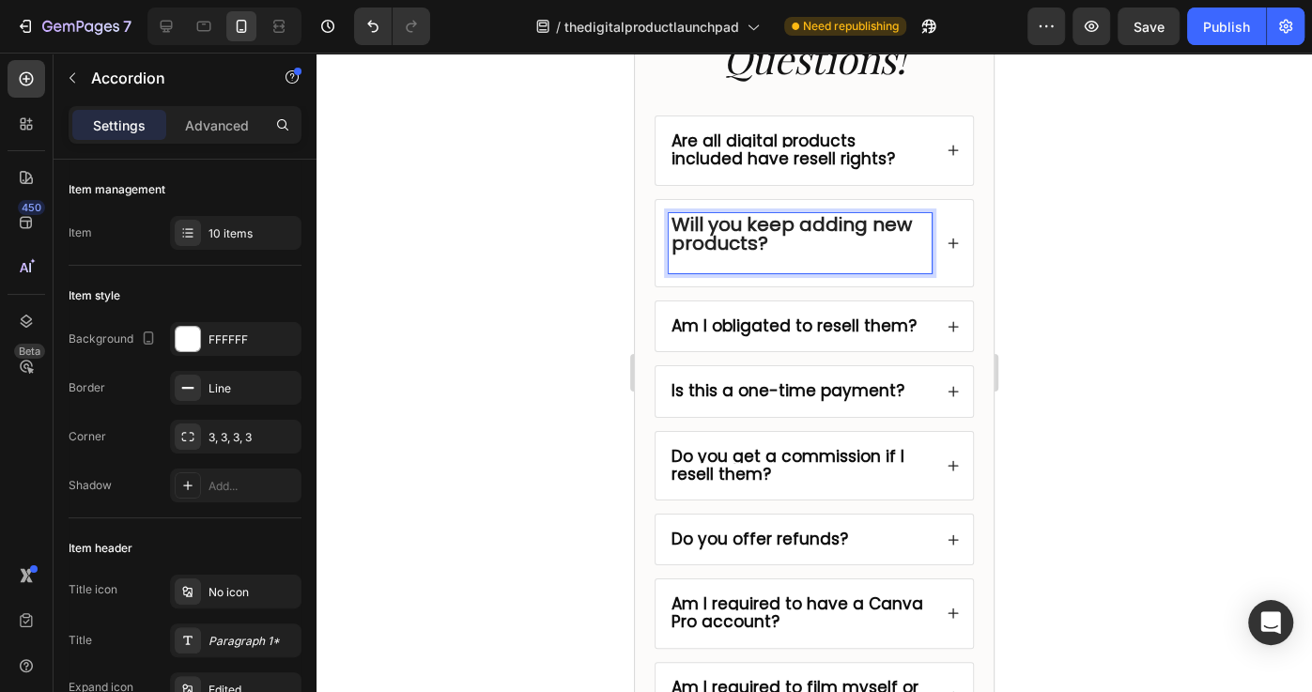
scroll to position [0, 0]
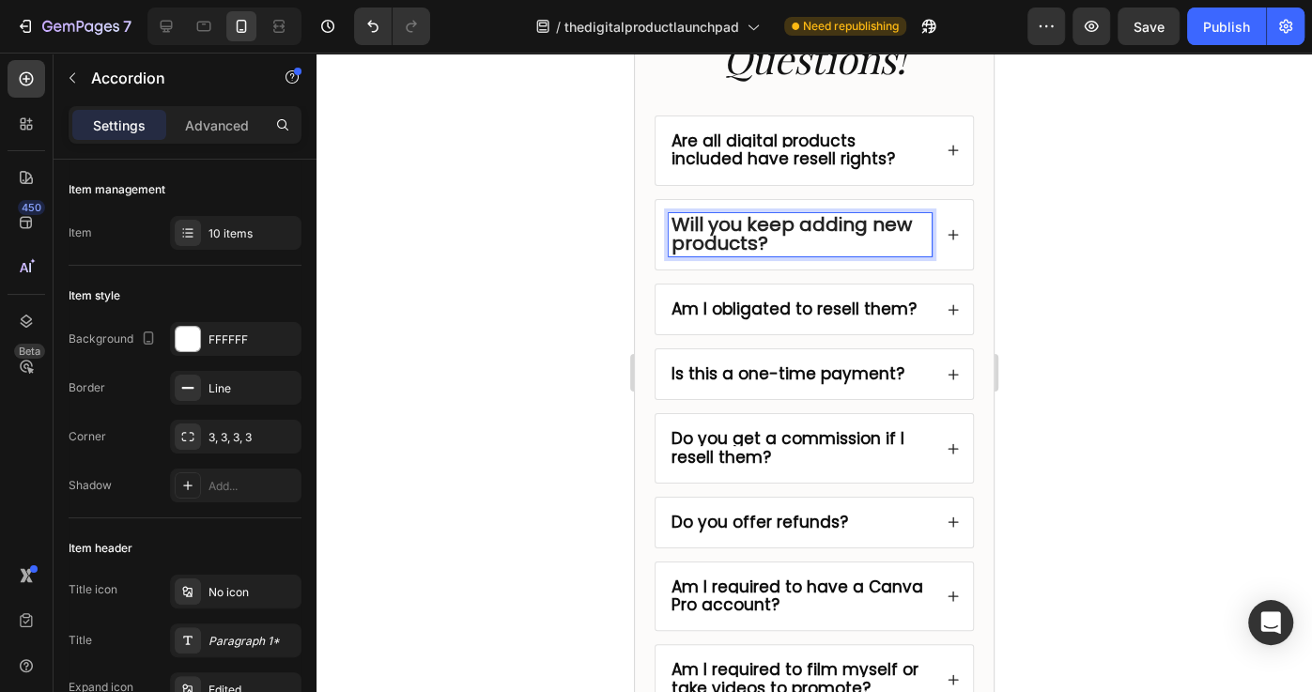
click at [774, 307] on strong "Am I obligated to resell them?" at bounding box center [793, 309] width 245 height 23
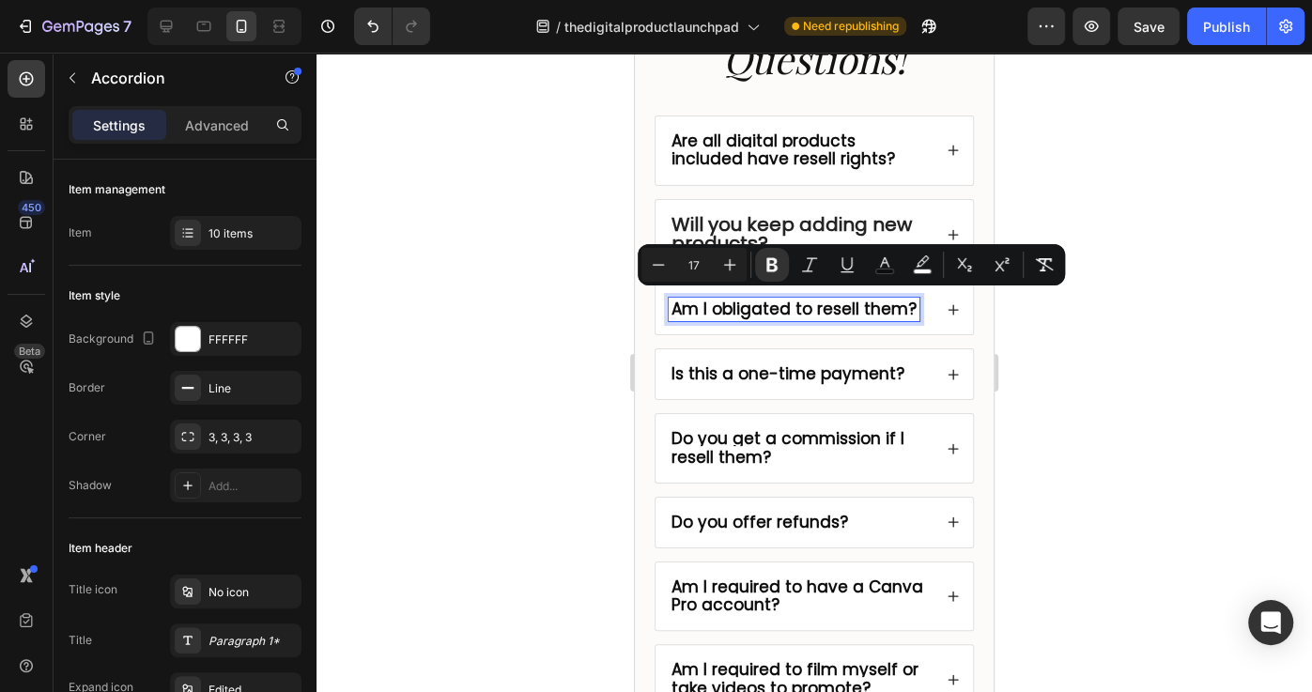
click at [721, 223] on strong "Will you keep adding new products?" at bounding box center [791, 233] width 240 height 45
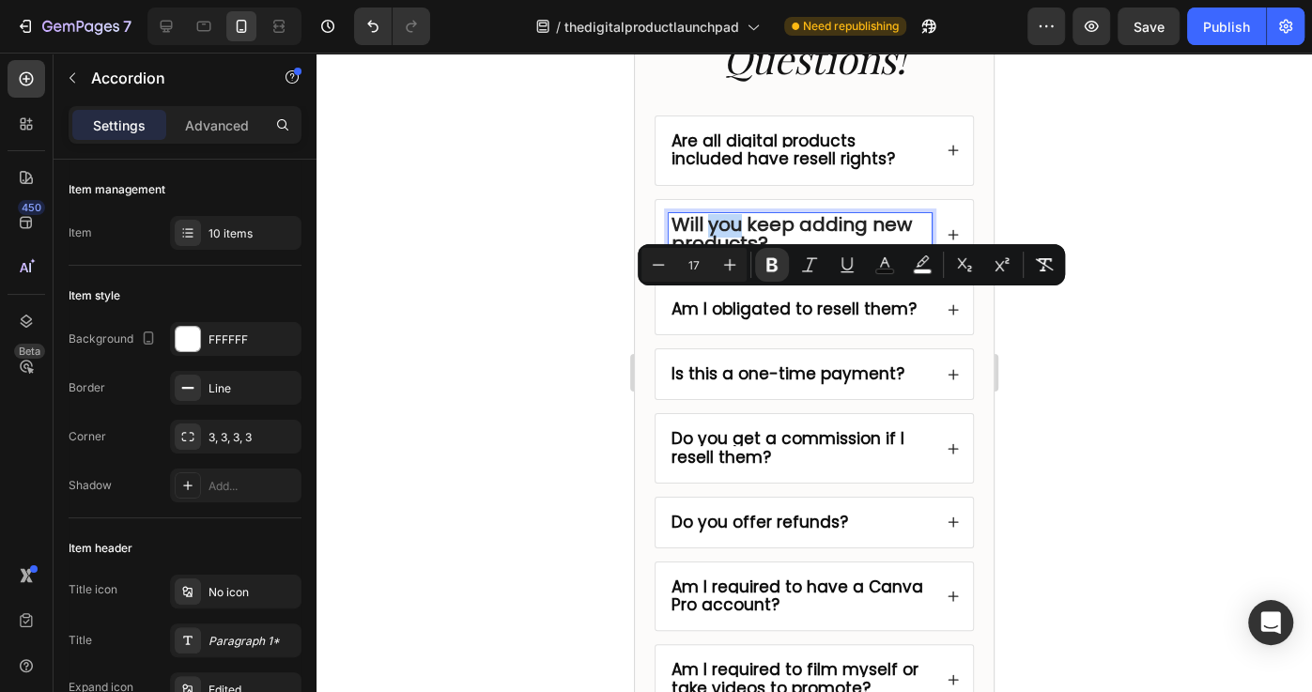
click at [721, 223] on strong "Will you keep adding new products?" at bounding box center [791, 233] width 240 height 45
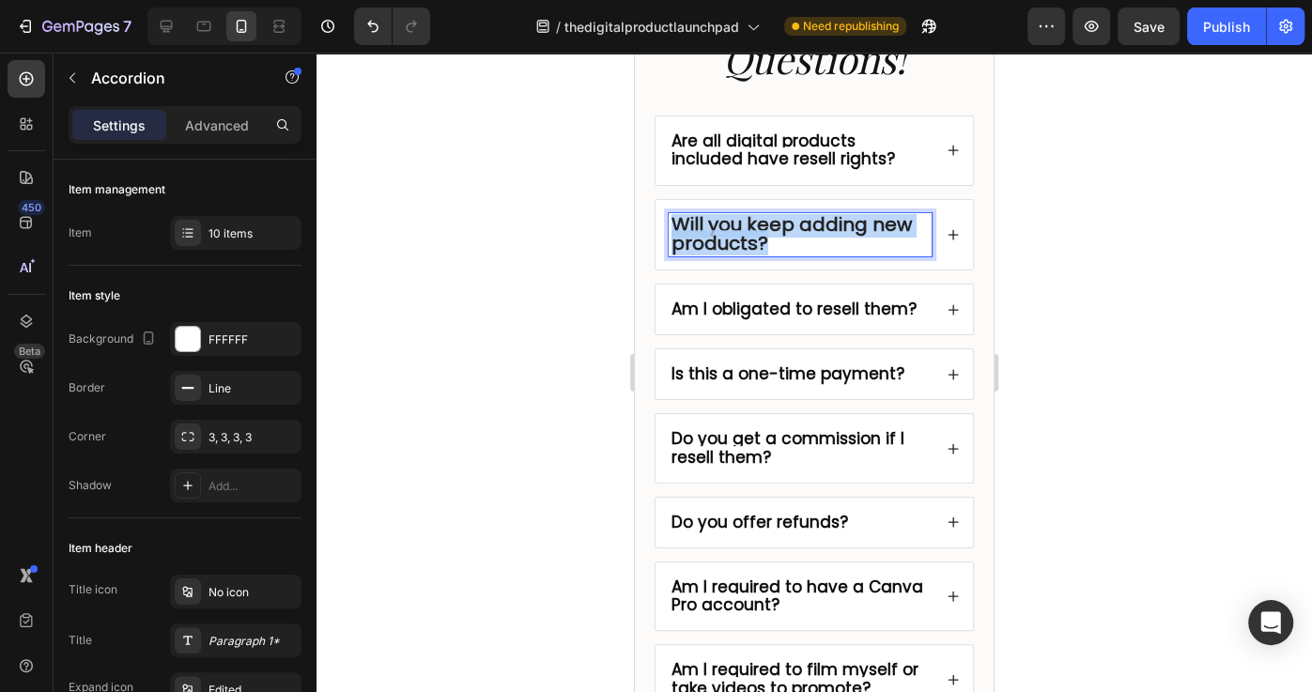
click at [721, 223] on strong "Will you keep adding new products?" at bounding box center [791, 233] width 240 height 45
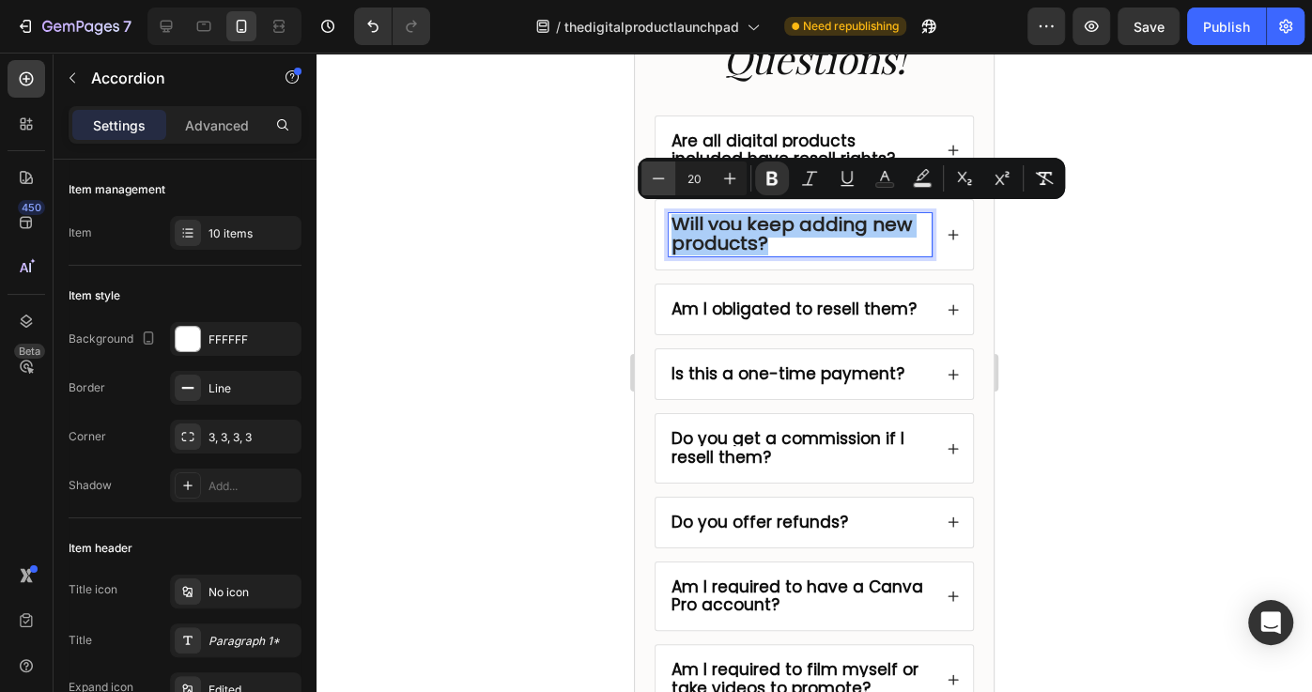
click at [649, 176] on icon "Editor contextual toolbar" at bounding box center [658, 178] width 19 height 19
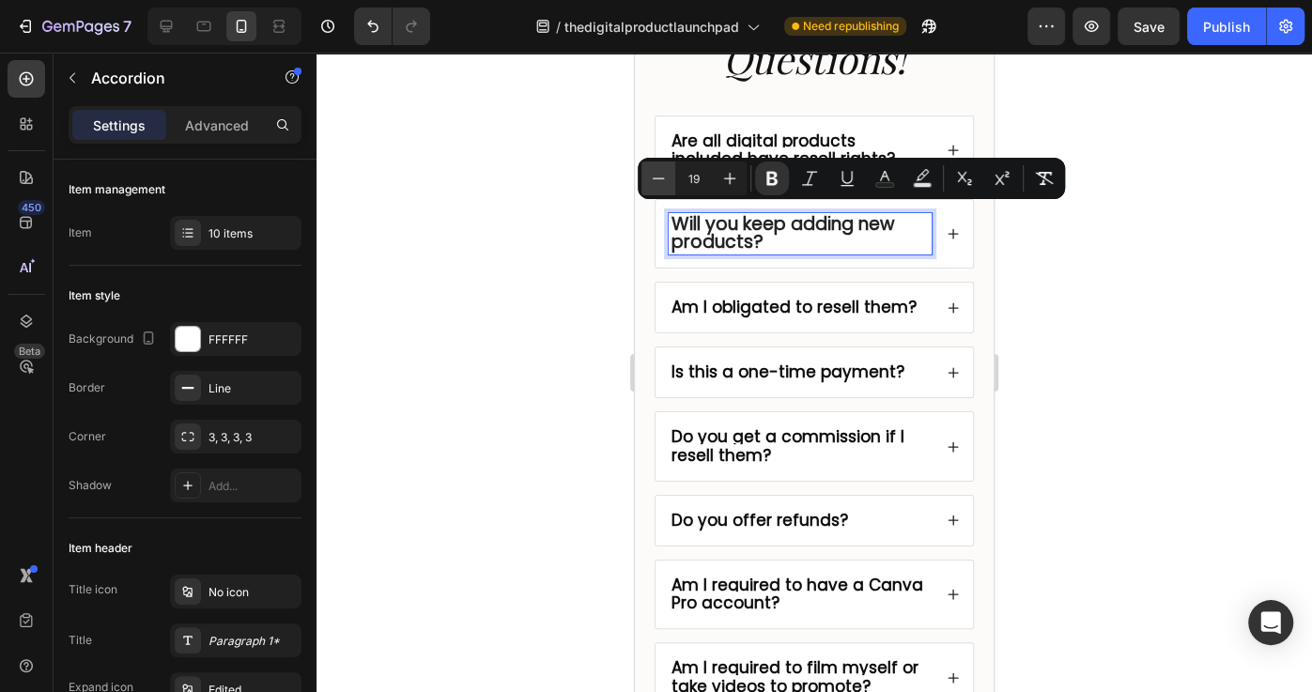
click at [649, 176] on icon "Editor contextual toolbar" at bounding box center [658, 178] width 19 height 19
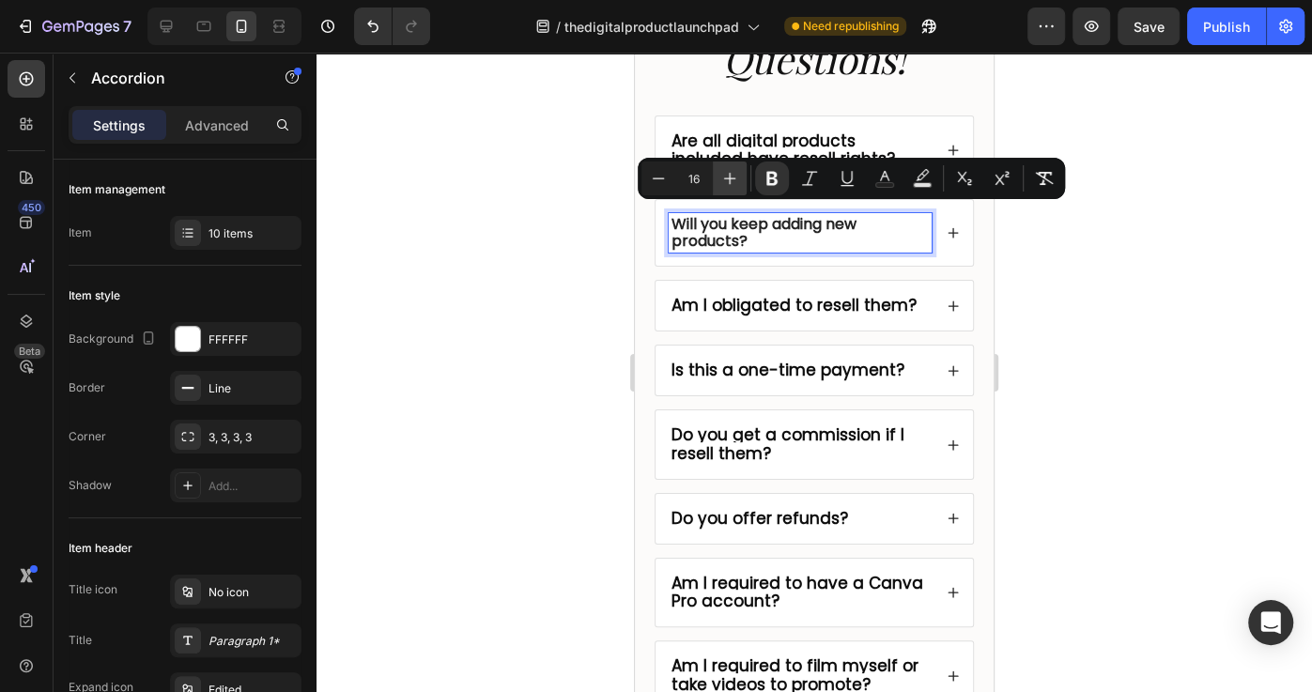
click at [726, 178] on icon "Editor contextual toolbar" at bounding box center [729, 178] width 19 height 19
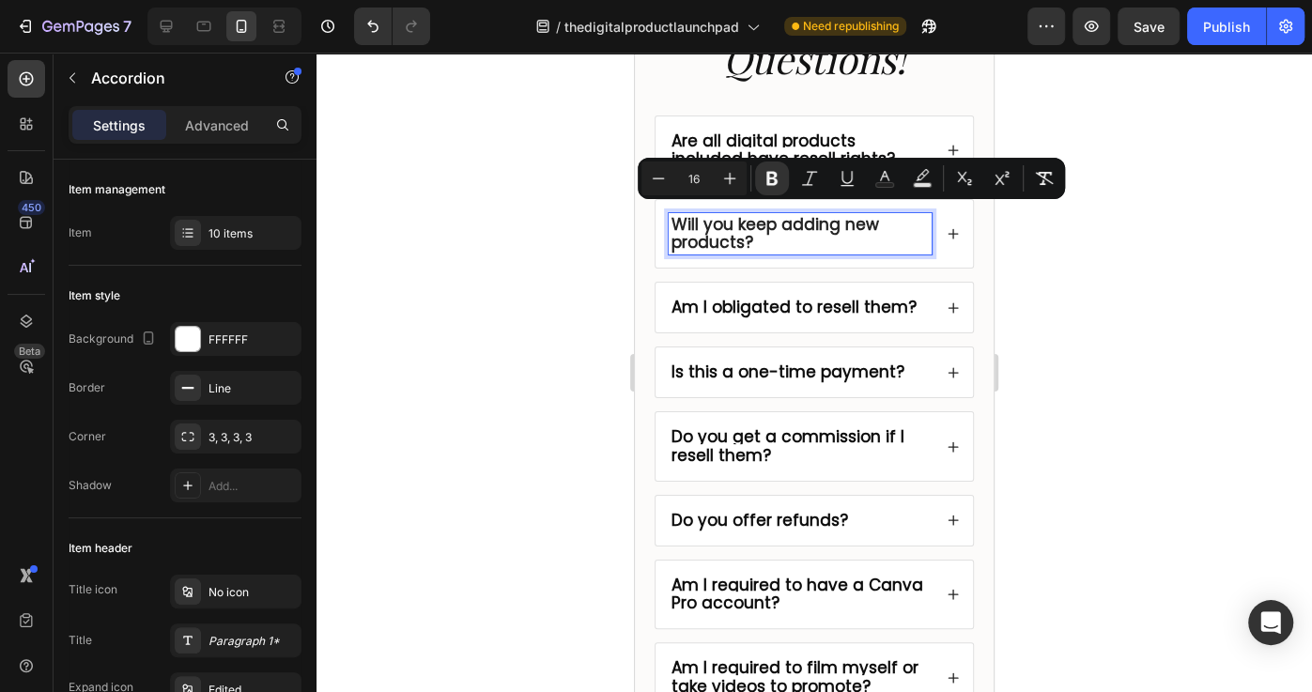
type input "17"
click at [954, 232] on icon at bounding box center [952, 233] width 13 height 13
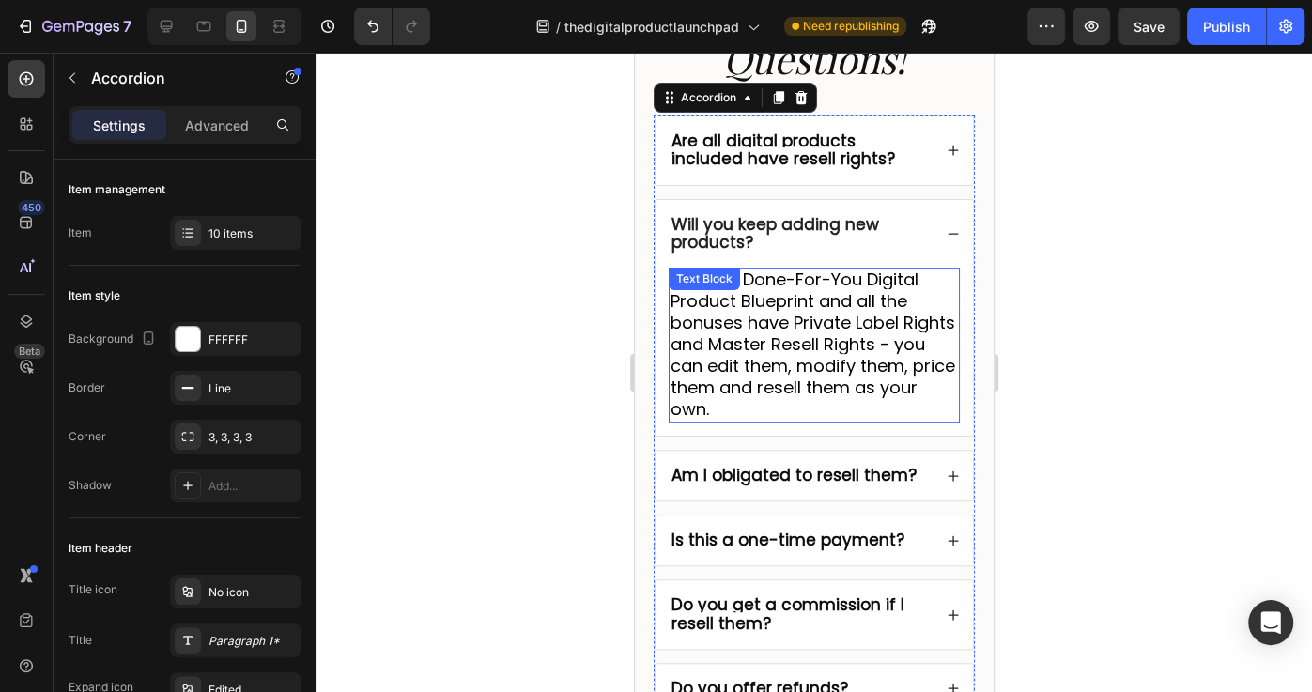
click at [758, 291] on span "Yes. The Done-For-You Digital Product Blueprint and all the bonuses have Privat…" at bounding box center [812, 344] width 284 height 153
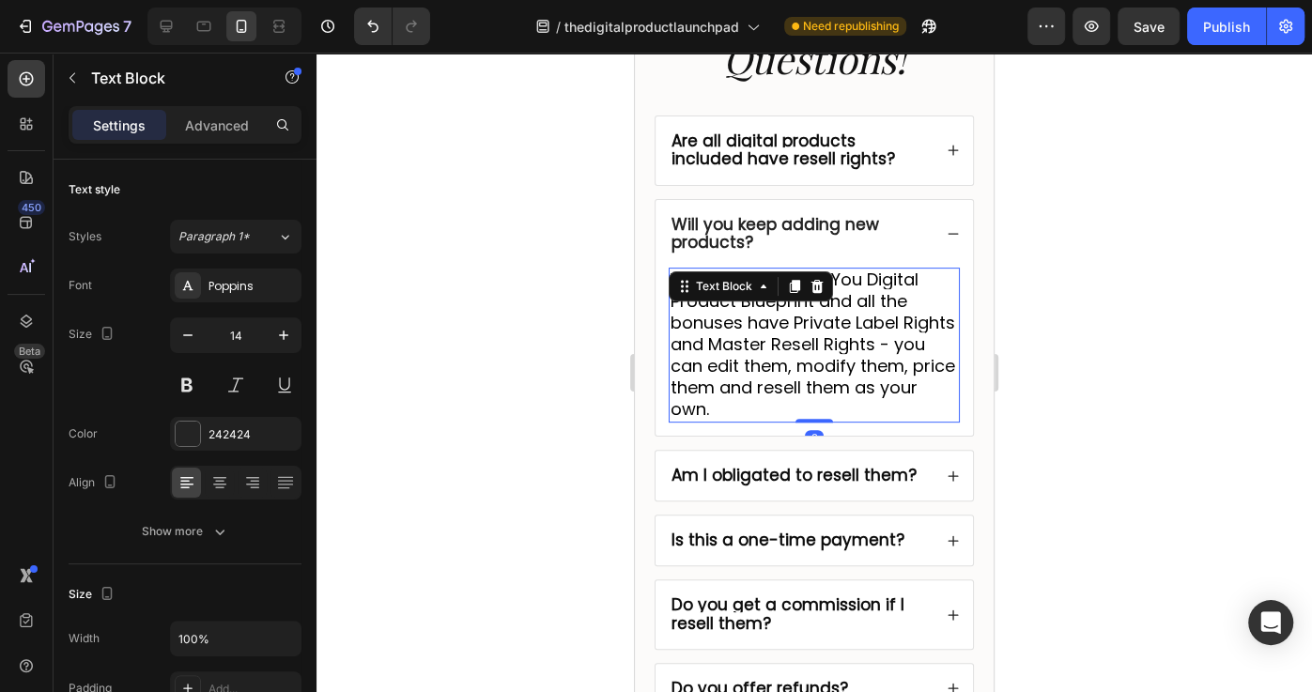
click at [758, 291] on div "Text Block" at bounding box center [723, 286] width 101 height 23
click at [756, 329] on span "Yes. The Done-For-You Digital Product Blueprint and all the bonuses have Privat…" at bounding box center [812, 344] width 284 height 153
click at [756, 330] on span "Yes. The Done-For-You Digital Product Blueprint and all the bonuses have Privat…" at bounding box center [812, 344] width 284 height 153
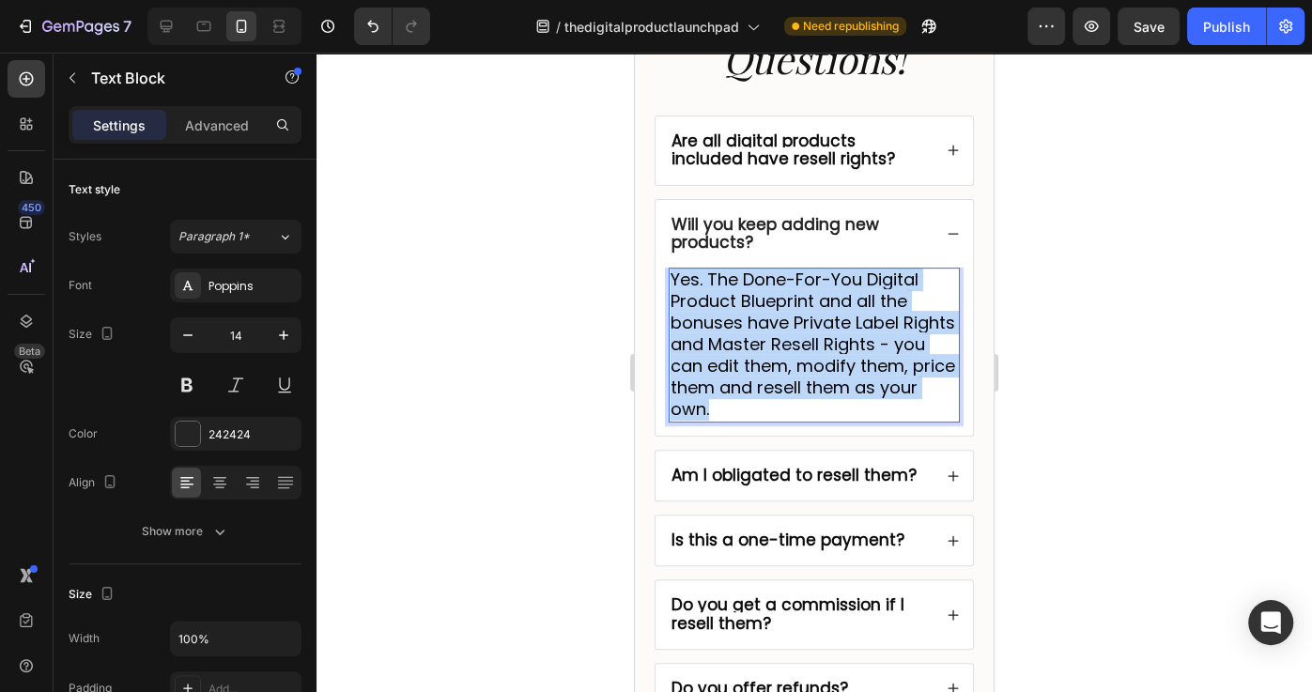
click at [756, 330] on span "Yes. The Done-For-You Digital Product Blueprint and all the bonuses have Privat…" at bounding box center [812, 344] width 284 height 153
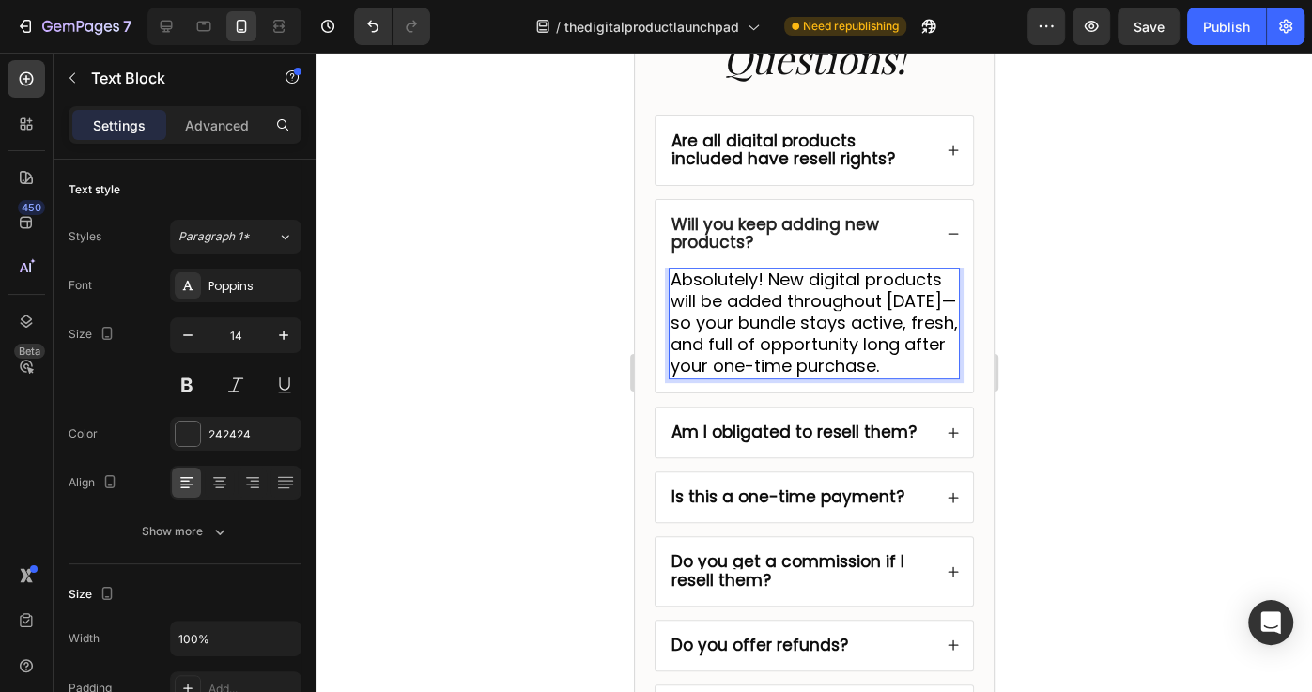
click at [672, 315] on span "Absolutely! New digital products will be added throughout [DATE]—so your bundle…" at bounding box center [813, 323] width 287 height 110
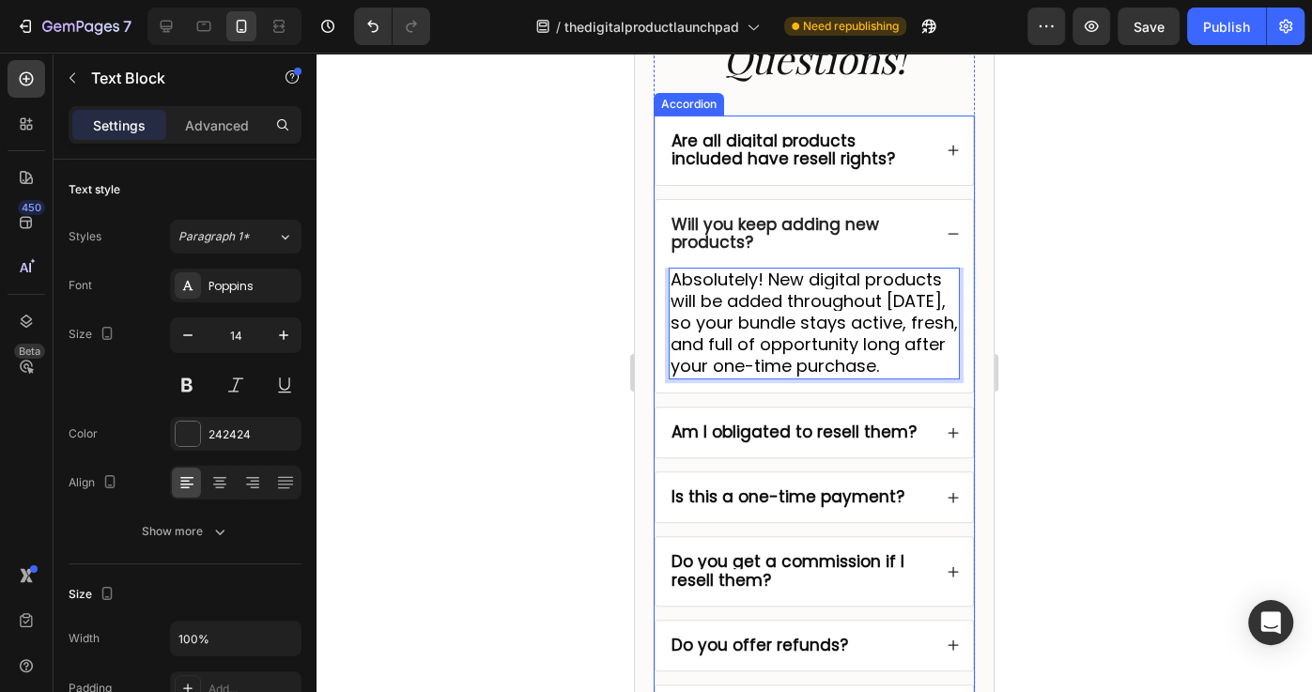
click at [947, 232] on icon at bounding box center [952, 233] width 13 height 13
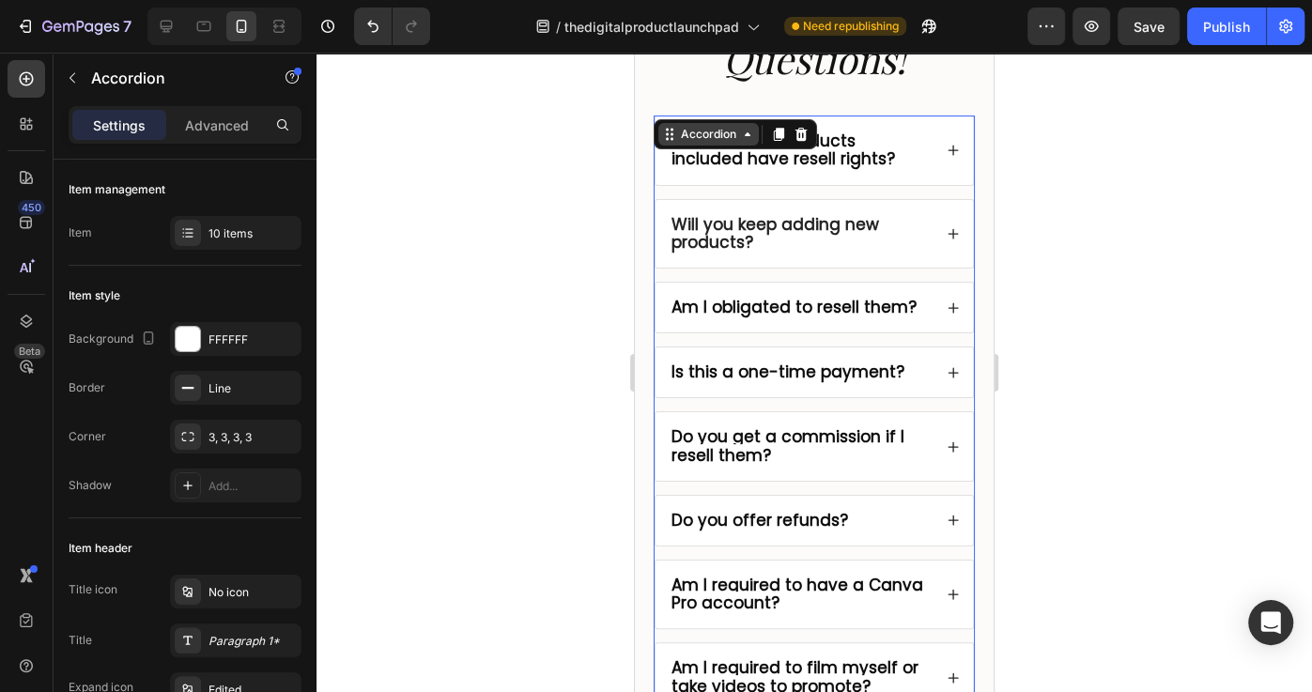
click at [688, 131] on div "Accordion" at bounding box center [708, 134] width 63 height 17
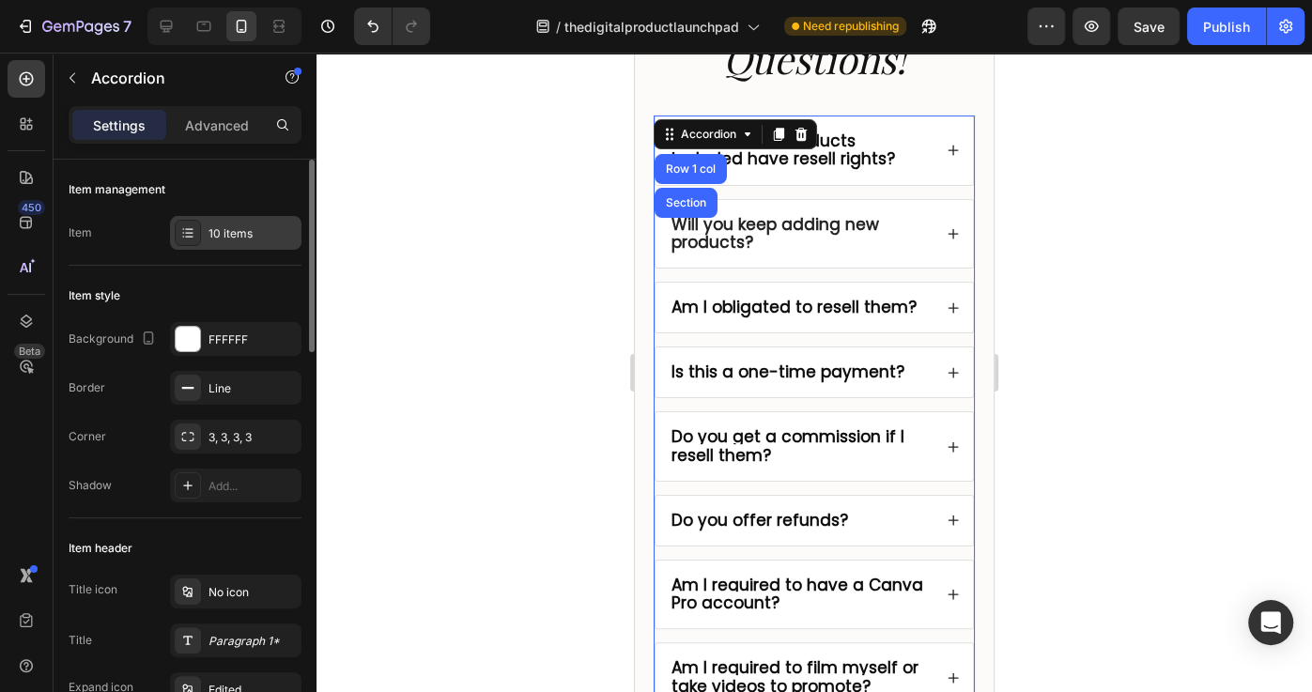
click at [205, 230] on div "10 items" at bounding box center [235, 233] width 131 height 34
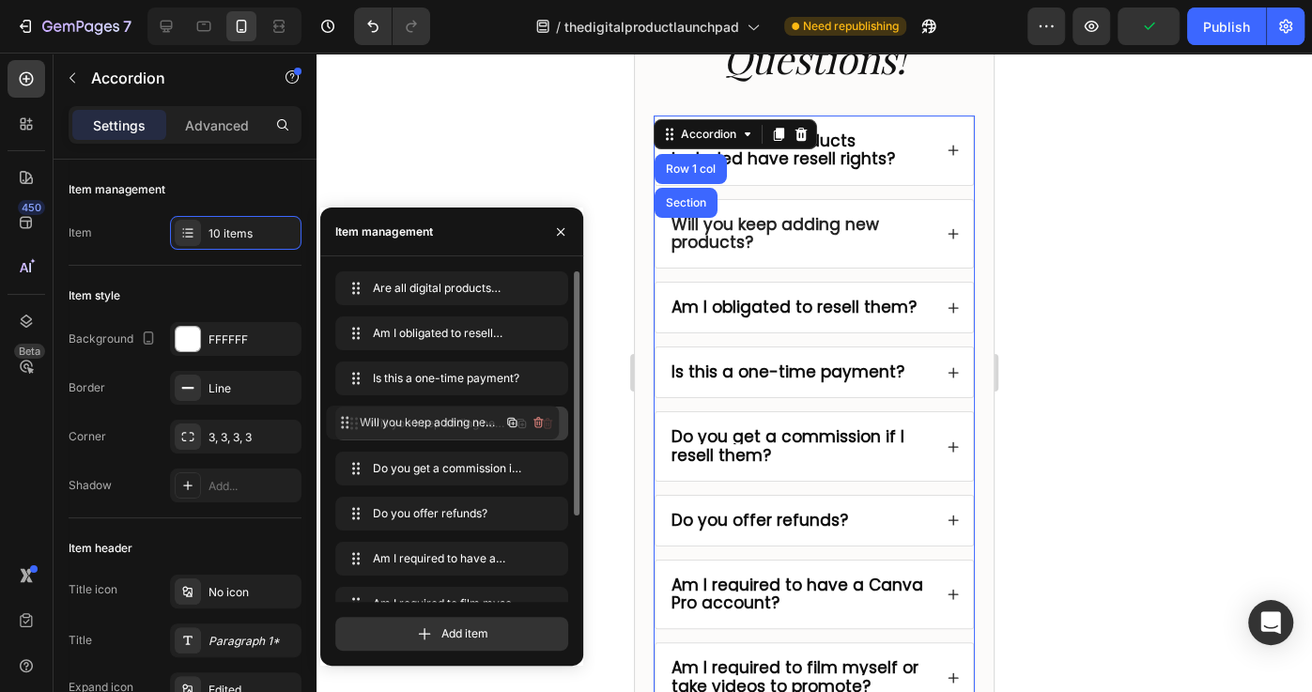
drag, startPoint x: 455, startPoint y: 339, endPoint x: 447, endPoint y: 427, distance: 88.7
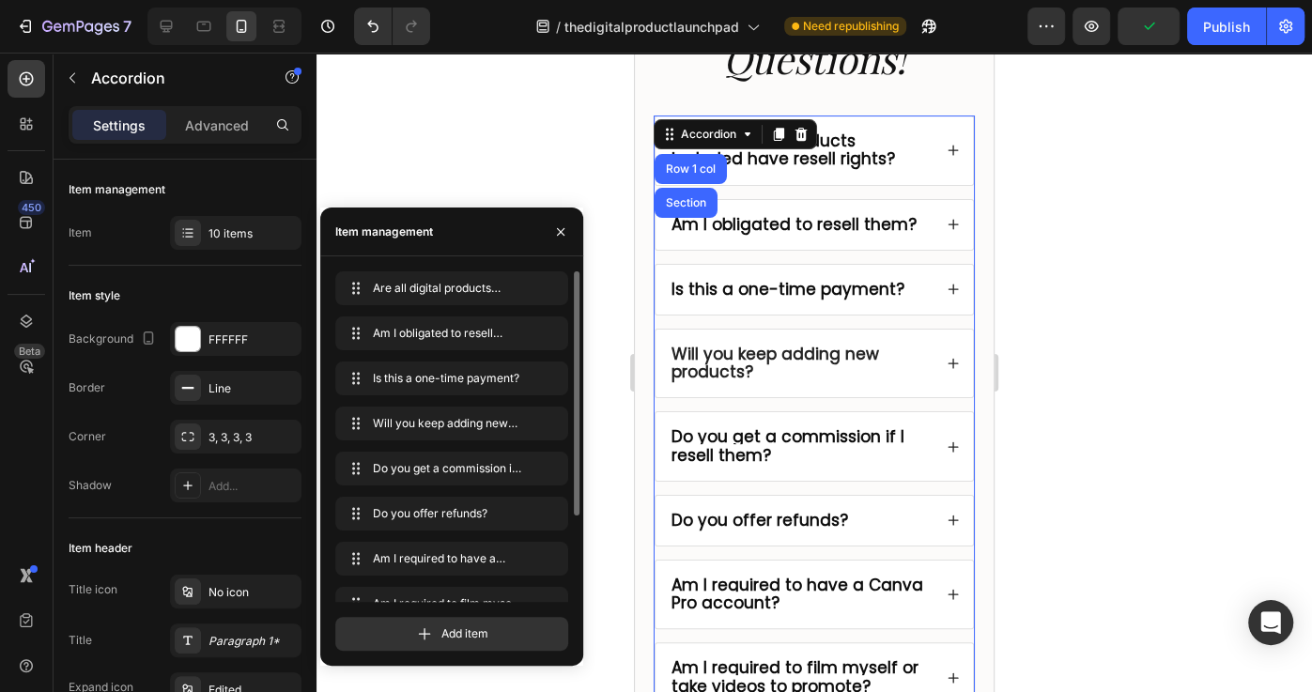
click at [1105, 361] on div at bounding box center [813, 372] width 995 height 639
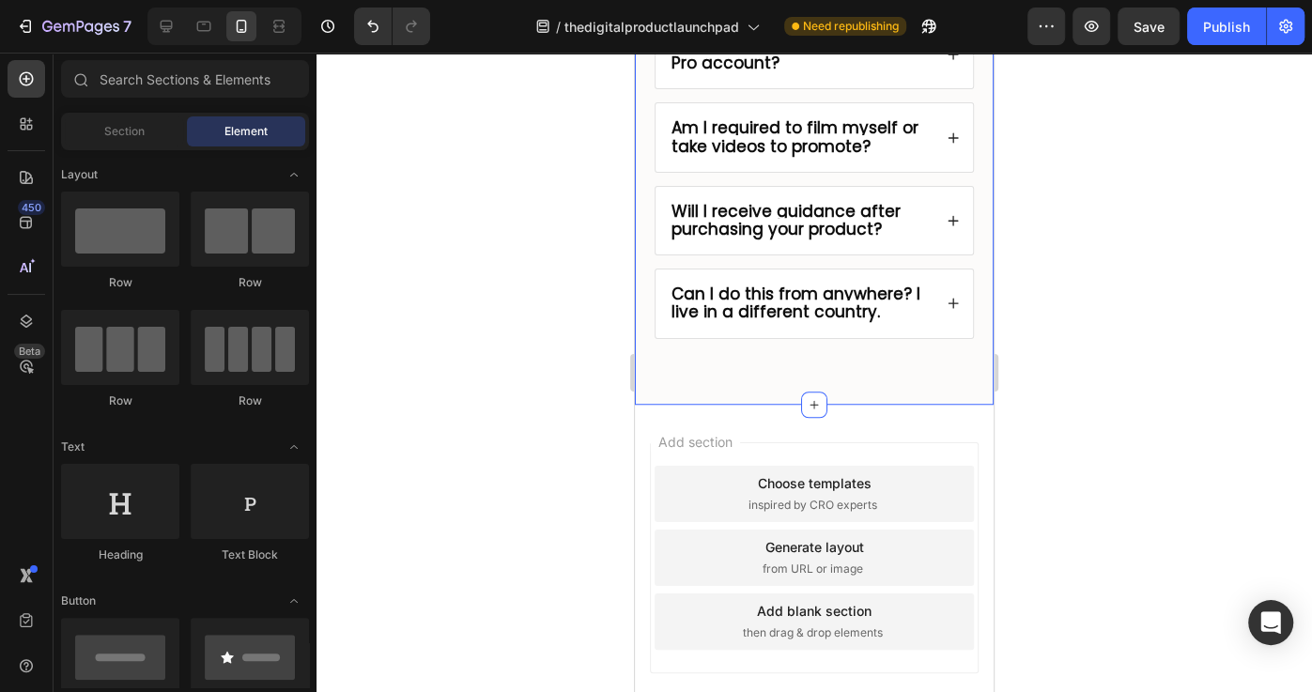
scroll to position [10600, 0]
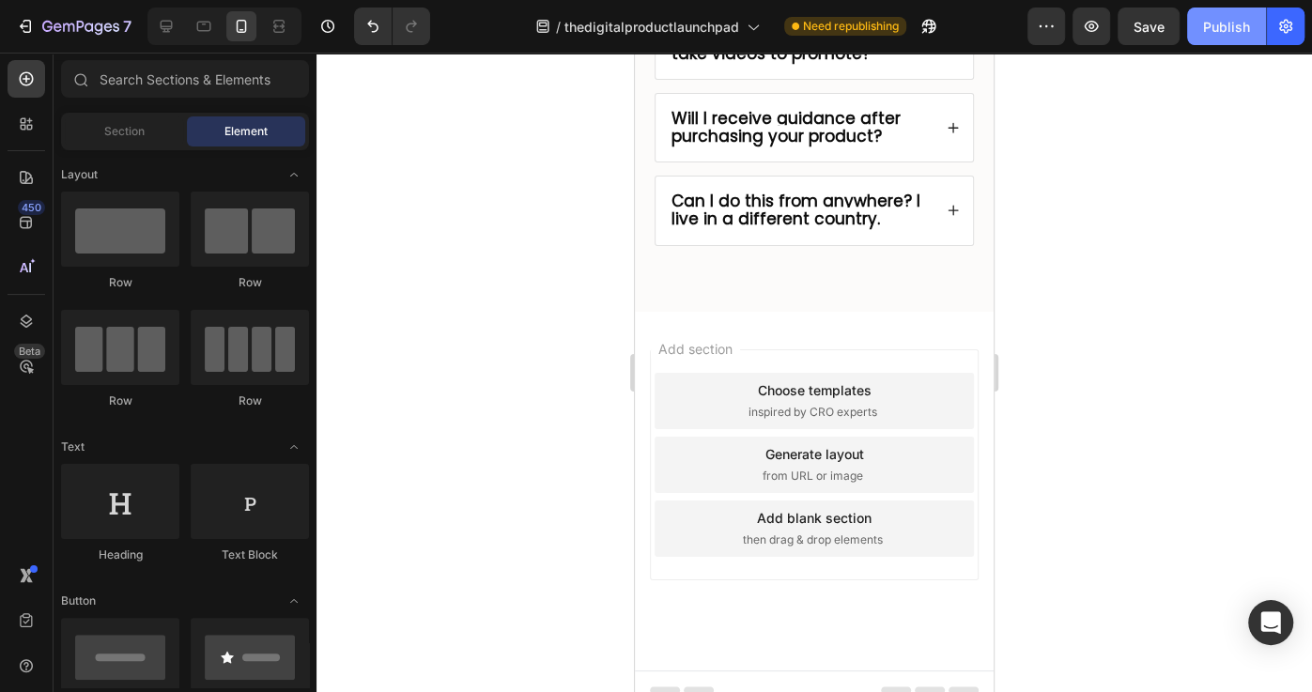
click at [1221, 21] on div "Publish" at bounding box center [1226, 27] width 47 height 20
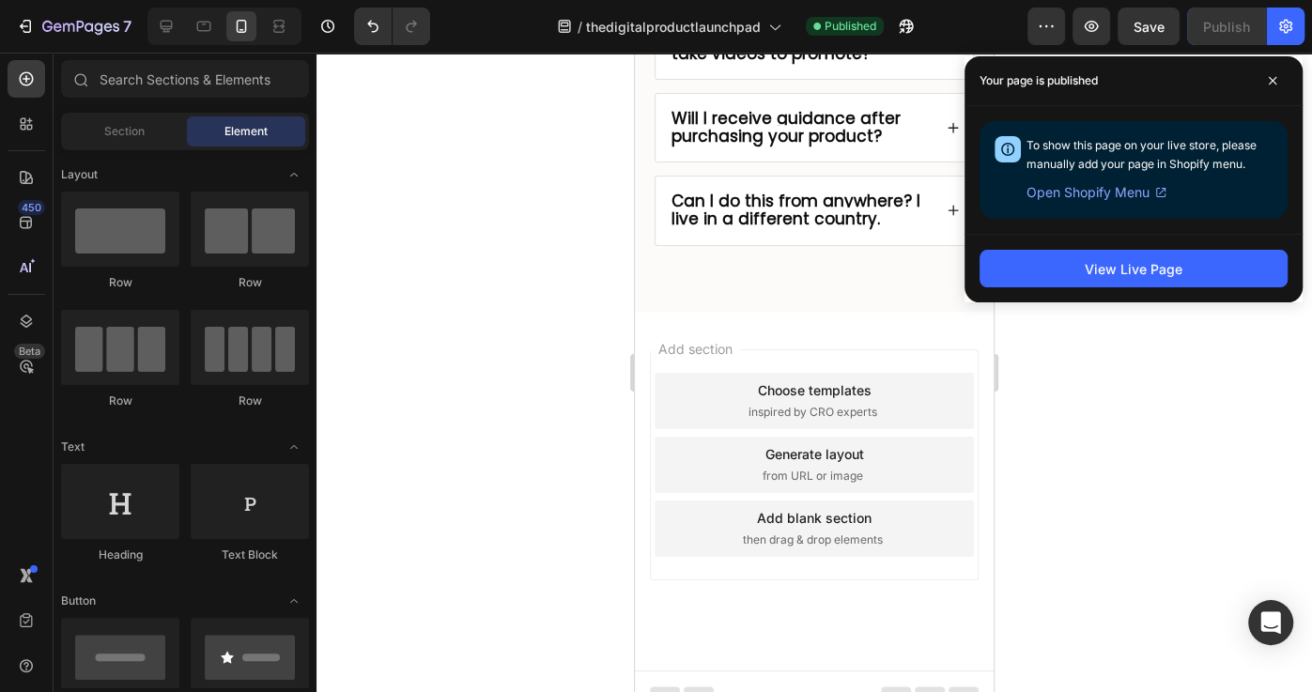
click at [1145, 403] on div at bounding box center [813, 372] width 995 height 639
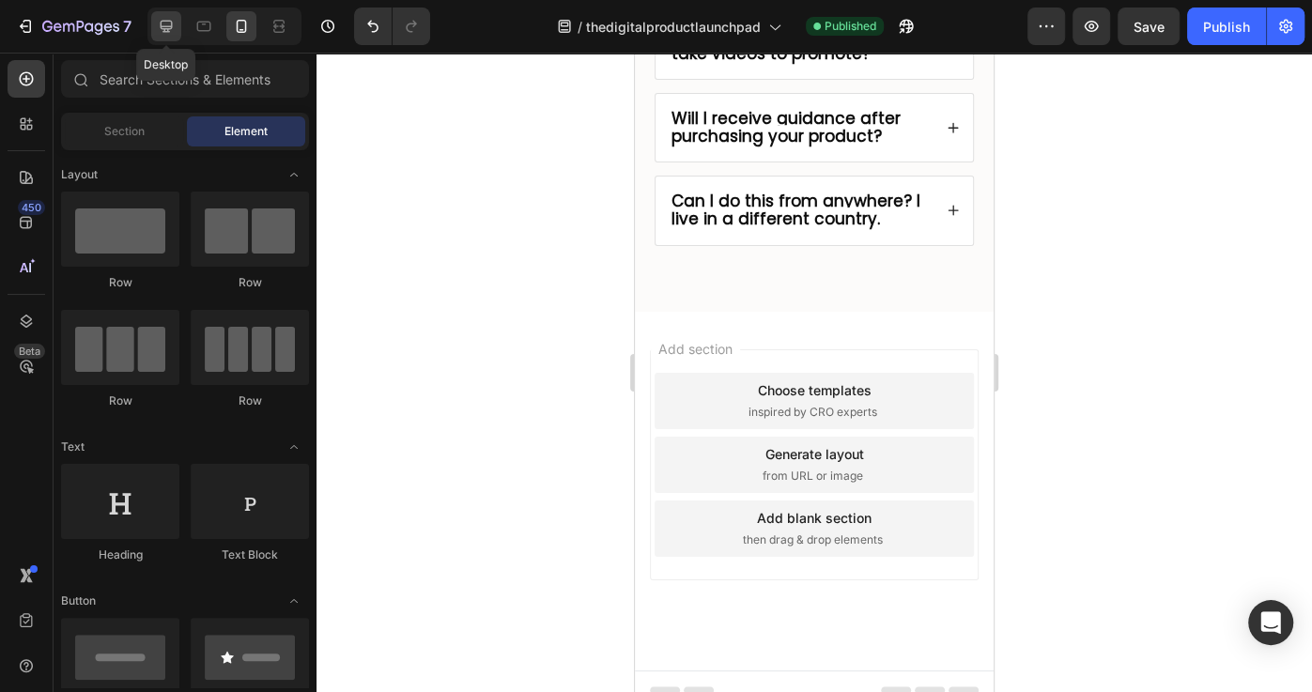
click at [159, 29] on icon at bounding box center [166, 26] width 19 height 19
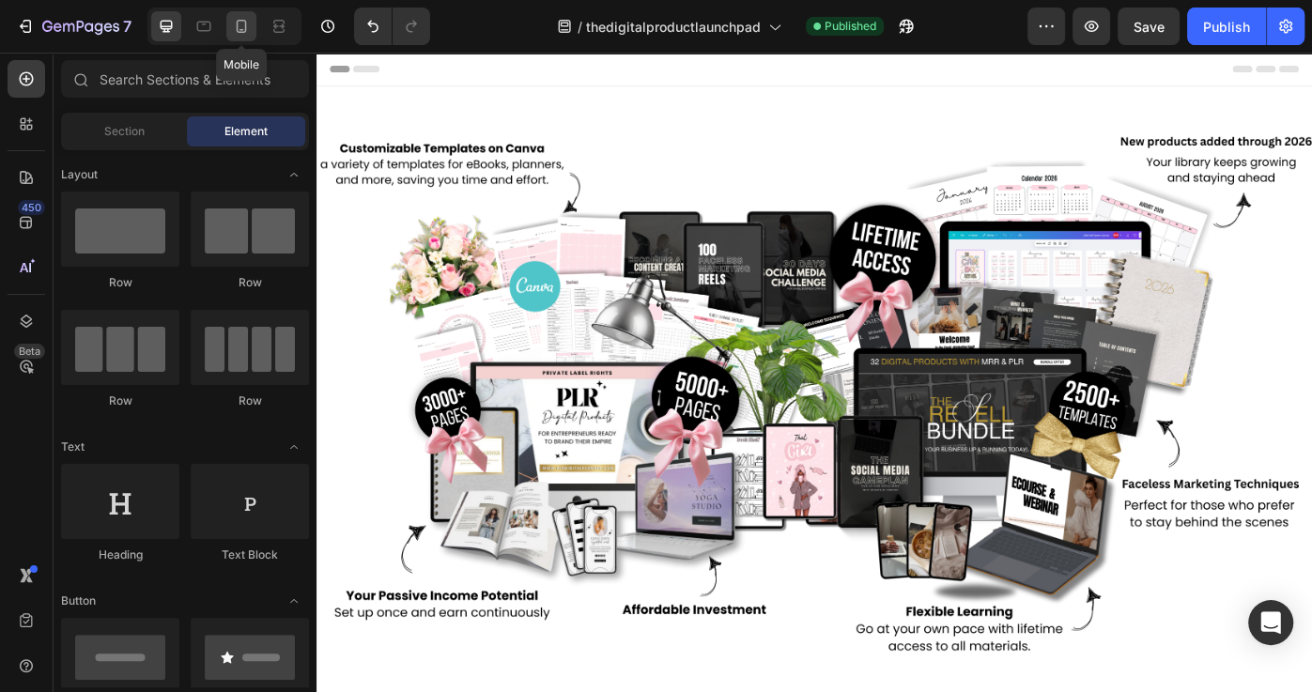
click at [232, 33] on icon at bounding box center [241, 26] width 19 height 19
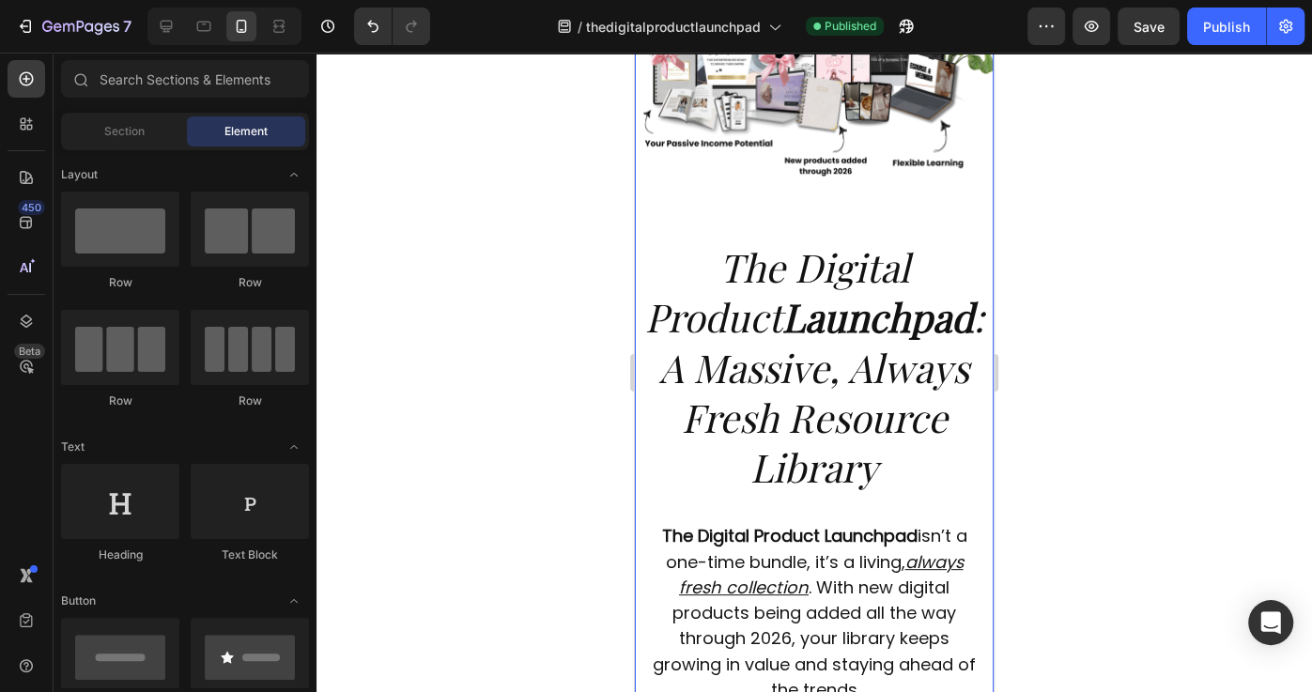
scroll to position [573, 0]
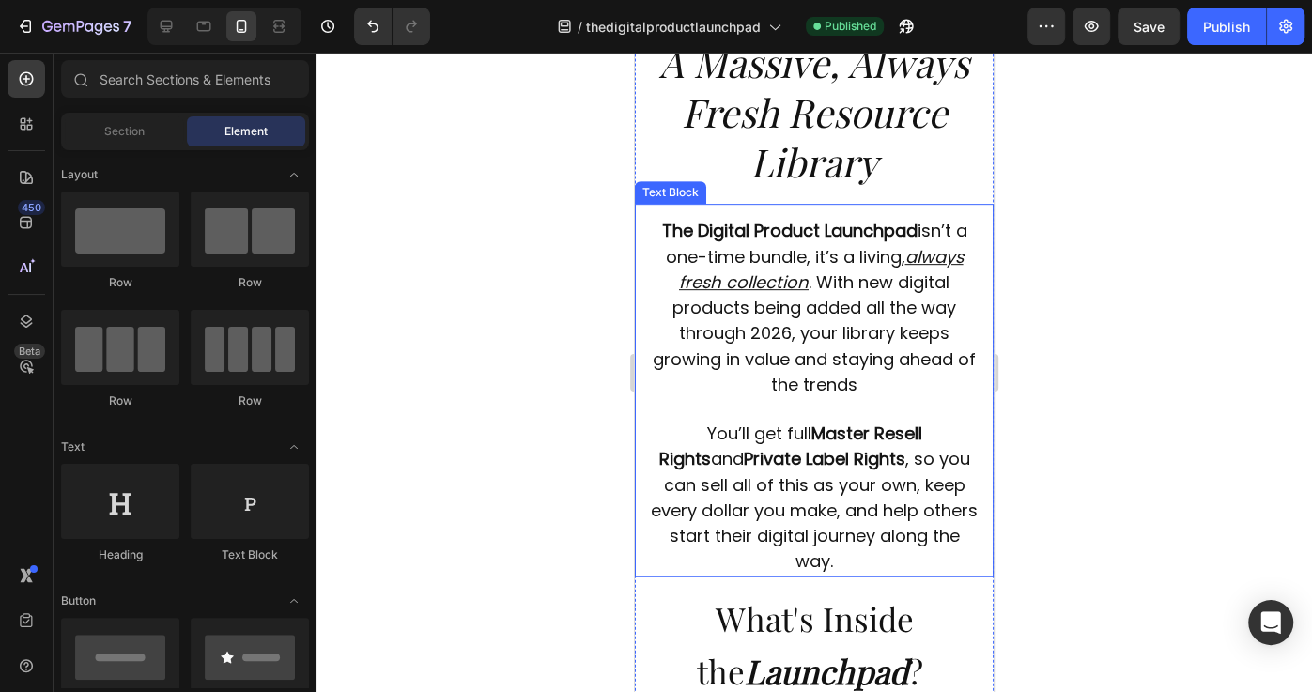
click at [934, 343] on span ". With new digital products being added all the way through 2026, your library …" at bounding box center [814, 333] width 323 height 126
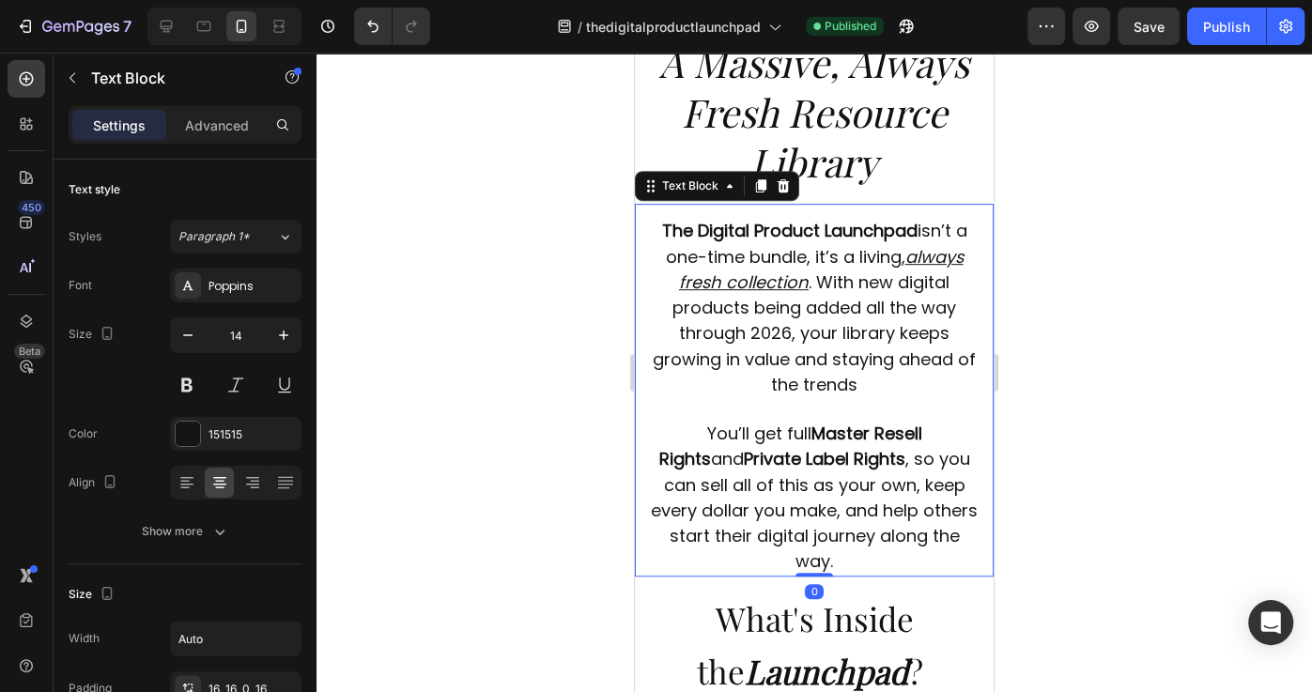
click at [924, 339] on span ". With new digital products being added all the way through 2026, your library …" at bounding box center [814, 333] width 323 height 126
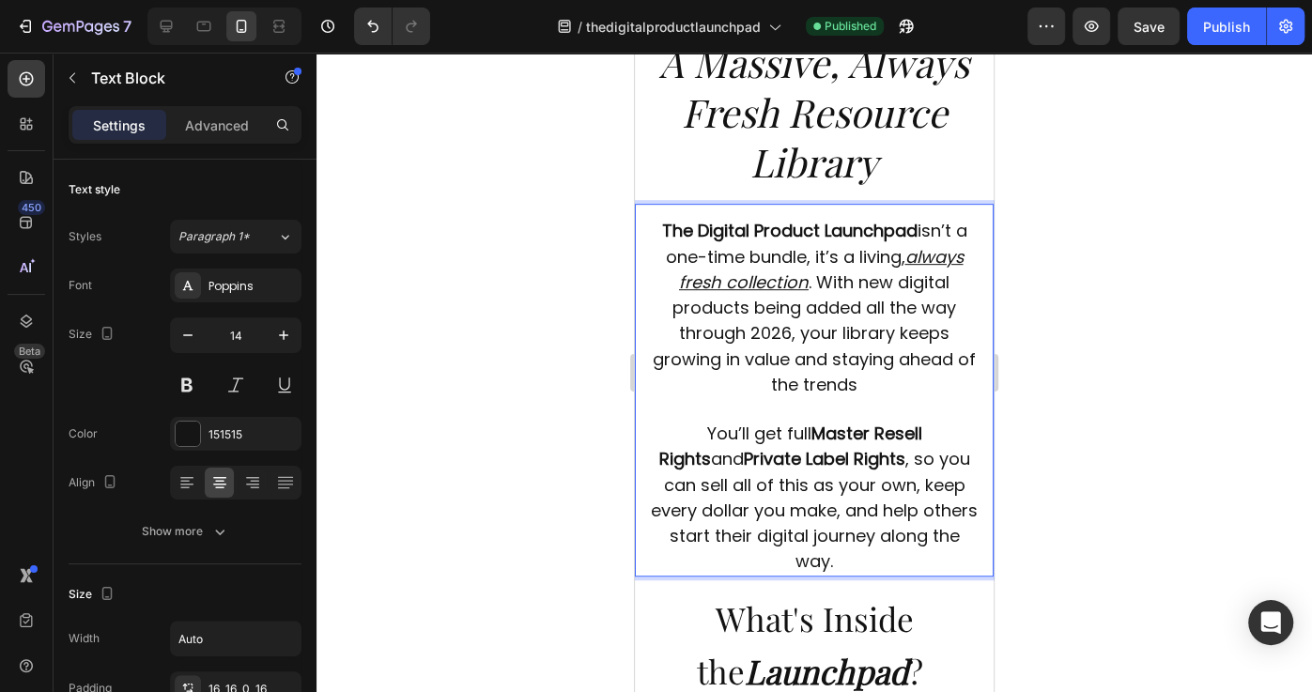
click at [868, 376] on p "The Digital Product Launchpad isn’t a one-time bundle, it’s a living, always fr…" at bounding box center [814, 308] width 329 height 178
click at [1237, 34] on div "Publish" at bounding box center [1226, 27] width 47 height 20
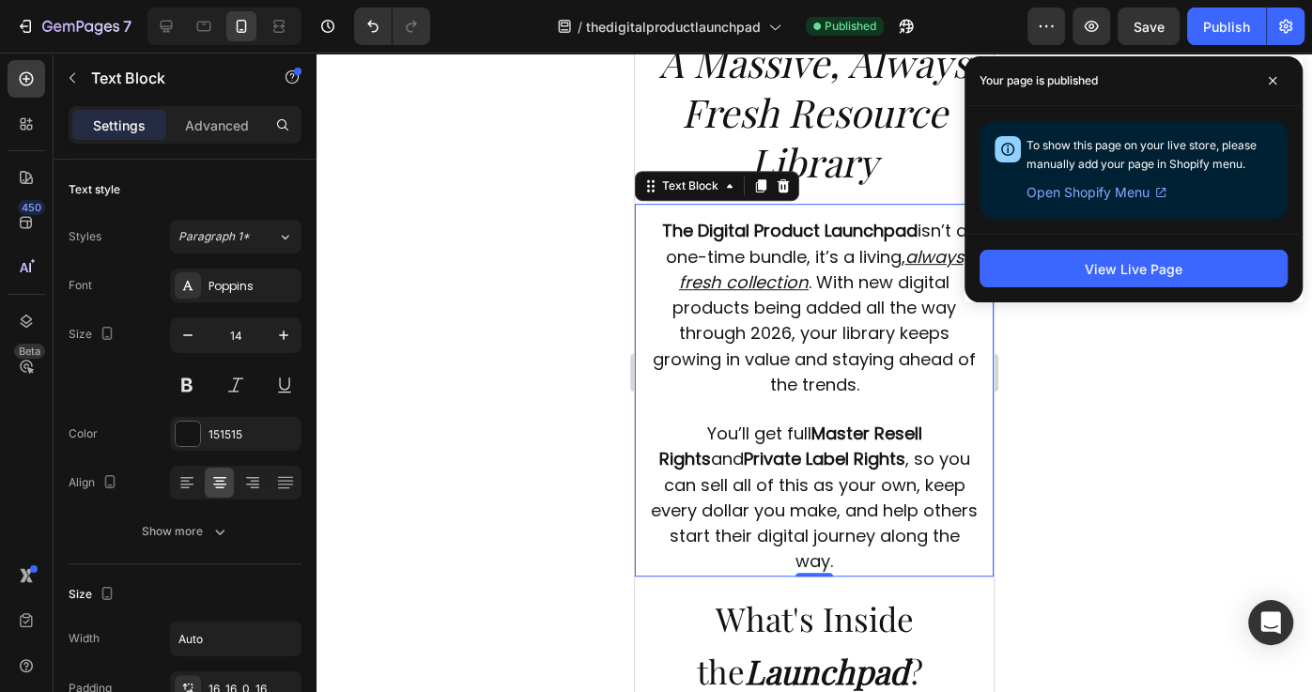
click at [560, 320] on div at bounding box center [813, 372] width 995 height 639
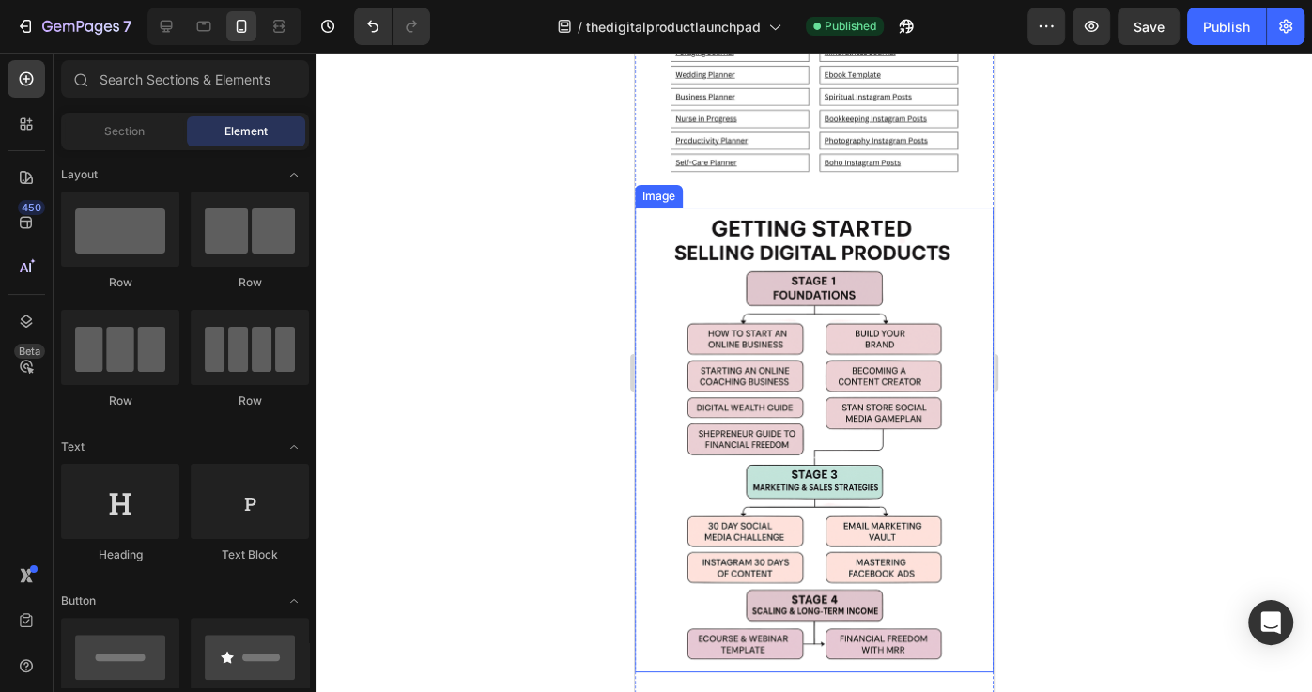
scroll to position [8467, 0]
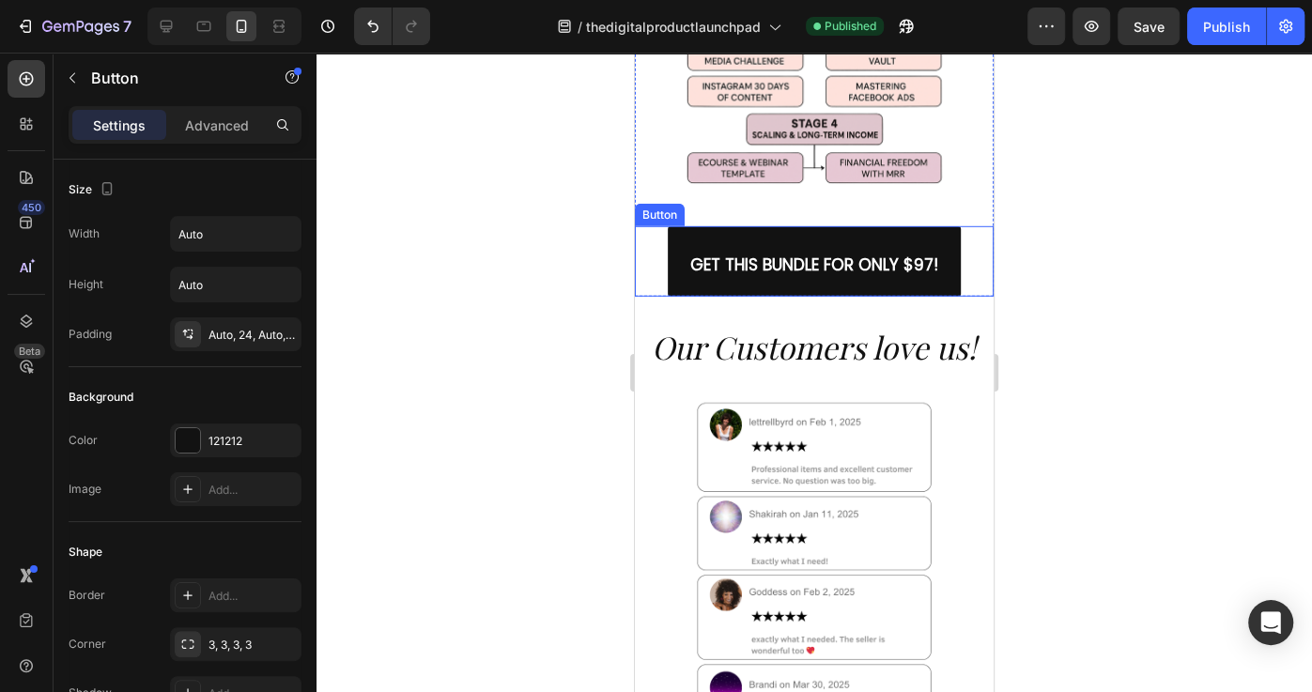
click at [969, 226] on div "GET THIS BUNDLE FOR ONLY $97! Button" at bounding box center [814, 261] width 359 height 70
click at [741, 201] on icon at bounding box center [738, 208] width 15 height 15
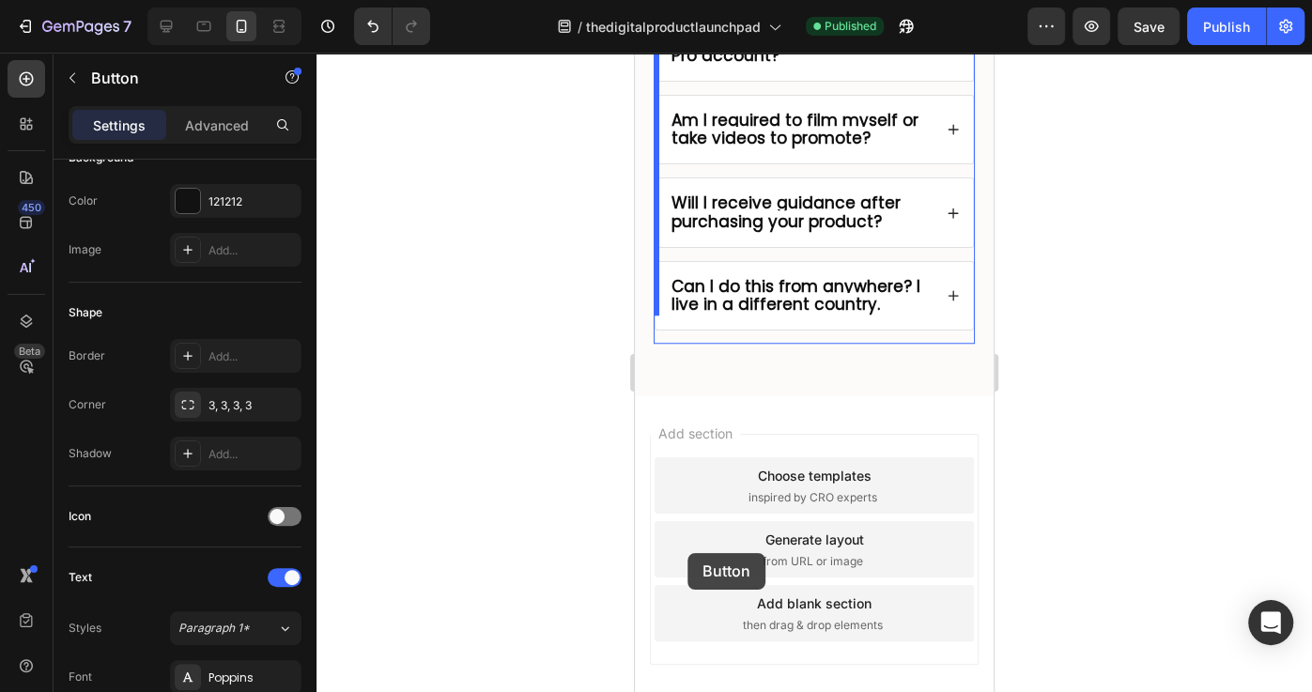
scroll to position [10672, 0]
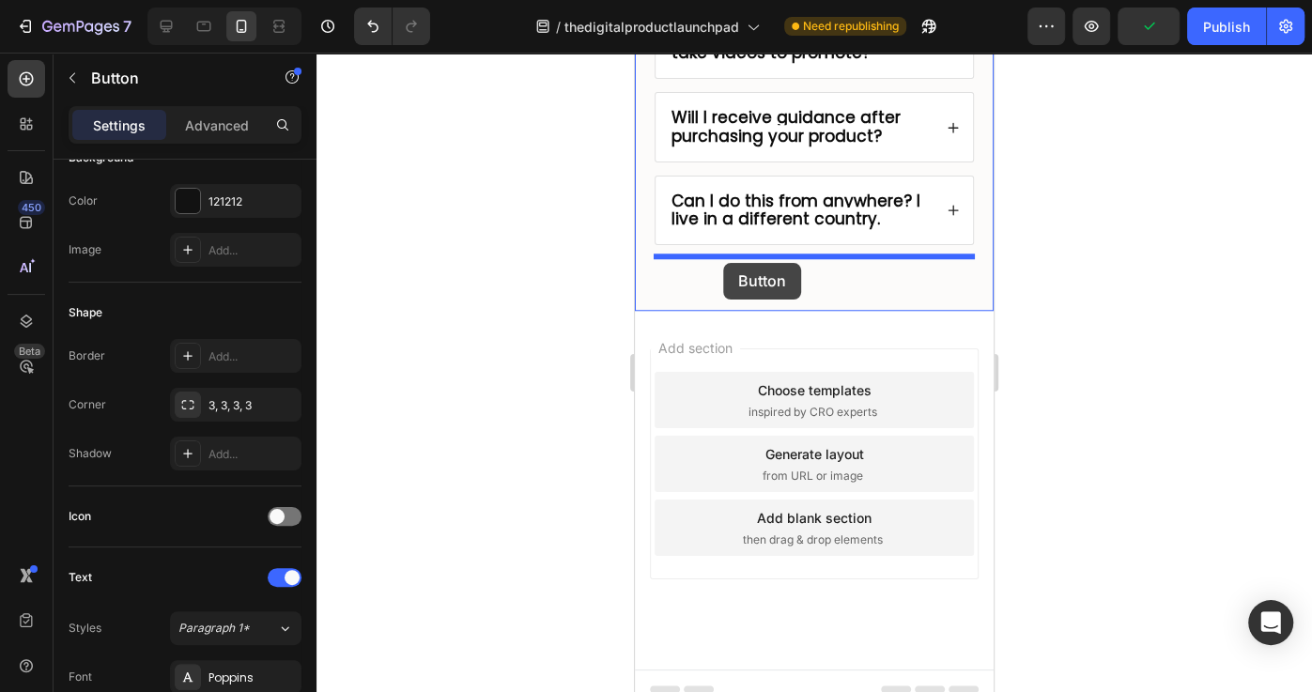
drag, startPoint x: 658, startPoint y: 267, endPoint x: 723, endPoint y: 263, distance: 64.9
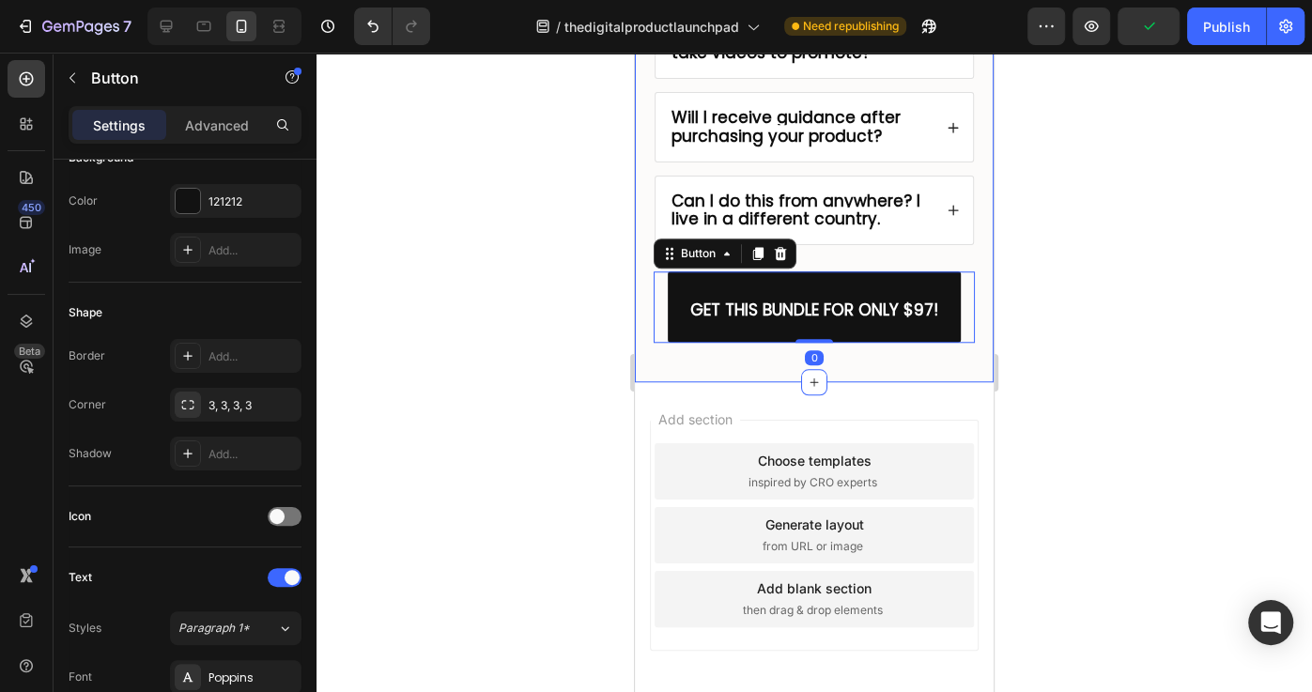
click at [1097, 413] on div at bounding box center [813, 372] width 995 height 639
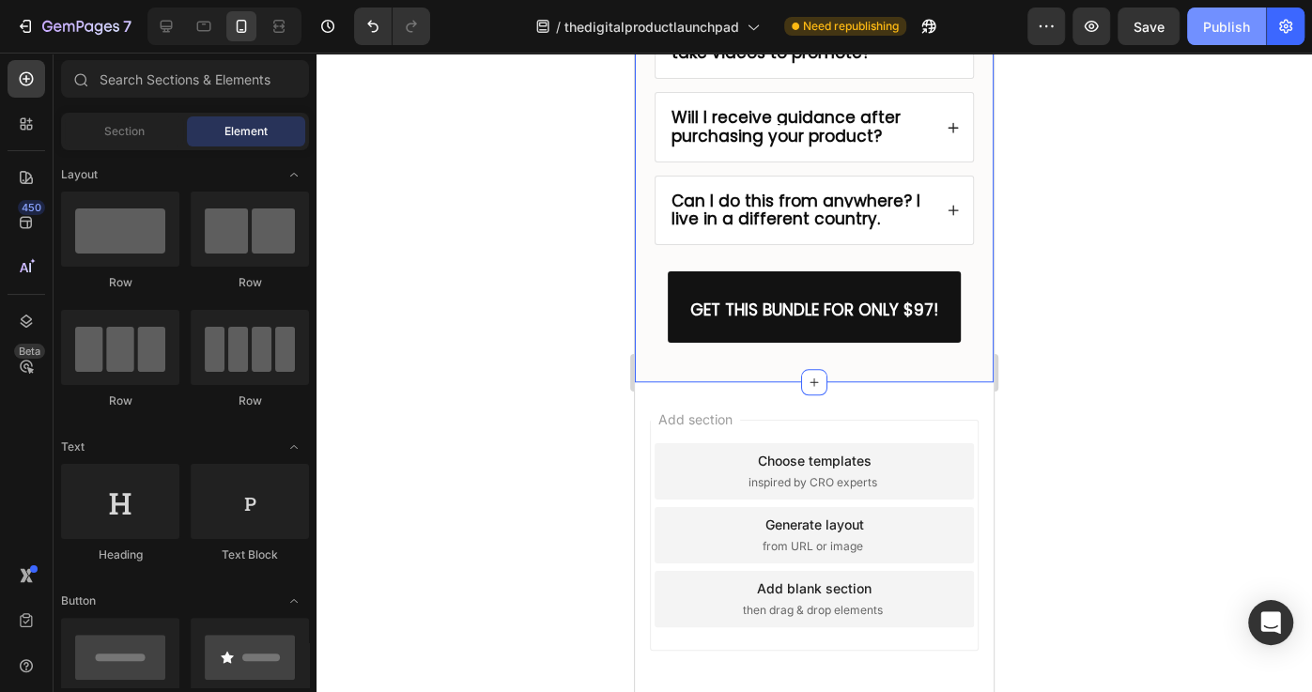
click at [1237, 26] on div "Publish" at bounding box center [1226, 27] width 47 height 20
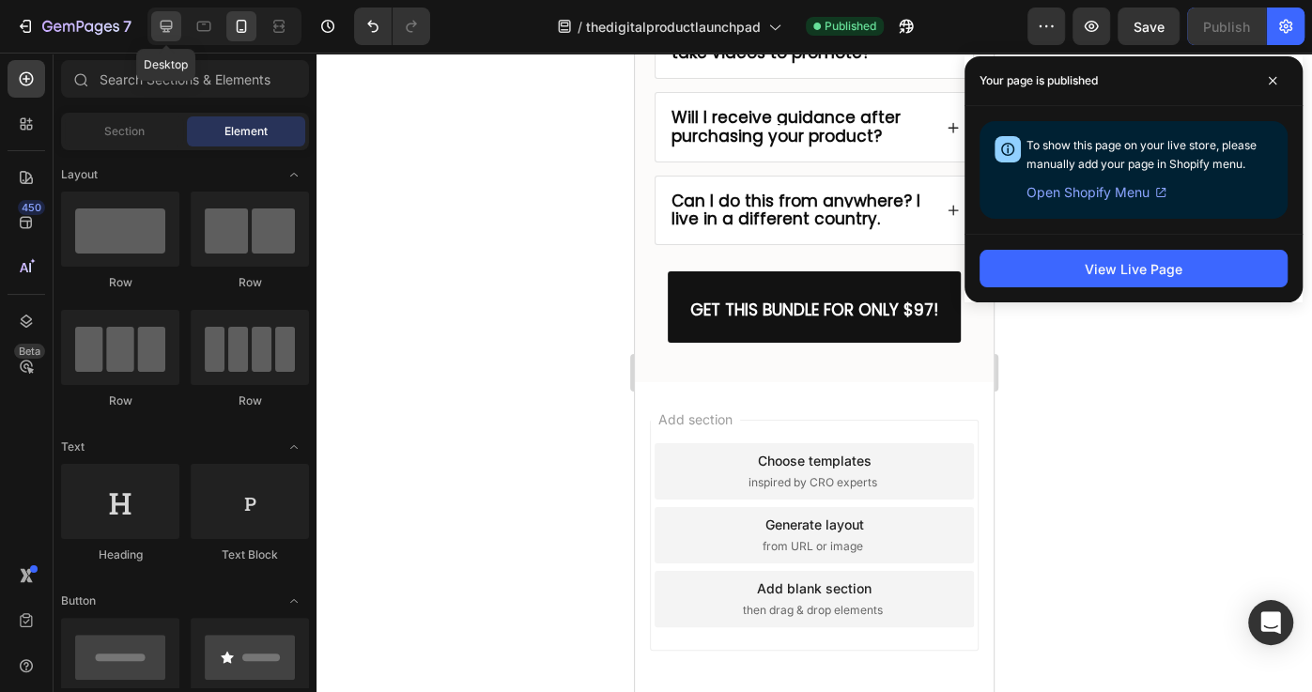
click at [165, 36] on div at bounding box center [166, 26] width 30 height 30
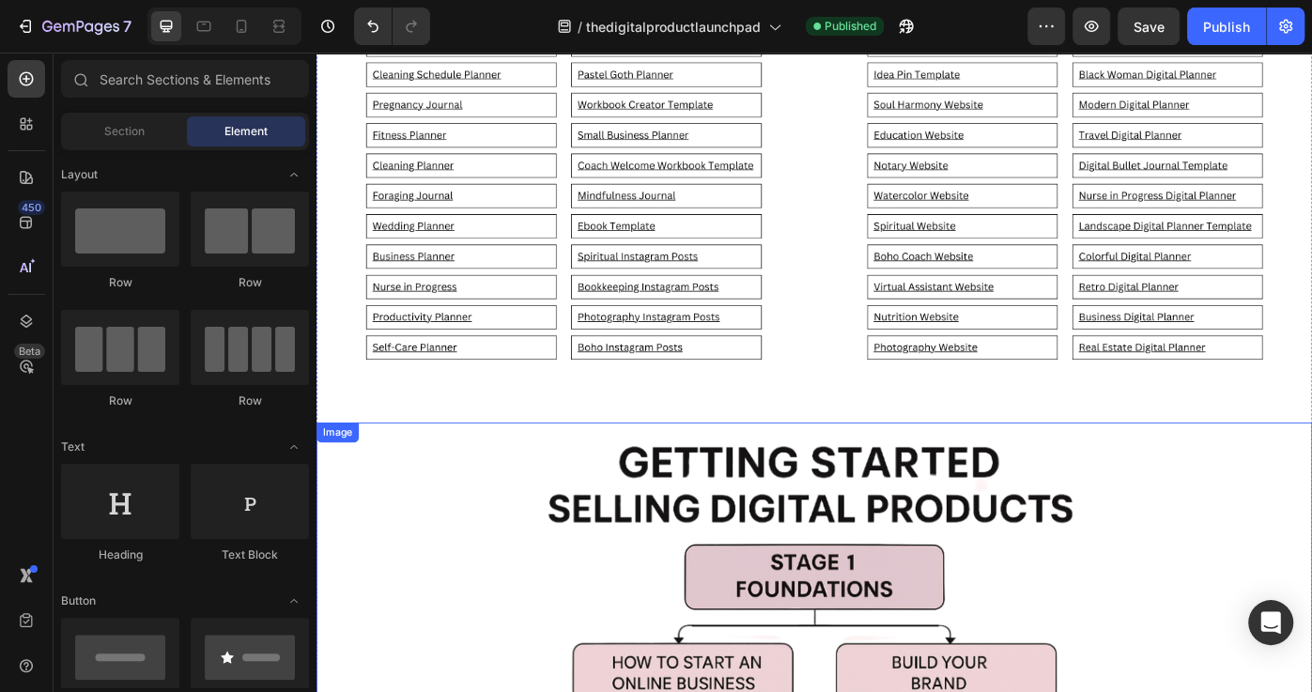
scroll to position [7976, 0]
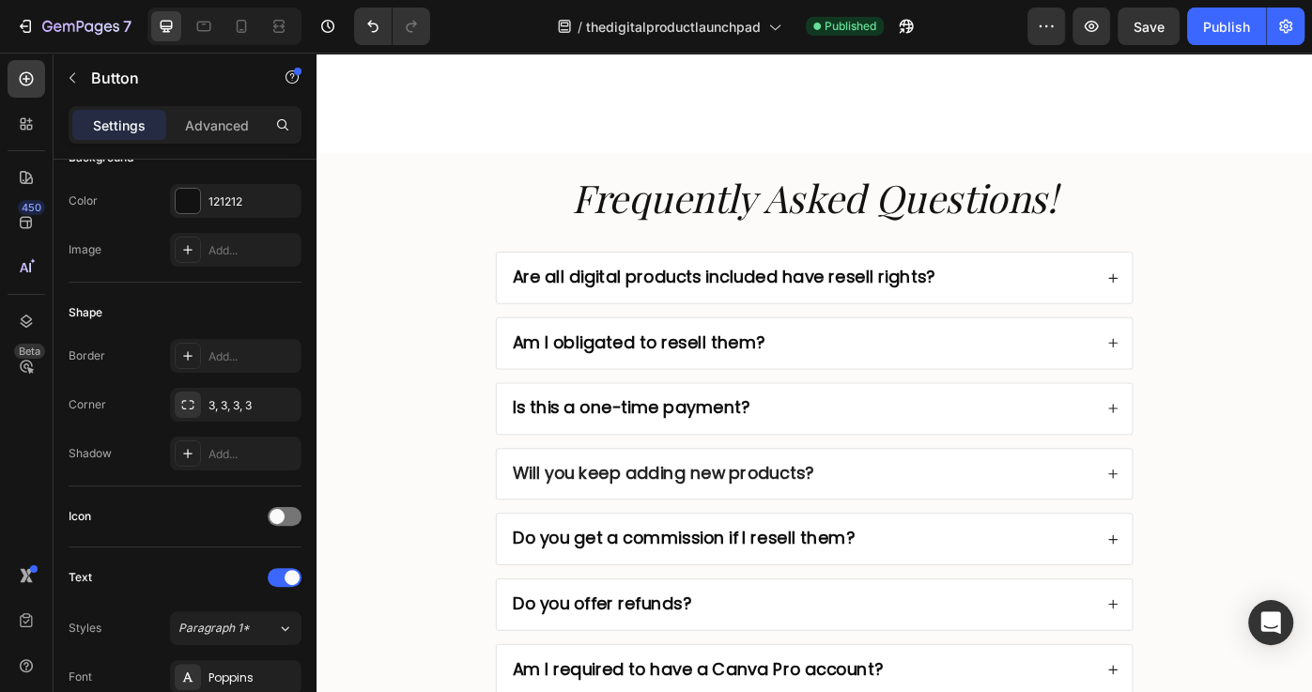
scroll to position [10429, 0]
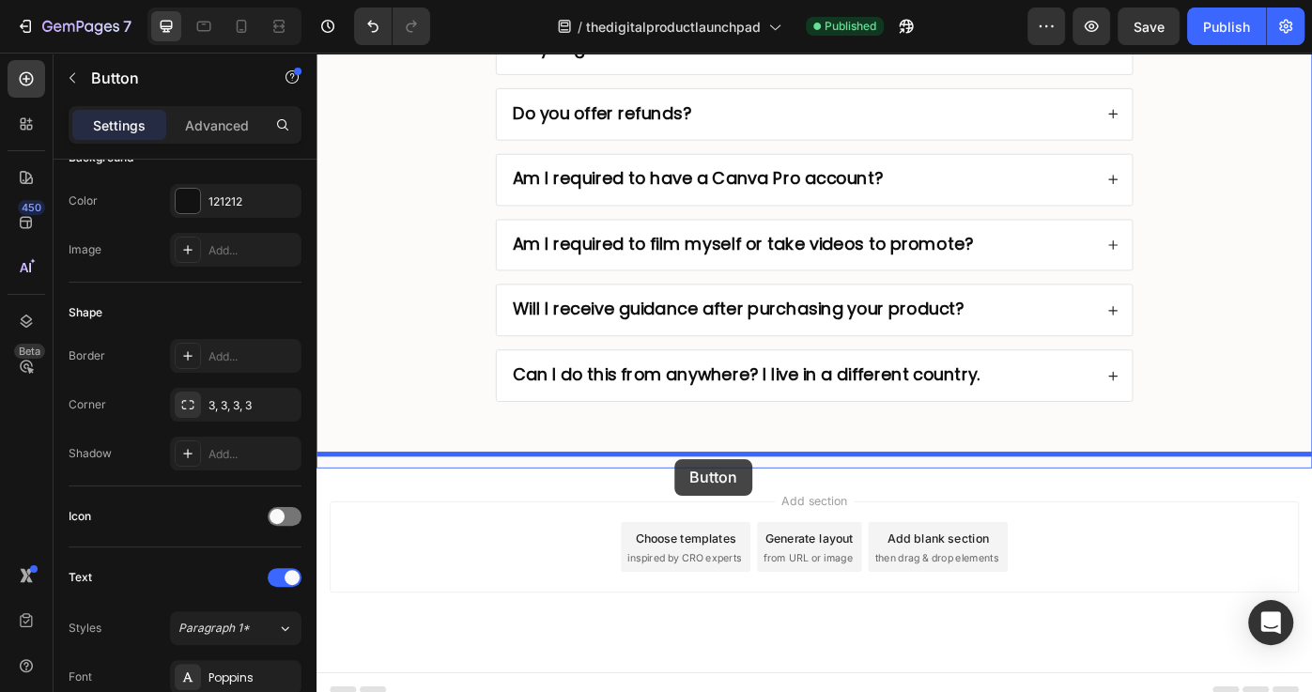
drag, startPoint x: 430, startPoint y: 522, endPoint x: 721, endPoint y: 513, distance: 291.2
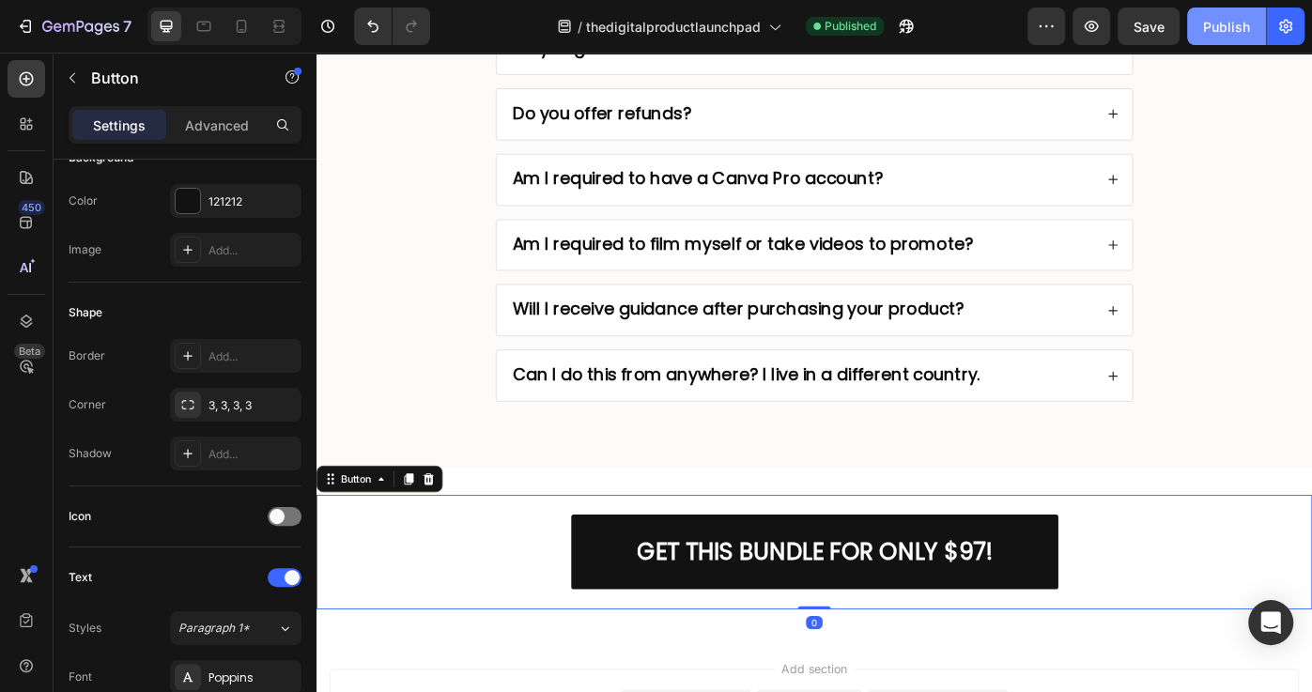
click at [1206, 30] on div "Publish" at bounding box center [1226, 27] width 47 height 20
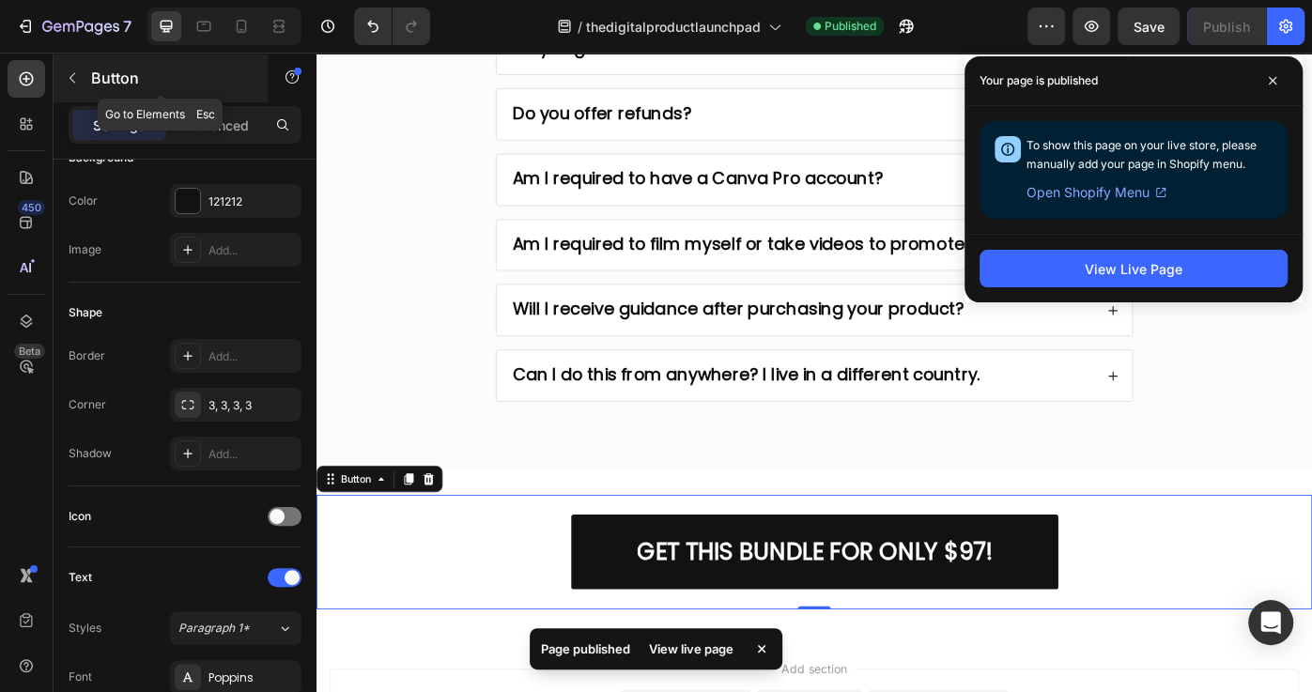
click at [68, 74] on icon "button" at bounding box center [72, 77] width 15 height 15
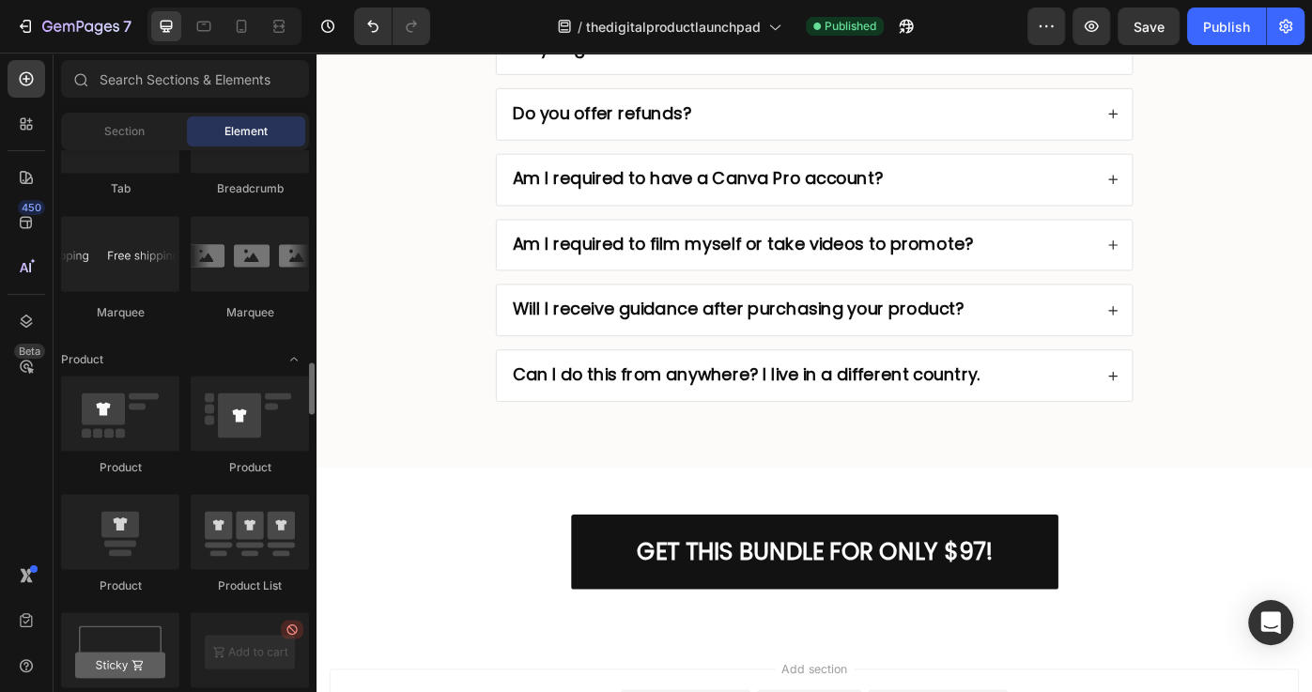
scroll to position [2452, 0]
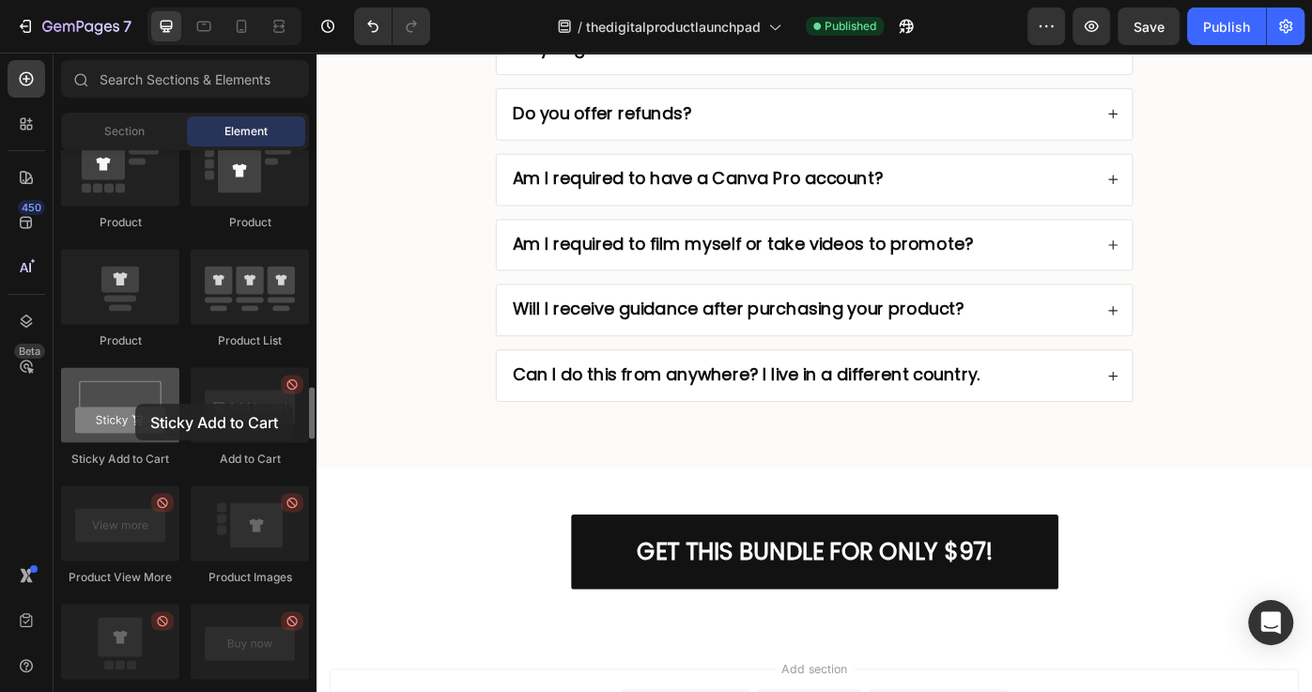
click at [135, 404] on div at bounding box center [120, 404] width 118 height 75
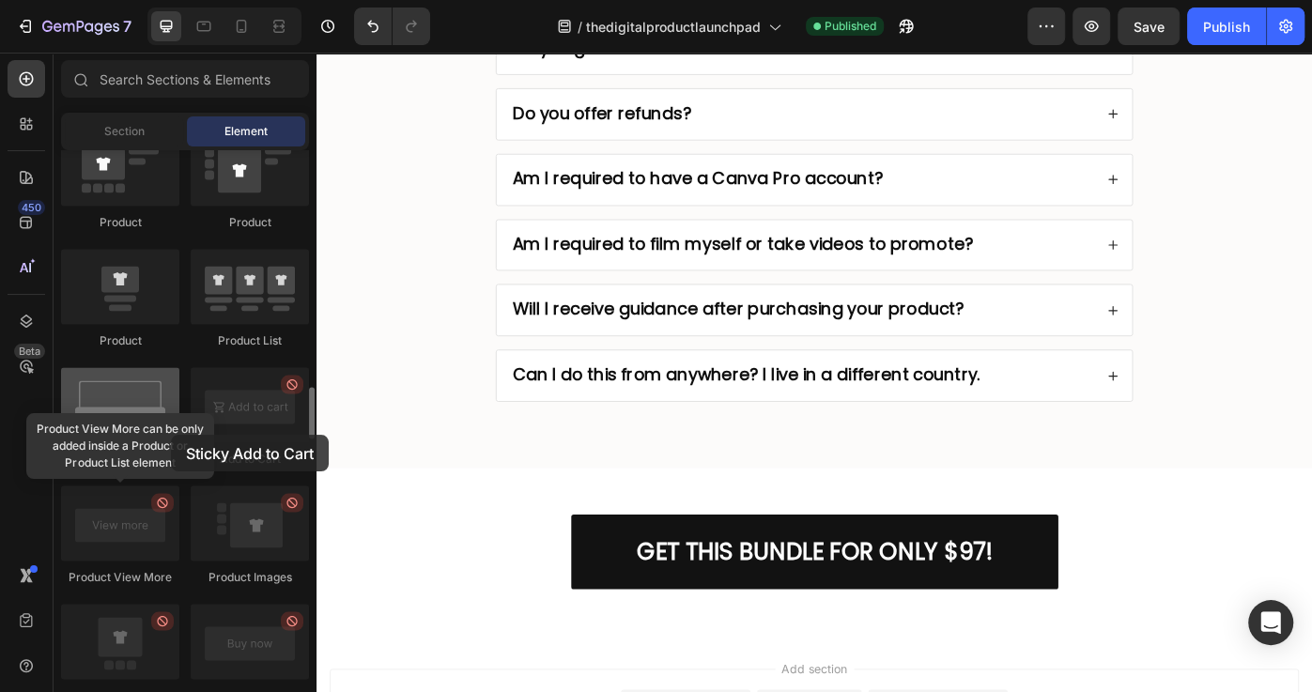
drag, startPoint x: 133, startPoint y: 401, endPoint x: 167, endPoint y: 434, distance: 47.1
click at [167, 435] on div at bounding box center [120, 404] width 118 height 75
click at [115, 386] on div at bounding box center [120, 404] width 118 height 75
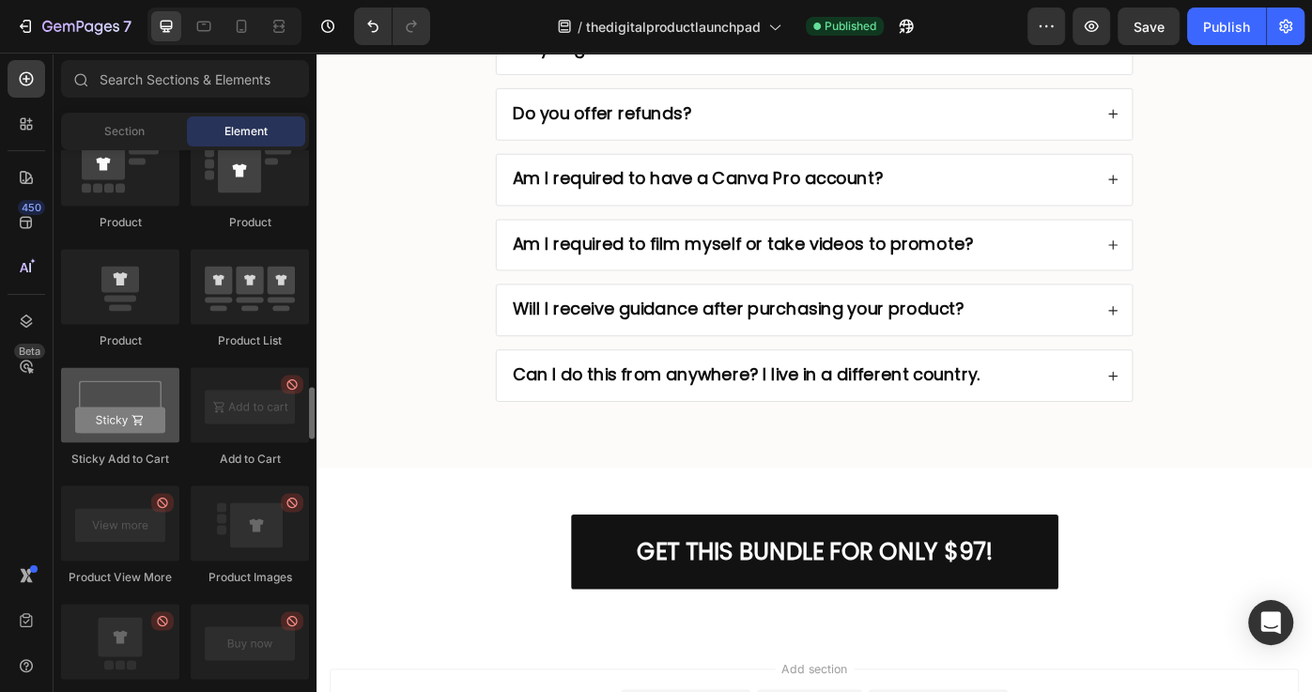
click at [137, 402] on div at bounding box center [120, 404] width 118 height 75
click at [91, 390] on div at bounding box center [120, 404] width 118 height 75
click at [90, 390] on div at bounding box center [120, 404] width 118 height 75
drag, startPoint x: 145, startPoint y: 445, endPoint x: 139, endPoint y: 433, distance: 13.4
click at [139, 437] on div at bounding box center [120, 404] width 118 height 75
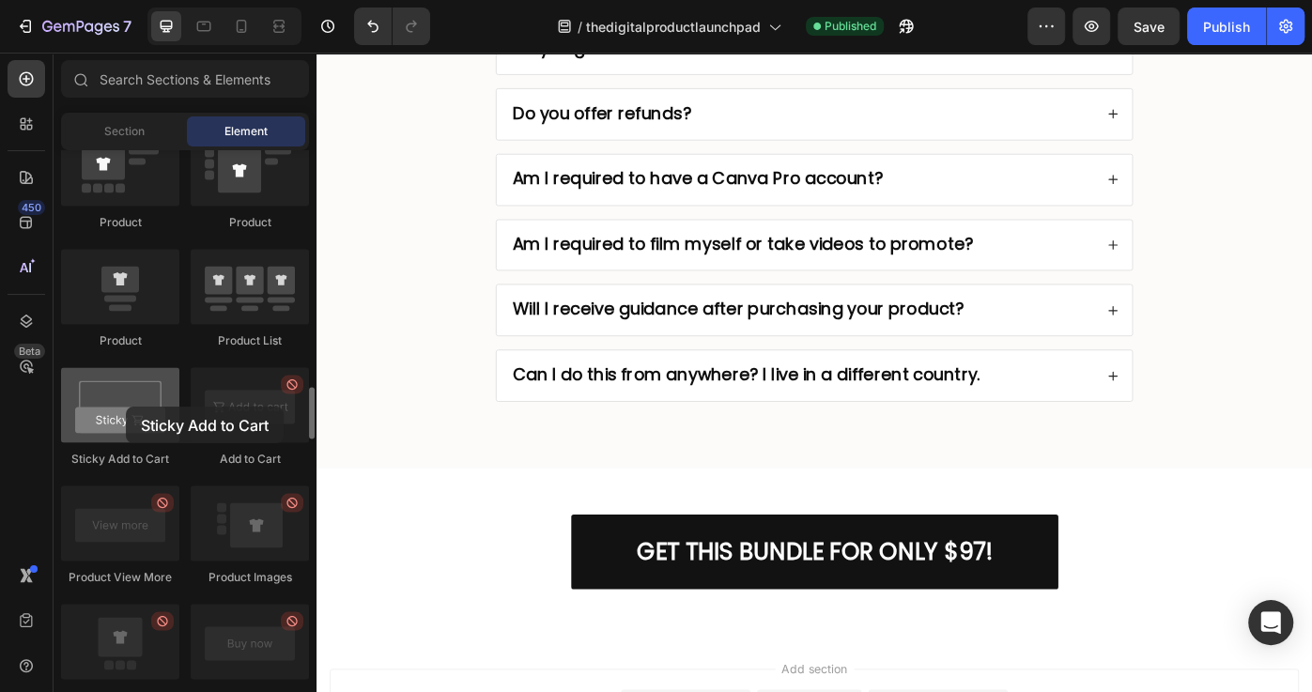
click at [126, 407] on div at bounding box center [120, 404] width 118 height 75
click at [124, 427] on div at bounding box center [120, 404] width 118 height 75
click at [120, 461] on div "Sticky Add to Cart" at bounding box center [120, 458] width 118 height 17
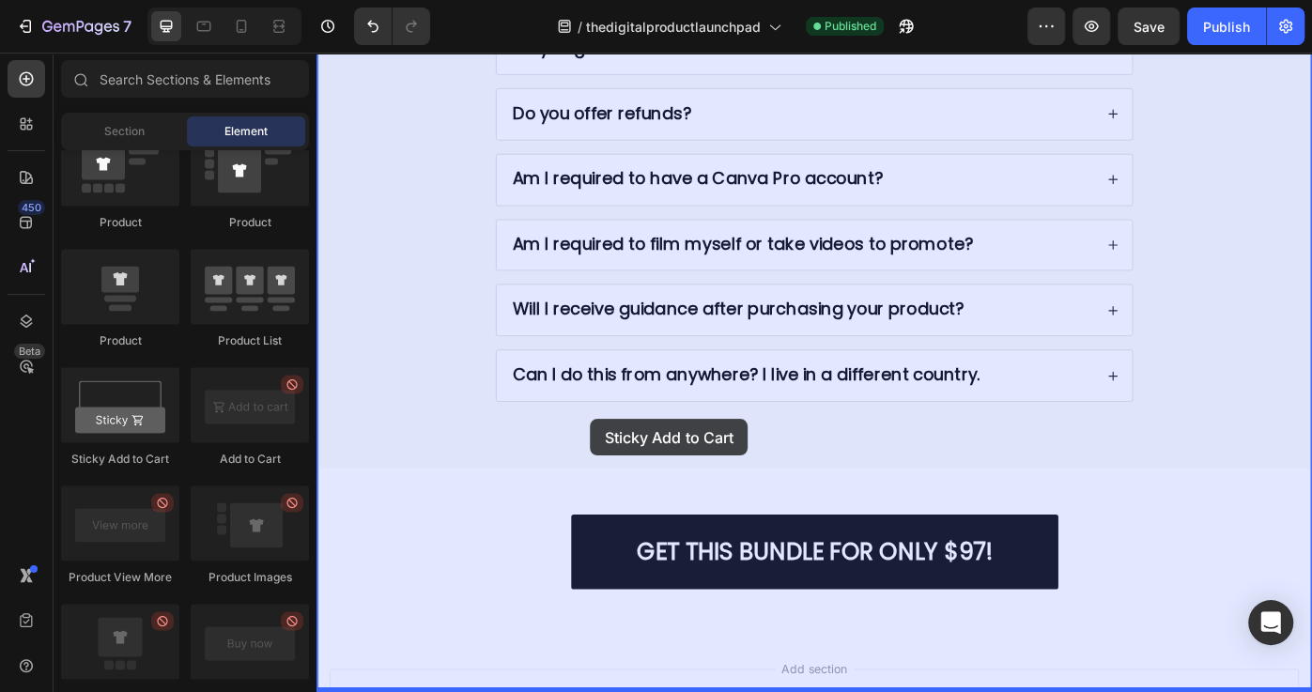
drag, startPoint x: 434, startPoint y: 441, endPoint x: 625, endPoint y: 468, distance: 193.3
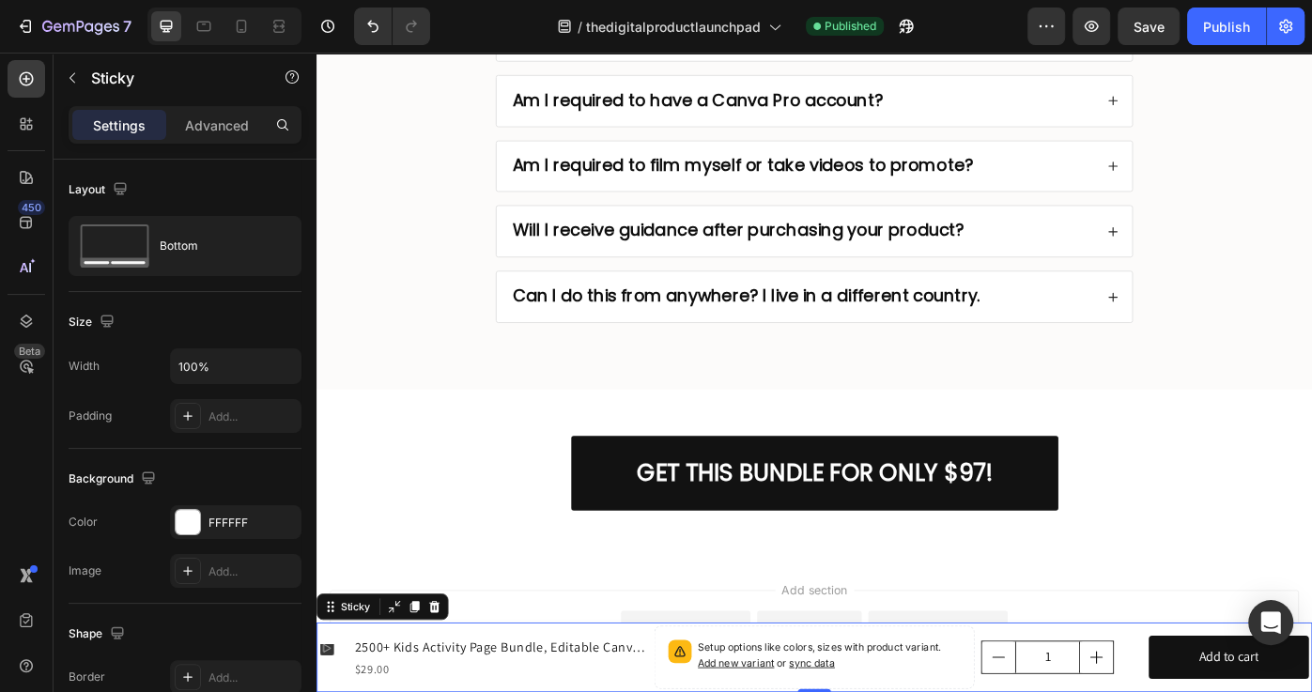
scroll to position [10519, 0]
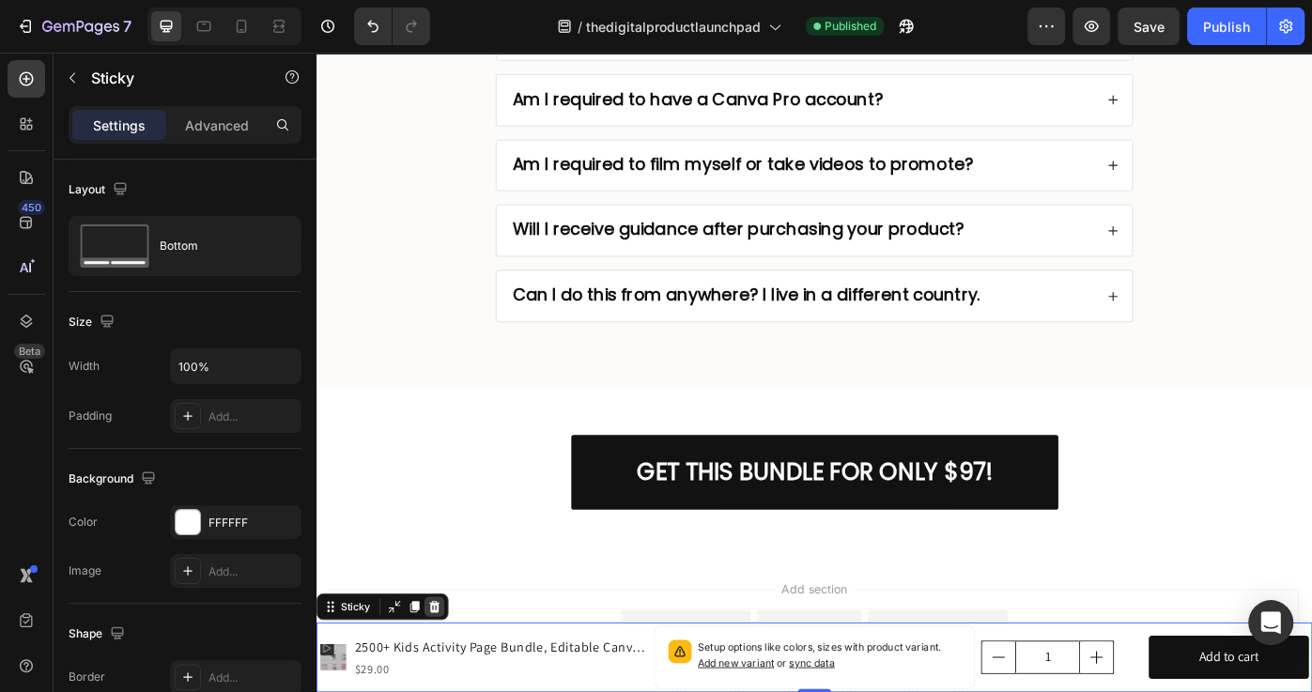
click at [449, 677] on icon at bounding box center [450, 679] width 12 height 13
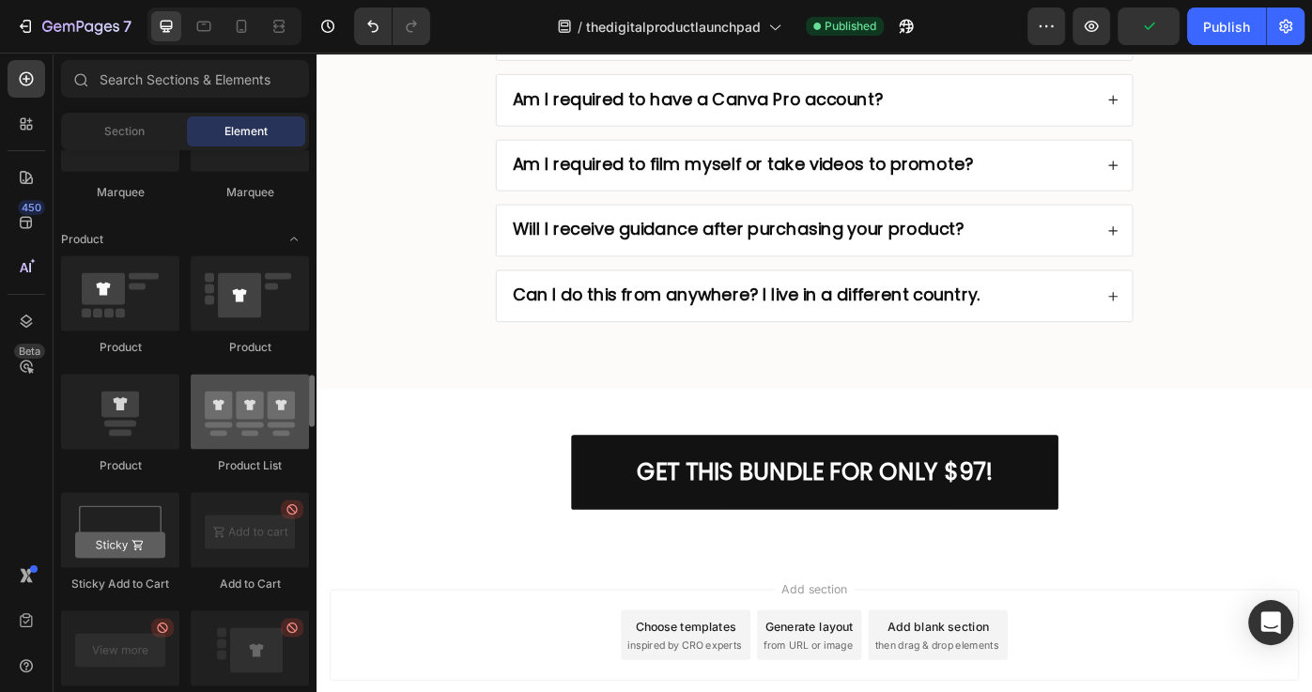
scroll to position [2234, 0]
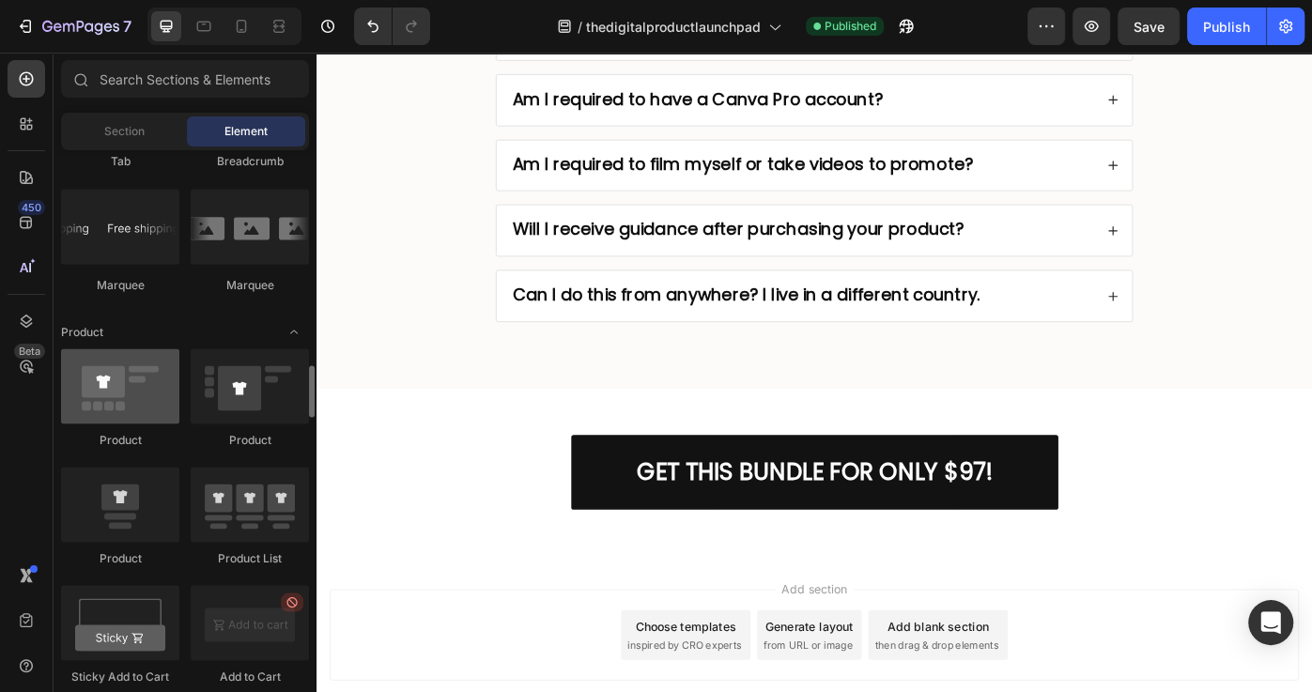
click at [118, 401] on div at bounding box center [120, 385] width 118 height 75
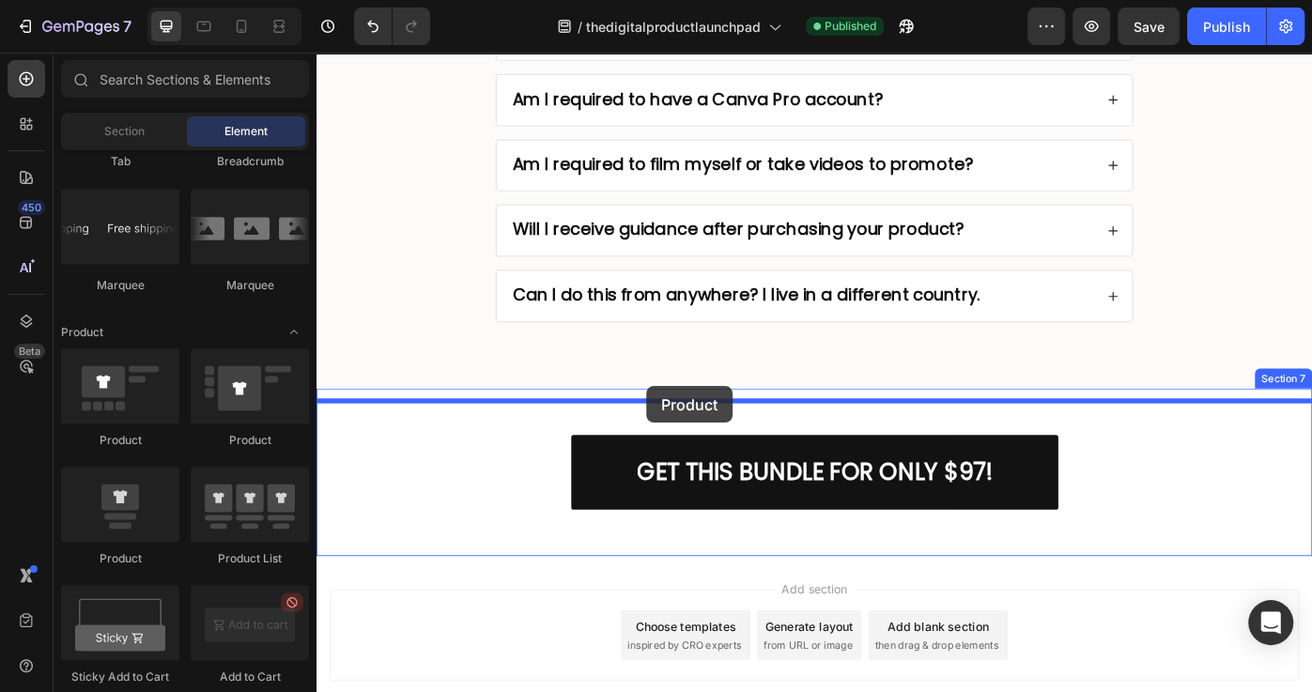
drag, startPoint x: 487, startPoint y: 440, endPoint x: 689, endPoint y: 430, distance: 202.1
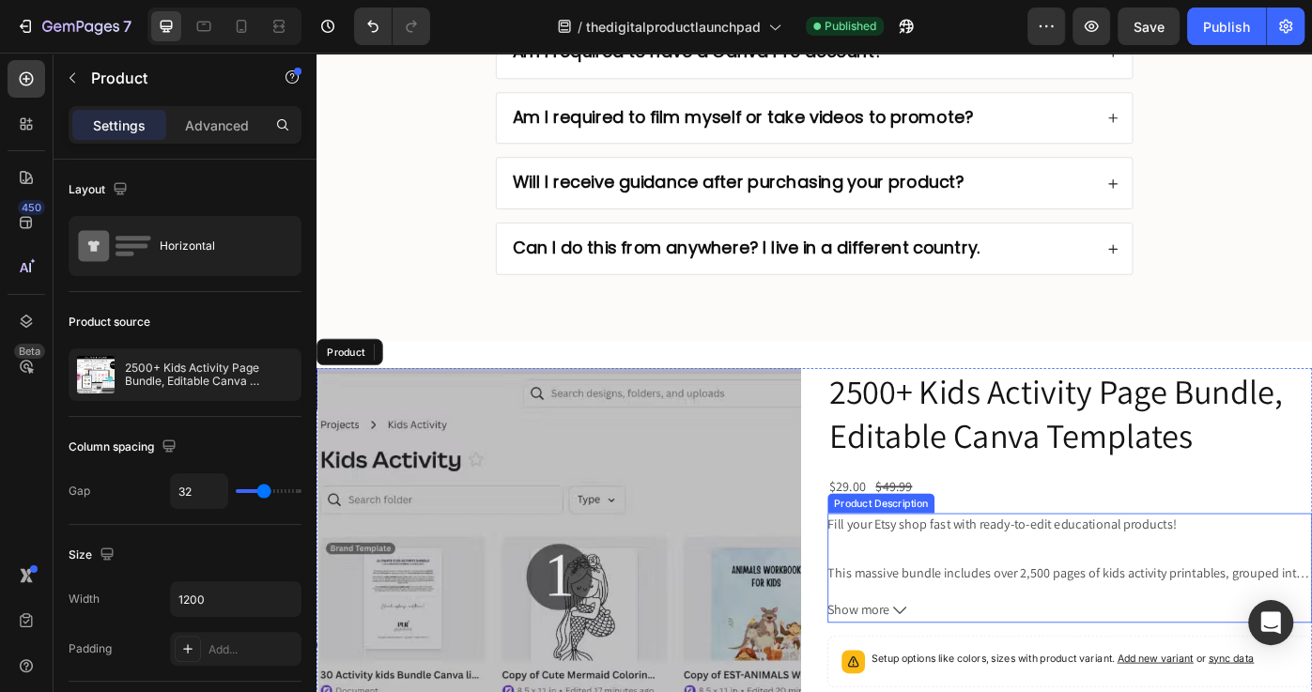
scroll to position [10727, 0]
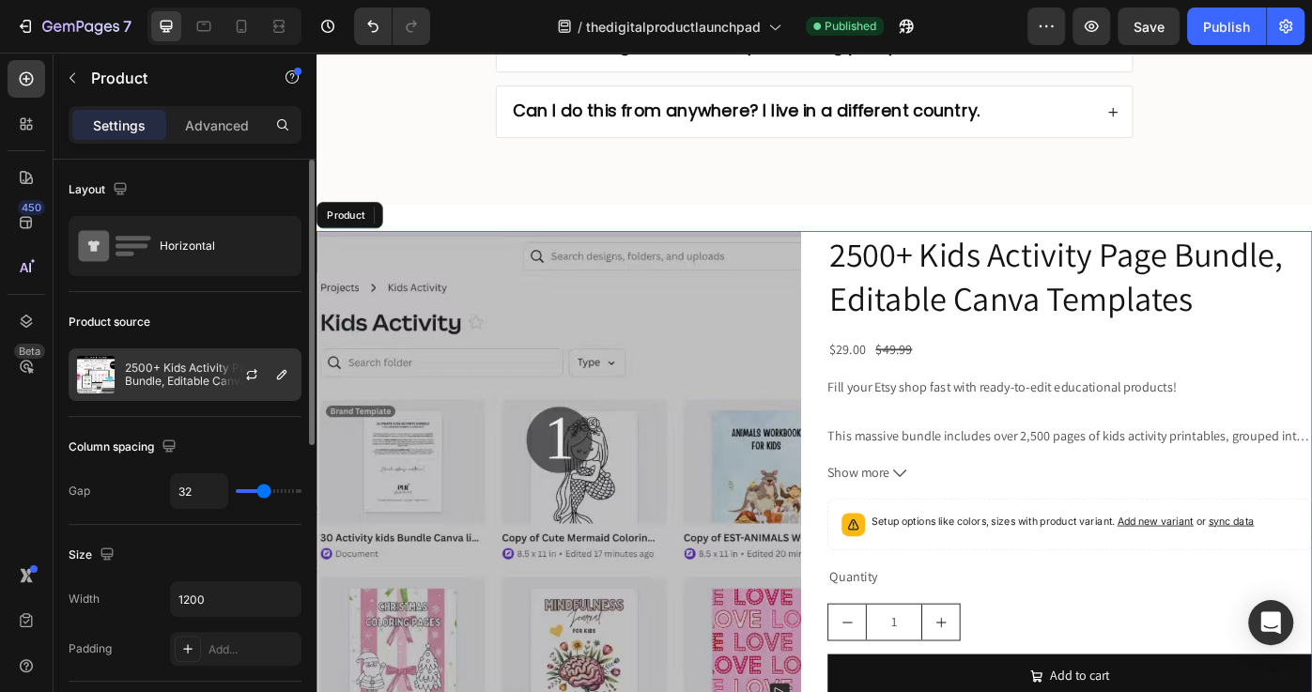
click at [199, 374] on p "2500+ Kids Activity Page Bundle, Editable Canva Templates" at bounding box center [209, 374] width 168 height 26
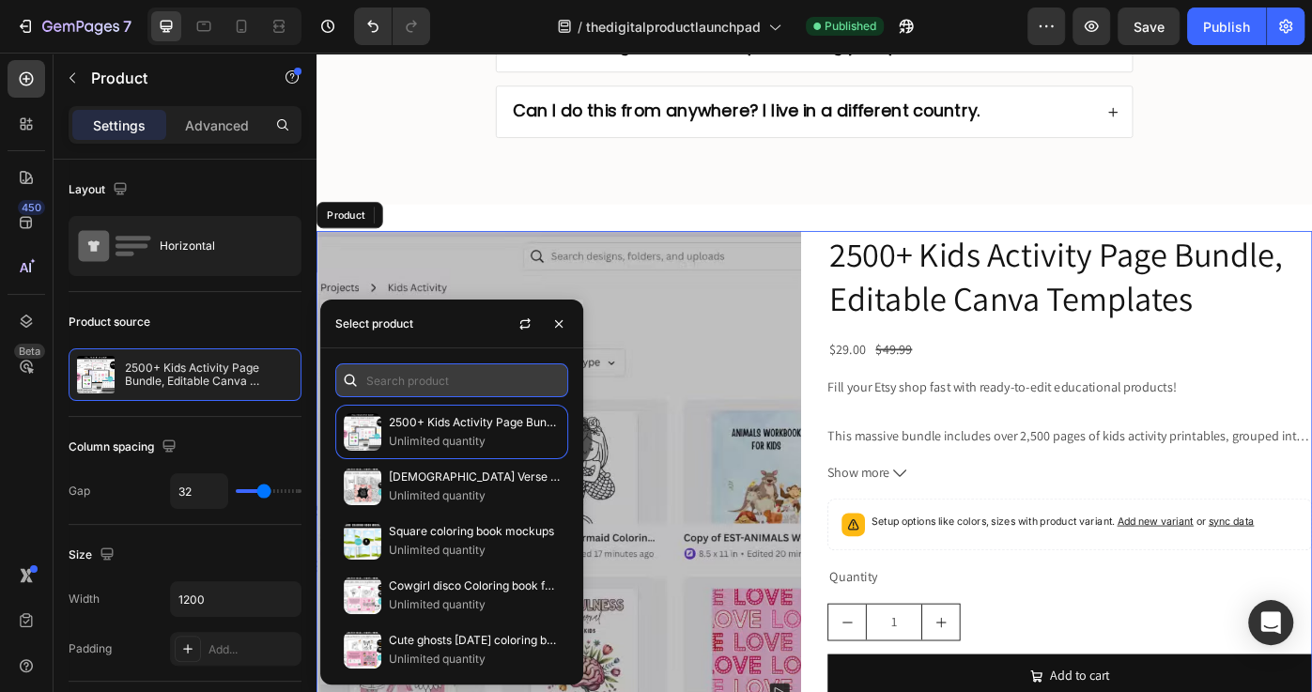
click at [475, 370] on input "text" at bounding box center [451, 380] width 233 height 34
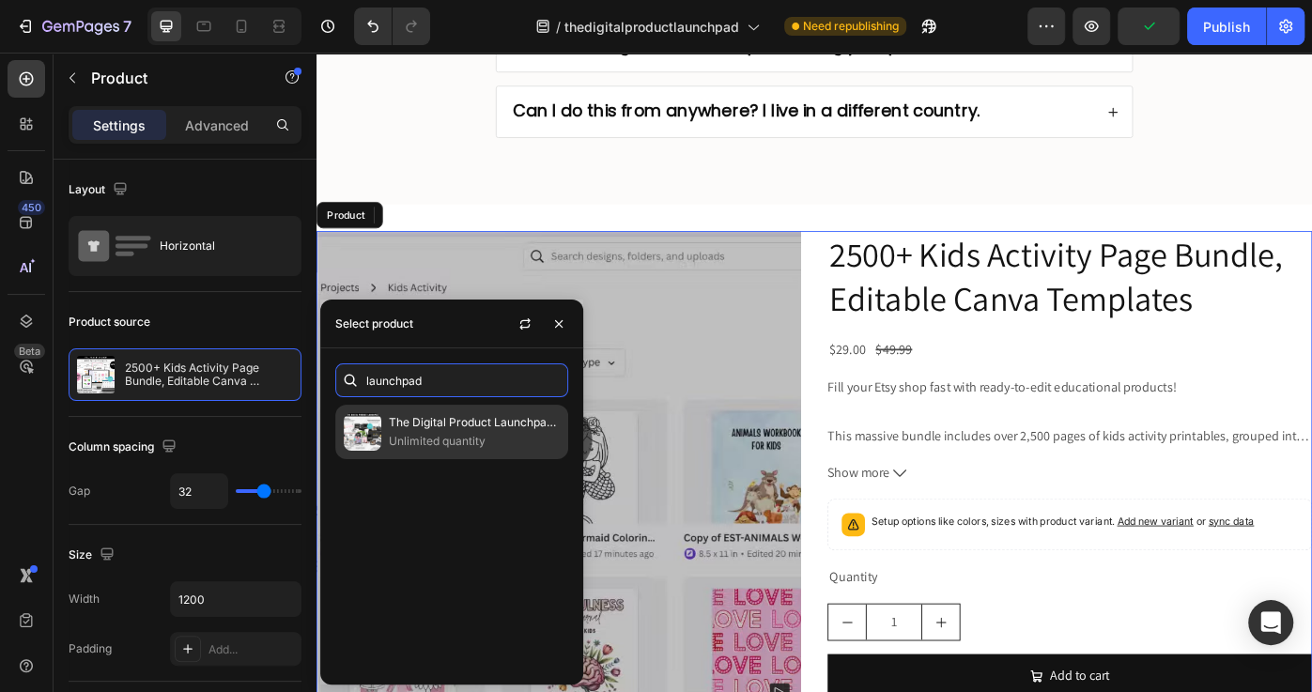
type input "launchpad"
click at [481, 417] on p "The Digital Product Launchpad: Your Step-by-[PERSON_NAME] to Online Success" at bounding box center [474, 422] width 171 height 19
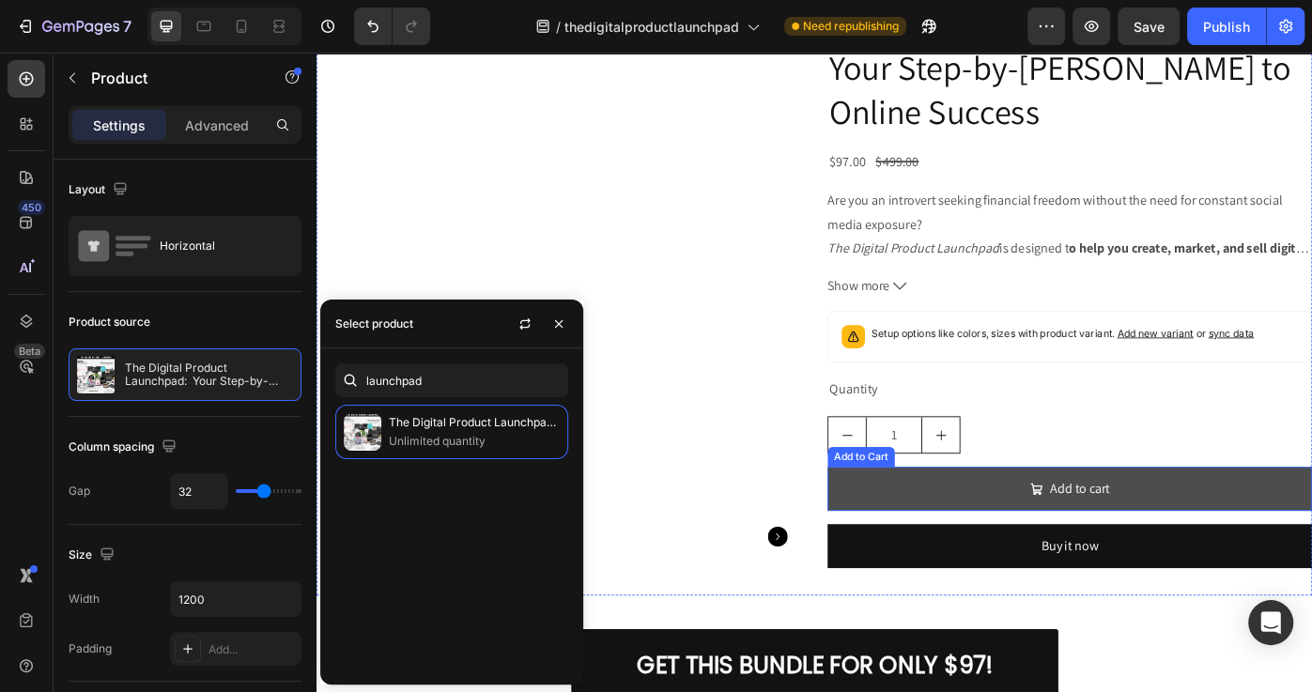
scroll to position [11044, 0]
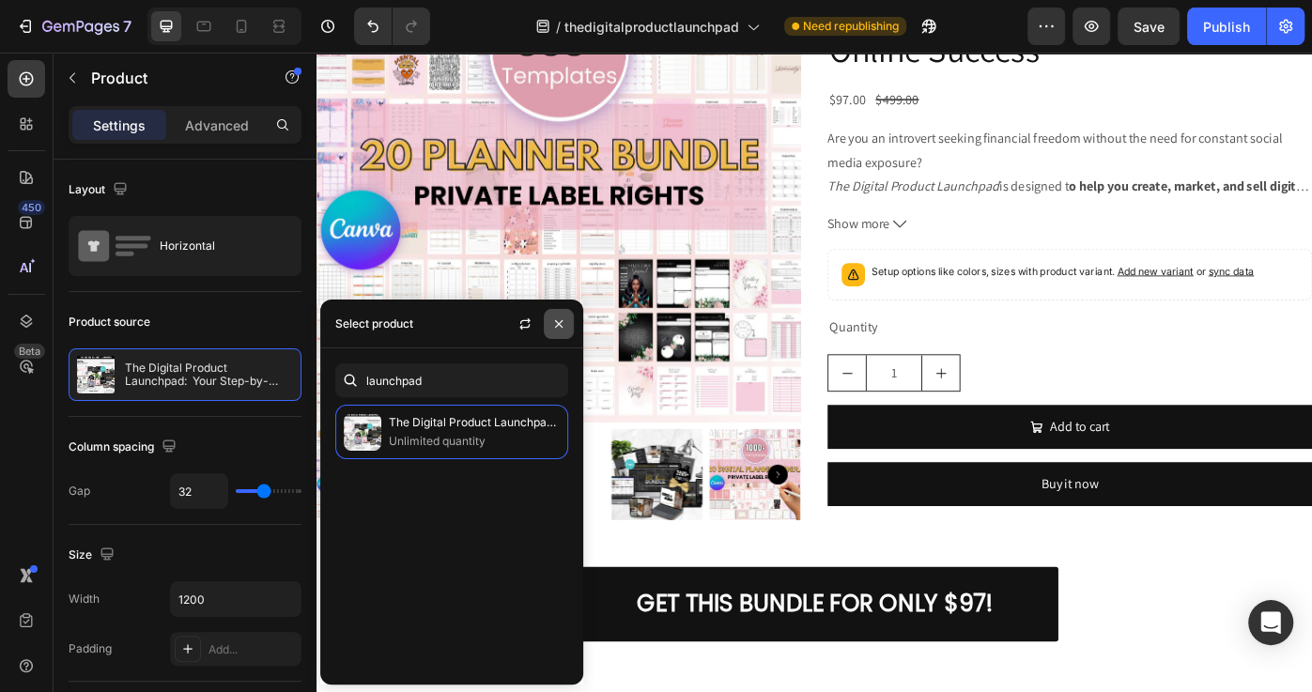
click at [556, 327] on icon "button" at bounding box center [558, 323] width 15 height 15
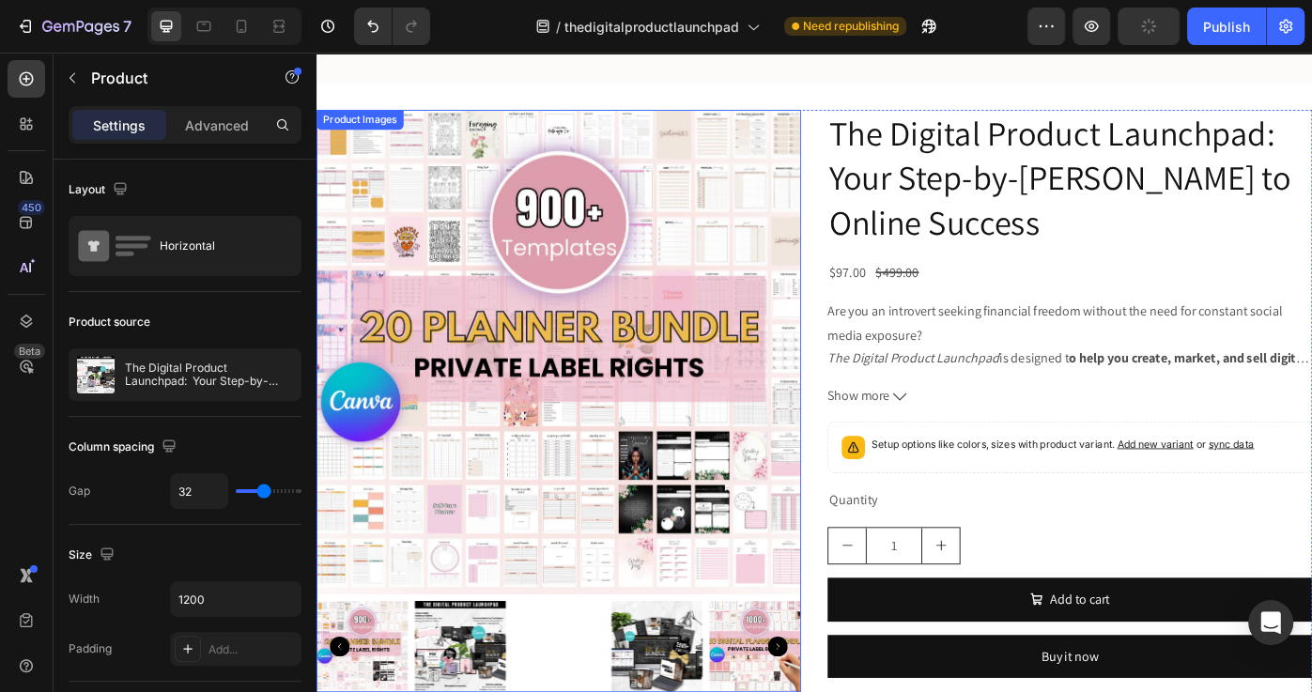
scroll to position [10665, 0]
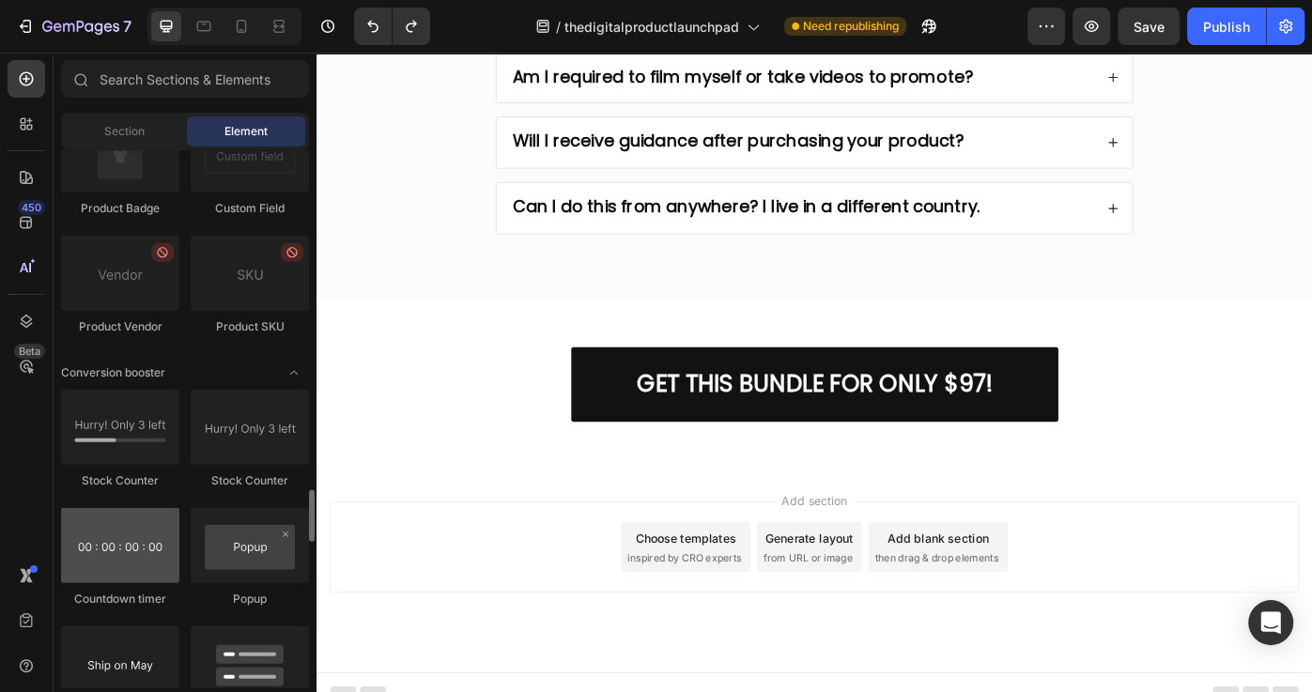
scroll to position [3582, 0]
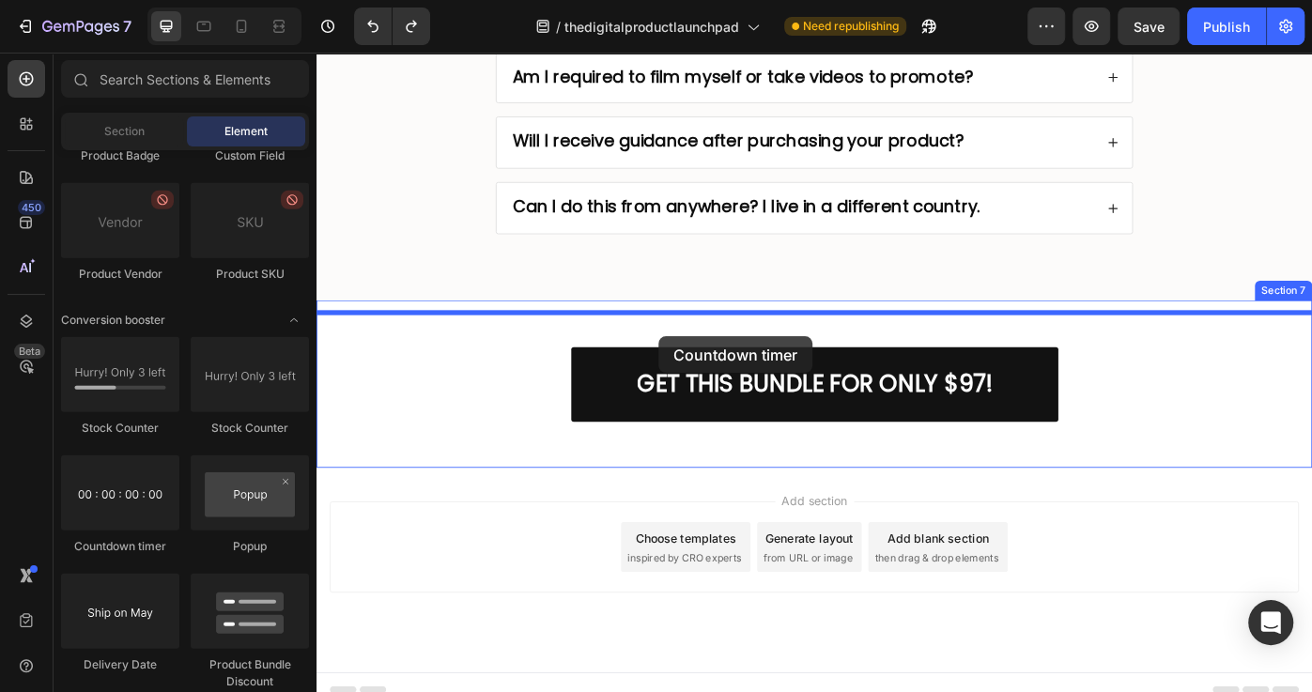
drag, startPoint x: 443, startPoint y: 545, endPoint x: 705, endPoint y: 371, distance: 314.3
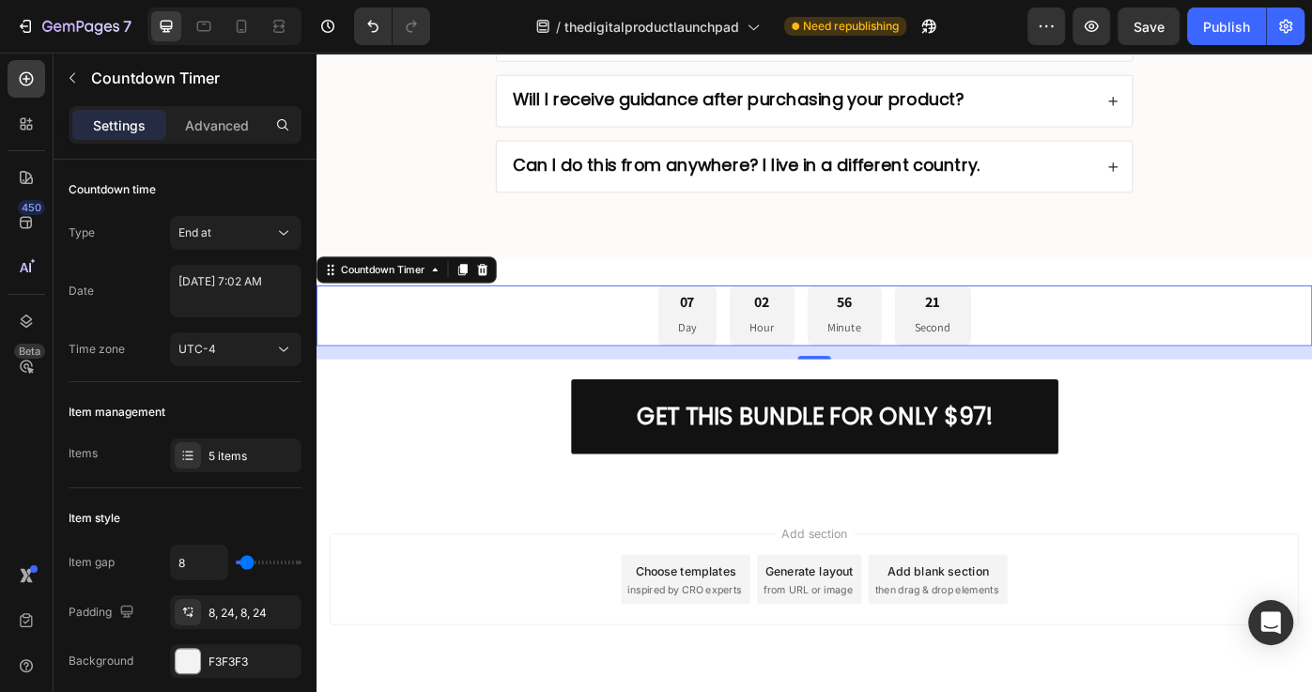
click at [746, 353] on p "Day" at bounding box center [736, 364] width 21 height 23
click at [411, 290] on div "Countdown Timer" at bounding box center [391, 298] width 103 height 17
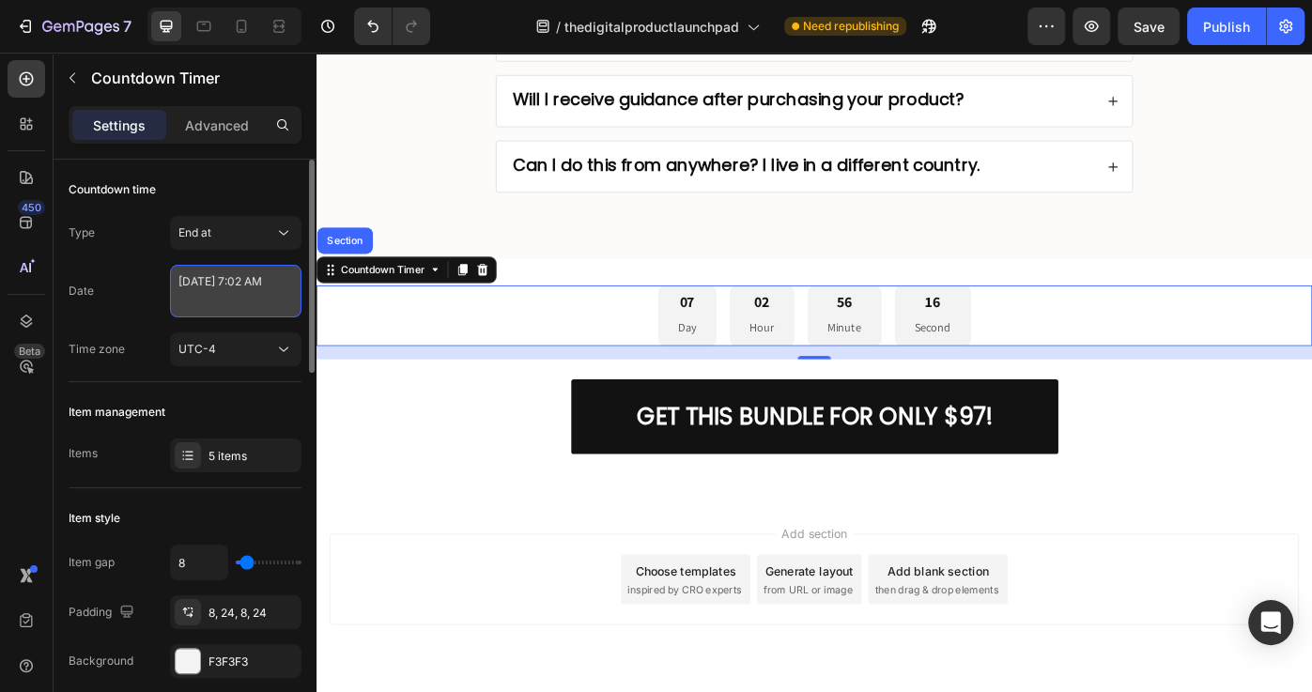
select select "7"
select select "2"
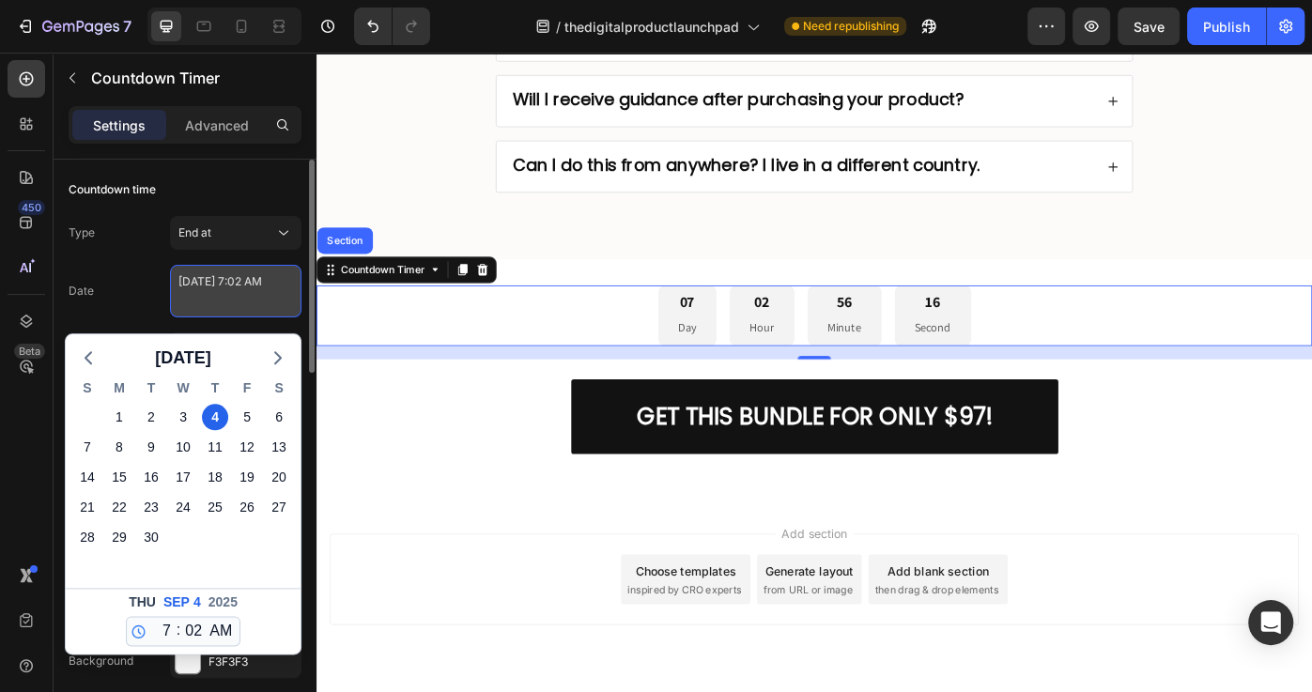
click at [264, 288] on textarea "[DATE] 7:02 AM" at bounding box center [235, 291] width 131 height 53
click at [88, 357] on icon "button" at bounding box center [88, 357] width 23 height 23
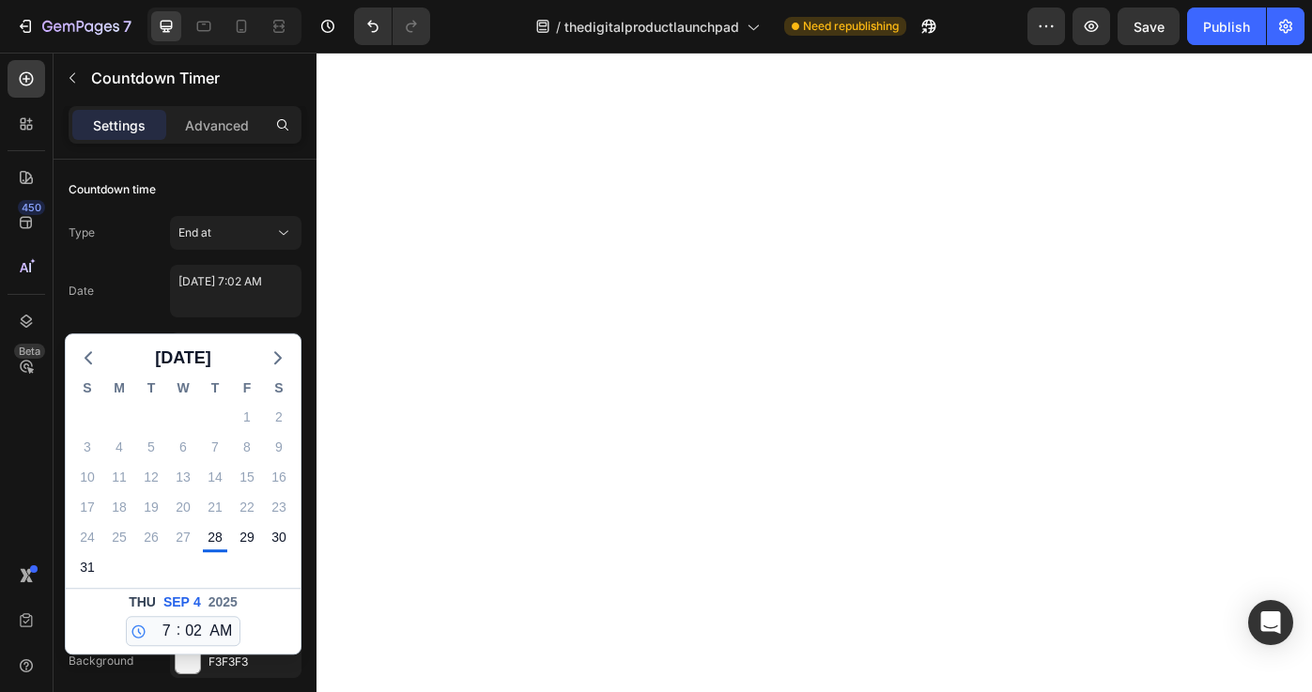
select select "7"
select select "2"
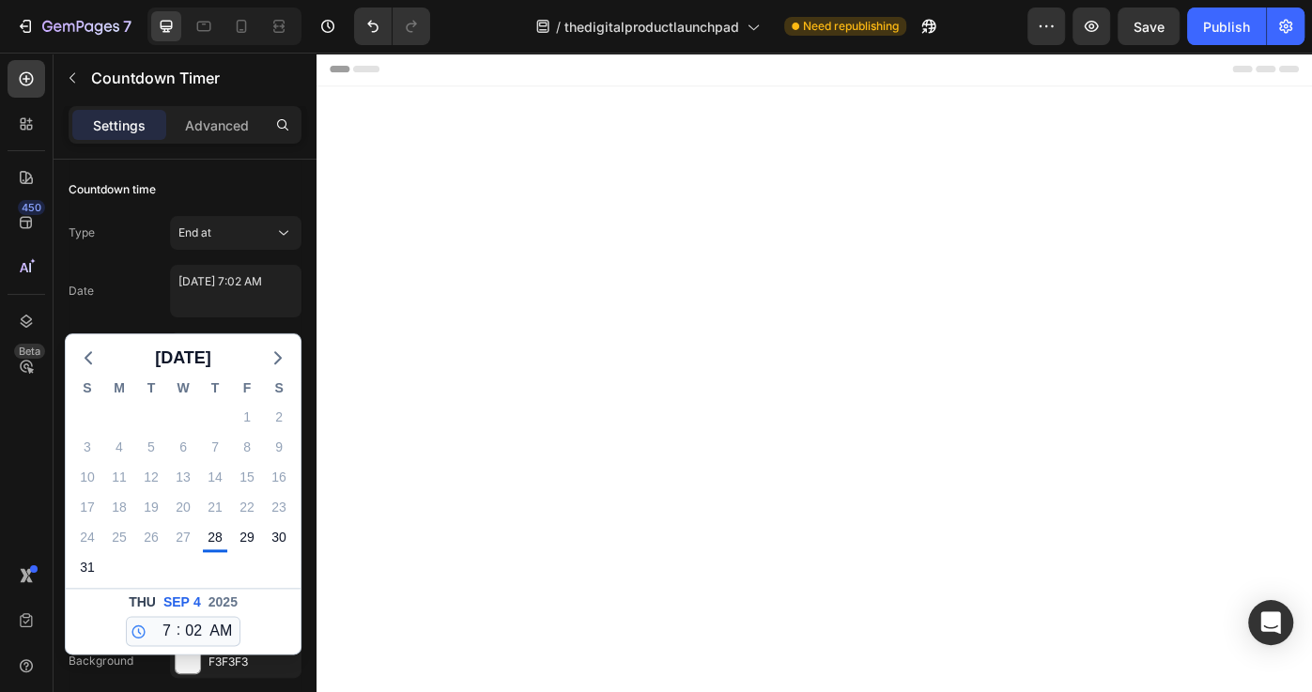
scroll to position [10665, 0]
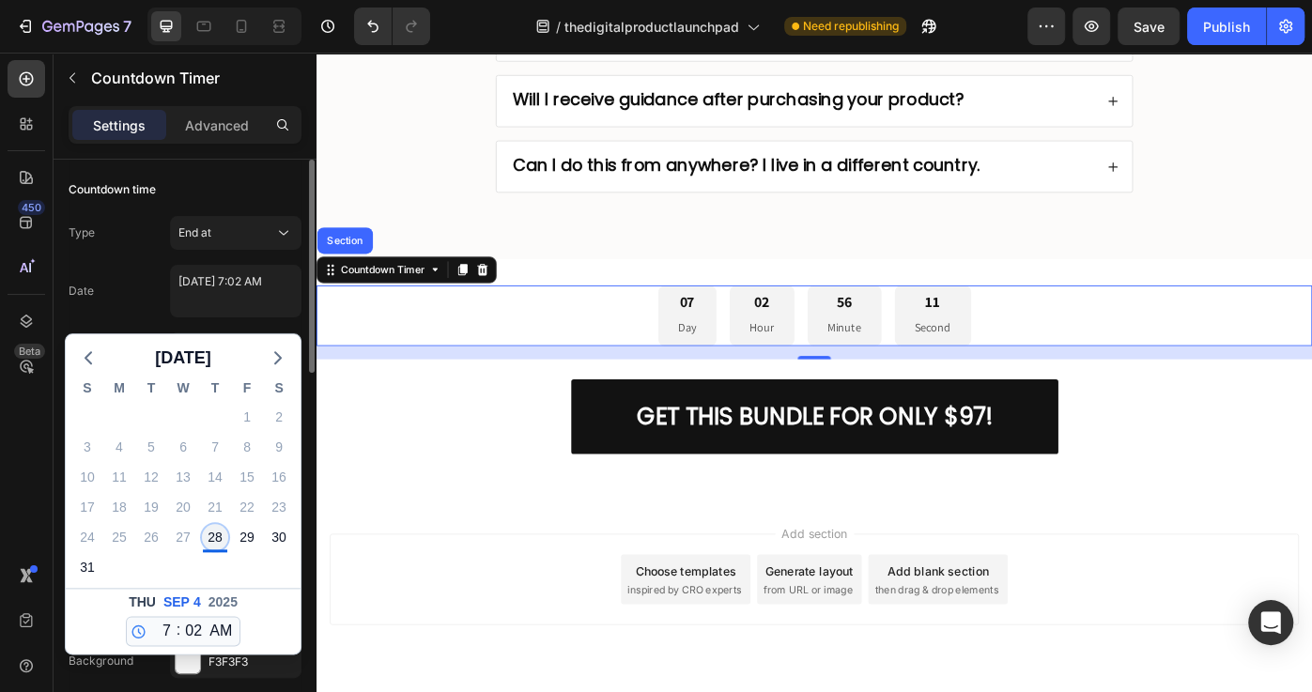
click at [218, 538] on div "28" at bounding box center [215, 537] width 26 height 26
type textarea "August 28 2025 7:02 AM"
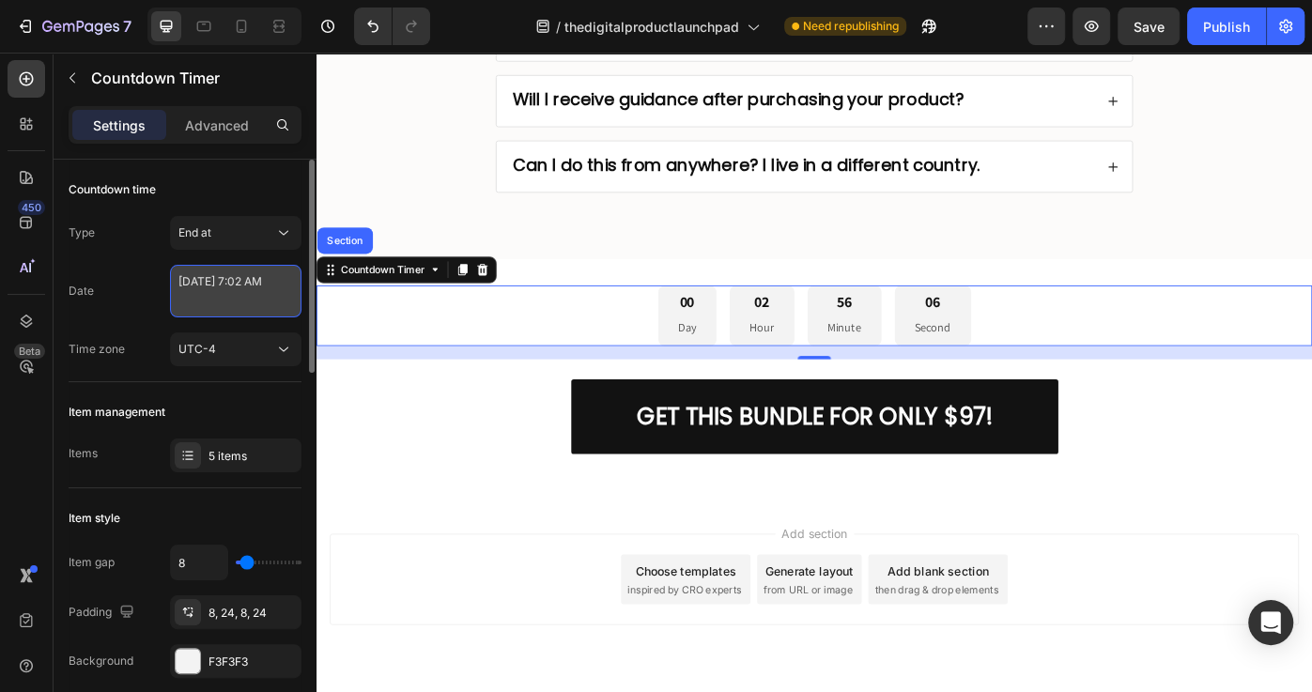
select select "7"
select select "2"
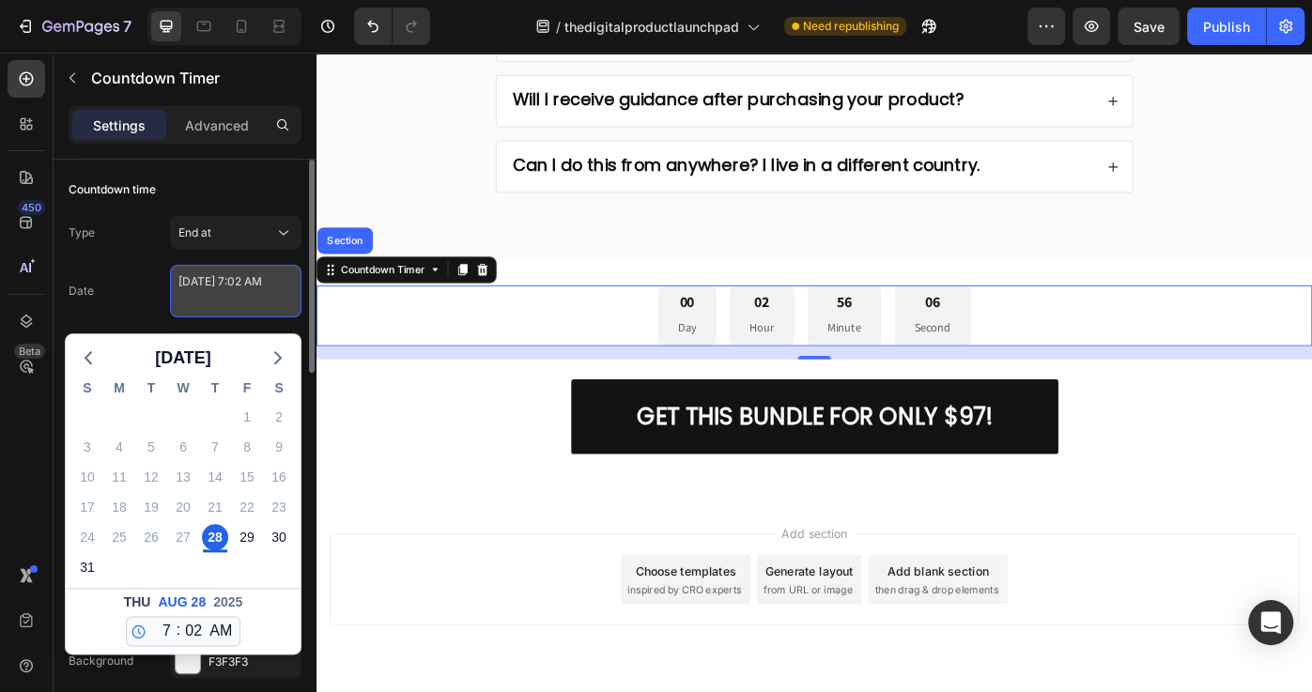
click at [256, 298] on textarea "August 28 2025 7:02 AM" at bounding box center [235, 291] width 131 height 53
click at [154, 284] on div "Date August 28 2025 7:02 AM August 2025 S M T W T F S 27 28 29 30 31 1 2 3 4 5 …" at bounding box center [185, 291] width 233 height 53
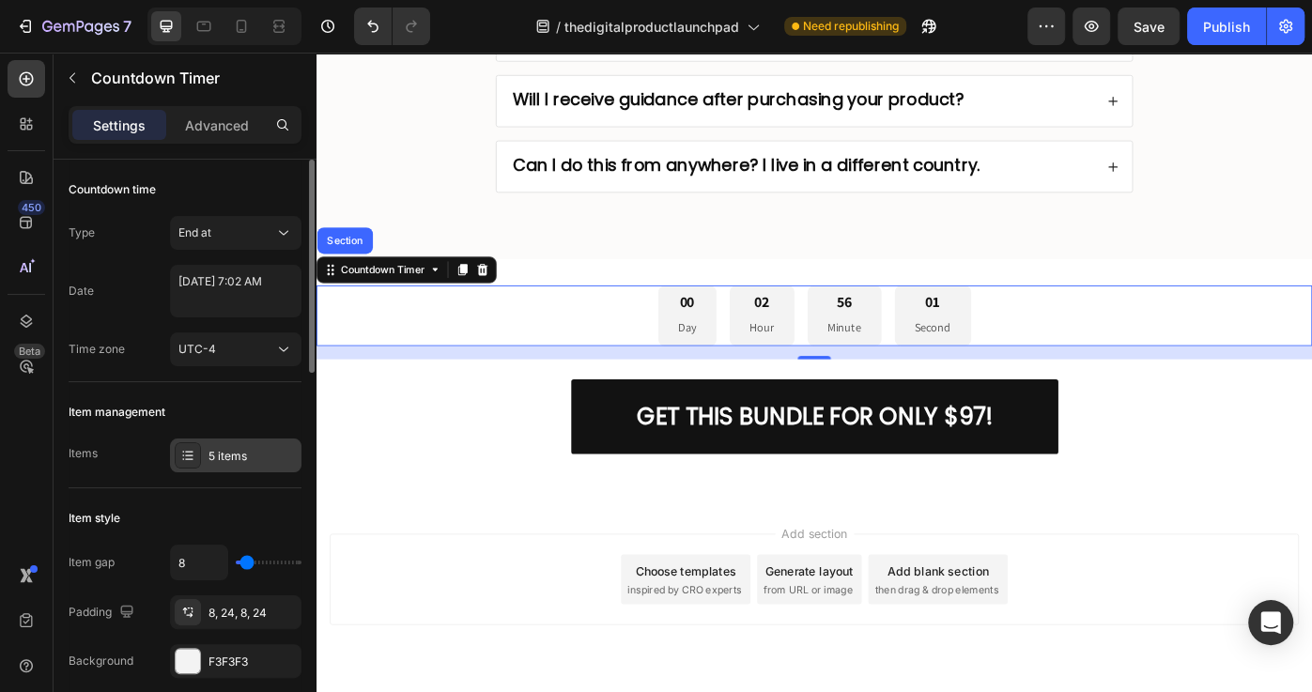
click at [229, 461] on div "5 items" at bounding box center [252, 456] width 88 height 17
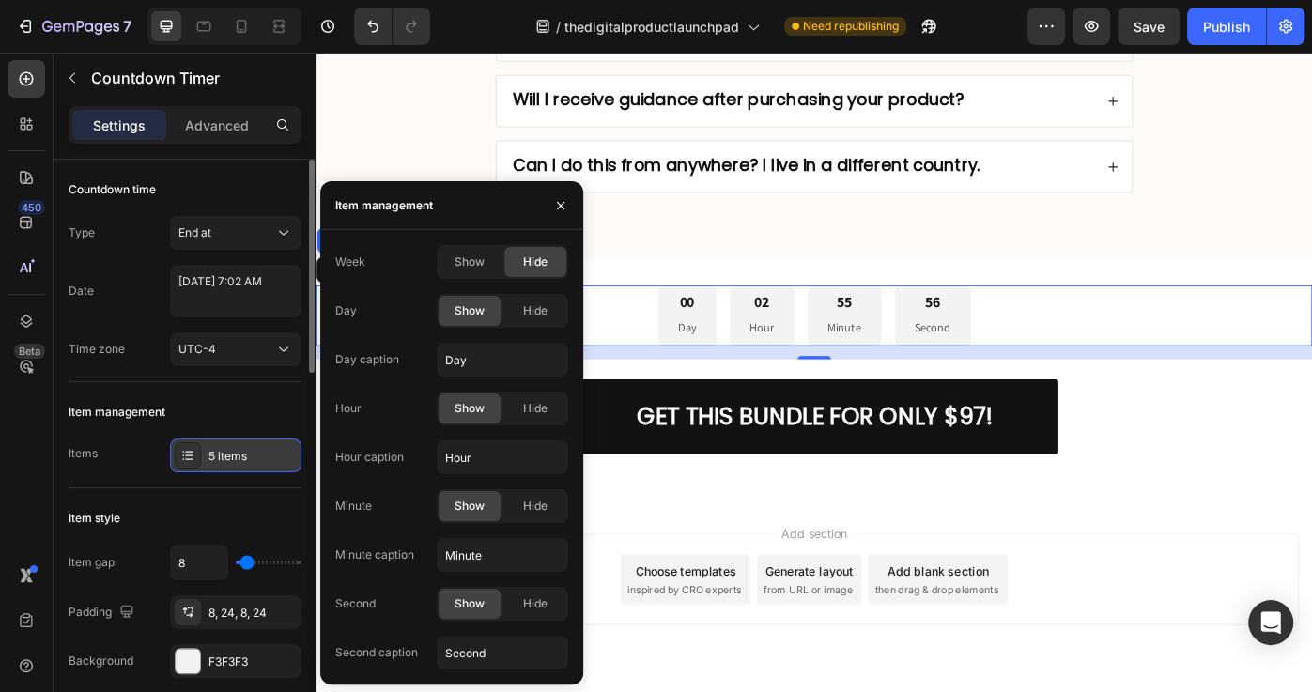
click at [223, 461] on div "5 items" at bounding box center [252, 456] width 88 height 17
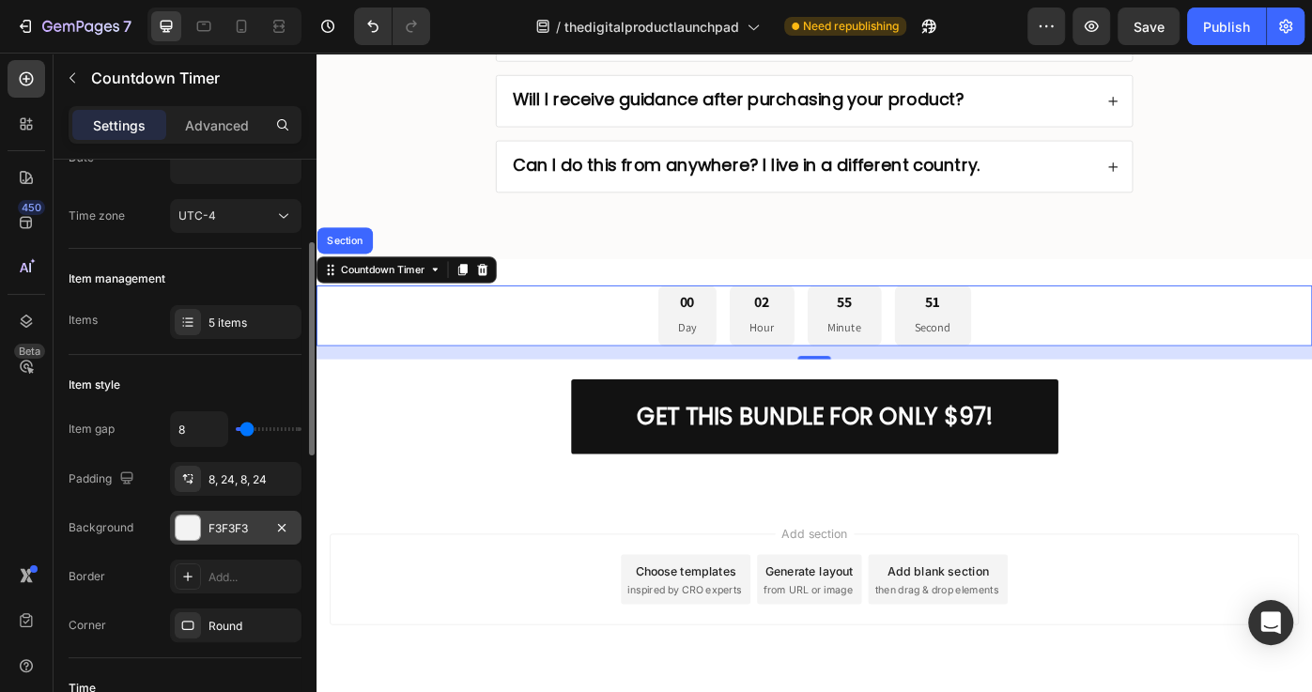
scroll to position [159, 0]
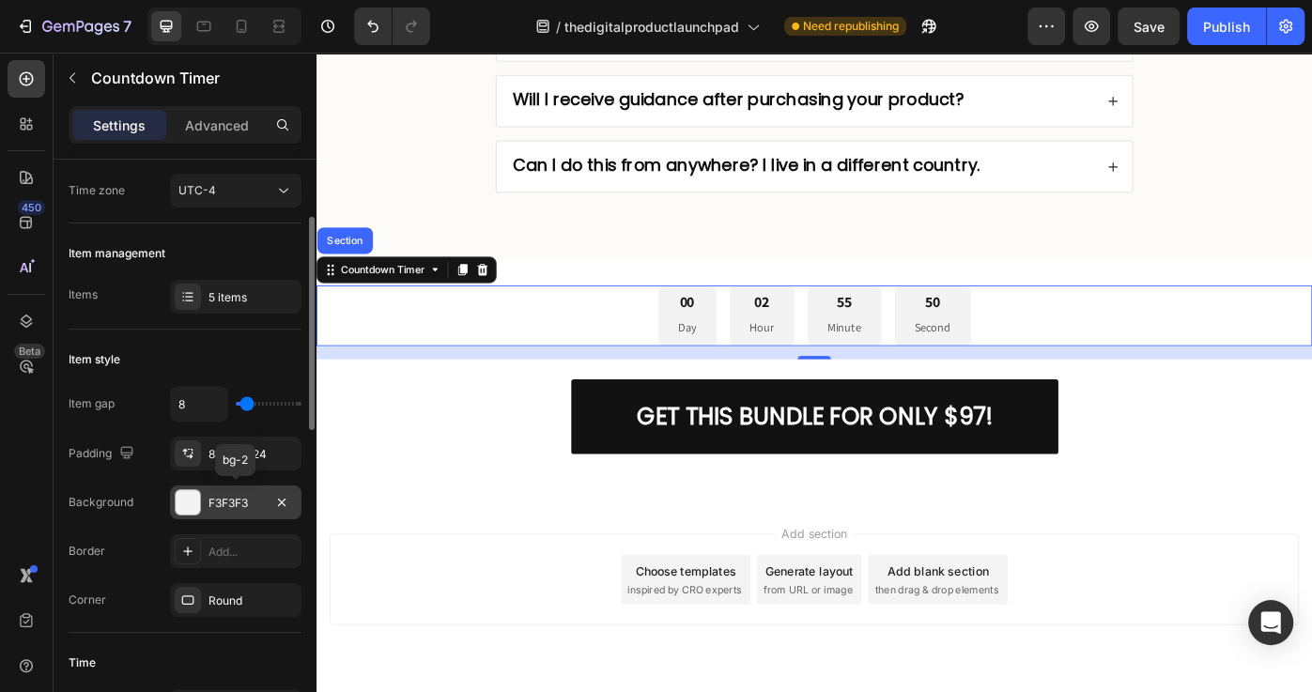
click at [181, 505] on div at bounding box center [188, 502] width 24 height 24
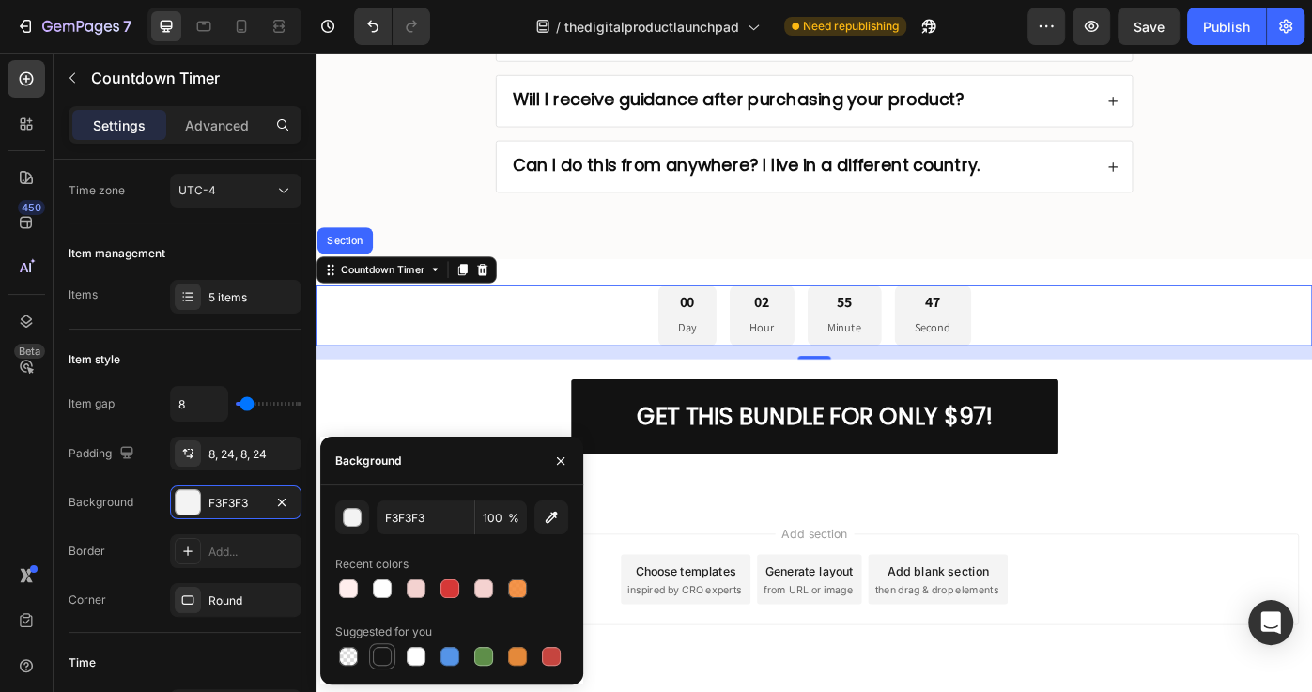
click at [386, 653] on div at bounding box center [382, 656] width 19 height 19
type input "151515"
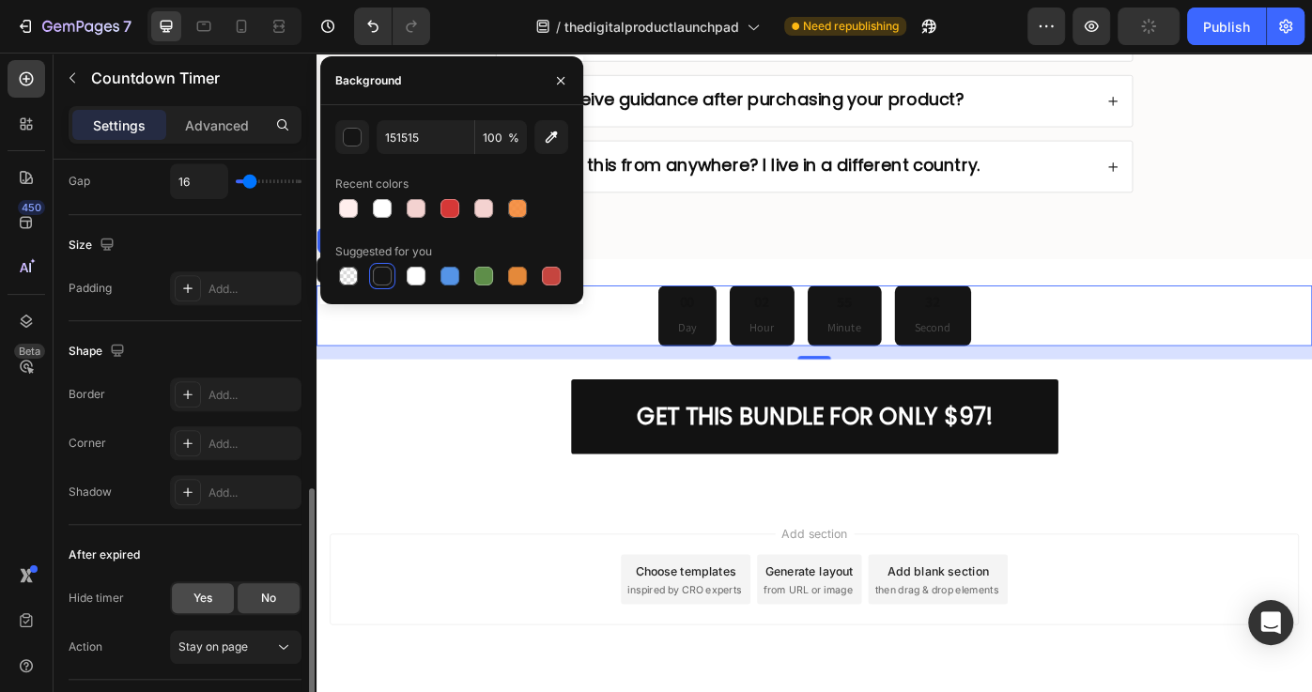
scroll to position [936, 0]
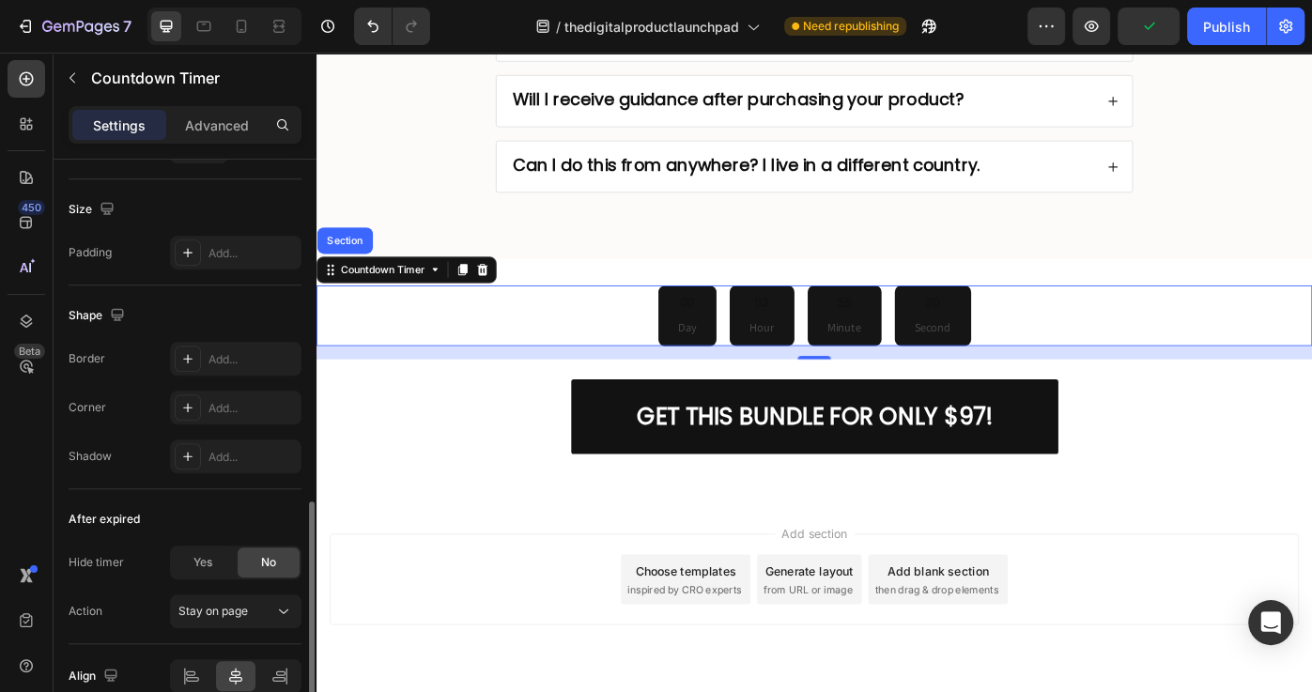
click at [278, 562] on div "No" at bounding box center [269, 562] width 62 height 30
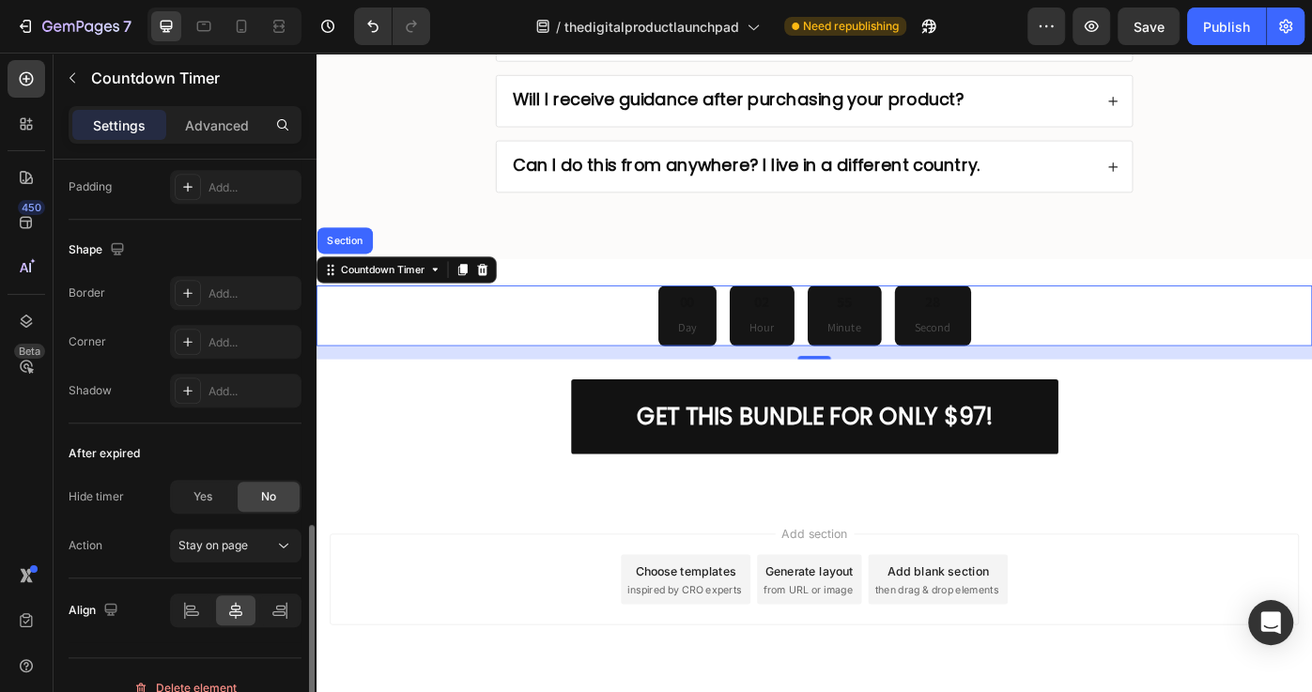
scroll to position [1022, 0]
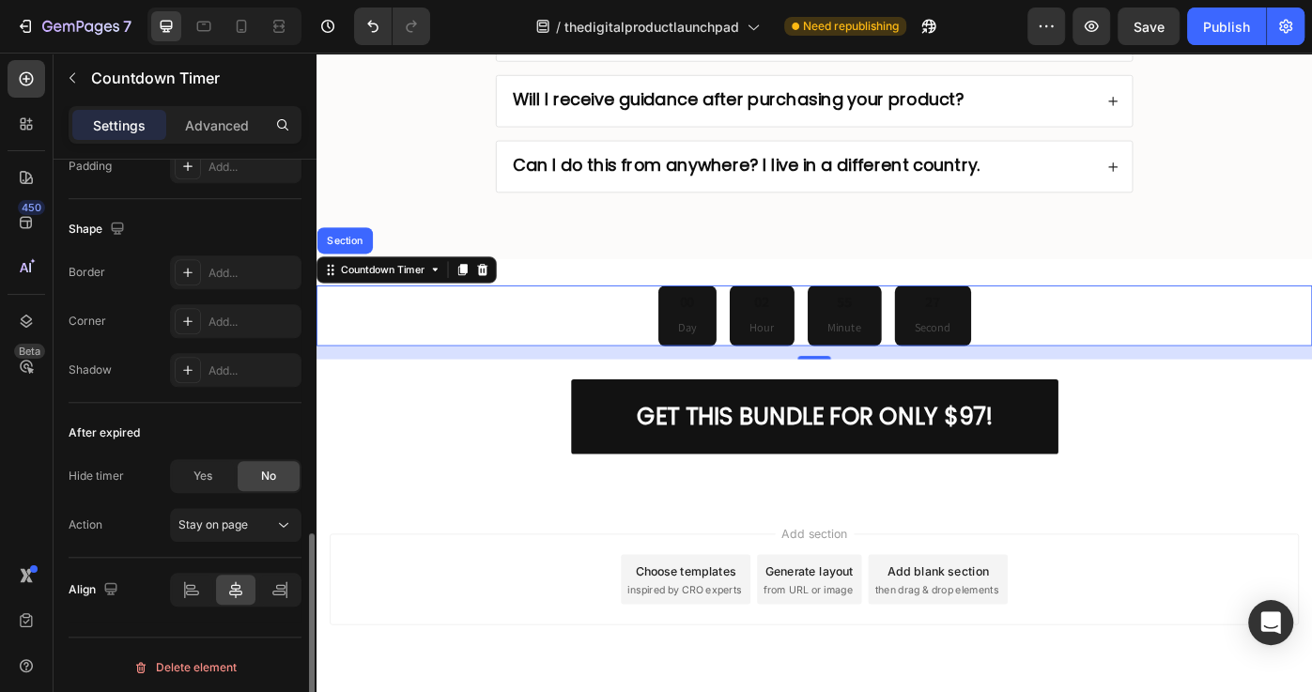
click at [269, 538] on div "After expired Hide timer Yes No Action Stay on page" at bounding box center [185, 480] width 233 height 155
click at [261, 527] on div "Stay on page" at bounding box center [226, 524] width 96 height 17
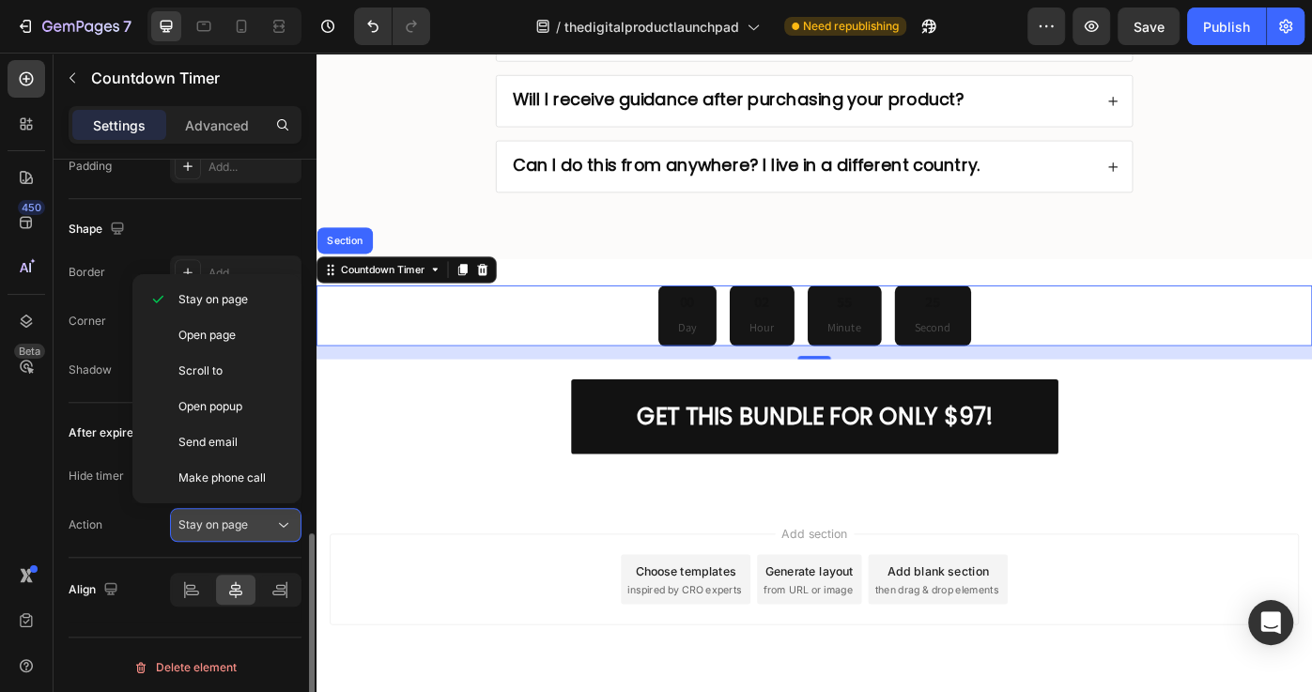
click at [264, 526] on div "Stay on page" at bounding box center [226, 524] width 96 height 17
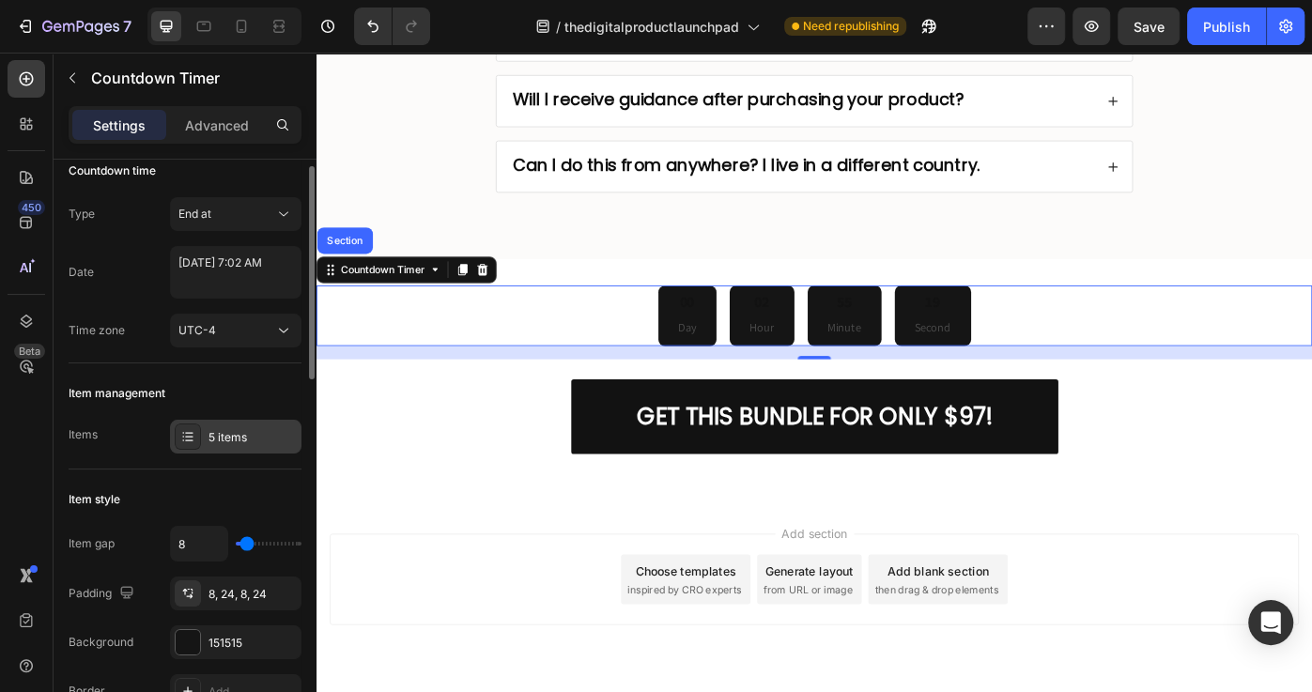
scroll to position [51, 0]
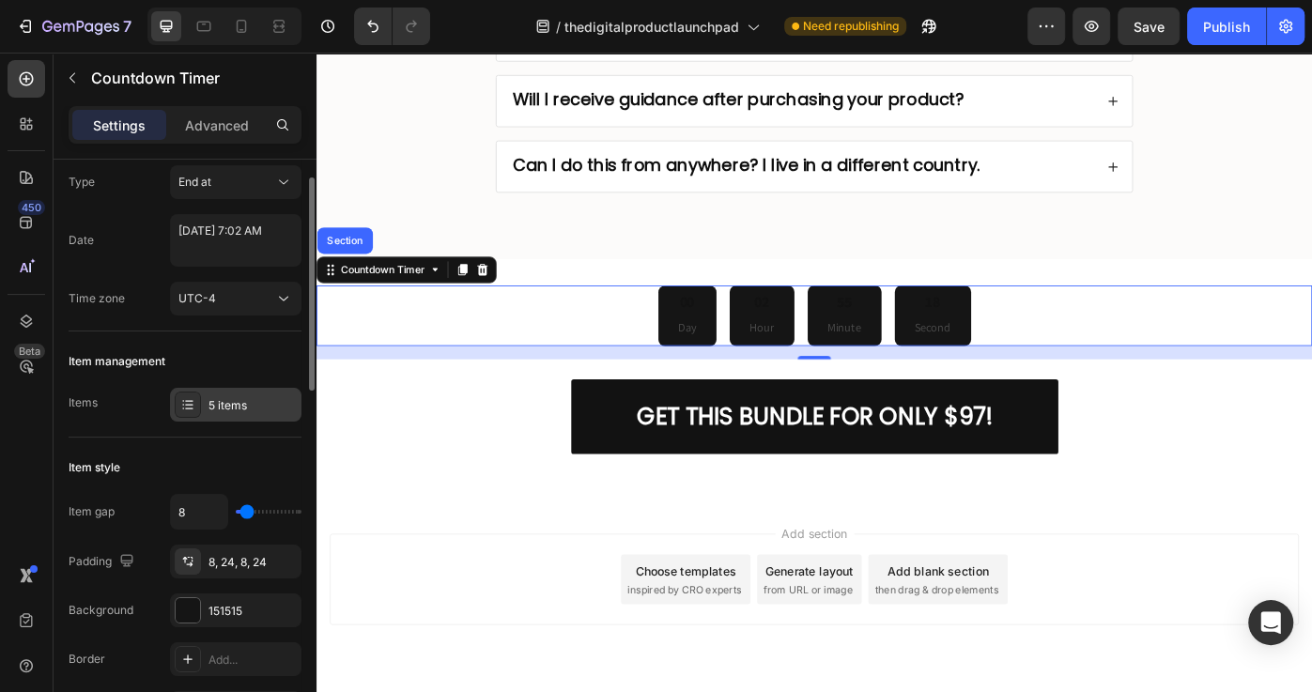
click at [175, 403] on div at bounding box center [188, 405] width 26 height 26
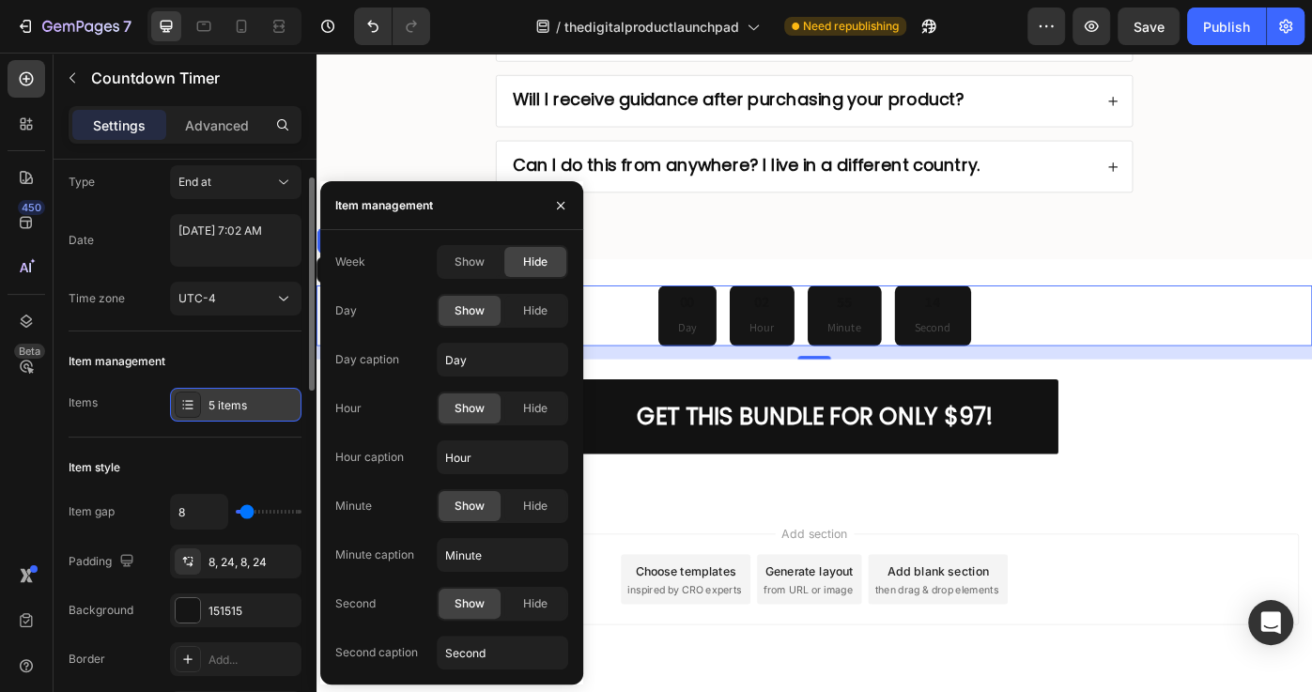
click at [218, 414] on div "5 items" at bounding box center [235, 405] width 131 height 34
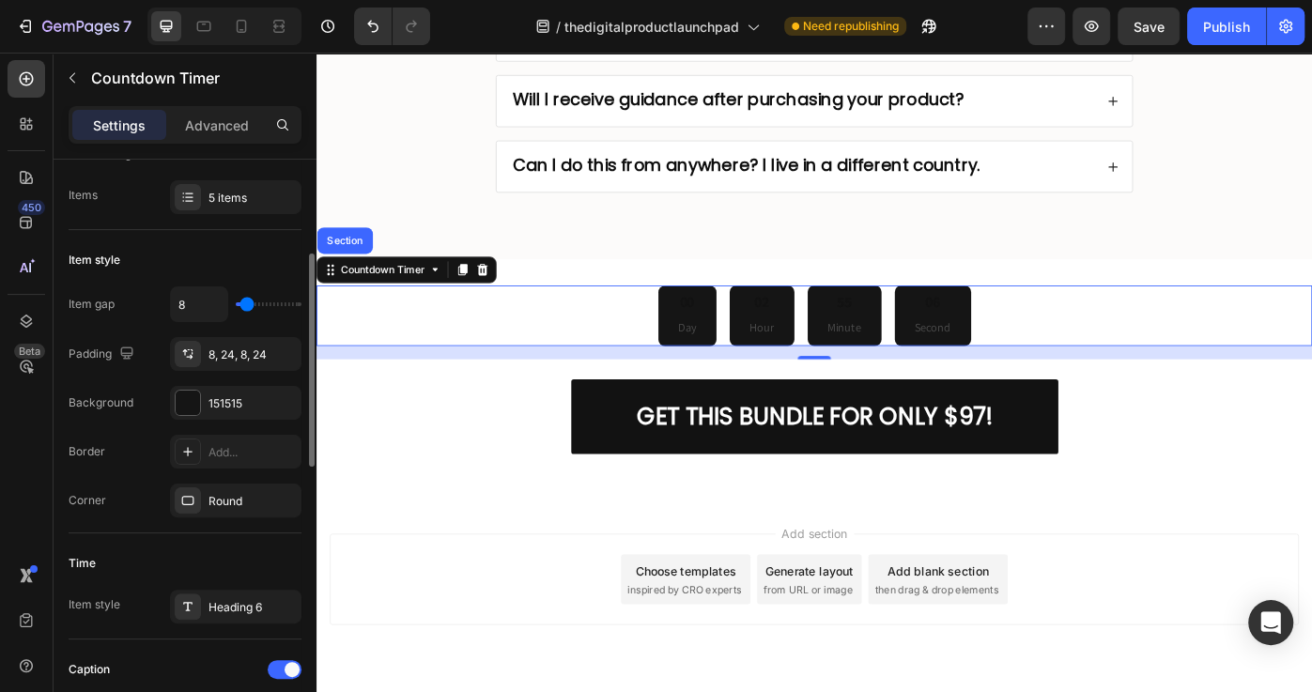
scroll to position [296, 0]
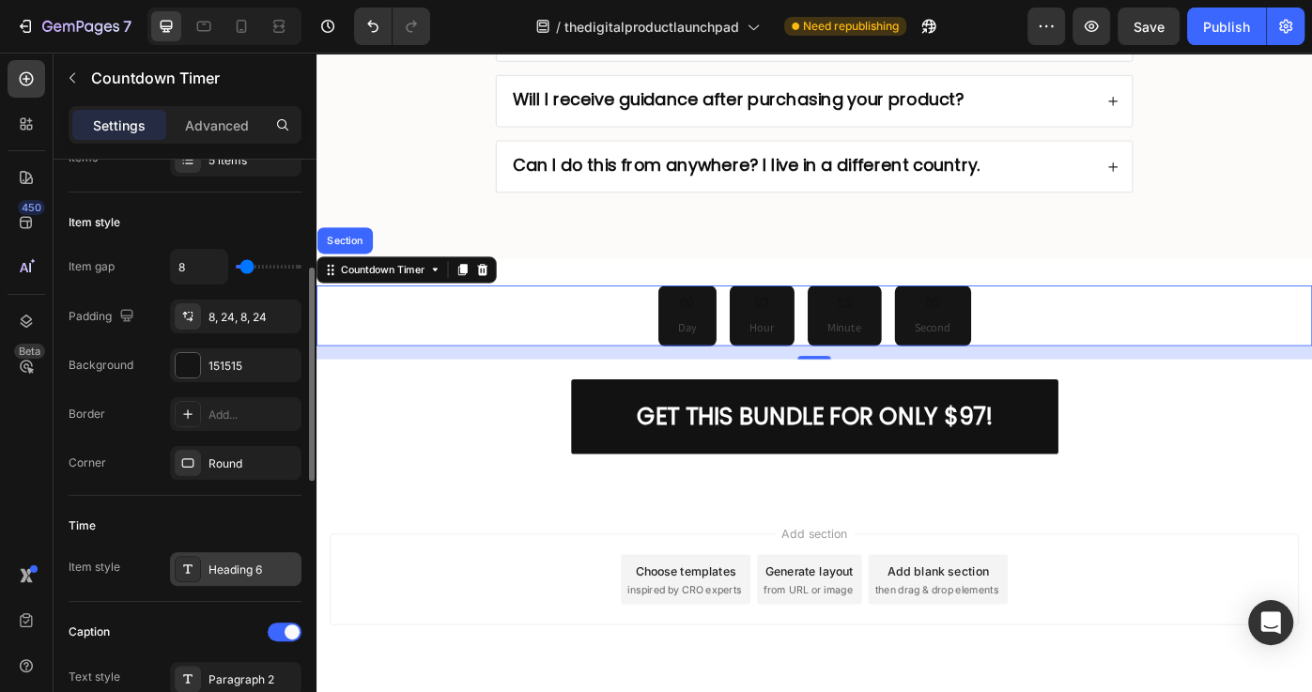
click at [223, 571] on div "Heading 6" at bounding box center [252, 569] width 88 height 17
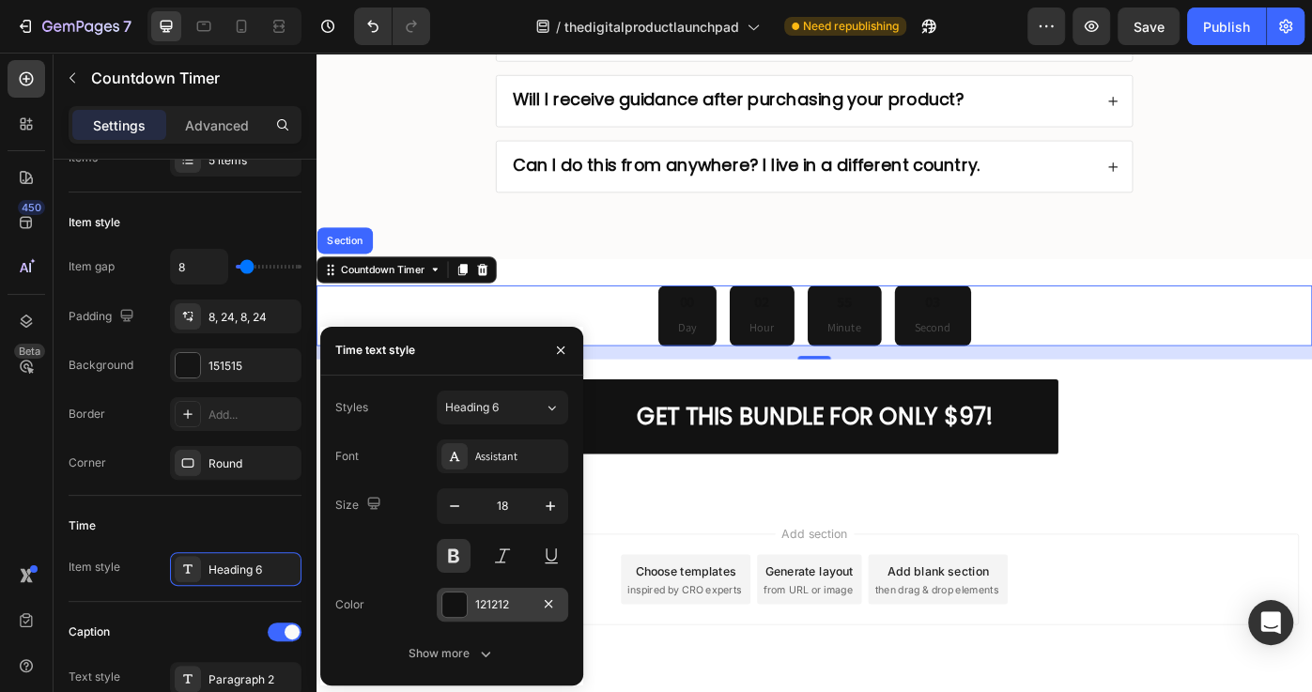
click at [455, 611] on div at bounding box center [454, 604] width 24 height 24
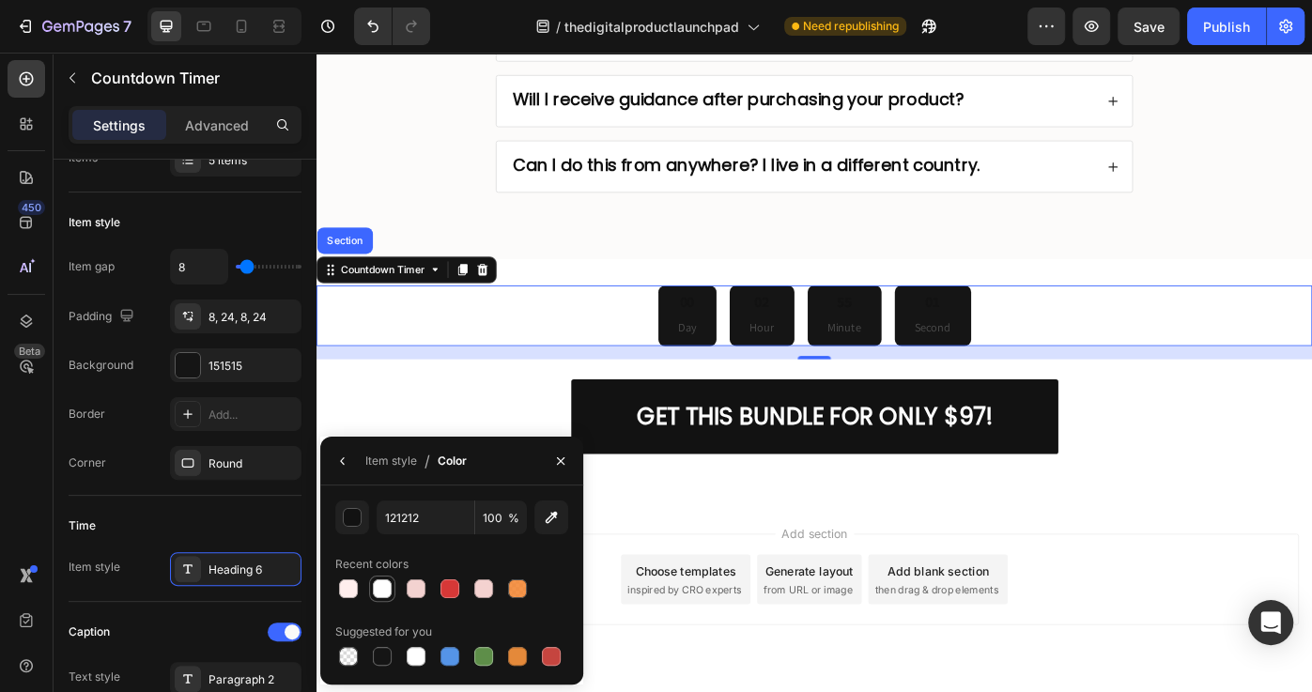
click at [381, 592] on div at bounding box center [382, 588] width 19 height 19
type input "FFFFFF"
click at [340, 466] on icon "button" at bounding box center [342, 460] width 15 height 15
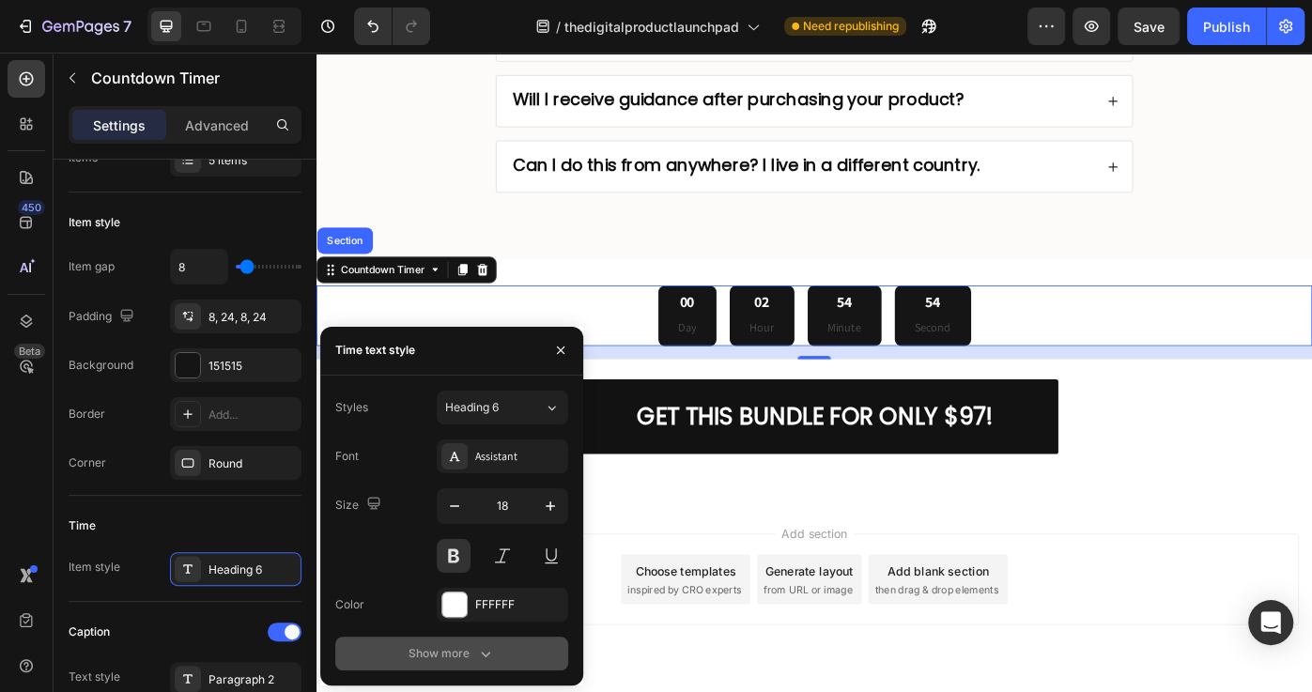
click at [467, 653] on div "Show more" at bounding box center [450, 653] width 87 height 19
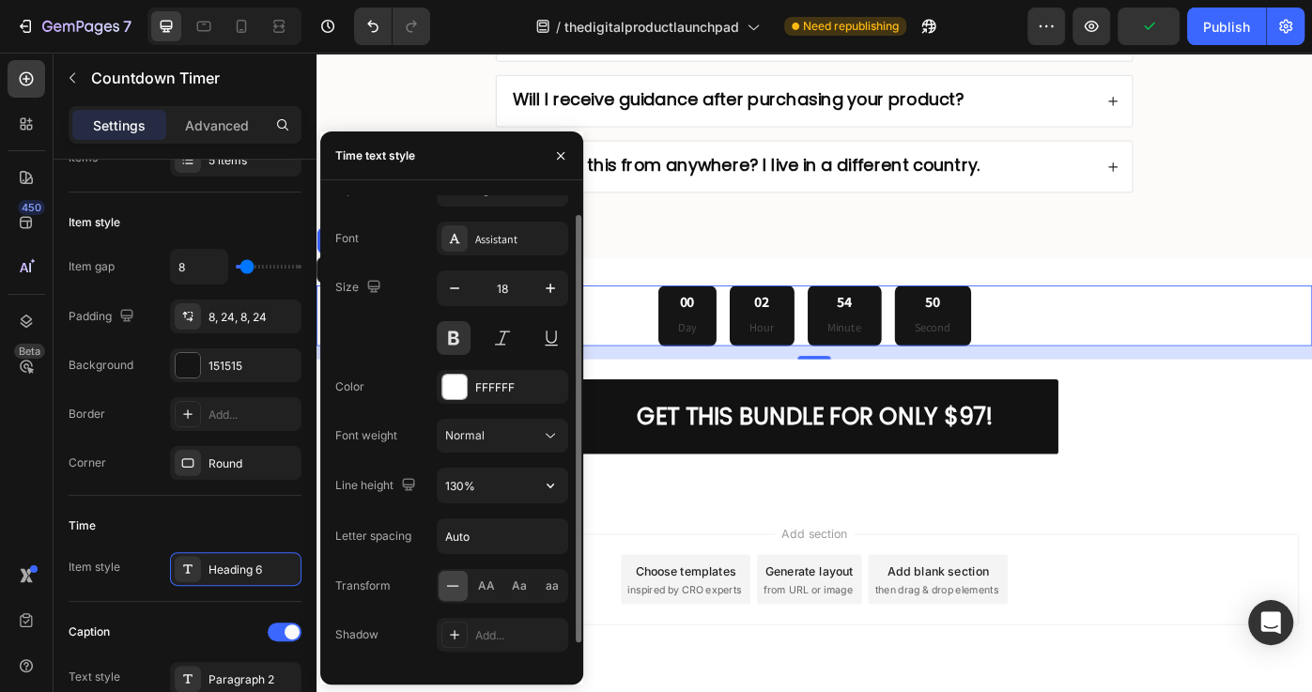
scroll to position [0, 0]
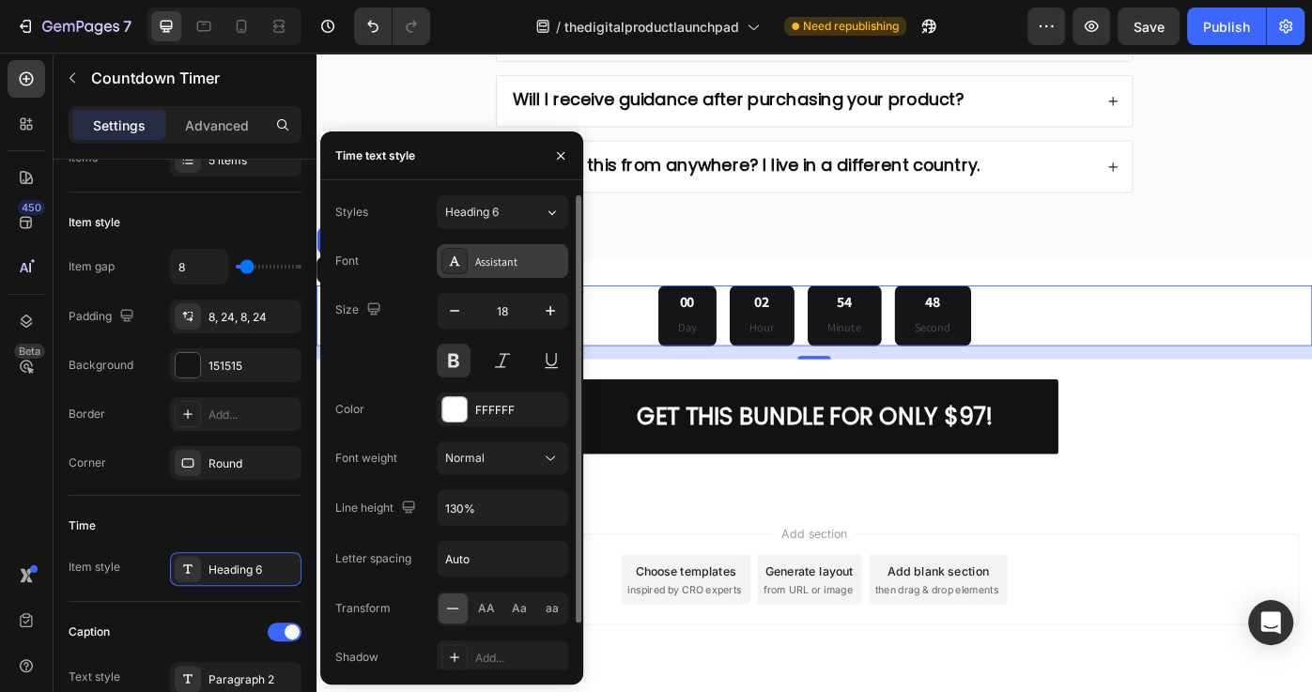
click at [500, 263] on div "Assistant" at bounding box center [519, 262] width 88 height 17
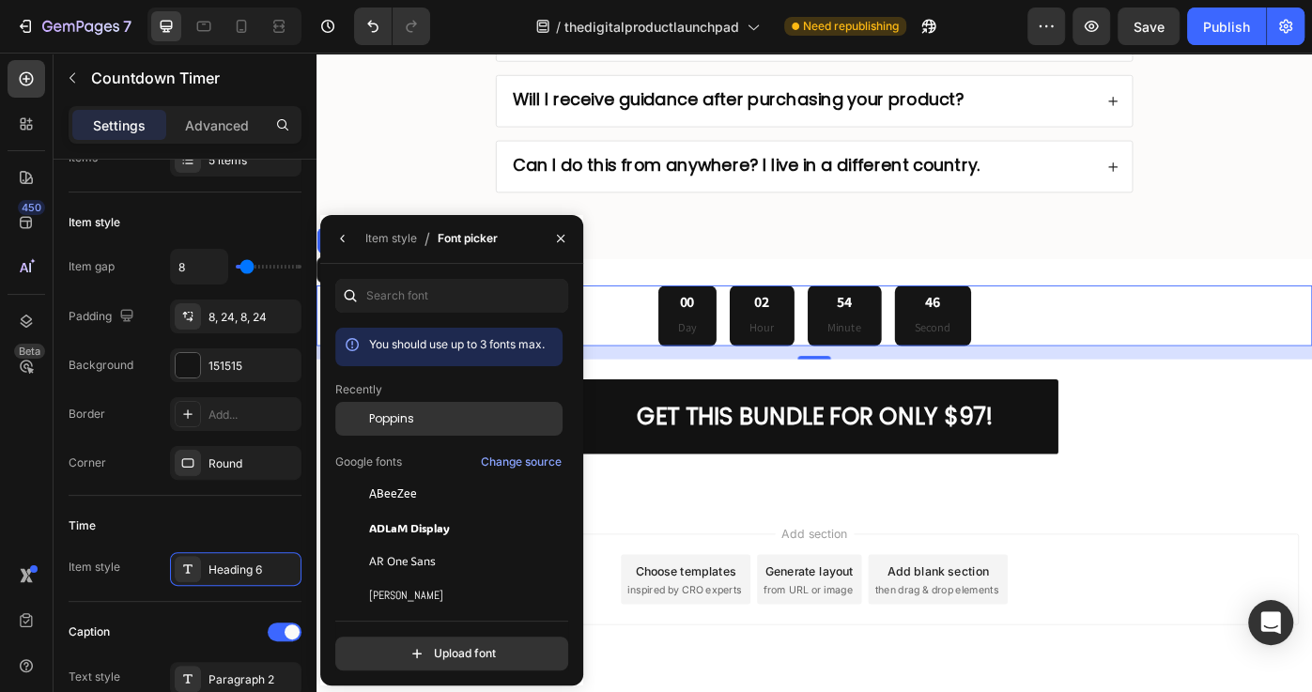
click at [422, 418] on div "Poppins" at bounding box center [464, 418] width 190 height 17
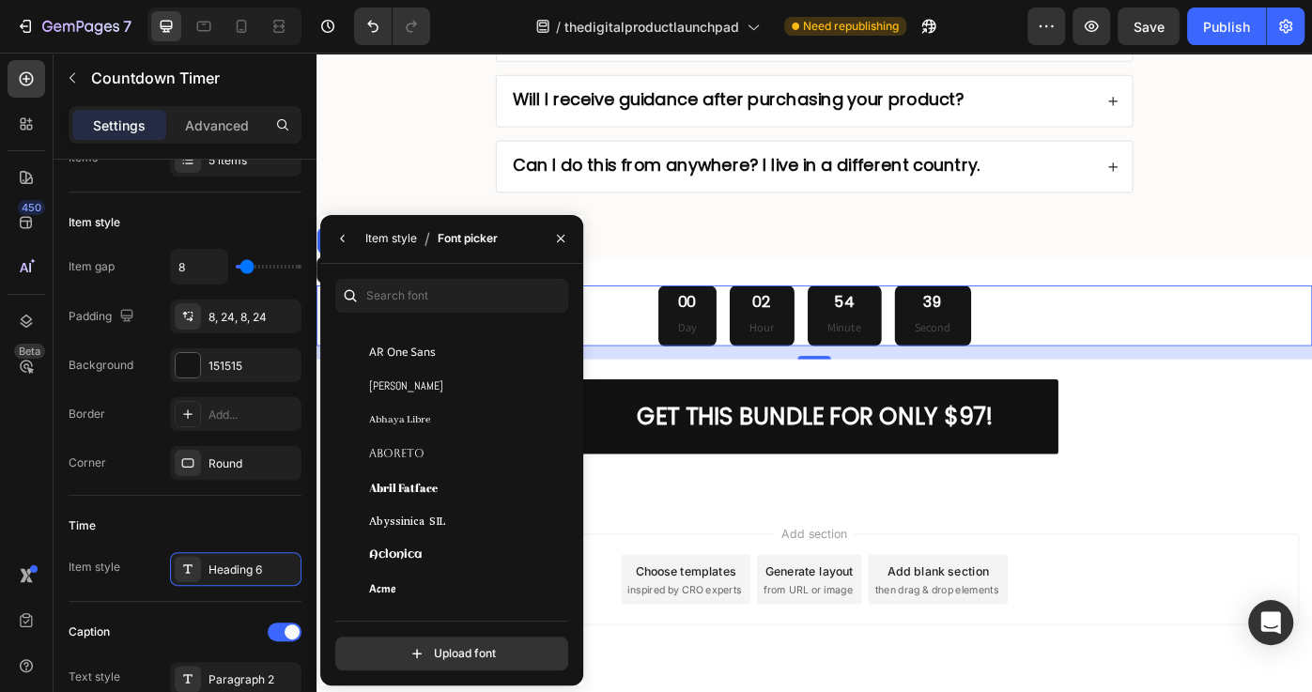
scroll to position [232, 0]
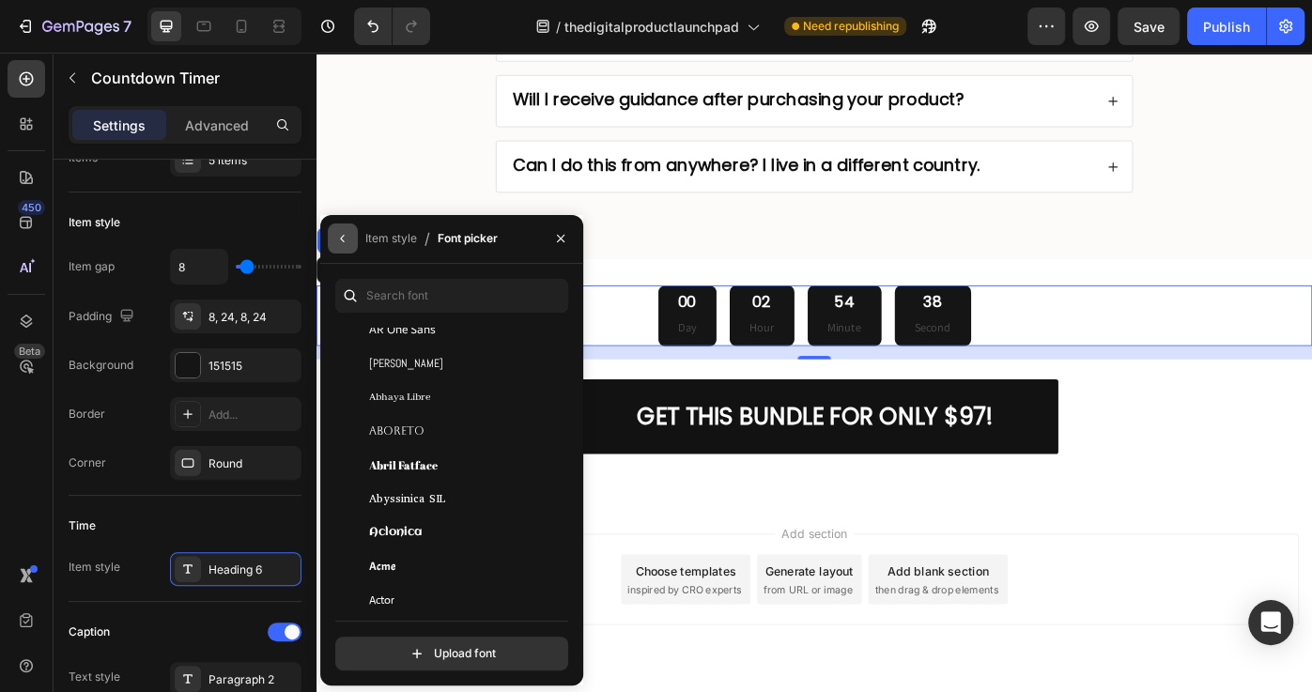
click at [337, 235] on icon "button" at bounding box center [342, 238] width 15 height 15
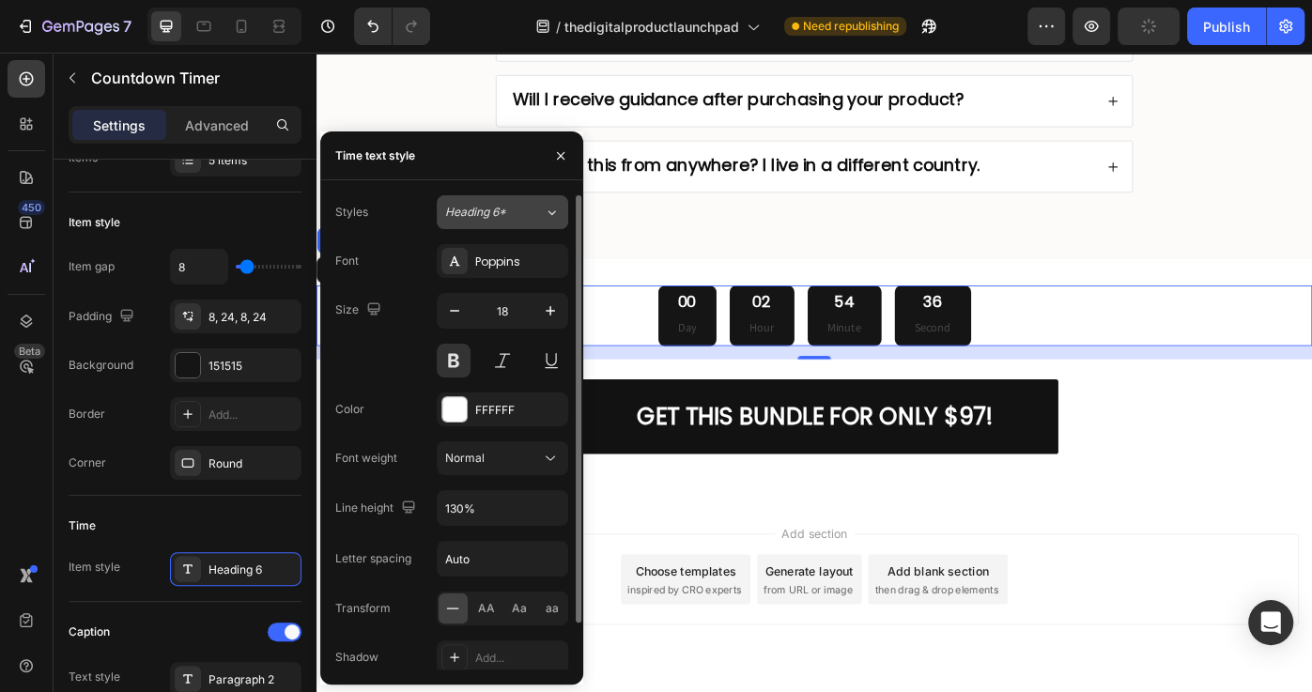
click at [530, 217] on div "Heading 6*" at bounding box center [494, 212] width 99 height 17
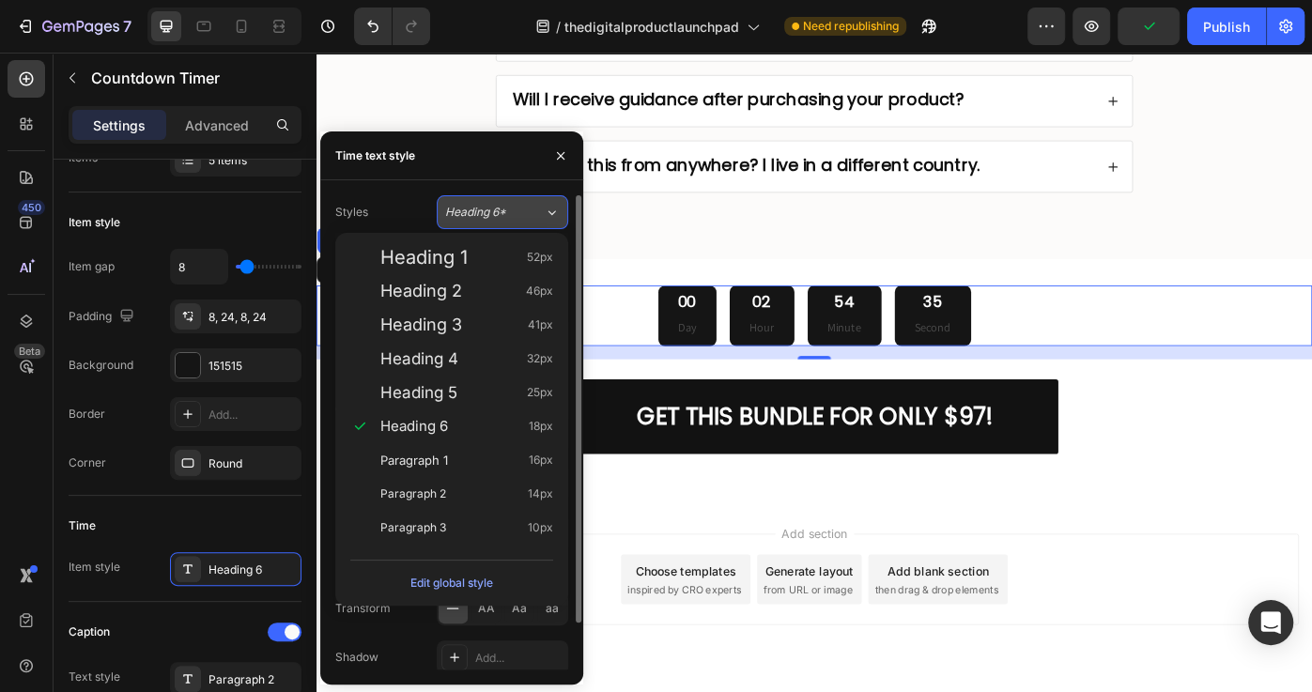
click at [531, 215] on div "Heading 6*" at bounding box center [494, 212] width 99 height 17
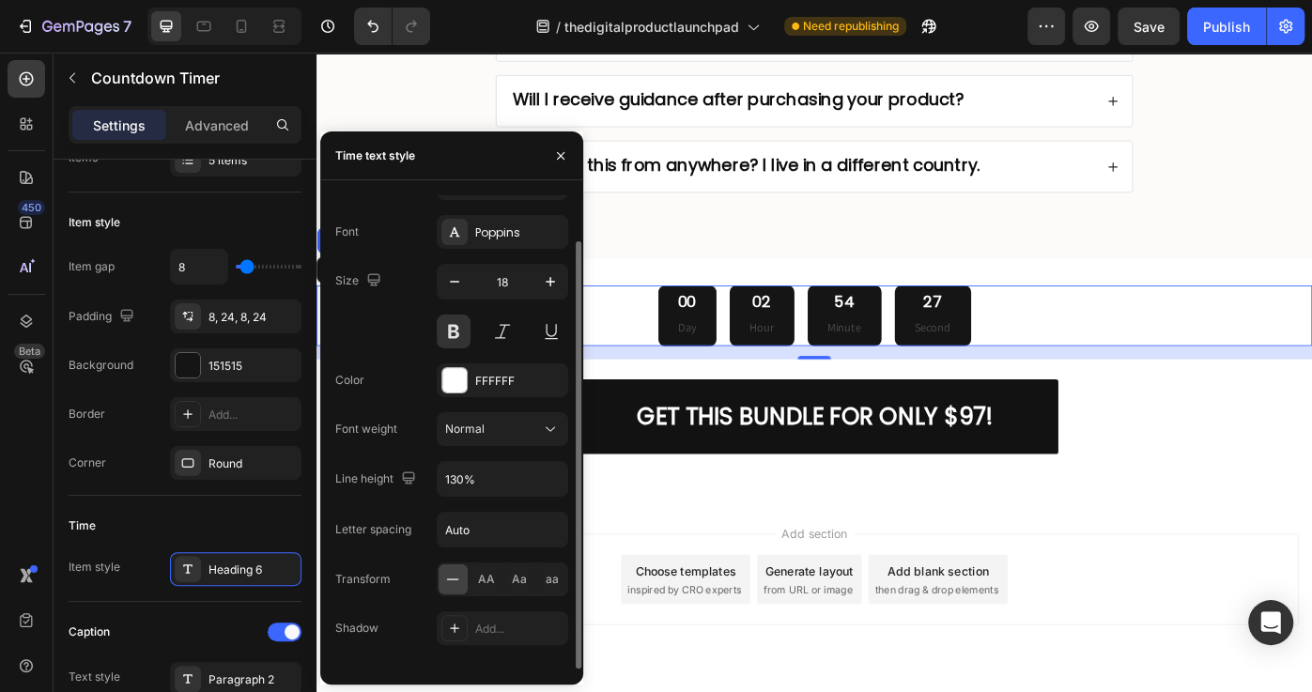
scroll to position [52, 0]
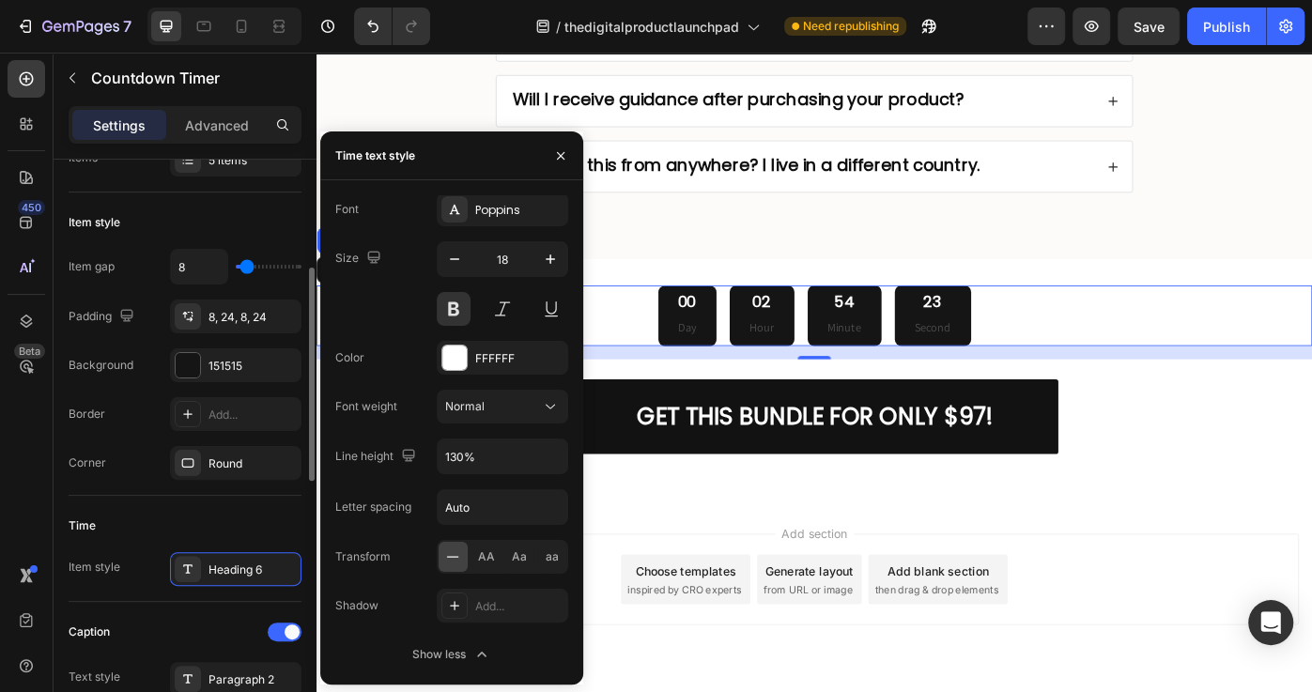
click at [255, 533] on div "Time" at bounding box center [185, 526] width 233 height 30
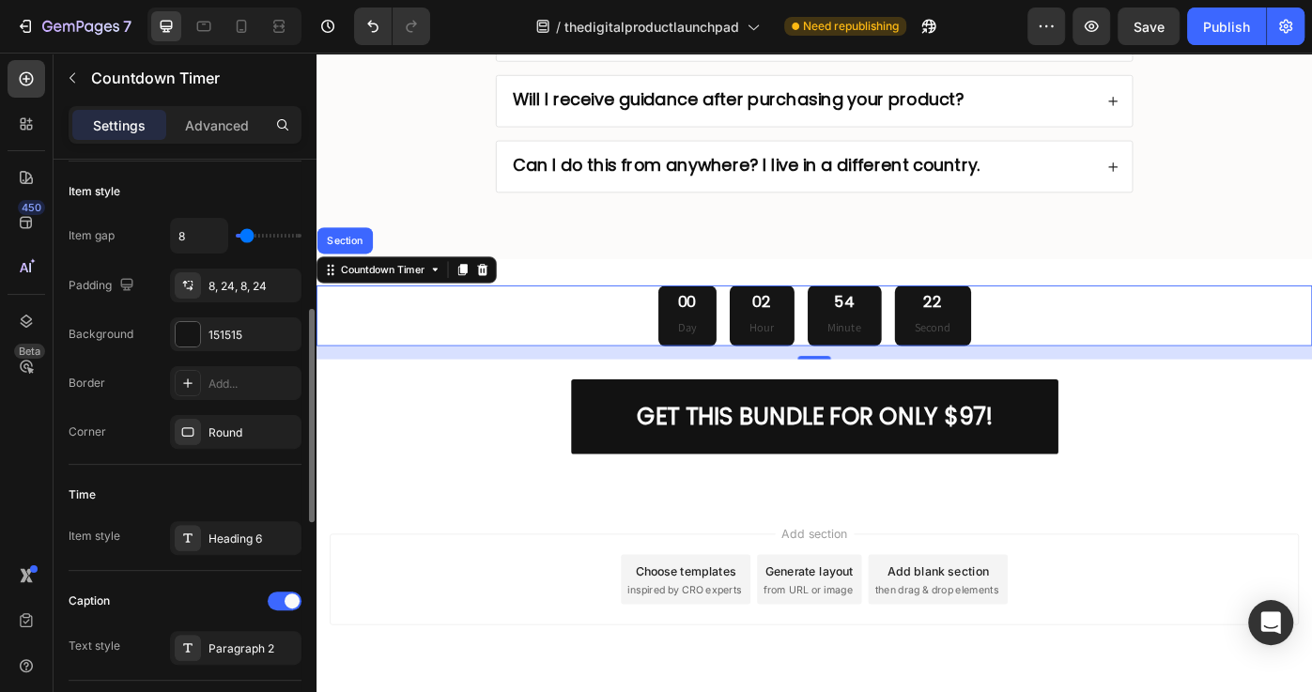
scroll to position [360, 0]
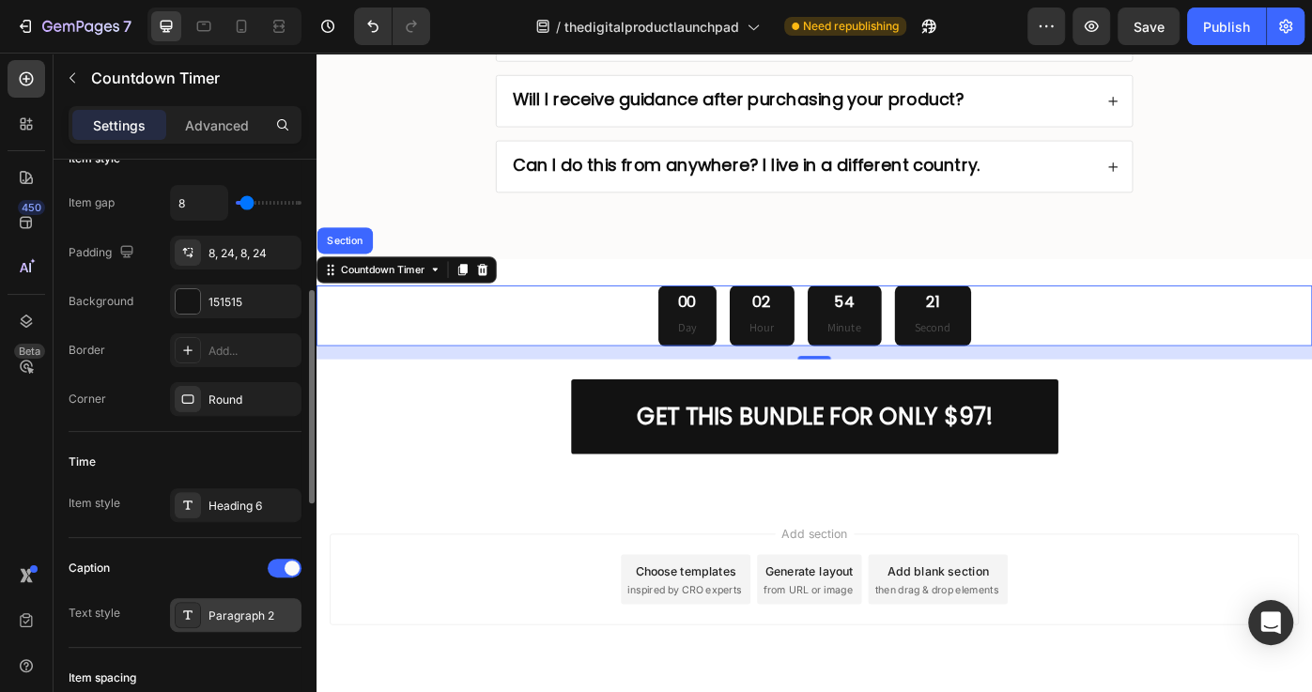
click at [232, 607] on div "Paragraph 2" at bounding box center [252, 615] width 88 height 17
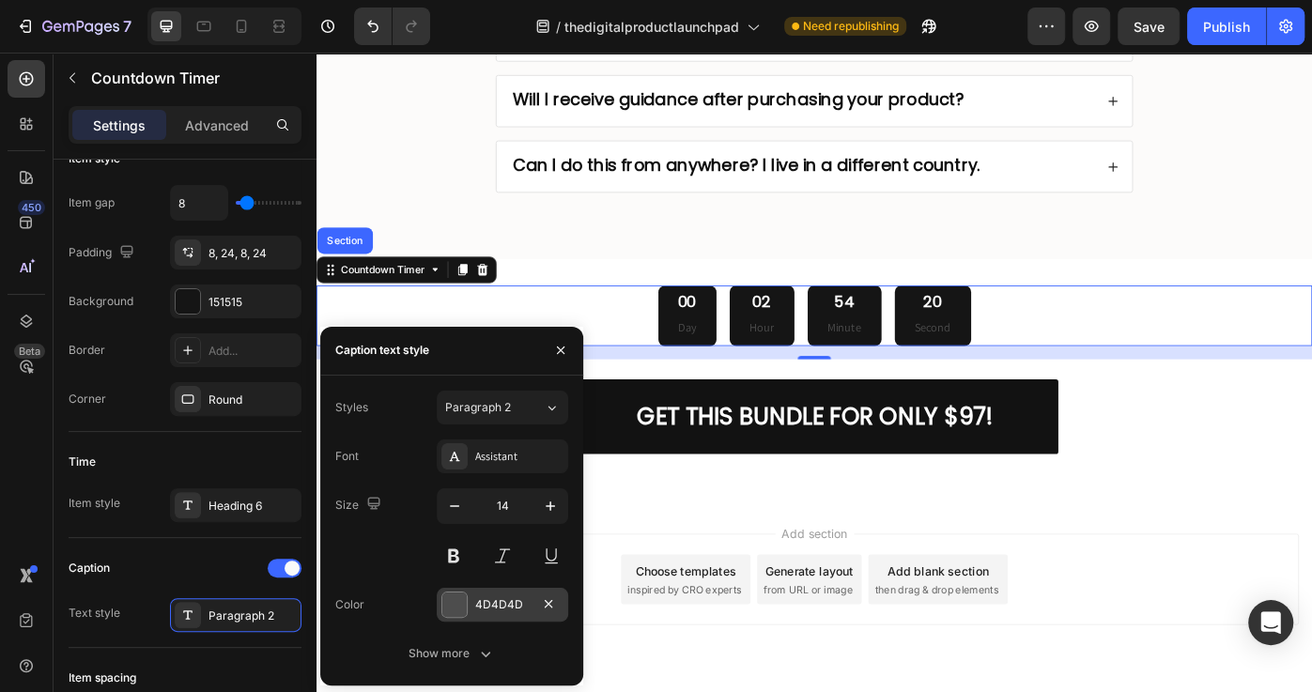
click at [484, 607] on div "4D4D4D" at bounding box center [502, 604] width 54 height 17
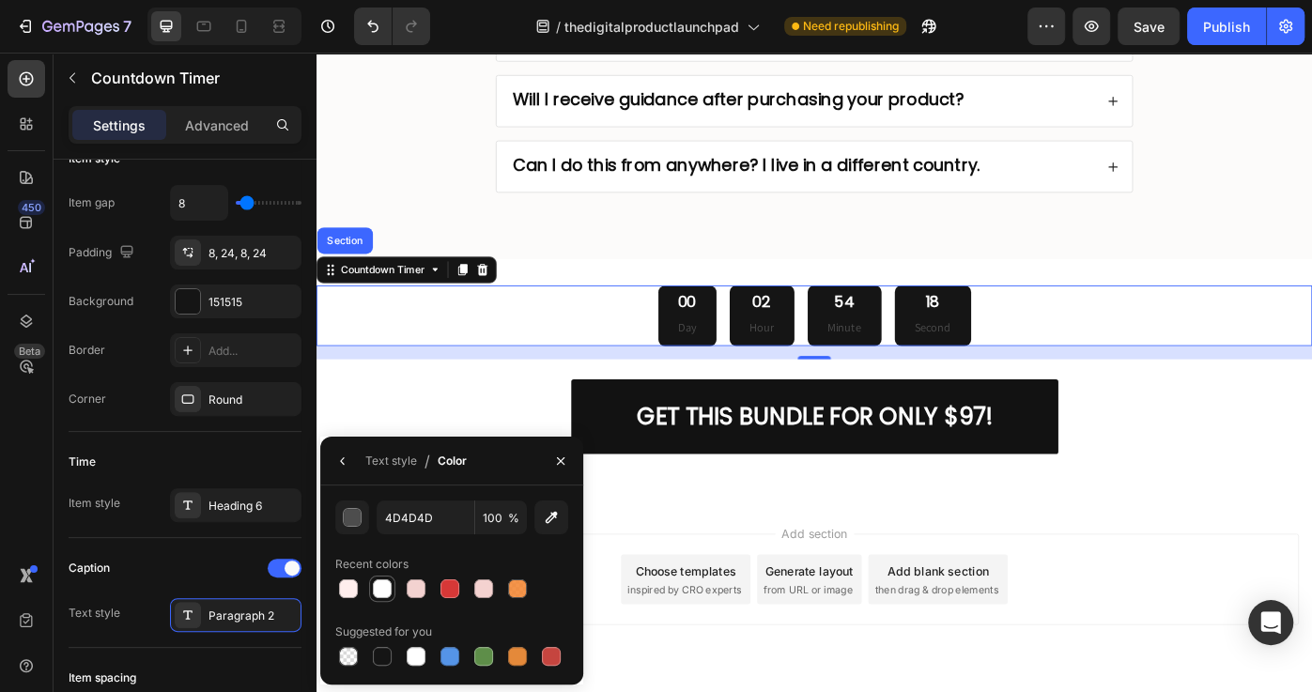
click at [382, 597] on div at bounding box center [382, 588] width 19 height 19
type input "FFFFFF"
click at [554, 462] on icon "button" at bounding box center [560, 460] width 15 height 15
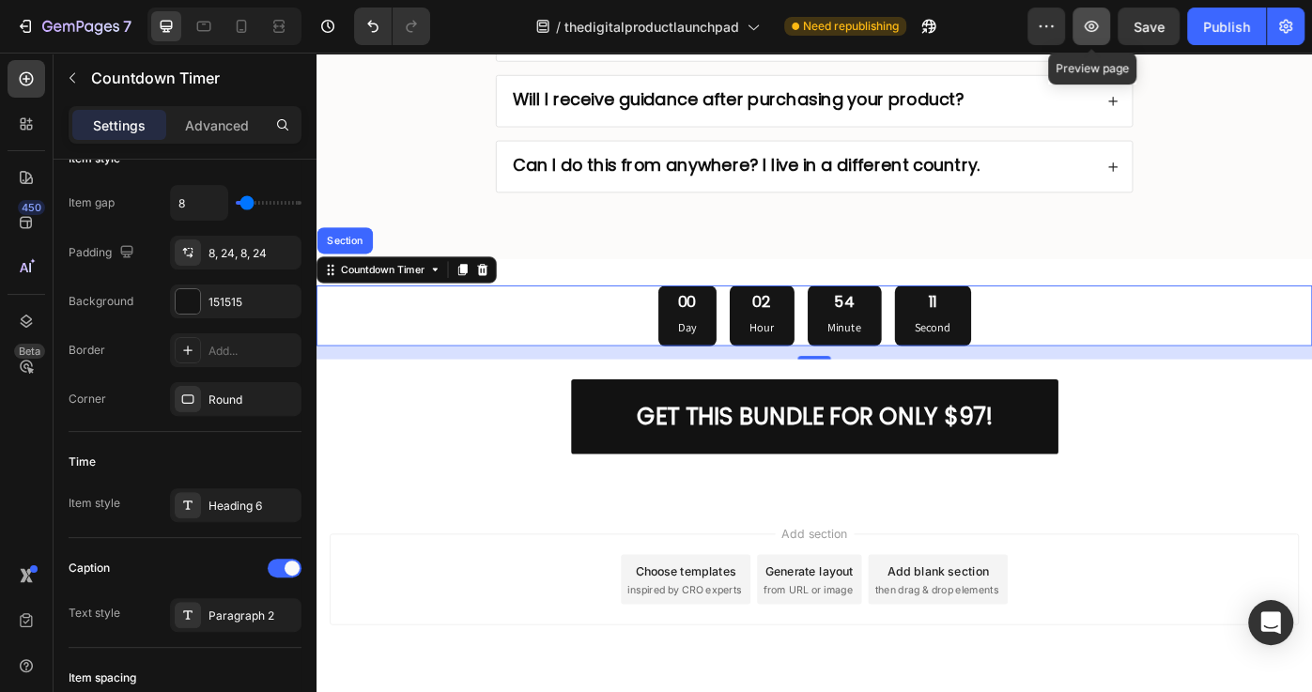
click at [1102, 23] on button "button" at bounding box center [1091, 27] width 38 height 38
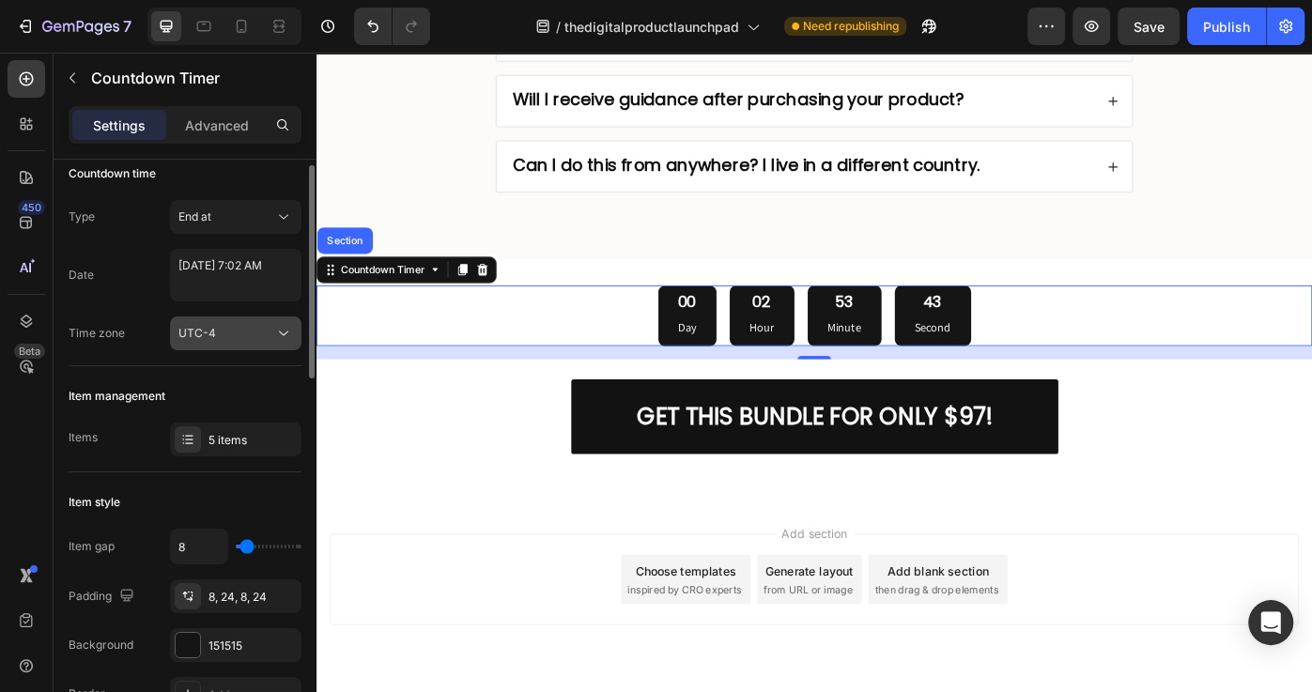
scroll to position [0, 0]
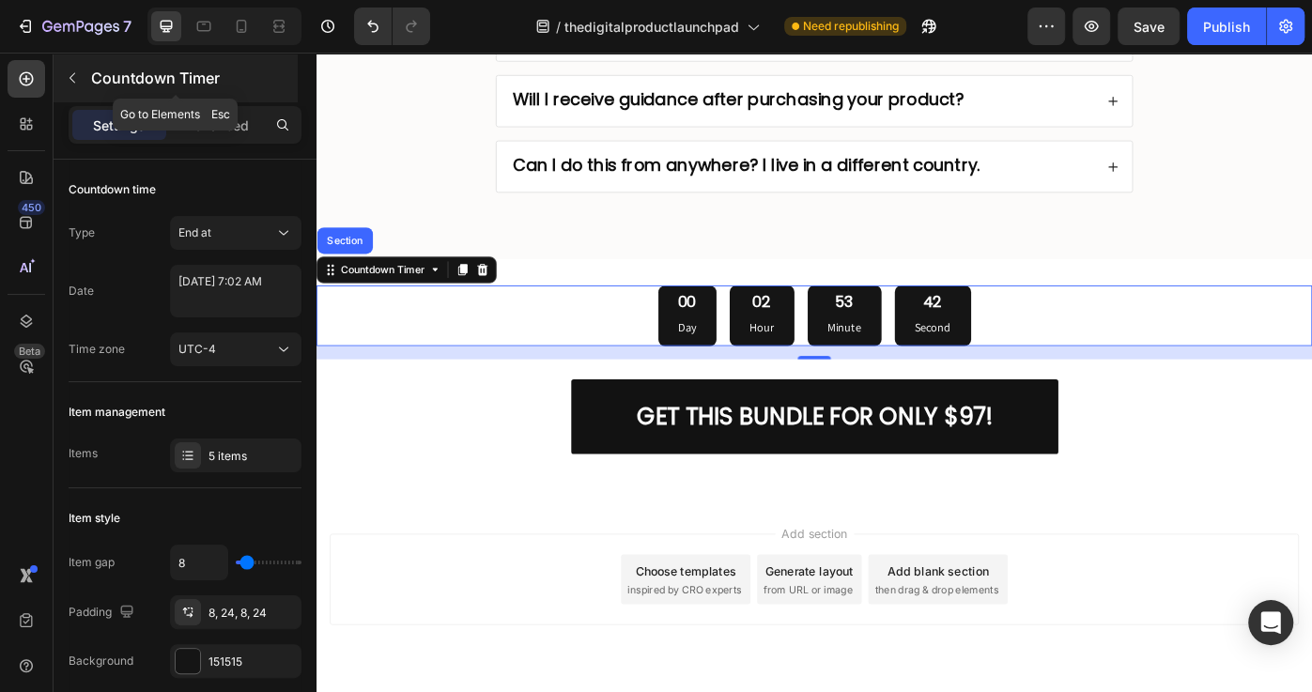
click at [71, 80] on icon "button" at bounding box center [72, 77] width 15 height 15
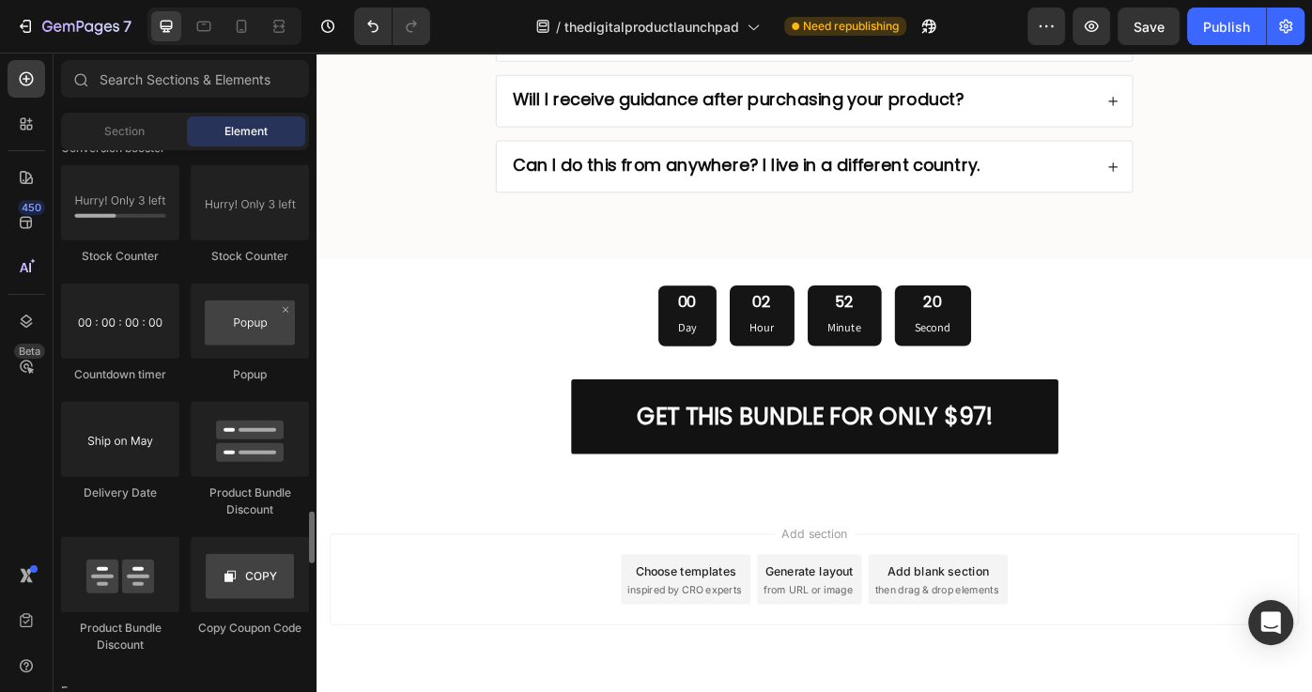
scroll to position [3515, 0]
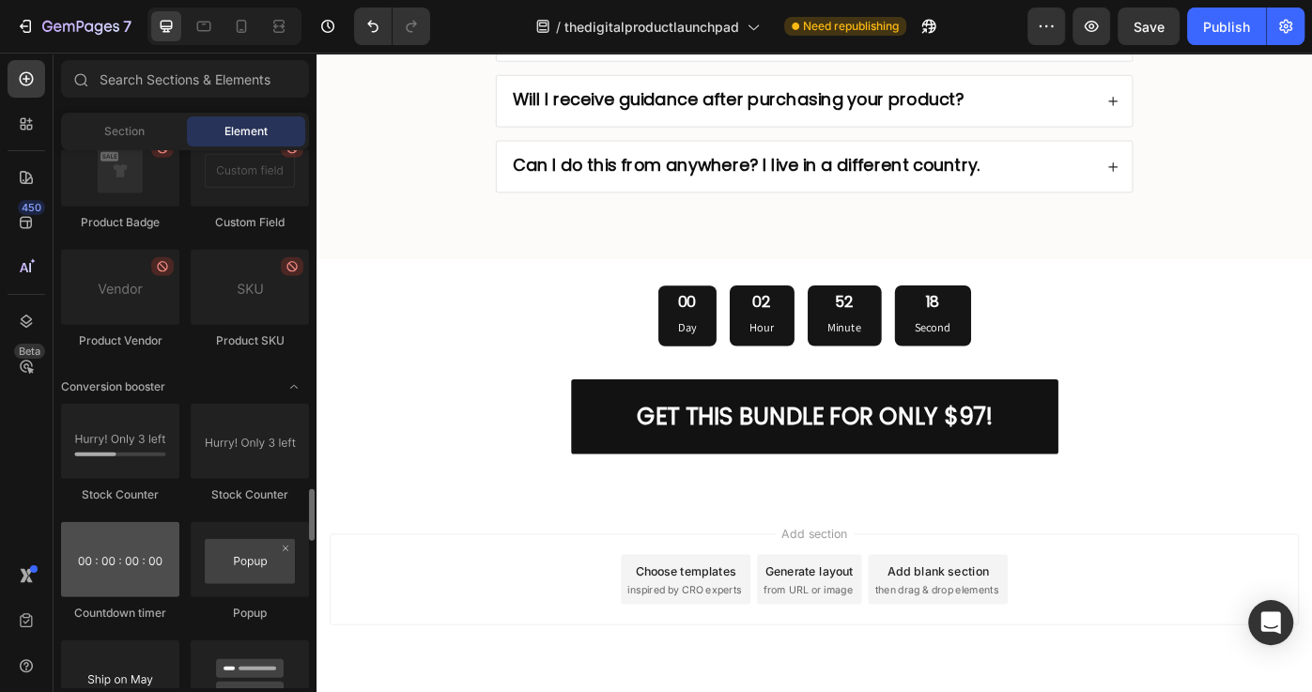
click at [132, 571] on div at bounding box center [120, 559] width 118 height 75
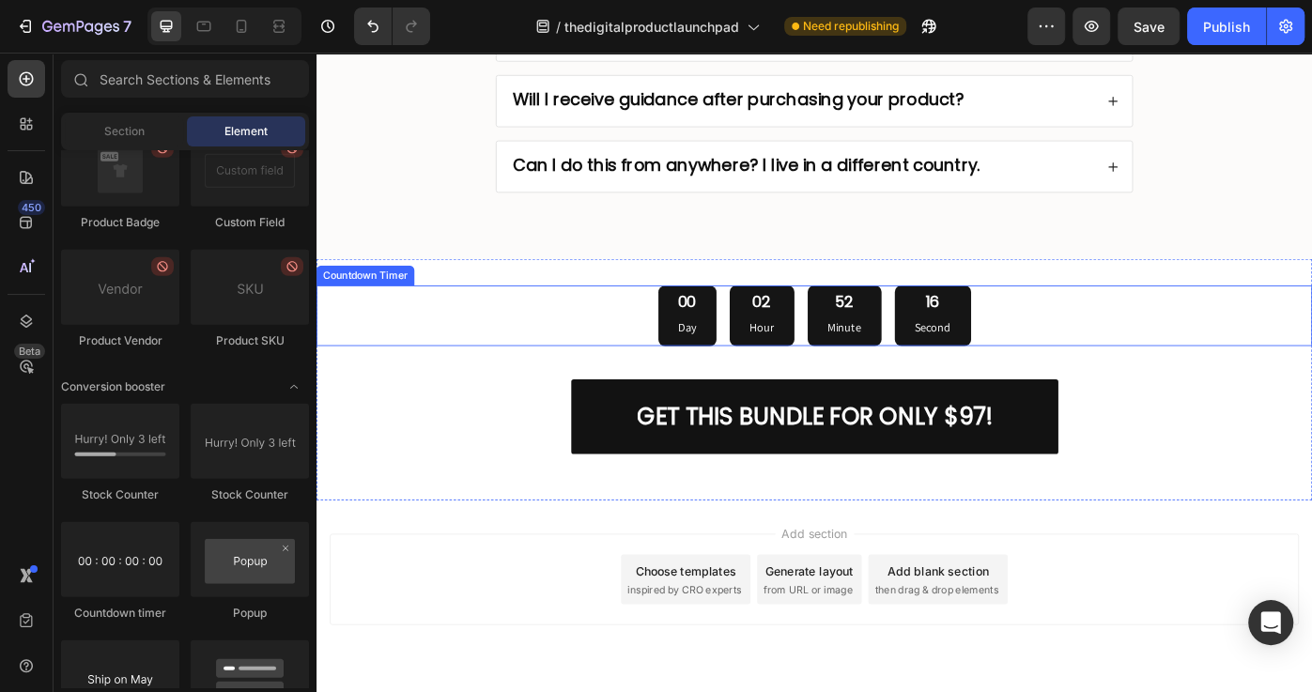
click at [611, 330] on div "00 Day 02 Hour 52 Minute 16 Second" at bounding box center [879, 350] width 1127 height 69
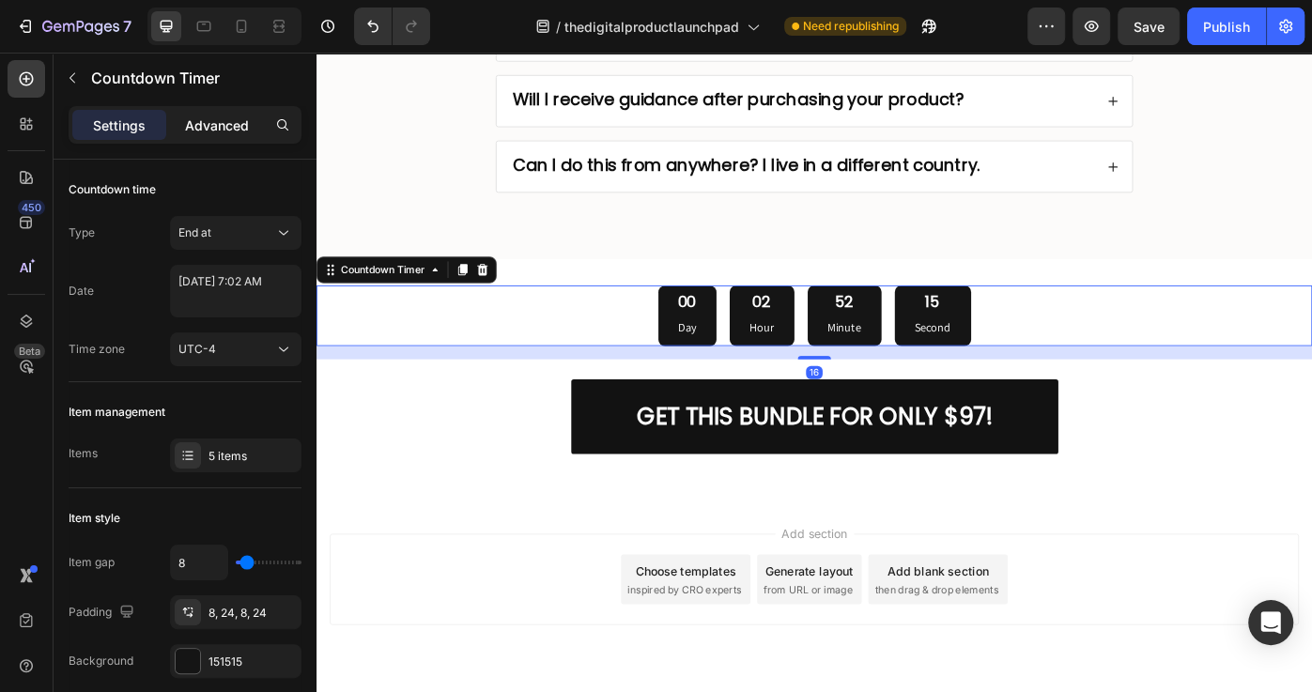
click at [216, 117] on p "Advanced" at bounding box center [217, 125] width 64 height 20
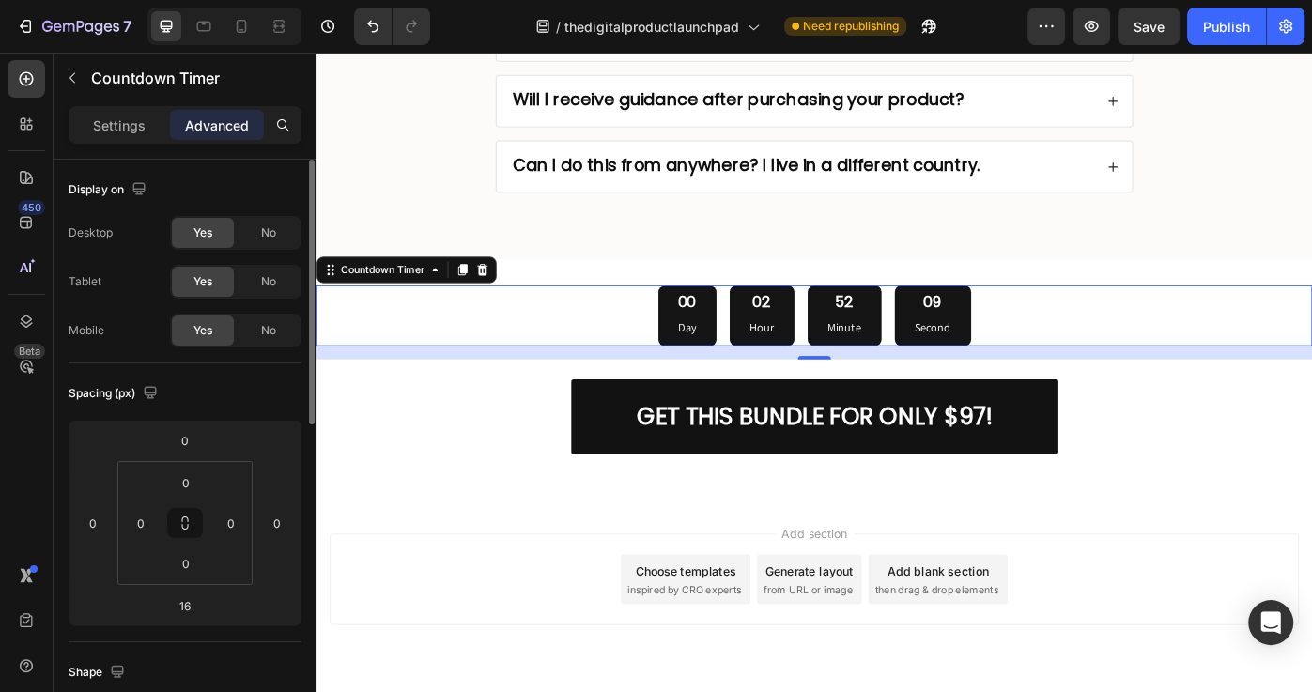
scroll to position [542, 0]
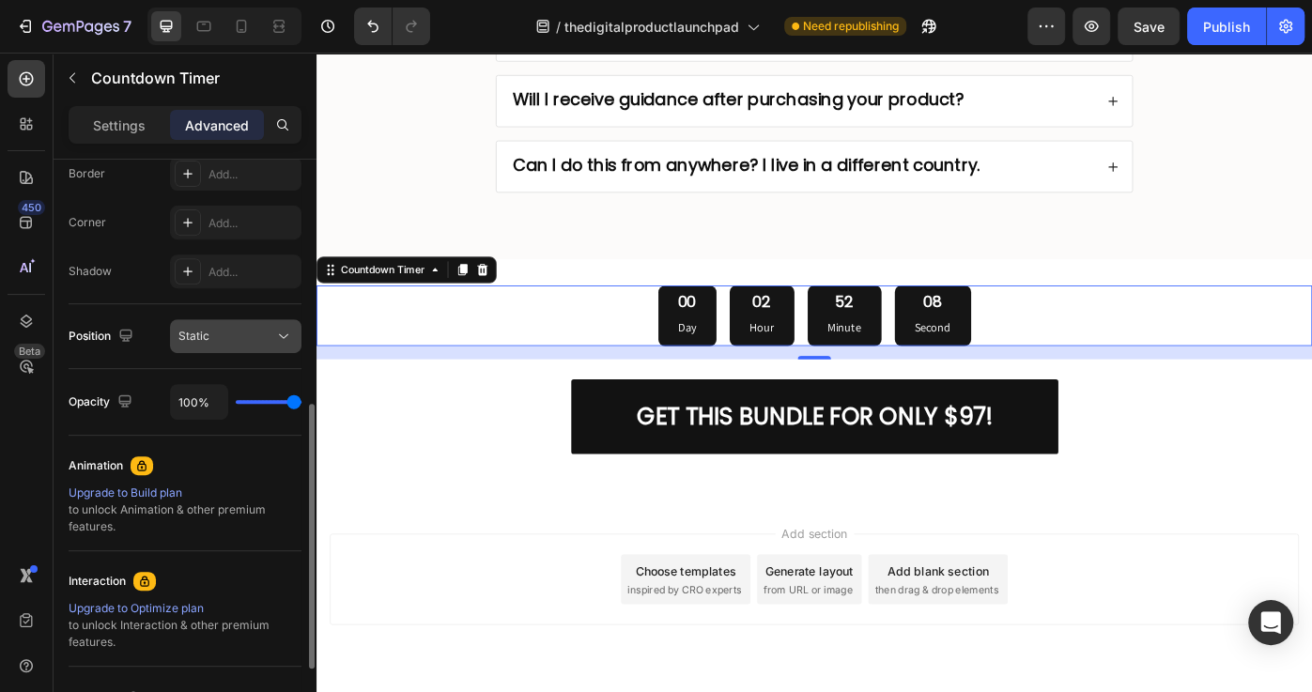
click at [252, 344] on button "Static" at bounding box center [235, 336] width 131 height 34
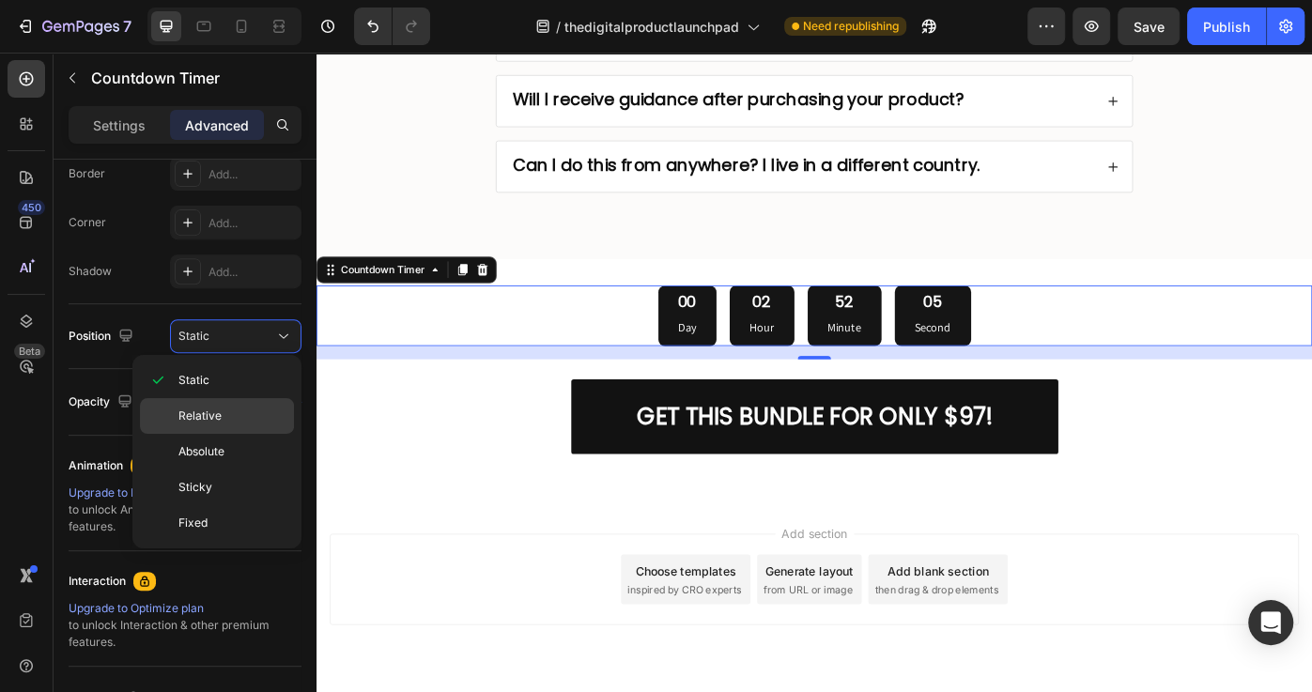
click at [232, 421] on p "Relative" at bounding box center [231, 415] width 107 height 17
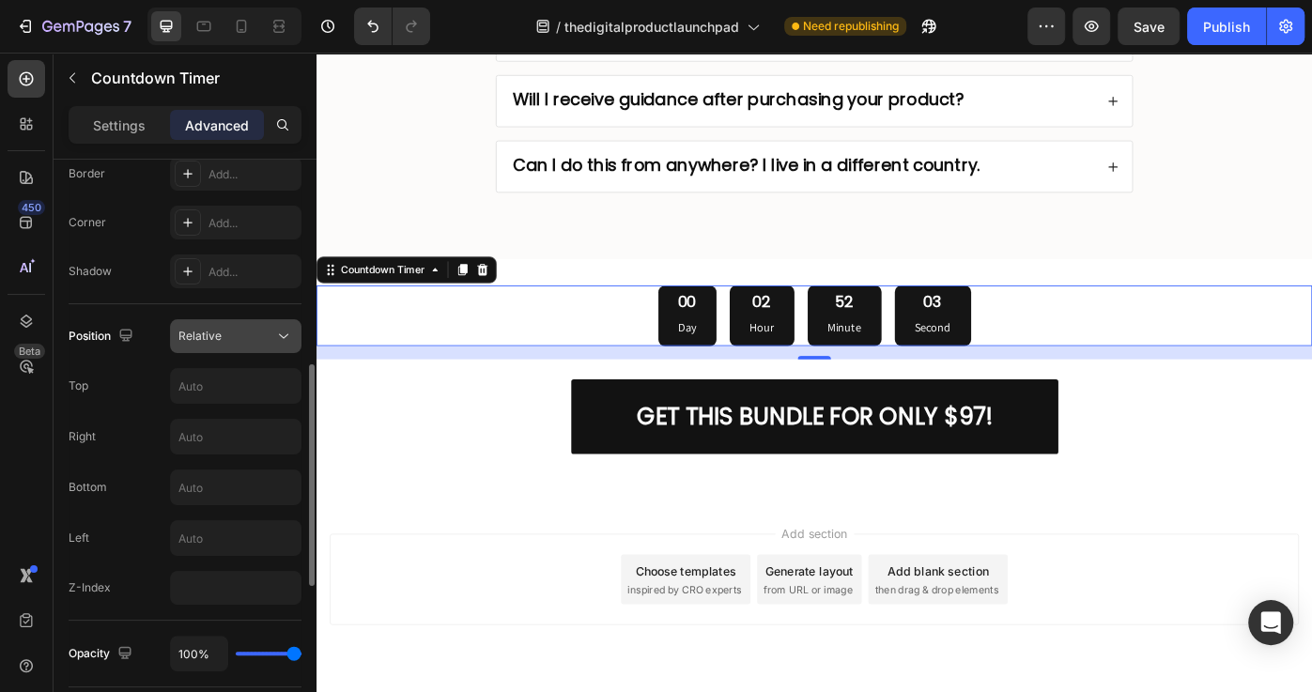
click at [214, 333] on span "Relative" at bounding box center [199, 336] width 43 height 14
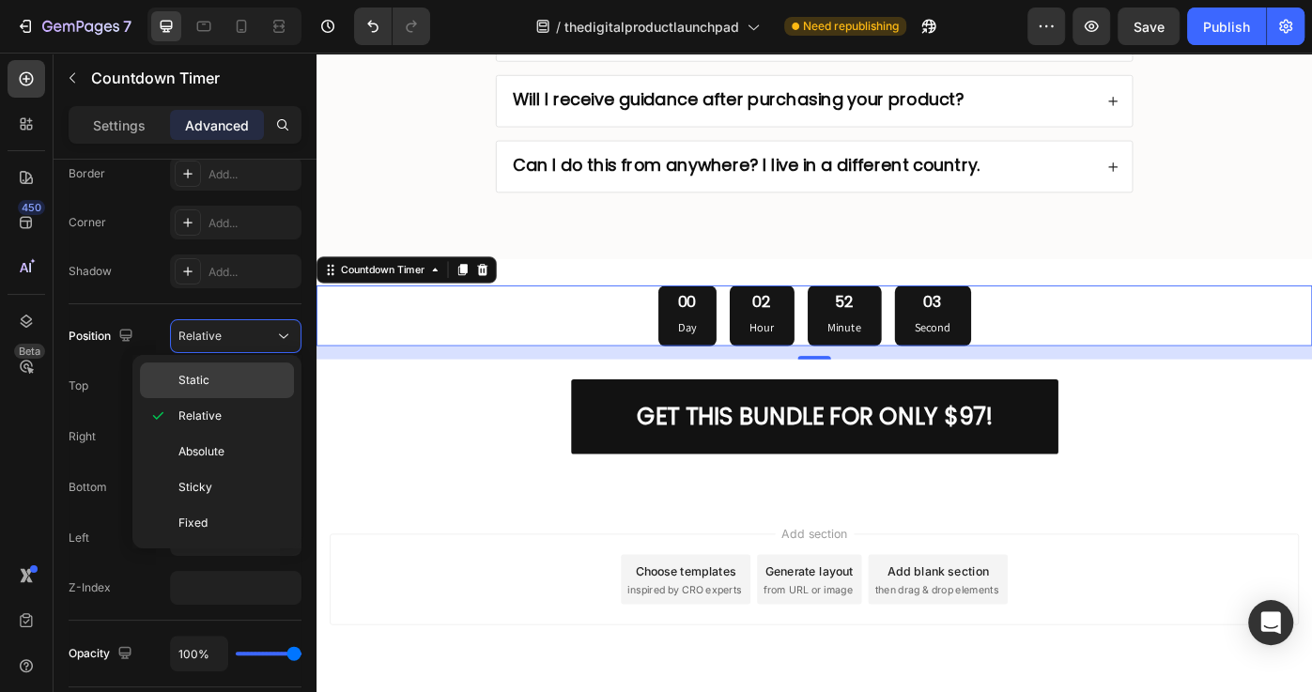
click at [239, 380] on p "Static" at bounding box center [231, 380] width 107 height 17
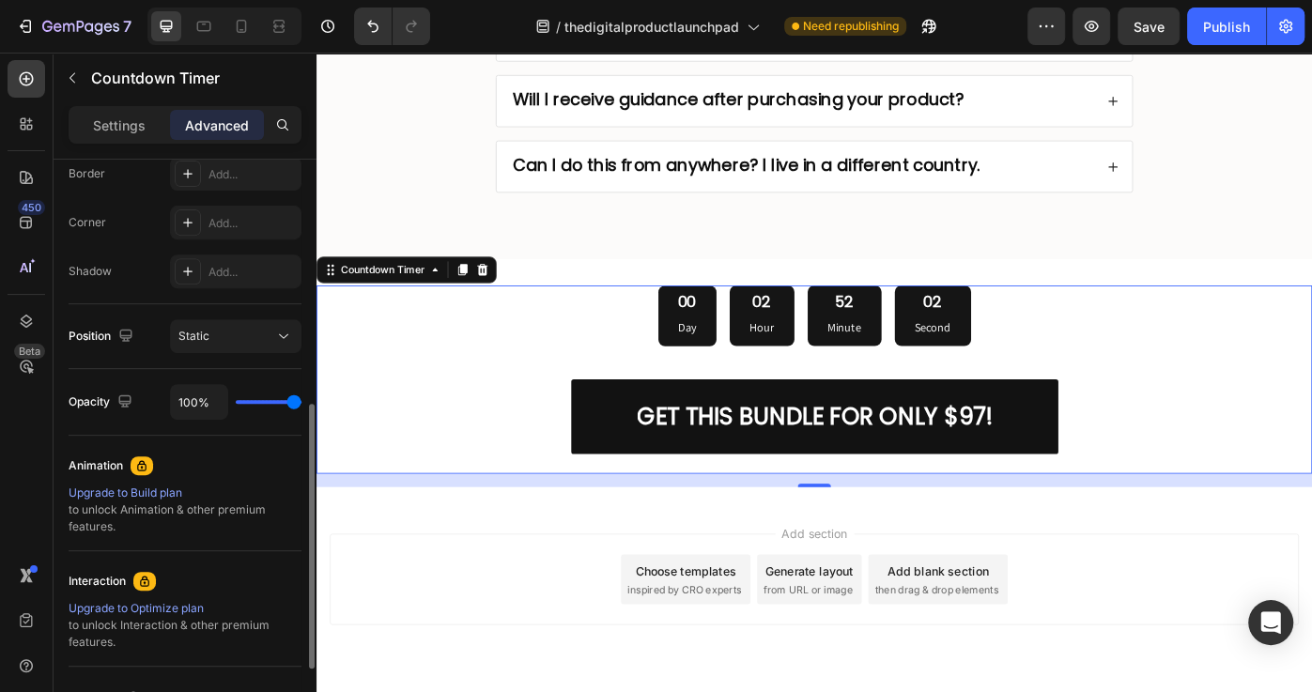
scroll to position [153, 0]
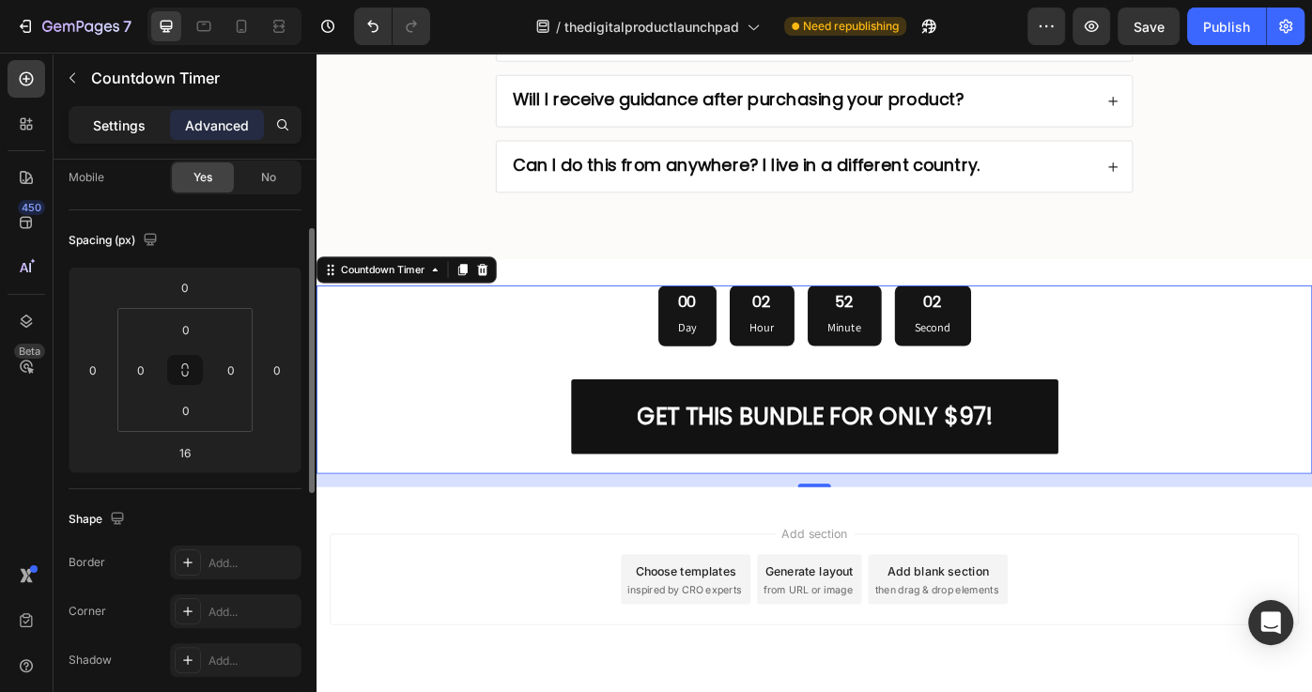
click at [121, 132] on p "Settings" at bounding box center [119, 125] width 53 height 20
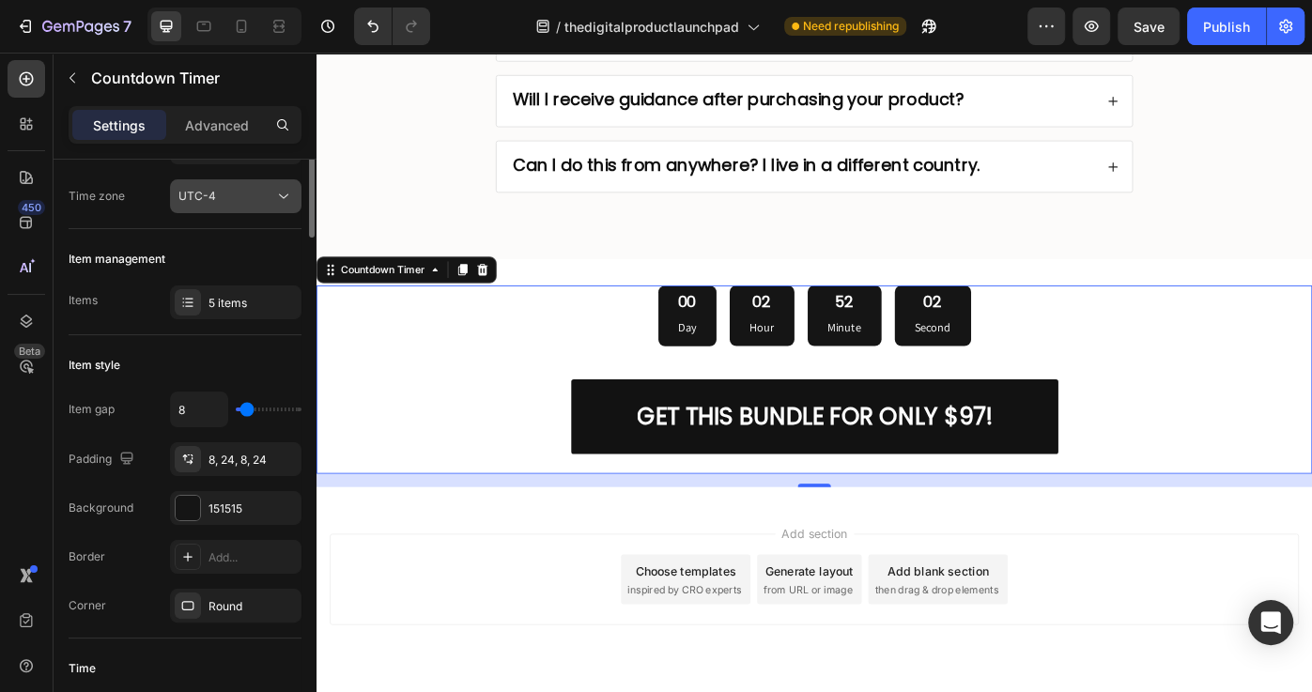
scroll to position [0, 0]
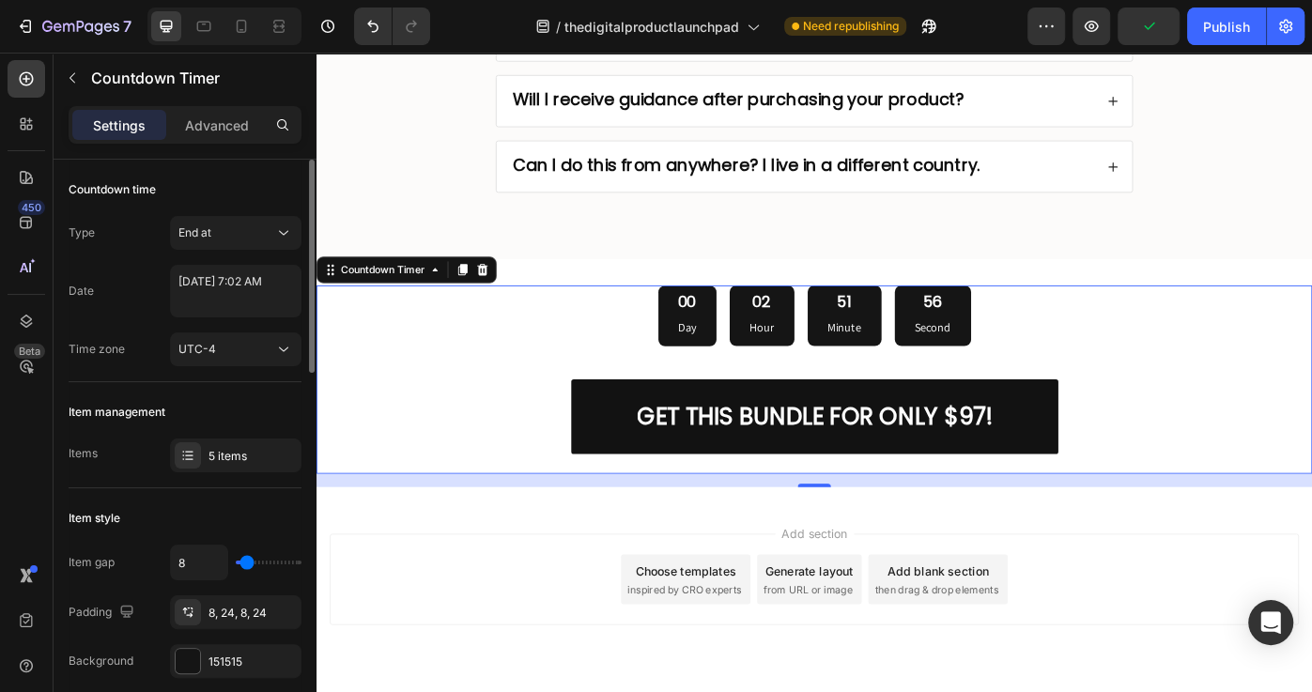
click at [208, 180] on div "Countdown time" at bounding box center [185, 190] width 233 height 30
click at [231, 282] on textarea "August 28 2025 7:02 AM" at bounding box center [235, 291] width 131 height 53
select select "7"
select select "2"
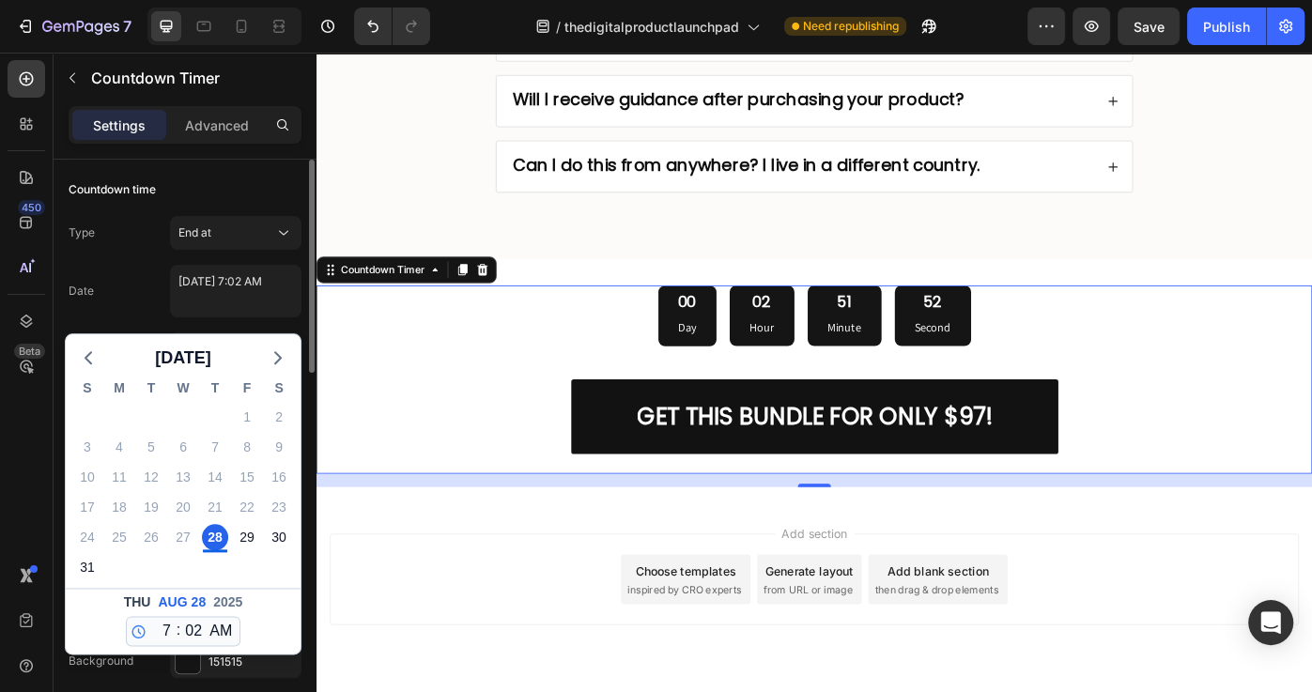
click at [136, 242] on div "Type End at" at bounding box center [185, 233] width 233 height 34
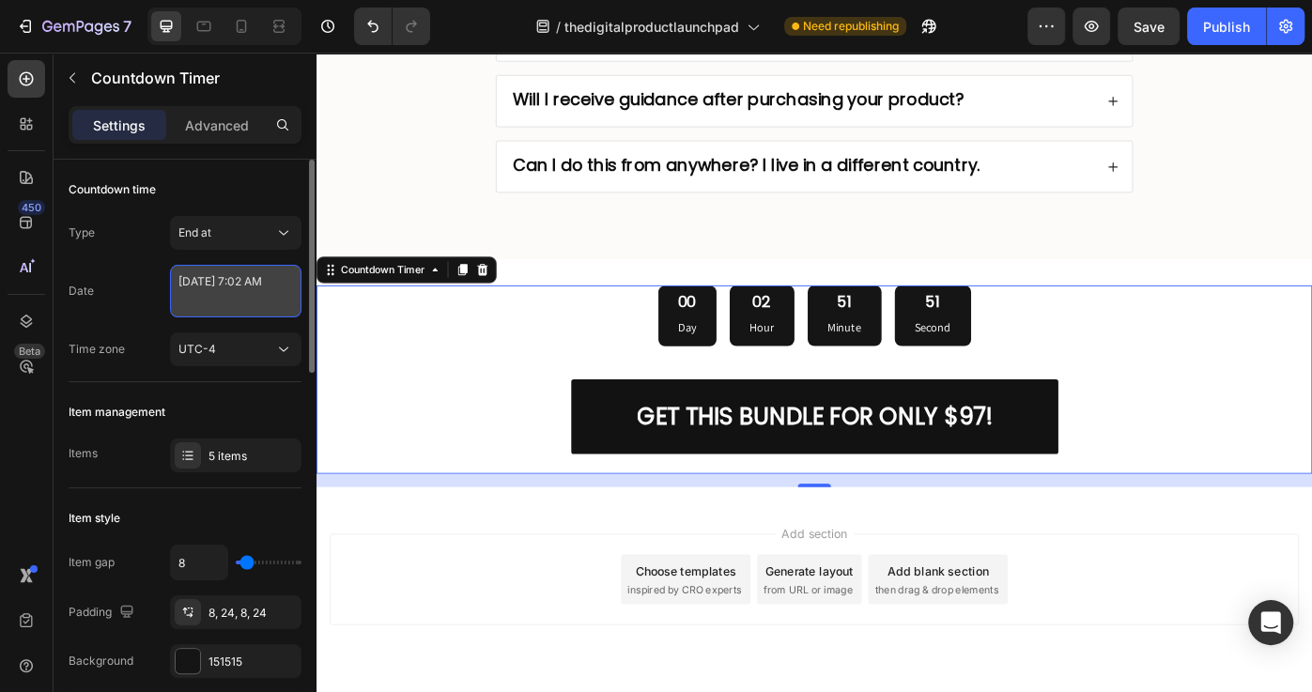
select select "7"
select select "2"
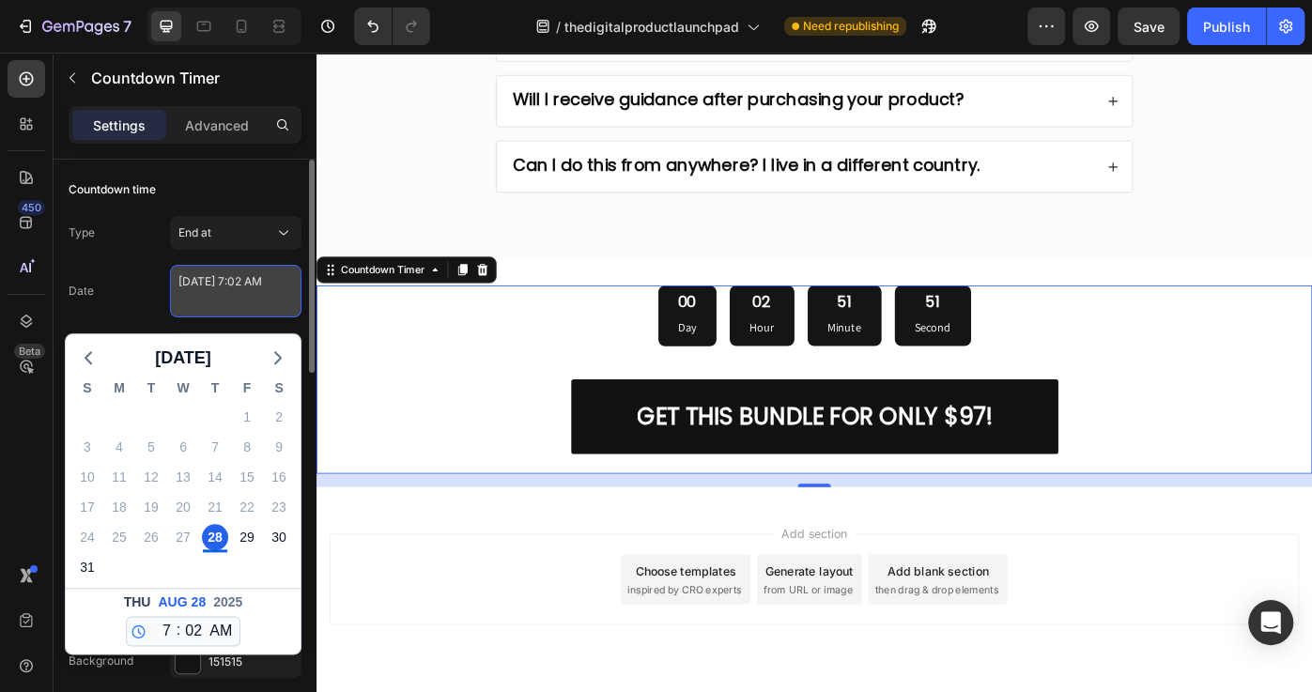
click at [229, 277] on textarea "August 28 2025 7:02 AM" at bounding box center [235, 291] width 131 height 53
click at [138, 296] on div "Date August 28 2025 7:02 AM August 2025 S M T W T F S 27 28 29 30 31 1 2 3 4 5 …" at bounding box center [185, 291] width 233 height 53
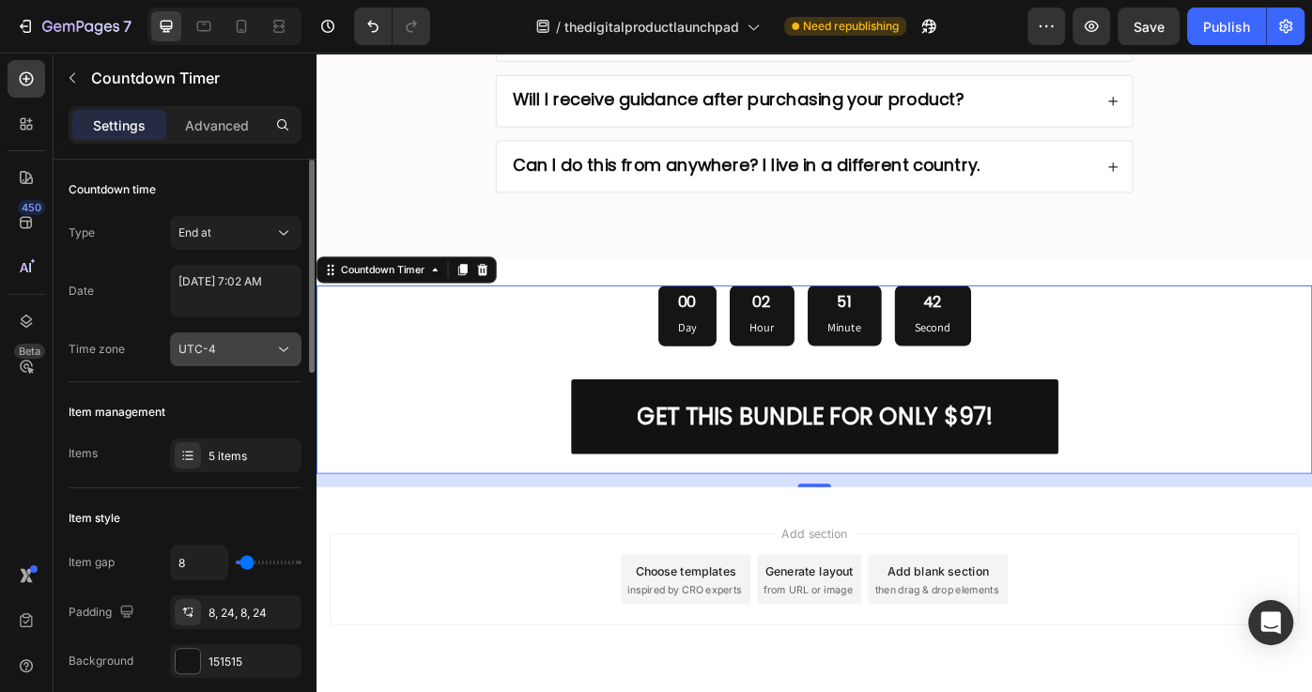
click at [258, 348] on div "UTC-4" at bounding box center [226, 349] width 96 height 17
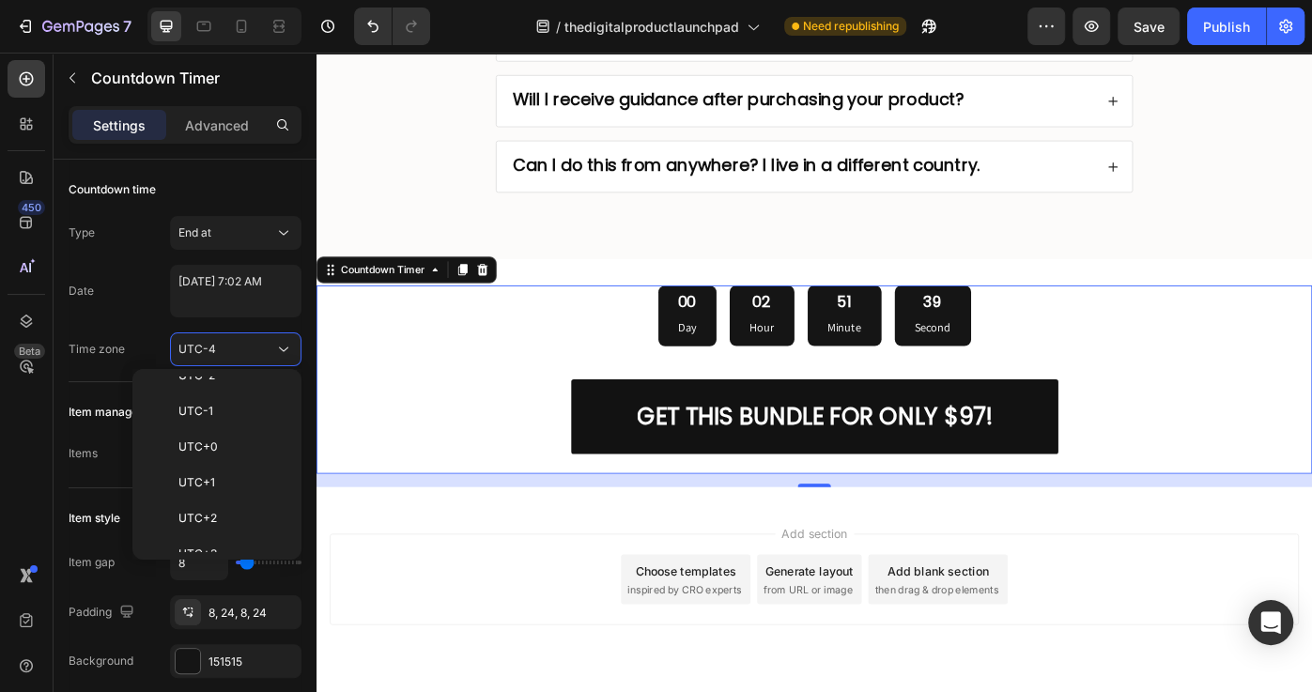
scroll to position [131, 0]
click at [156, 322] on div "Type End at Date August 28 2025 7:02 AM Time zone UTC-4" at bounding box center [185, 291] width 233 height 150
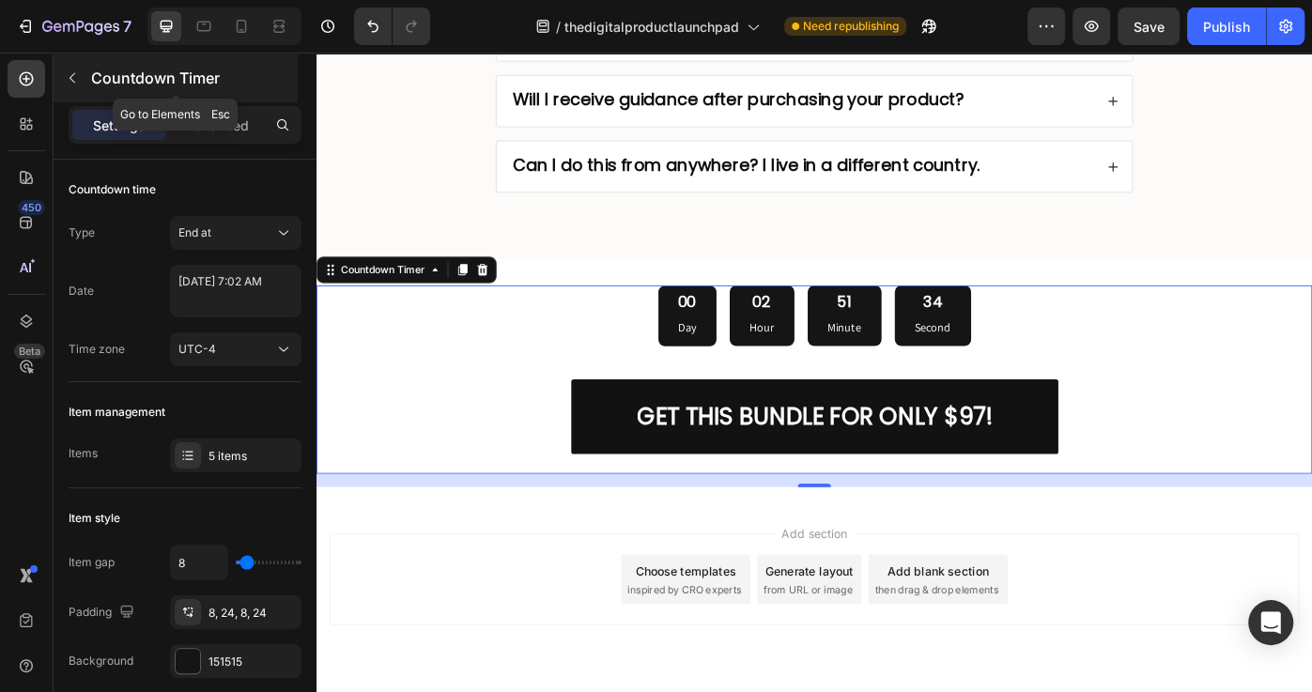
click at [75, 74] on icon "button" at bounding box center [72, 77] width 15 height 15
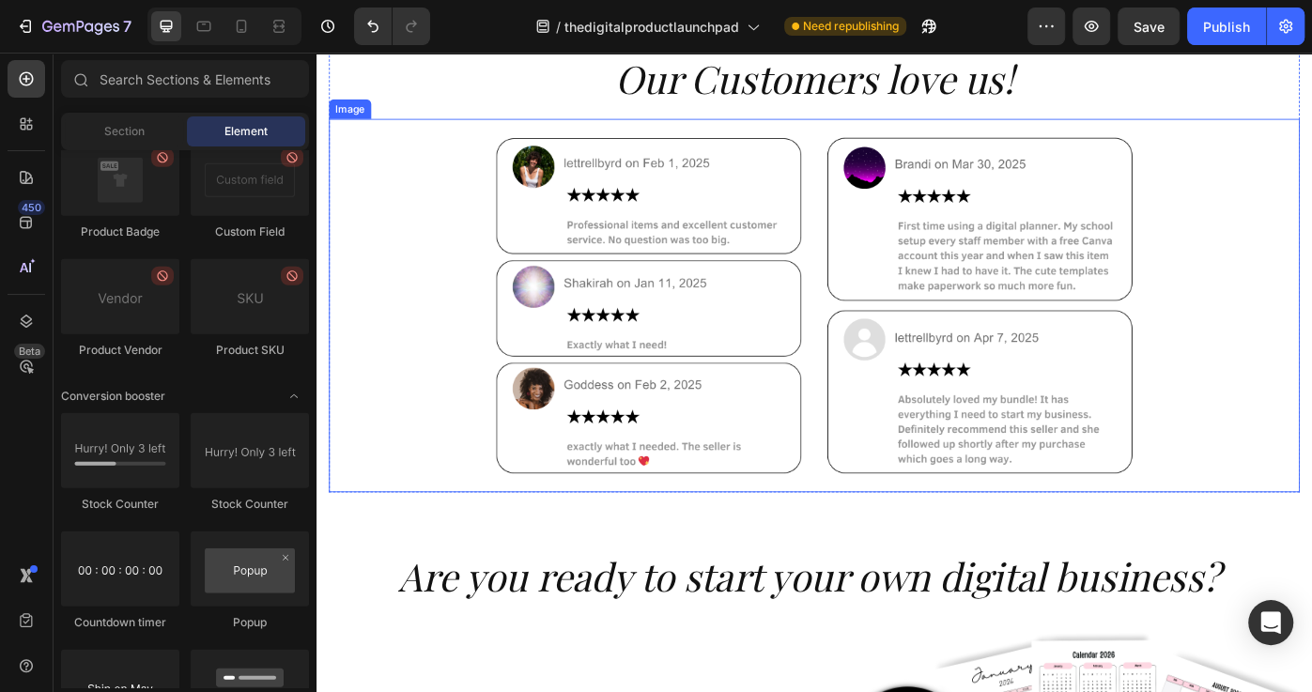
scroll to position [8624, 0]
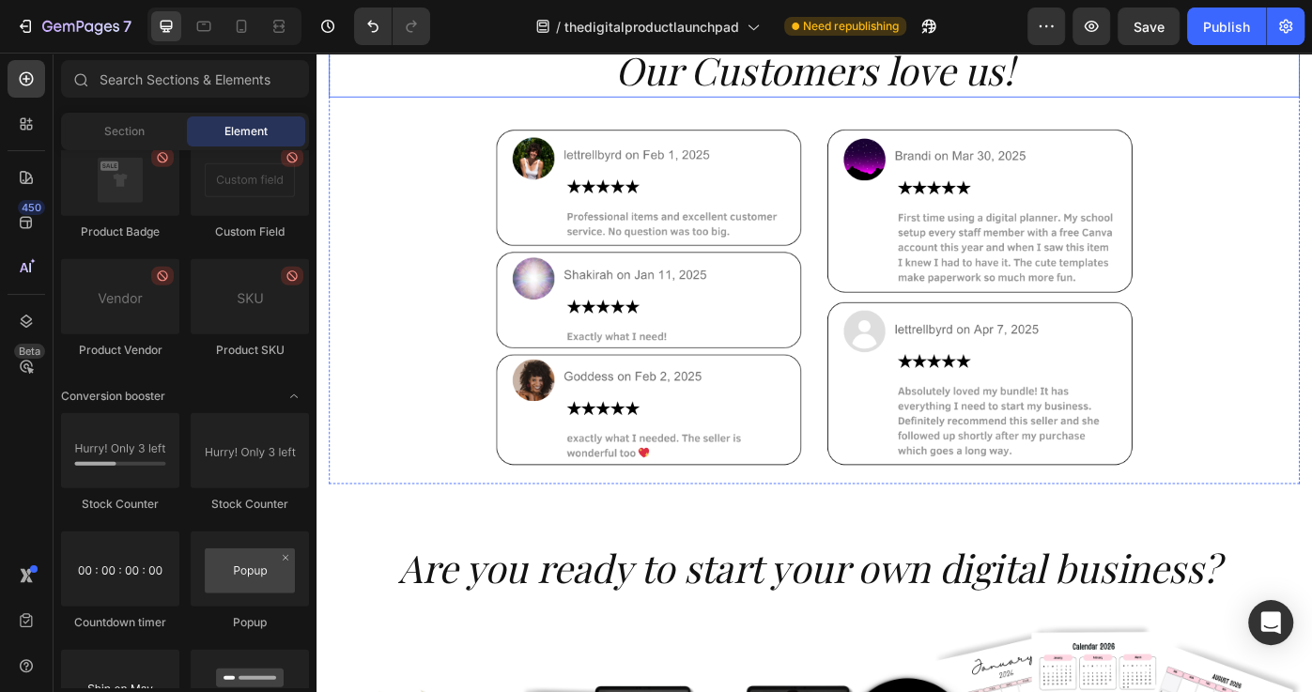
click at [883, 79] on icon "Our Customers love us!" at bounding box center [880, 72] width 452 height 58
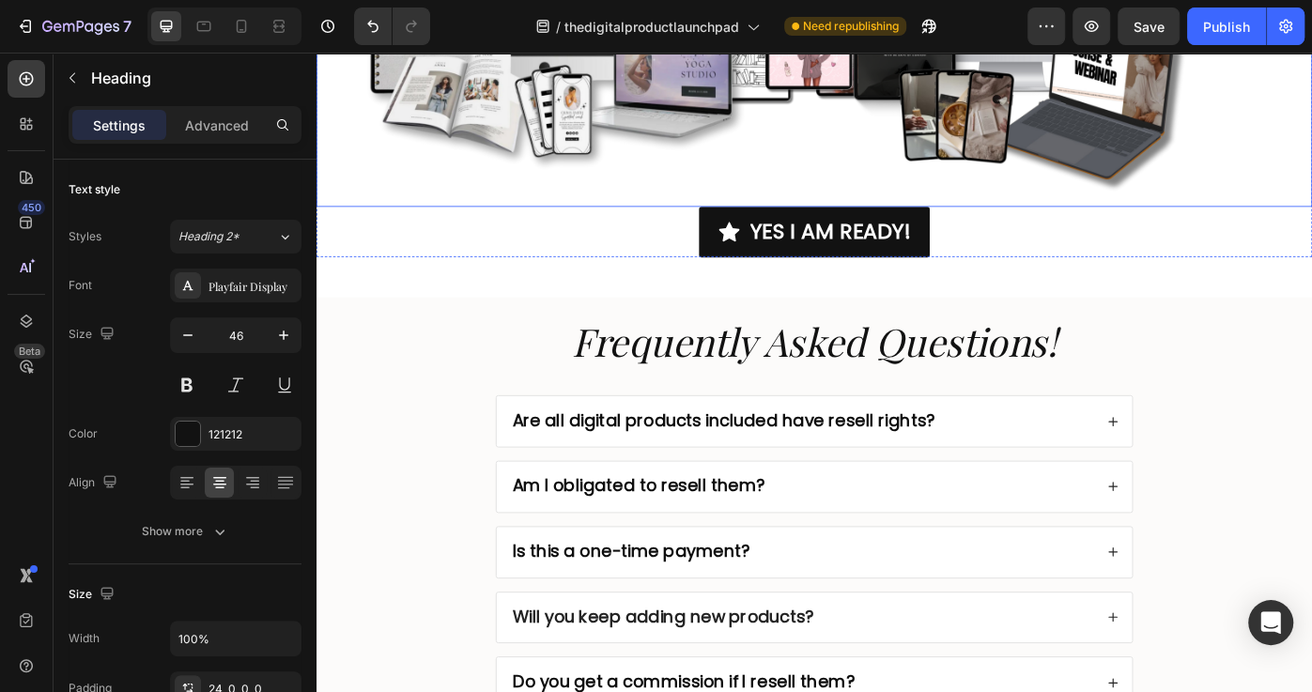
scroll to position [8492, 0]
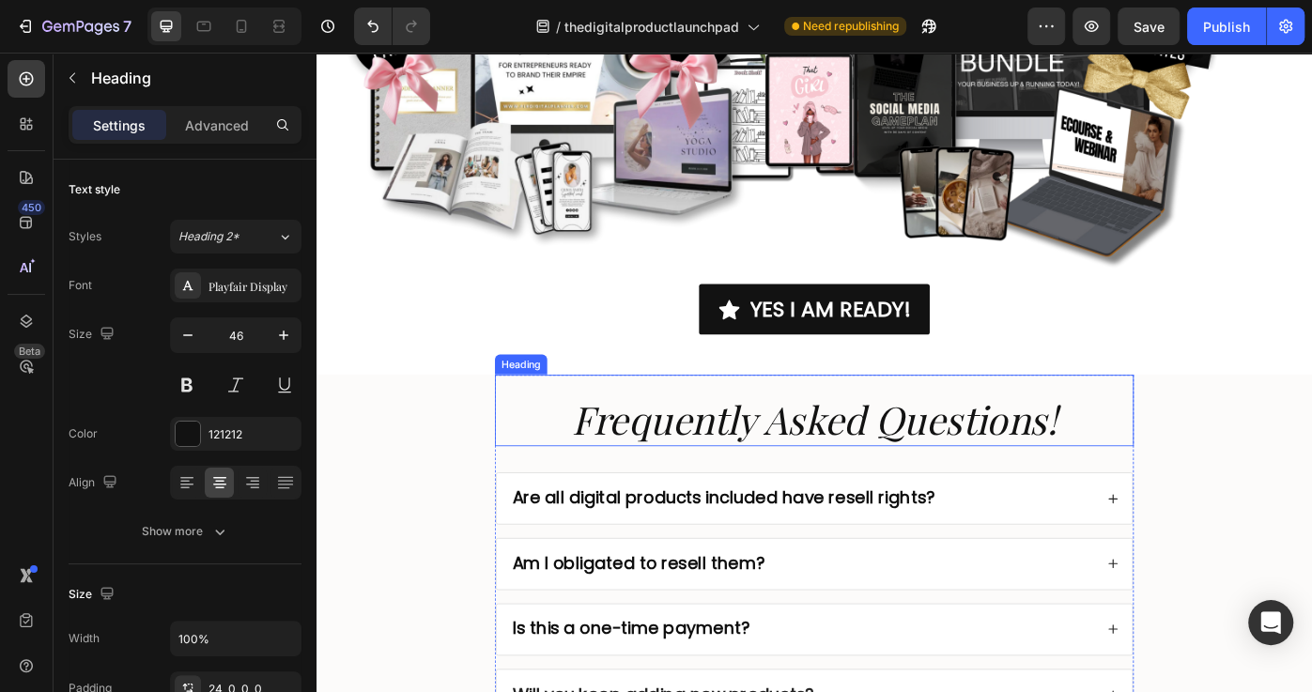
click at [911, 467] on icon "Frequently Asked Questions!" at bounding box center [880, 467] width 549 height 58
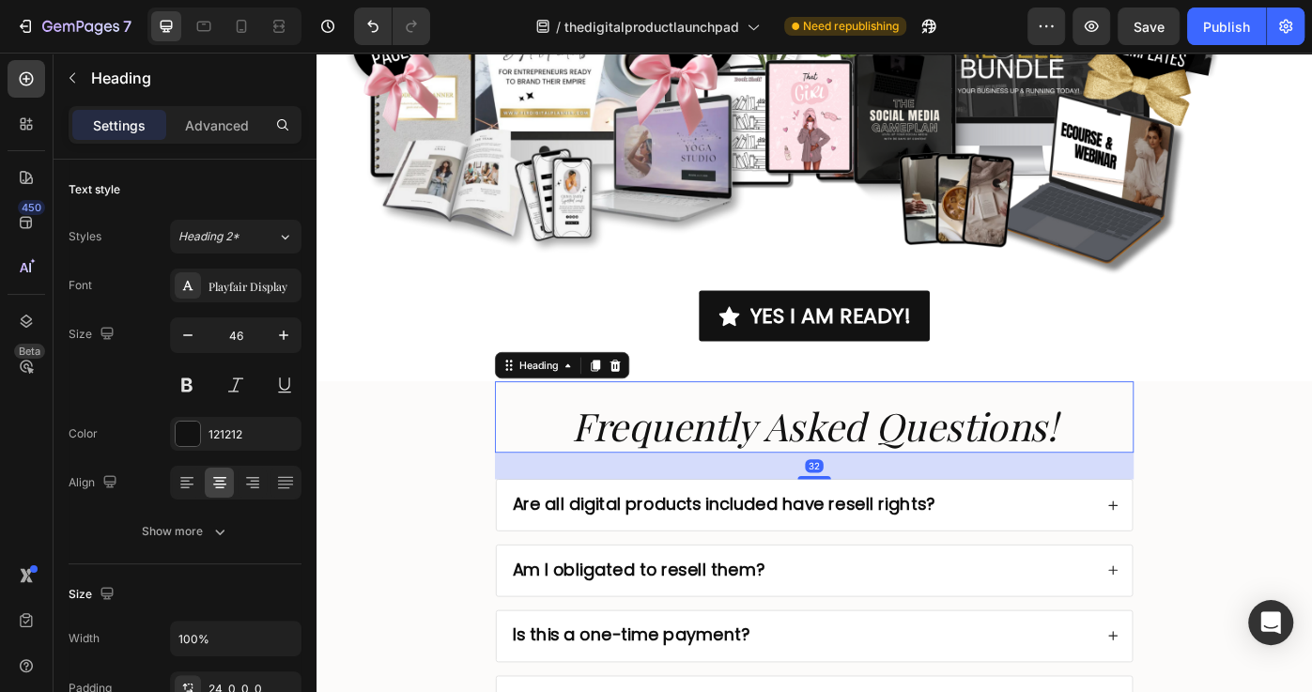
scroll to position [8390, 0]
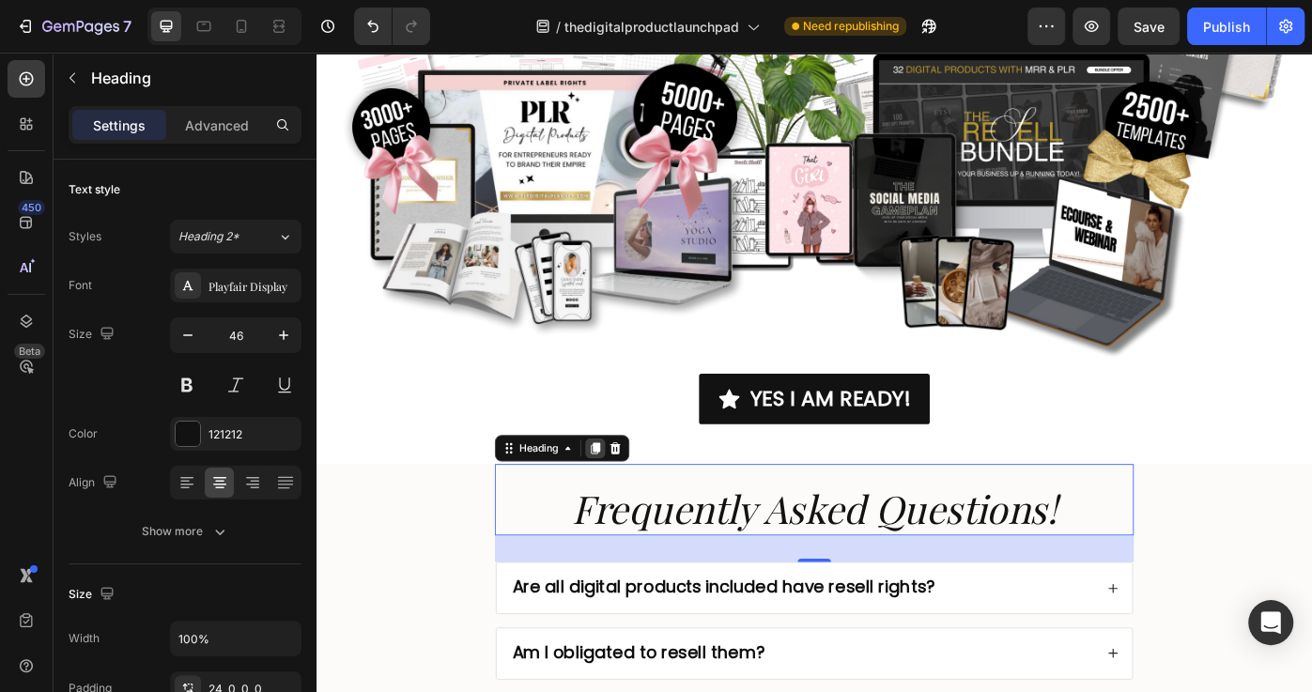
click at [635, 502] on icon at bounding box center [632, 501] width 10 height 13
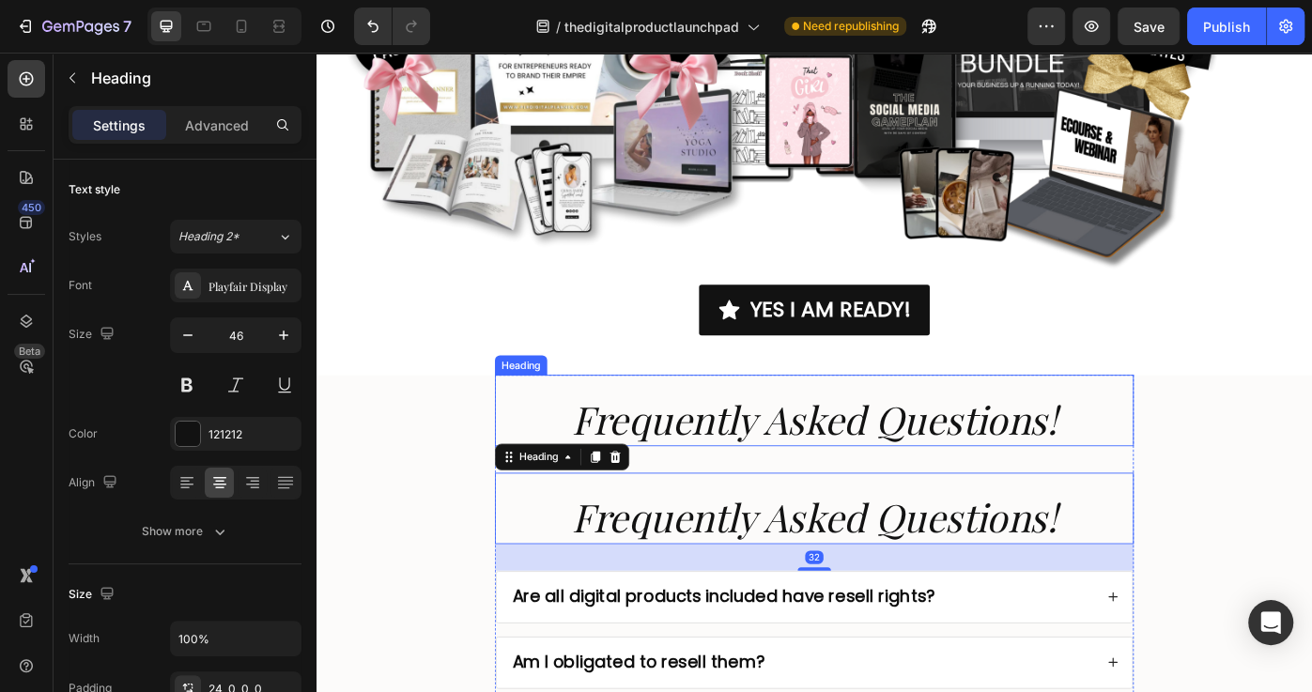
scroll to position [8504, 0]
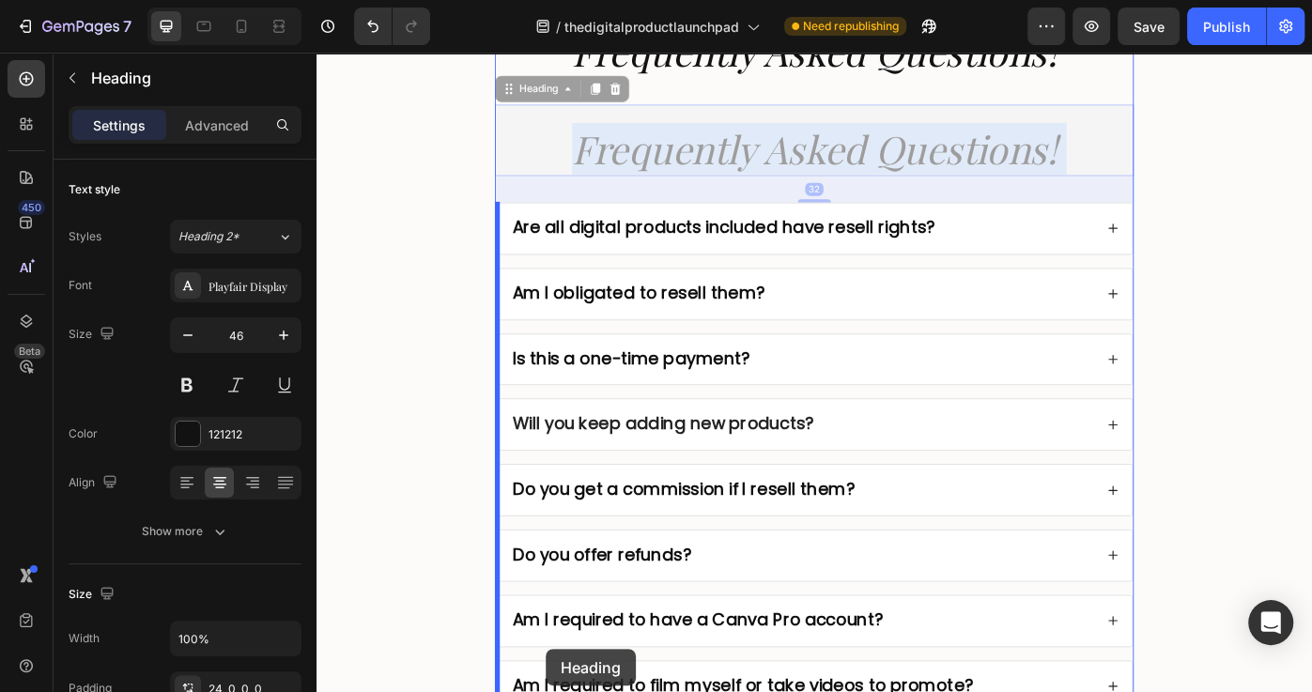
drag, startPoint x: 717, startPoint y: 530, endPoint x: 354, endPoint y: 302, distance: 429.1
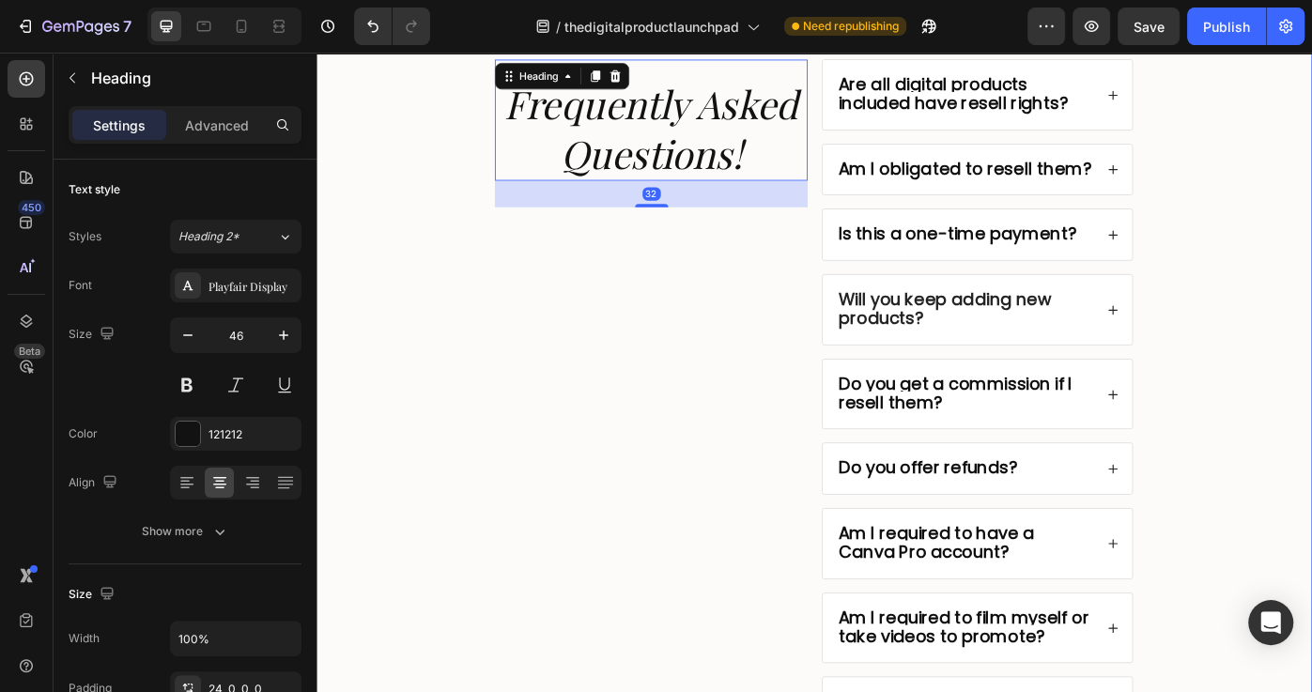
click at [355, 302] on div "Frequently Asked Questions! Heading Frequently Asked Questions! Heading 32 Are …" at bounding box center [879, 449] width 1089 height 1000
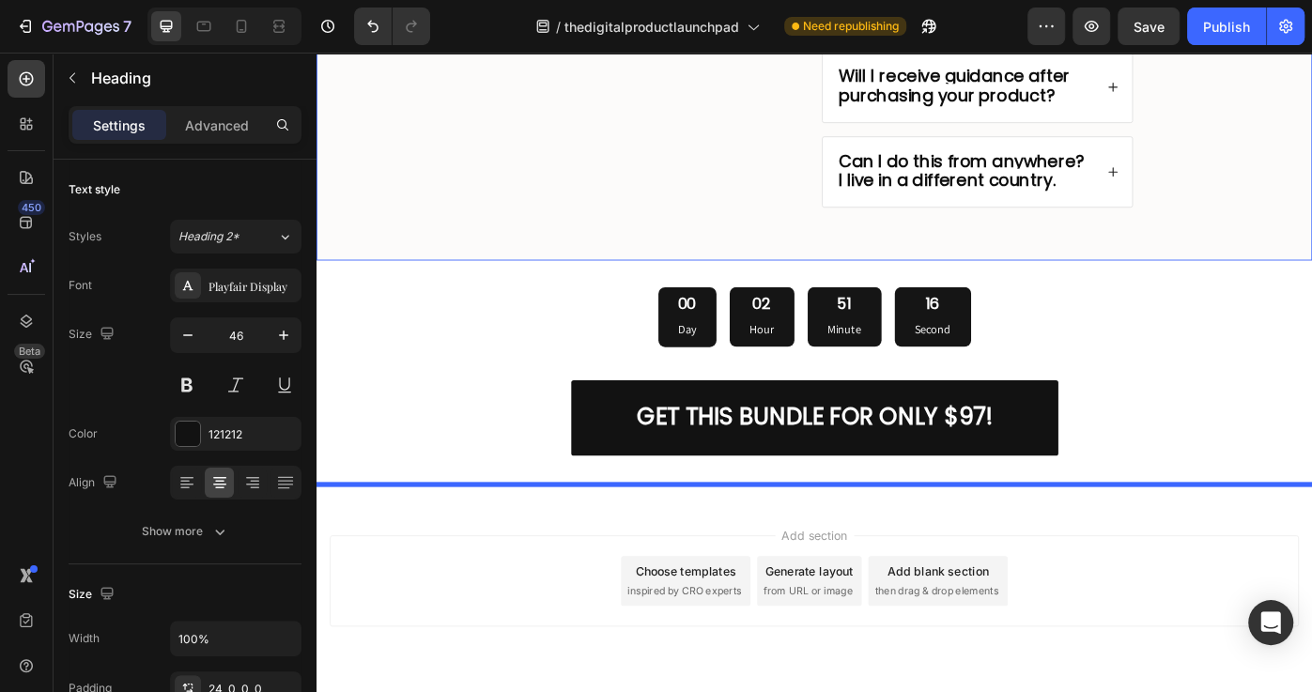
scroll to position [9700, 0]
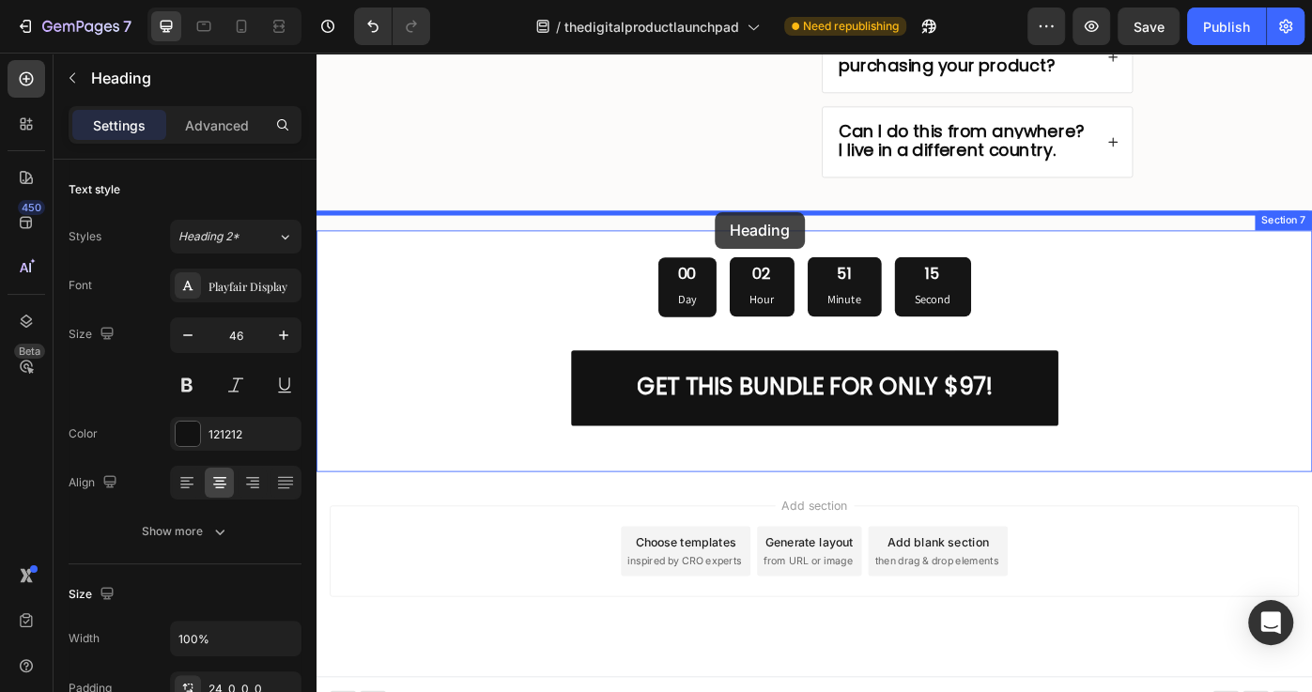
drag, startPoint x: 554, startPoint y: 393, endPoint x: 767, endPoint y: 232, distance: 267.4
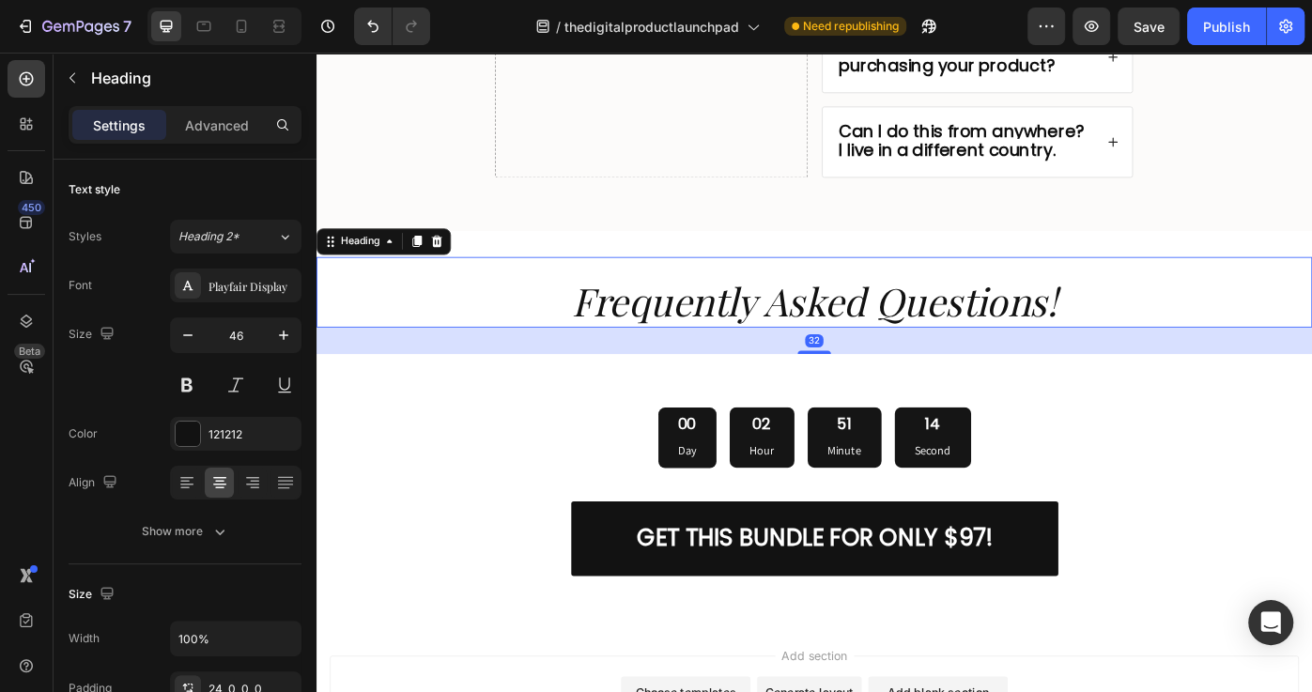
click at [914, 284] on h2 "Frequently Asked Questions!" at bounding box center [879, 324] width 1127 height 81
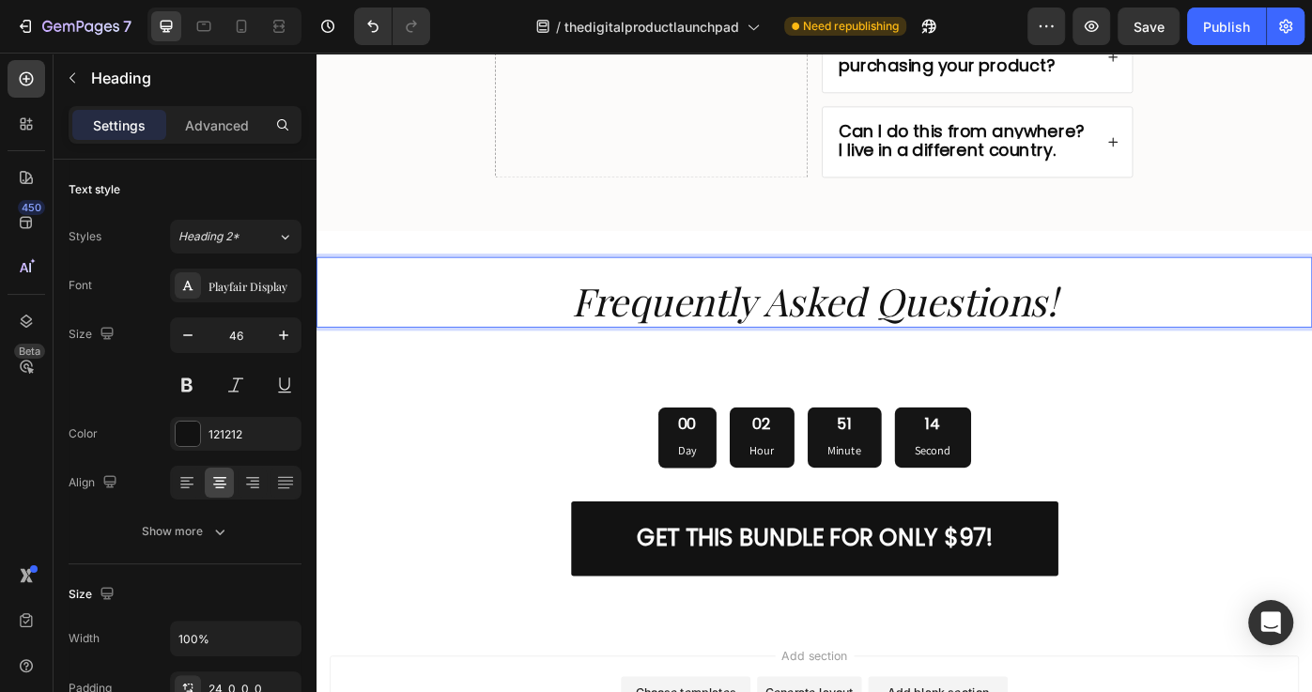
click at [917, 305] on icon "Frequently Asked Questions!" at bounding box center [880, 334] width 549 height 58
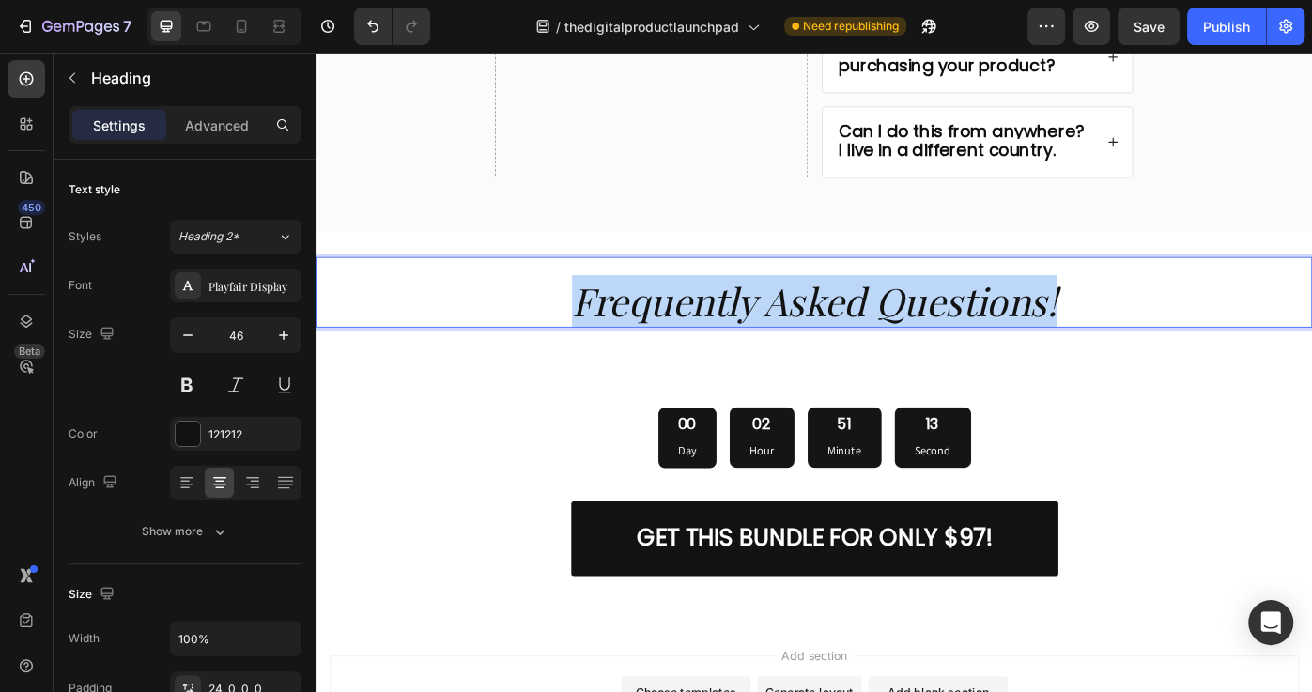
click at [917, 305] on icon "Frequently Asked Questions!" at bounding box center [880, 334] width 549 height 58
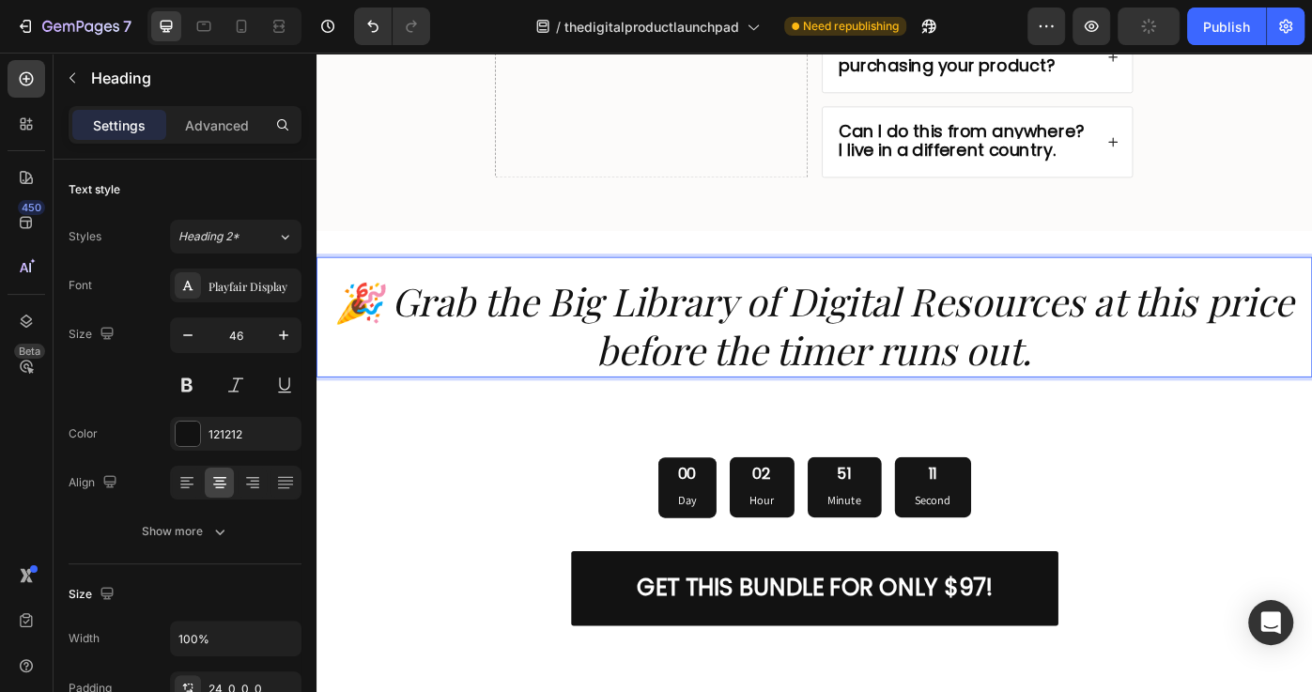
click at [570, 323] on icon "🎉 Grab the Big Library of Digital Resources at this price before the timer runs…" at bounding box center [880, 362] width 1084 height 115
click at [571, 324] on icon "🎉 Grab the Big Library of Digital Resources at this price before the timer runs…" at bounding box center [880, 362] width 1084 height 115
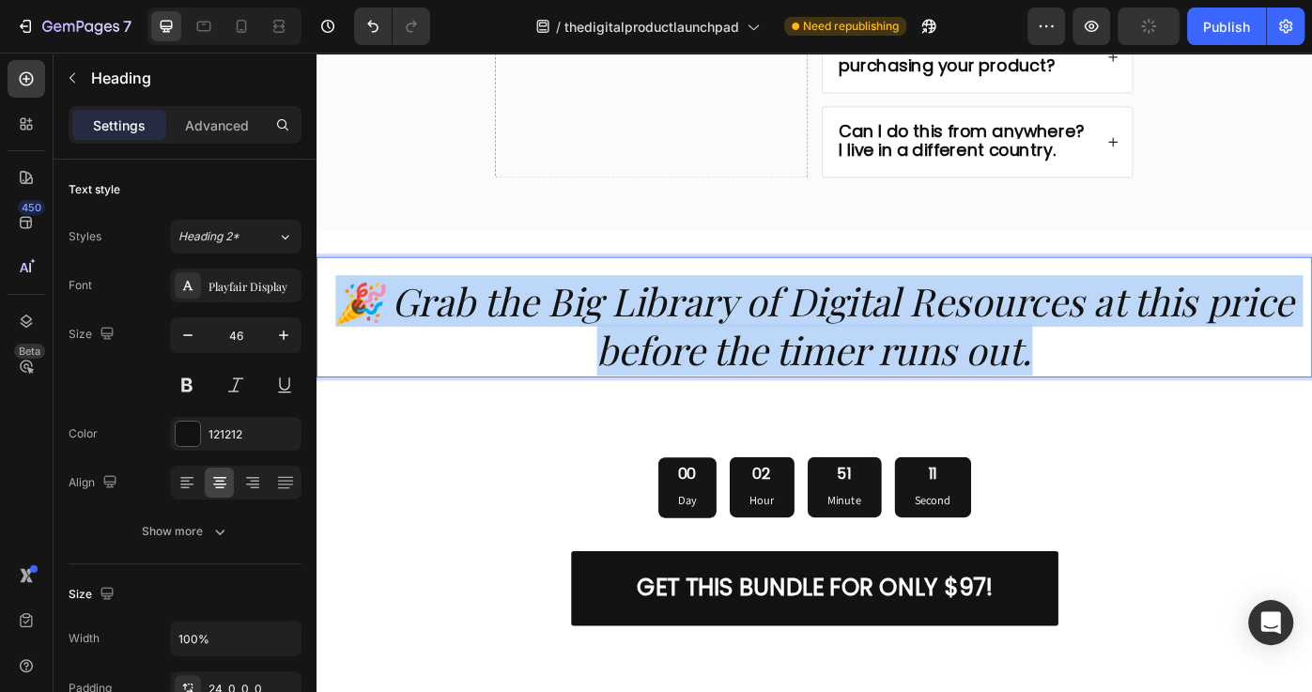
click at [571, 325] on icon "🎉 Grab the Big Library of Digital Resources at this price before the timer runs…" at bounding box center [880, 362] width 1084 height 115
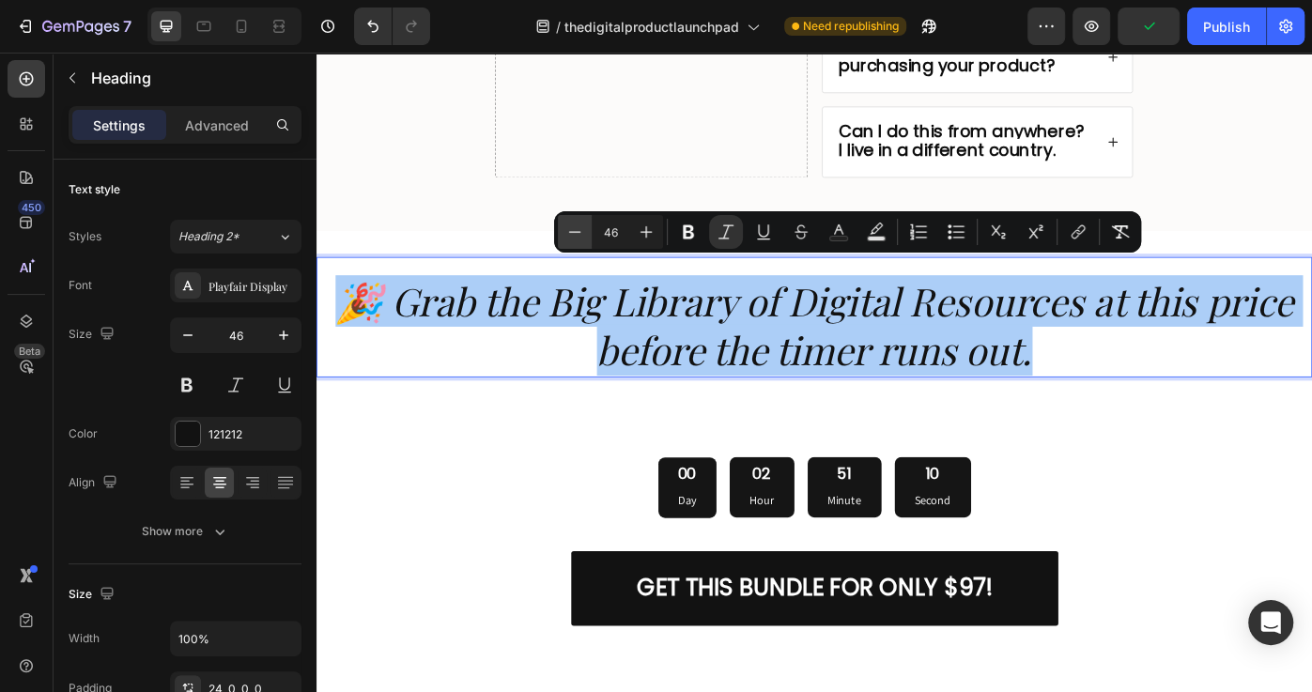
click at [574, 228] on icon "Editor contextual toolbar" at bounding box center [574, 232] width 19 height 19
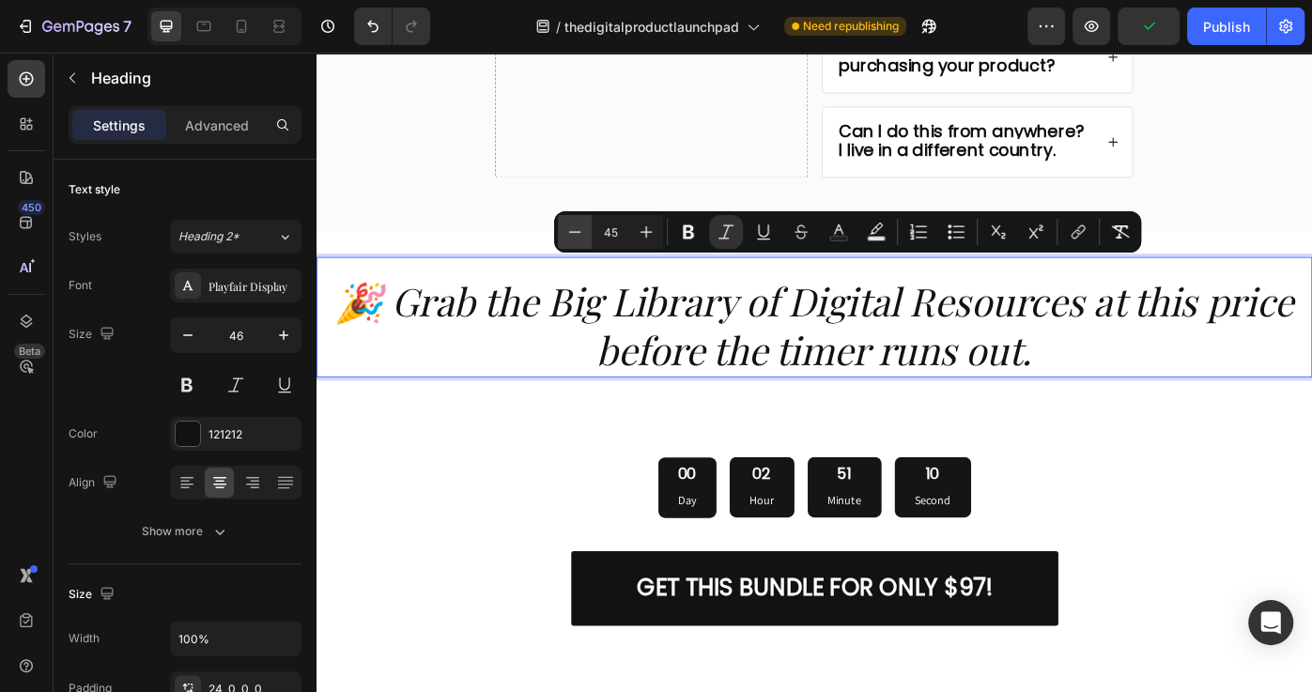
click at [574, 228] on icon "Editor contextual toolbar" at bounding box center [574, 232] width 19 height 19
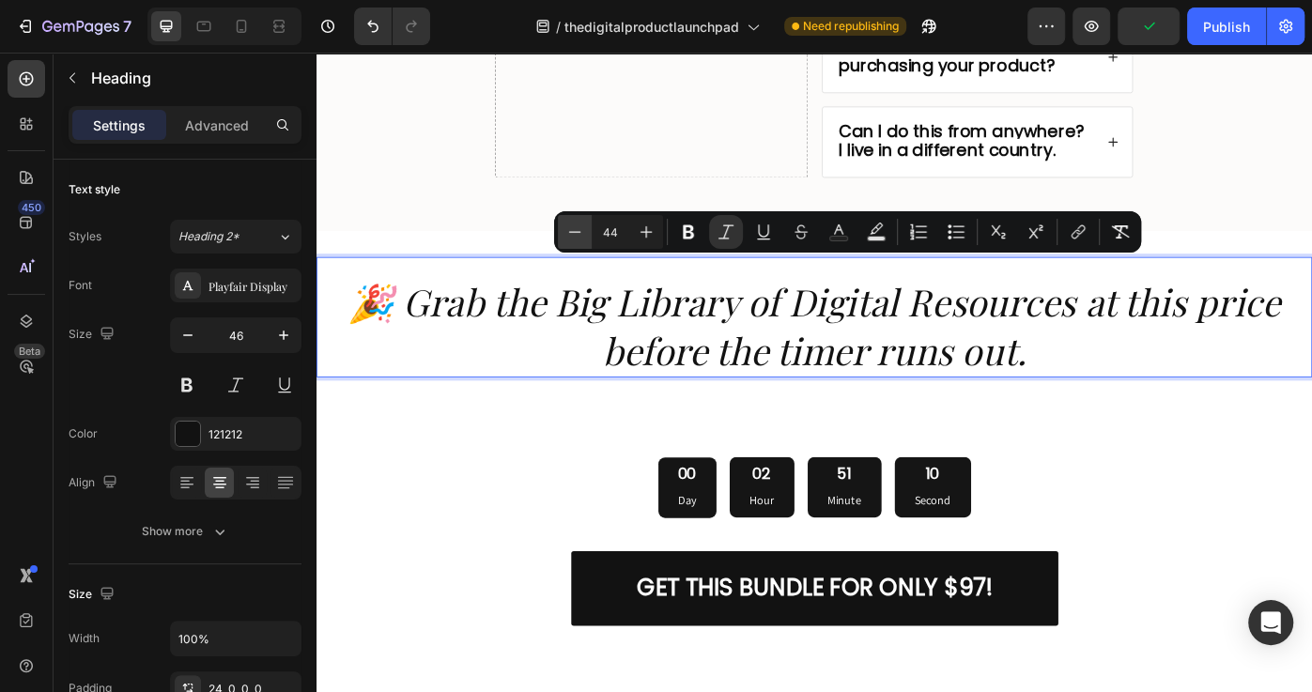
click at [573, 230] on icon "Editor contextual toolbar" at bounding box center [574, 232] width 19 height 19
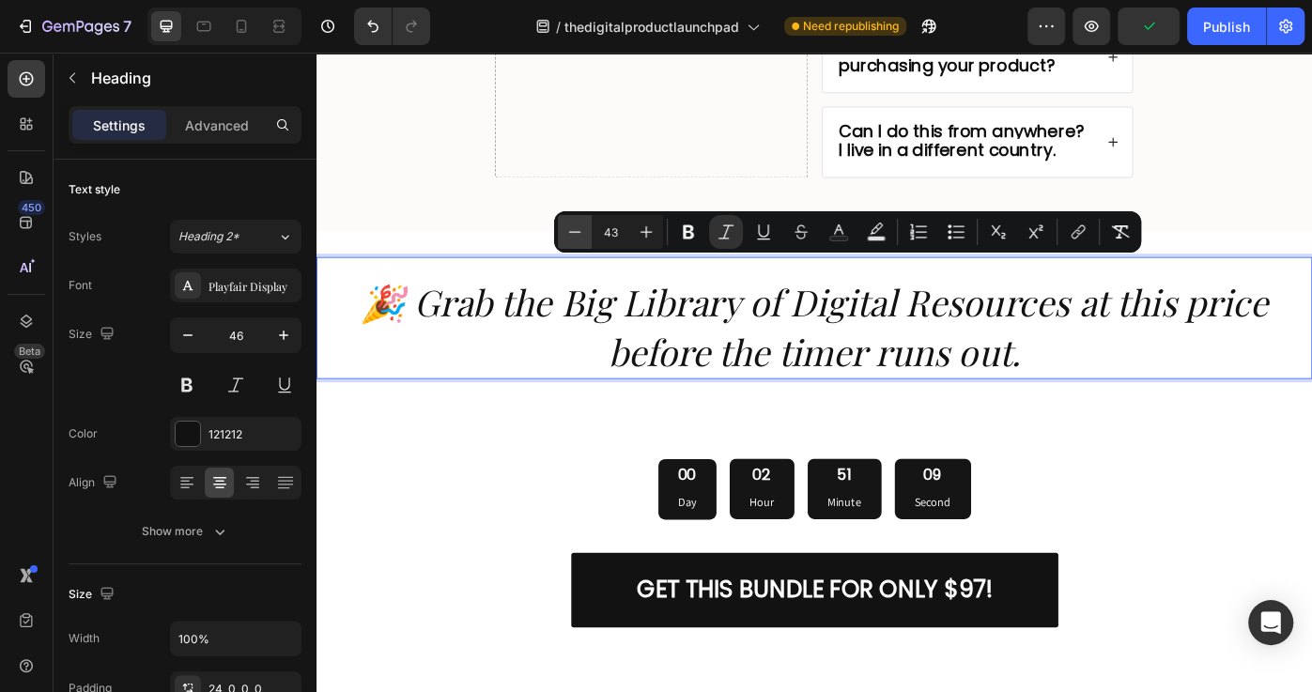
click at [573, 230] on icon "Editor contextual toolbar" at bounding box center [574, 232] width 19 height 19
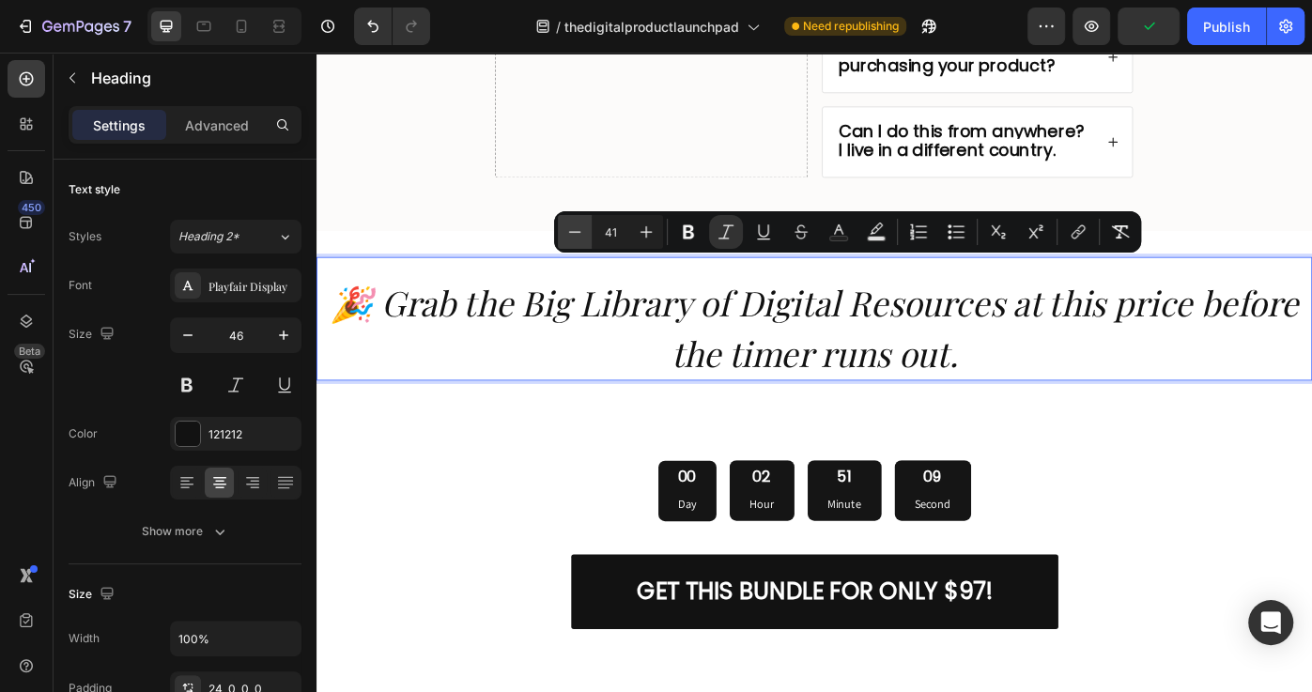
click at [573, 230] on icon "Editor contextual toolbar" at bounding box center [574, 232] width 19 height 19
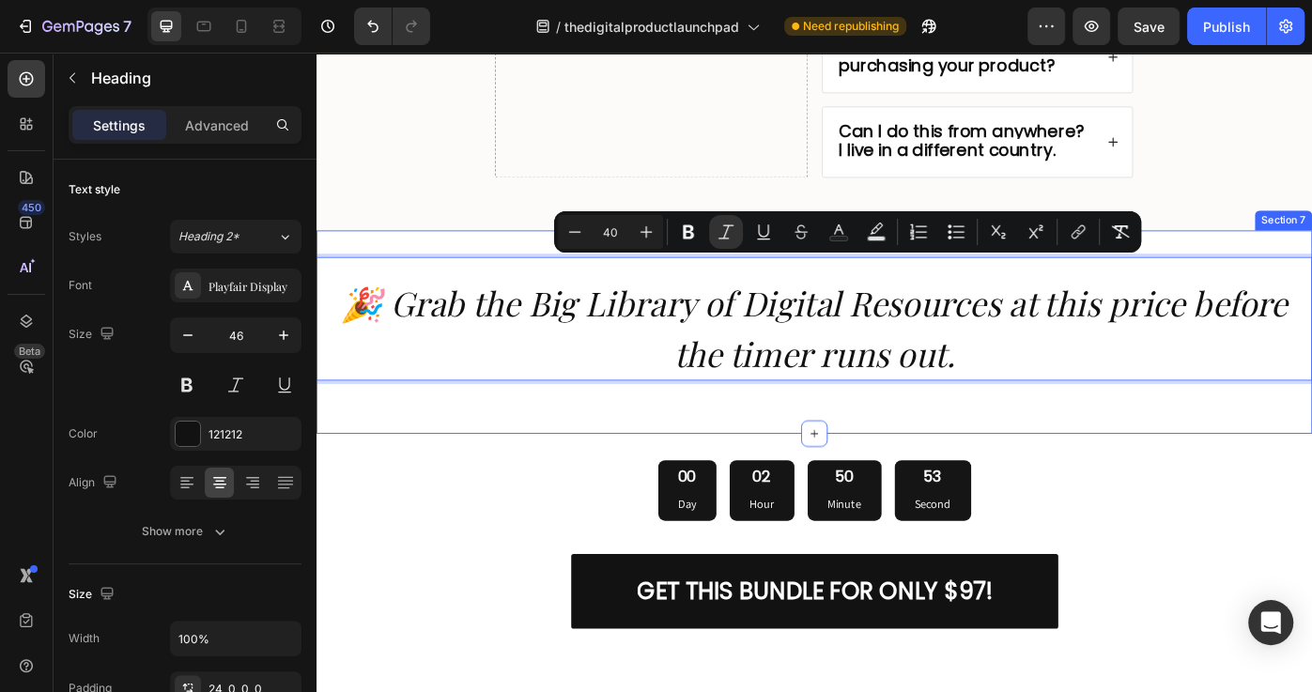
click at [573, 338] on icon "🎉 Grab the Big Library of Digital Resources at this price before the timer runs…" at bounding box center [880, 366] width 1071 height 108
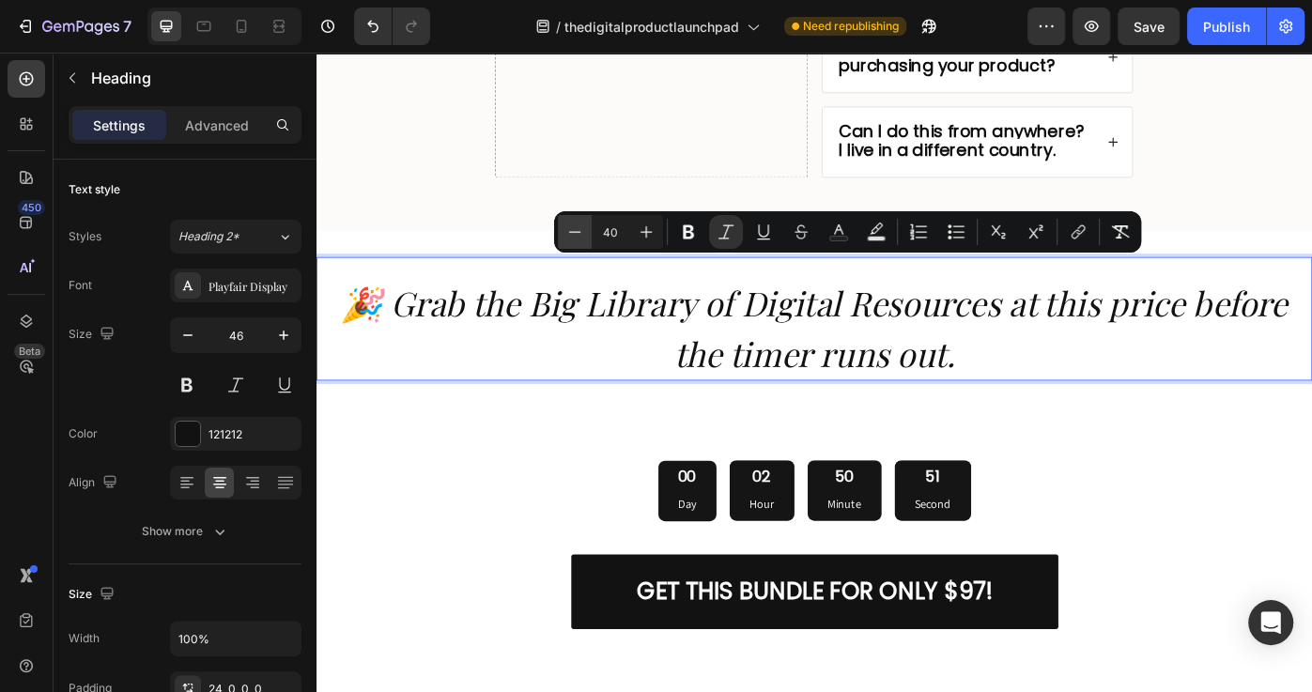
click at [579, 234] on icon "Editor contextual toolbar" at bounding box center [574, 232] width 19 height 19
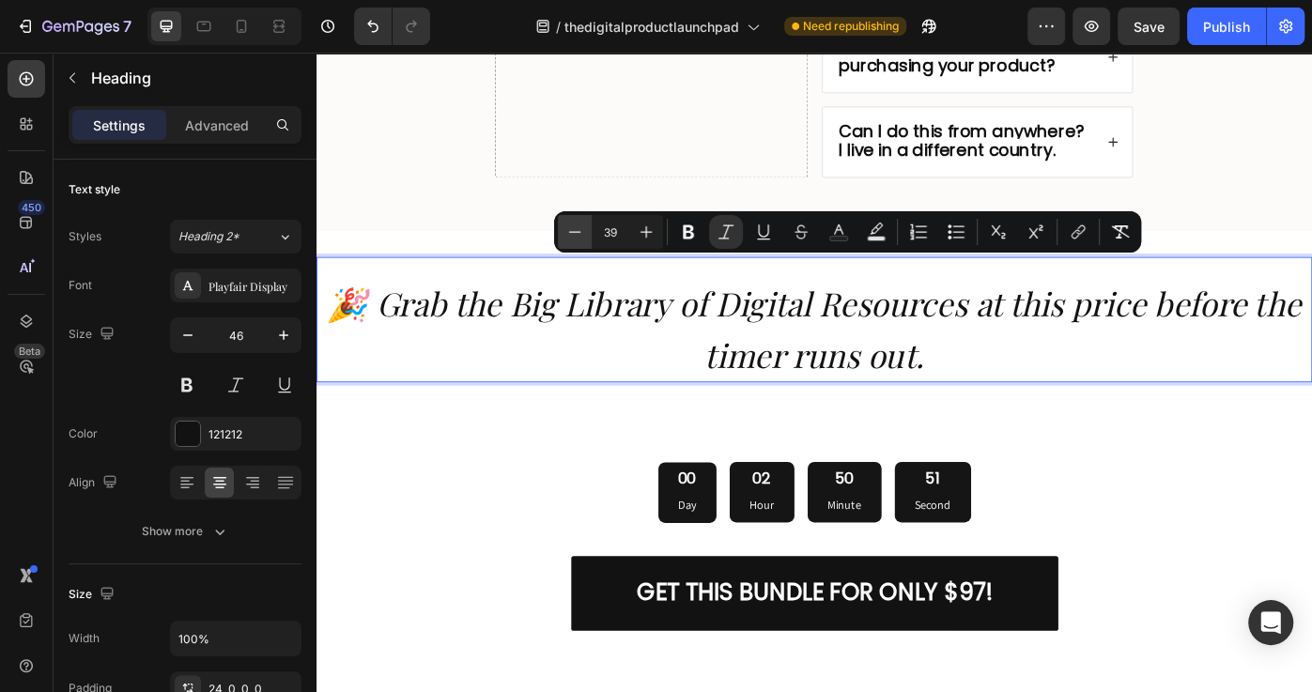
click at [579, 234] on icon "Editor contextual toolbar" at bounding box center [574, 232] width 19 height 19
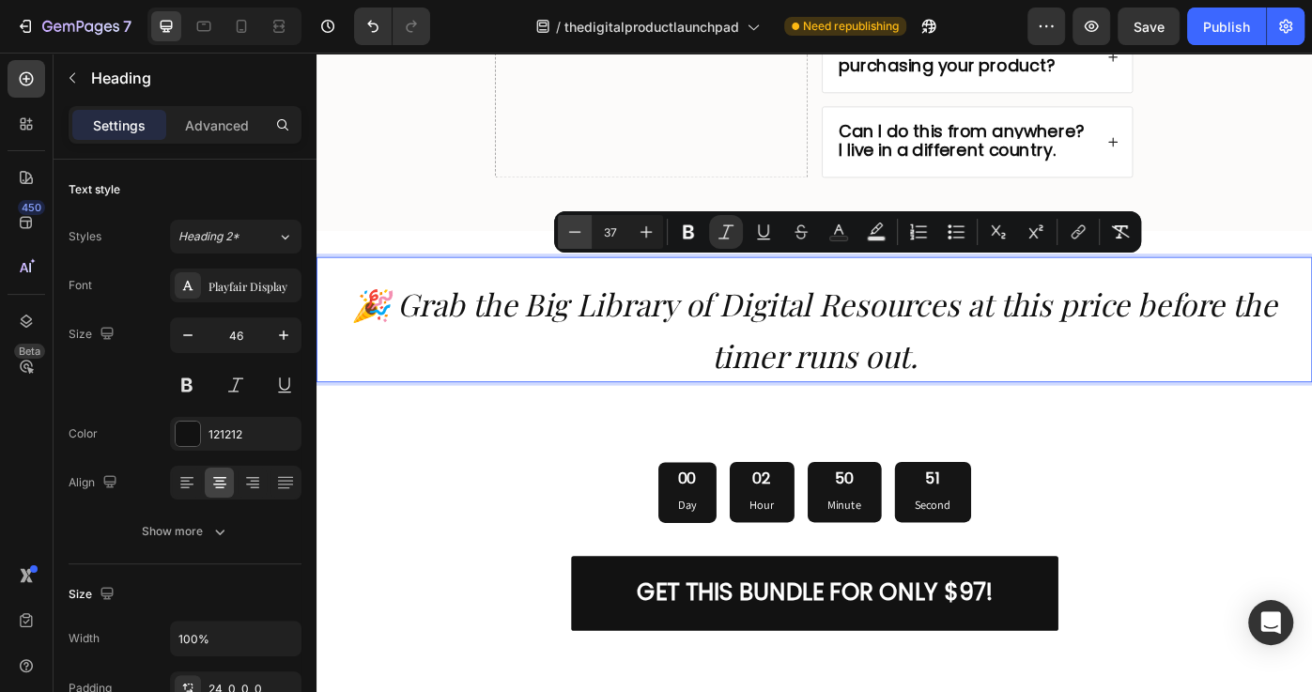
click at [579, 234] on icon "Editor contextual toolbar" at bounding box center [574, 232] width 19 height 19
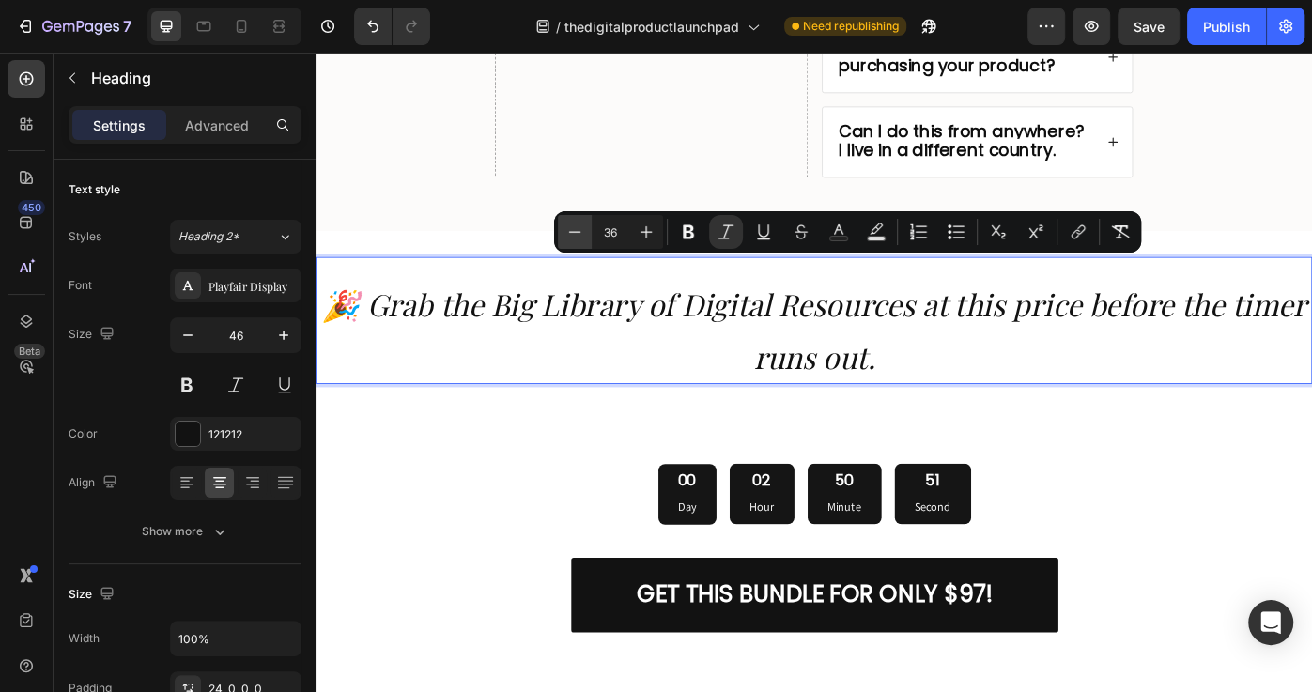
click at [578, 233] on icon "Editor contextual toolbar" at bounding box center [574, 232] width 19 height 19
click at [578, 232] on icon "Editor contextual toolbar" at bounding box center [575, 231] width 12 height 1
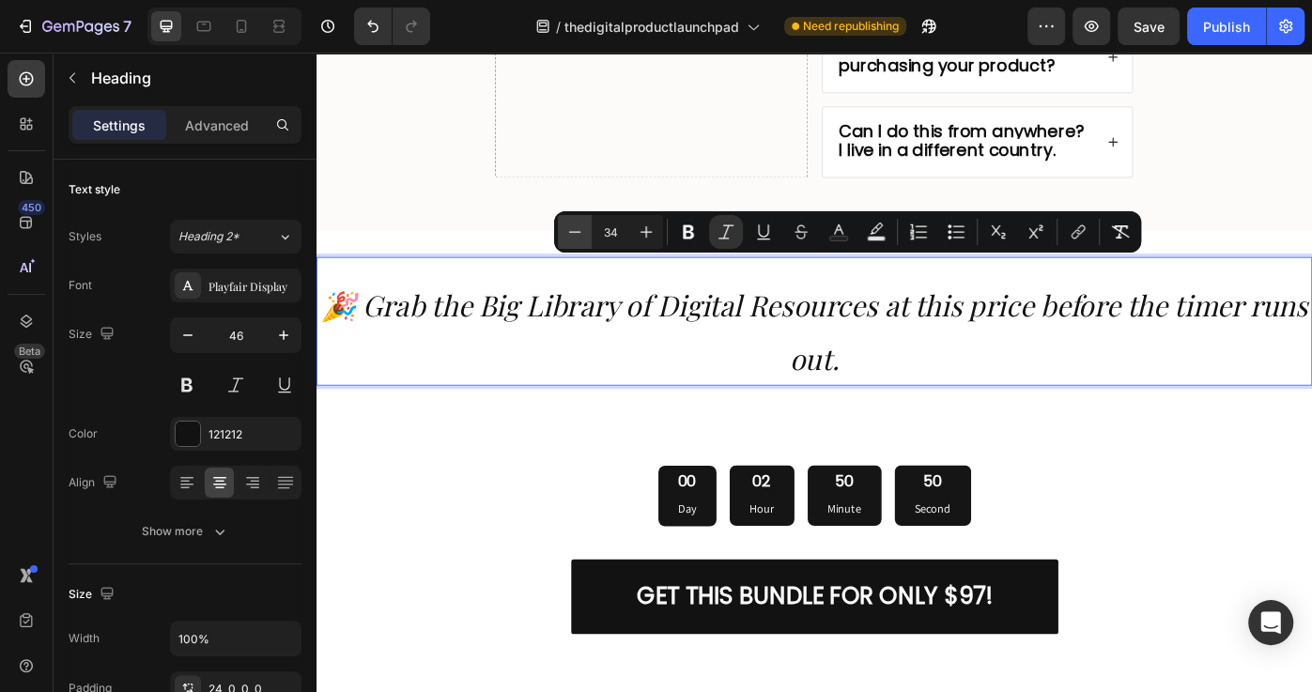
click at [577, 232] on icon "Editor contextual toolbar" at bounding box center [575, 231] width 12 height 1
click at [577, 231] on icon "Editor contextual toolbar" at bounding box center [575, 231] width 12 height 1
type input "32"
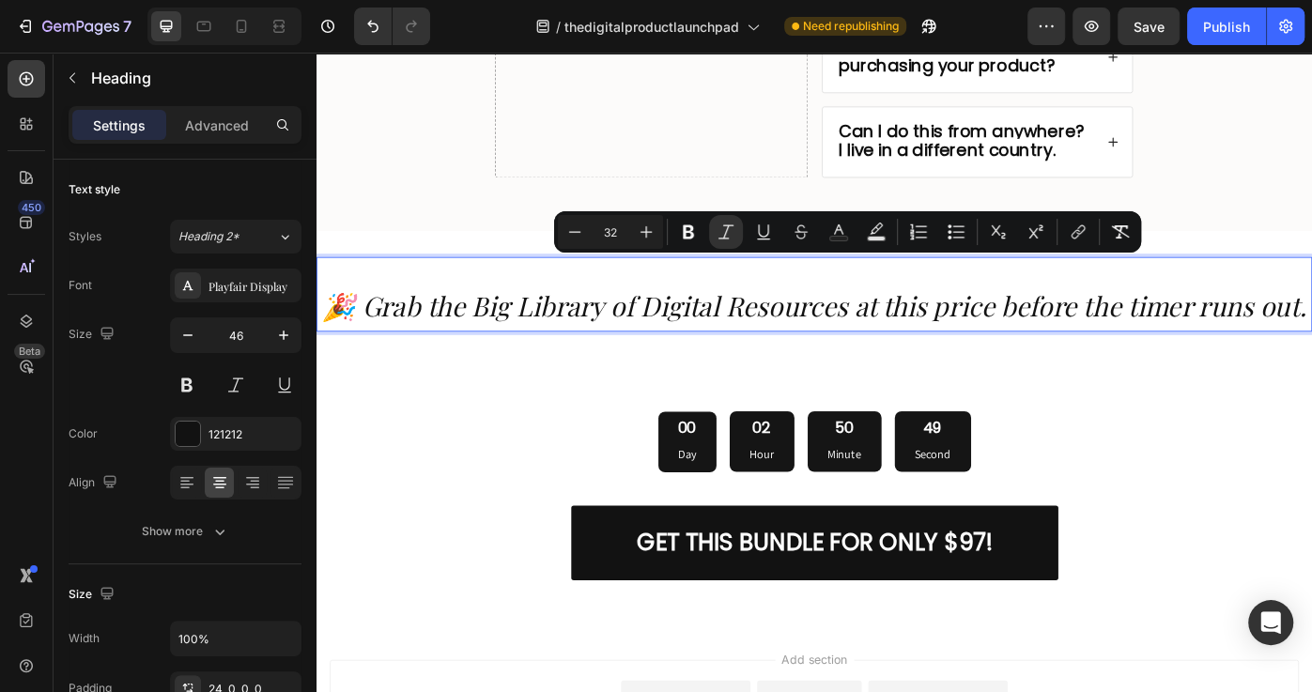
click at [868, 319] on icon "🎉 Grab the Big Library of Digital Resources at this price before the timer runs…" at bounding box center [880, 339] width 1114 height 40
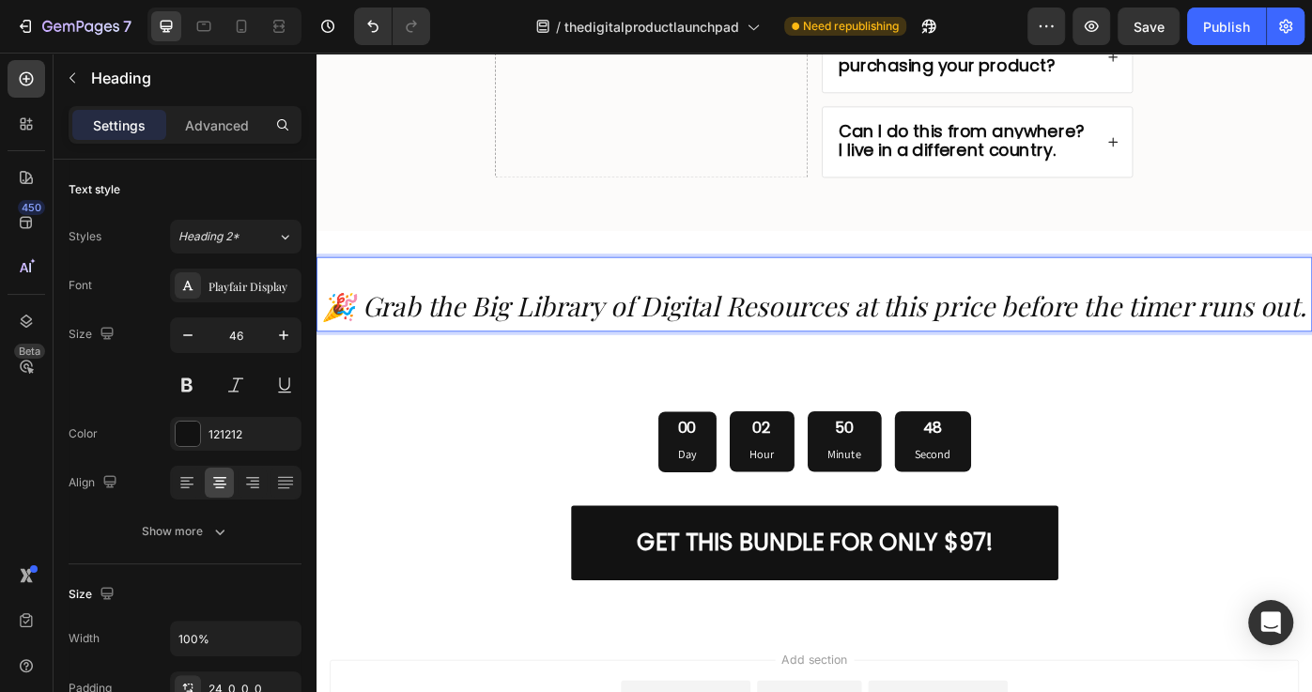
click at [922, 319] on icon "🎉 Grab the Big Library of Digital Resources at this price before the timer runs…" at bounding box center [880, 339] width 1114 height 40
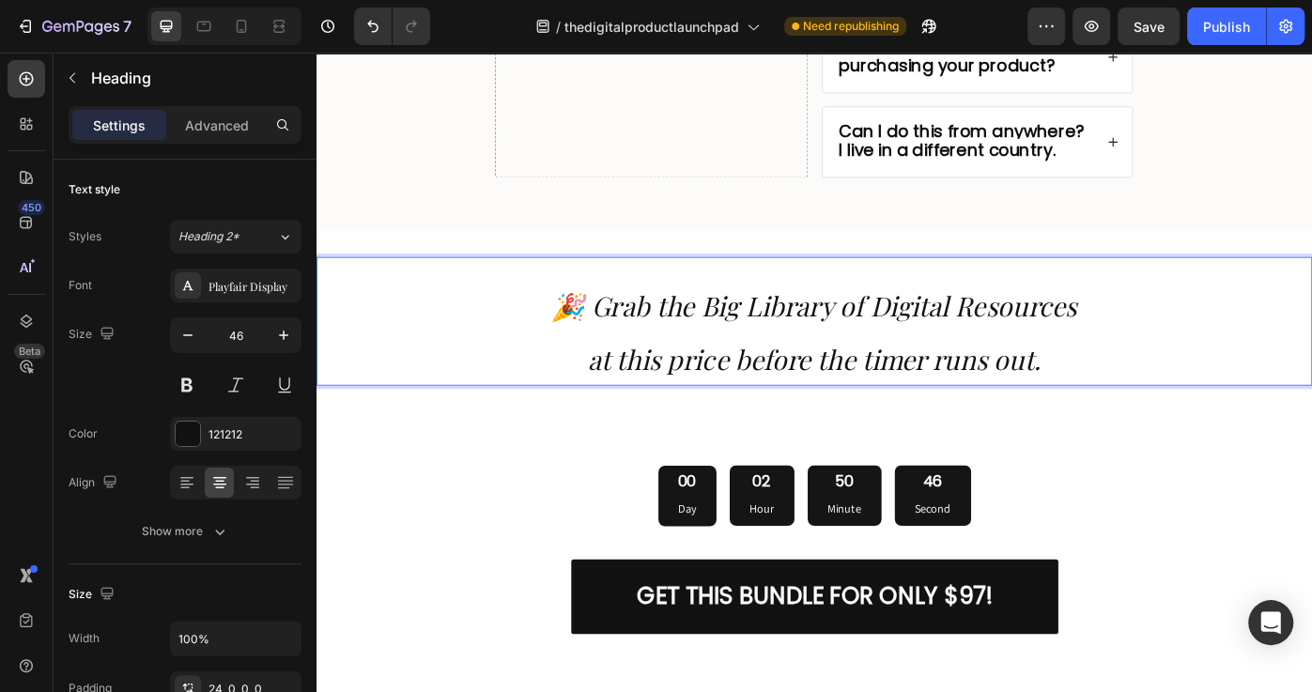
click at [764, 320] on icon "🎉 Grab the Big Library of Digital Resources" at bounding box center [880, 339] width 594 height 40
click at [672, 325] on icon "🎉 Grab the Big Library of Digital Resources" at bounding box center [880, 339] width 594 height 40
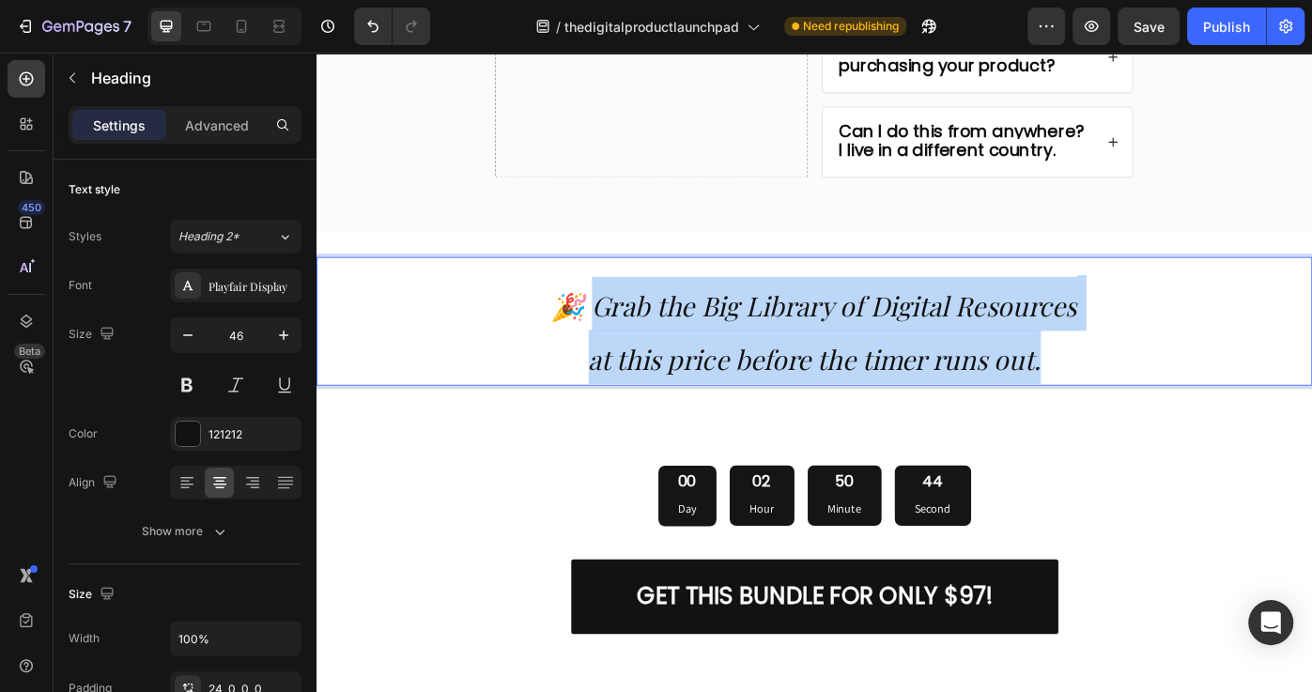
drag, startPoint x: 629, startPoint y: 319, endPoint x: 1142, endPoint y: 400, distance: 519.0
click at [1142, 400] on p "🎉 Grab the Big Library of Digital Resources at this price before the timer runs…" at bounding box center [879, 368] width 1123 height 122
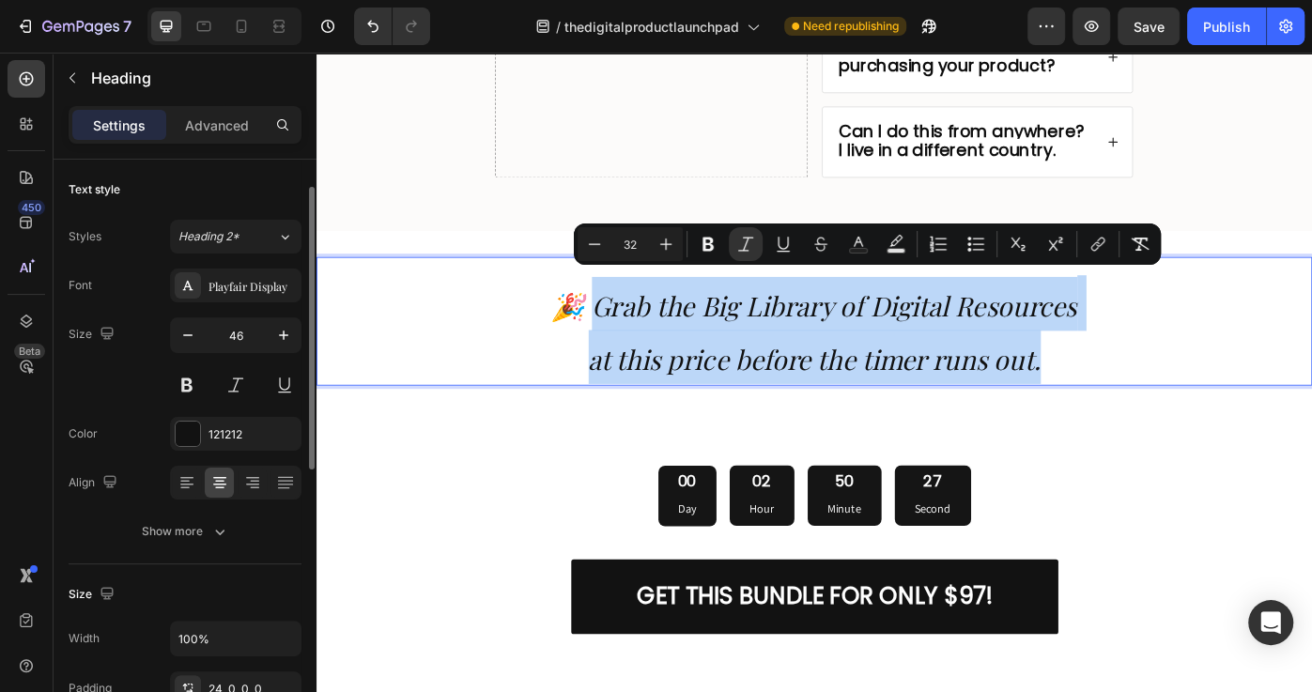
scroll to position [29, 0]
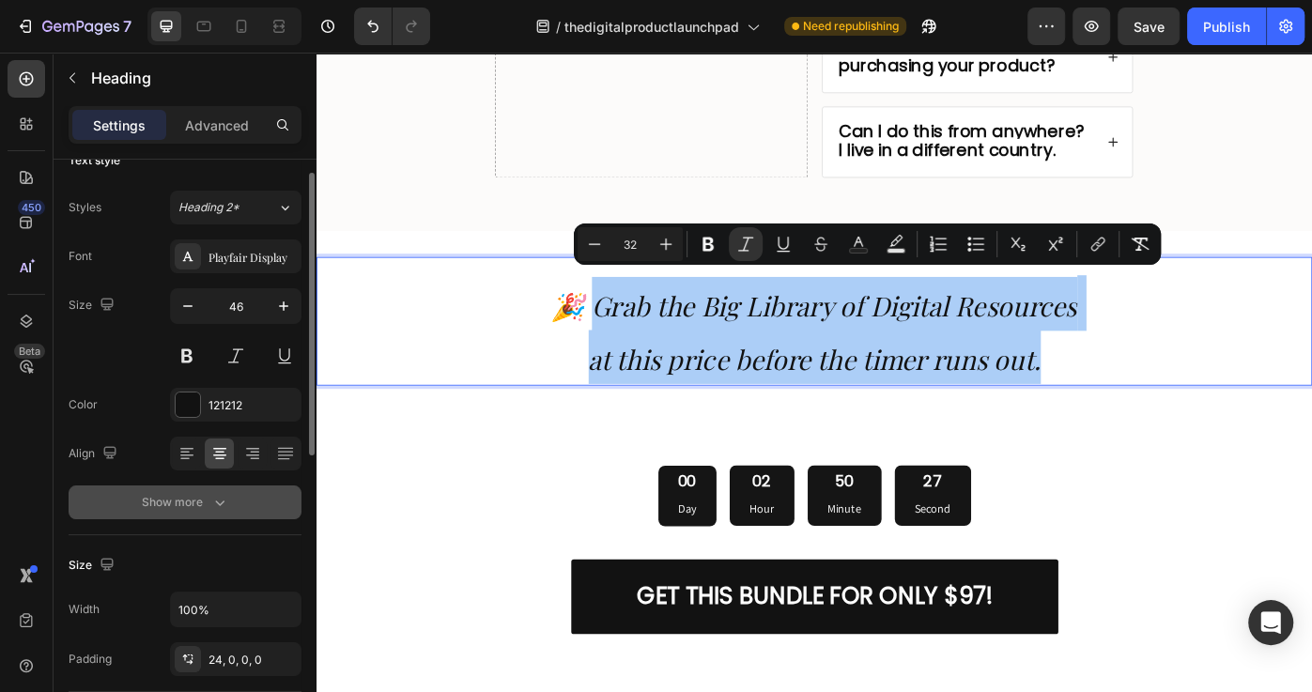
click at [217, 495] on icon "button" at bounding box center [219, 502] width 19 height 19
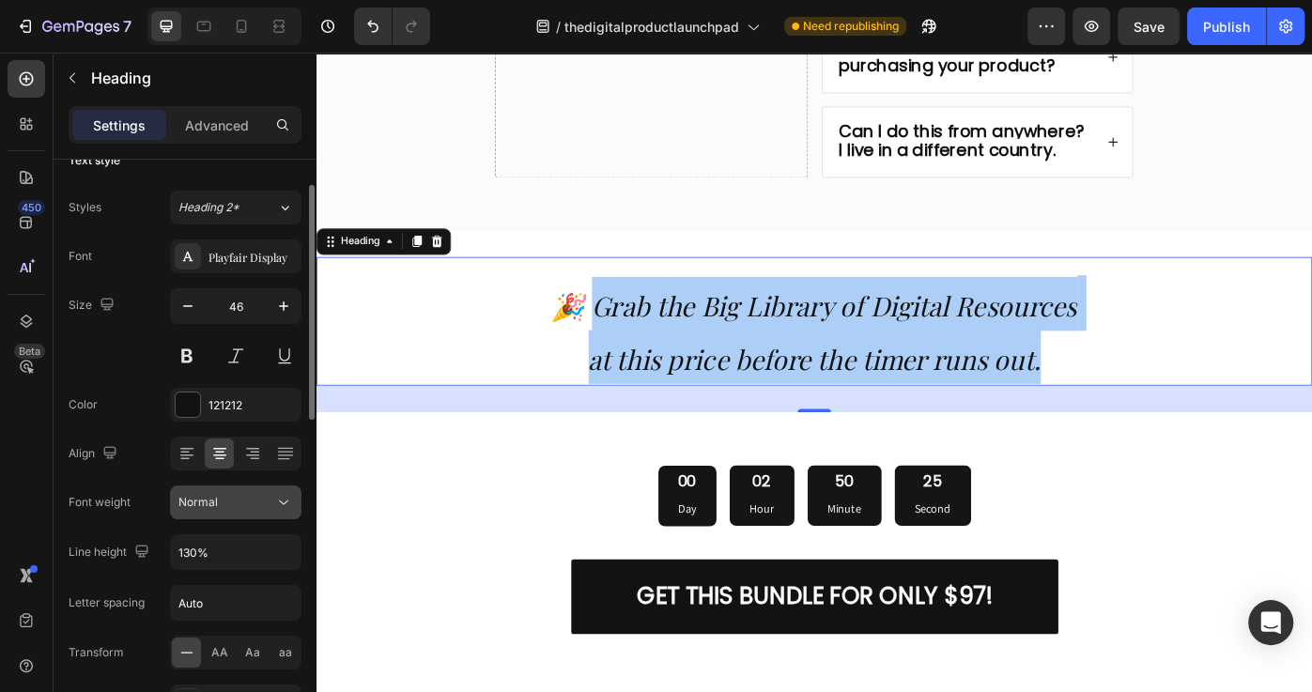
scroll to position [59, 0]
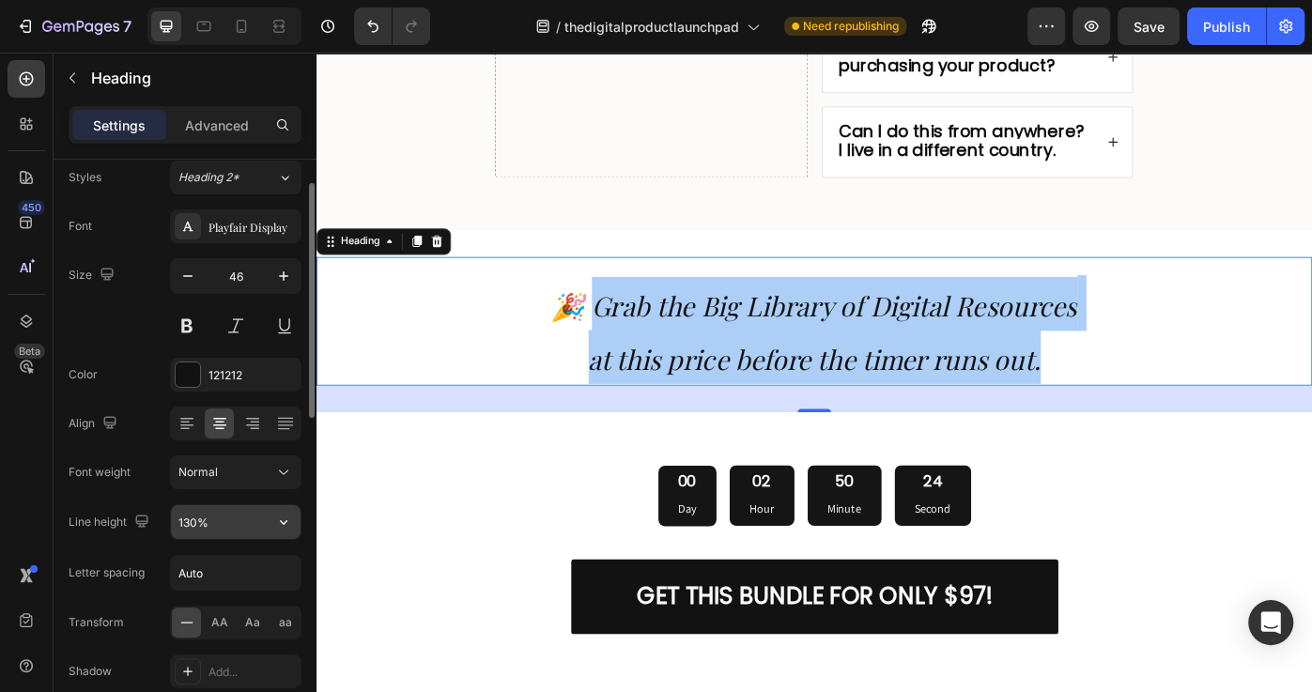
click at [223, 515] on input "130%" at bounding box center [236, 522] width 130 height 34
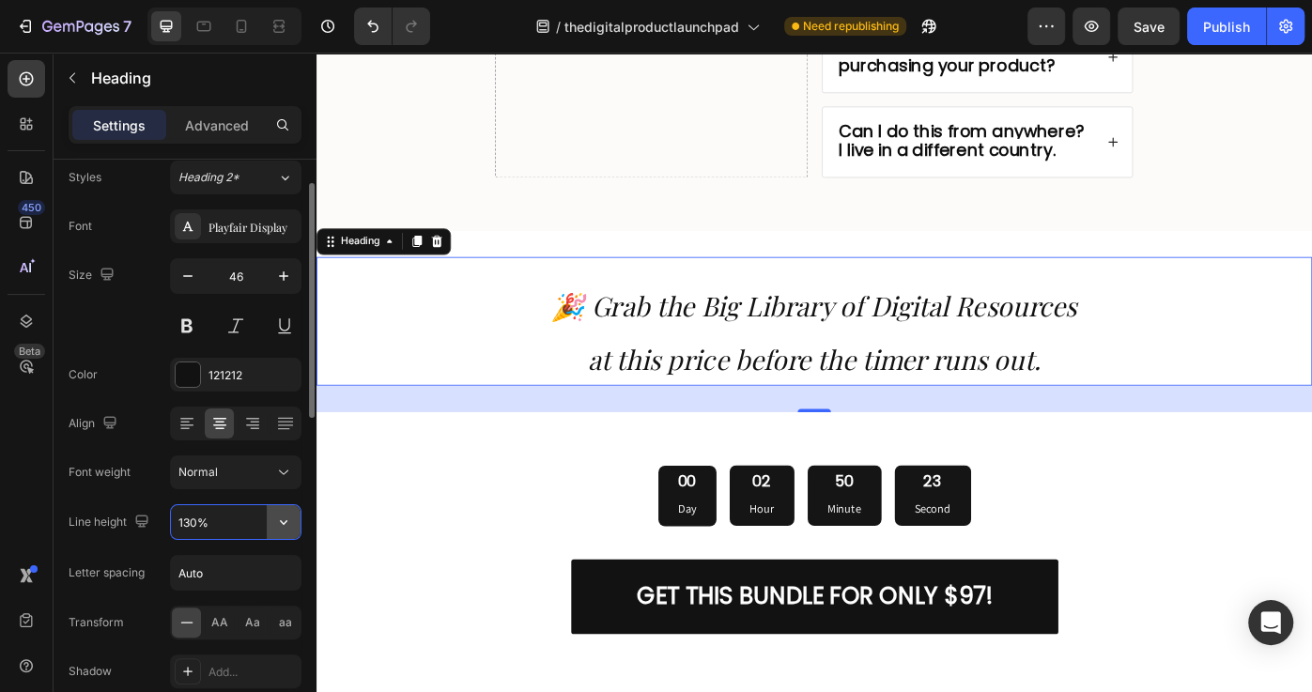
click at [267, 516] on div "130%" at bounding box center [236, 522] width 130 height 34
click at [280, 522] on icon "button" at bounding box center [283, 522] width 19 height 19
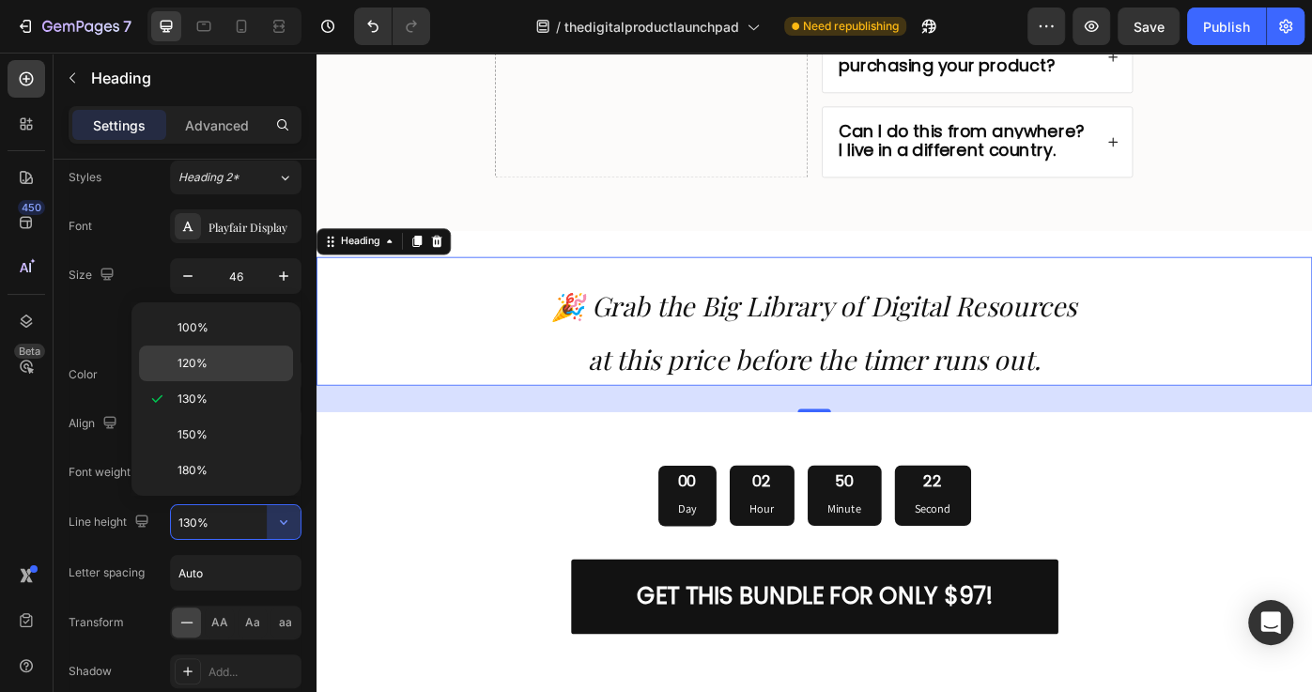
click at [234, 363] on p "120%" at bounding box center [230, 363] width 107 height 17
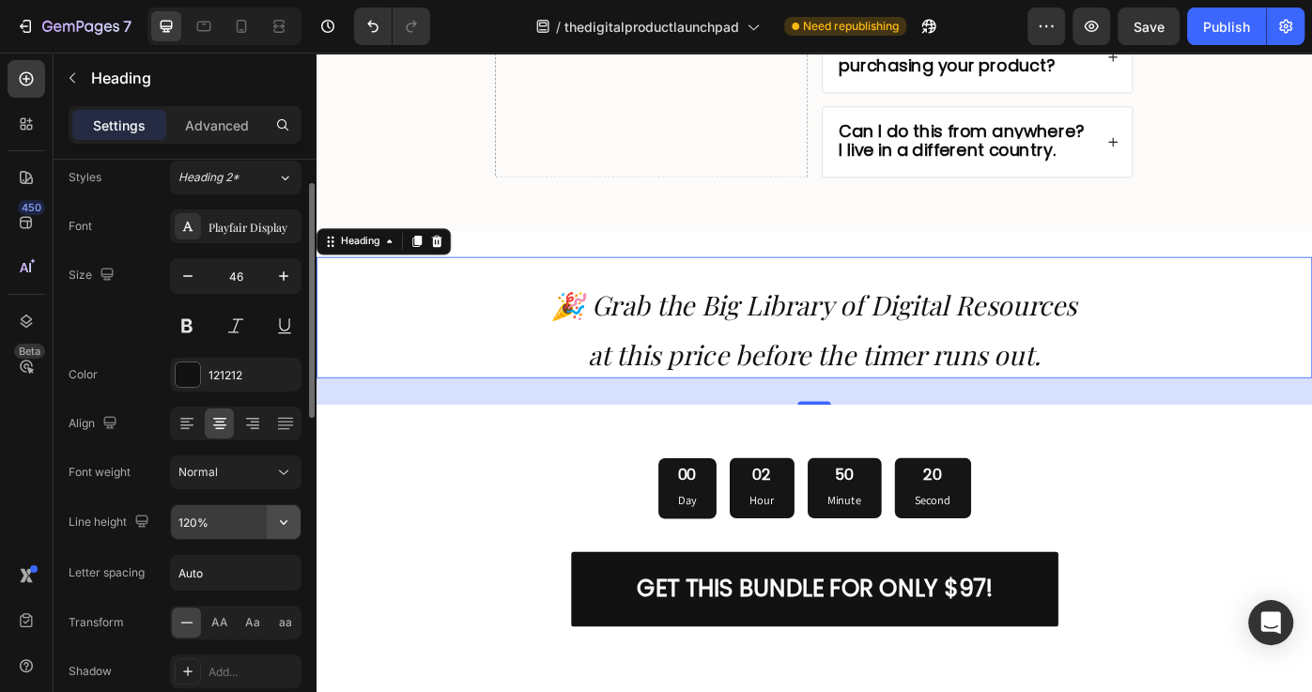
click at [282, 513] on icon "button" at bounding box center [283, 522] width 19 height 19
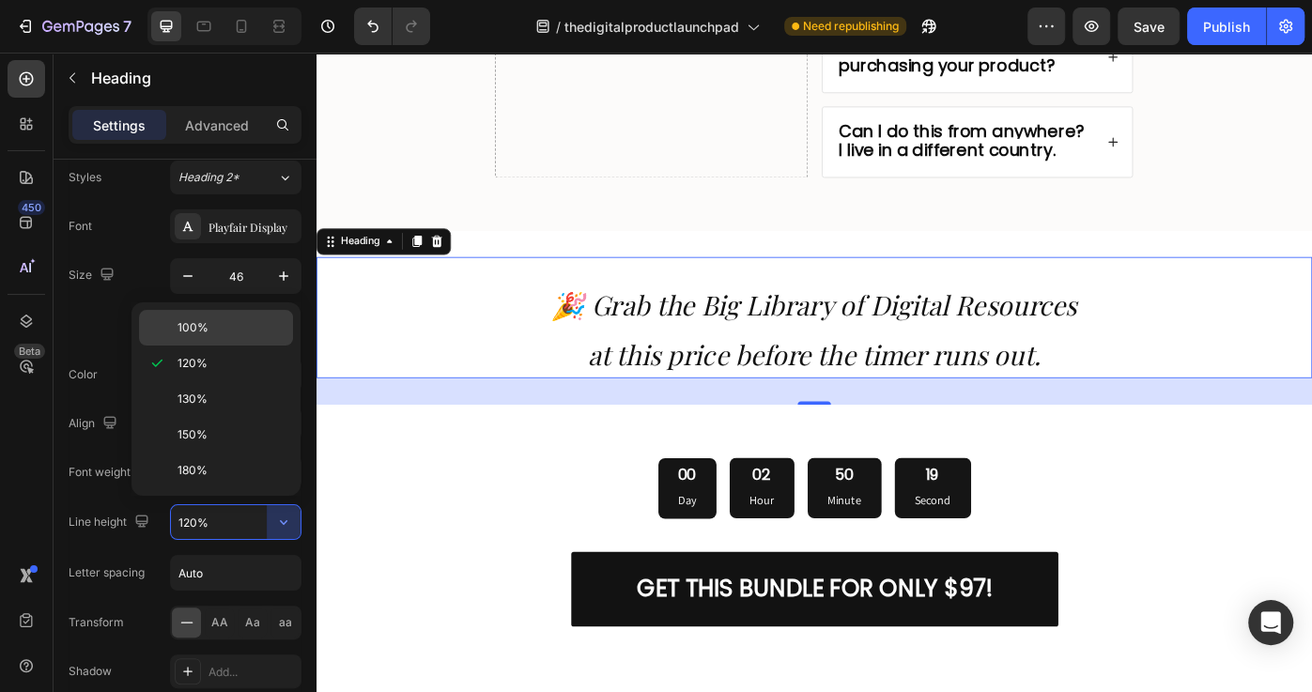
click at [233, 319] on p "100%" at bounding box center [230, 327] width 107 height 17
type input "100%"
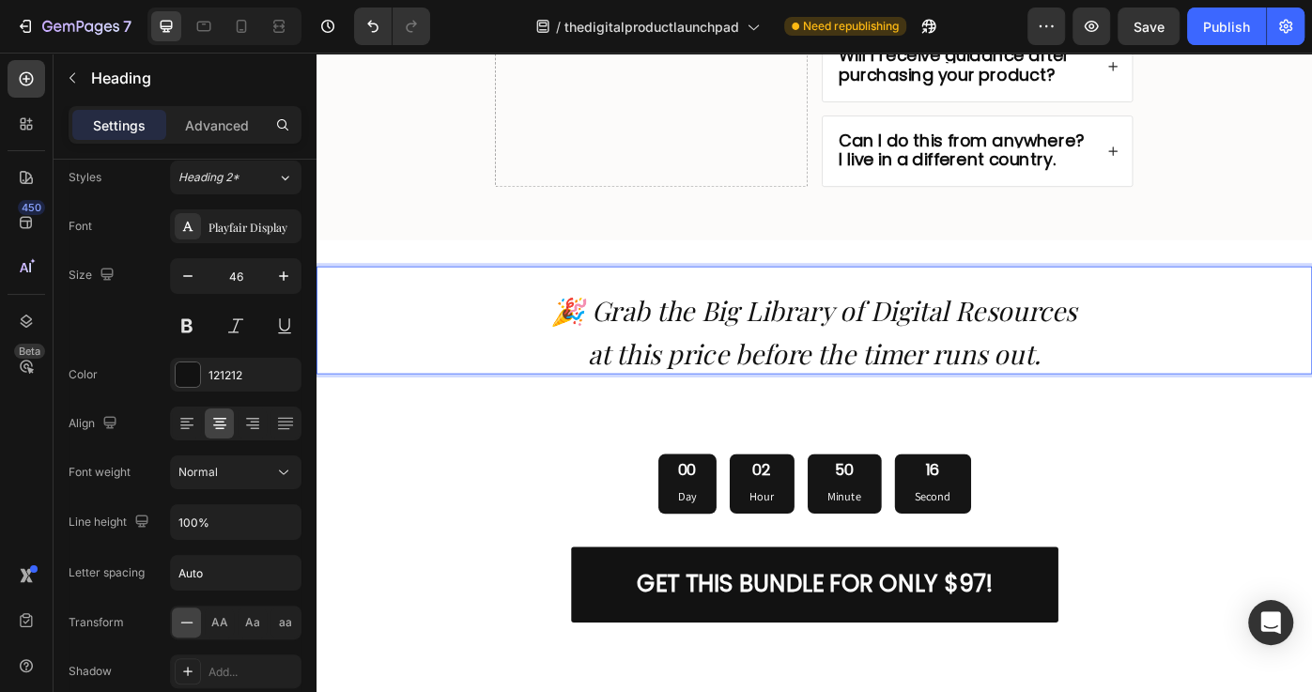
scroll to position [9681, 0]
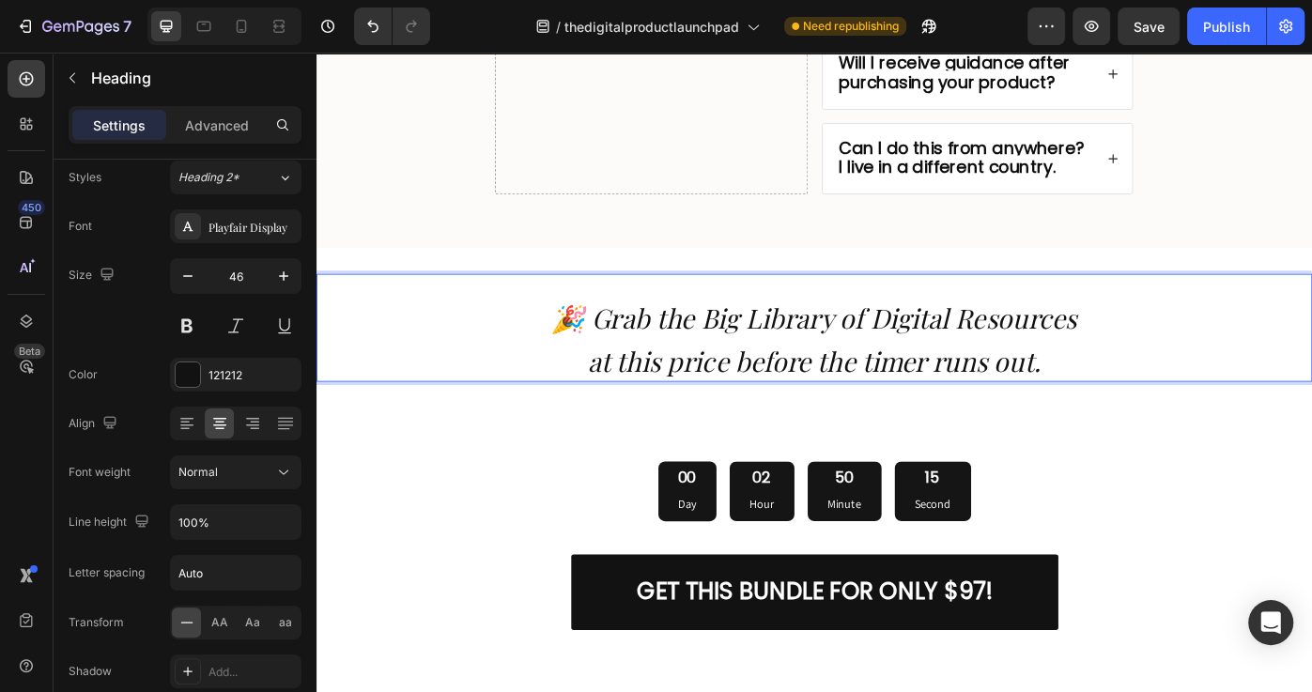
click at [623, 332] on icon "🎉 Grab the Big Library of Digital Resources" at bounding box center [880, 352] width 594 height 40
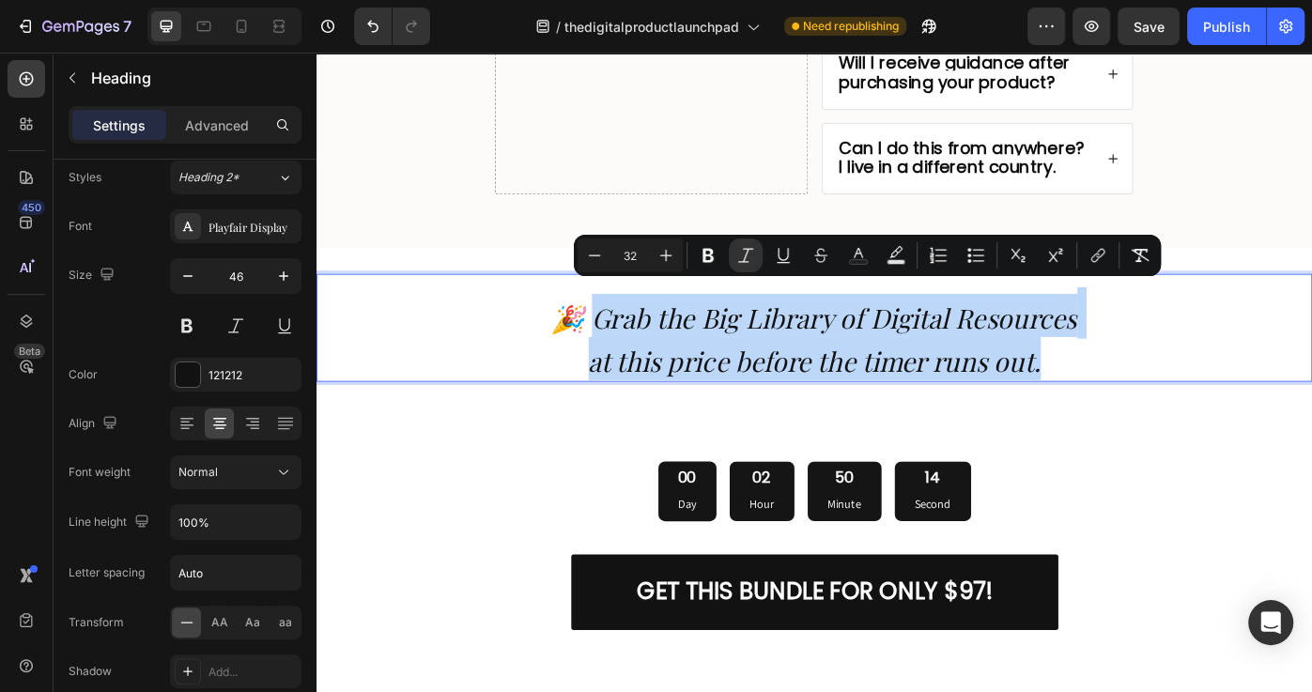
drag, startPoint x: 651, startPoint y: 329, endPoint x: 1176, endPoint y: 379, distance: 528.2
click at [1176, 379] on p "🎉 Grab the Big Library of Digital Resources at this price before the timer runs…" at bounding box center [879, 375] width 1123 height 98
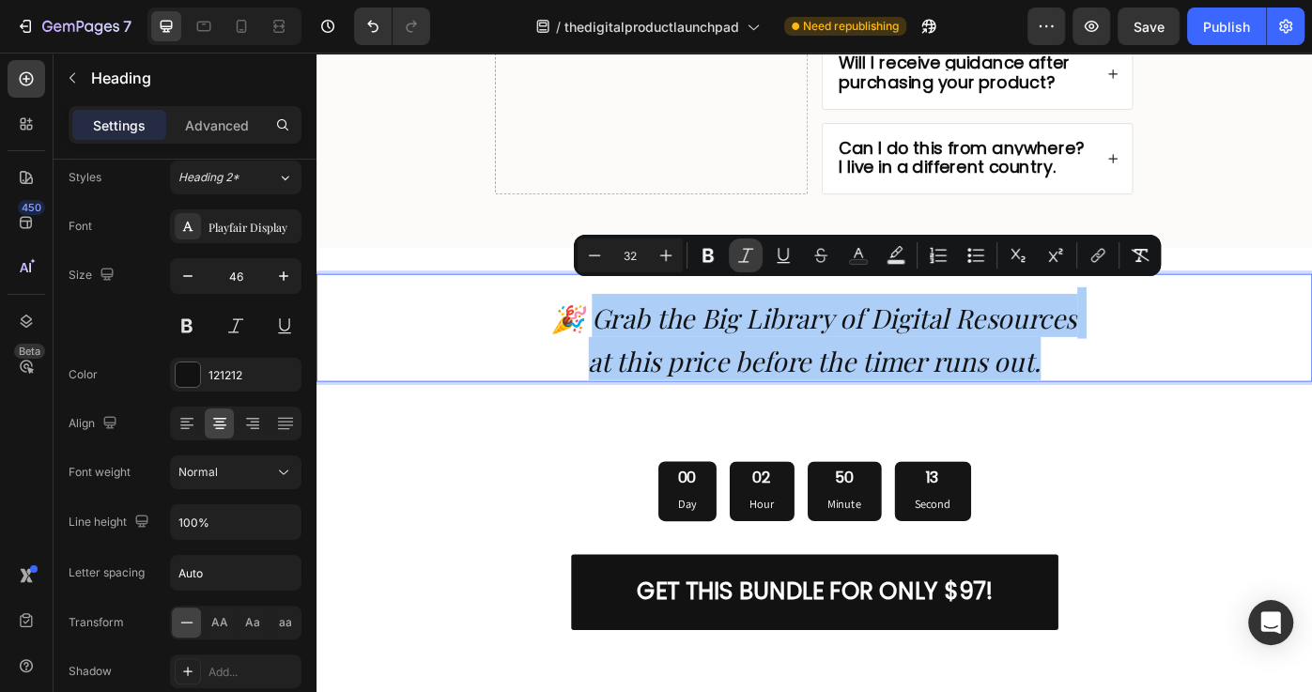
click at [748, 257] on icon "Editor contextual toolbar" at bounding box center [745, 255] width 19 height 19
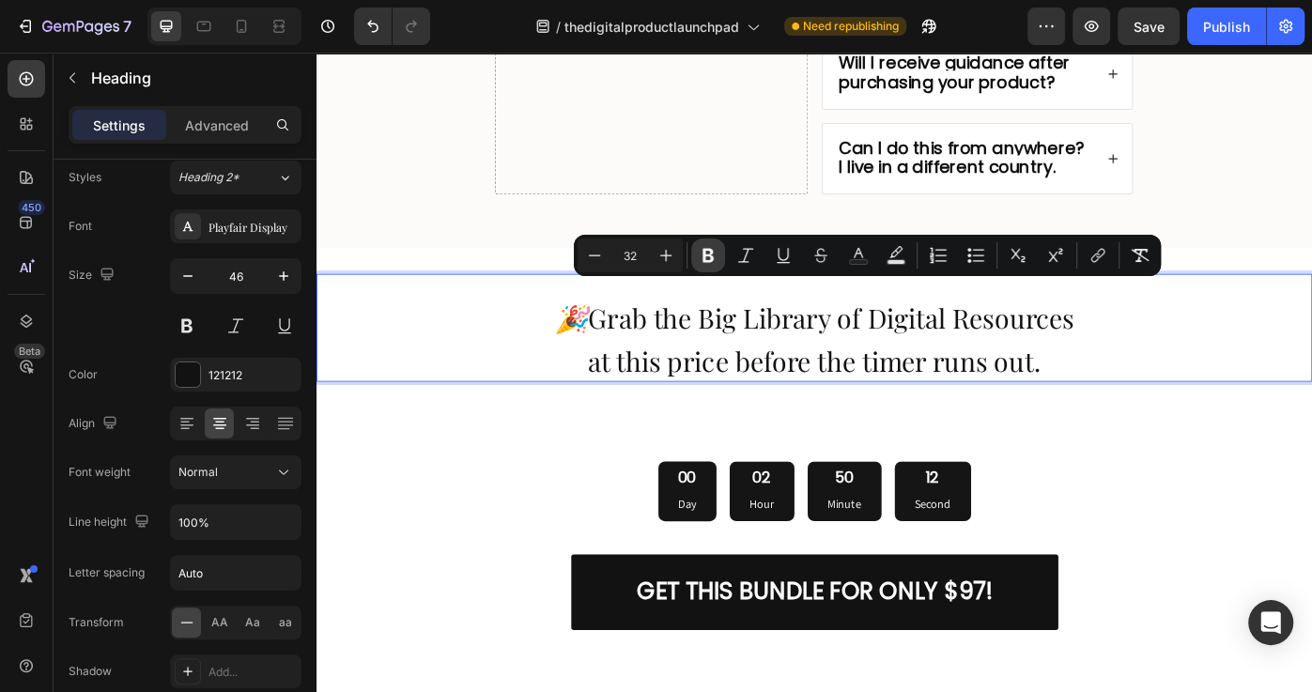
click at [699, 257] on icon "Editor contextual toolbar" at bounding box center [708, 255] width 19 height 19
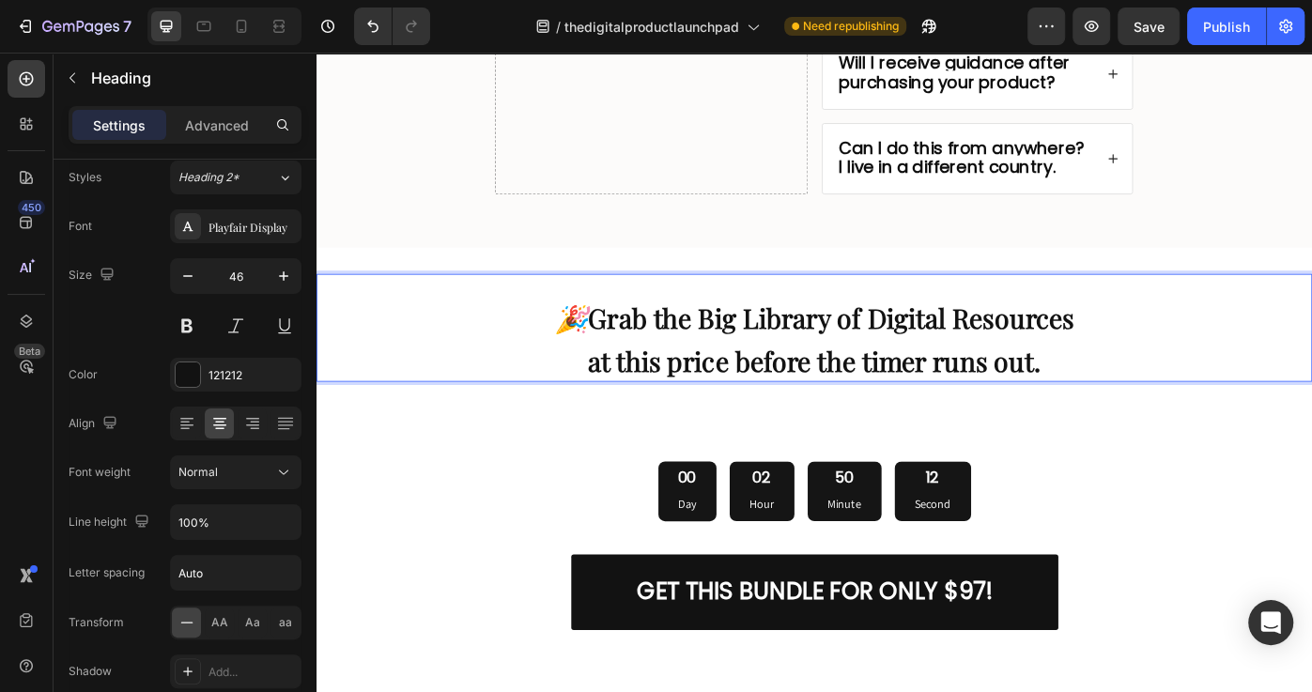
click at [699, 359] on p "🎉 Grab the Big Library of Digital Resources at this price before the timer runs…" at bounding box center [879, 375] width 1123 height 98
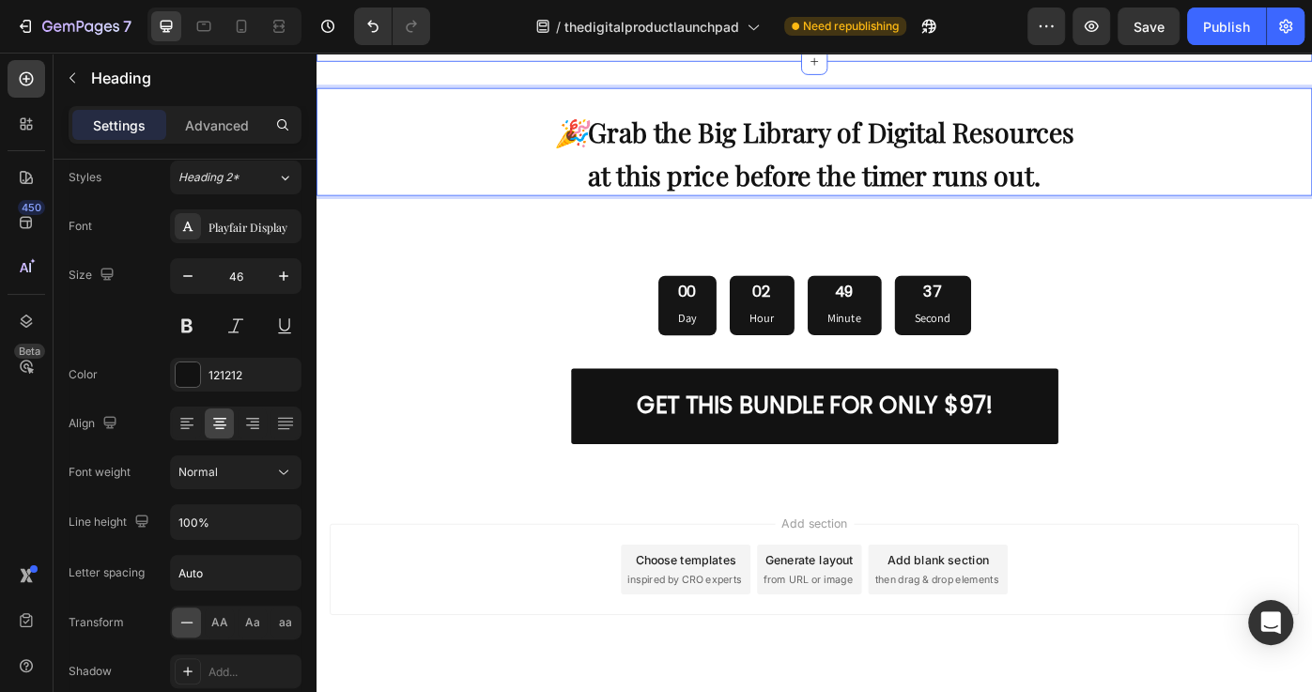
scroll to position [9829, 0]
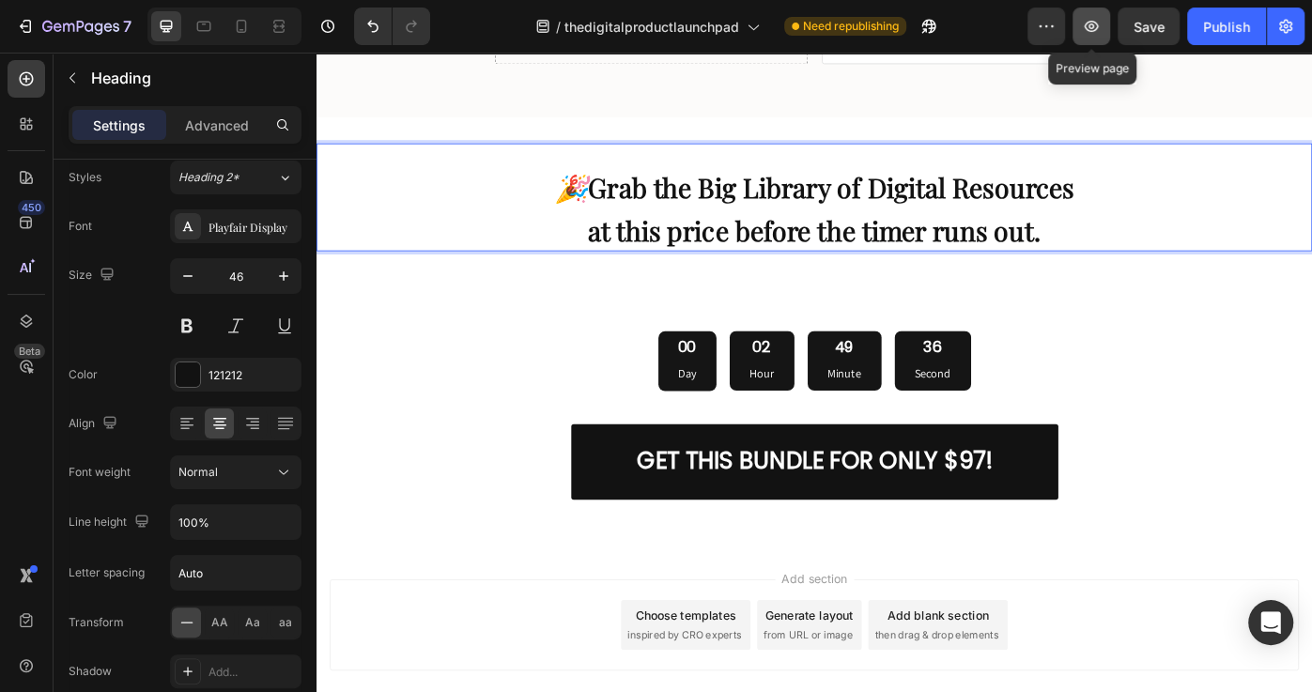
click at [1075, 26] on button "button" at bounding box center [1091, 27] width 38 height 38
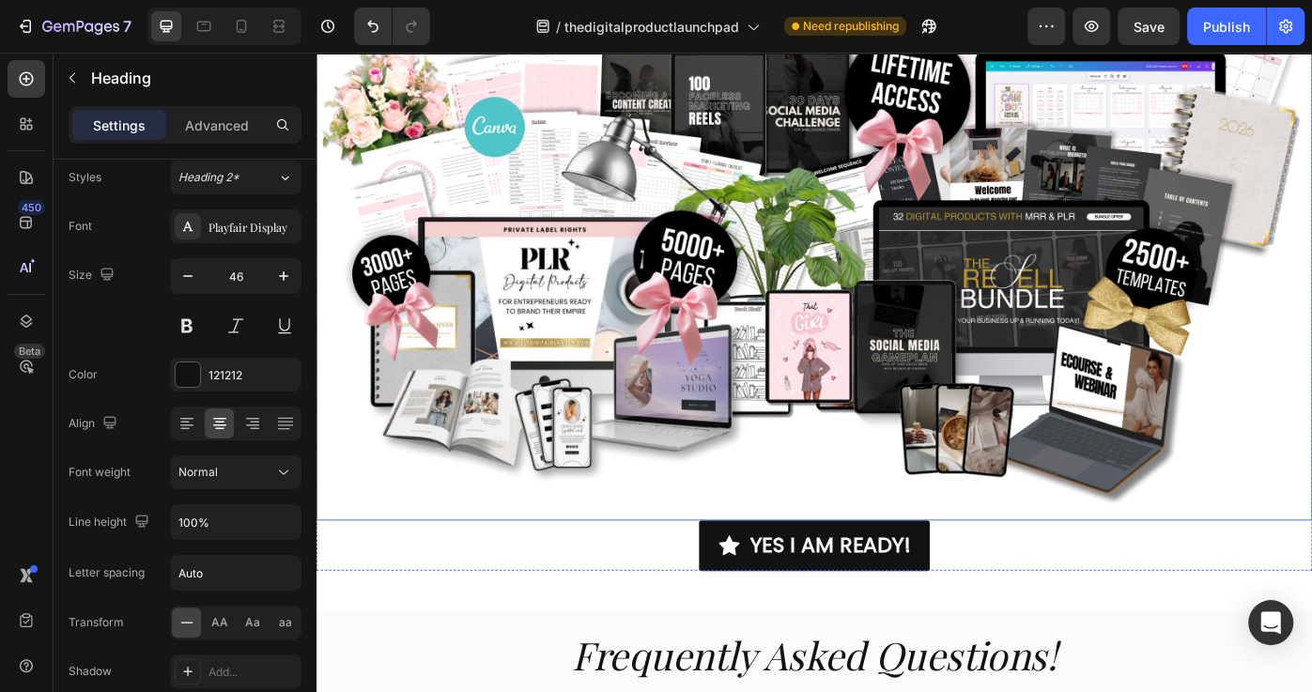
scroll to position [8177, 0]
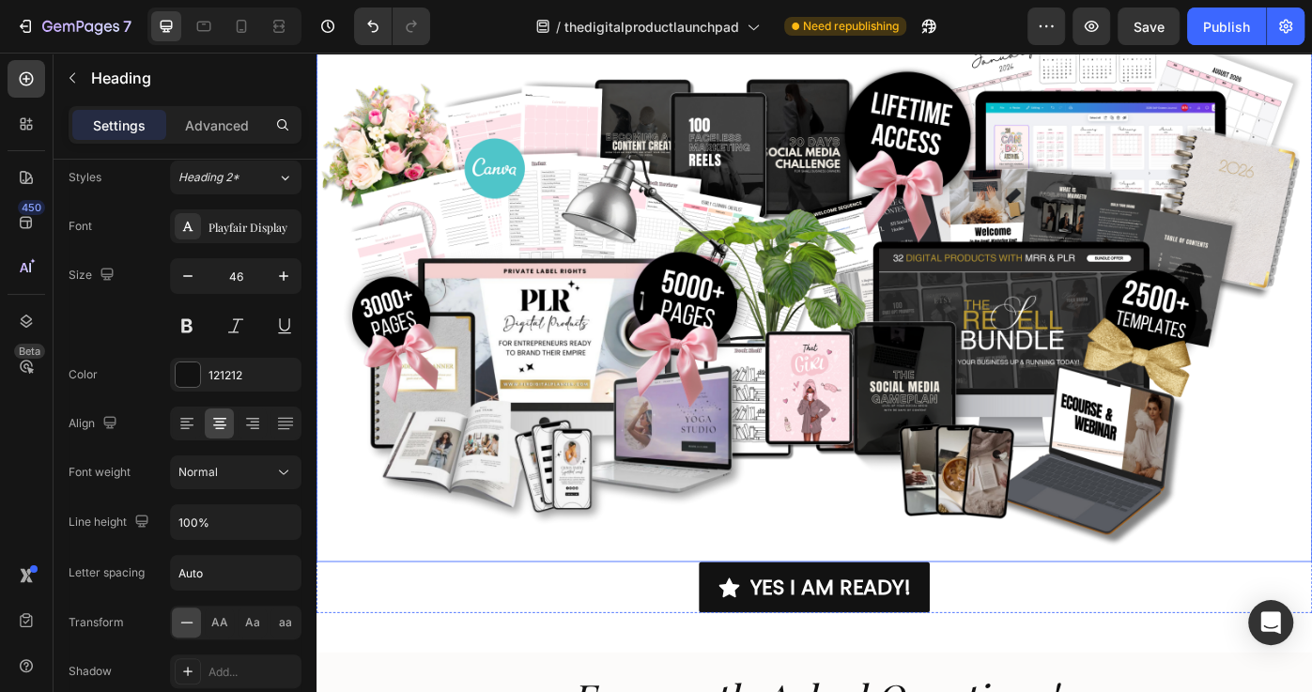
click at [639, 251] on img at bounding box center [879, 312] width 1127 height 634
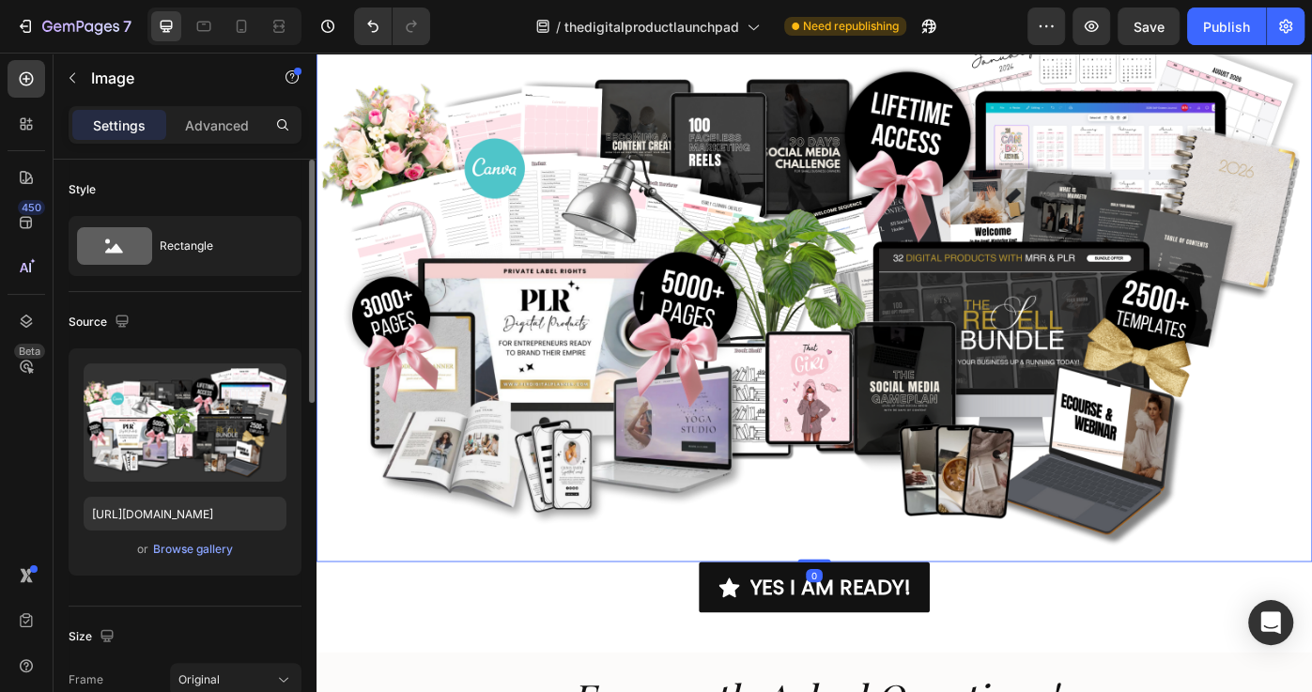
scroll to position [8717, 0]
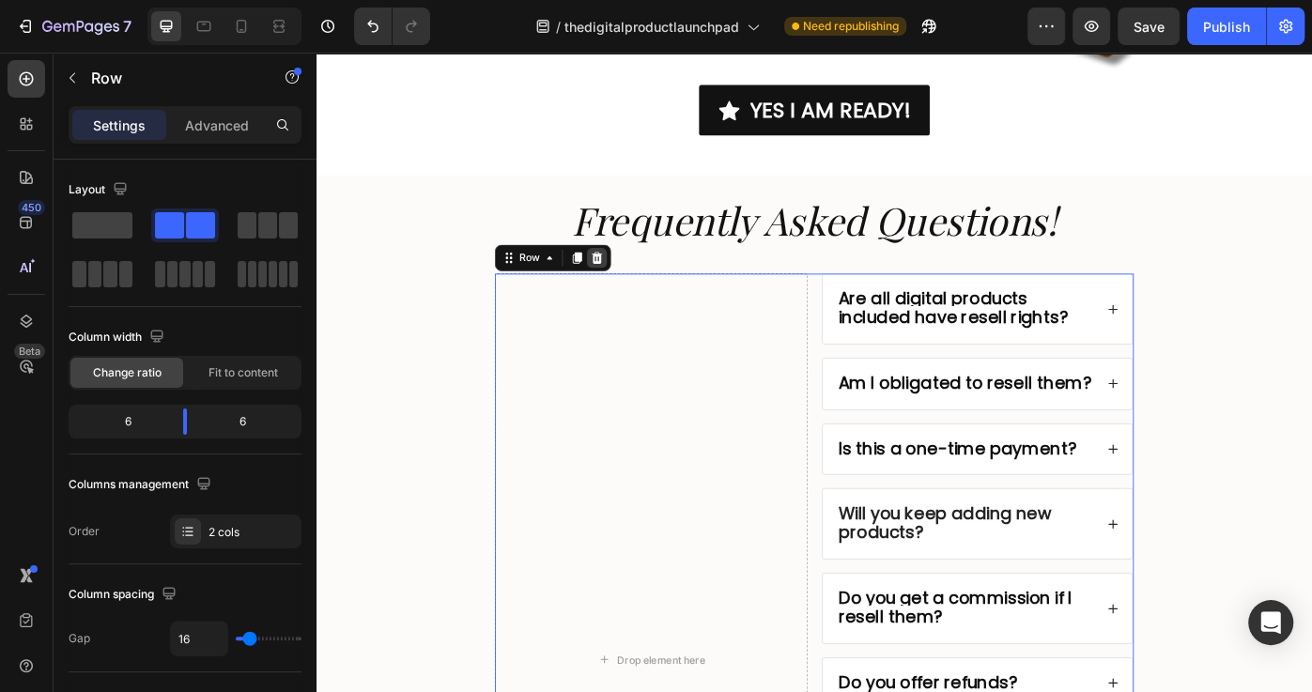
click at [634, 287] on icon at bounding box center [634, 284] width 12 height 13
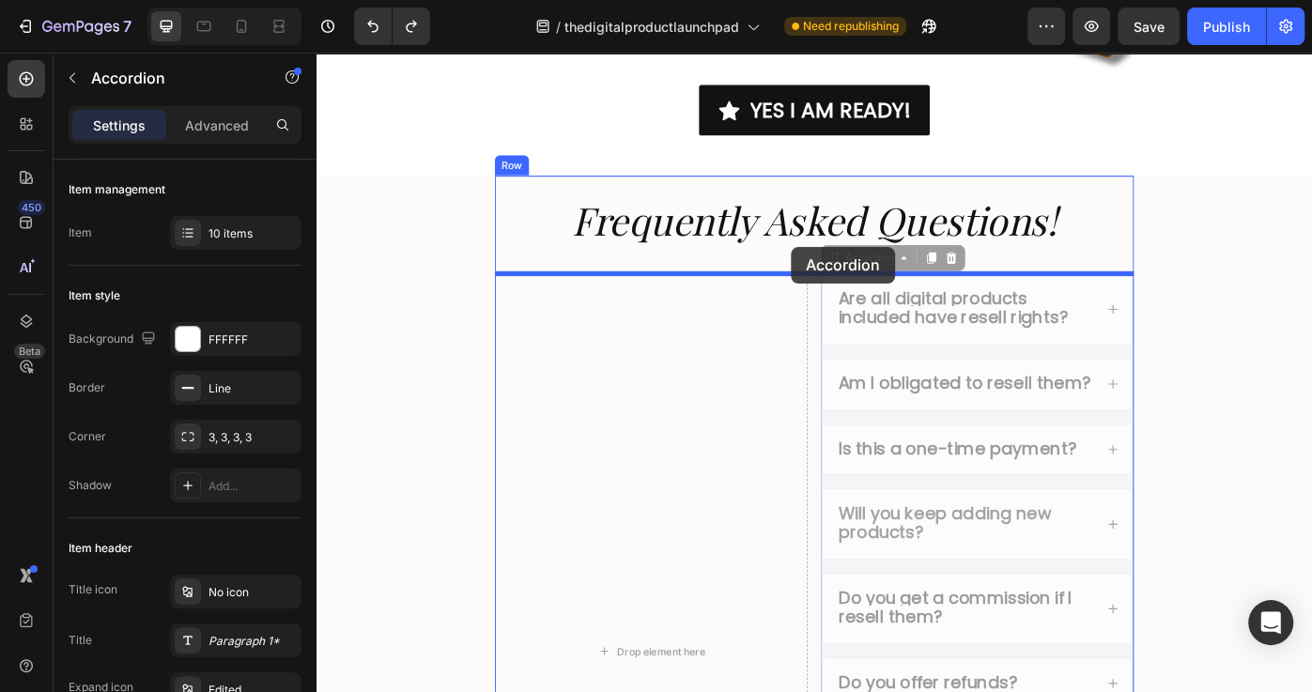
drag, startPoint x: 1097, startPoint y: 307, endPoint x: 873, endPoint y: 273, distance: 226.0
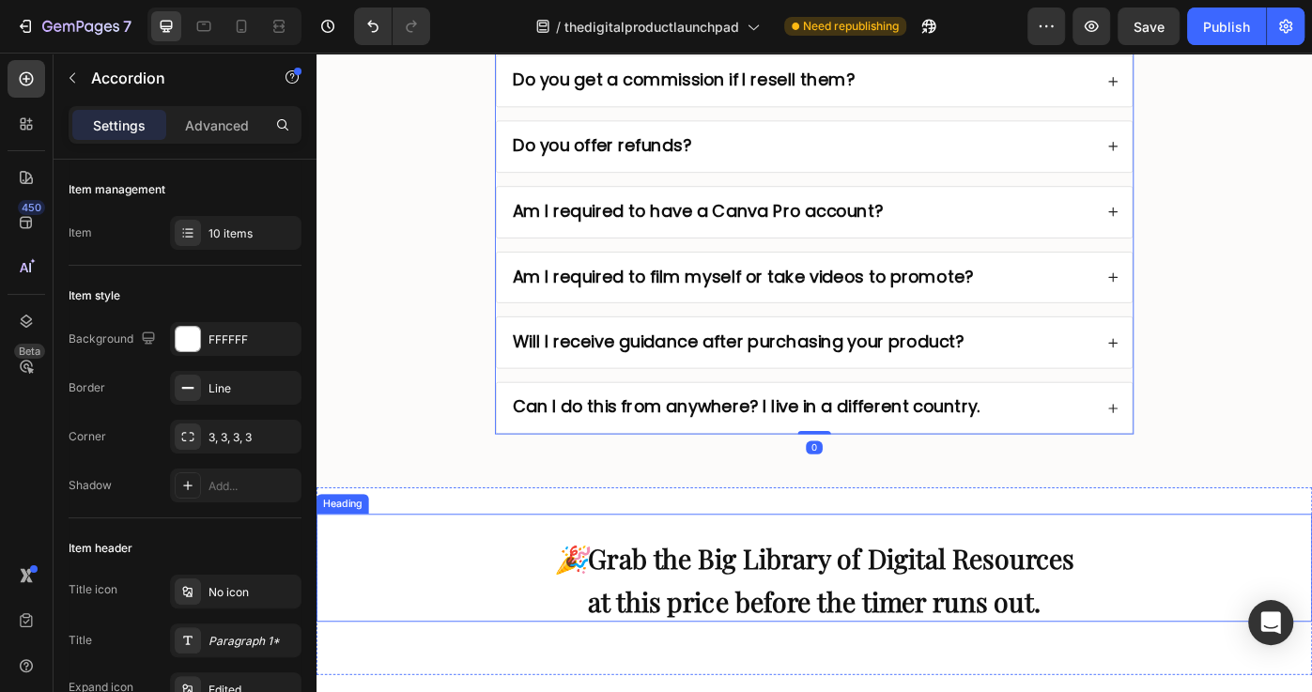
scroll to position [9431, 0]
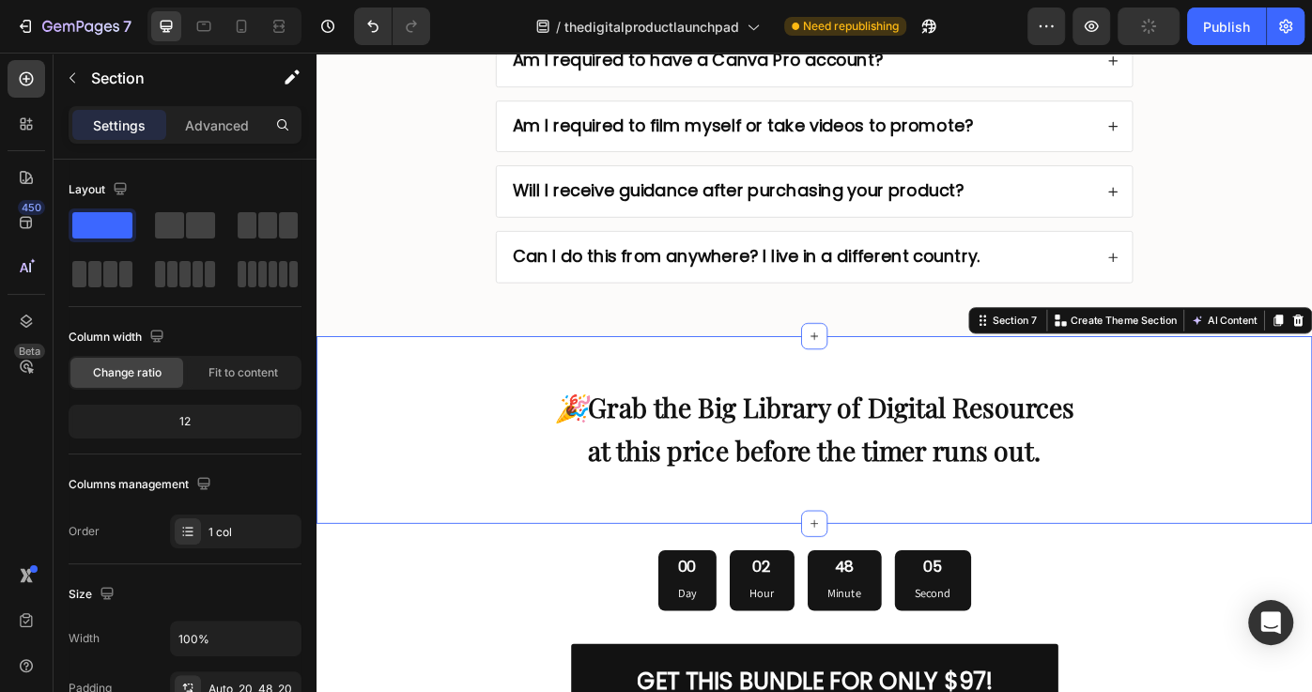
click at [990, 379] on div "🎉 Grab the Big Library of Digital Resources at this price before the timer runs…" at bounding box center [879, 480] width 1127 height 212
click at [1095, 30] on icon "button" at bounding box center [1091, 26] width 14 height 11
